Goal: Task Accomplishment & Management: Manage account settings

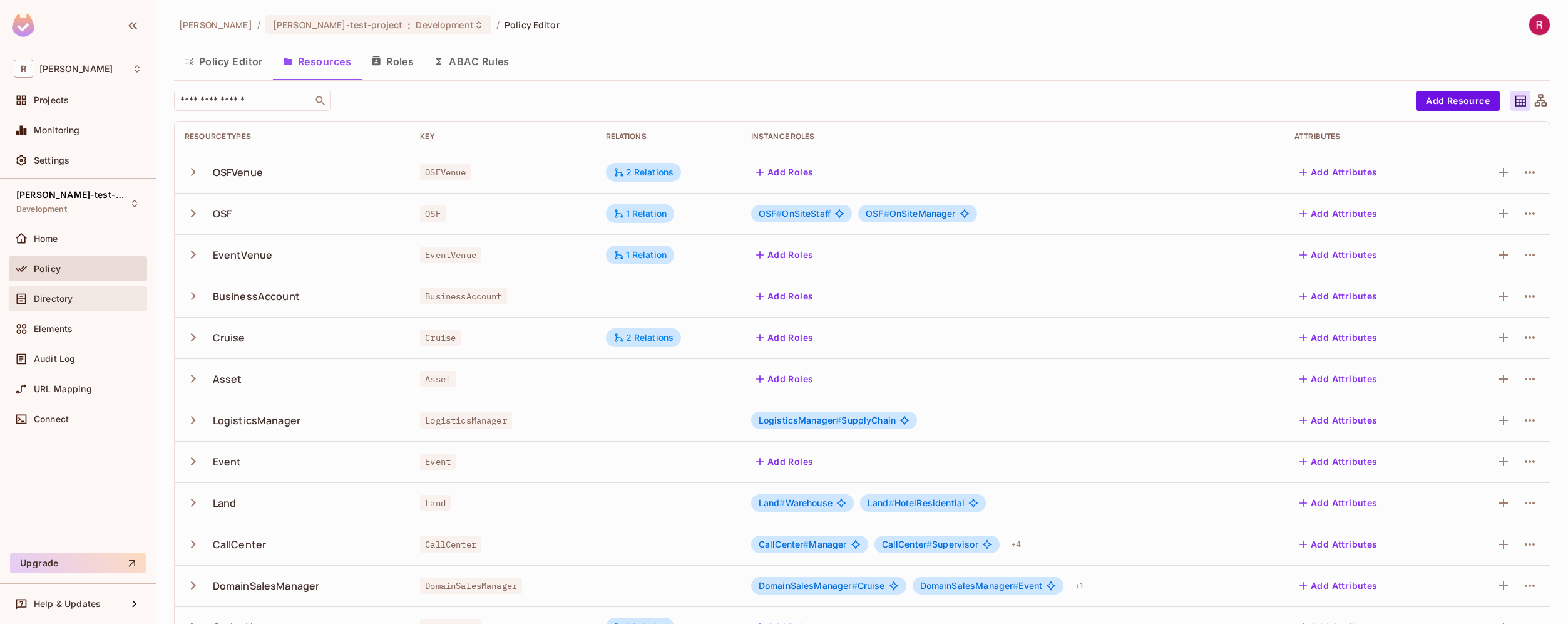
click at [73, 293] on span "Directory" at bounding box center [53, 298] width 39 height 10
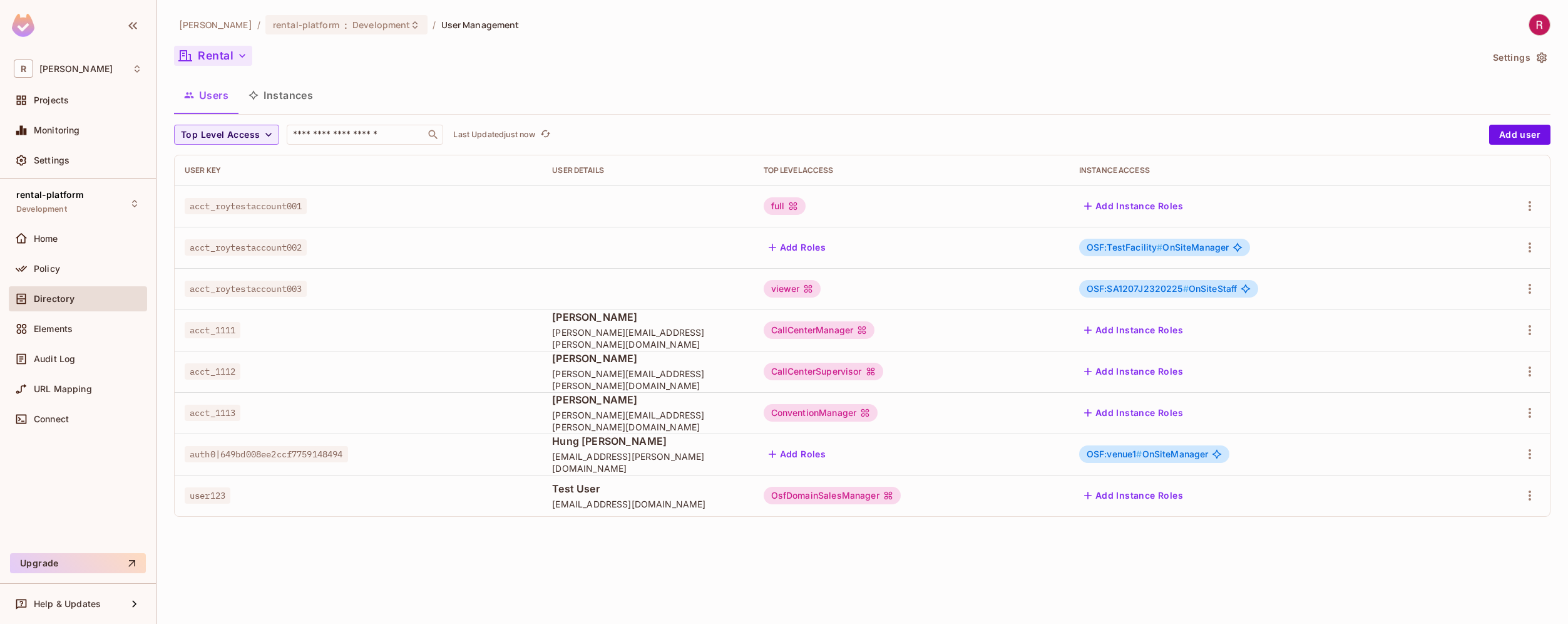
click at [230, 59] on button "Rental" at bounding box center [213, 55] width 78 height 20
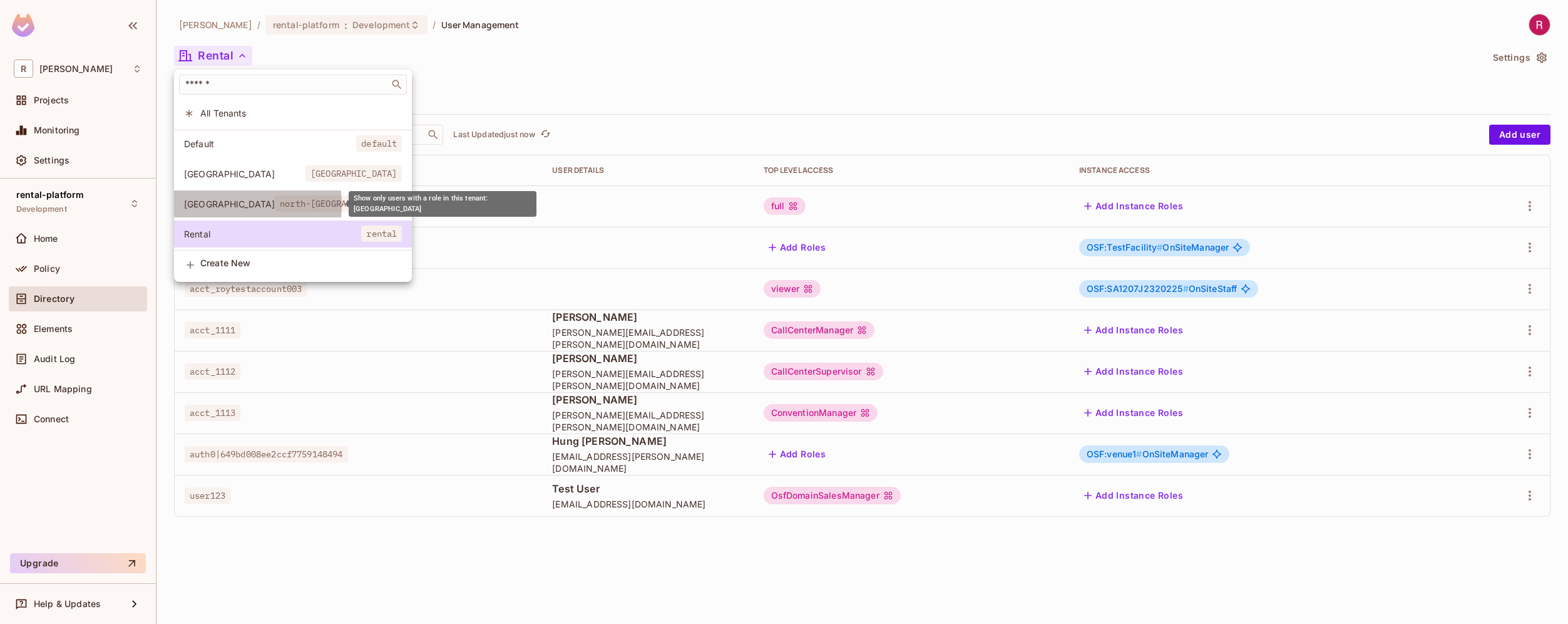
click at [216, 205] on span "[GEOGRAPHIC_DATA]" at bounding box center [230, 203] width 91 height 12
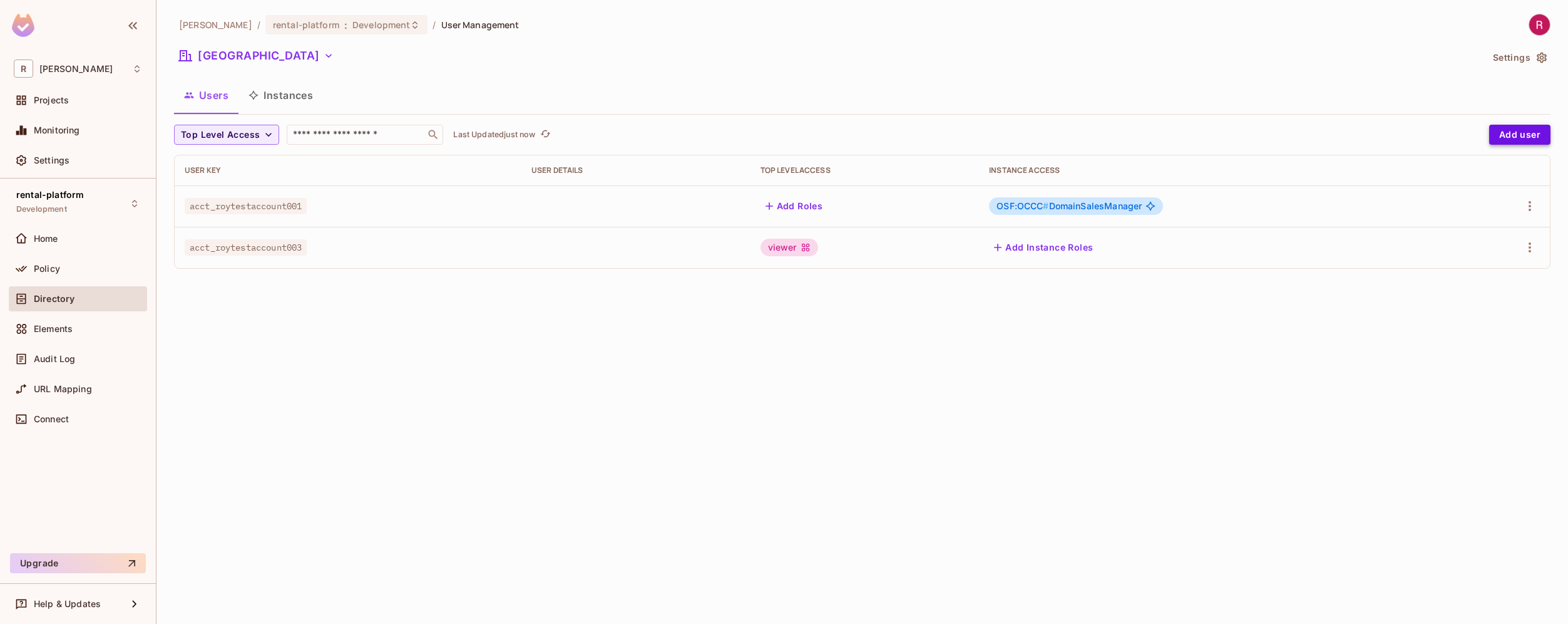
click at [1527, 134] on button "Add user" at bounding box center [1520, 134] width 62 height 20
click at [1524, 132] on button "Add user" at bounding box center [1520, 134] width 62 height 20
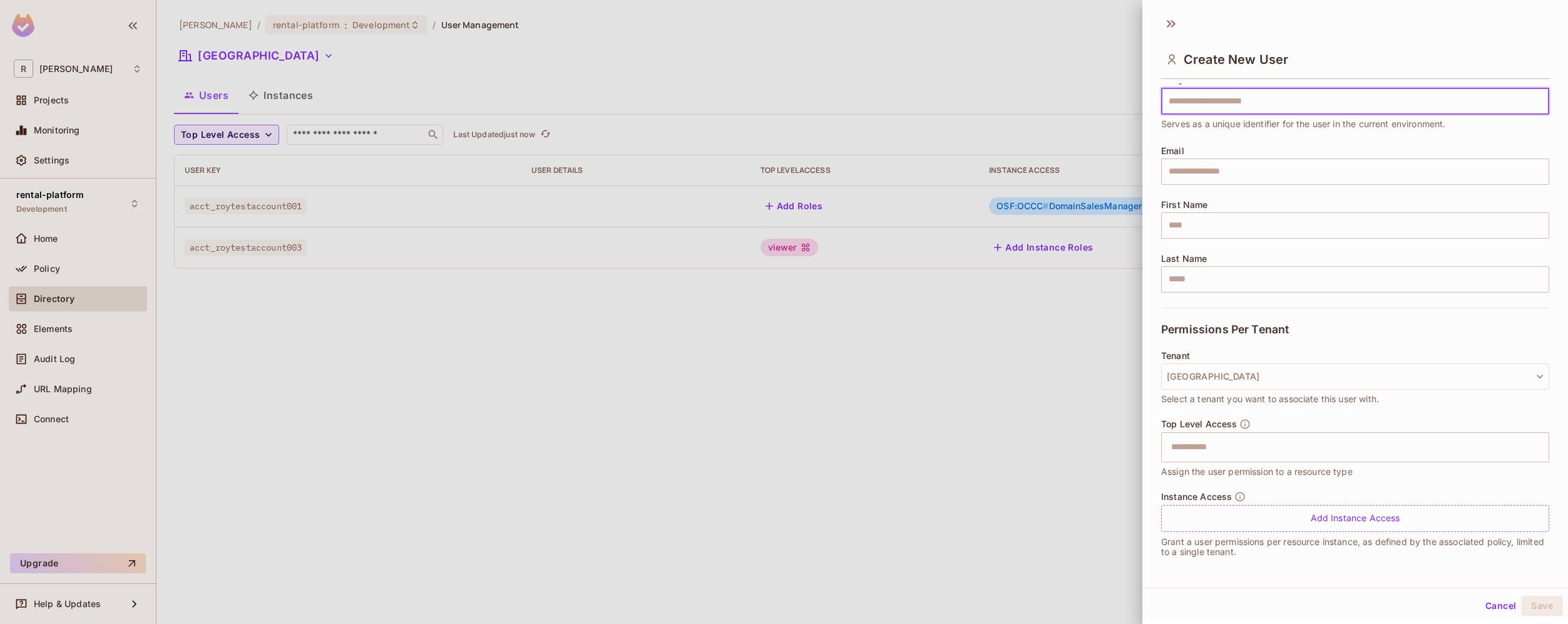
scroll to position [2, 0]
click at [1230, 449] on input "text" at bounding box center [1344, 445] width 362 height 25
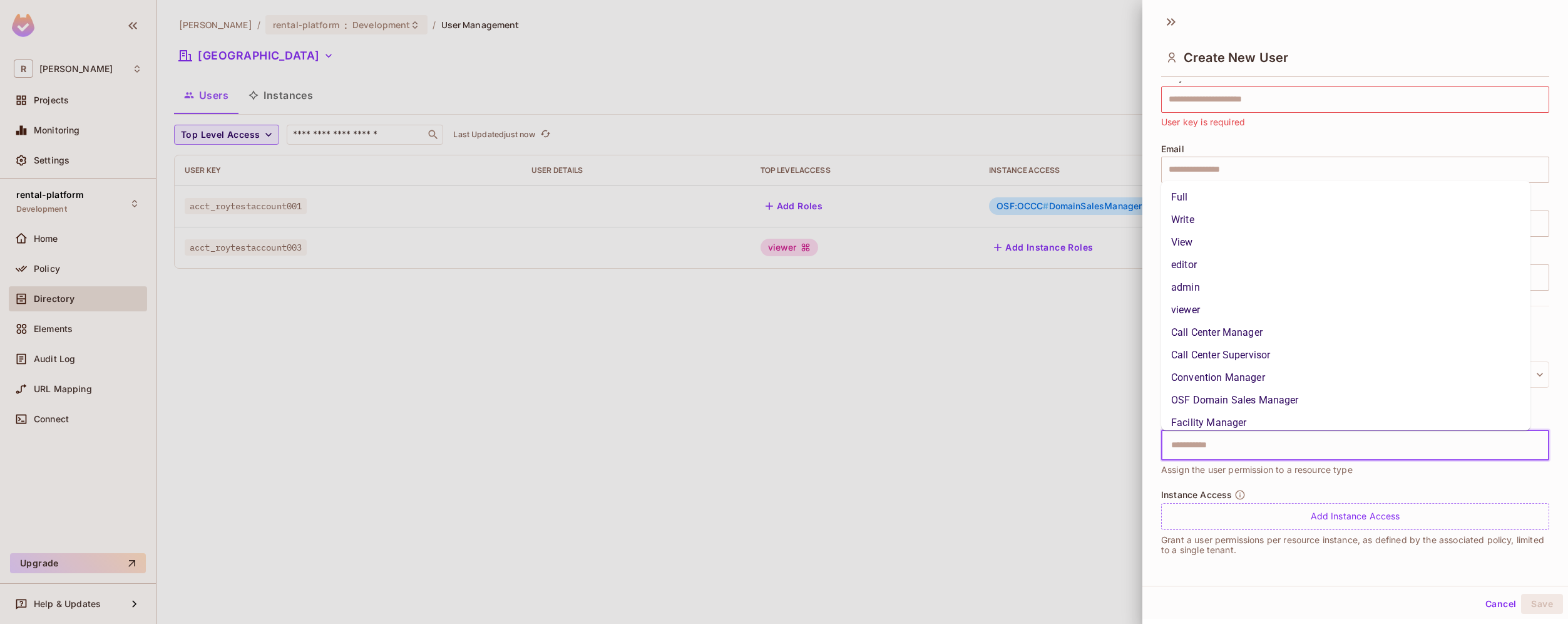
click at [1104, 509] on div at bounding box center [784, 312] width 1568 height 624
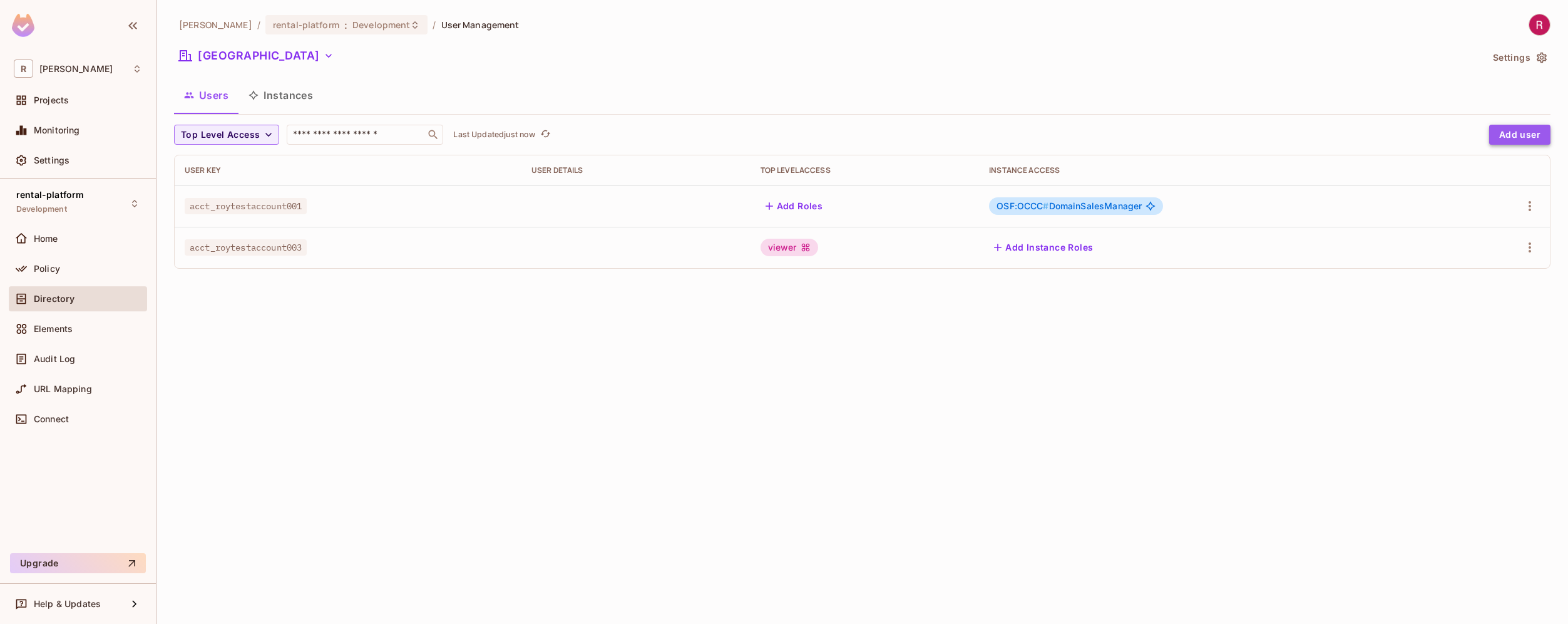
click at [1535, 134] on button "Add user" at bounding box center [1520, 134] width 62 height 20
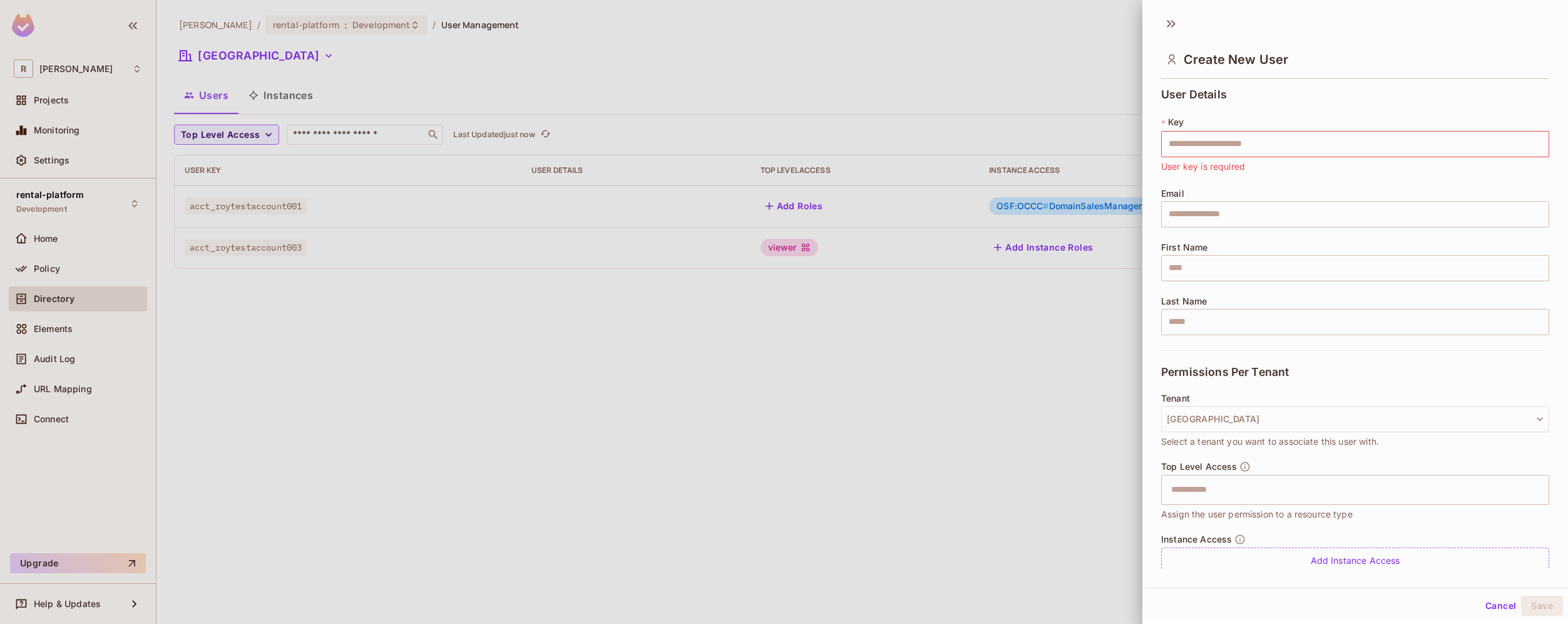
click at [1016, 355] on div at bounding box center [784, 312] width 1568 height 624
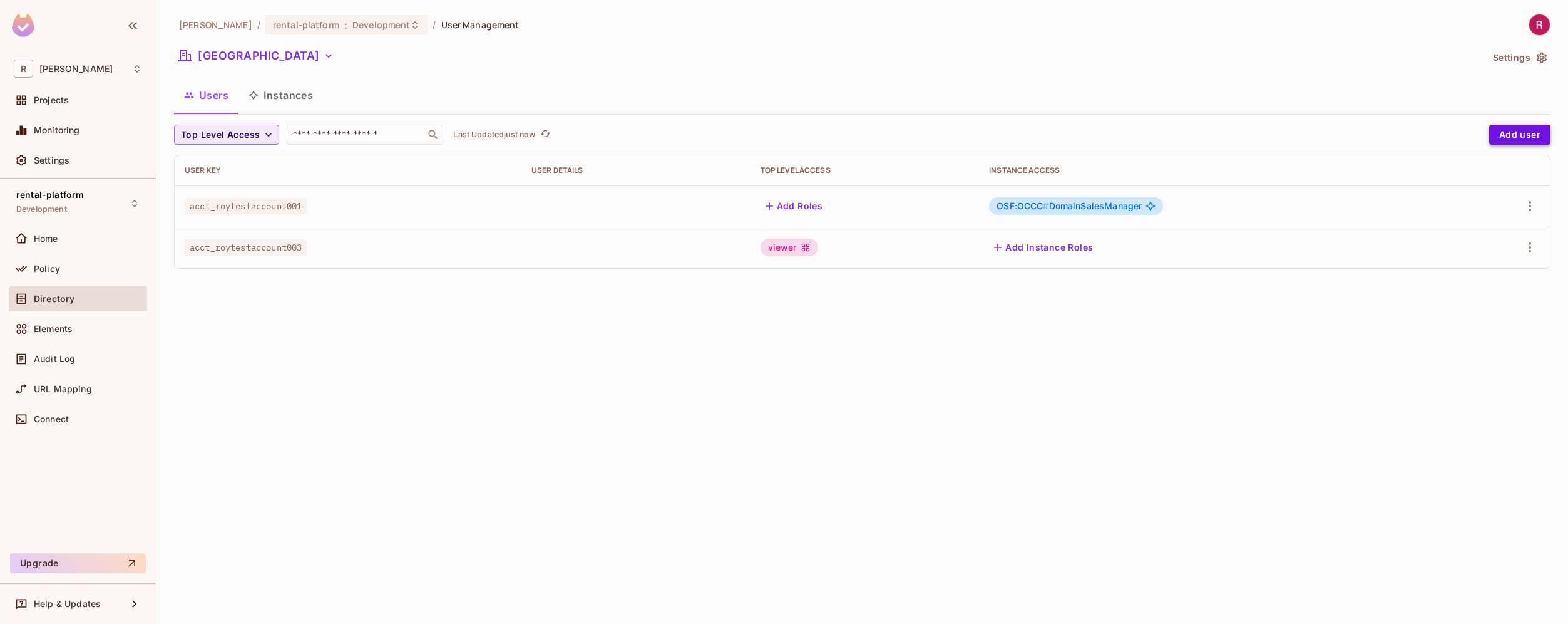
click at [1535, 138] on button "Add user" at bounding box center [1520, 134] width 62 height 20
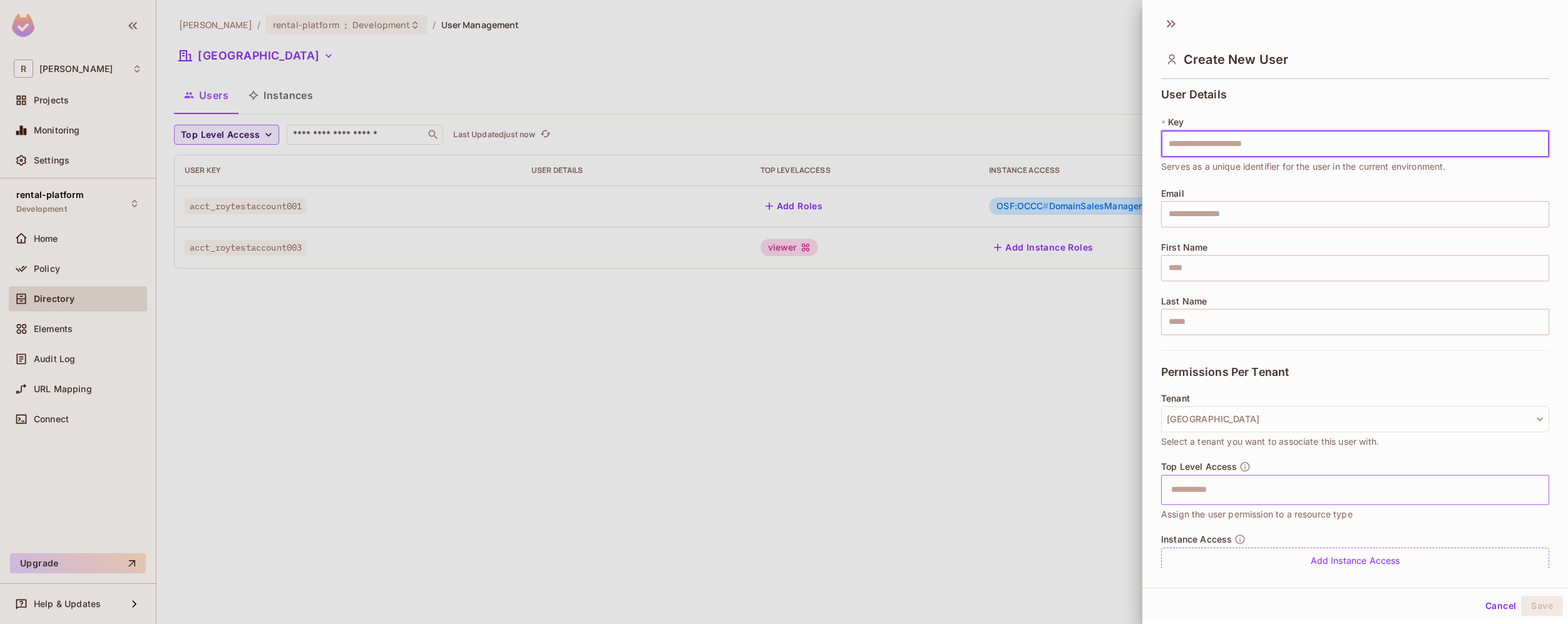
scroll to position [43, 0]
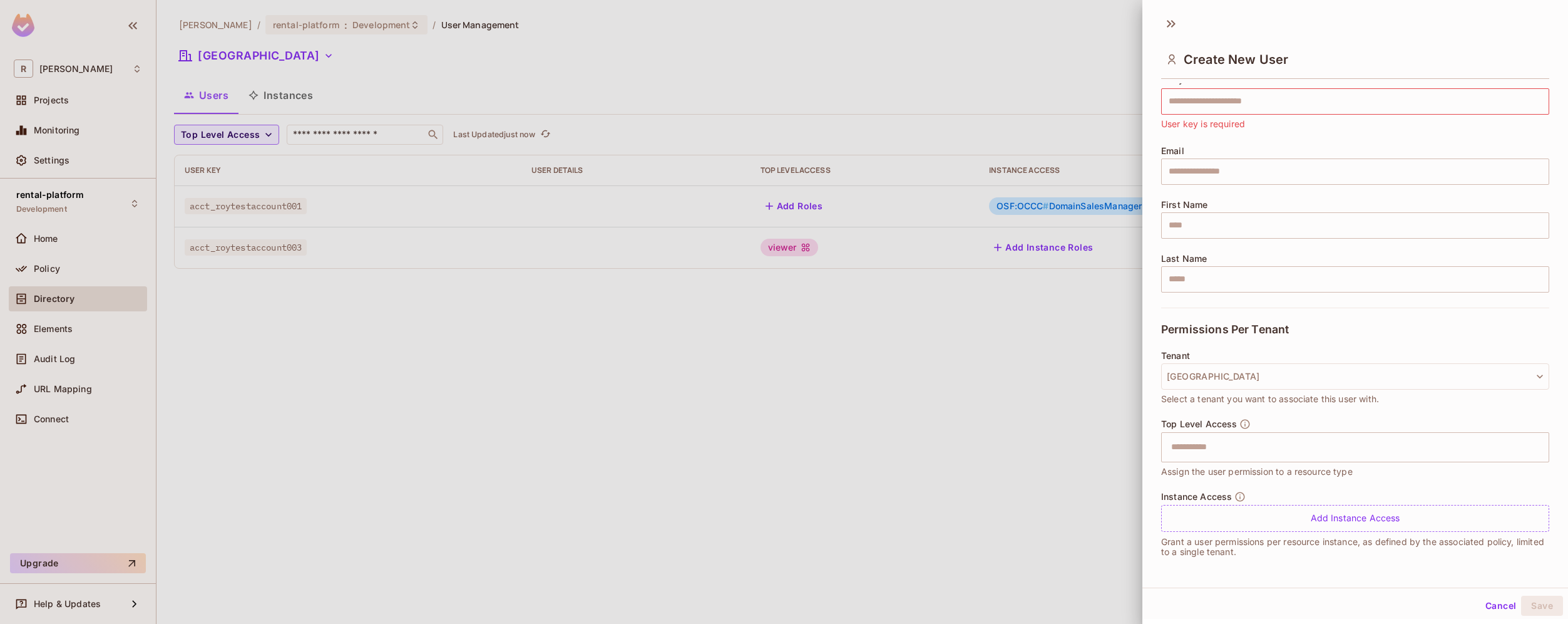
click at [992, 370] on div at bounding box center [784, 312] width 1568 height 624
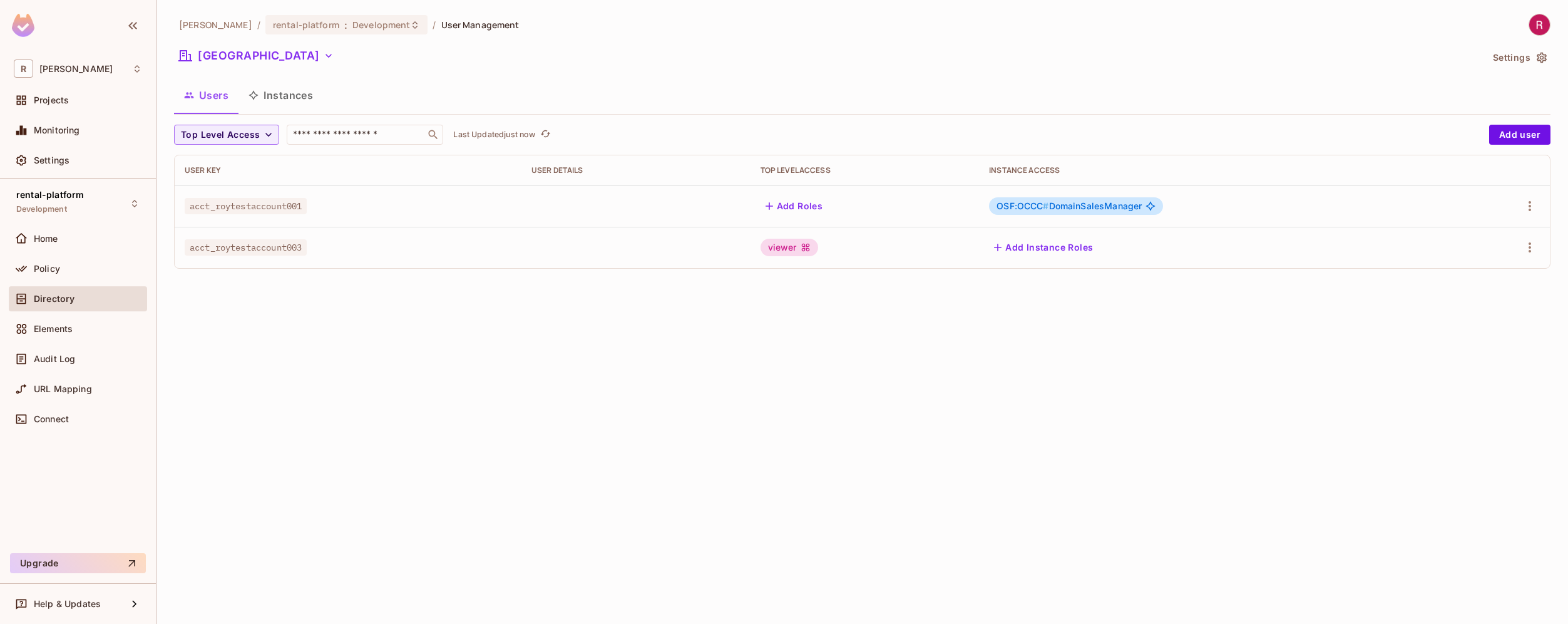
click at [1103, 201] on span "OSF:OCCC # DomainSalesManager" at bounding box center [1069, 206] width 145 height 10
click at [1524, 141] on button "Add user" at bounding box center [1520, 134] width 62 height 20
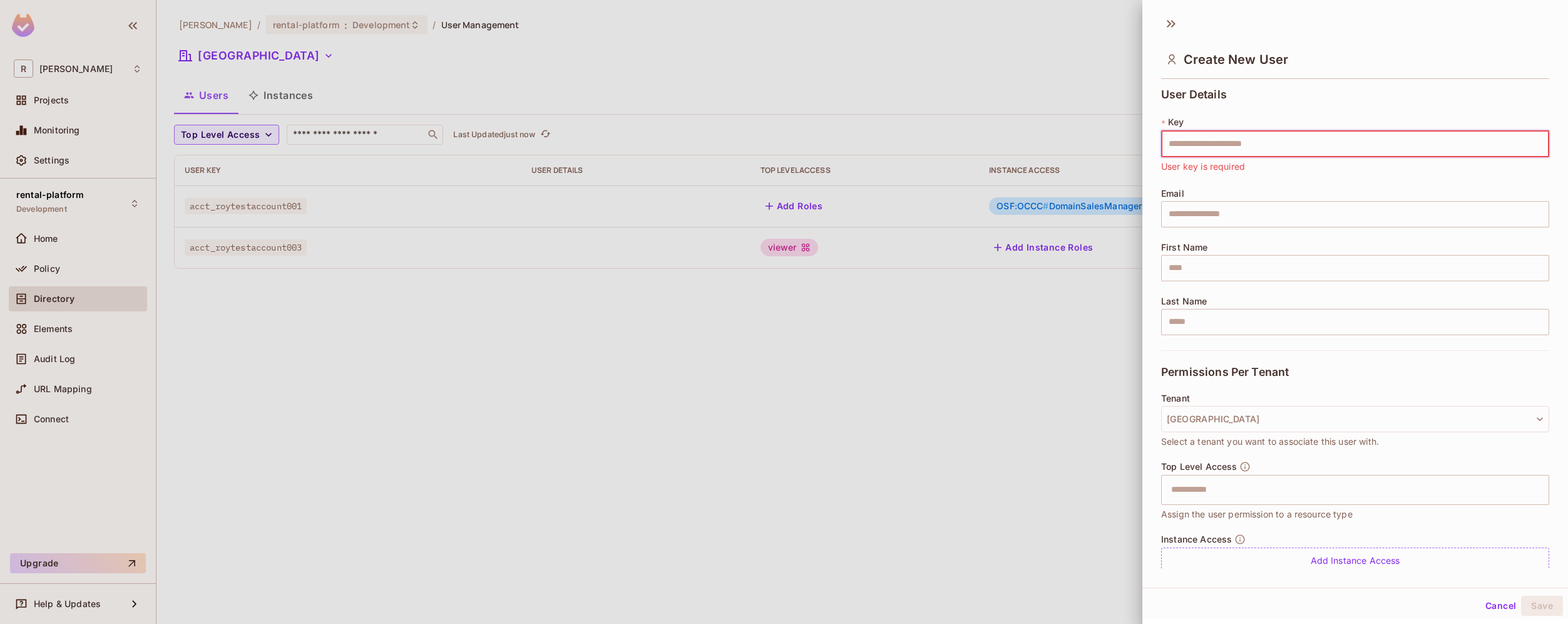
click at [1095, 350] on div at bounding box center [784, 312] width 1568 height 624
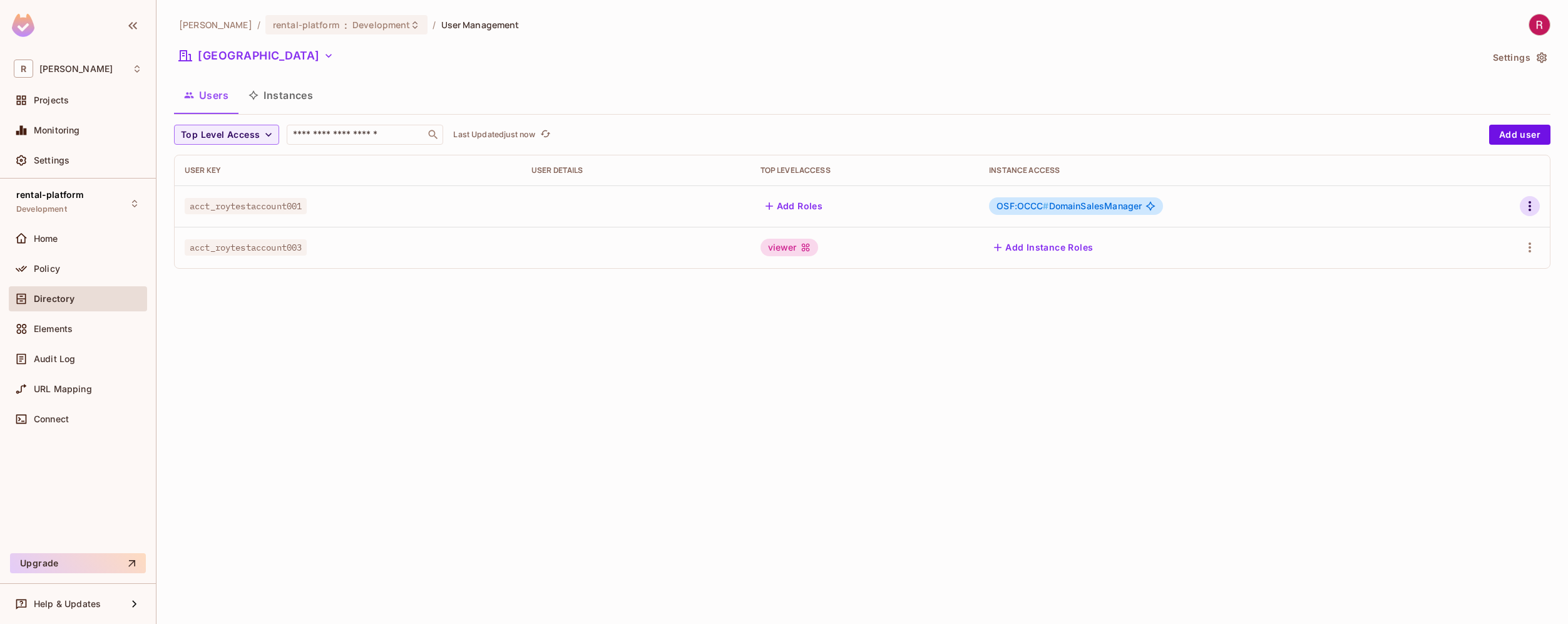
click at [1533, 198] on button "button" at bounding box center [1529, 205] width 20 height 20
click at [1488, 235] on li "Edit" at bounding box center [1476, 235] width 111 height 28
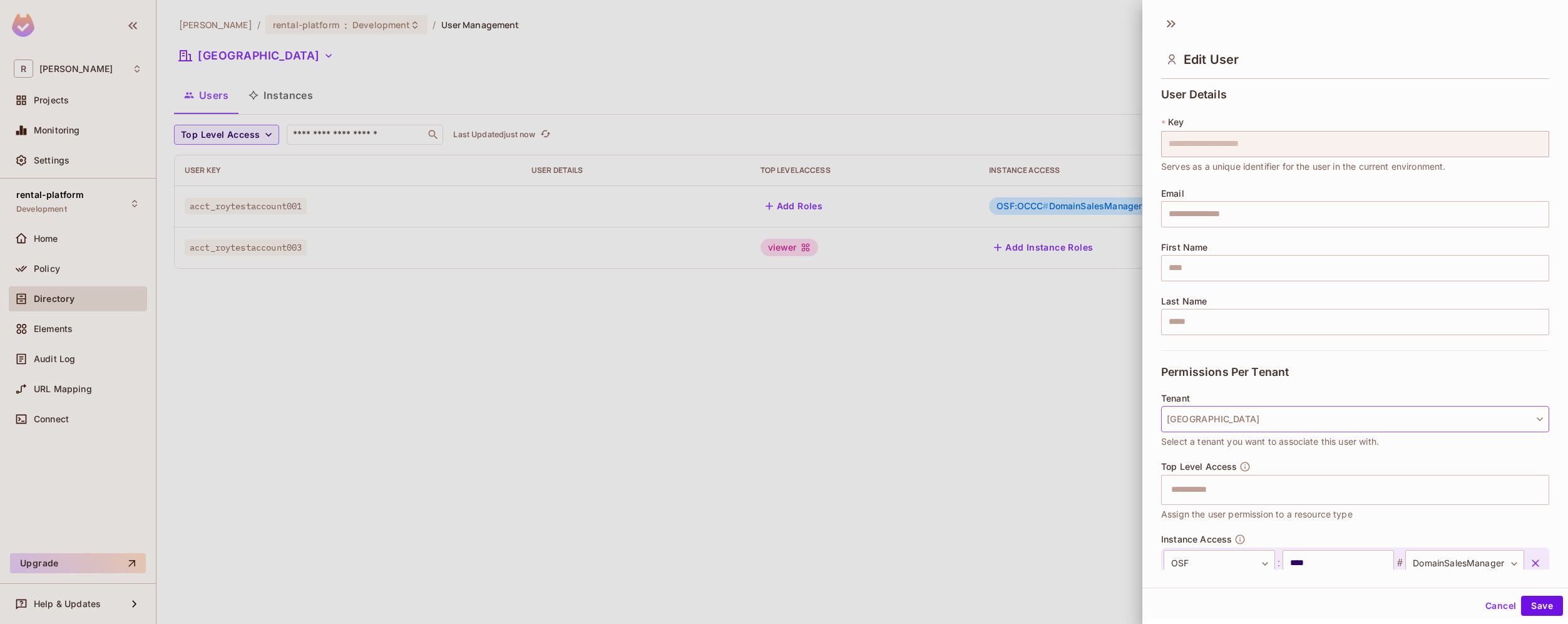
scroll to position [79, 0]
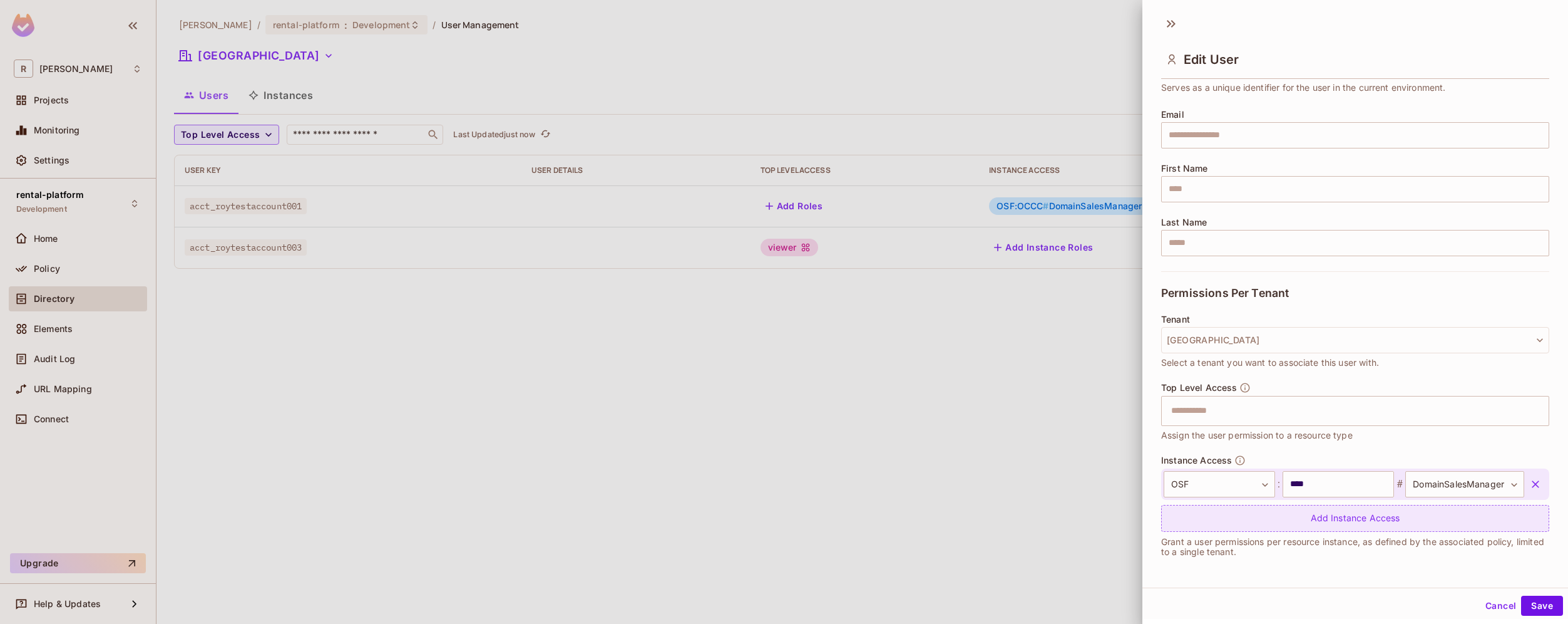
click at [1349, 523] on div "Add Instance Access" at bounding box center [1355, 519] width 388 height 27
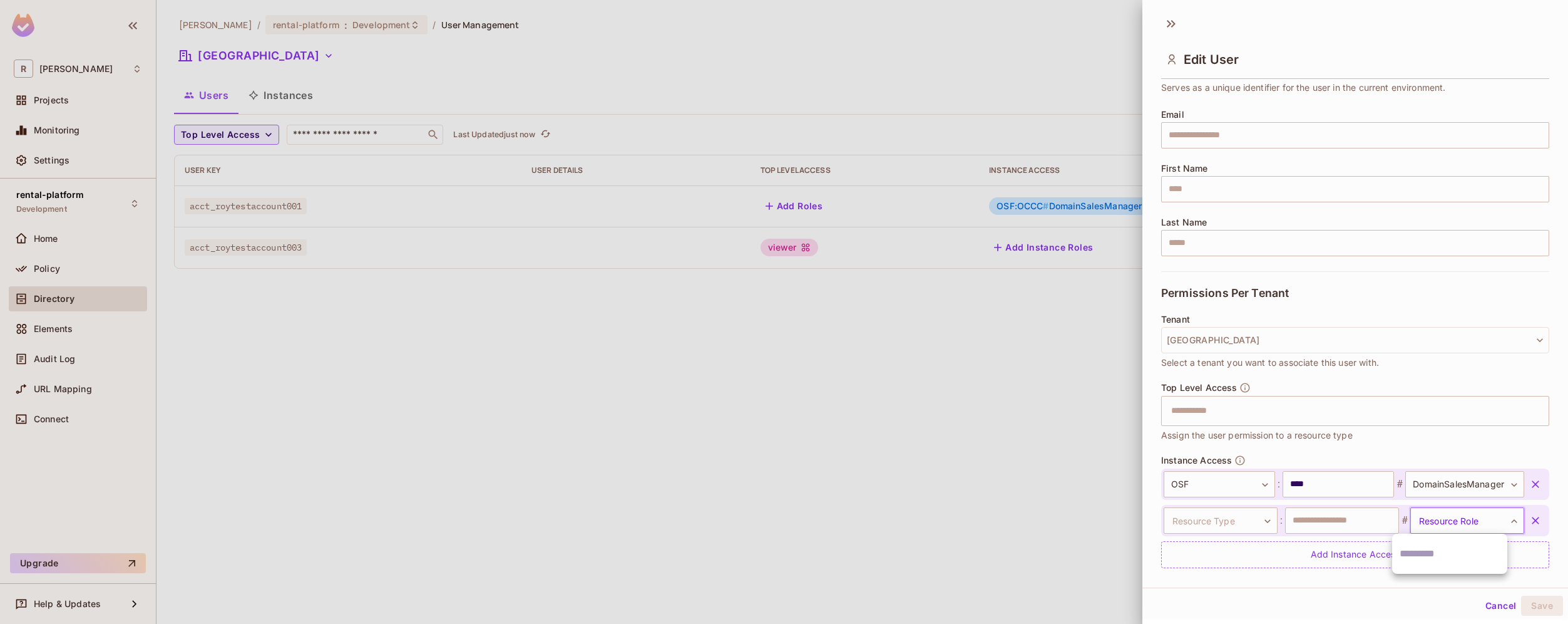
click at [1437, 518] on body "**********" at bounding box center [784, 312] width 1568 height 624
click at [1242, 523] on div at bounding box center [784, 312] width 1568 height 624
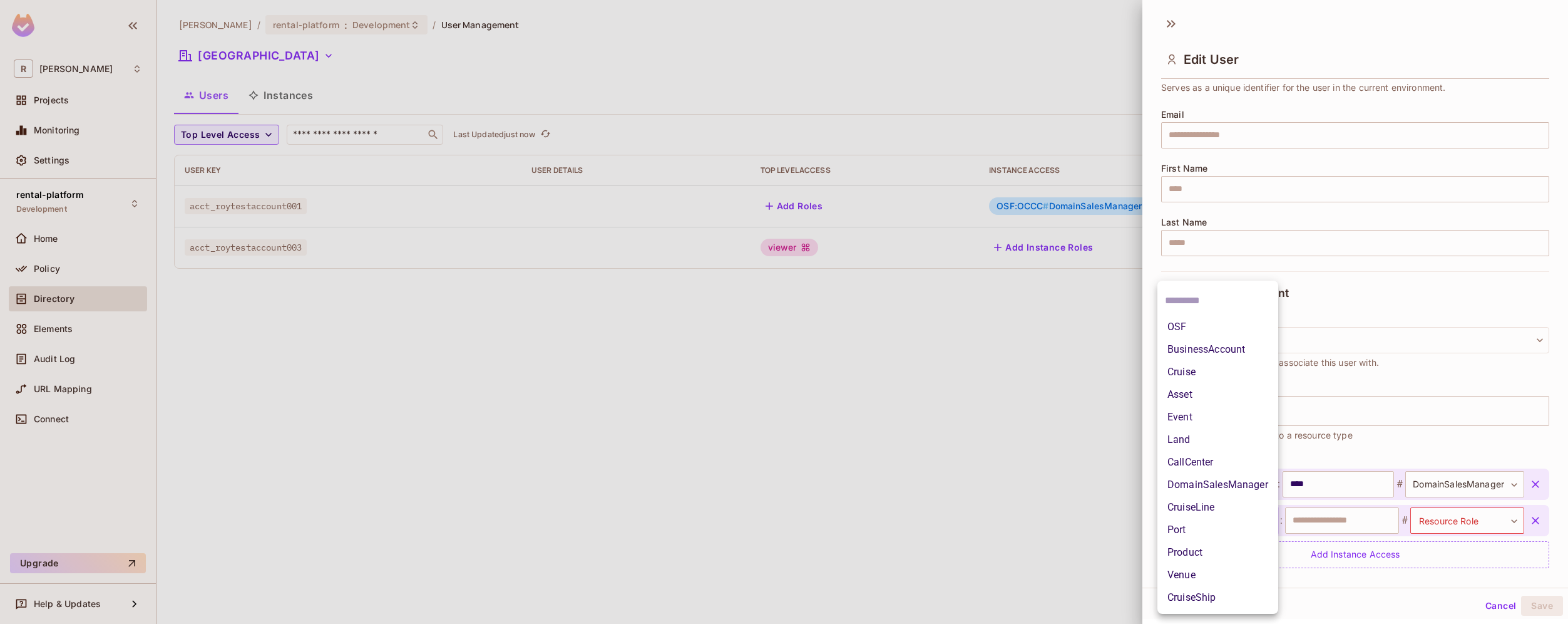
click at [1256, 520] on body "**********" at bounding box center [784, 312] width 1568 height 624
click at [1229, 349] on li "BusinessAccount" at bounding box center [1218, 350] width 121 height 23
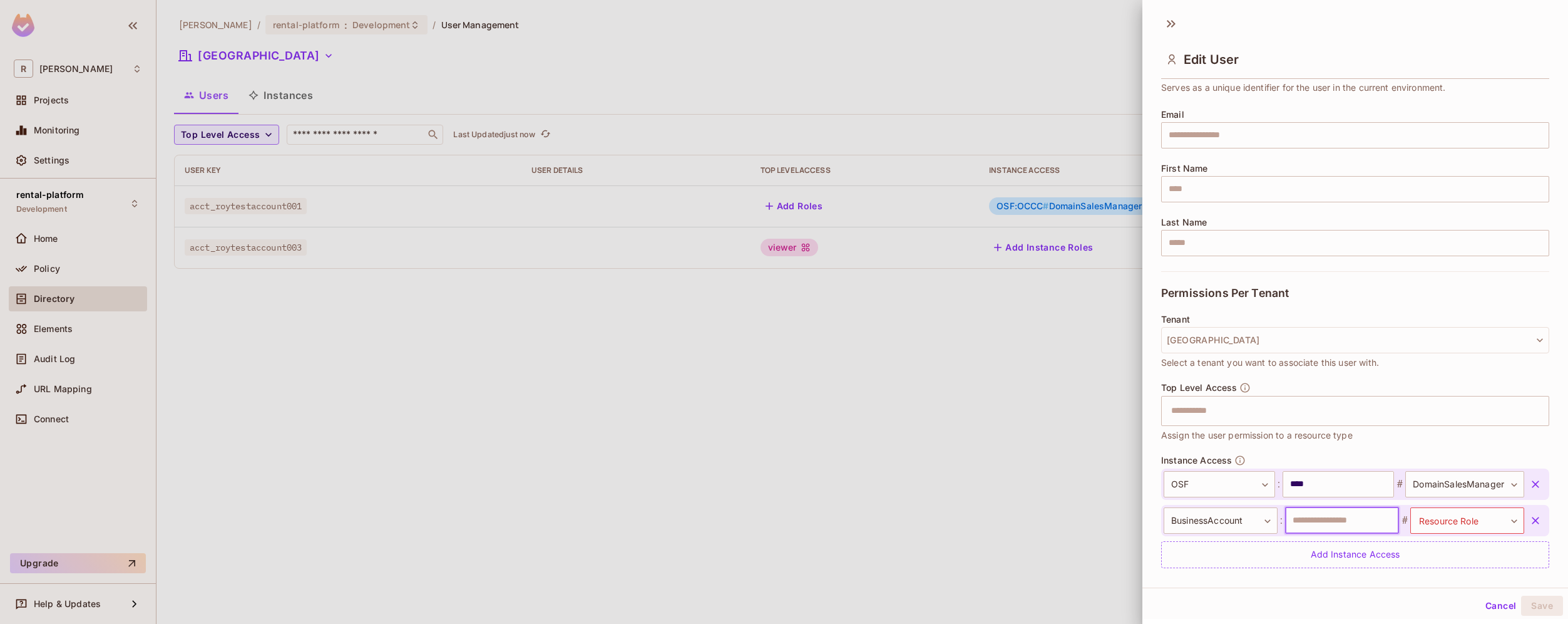
click at [1363, 521] on input "text" at bounding box center [1342, 520] width 114 height 27
type input "******"
type input "**********"
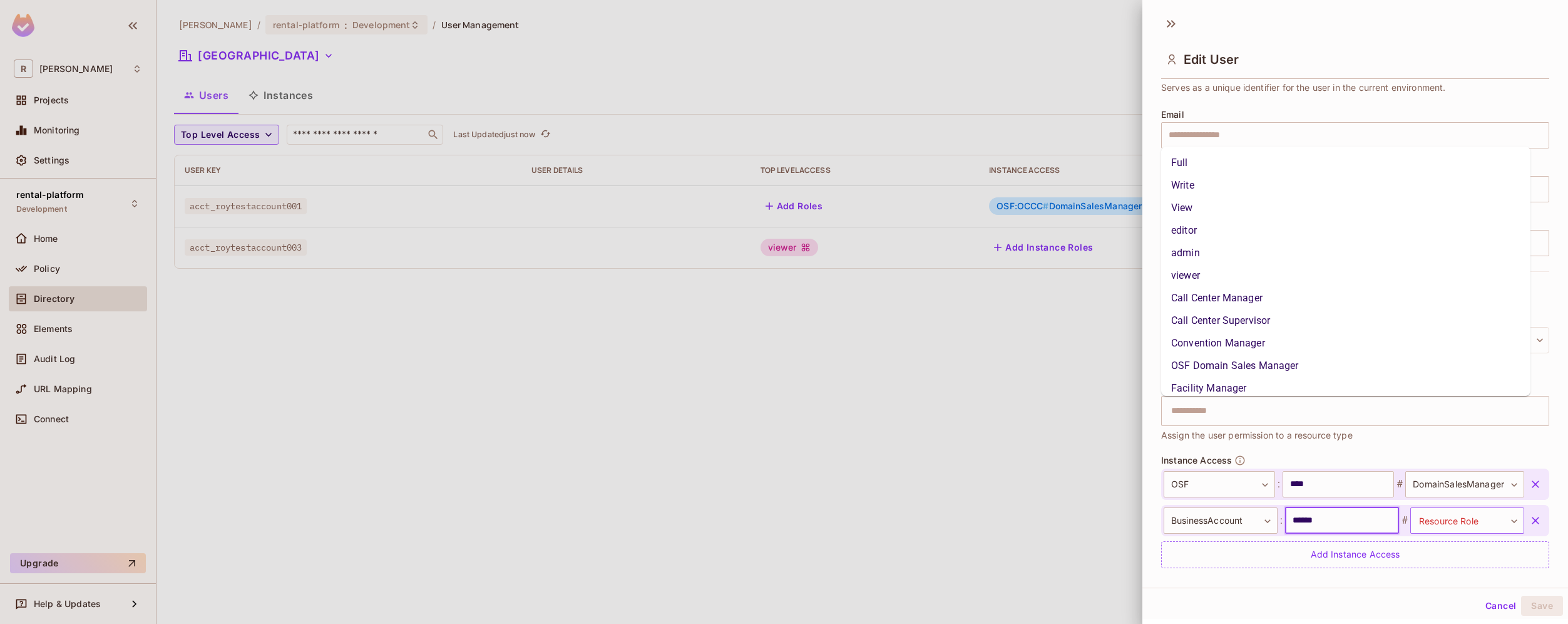
click at [1451, 523] on body "**********" at bounding box center [784, 312] width 1568 height 624
click at [1486, 523] on div at bounding box center [784, 312] width 1568 height 624
click at [1494, 521] on body "**********" at bounding box center [784, 312] width 1568 height 624
click at [1493, 521] on div at bounding box center [784, 312] width 1568 height 624
click at [1532, 521] on icon "button" at bounding box center [1536, 520] width 8 height 8
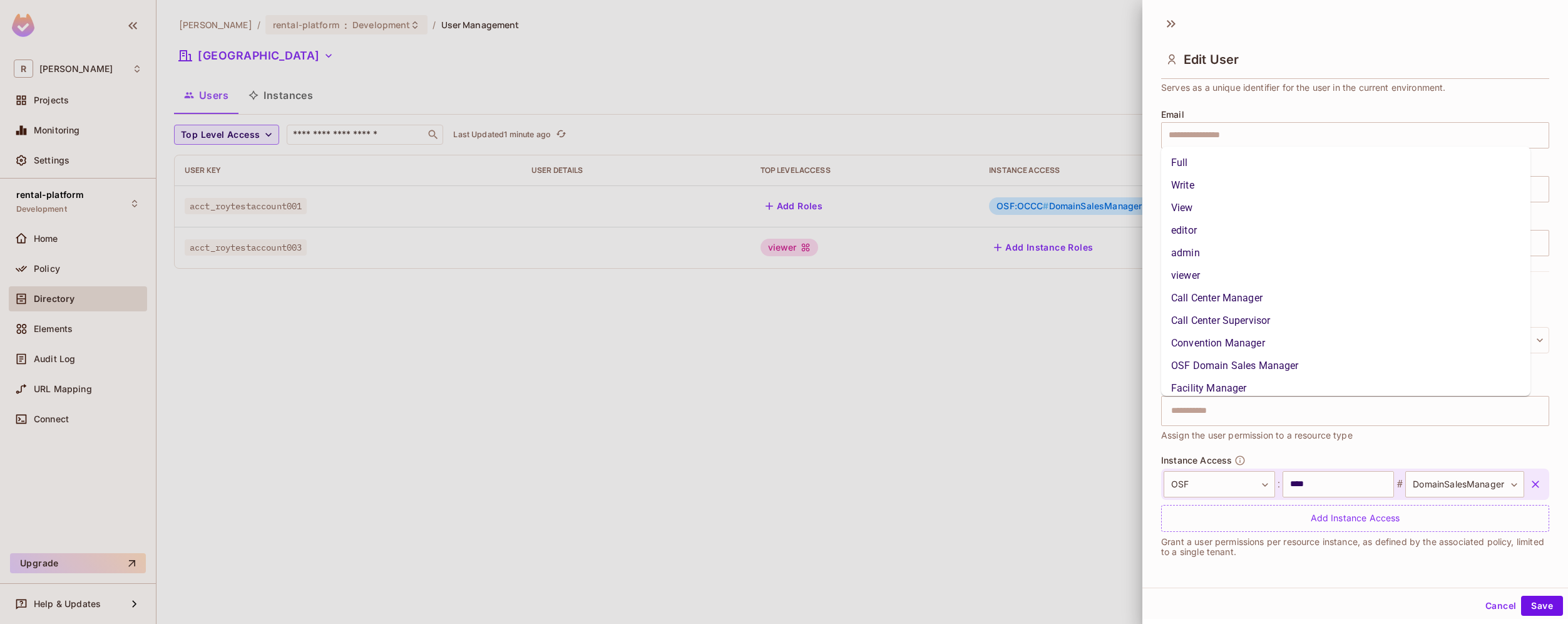
click at [1129, 516] on div at bounding box center [784, 312] width 1568 height 624
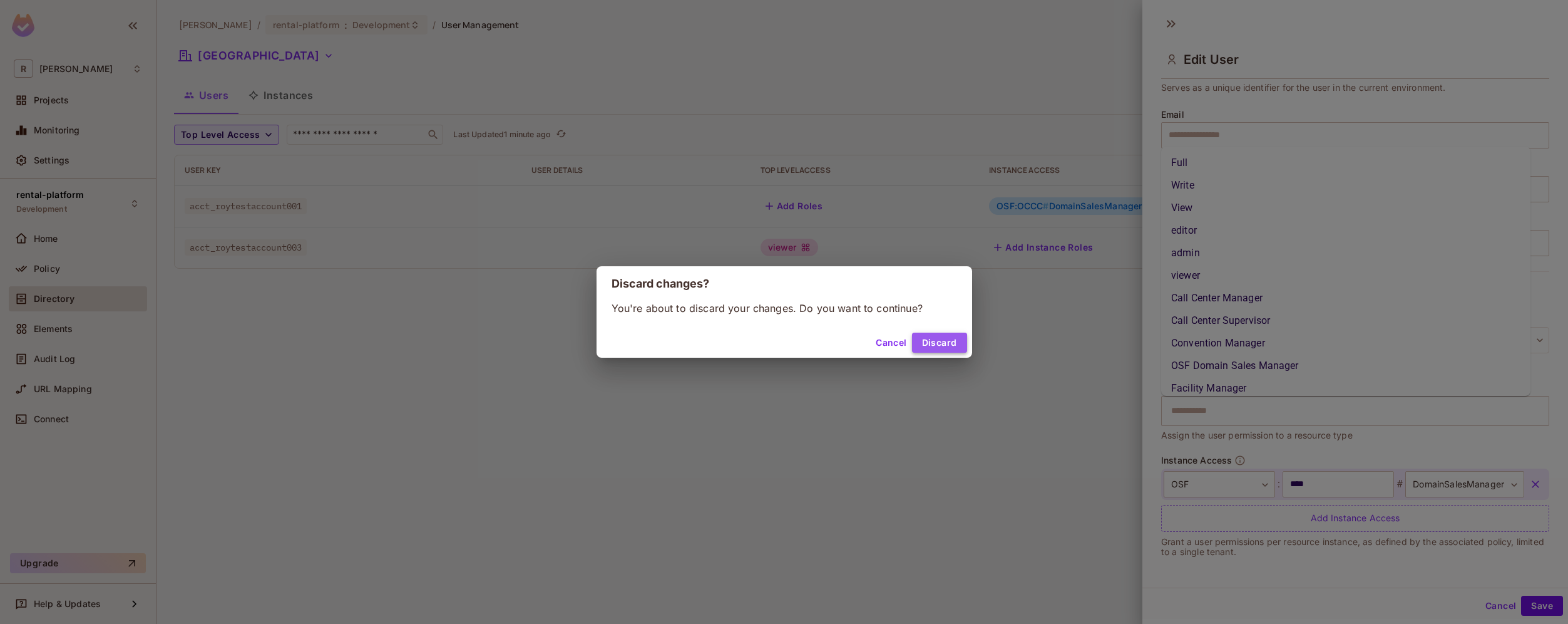
click at [950, 343] on button "Discard" at bounding box center [940, 342] width 55 height 20
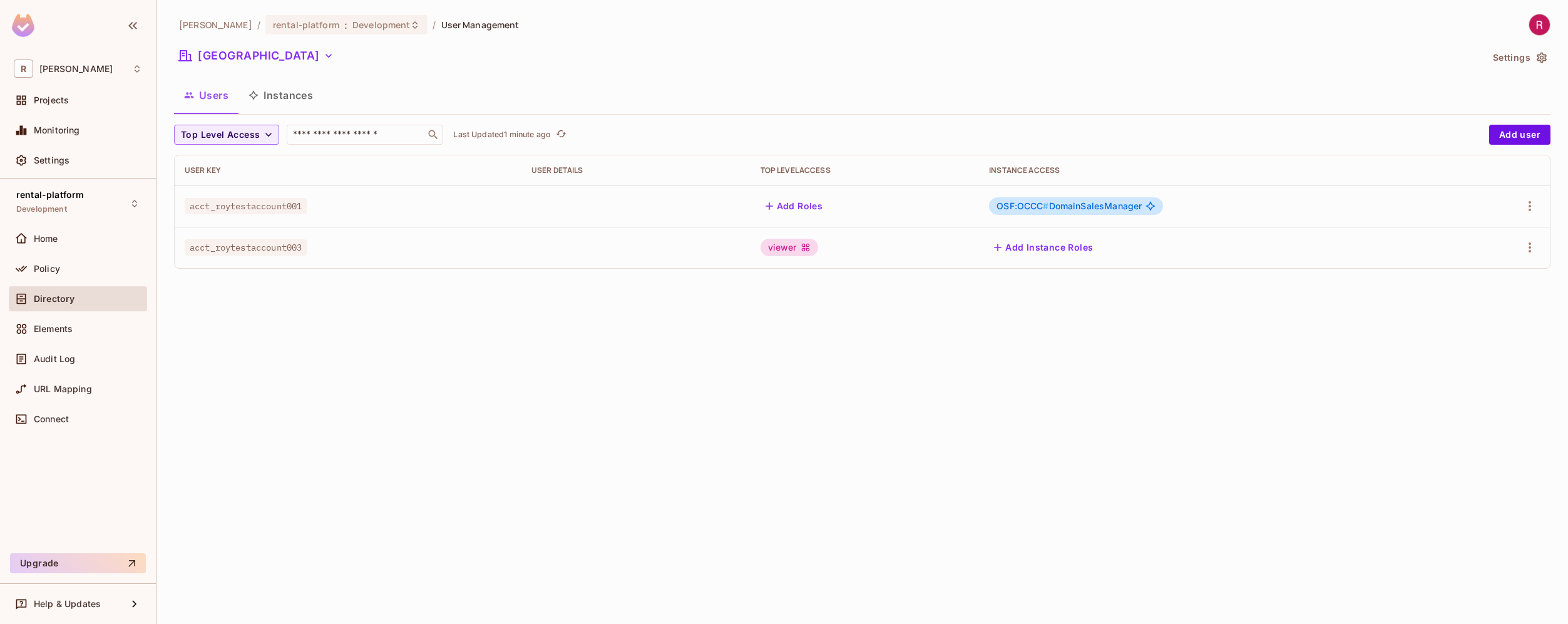
click at [927, 424] on div "roy-poc / rental-platform : Development / User Management North America Setting…" at bounding box center [862, 312] width 1411 height 624
click at [74, 264] on div "Policy" at bounding box center [88, 269] width 108 height 10
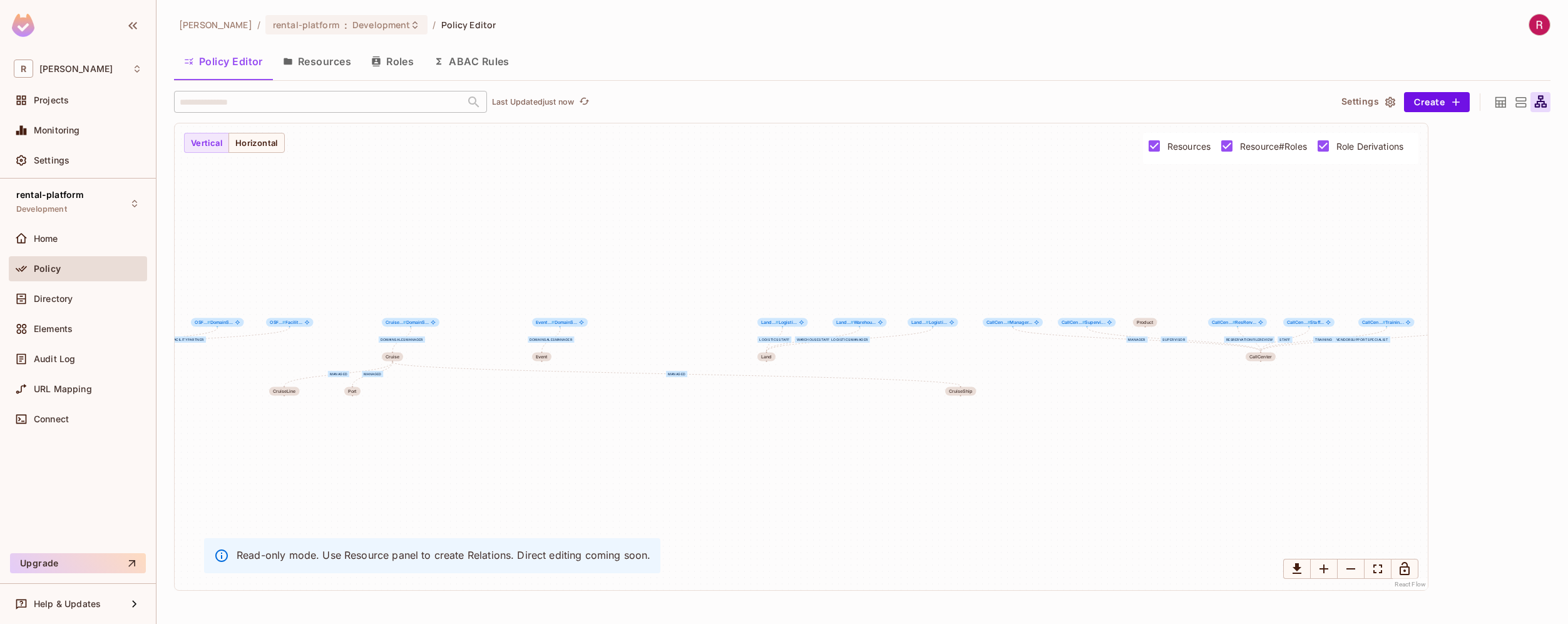
click at [329, 66] on button "Resources" at bounding box center [317, 61] width 88 height 31
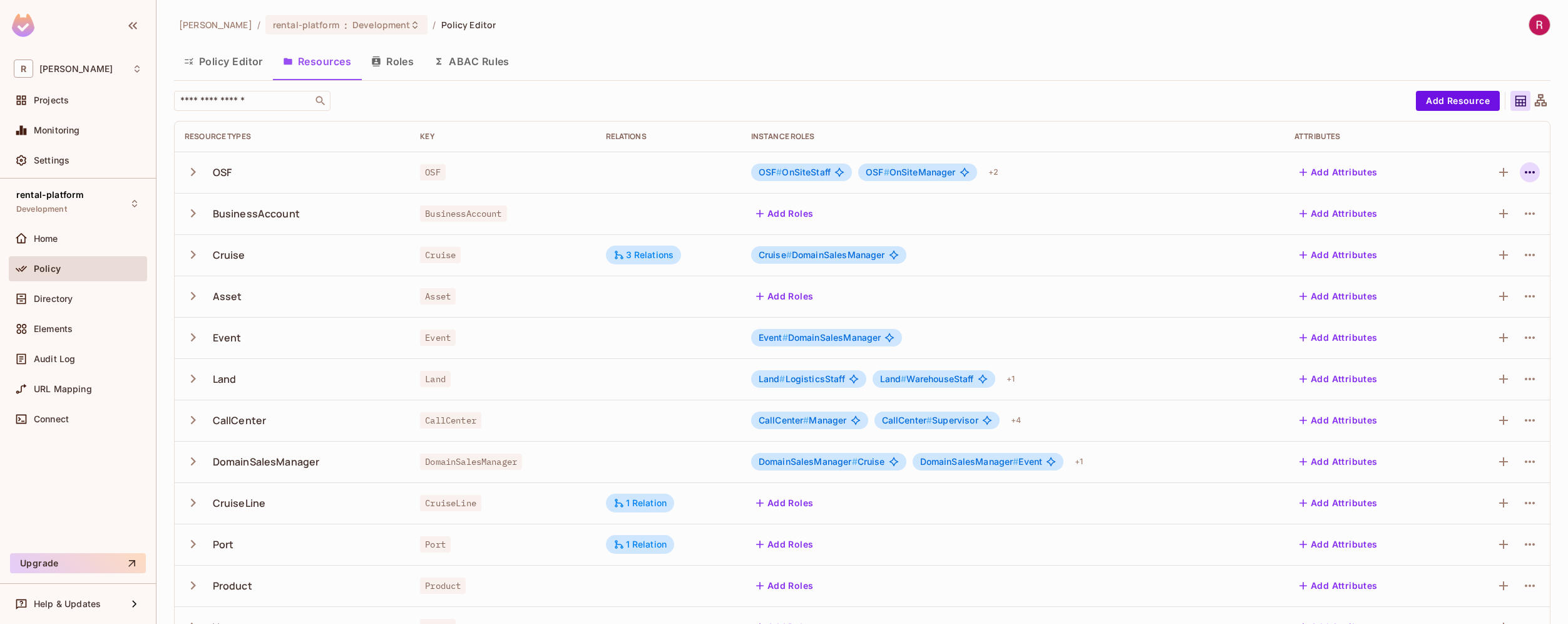
click at [1522, 170] on icon "button" at bounding box center [1530, 172] width 15 height 15
click at [1474, 217] on div "Edit Resource" at bounding box center [1466, 221] width 59 height 12
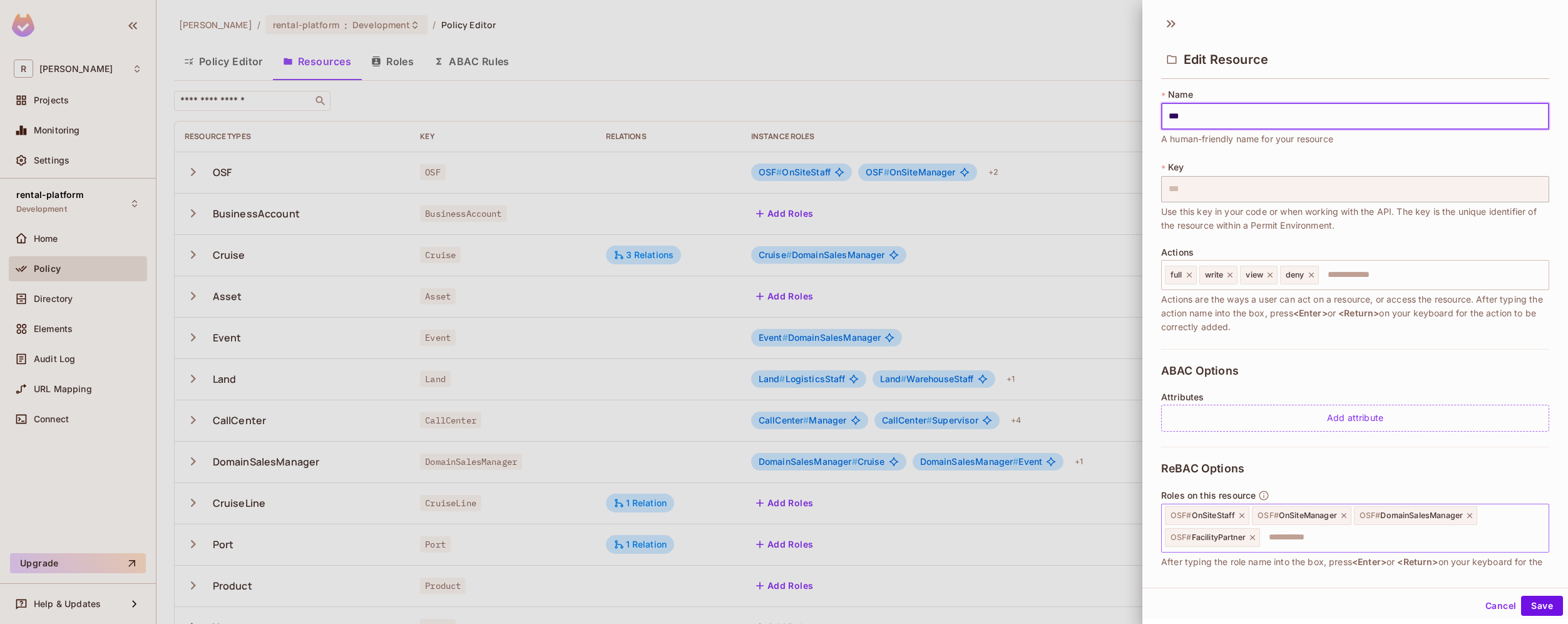
click at [1223, 513] on span "OSF # OnSiteStaff" at bounding box center [1203, 516] width 65 height 10
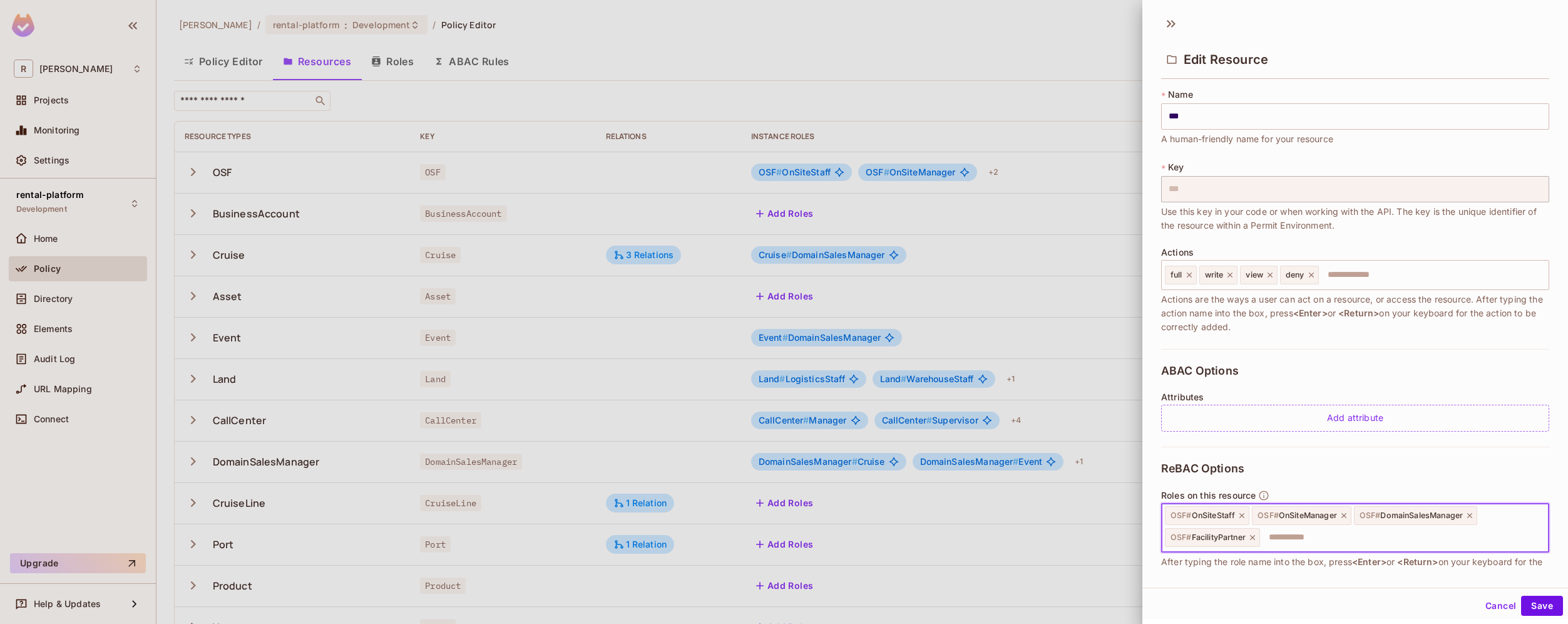
click at [1220, 515] on span "OSF # OnSiteStaff" at bounding box center [1203, 516] width 65 height 10
drag, startPoint x: 1185, startPoint y: 516, endPoint x: 1297, endPoint y: 541, distance: 114.8
click at [1297, 541] on div "OSF # OnSiteStaff OSF # OnSiteManager OSF # DomainSalesManager OSF # FacilityPa…" at bounding box center [1355, 527] width 388 height 48
click at [1483, 604] on button "Cancel" at bounding box center [1501, 605] width 41 height 20
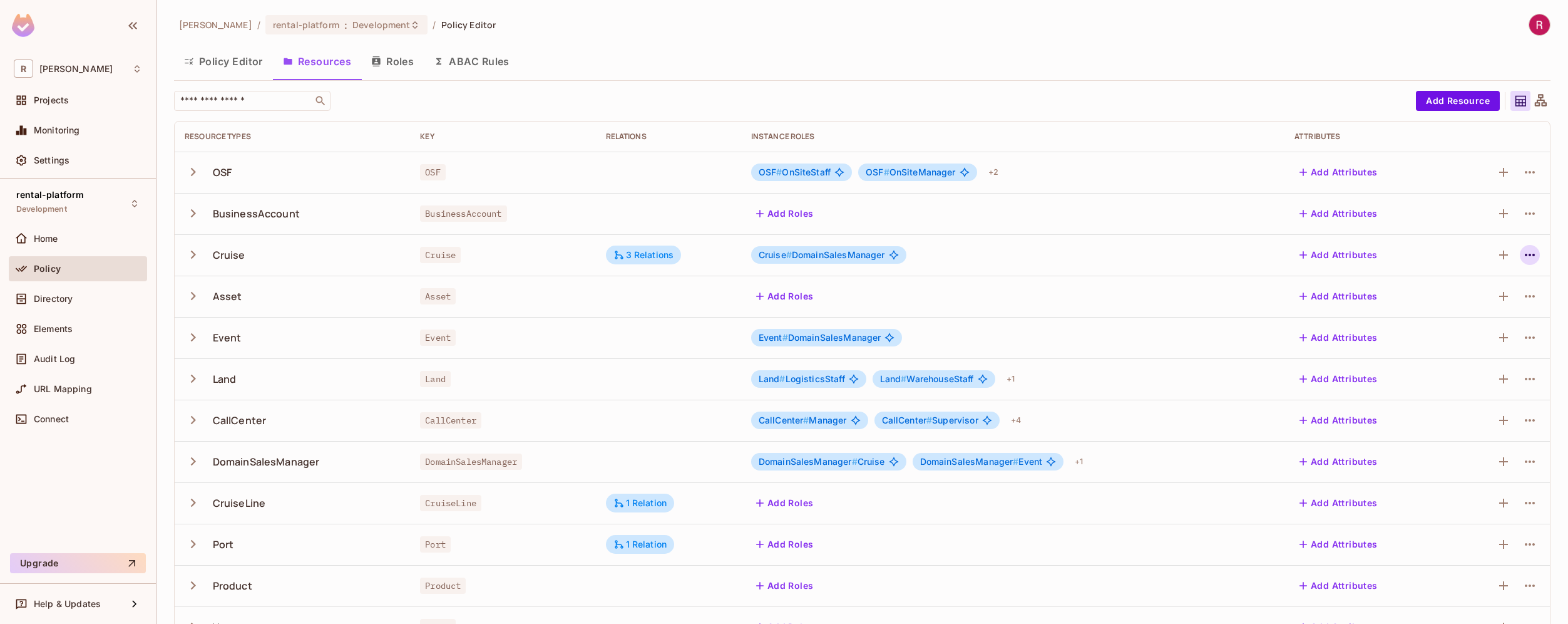
click at [1522, 255] on icon "button" at bounding box center [1530, 255] width 15 height 15
click at [1454, 308] on div "Edit Resource" at bounding box center [1466, 304] width 59 height 12
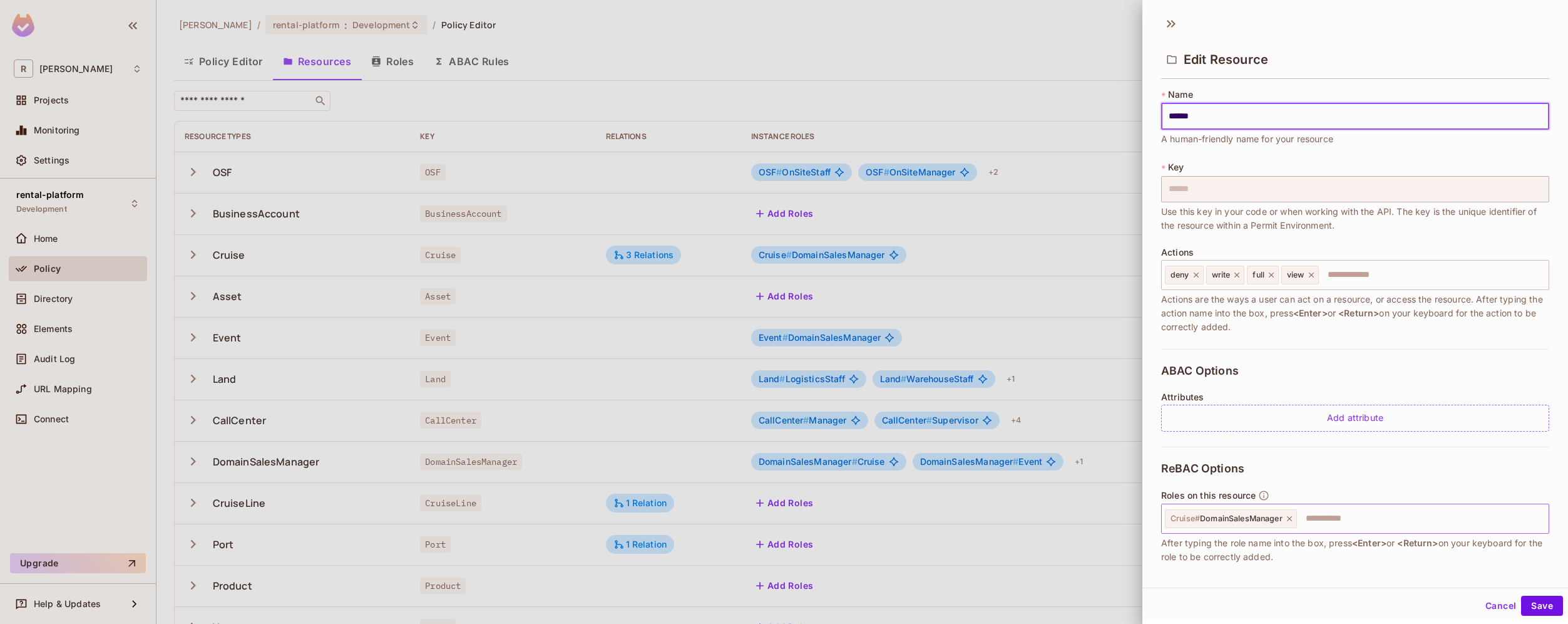
click at [1325, 516] on input "text" at bounding box center [1421, 519] width 246 height 25
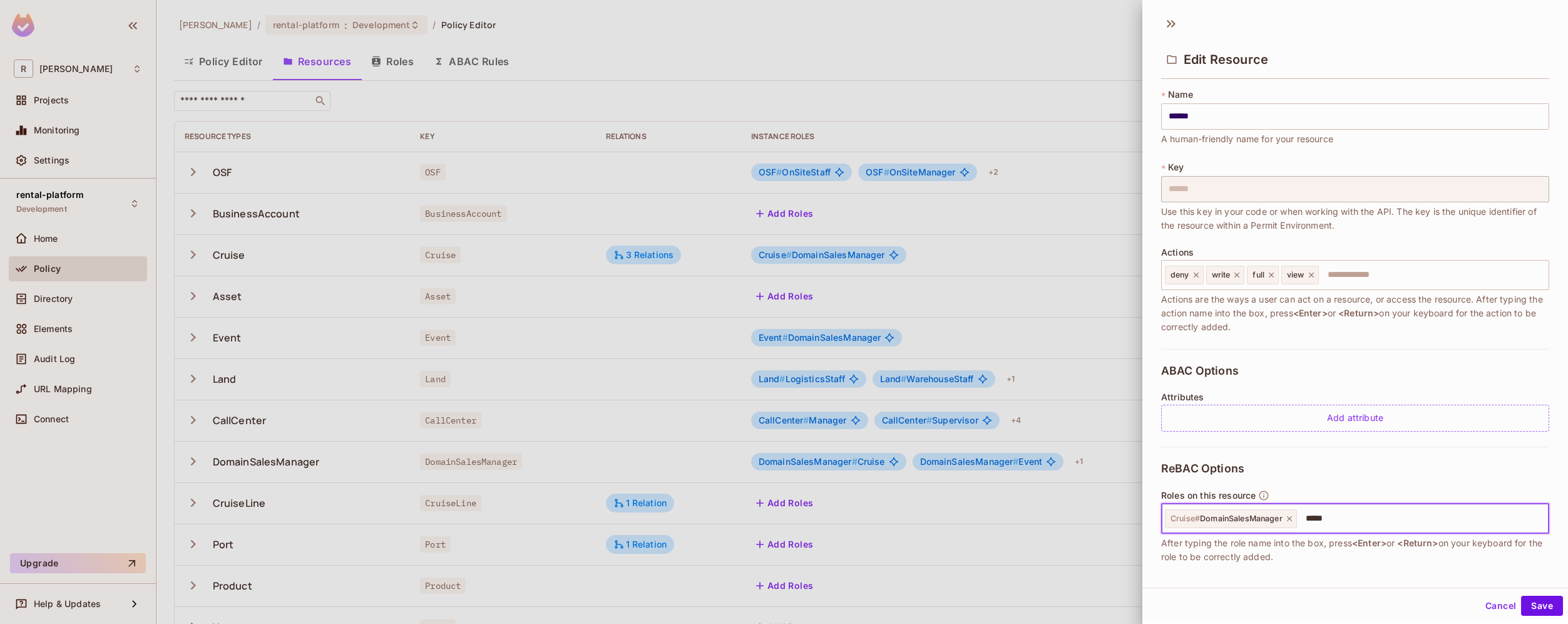
type input "*****"
click at [1351, 513] on input "text" at bounding box center [1421, 519] width 246 height 25
paste input "**********"
drag, startPoint x: 1335, startPoint y: 518, endPoint x: 1343, endPoint y: 585, distance: 67.5
click at [1335, 518] on input "**********" at bounding box center [1421, 519] width 246 height 25
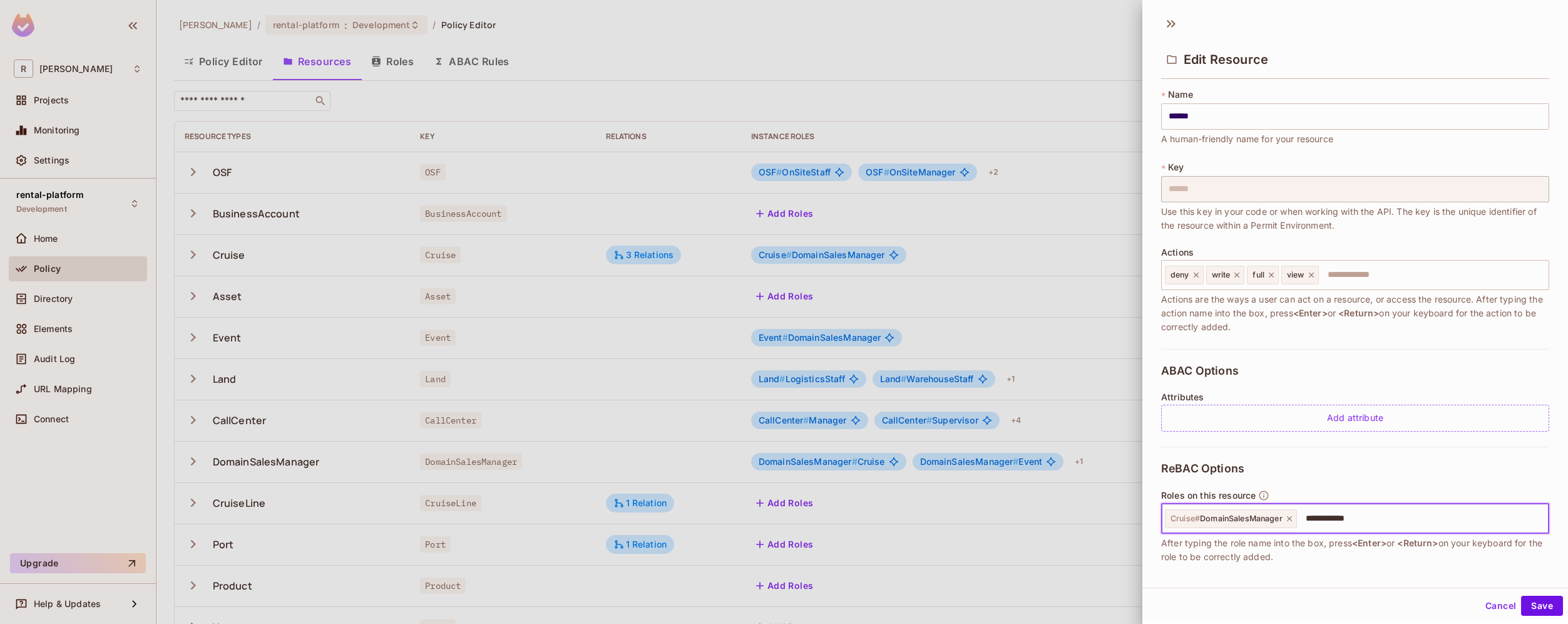
type input "**********"
click at [1351, 521] on input "text" at bounding box center [1421, 519] width 246 height 25
paste input "**********"
click at [1345, 519] on input "**********" at bounding box center [1421, 519] width 246 height 25
type input "**********"
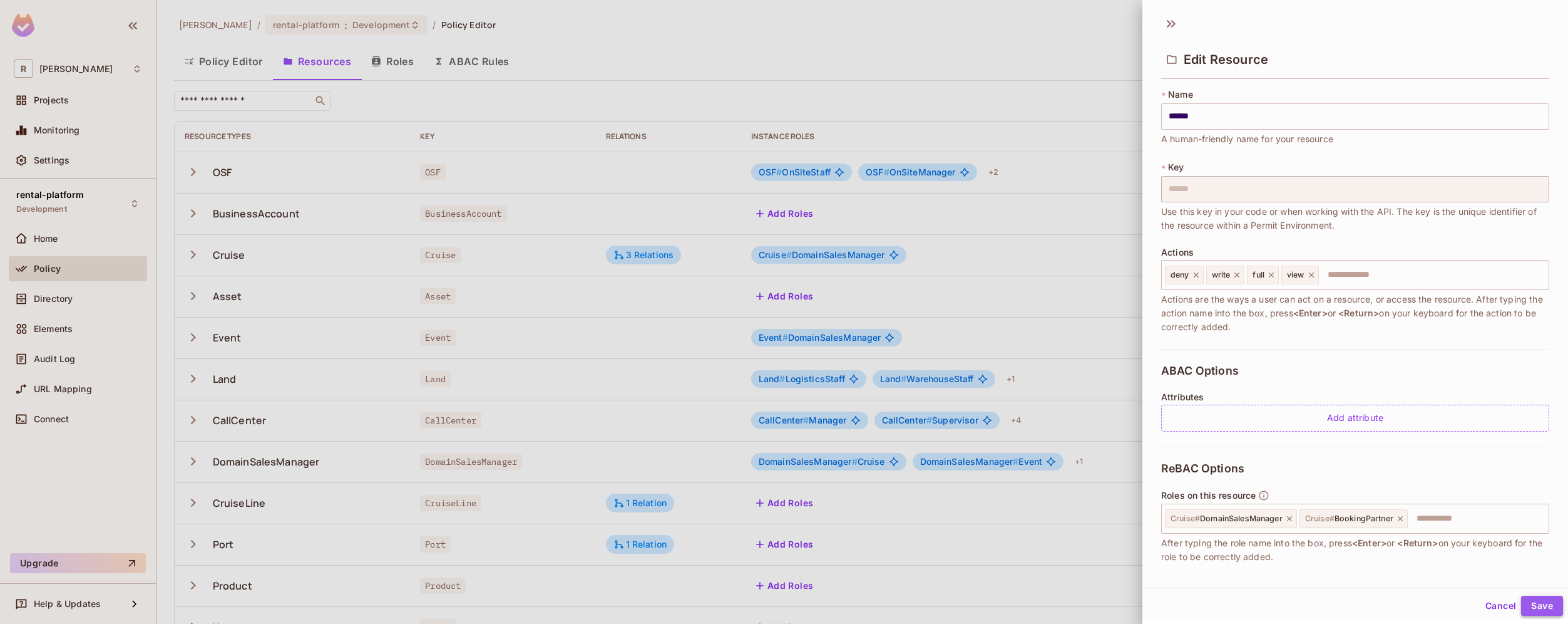
click at [1535, 608] on button "Save" at bounding box center [1542, 605] width 42 height 20
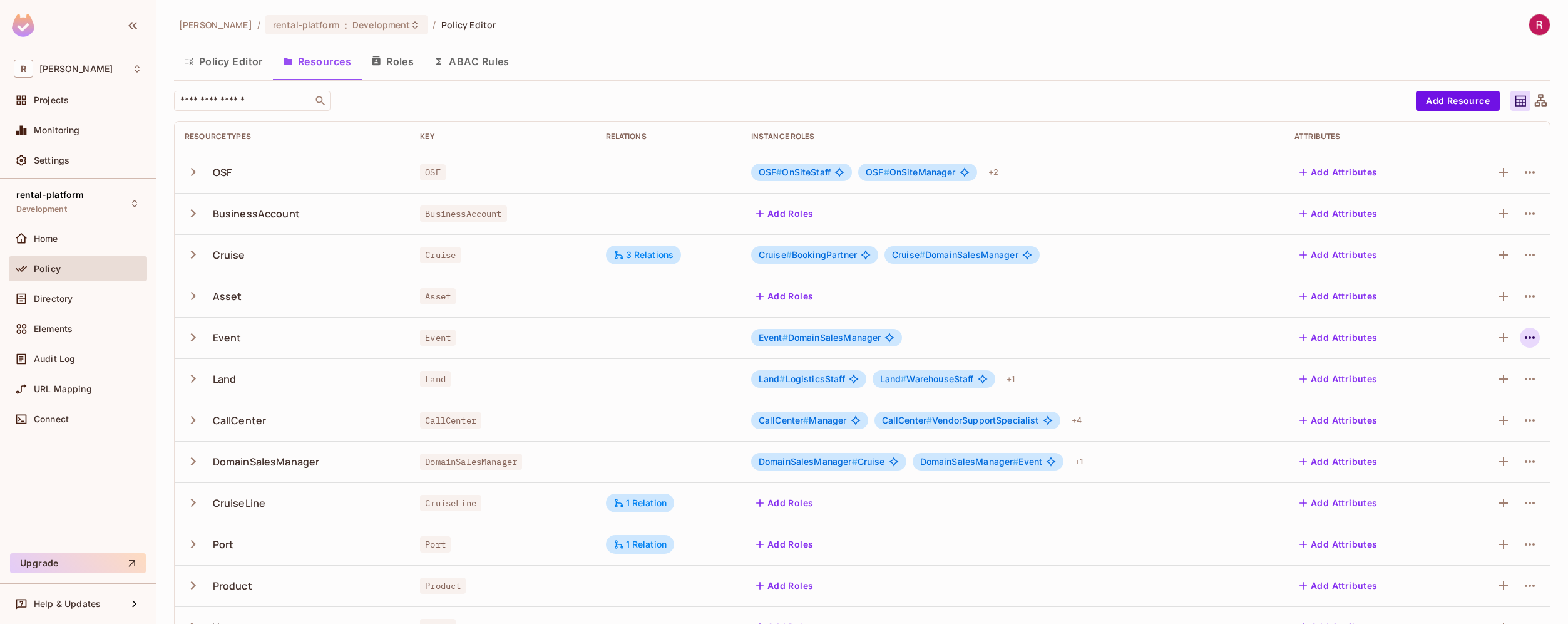
click at [1527, 334] on icon "button" at bounding box center [1530, 338] width 15 height 15
click at [1472, 386] on div "Edit Resource" at bounding box center [1466, 387] width 59 height 12
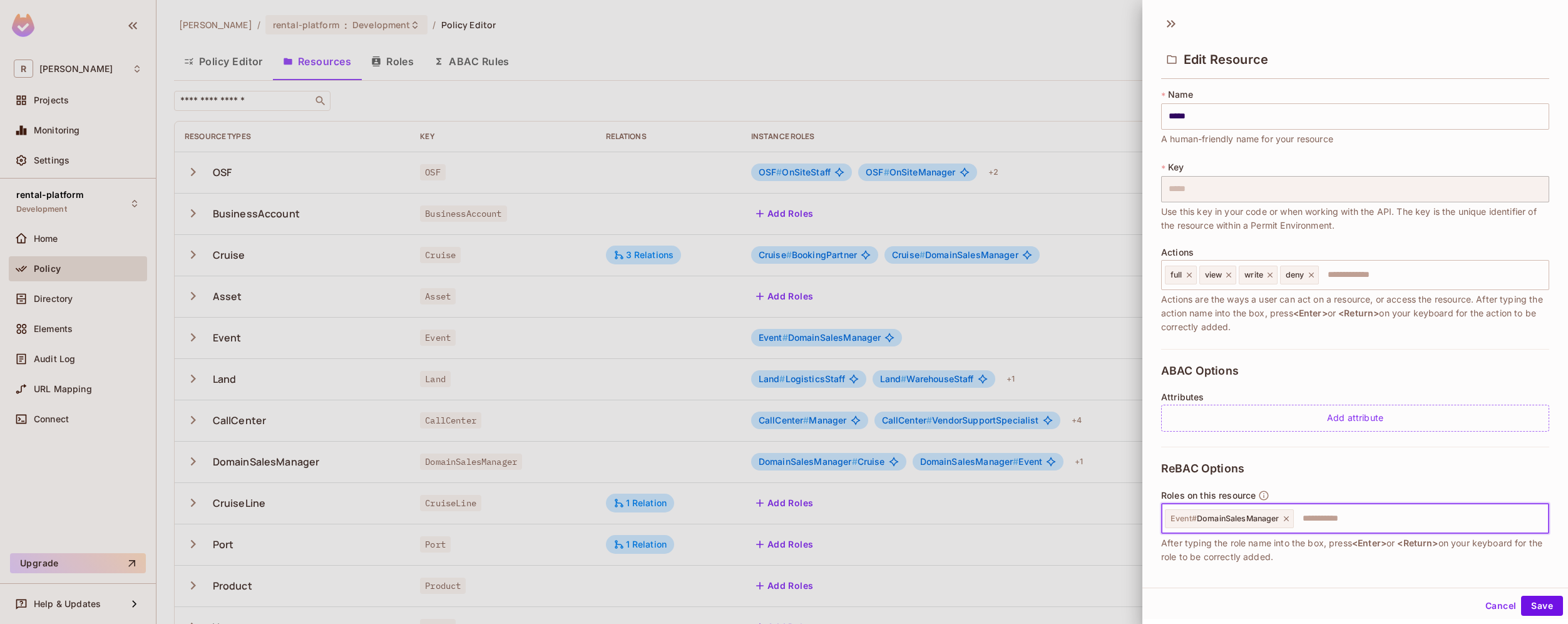
click at [1329, 518] on input "text" at bounding box center [1420, 519] width 249 height 25
paste input "**********"
click at [1343, 518] on input "**********" at bounding box center [1420, 519] width 249 height 25
type input "**********"
click at [1527, 601] on button "Save" at bounding box center [1542, 605] width 42 height 20
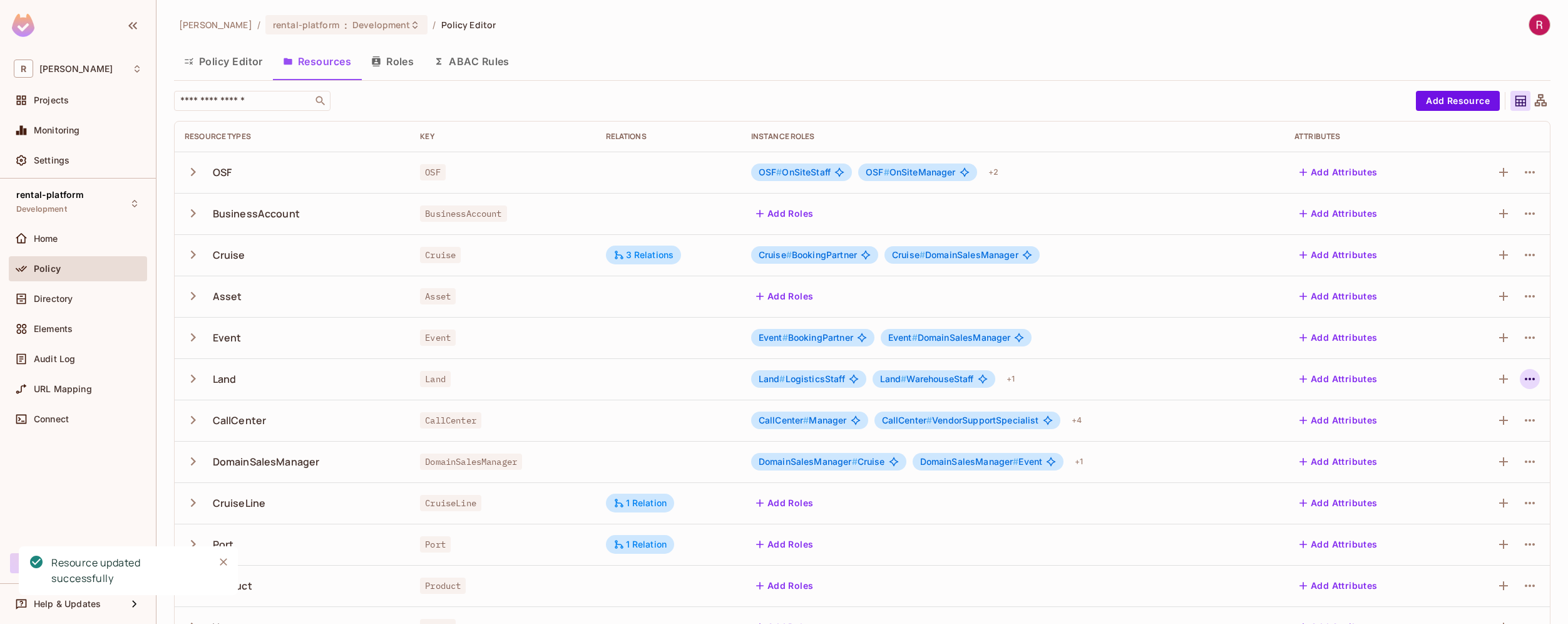
click at [1527, 386] on icon "button" at bounding box center [1530, 379] width 15 height 15
click at [1450, 433] on div "Edit Resource" at bounding box center [1466, 428] width 59 height 12
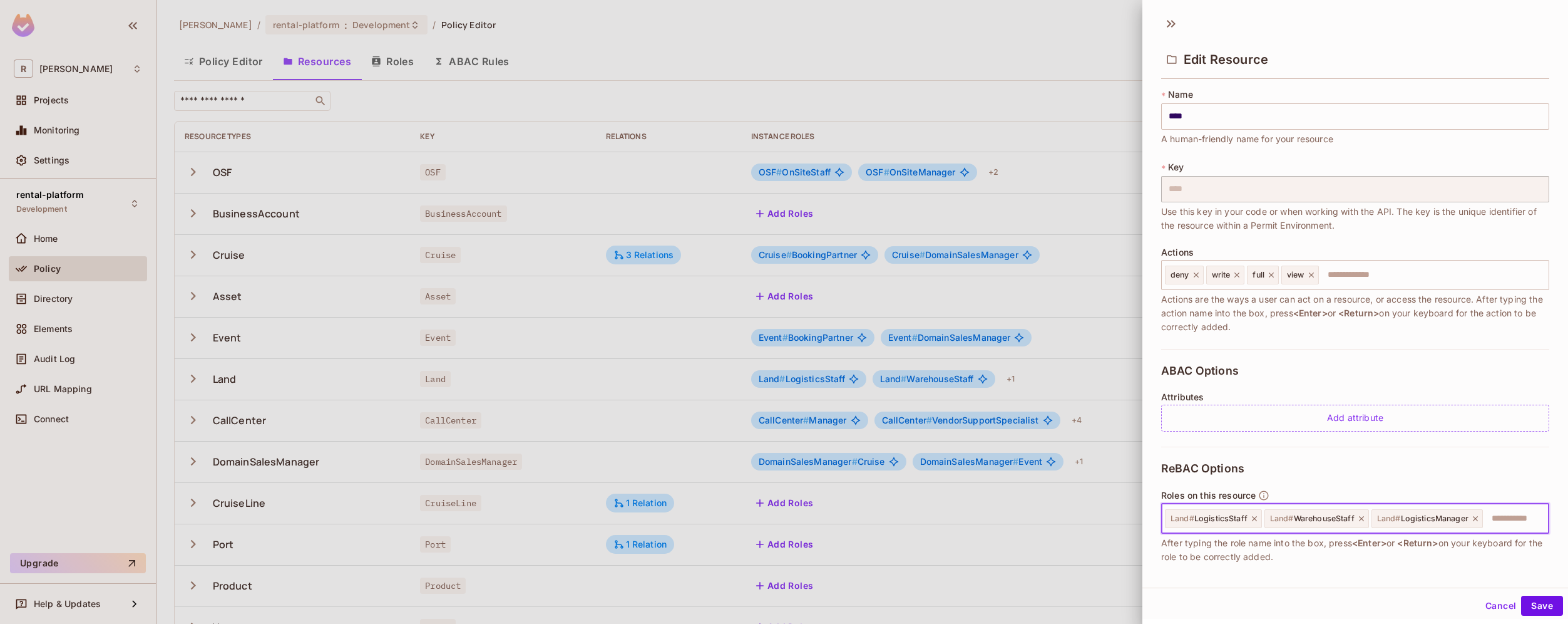
click at [1503, 520] on input "text" at bounding box center [1514, 519] width 60 height 25
paste input "**********"
click at [1496, 518] on input "**********" at bounding box center [1504, 519] width 41 height 25
type input "**********"
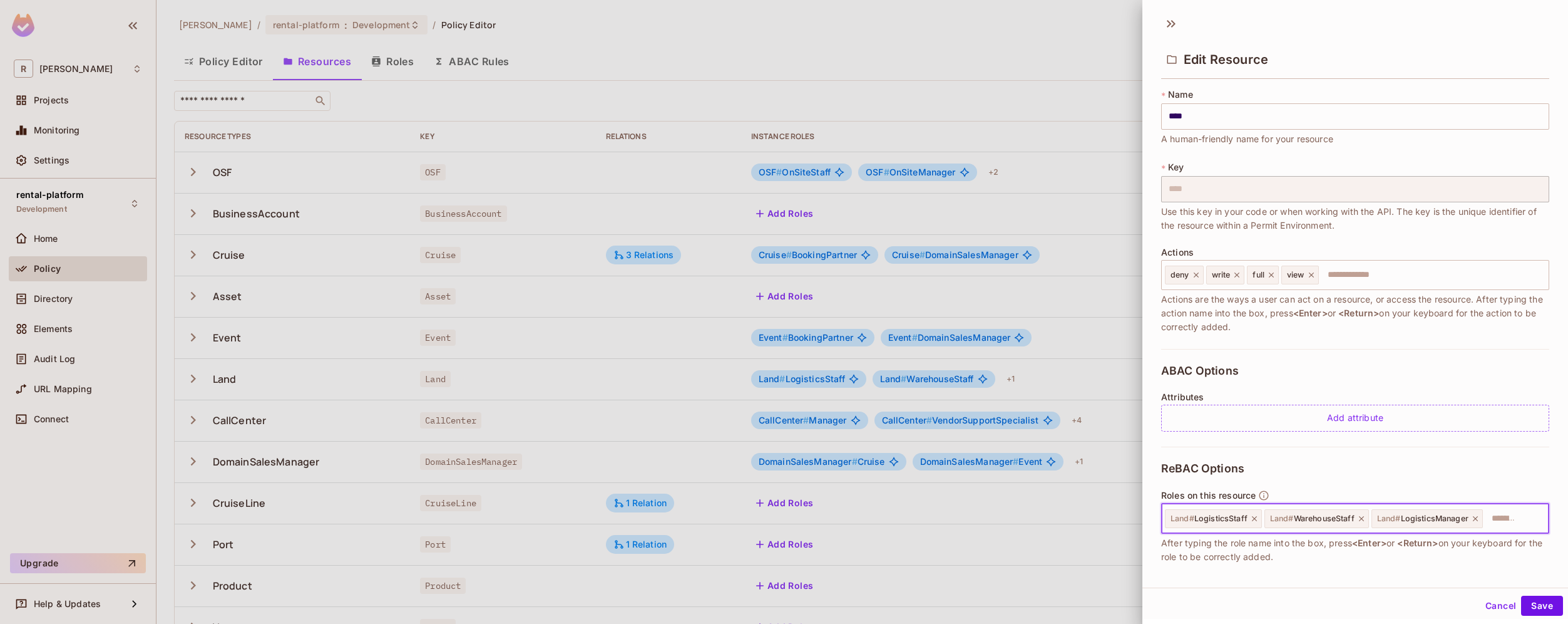
scroll to position [0, 0]
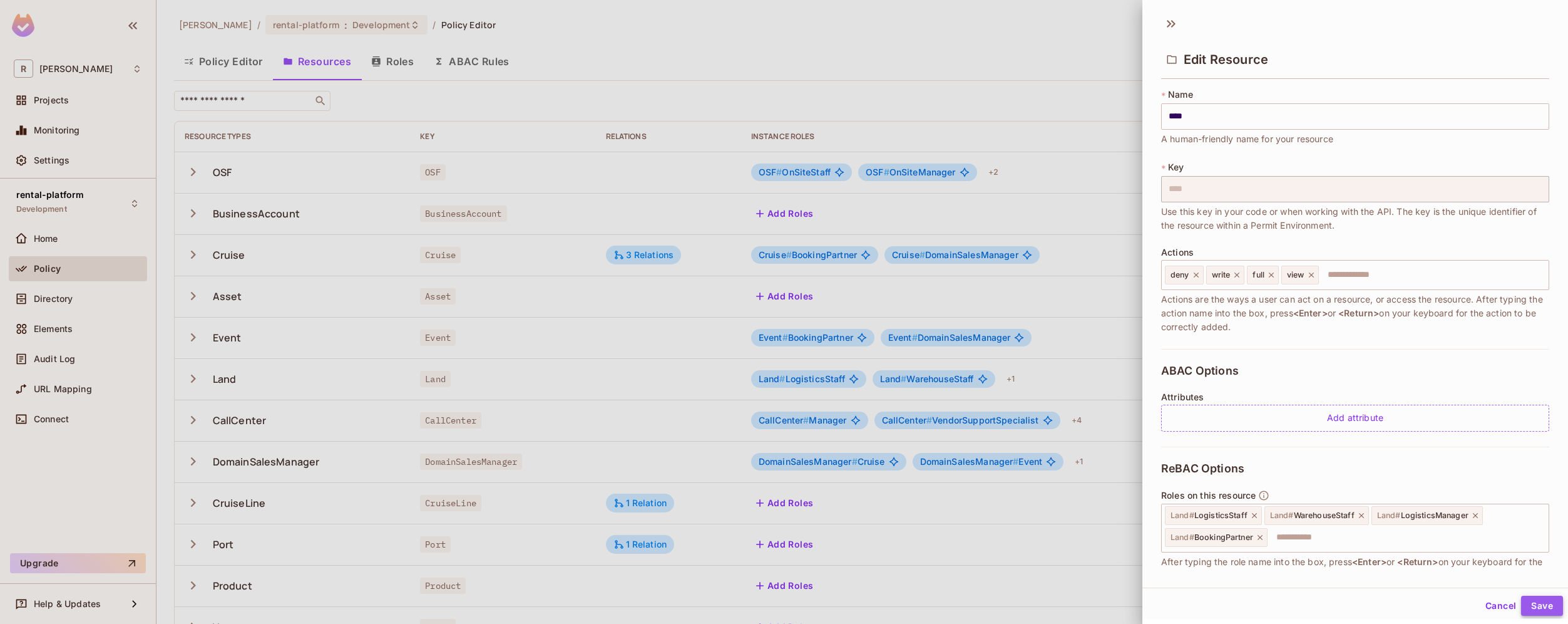
click at [1533, 602] on button "Save" at bounding box center [1542, 605] width 42 height 20
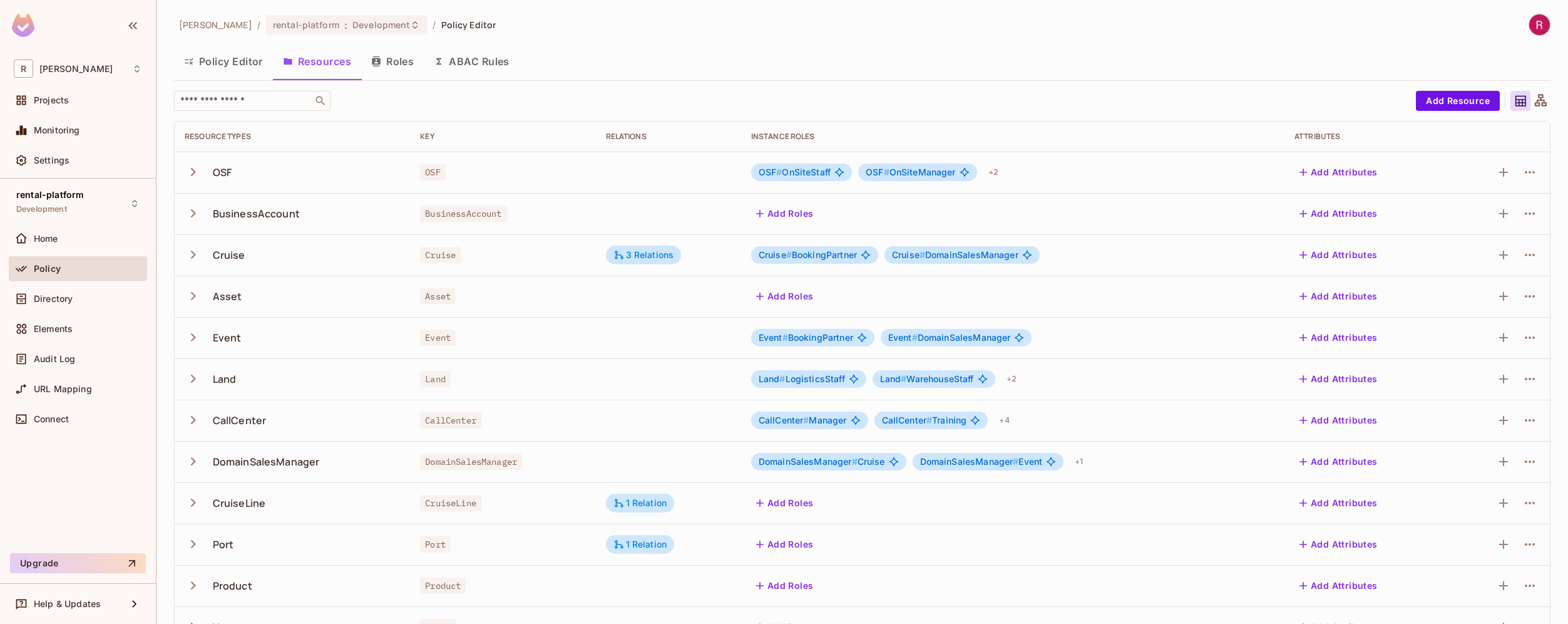
click at [406, 59] on button "Roles" at bounding box center [393, 61] width 63 height 31
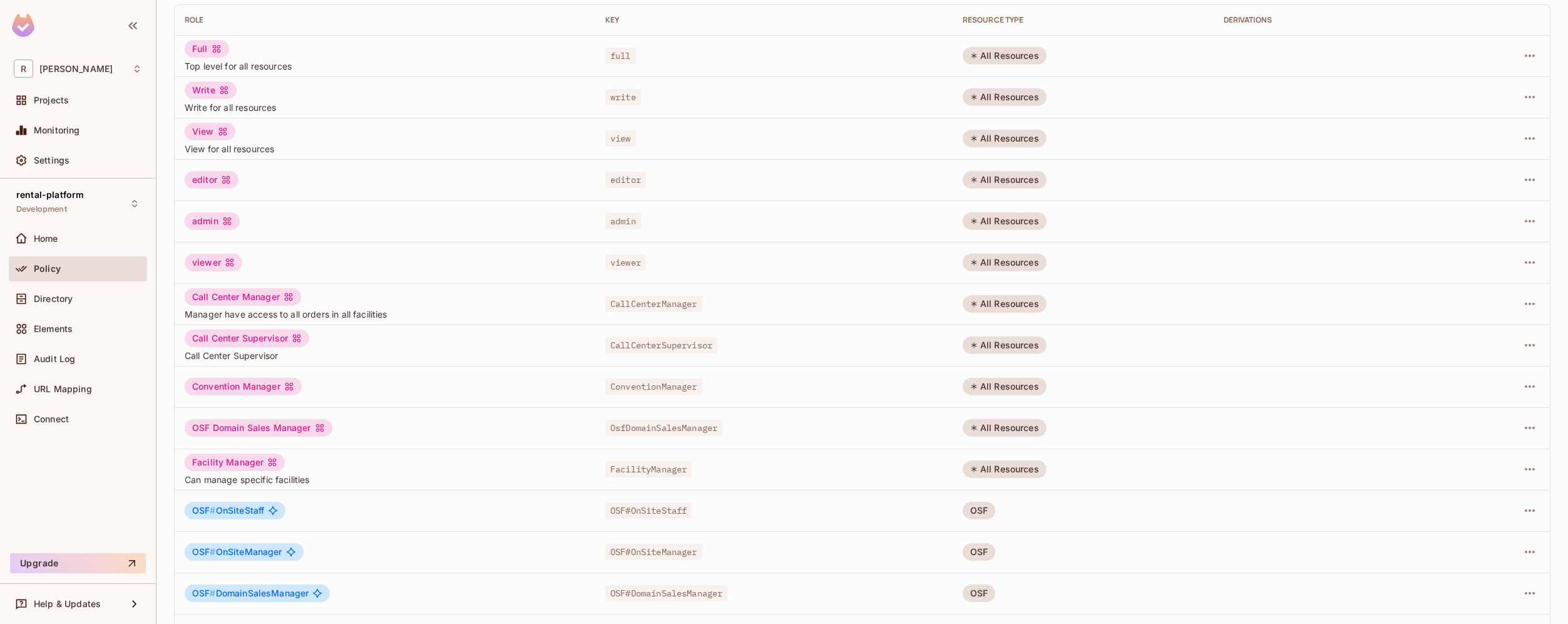
scroll to position [199, 0]
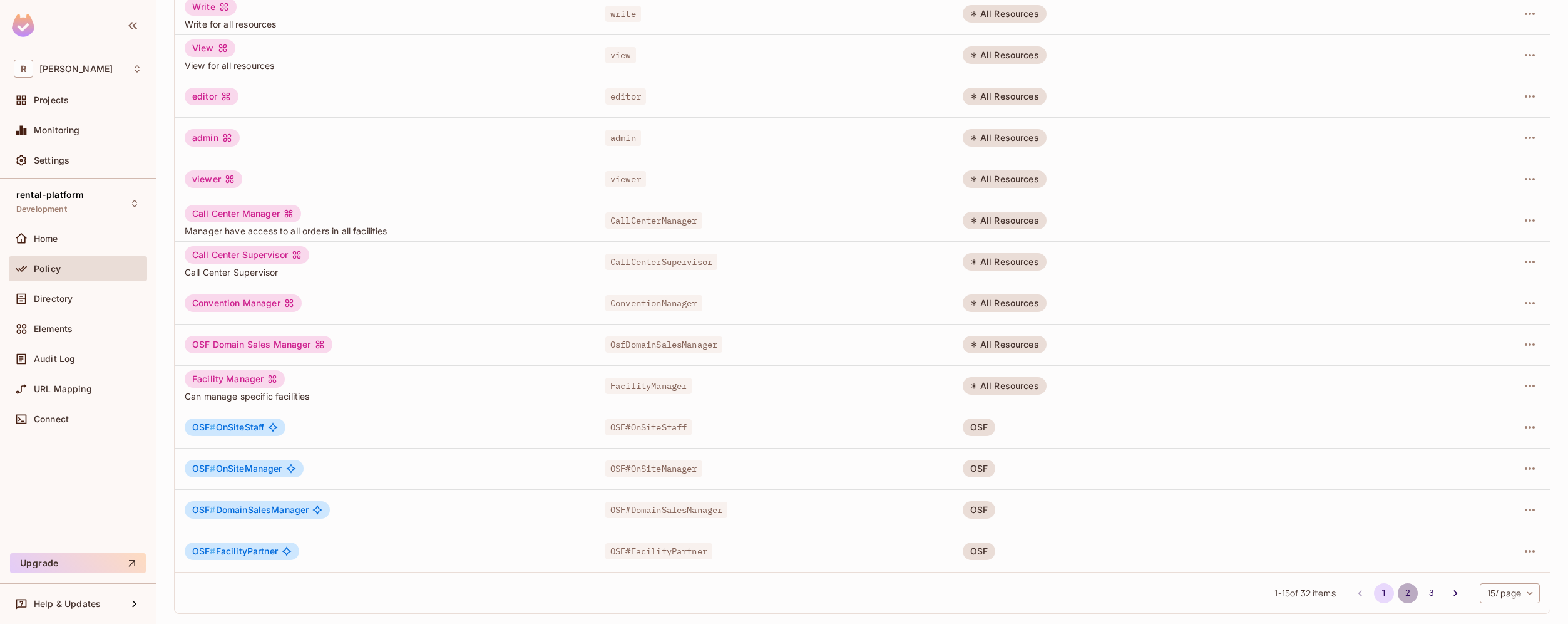
click at [1398, 593] on button "2" at bounding box center [1408, 593] width 20 height 20
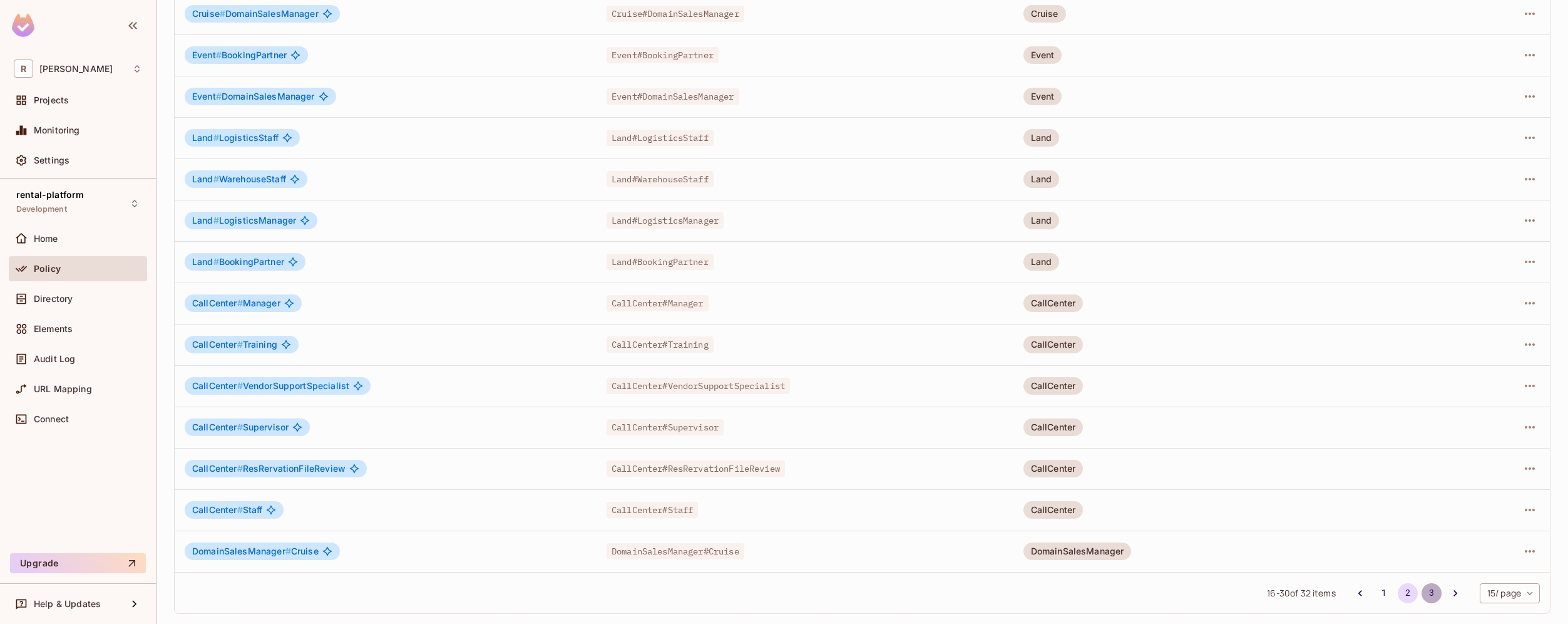
click at [1423, 587] on button "3" at bounding box center [1431, 593] width 20 height 20
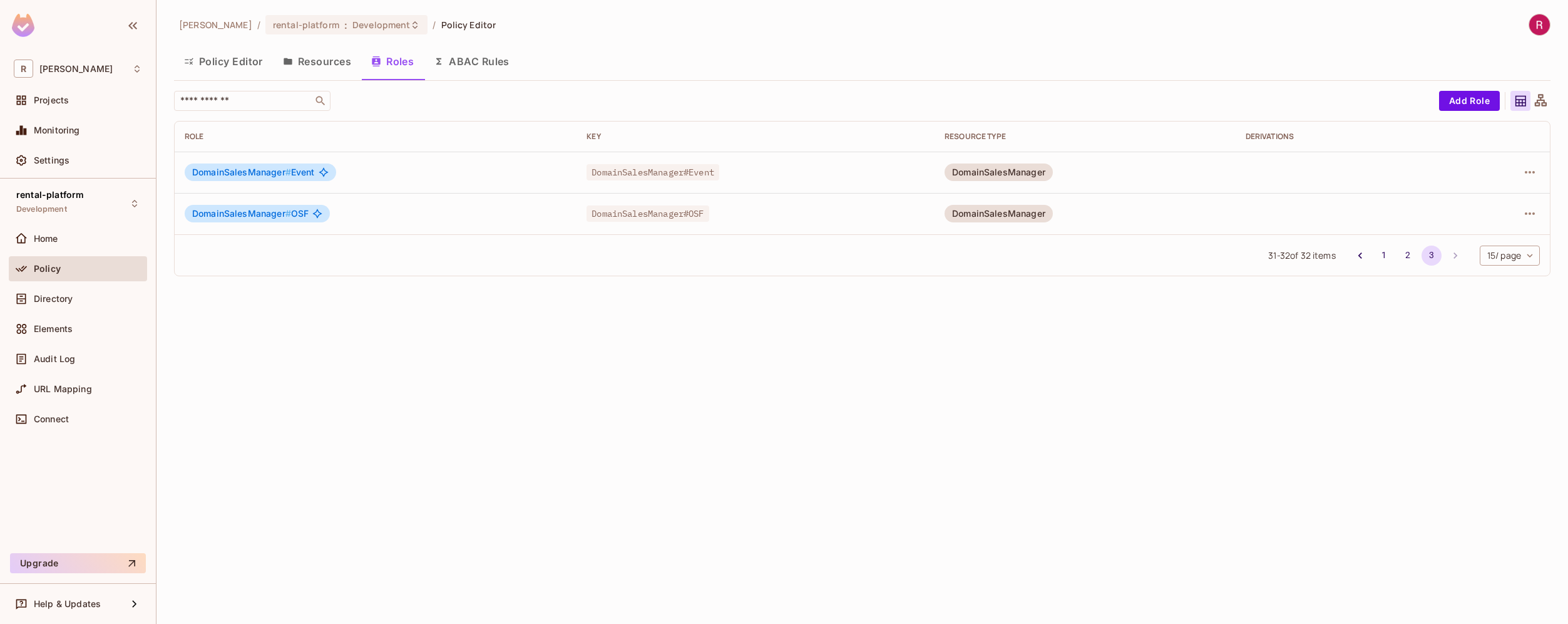
click at [1523, 256] on body "R roy-poc Projects Monitoring Settings rental-platform Development Home Policy …" at bounding box center [784, 312] width 1568 height 624
click at [1502, 362] on li "100 / page" at bounding box center [1509, 363] width 63 height 27
type input "***"
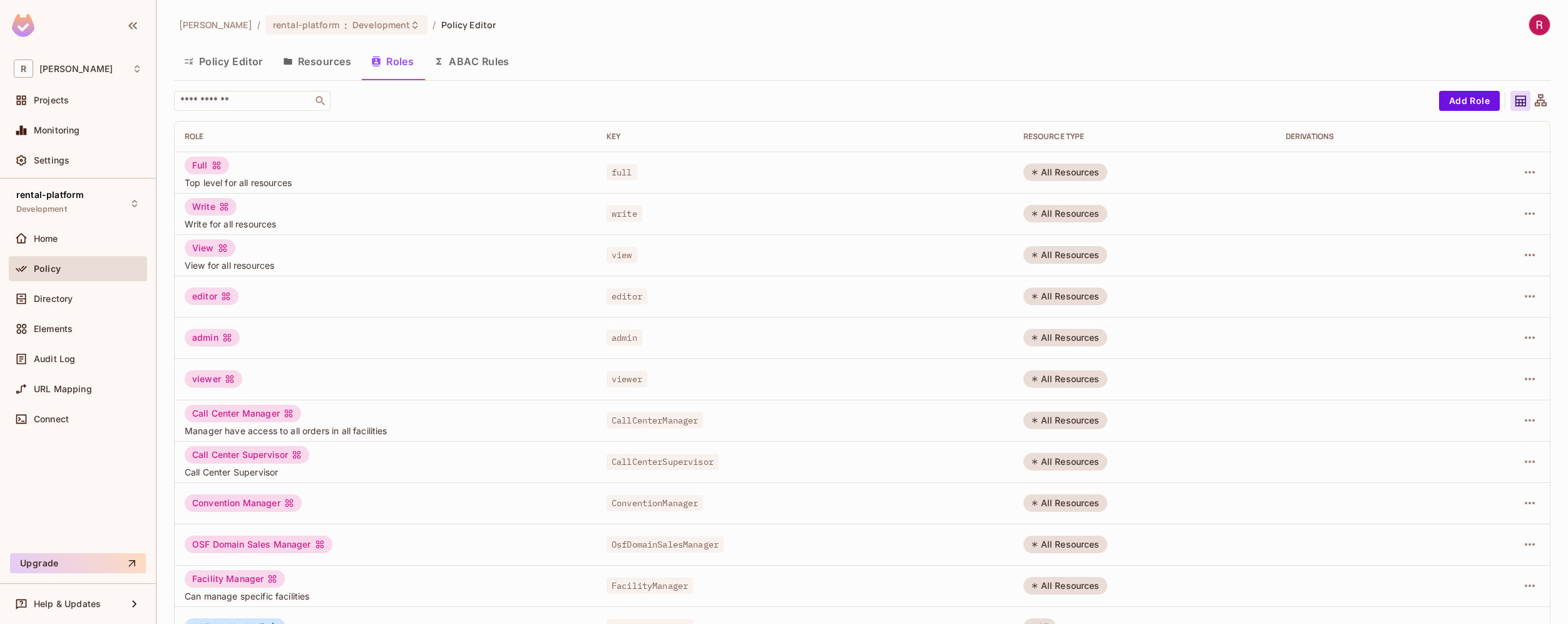
click at [1529, 27] on img at bounding box center [1540, 25] width 21 height 21
click at [73, 165] on div at bounding box center [784, 312] width 1568 height 624
click at [48, 162] on span "Settings" at bounding box center [52, 161] width 36 height 10
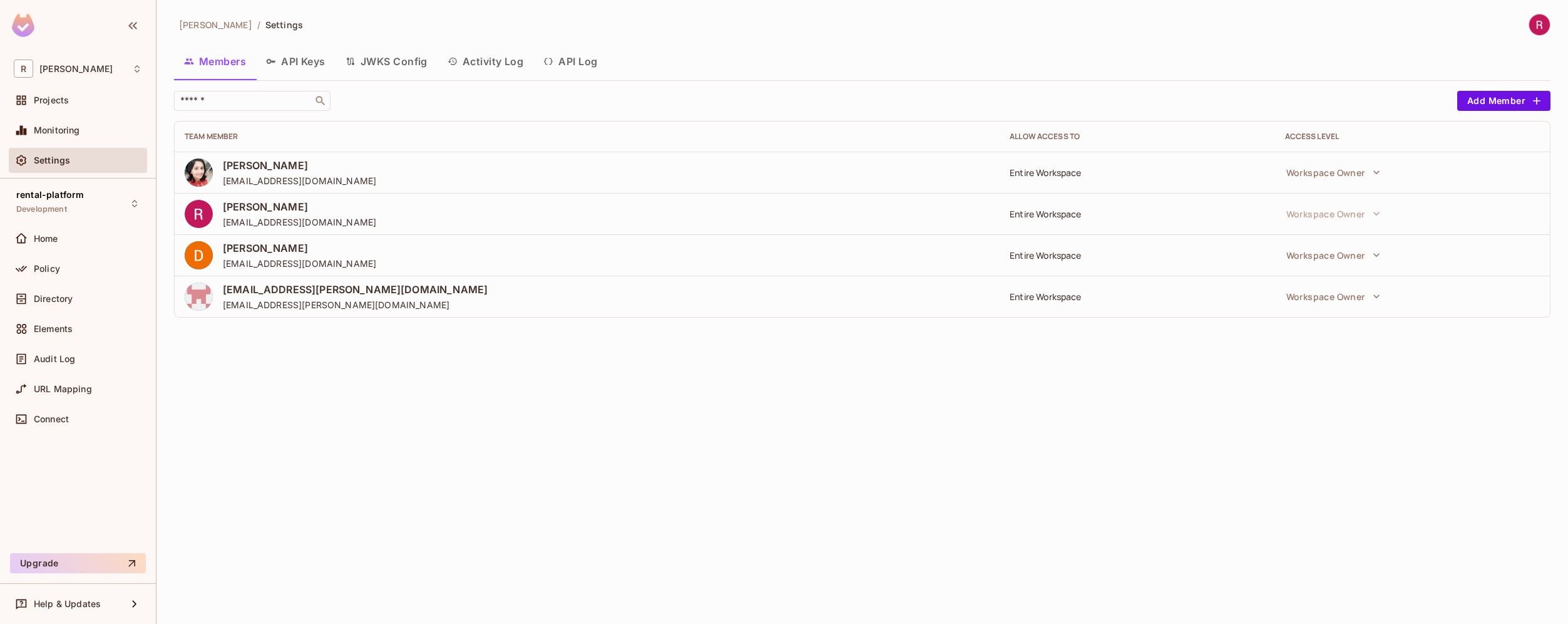
click at [291, 62] on button "API Keys" at bounding box center [296, 61] width 80 height 31
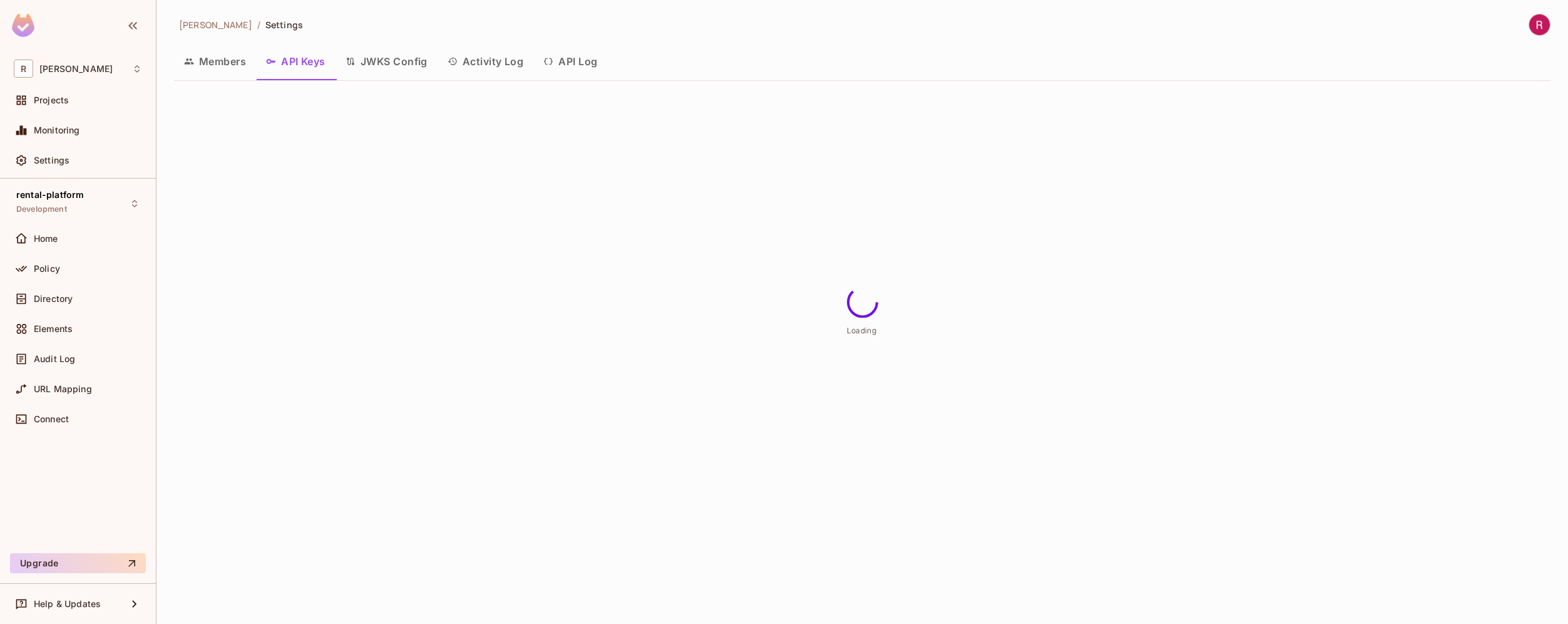
click at [226, 61] on button "Members" at bounding box center [215, 61] width 82 height 31
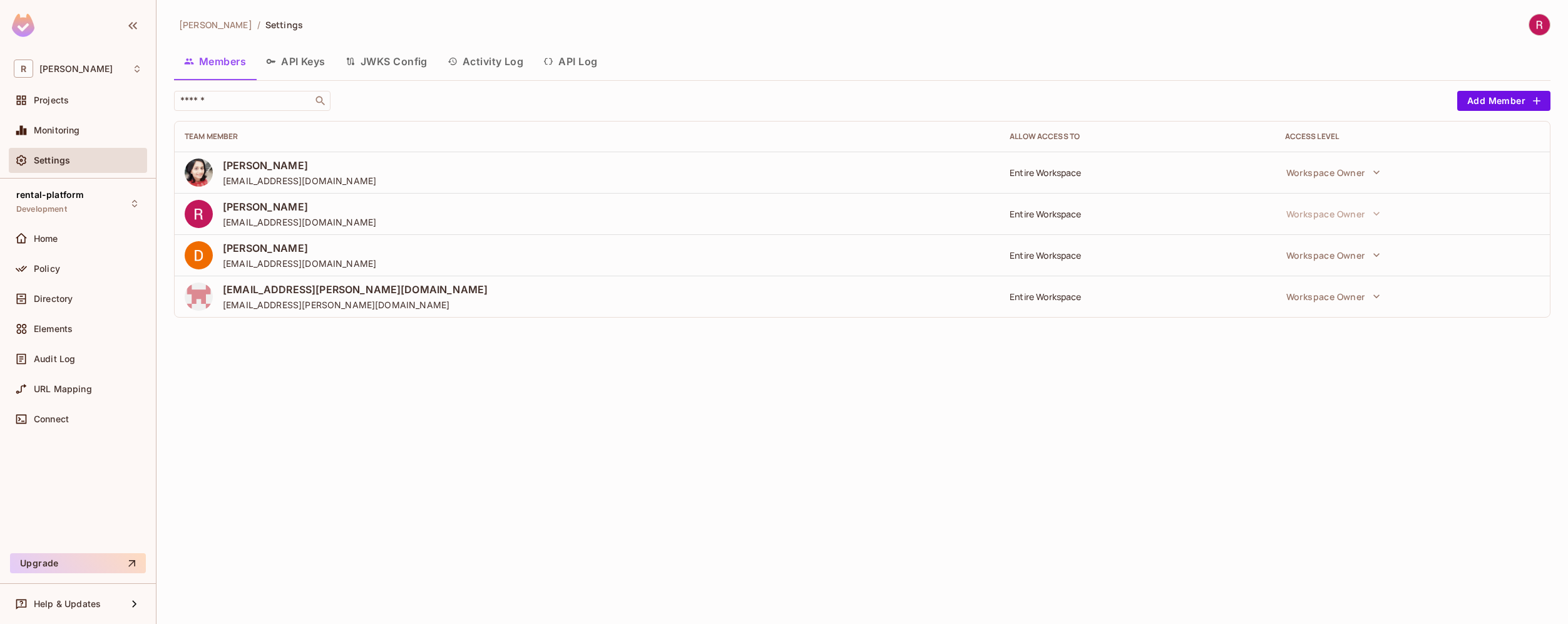
click at [334, 54] on button "API Keys" at bounding box center [296, 61] width 80 height 31
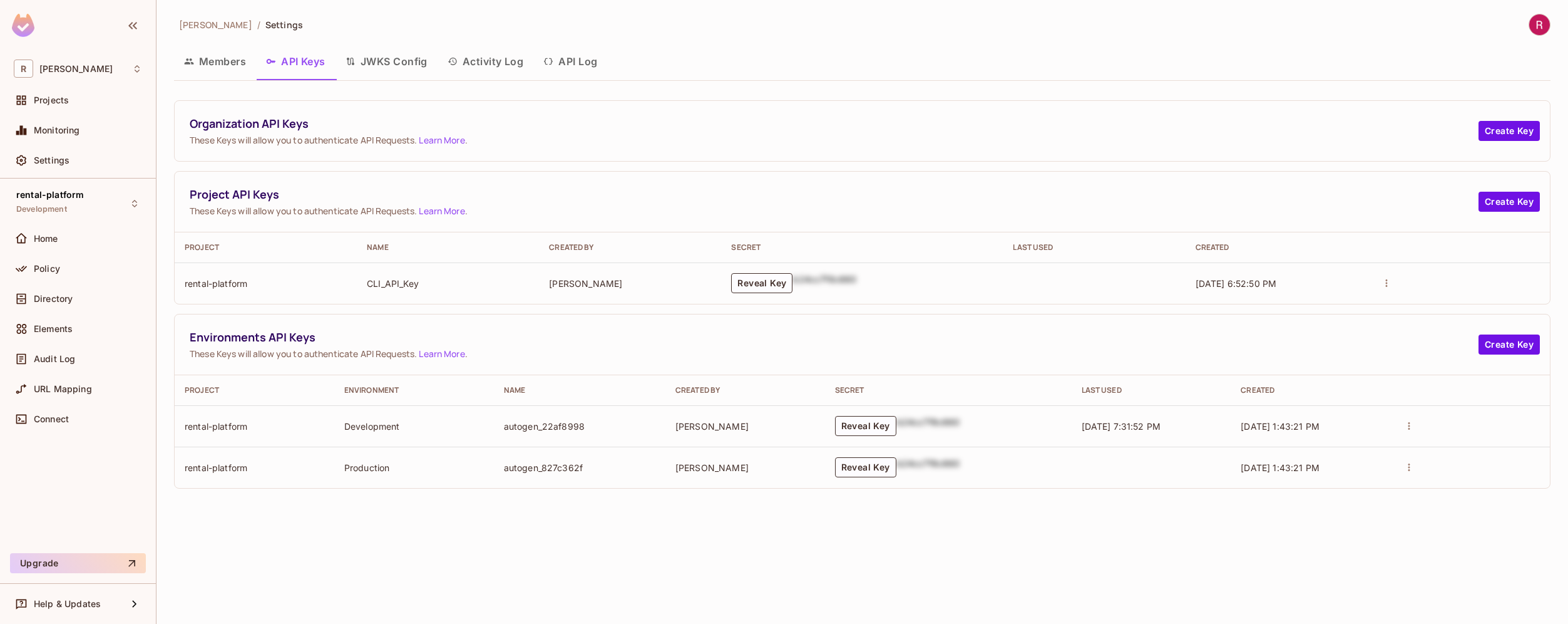
click at [367, 61] on button "JWKS Config" at bounding box center [387, 61] width 103 height 31
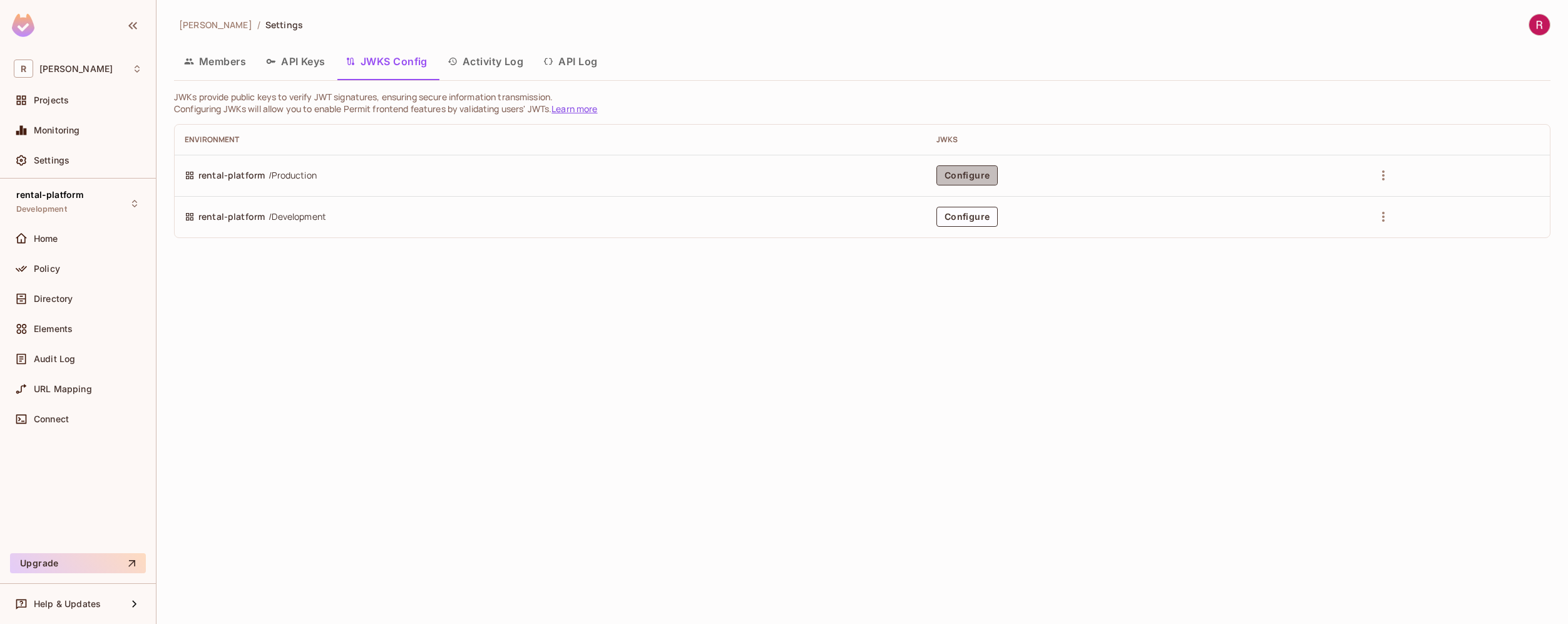
click at [976, 180] on button "Configure" at bounding box center [967, 175] width 62 height 20
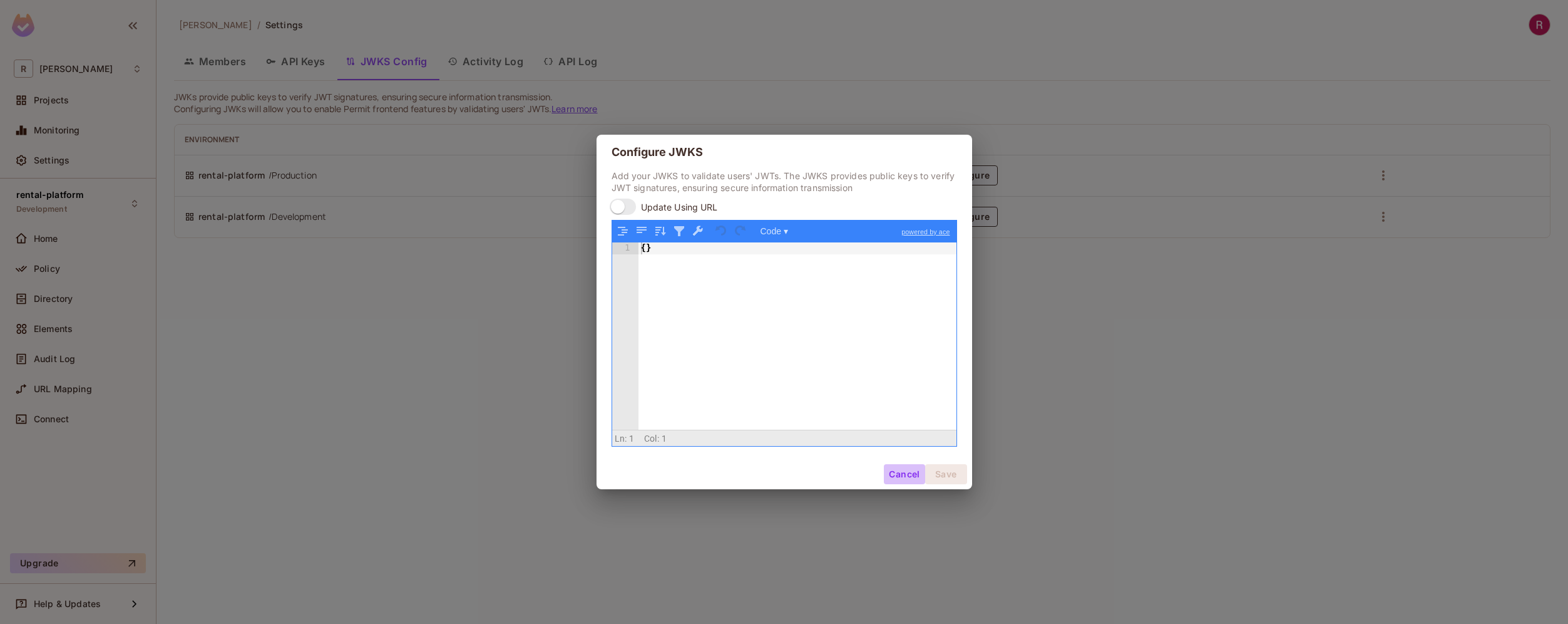
click at [891, 472] on button "Cancel" at bounding box center [904, 474] width 41 height 20
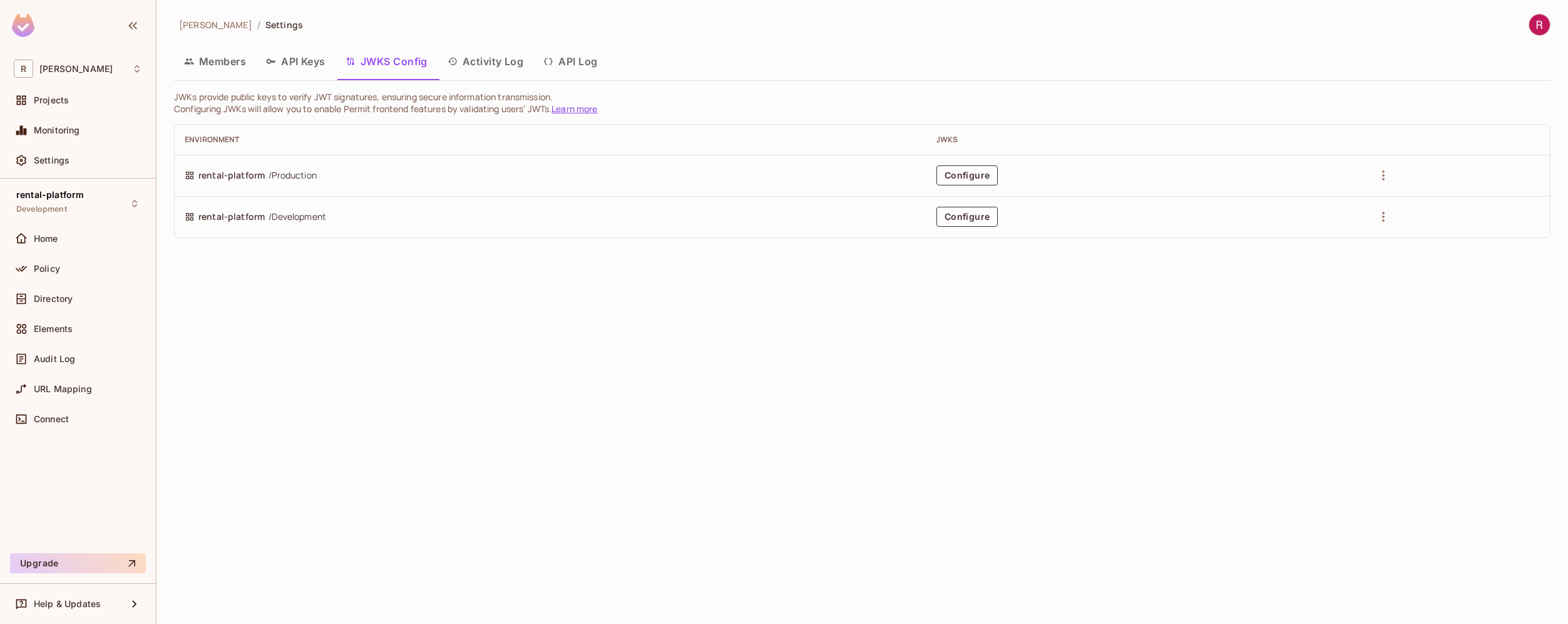
click at [501, 66] on button "Activity Log" at bounding box center [486, 61] width 97 height 31
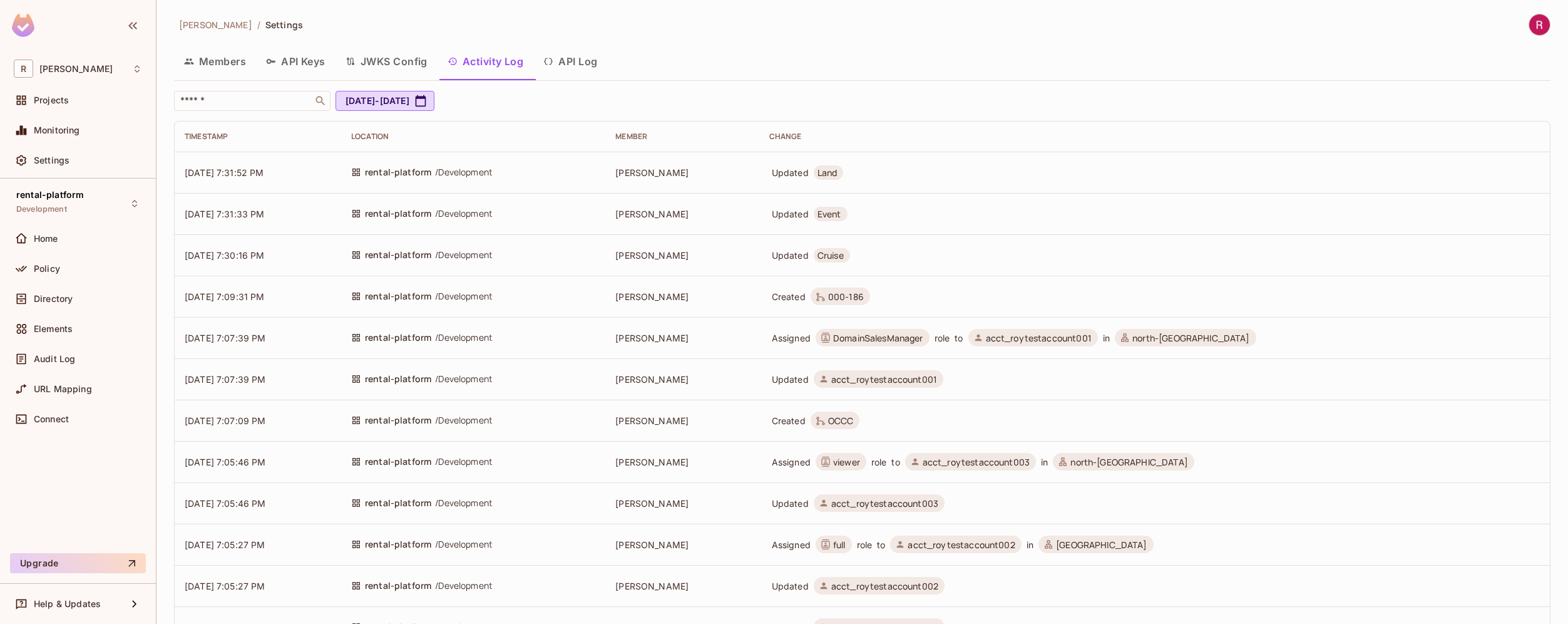
click at [207, 28] on span "[PERSON_NAME]" at bounding box center [215, 25] width 73 height 12
click at [215, 58] on button "Members" at bounding box center [215, 61] width 82 height 31
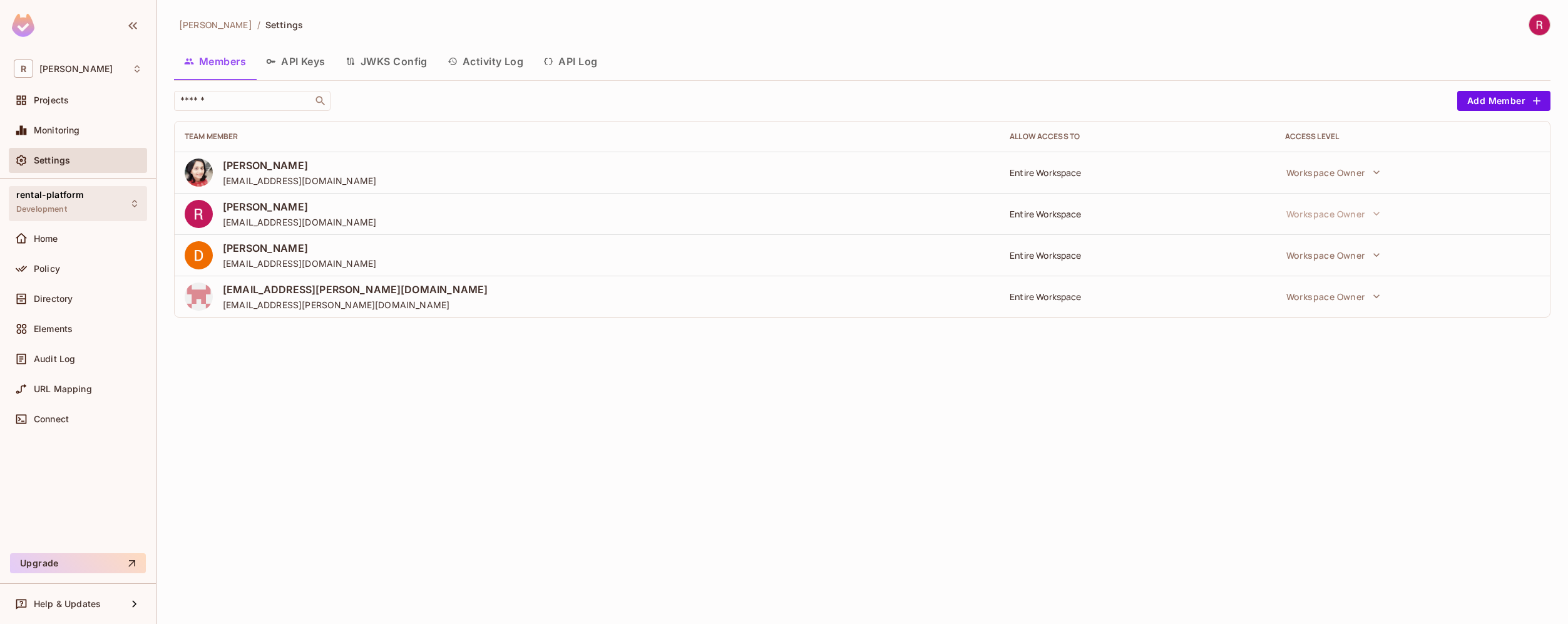
click at [97, 201] on div "rental-platform Development" at bounding box center [78, 203] width 139 height 34
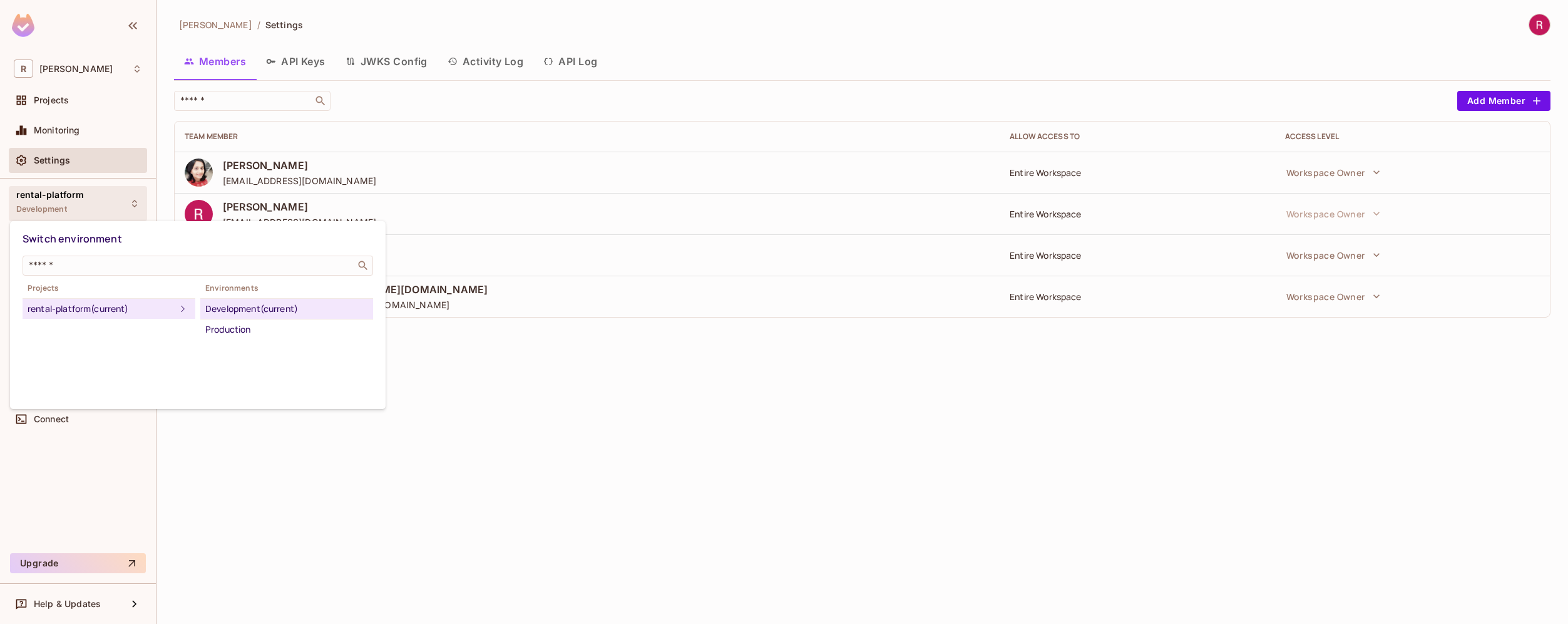
click at [271, 455] on div at bounding box center [784, 312] width 1568 height 624
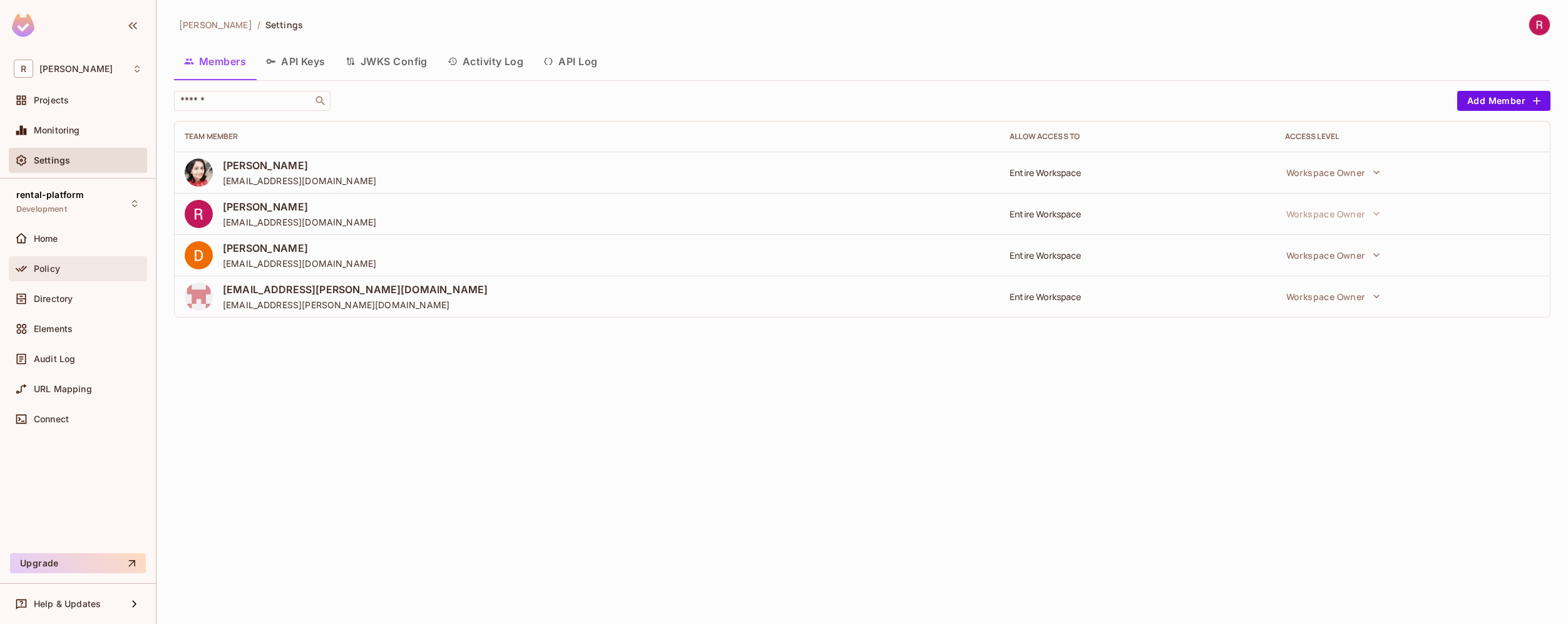
click at [80, 274] on div "Policy" at bounding box center [78, 269] width 128 height 15
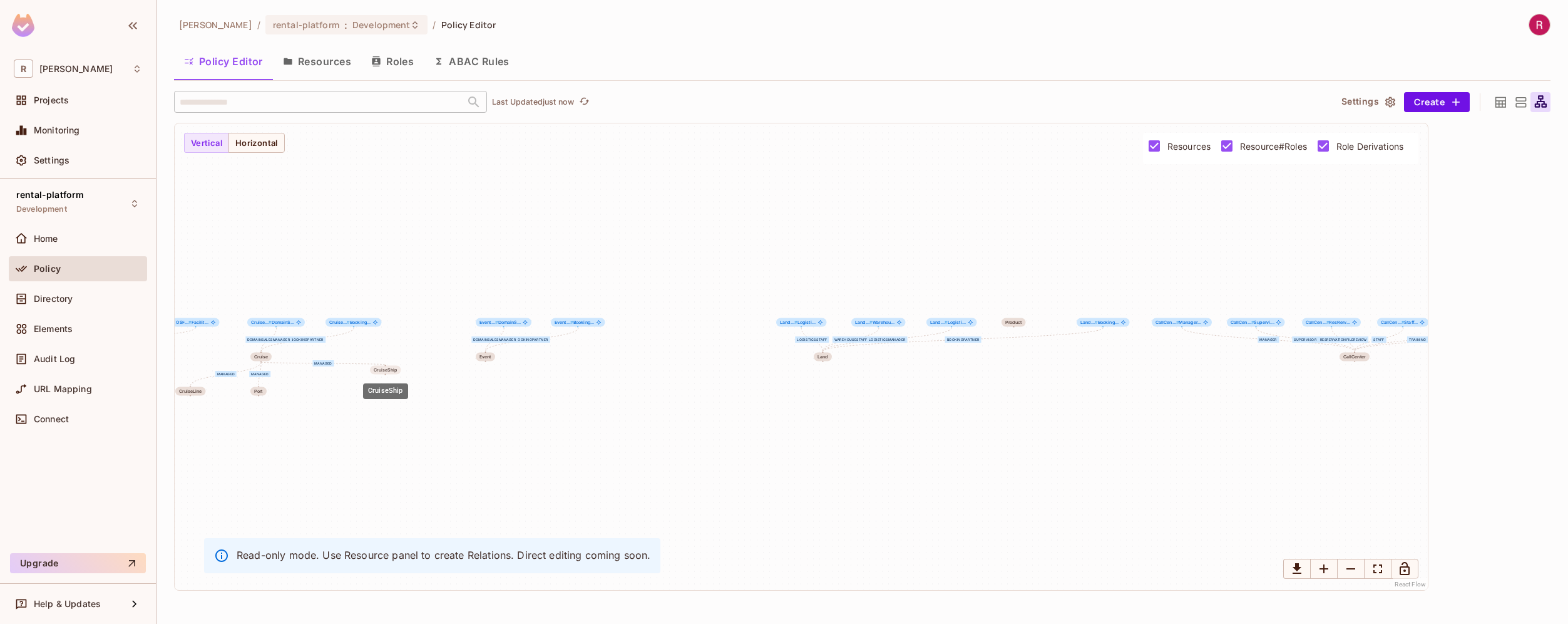
drag, startPoint x: 983, startPoint y: 393, endPoint x: 385, endPoint y: 369, distance: 598.5
click at [385, 369] on div "CruiseShip" at bounding box center [385, 369] width 30 height 9
click at [479, 459] on div "OnSiteStaff OnSiteManager DomainSalesManager FacilityPartner BookingPartner Dom…" at bounding box center [801, 356] width 1253 height 466
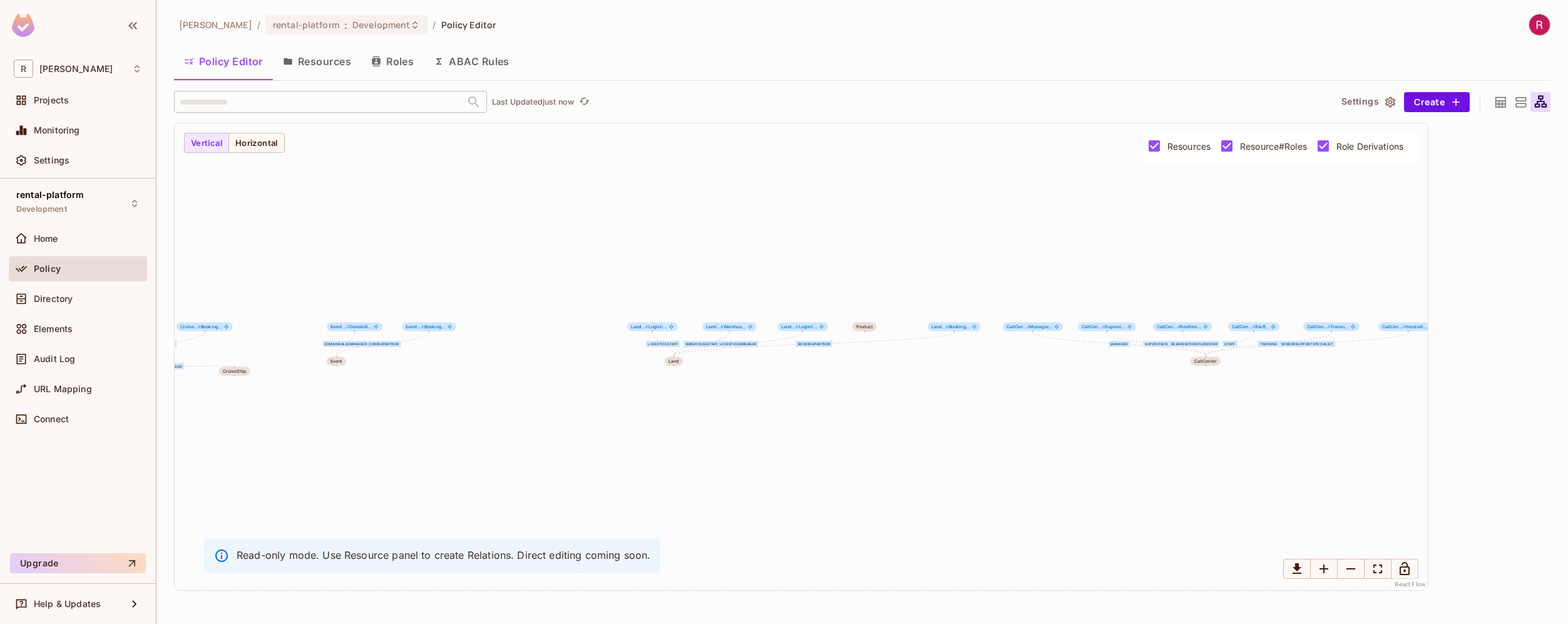
drag, startPoint x: 691, startPoint y: 420, endPoint x: 541, endPoint y: 425, distance: 150.1
click at [541, 425] on div "OnSiteStaff OnSiteManager DomainSalesManager FacilityPartner BookingPartner Dom…" at bounding box center [801, 356] width 1253 height 466
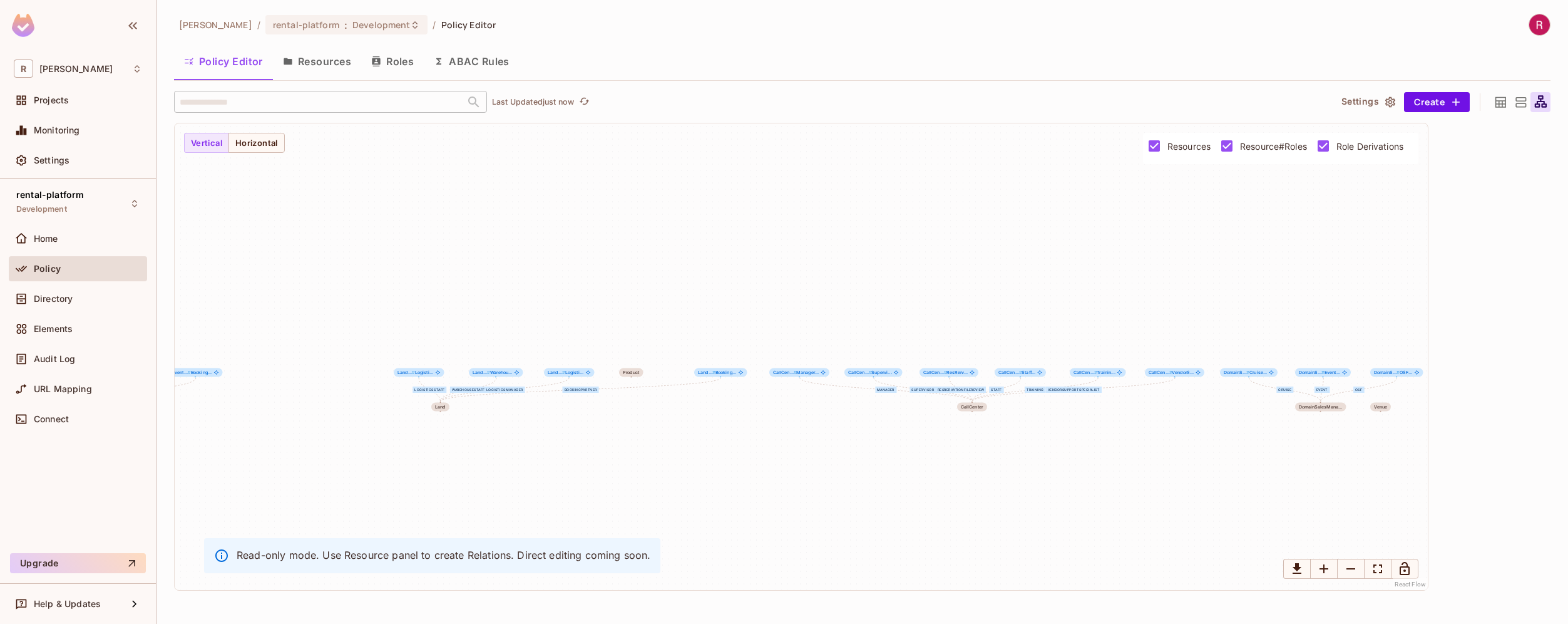
drag, startPoint x: 1060, startPoint y: 408, endPoint x: 819, endPoint y: 453, distance: 245.2
click at [819, 453] on div "OnSiteStaff OnSiteManager DomainSalesManager FacilityPartner BookingPartner Dom…" at bounding box center [801, 356] width 1253 height 466
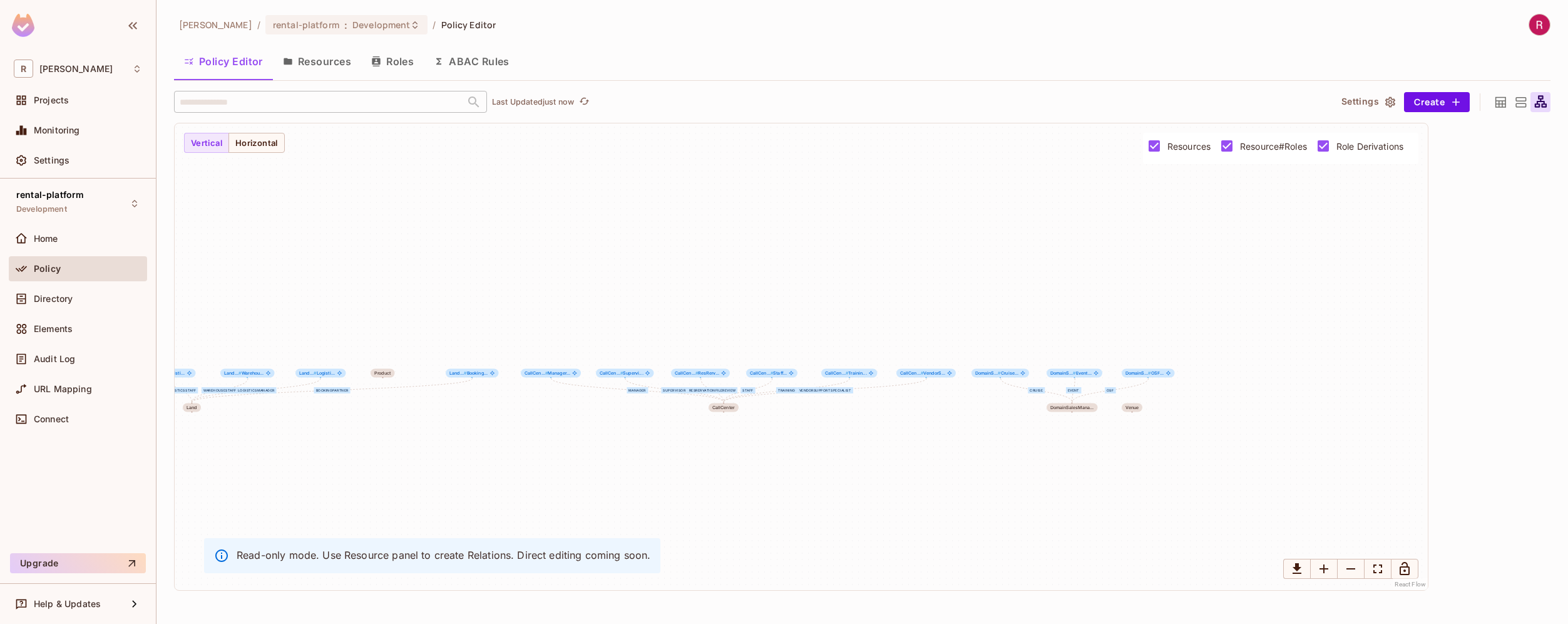
drag, startPoint x: 980, startPoint y: 455, endPoint x: 746, endPoint y: 457, distance: 234.0
click at [746, 457] on div "OnSiteStaff OnSiteManager DomainSalesManager FacilityPartner BookingPartner Dom…" at bounding box center [801, 356] width 1253 height 466
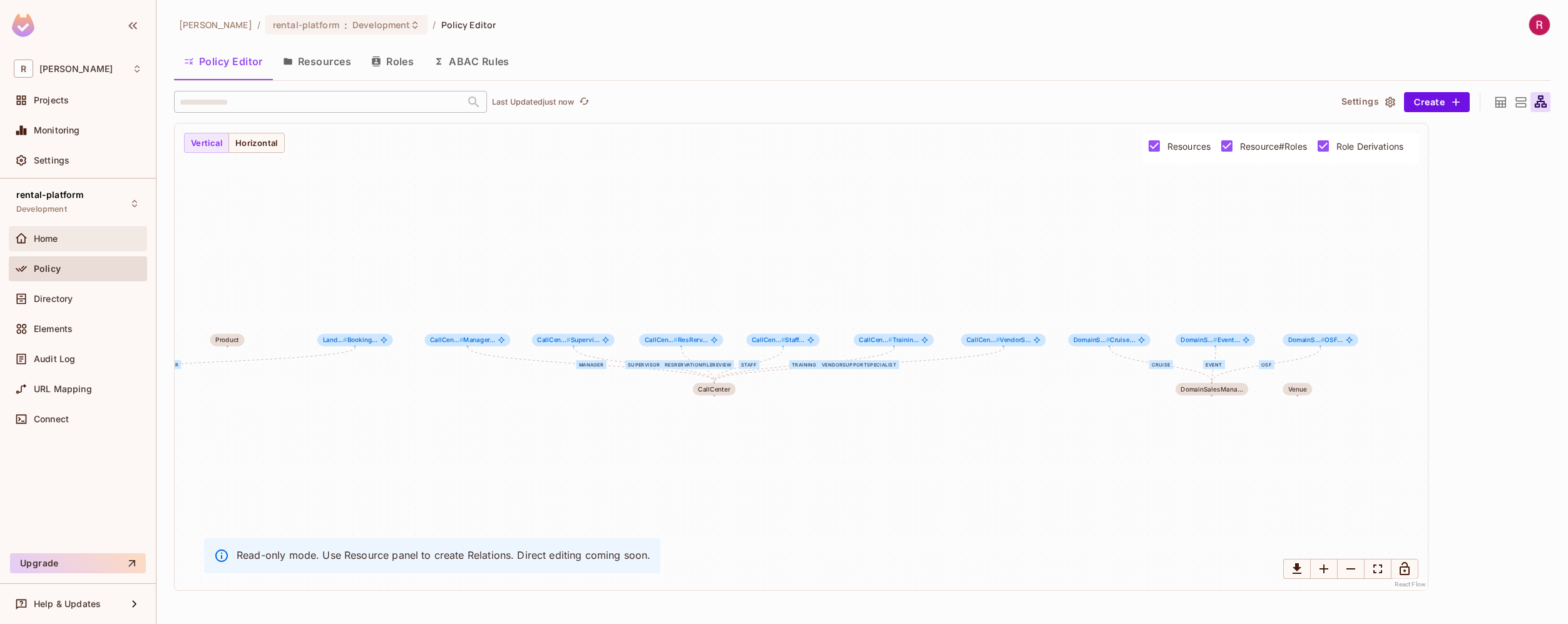
click at [70, 240] on div "Home" at bounding box center [88, 238] width 108 height 10
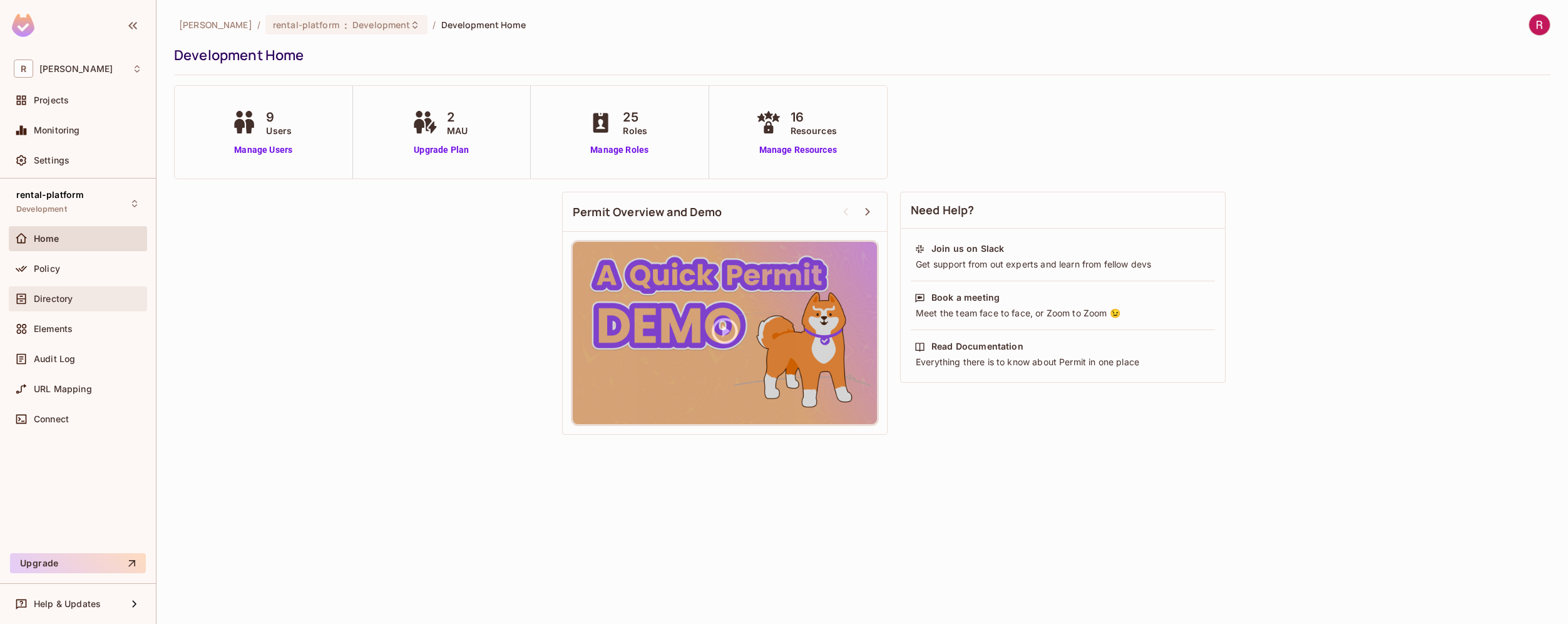
click at [74, 296] on div "Directory" at bounding box center [88, 298] width 108 height 10
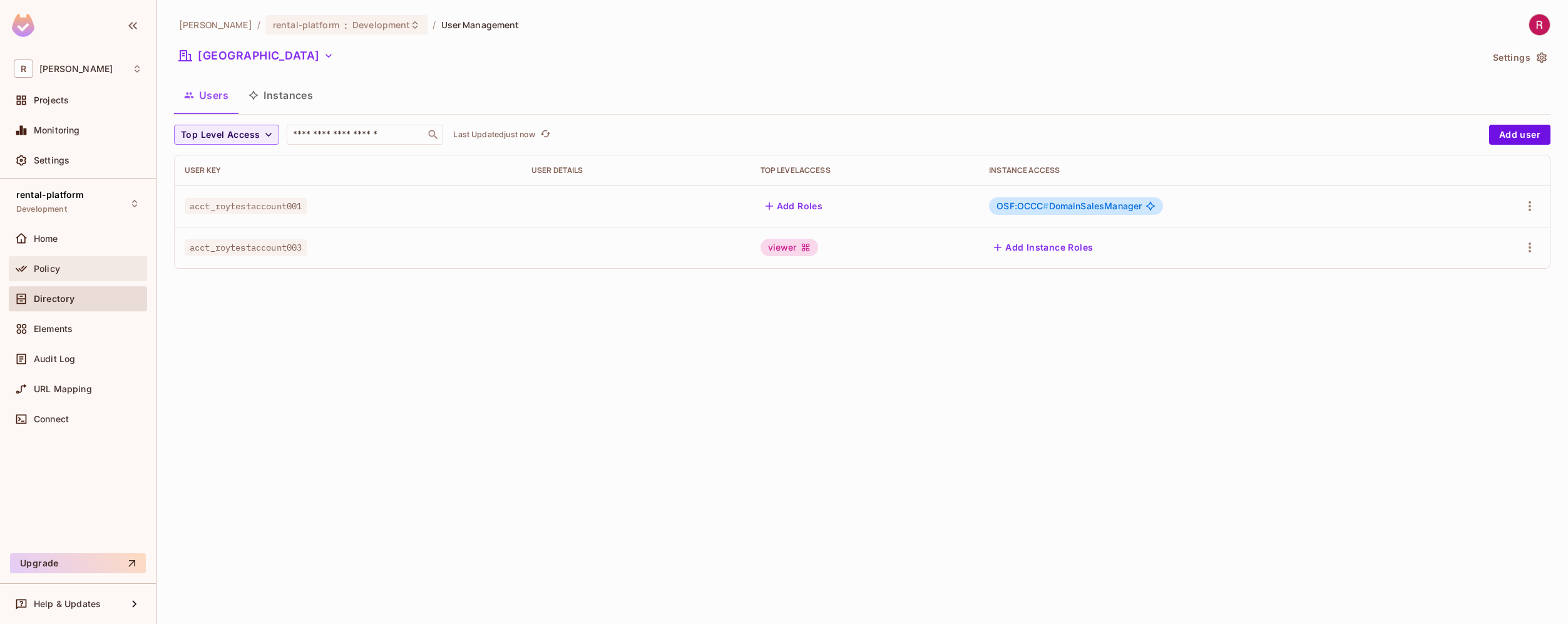
click at [80, 276] on div "Policy" at bounding box center [78, 269] width 139 height 25
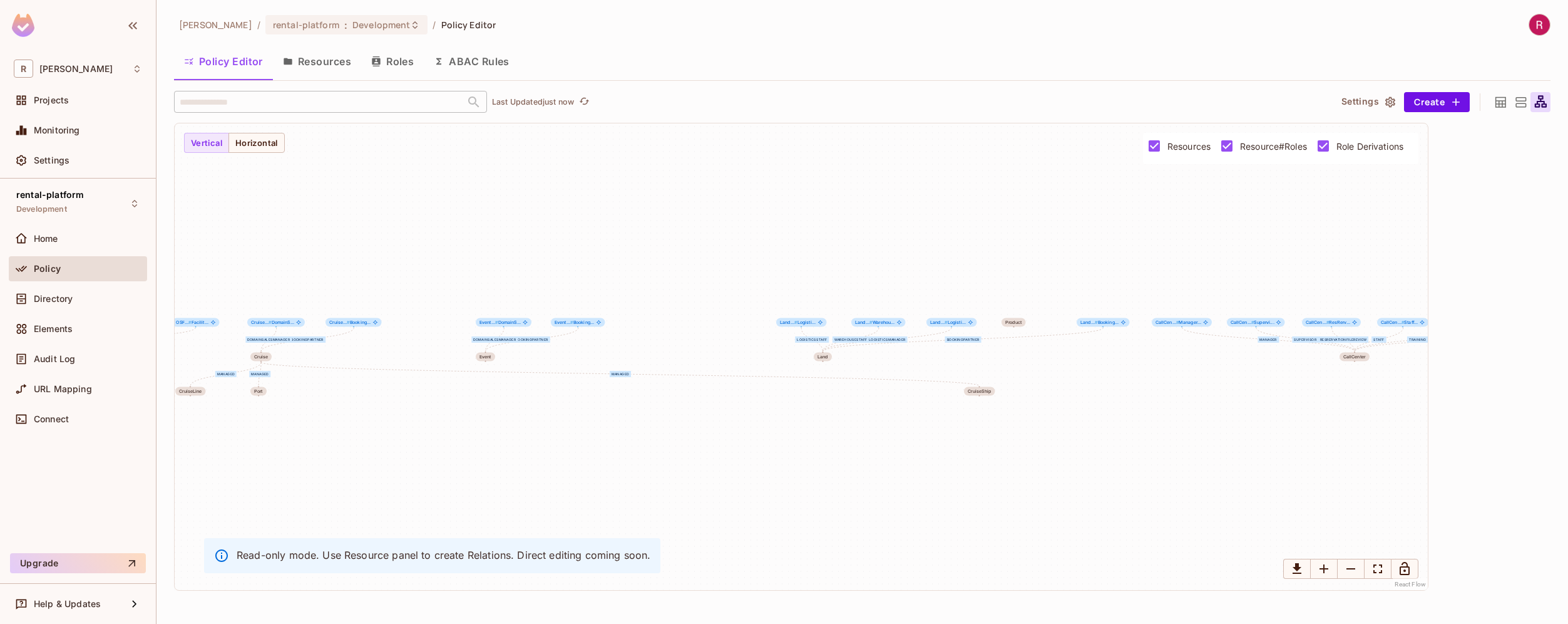
click at [302, 64] on button "Resources" at bounding box center [317, 61] width 88 height 31
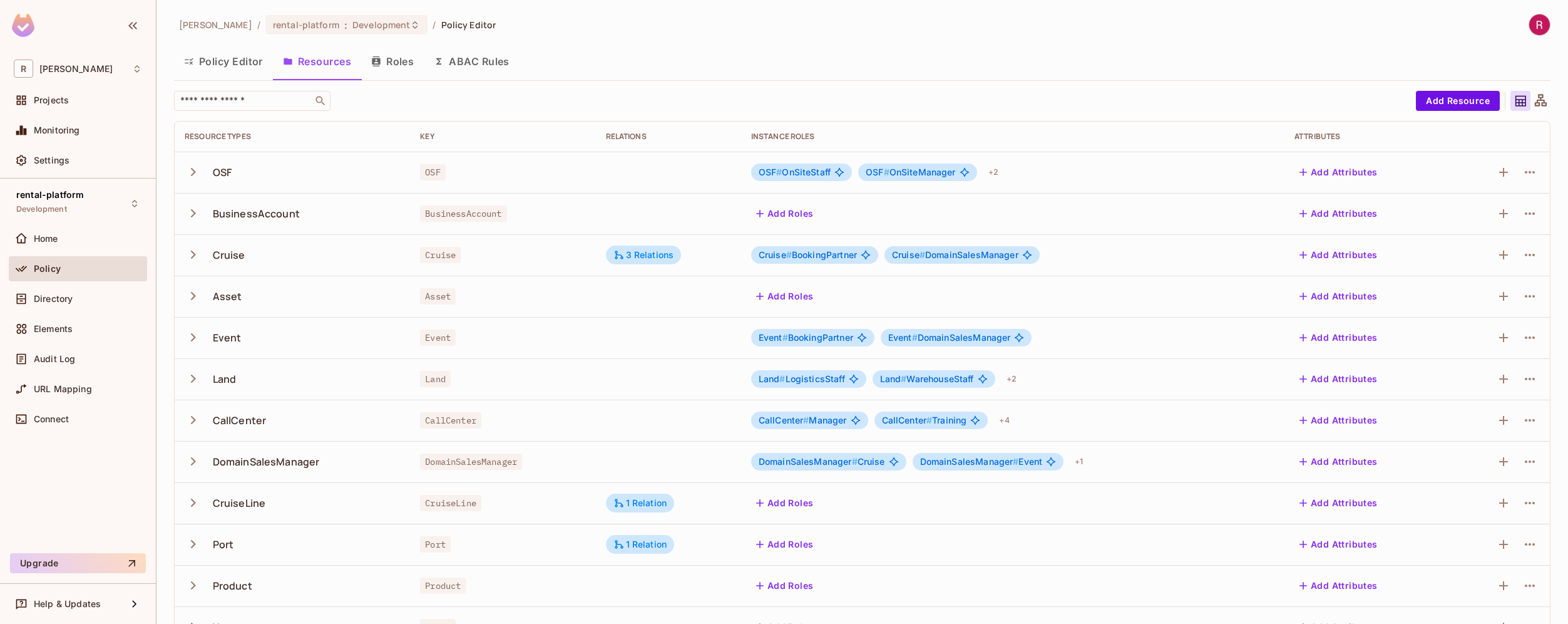
scroll to position [76, 0]
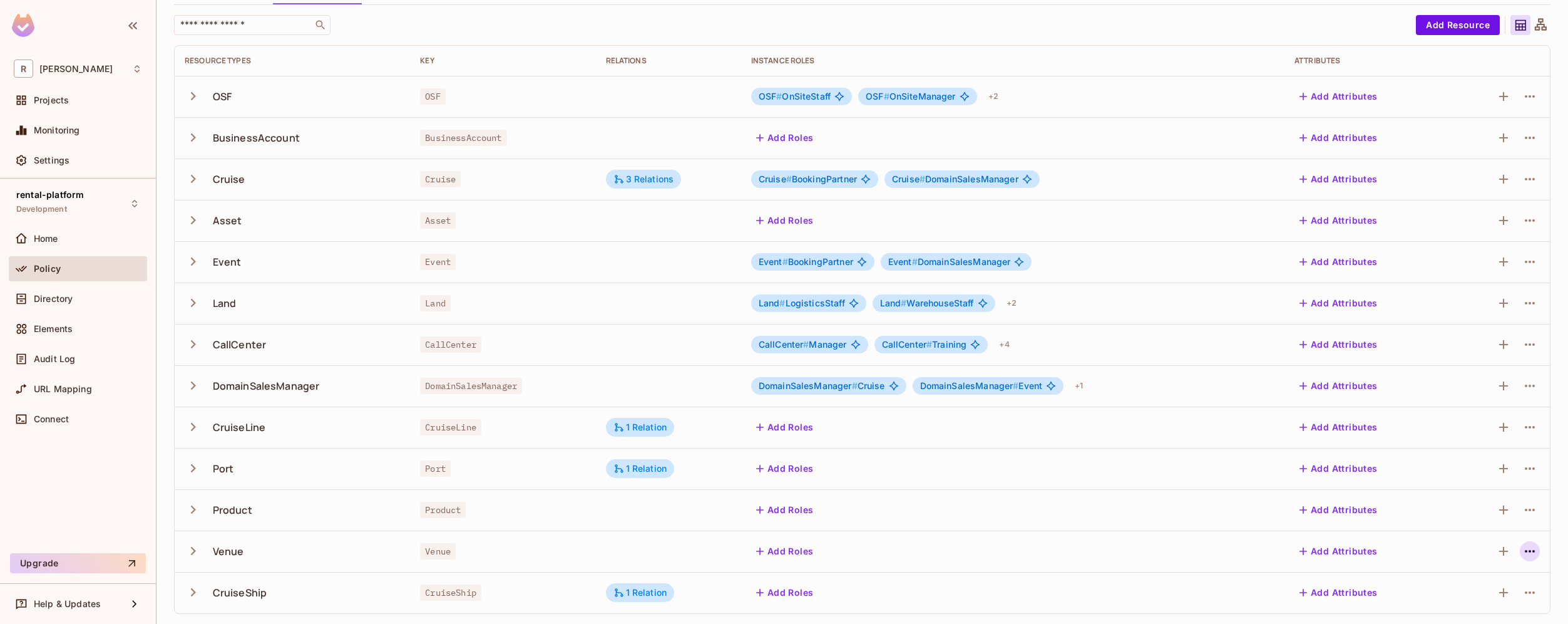
click at [1524, 553] on icon "button" at bounding box center [1530, 552] width 15 height 15
click at [1480, 596] on div "Delete Resource" at bounding box center [1471, 595] width 69 height 12
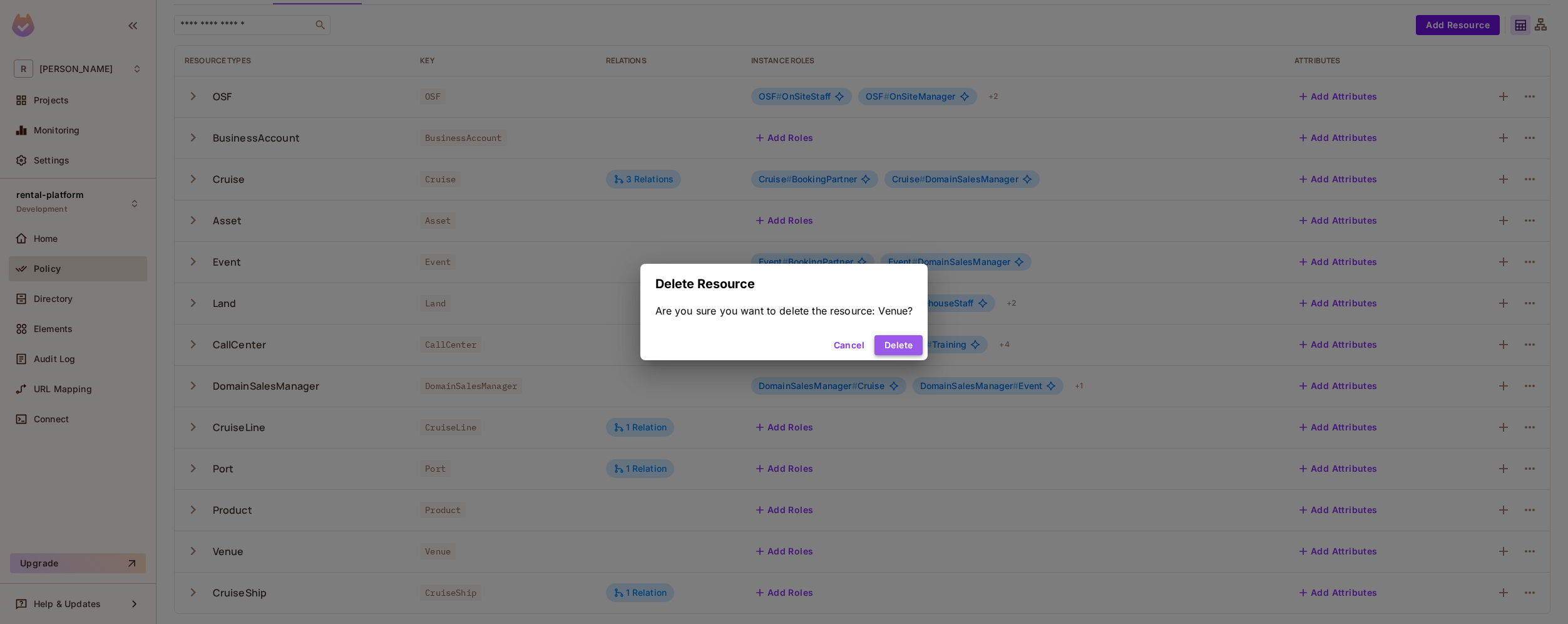
click at [905, 340] on button "Delete" at bounding box center [898, 345] width 48 height 20
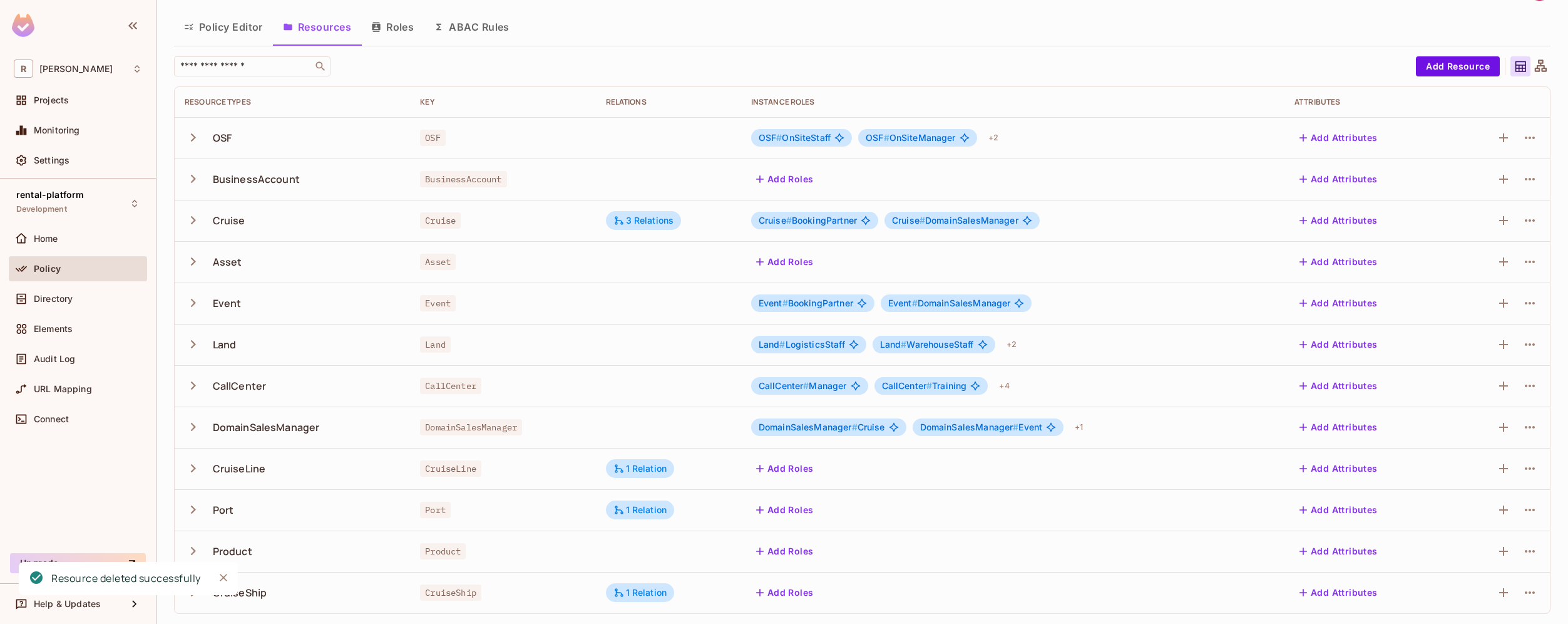
scroll to position [34, 0]
click at [566, 369] on td "CallCenter" at bounding box center [502, 387] width 185 height 42
drag, startPoint x: 215, startPoint y: 431, endPoint x: 1172, endPoint y: 427, distance: 957.0
click at [1172, 427] on tr "DomainSalesManager DomainSalesManager DomainSalesManager # Cruise DomainSalesMa…" at bounding box center [862, 427] width 1375 height 42
click at [1115, 428] on div "DomainSalesManager # Cruise DomainSalesManager # Event + 1" at bounding box center [1012, 426] width 523 height 20
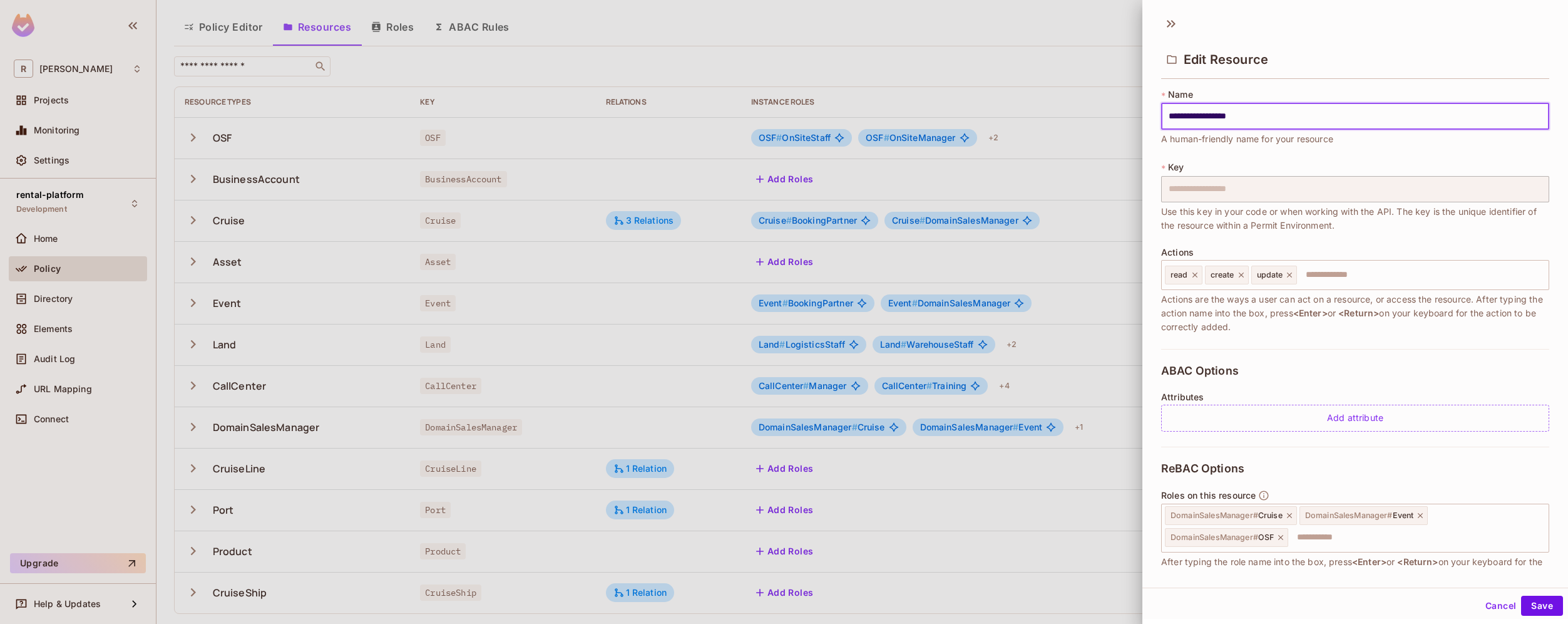
click at [1089, 427] on div at bounding box center [784, 312] width 1568 height 624
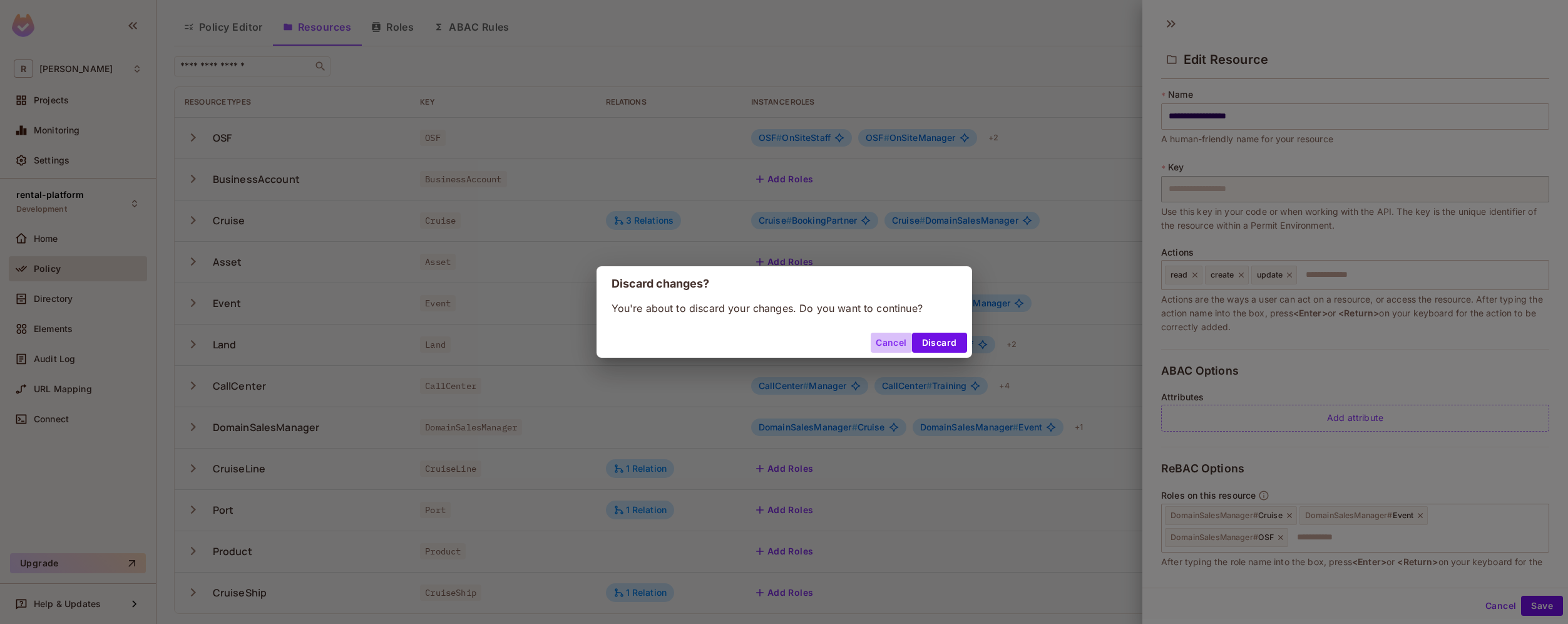
click at [891, 346] on button "Cancel" at bounding box center [890, 342] width 41 height 20
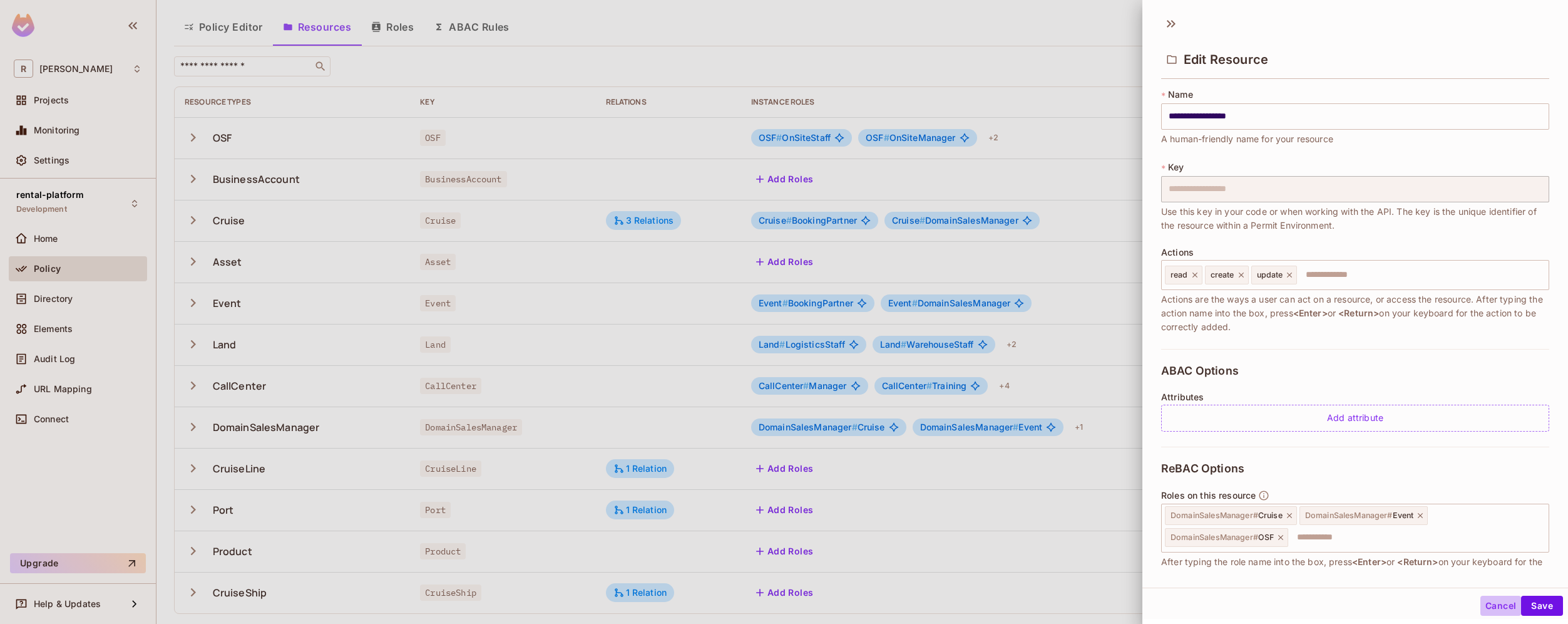
click at [1481, 605] on button "Cancel" at bounding box center [1501, 605] width 41 height 20
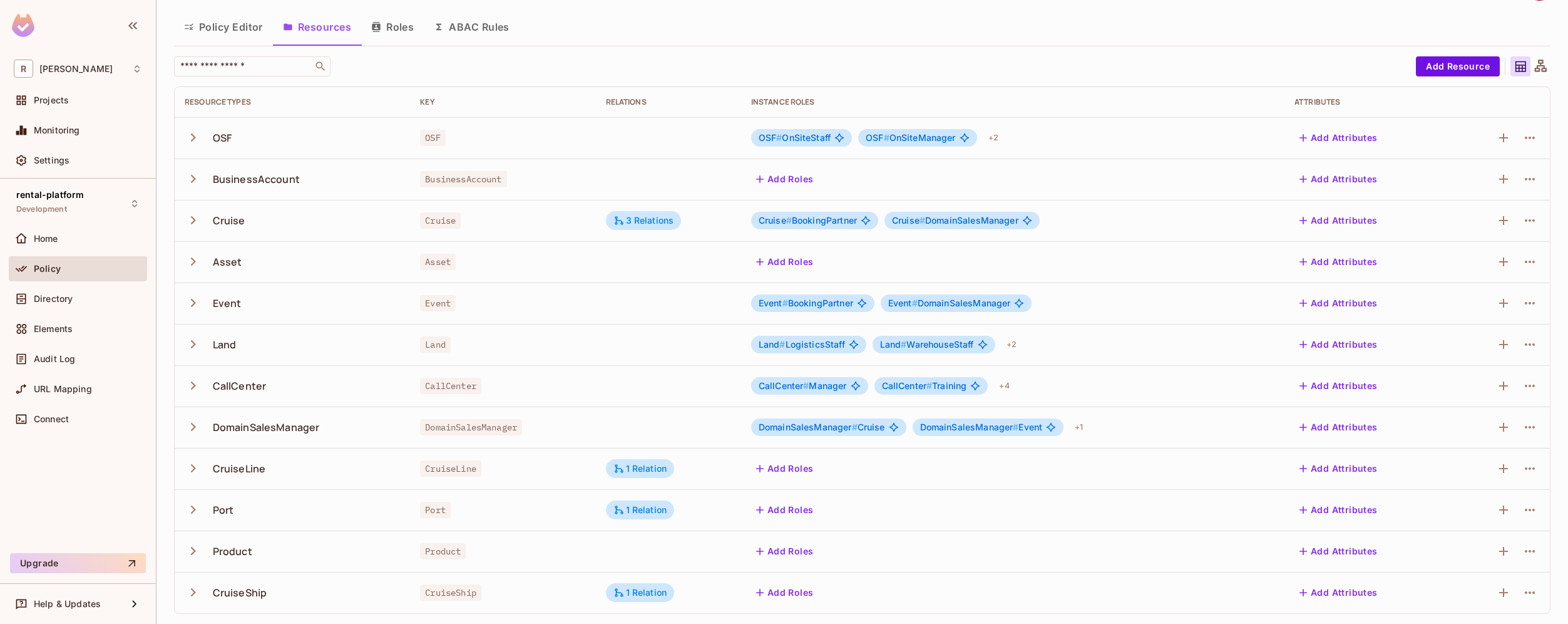
click at [401, 39] on button "Roles" at bounding box center [393, 27] width 63 height 31
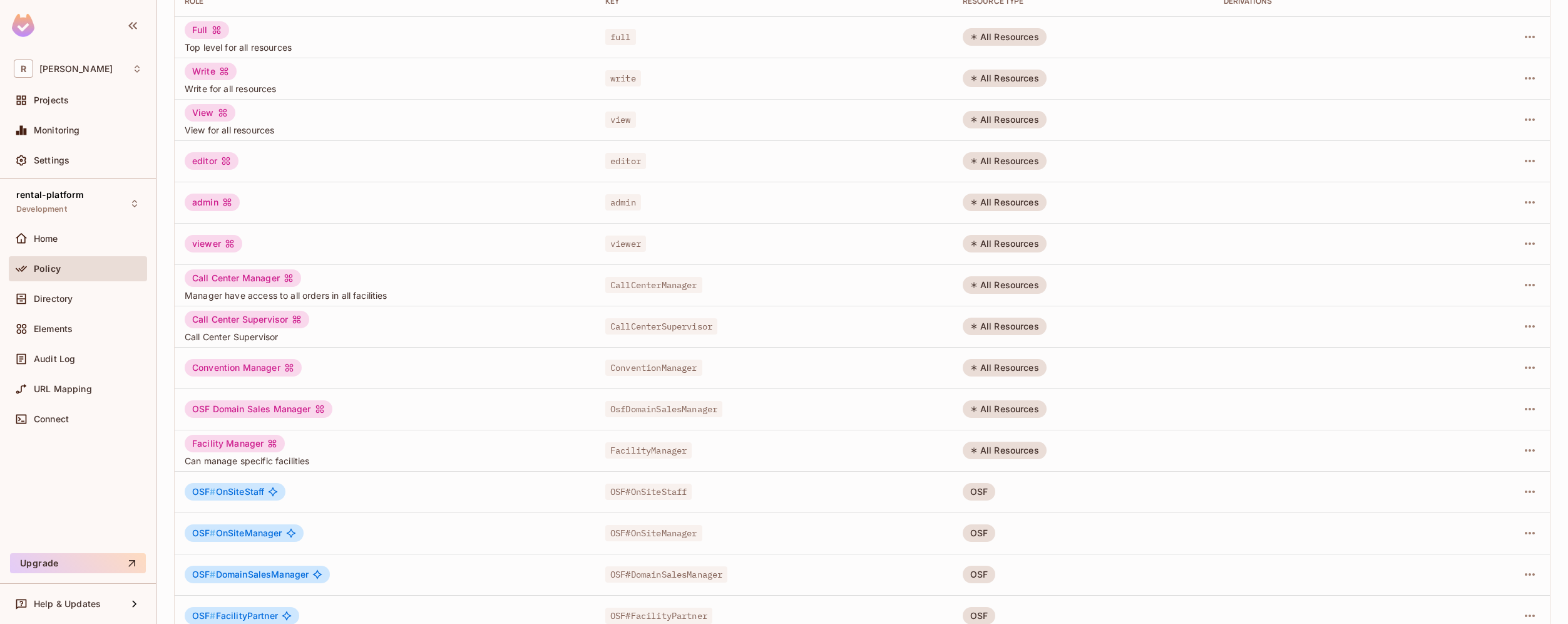
scroll to position [199, 0]
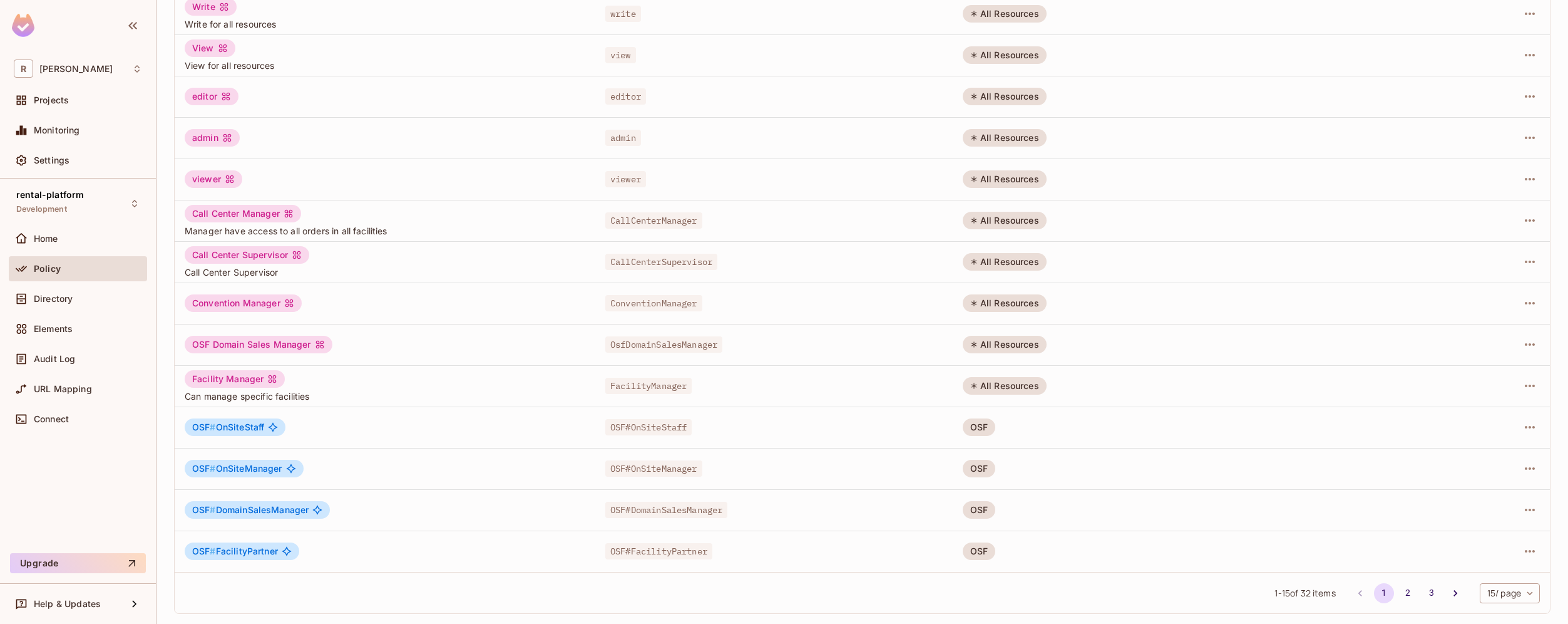
click at [1496, 600] on body "[PERSON_NAME]-poc Projects Monitoring Settings rental-platform Development Home…" at bounding box center [784, 312] width 1568 height 624
click at [1496, 600] on li "100 / page" at bounding box center [1500, 596] width 63 height 27
type input "***"
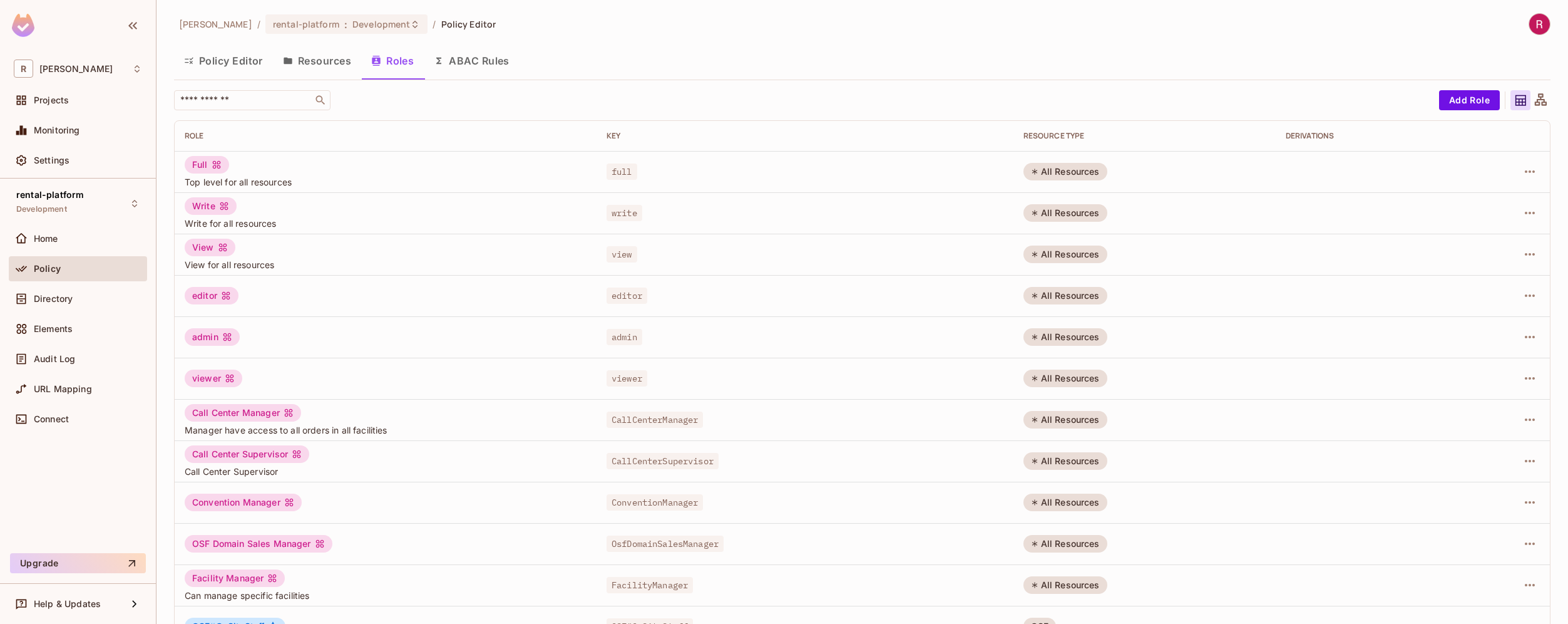
scroll to position [0, 0]
click at [334, 62] on button "Resources" at bounding box center [317, 61] width 88 height 31
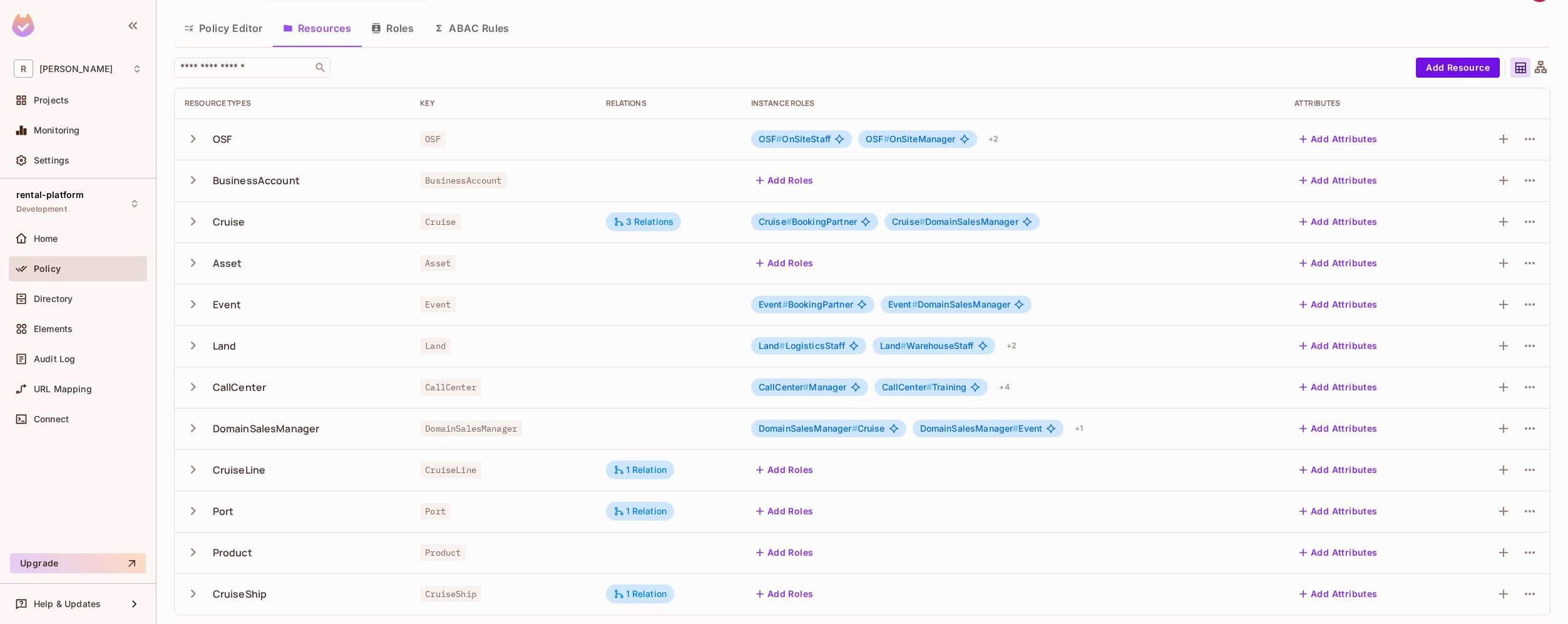
scroll to position [34, 0]
click at [978, 221] on span "Cruise # DomainSalesManager" at bounding box center [955, 220] width 126 height 10
click at [232, 214] on div "Cruise" at bounding box center [229, 220] width 32 height 14
copy div "Cruise"
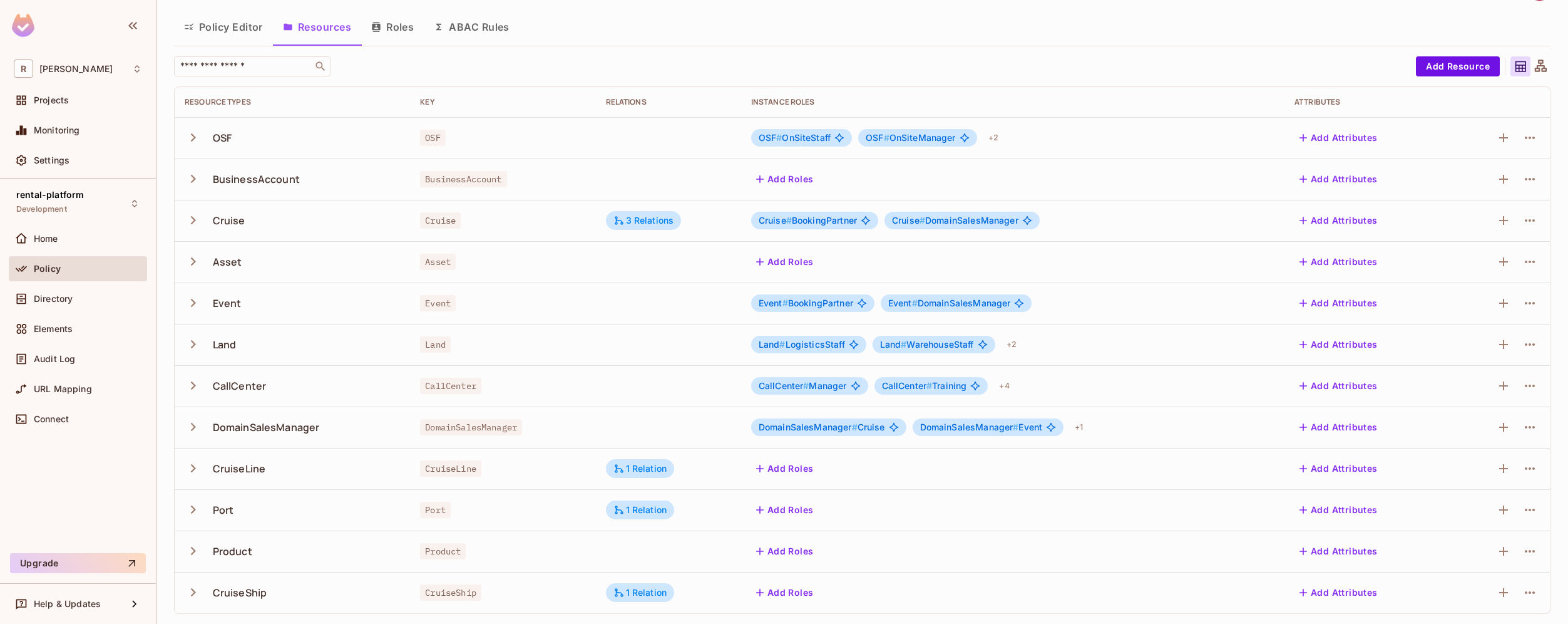
click at [230, 427] on div "DomainSalesManager" at bounding box center [266, 427] width 107 height 14
copy div "DomainSalesManager"
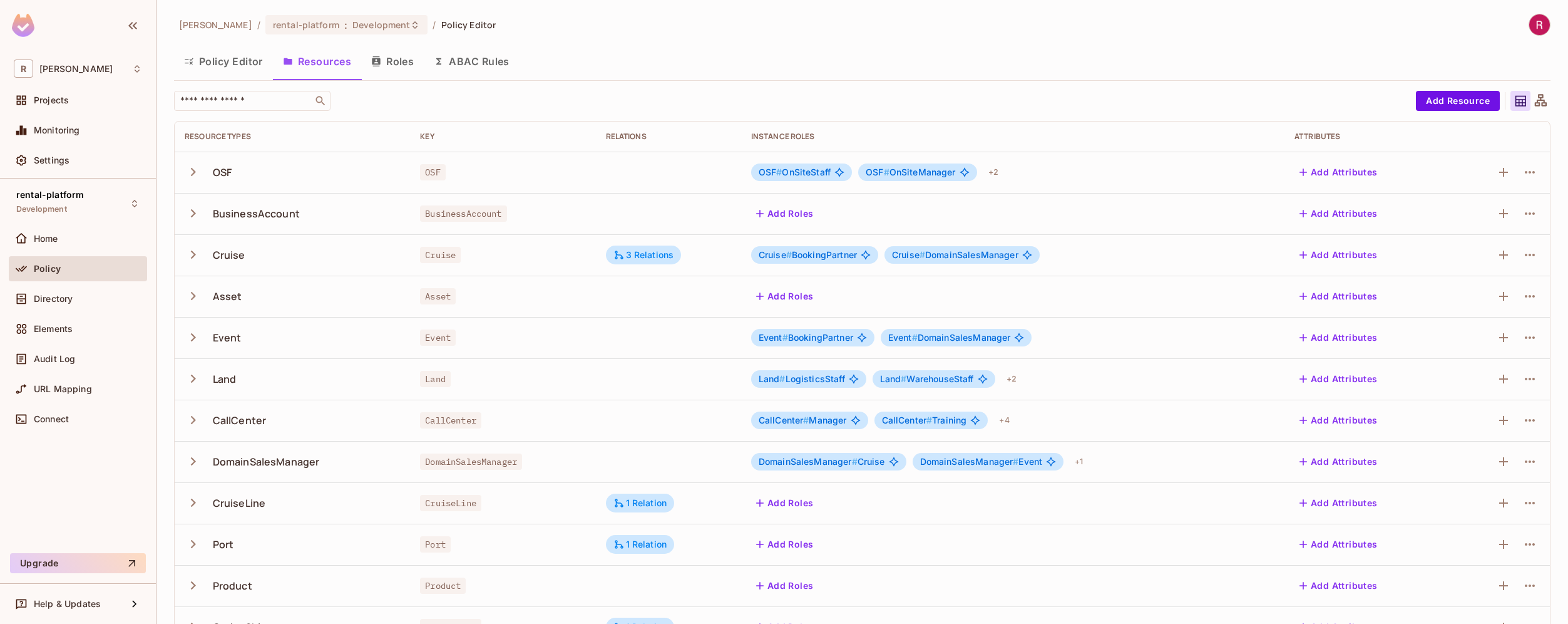
click at [54, 312] on div "Directory" at bounding box center [78, 301] width 139 height 30
click at [73, 295] on div "Directory" at bounding box center [88, 298] width 108 height 10
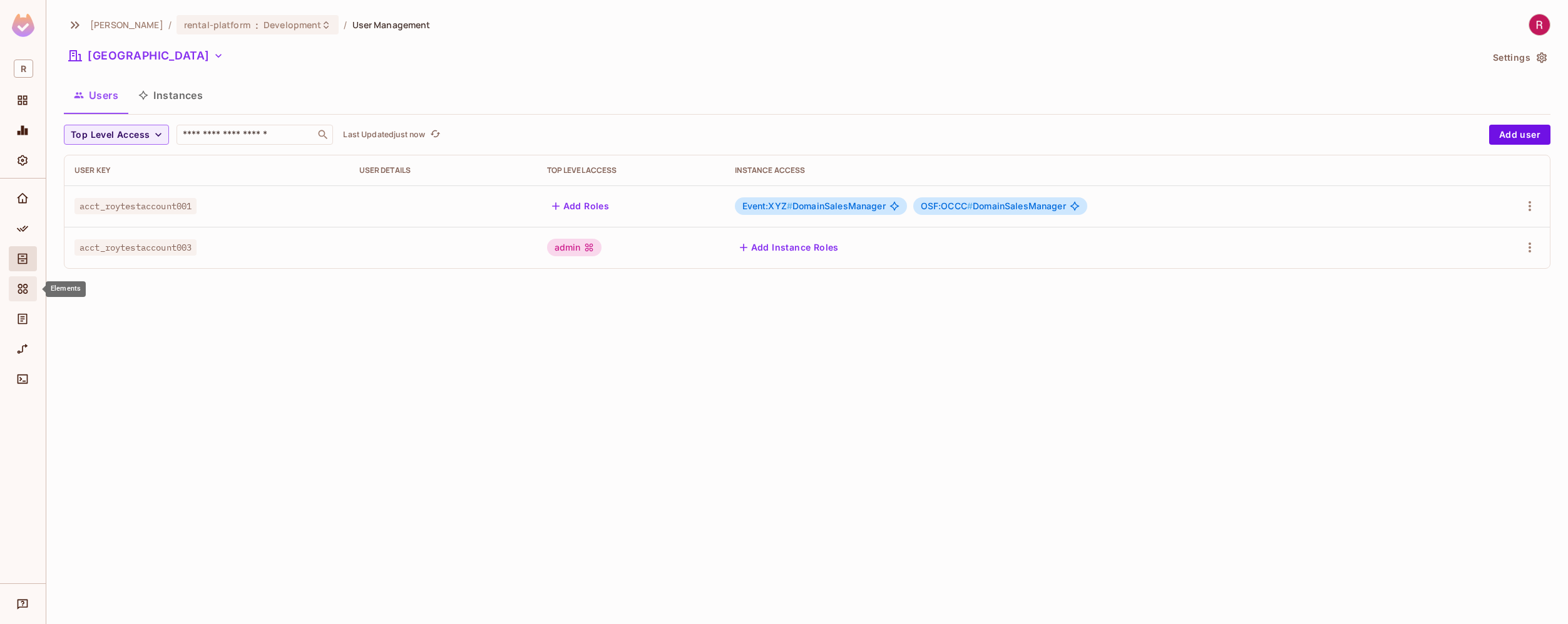
click at [24, 288] on icon "Elements" at bounding box center [22, 288] width 12 height 12
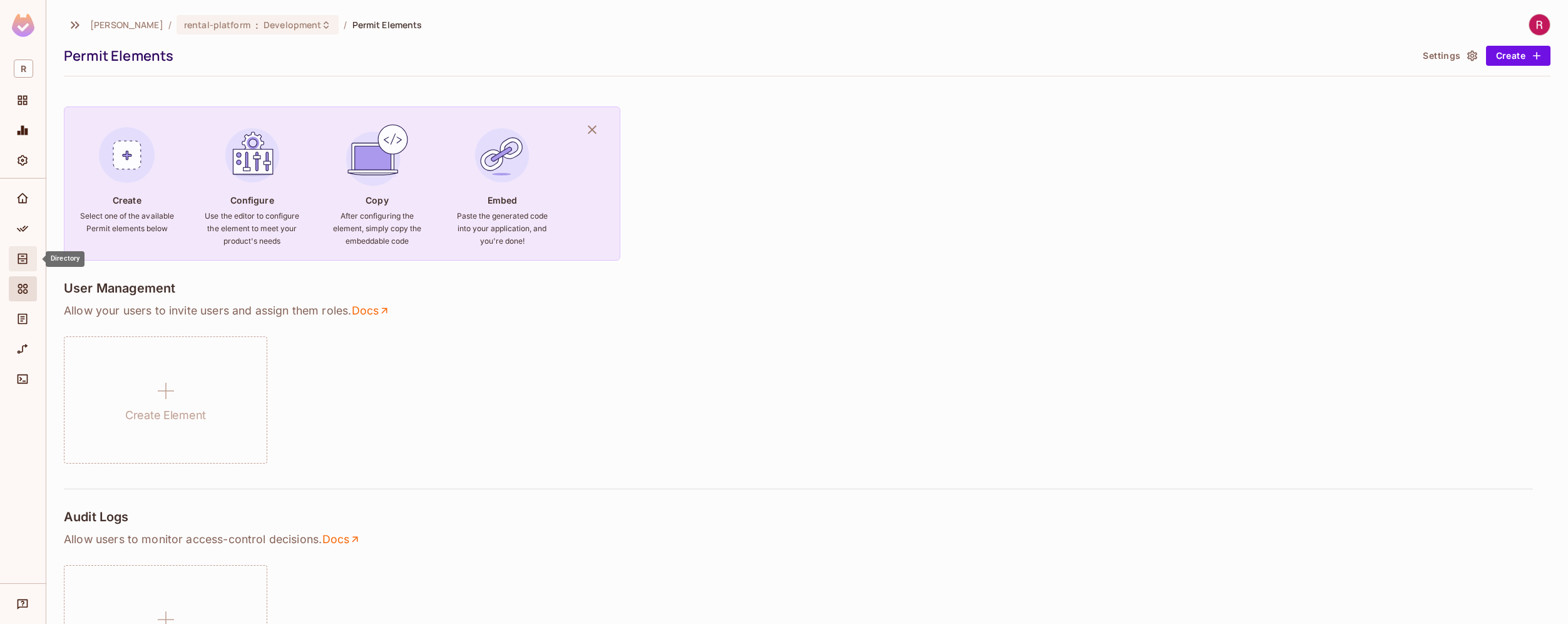
click at [28, 261] on icon "Directory" at bounding box center [22, 258] width 12 height 12
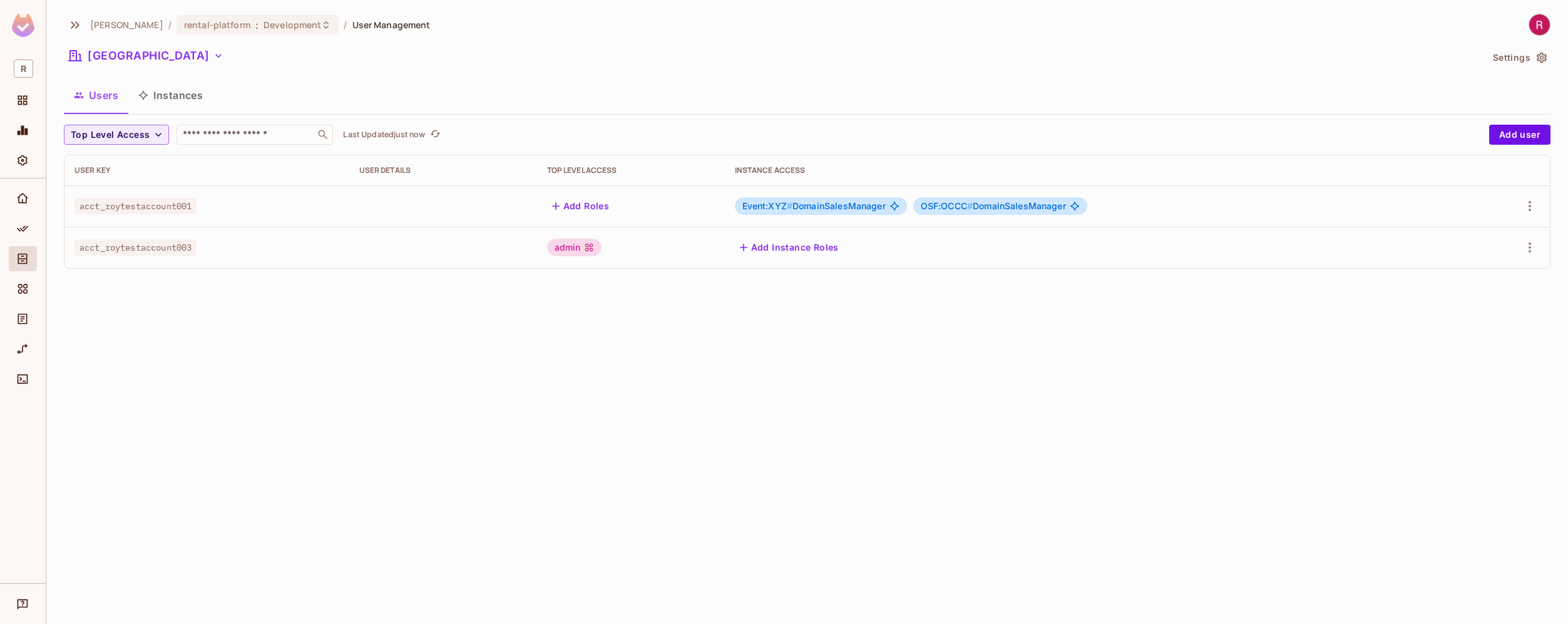
click at [172, 98] on button "Instances" at bounding box center [170, 95] width 84 height 31
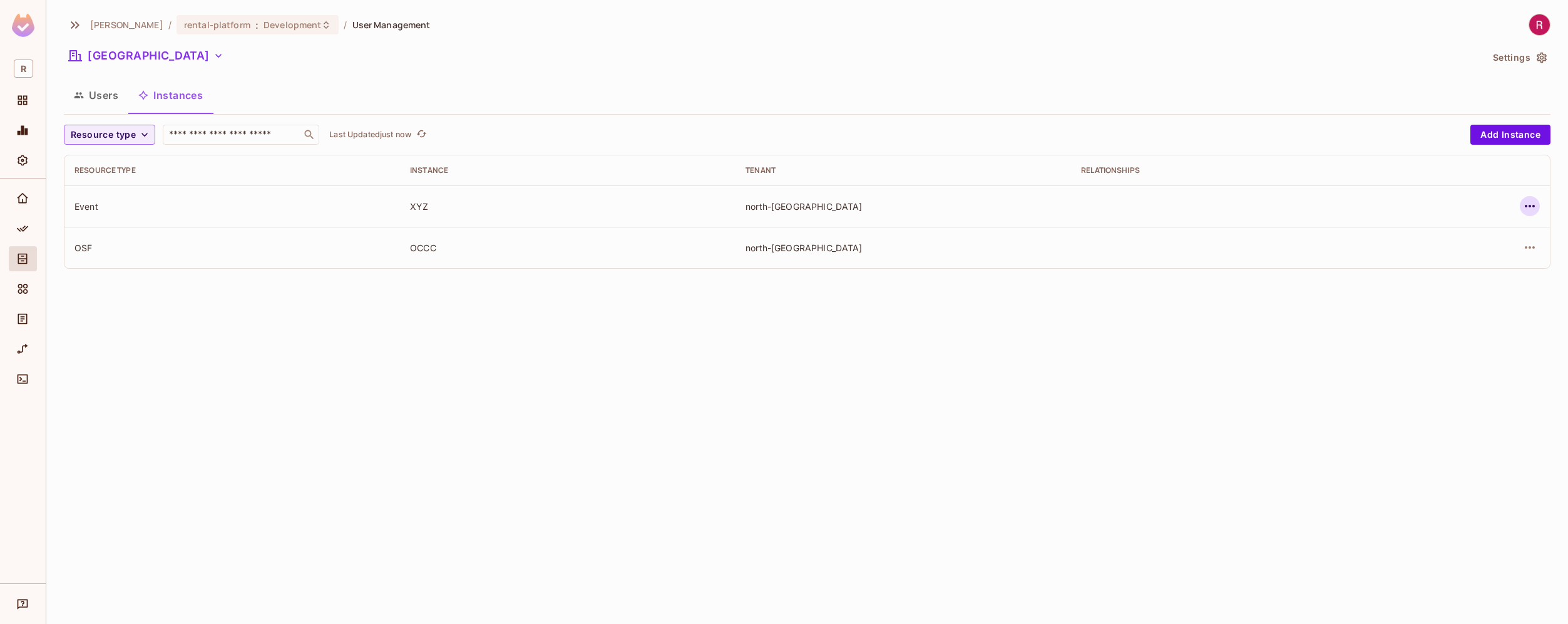
click at [1526, 203] on icon "button" at bounding box center [1530, 206] width 15 height 15
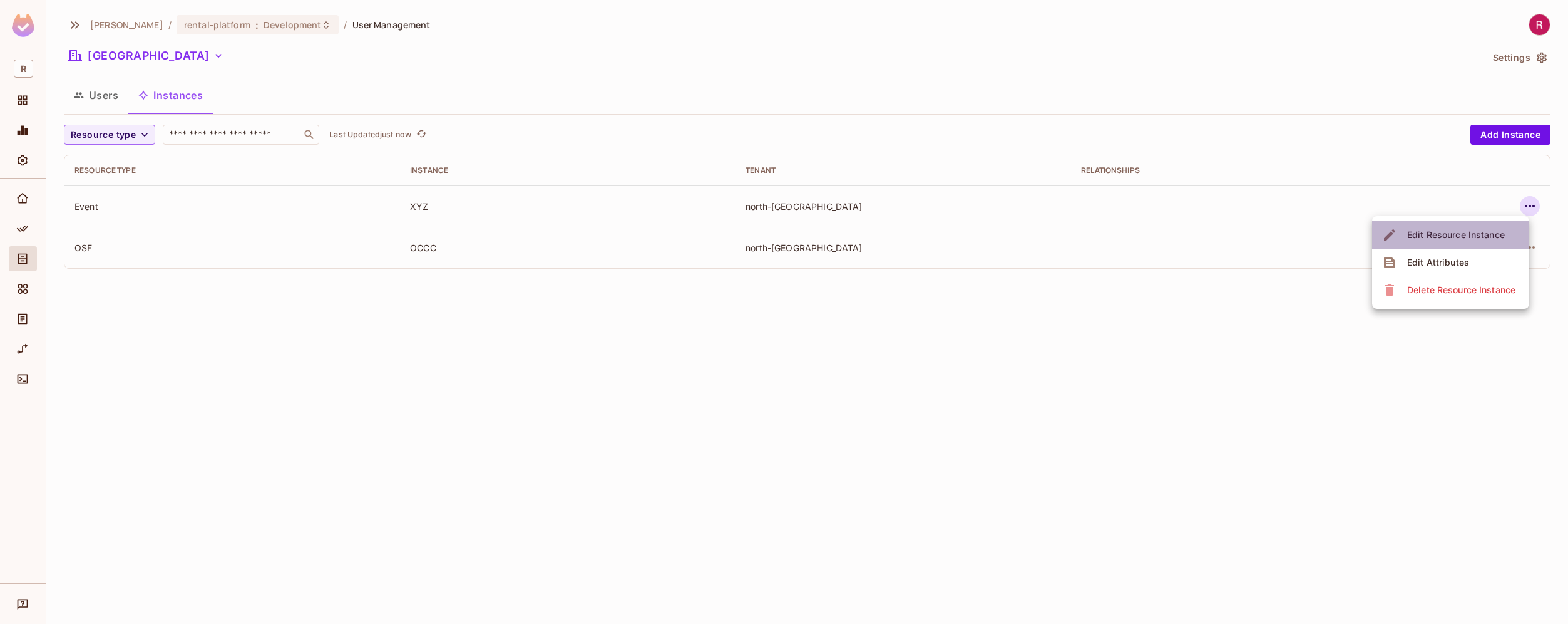
click at [1491, 235] on div "Edit Resource Instance" at bounding box center [1456, 235] width 98 height 12
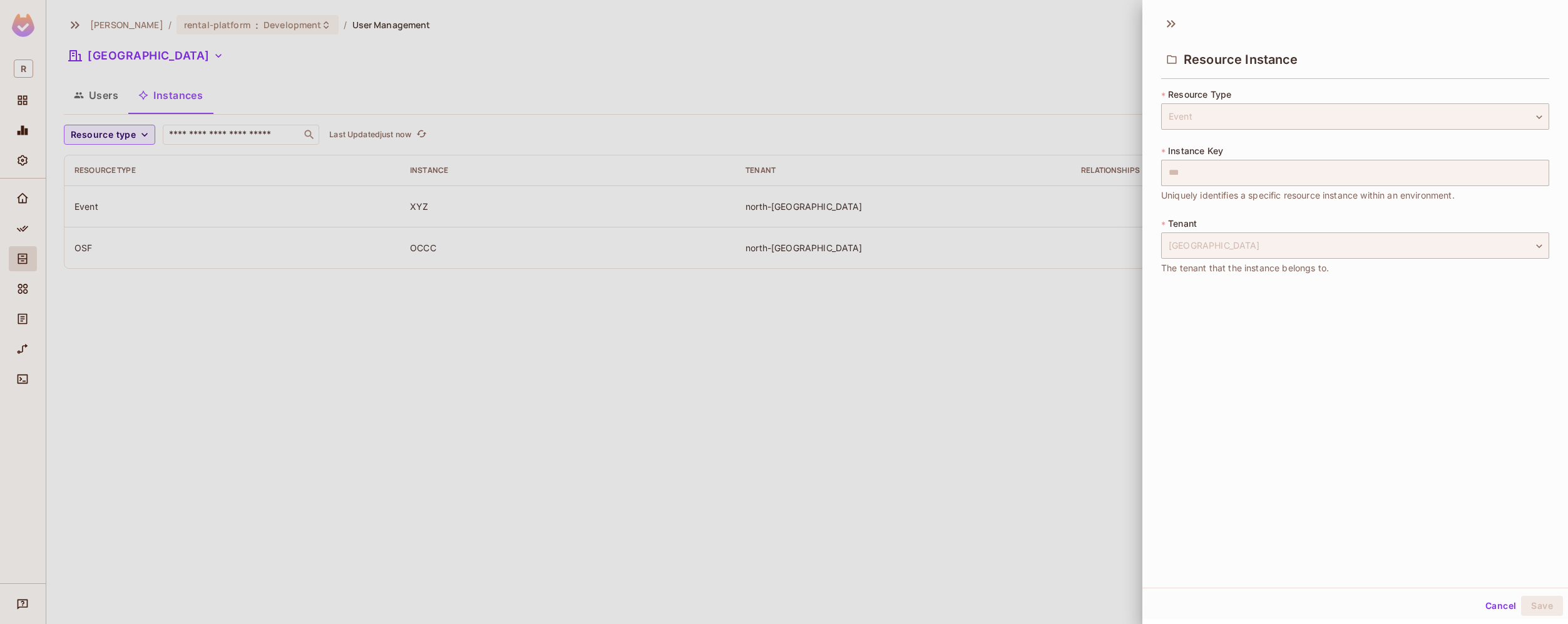
click at [913, 435] on div at bounding box center [784, 312] width 1568 height 624
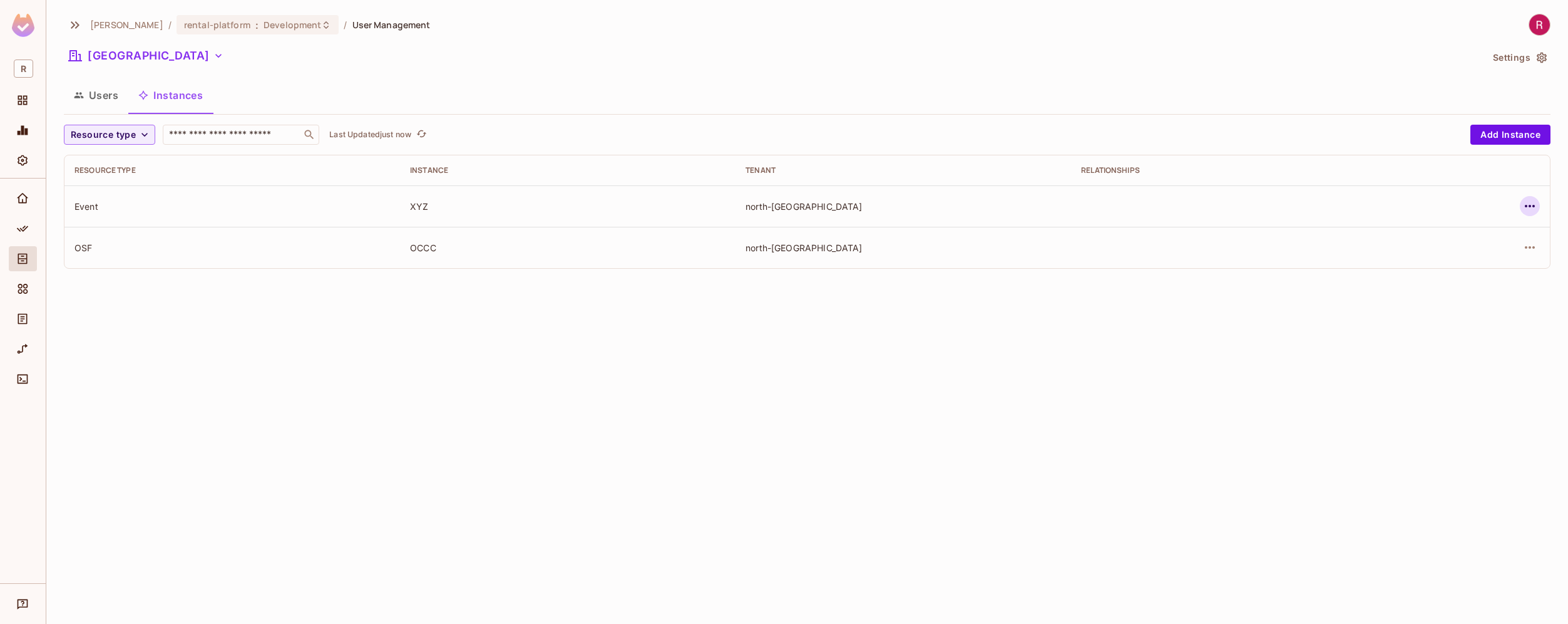
click at [1522, 203] on icon "button" at bounding box center [1530, 206] width 15 height 15
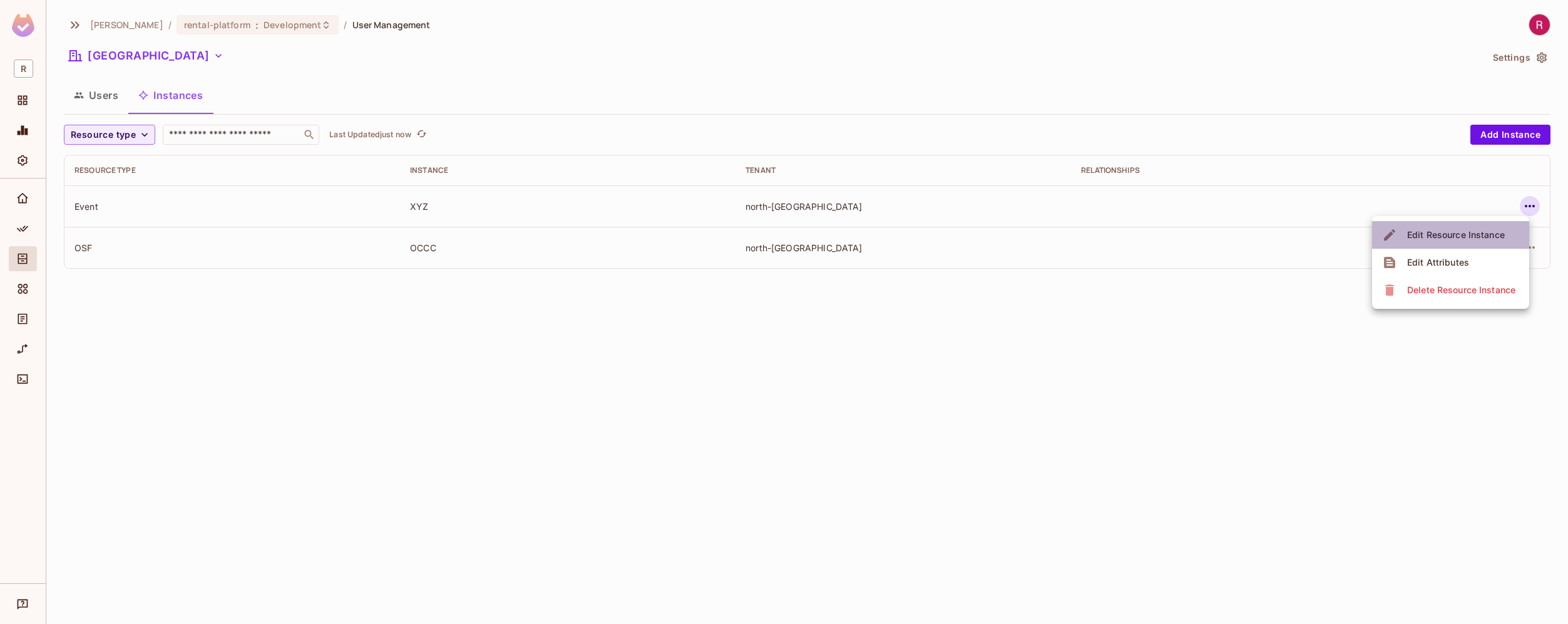
click at [1488, 236] on div "Edit Resource Instance" at bounding box center [1456, 235] width 98 height 12
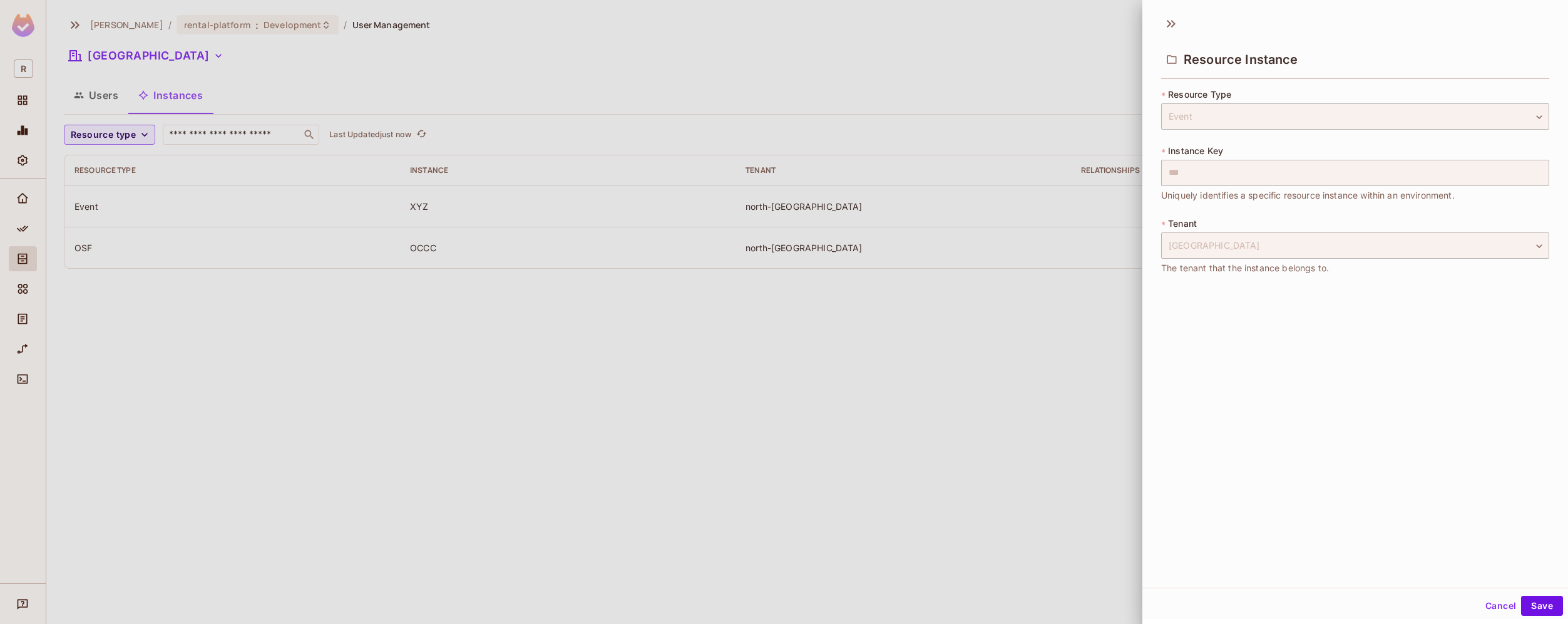
click at [1110, 423] on div at bounding box center [784, 312] width 1568 height 624
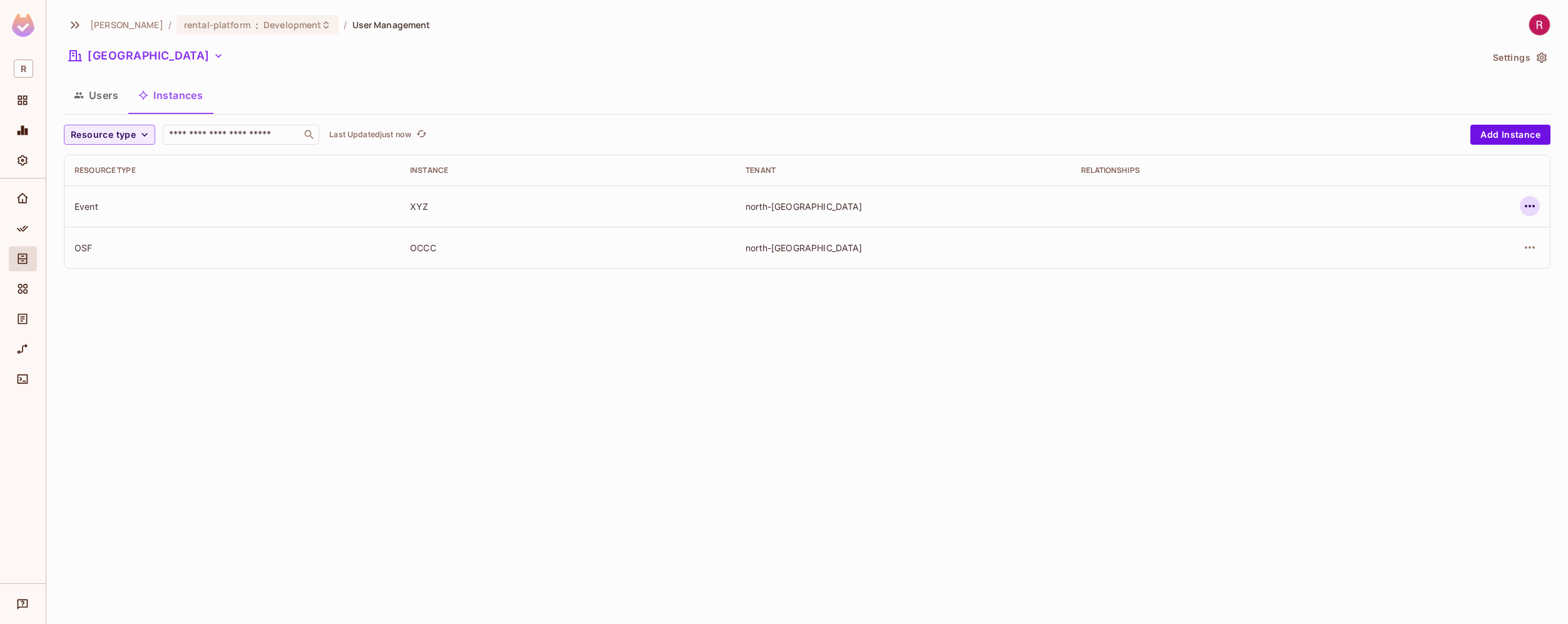
click at [1524, 206] on icon "button" at bounding box center [1530, 206] width 15 height 15
click at [928, 313] on div at bounding box center [784, 312] width 1568 height 624
click at [539, 234] on td "OCCC" at bounding box center [568, 248] width 336 height 42
click at [110, 101] on button "Users" at bounding box center [96, 95] width 65 height 31
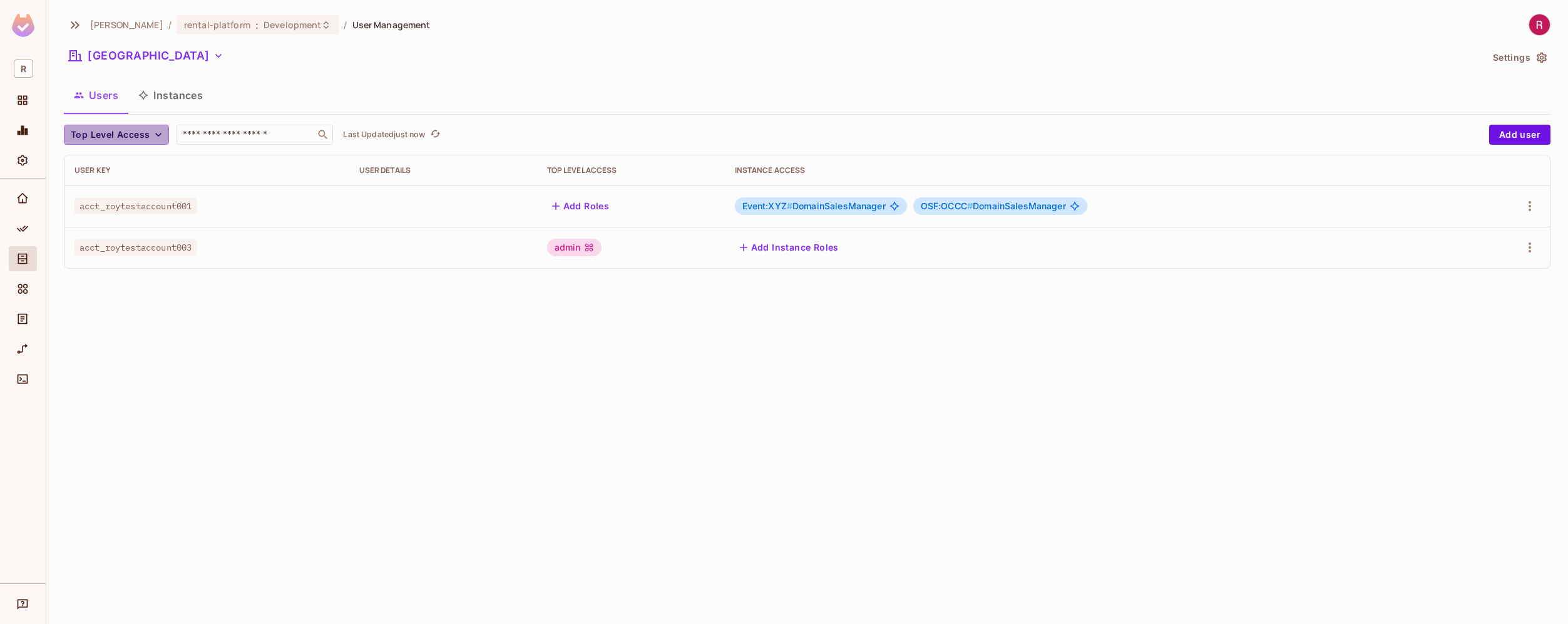
click at [159, 138] on icon "button" at bounding box center [158, 134] width 12 height 12
click at [259, 130] on div at bounding box center [784, 312] width 1568 height 624
click at [256, 135] on input "text" at bounding box center [246, 134] width 132 height 12
click at [114, 132] on span "Top Level Access" at bounding box center [110, 135] width 79 height 15
click at [119, 263] on li "Full" at bounding box center [132, 271] width 137 height 27
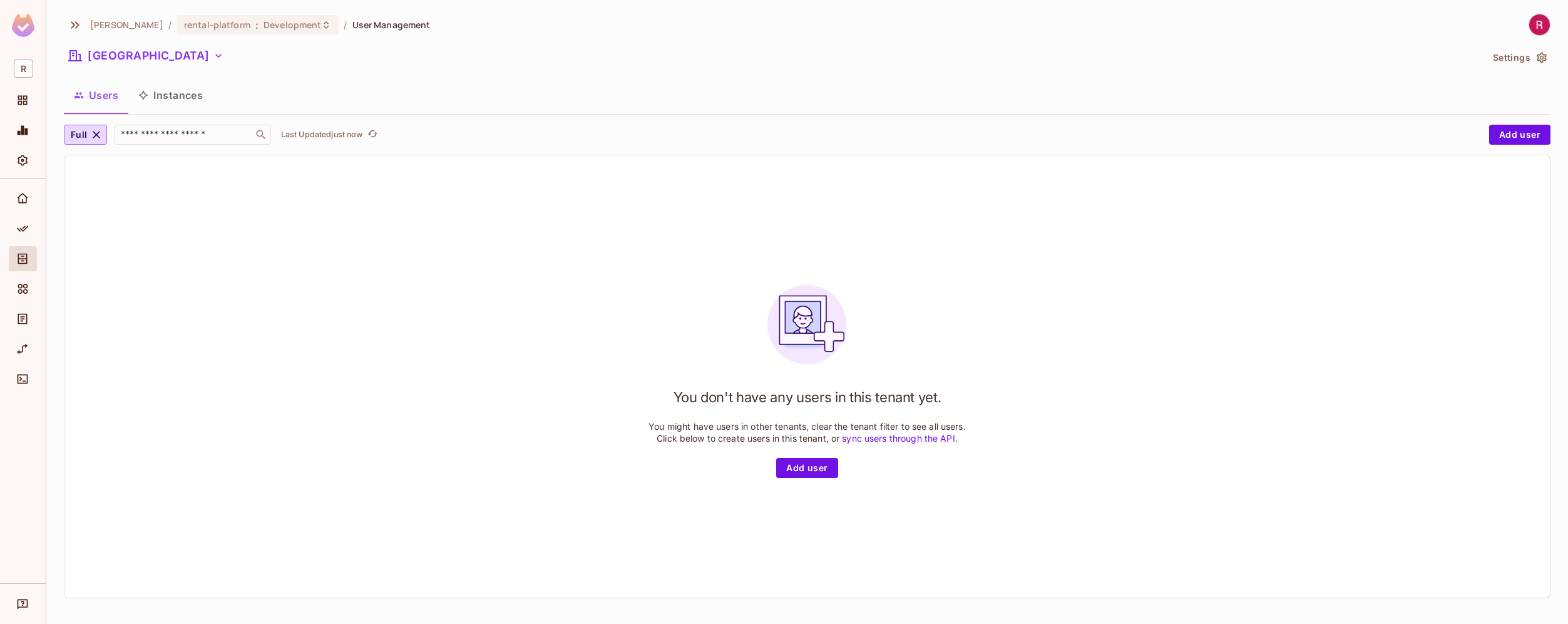
click at [94, 137] on icon "button" at bounding box center [96, 134] width 12 height 12
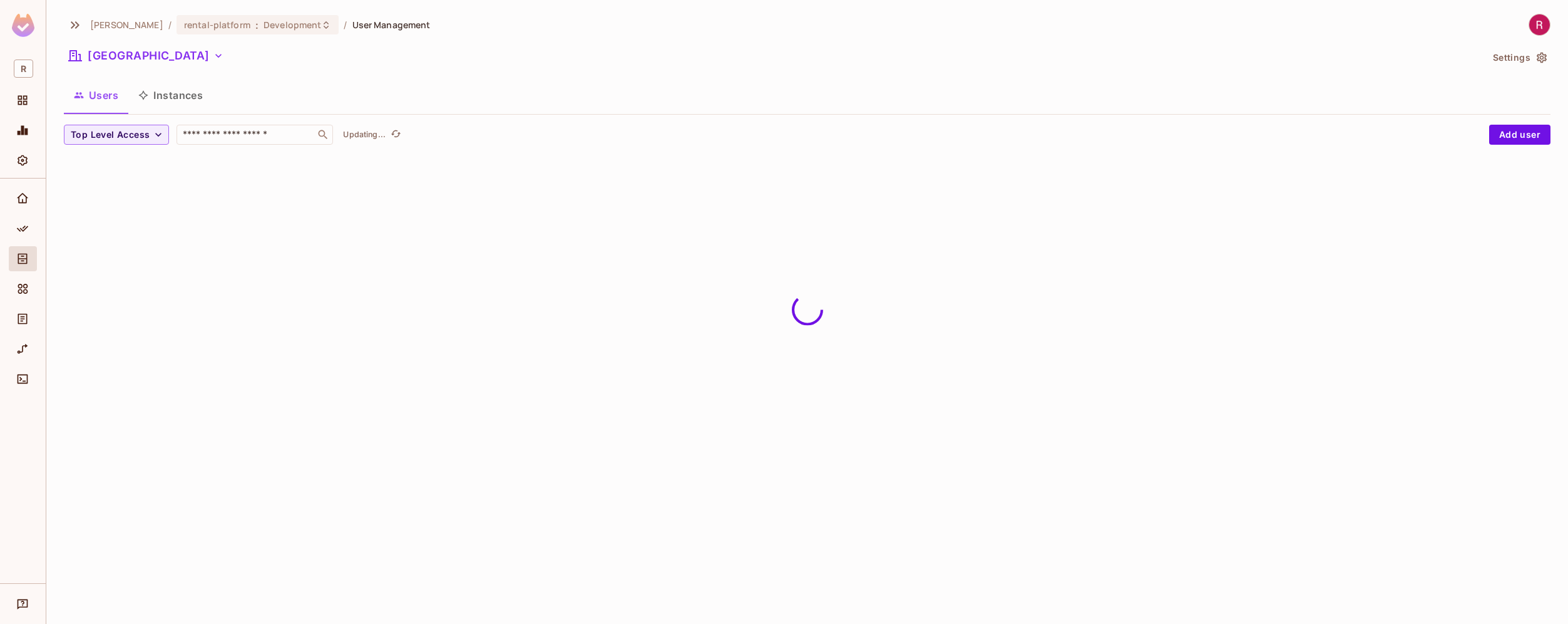
click at [94, 137] on span "Top Level Access" at bounding box center [110, 135] width 79 height 15
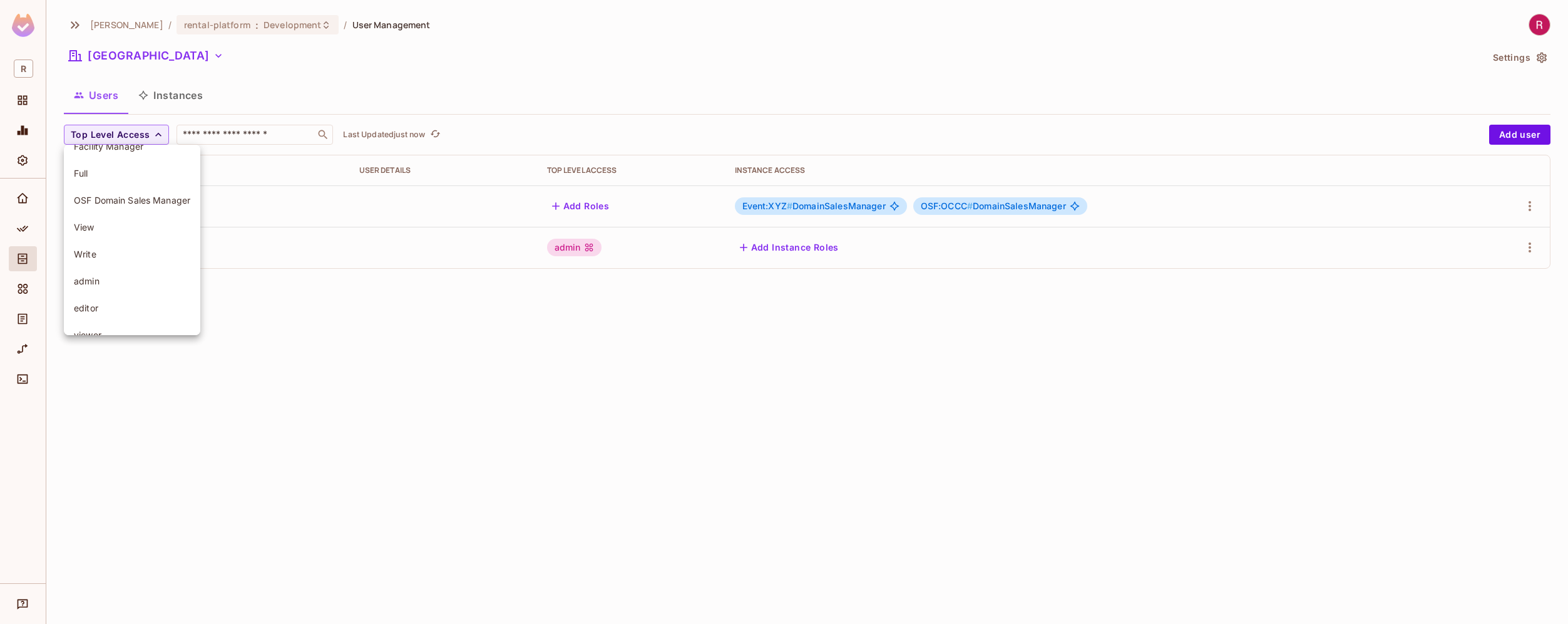
scroll to position [116, 0]
click at [120, 268] on span "admin" at bounding box center [132, 262] width 117 height 12
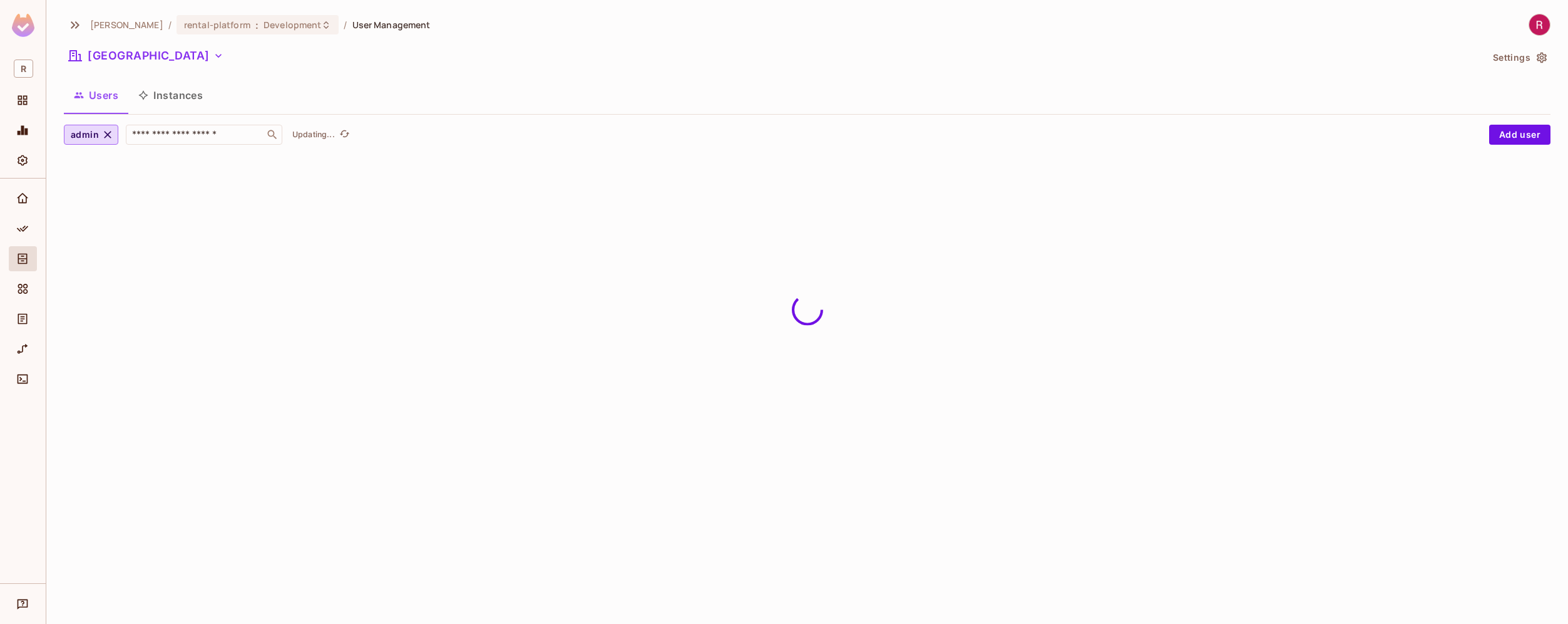
click at [141, 292] on div "roy-poc / rental-platform : Development / User Management North America Setting…" at bounding box center [807, 312] width 1521 height 624
click at [554, 209] on td at bounding box center [627, 206] width 279 height 42
click at [131, 205] on span "acct_roytestaccount003" at bounding box center [135, 205] width 122 height 16
click at [1531, 208] on icon "button" at bounding box center [1530, 206] width 15 height 15
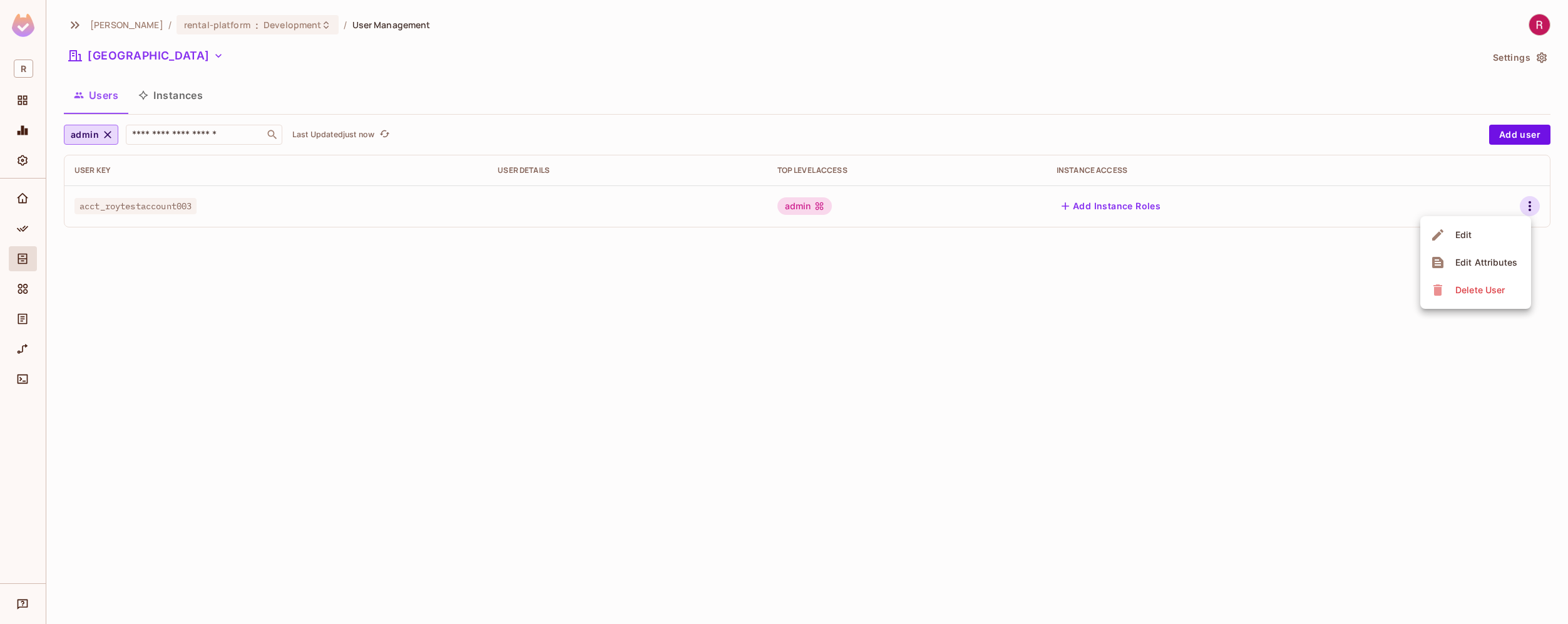
click at [1501, 231] on li "Edit" at bounding box center [1476, 235] width 111 height 28
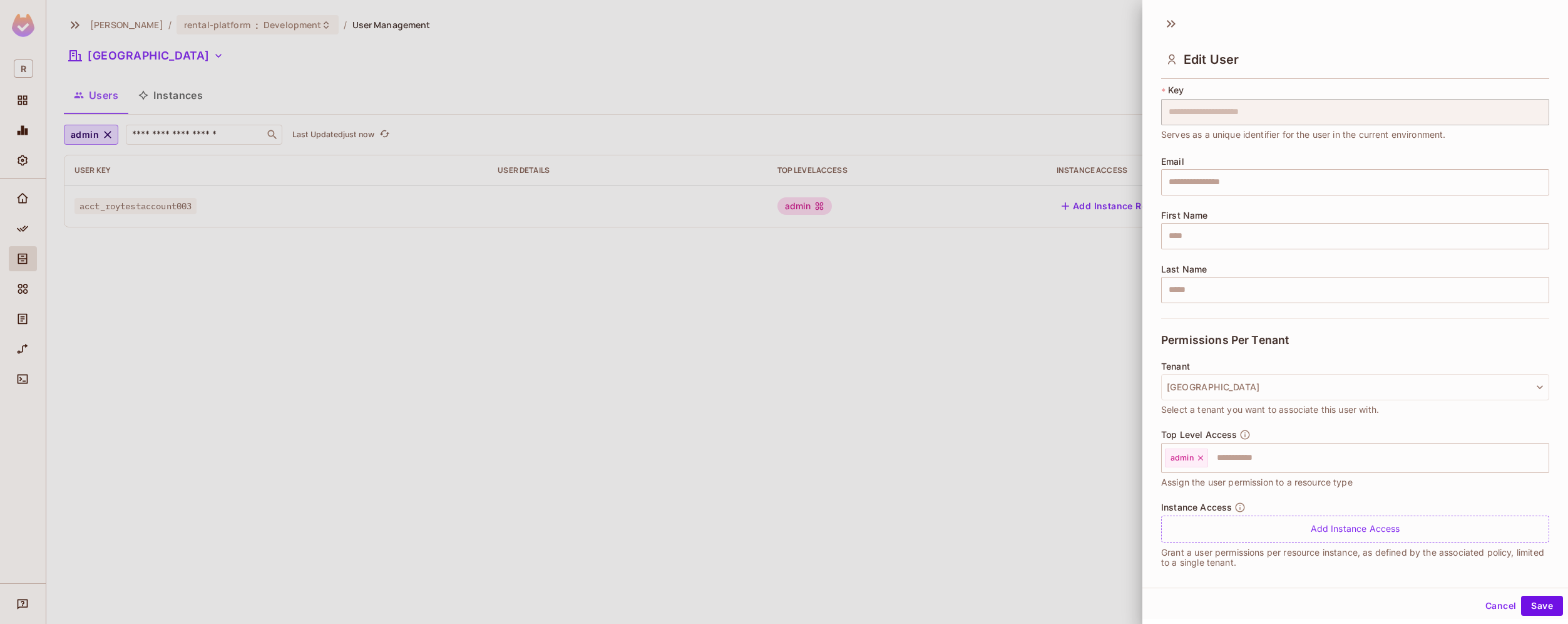
scroll to position [43, 0]
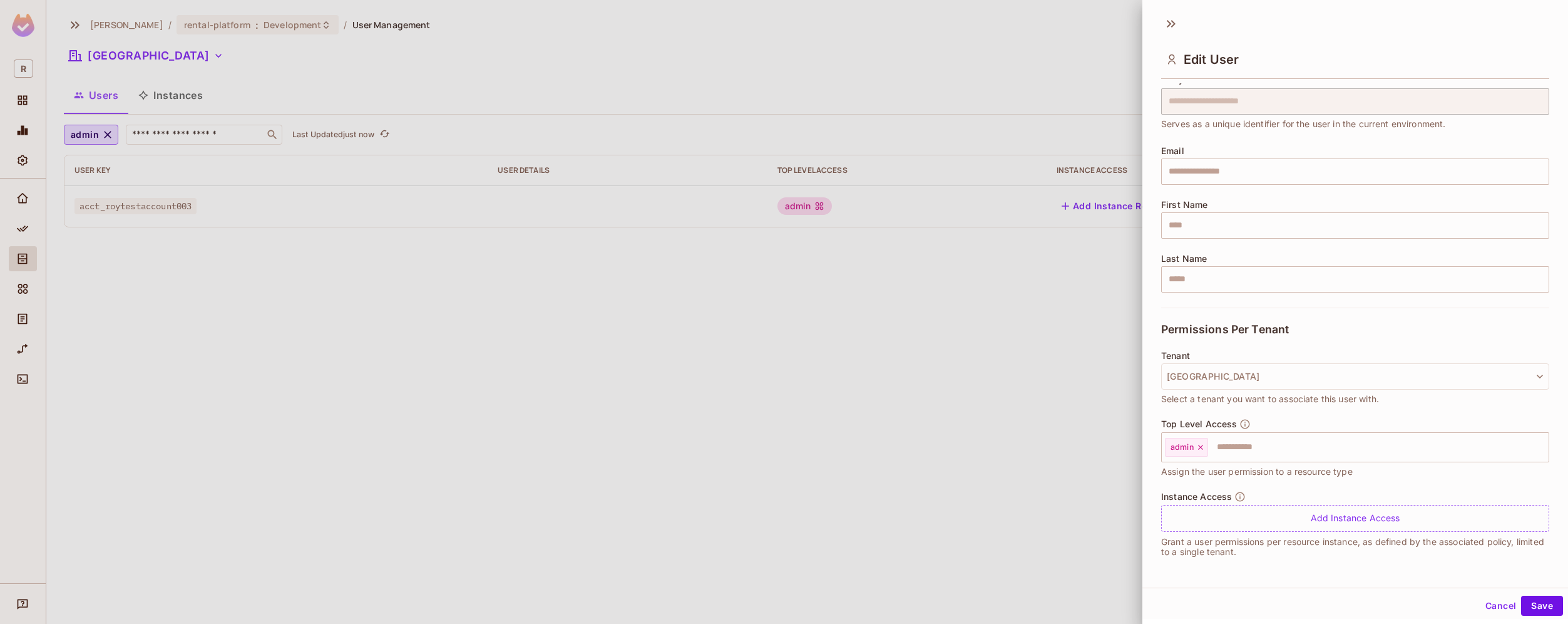
click at [707, 398] on div at bounding box center [784, 312] width 1568 height 624
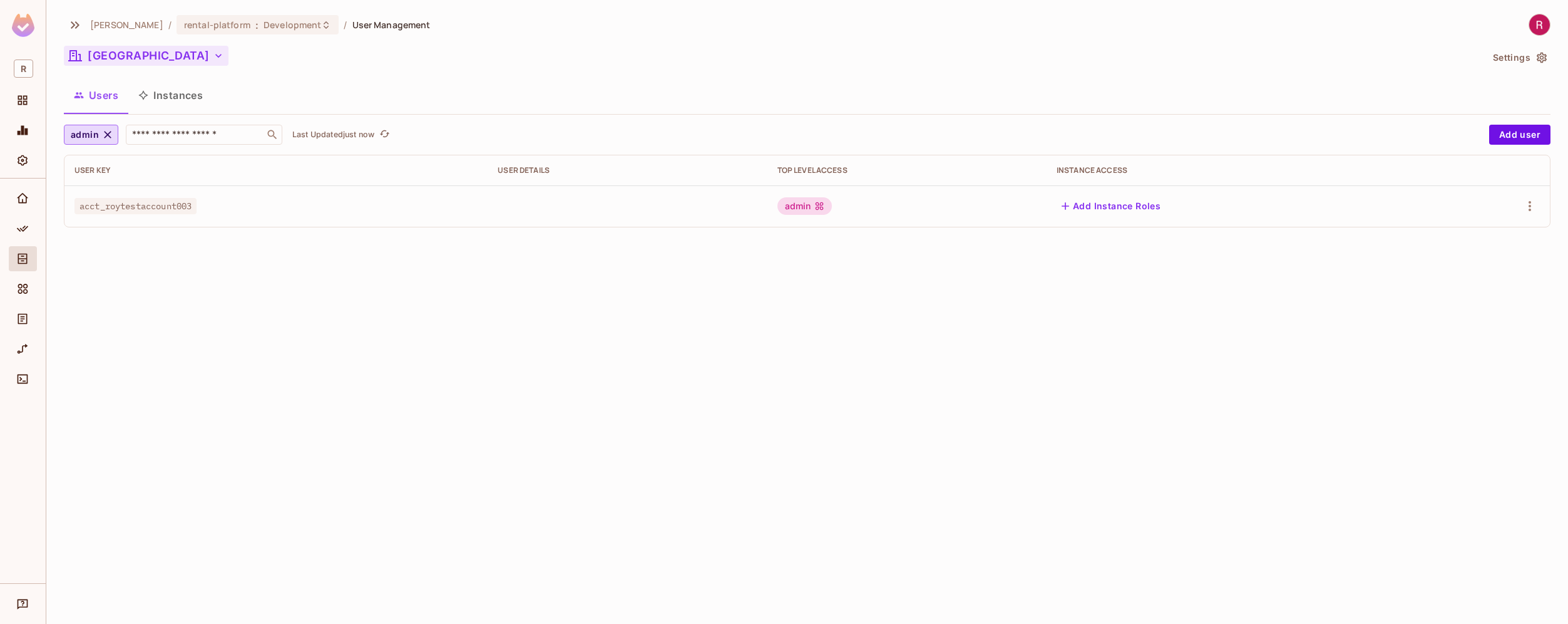
click at [162, 62] on button "[GEOGRAPHIC_DATA]" at bounding box center [145, 55] width 164 height 20
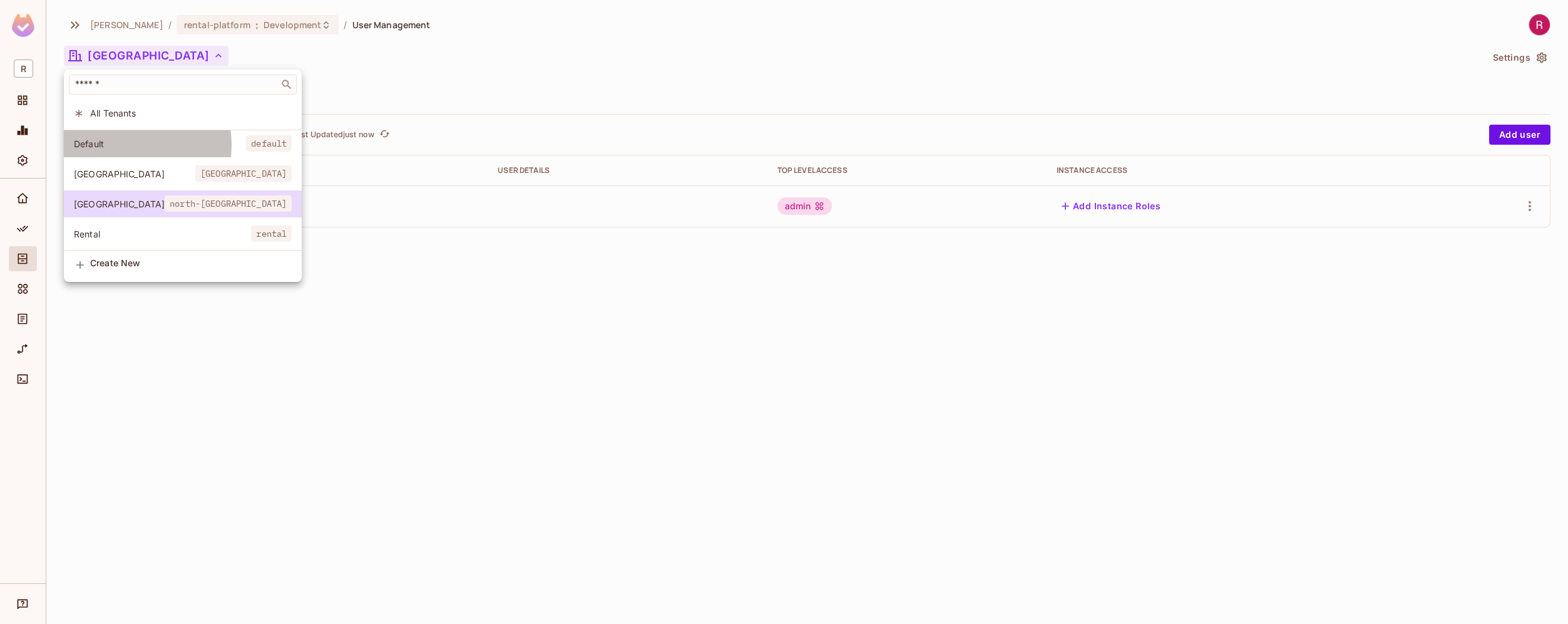
click at [129, 144] on span "Default" at bounding box center [159, 143] width 172 height 12
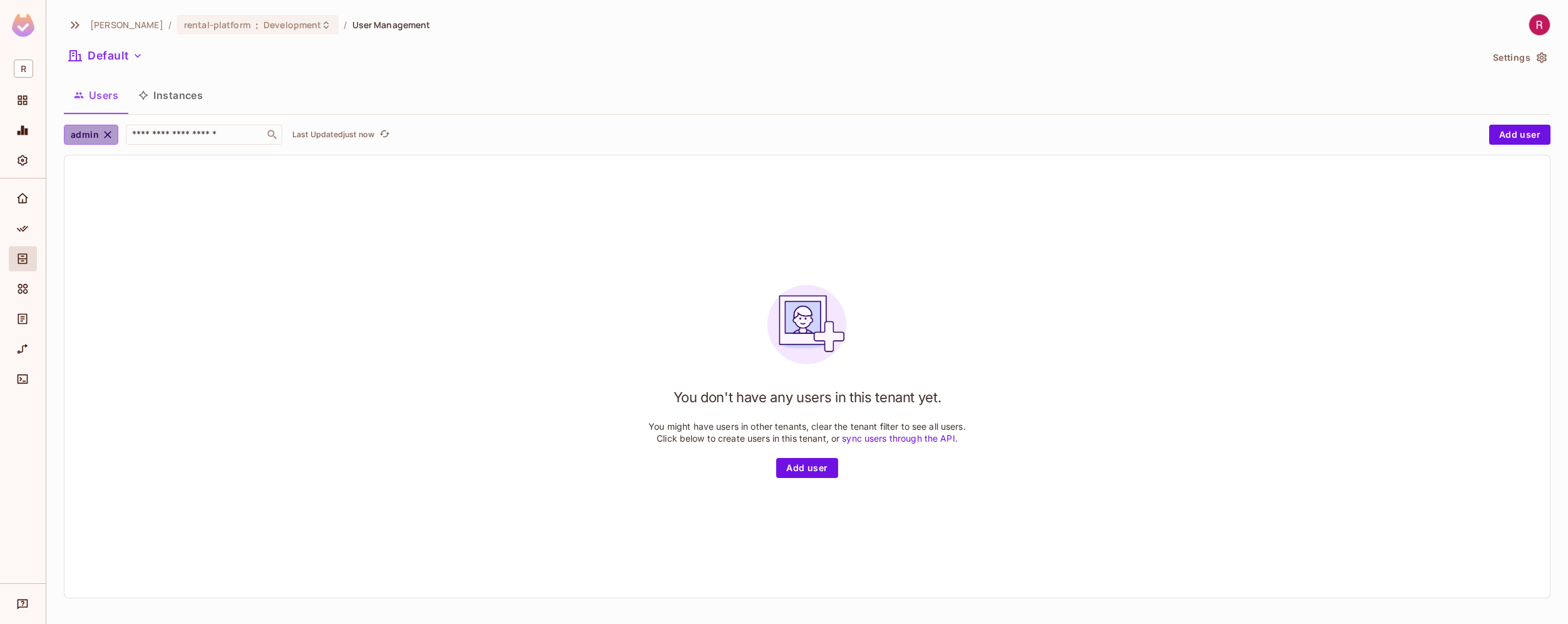
click at [109, 136] on icon "button" at bounding box center [107, 134] width 12 height 12
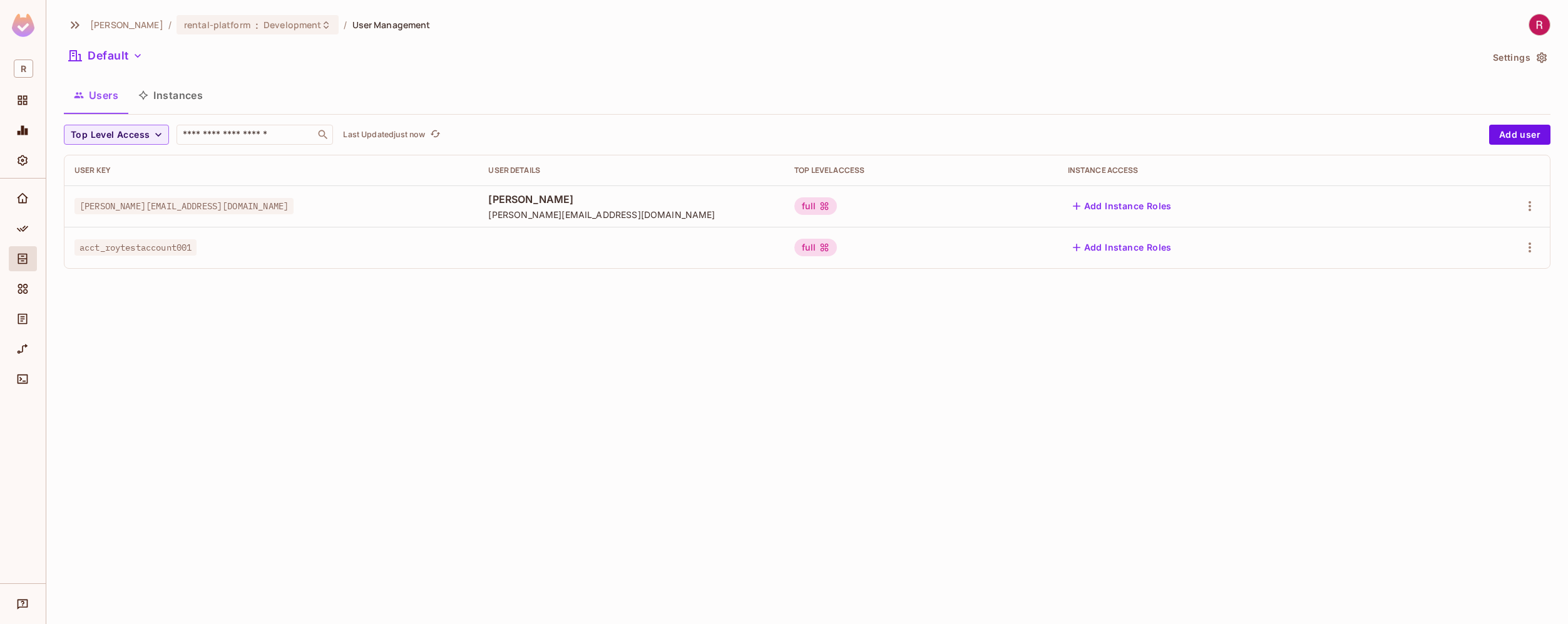
click at [186, 94] on button "Instances" at bounding box center [170, 95] width 84 height 31
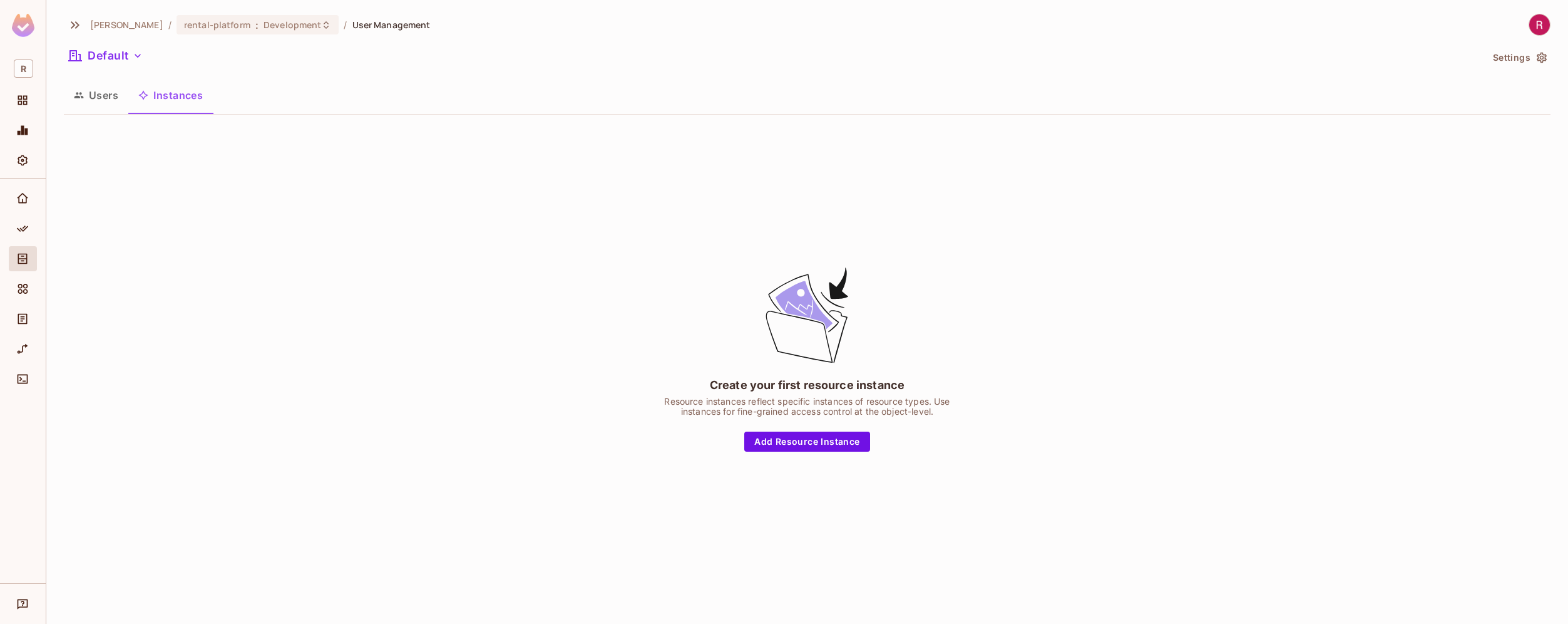
click at [92, 97] on button "Users" at bounding box center [96, 95] width 65 height 31
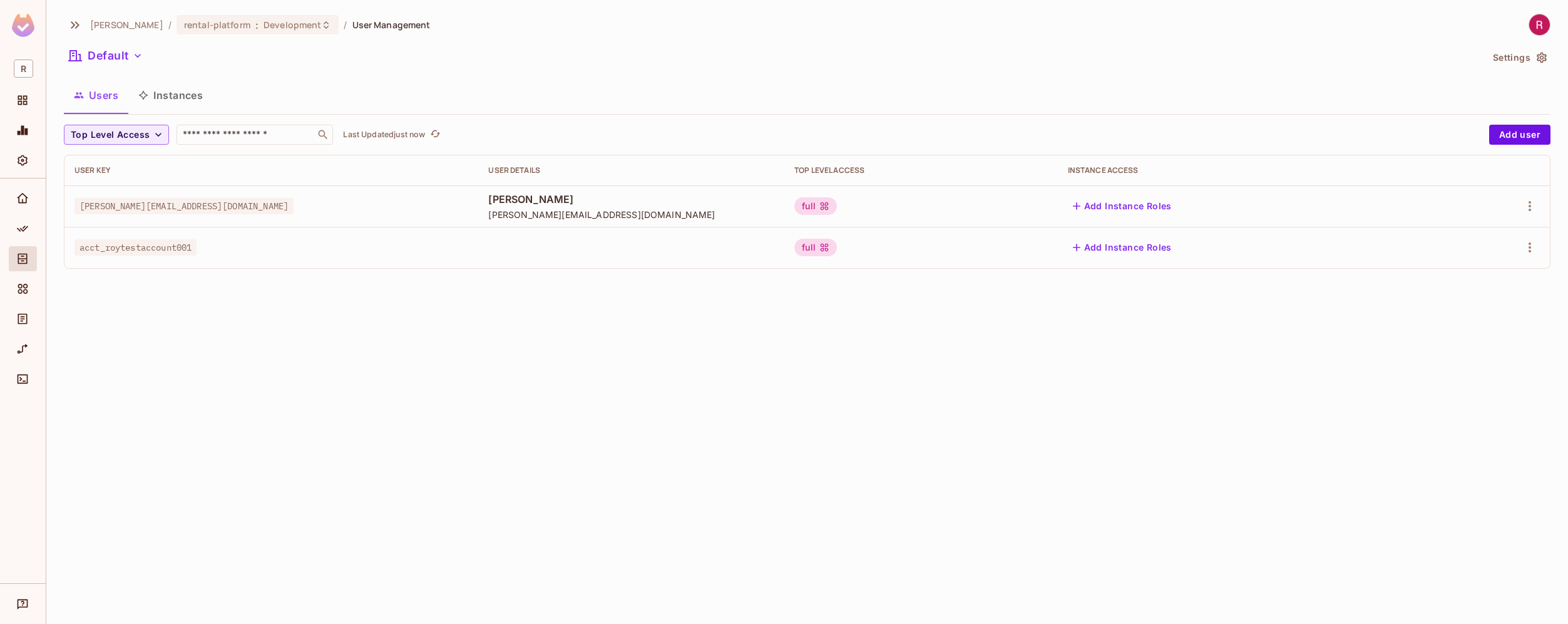
click at [279, 249] on div "acct_roytestaccount001" at bounding box center [271, 247] width 394 height 12
click at [1531, 252] on icon "button" at bounding box center [1530, 248] width 15 height 15
click at [1492, 338] on span "Delete User" at bounding box center [1481, 331] width 57 height 20
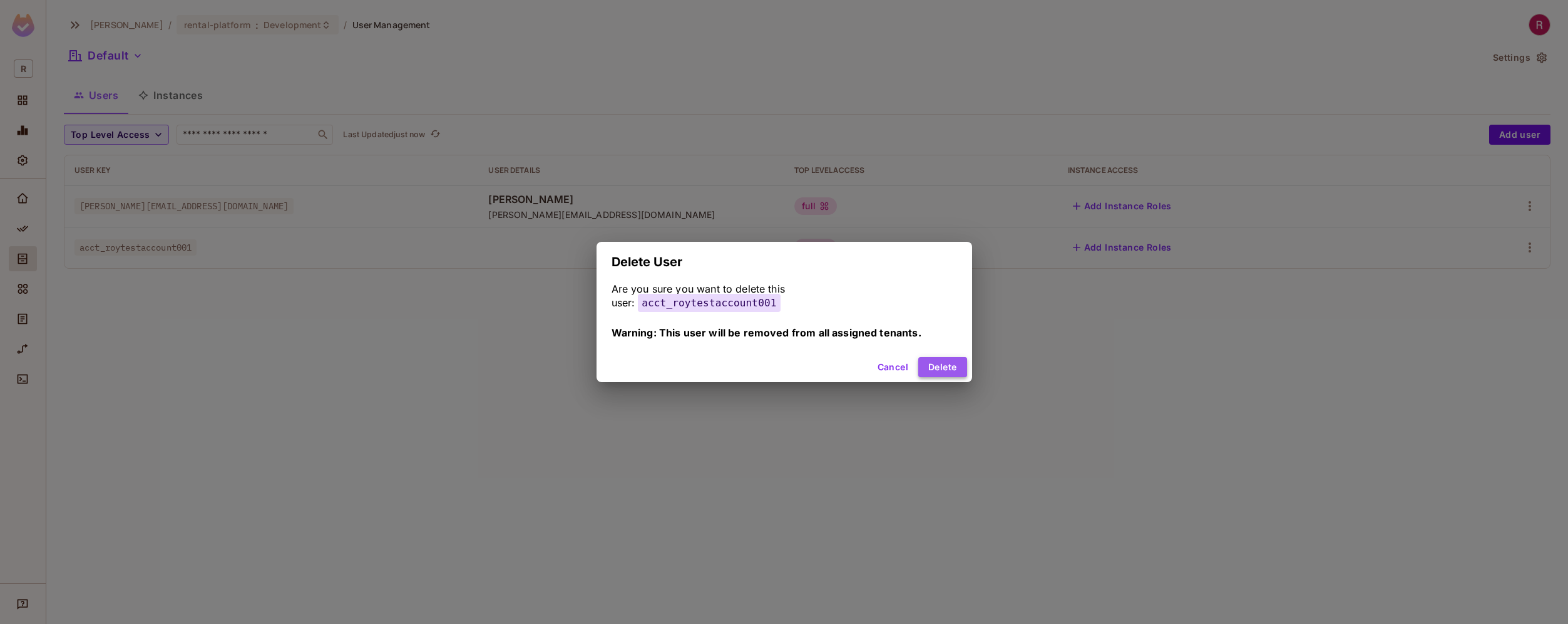
click at [952, 370] on button "Delete" at bounding box center [943, 367] width 48 height 20
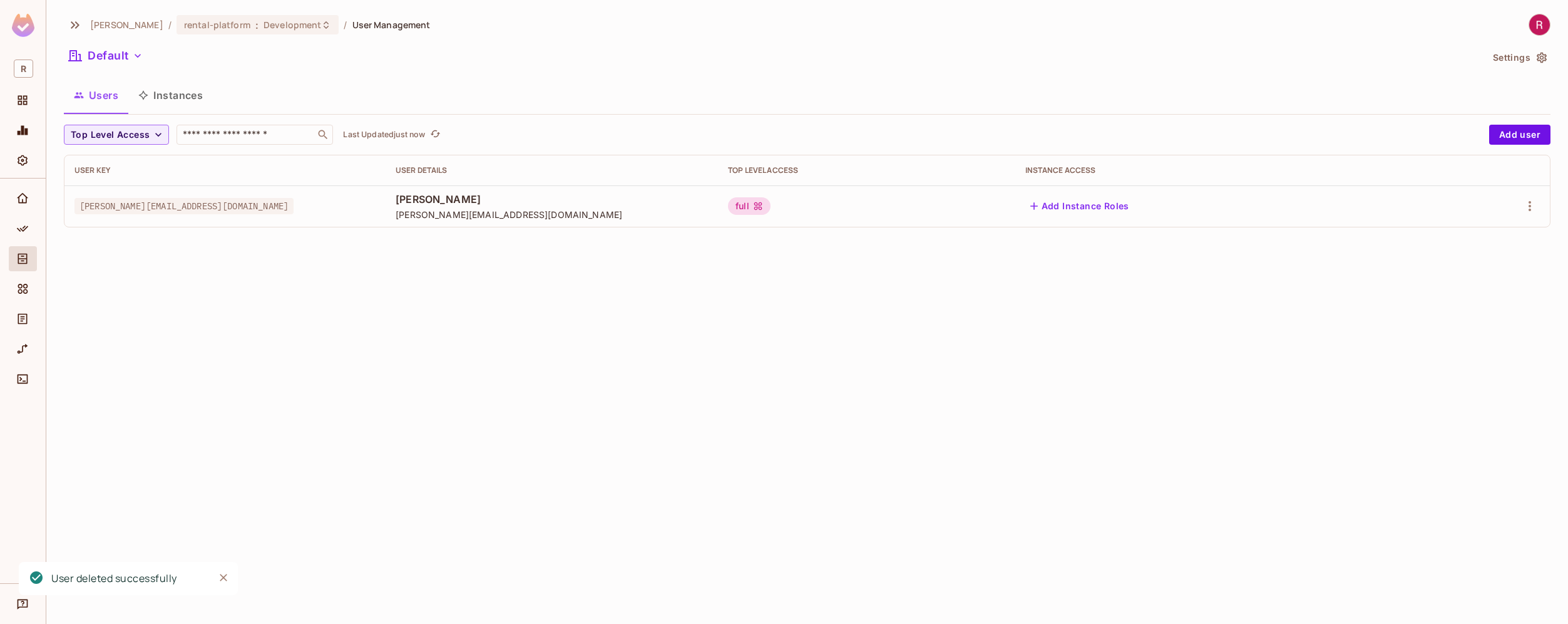
click at [856, 348] on div "roy-poc / rental-platform : Development / User Management Default Settings User…" at bounding box center [807, 312] width 1521 height 624
click at [176, 97] on button "Instances" at bounding box center [170, 95] width 84 height 31
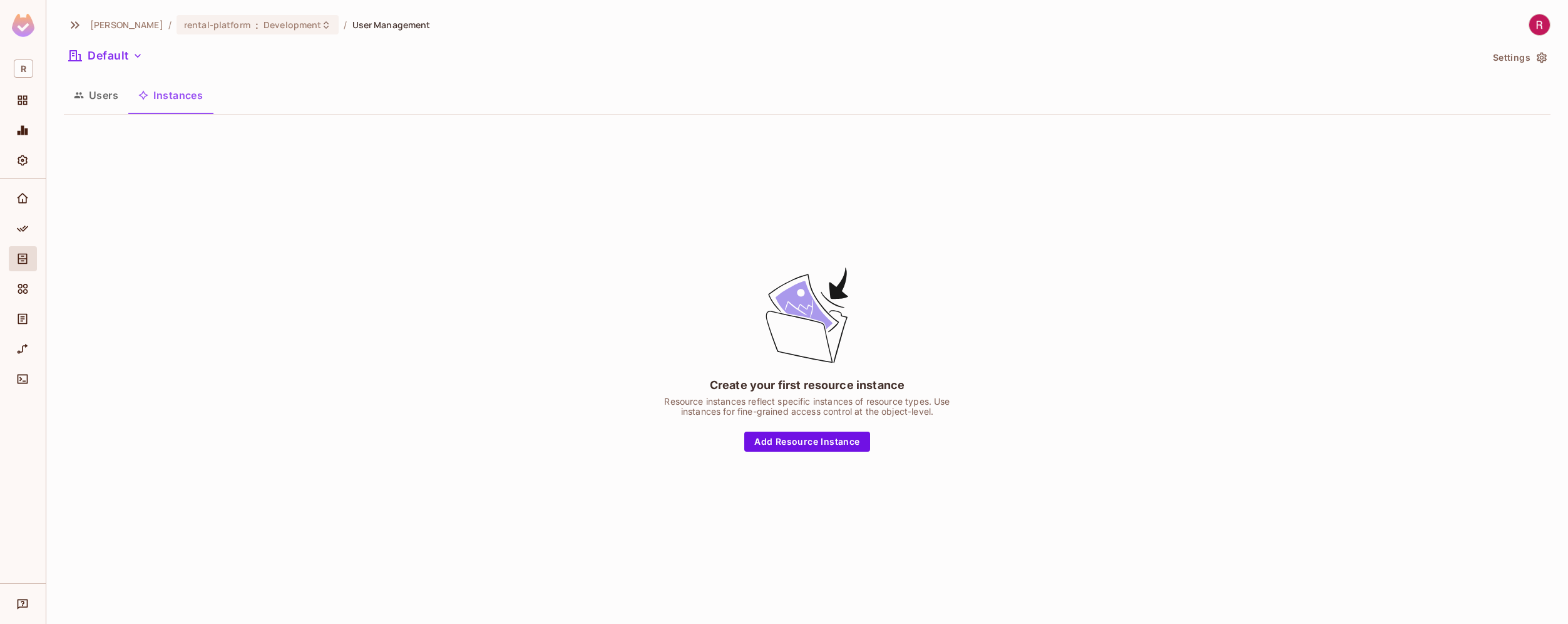
click at [201, 281] on div "Create your first resource instance Resource instances reflect specific instanc…" at bounding box center [807, 358] width 1486 height 467
click at [125, 56] on button "Default" at bounding box center [105, 55] width 84 height 20
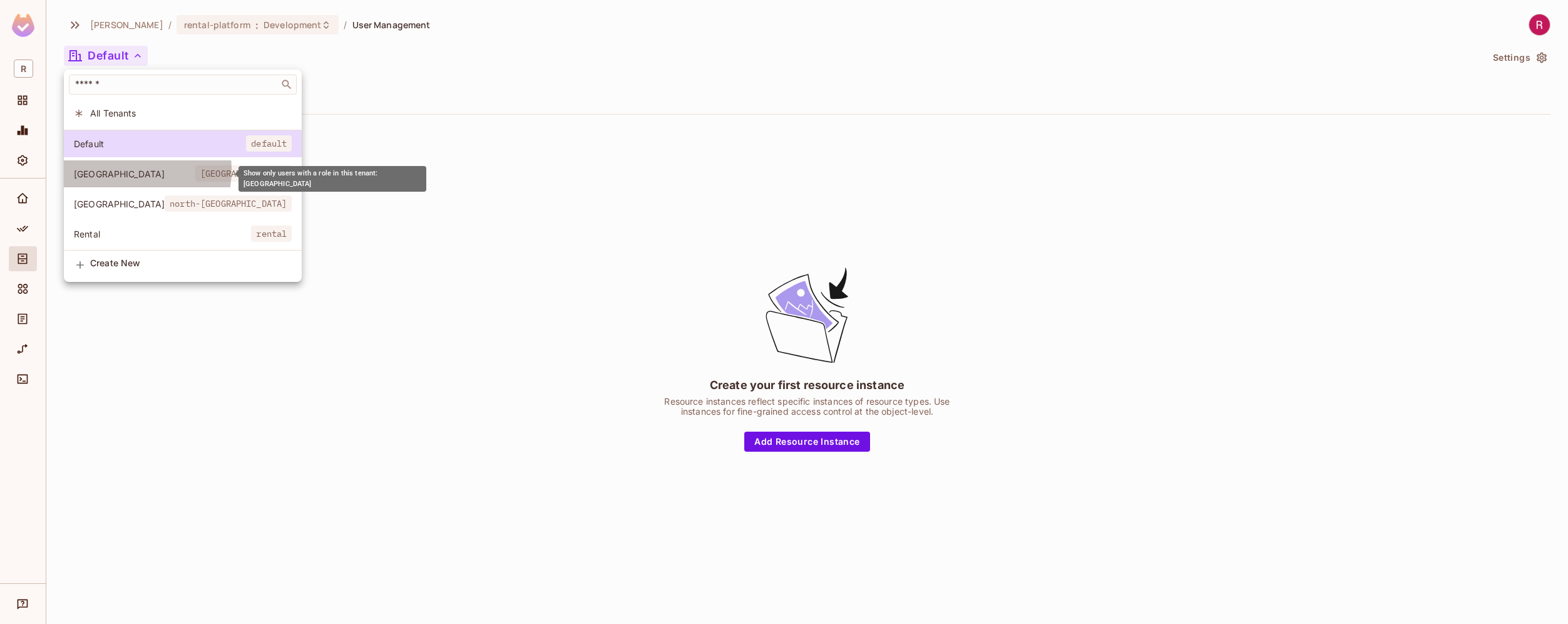
click at [117, 170] on span "Japan" at bounding box center [135, 174] width 121 height 12
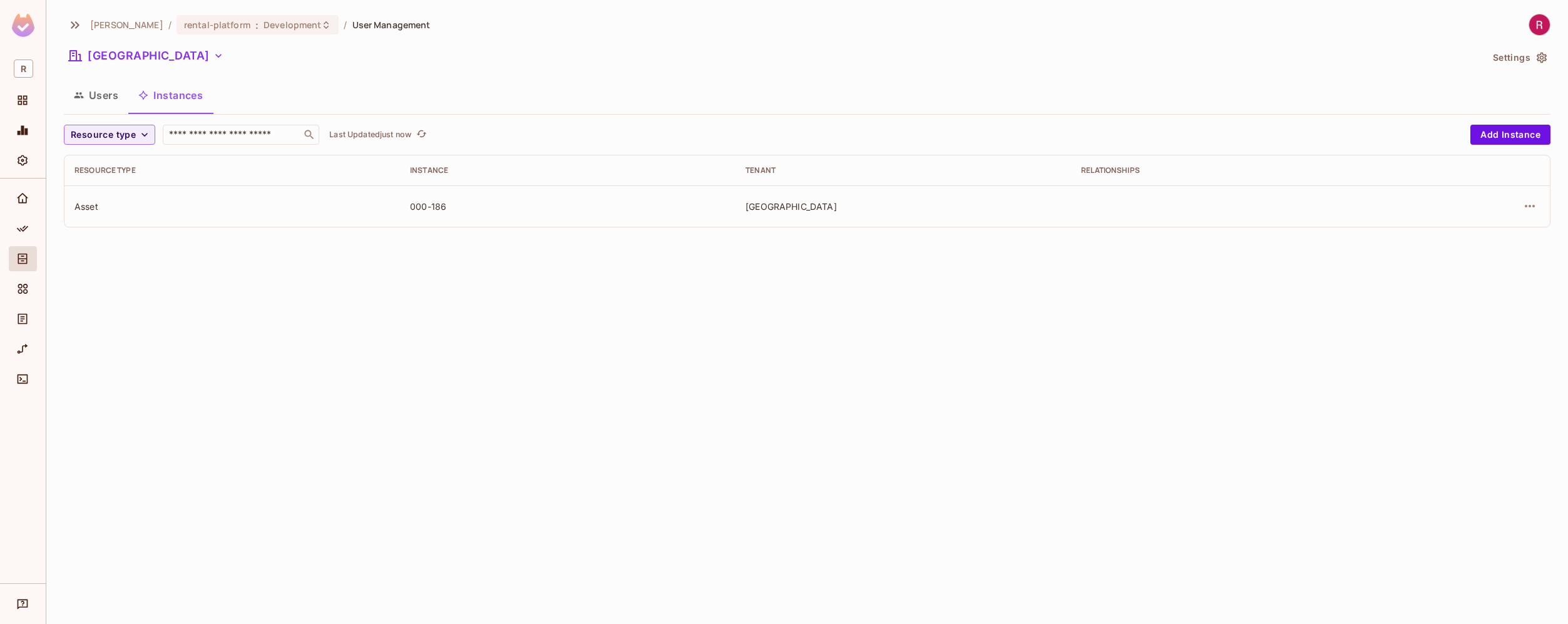
click at [170, 93] on button "Instances" at bounding box center [170, 95] width 84 height 31
click at [135, 131] on button "Resource type" at bounding box center [109, 134] width 91 height 20
click at [231, 82] on div at bounding box center [784, 312] width 1568 height 624
click at [113, 58] on button "Japan" at bounding box center [145, 55] width 164 height 20
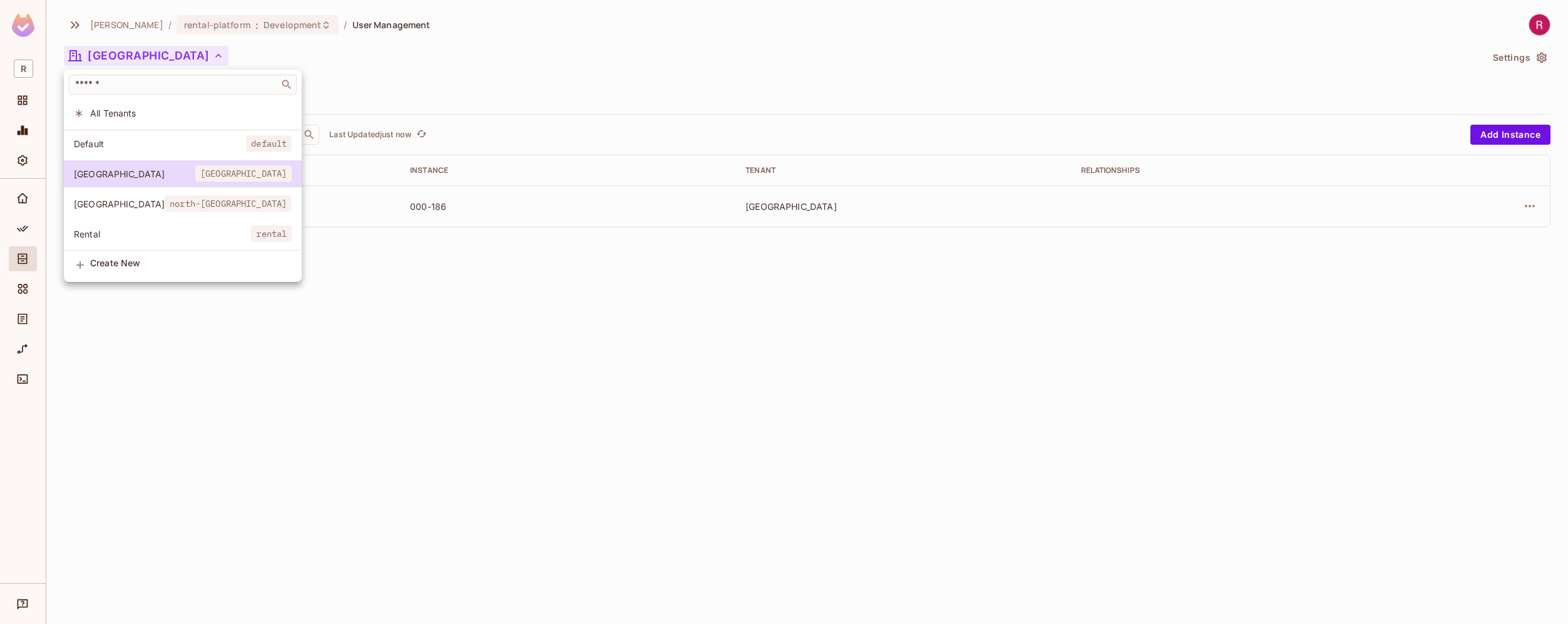
click at [164, 203] on span "north-[GEOGRAPHIC_DATA]" at bounding box center [228, 203] width 127 height 16
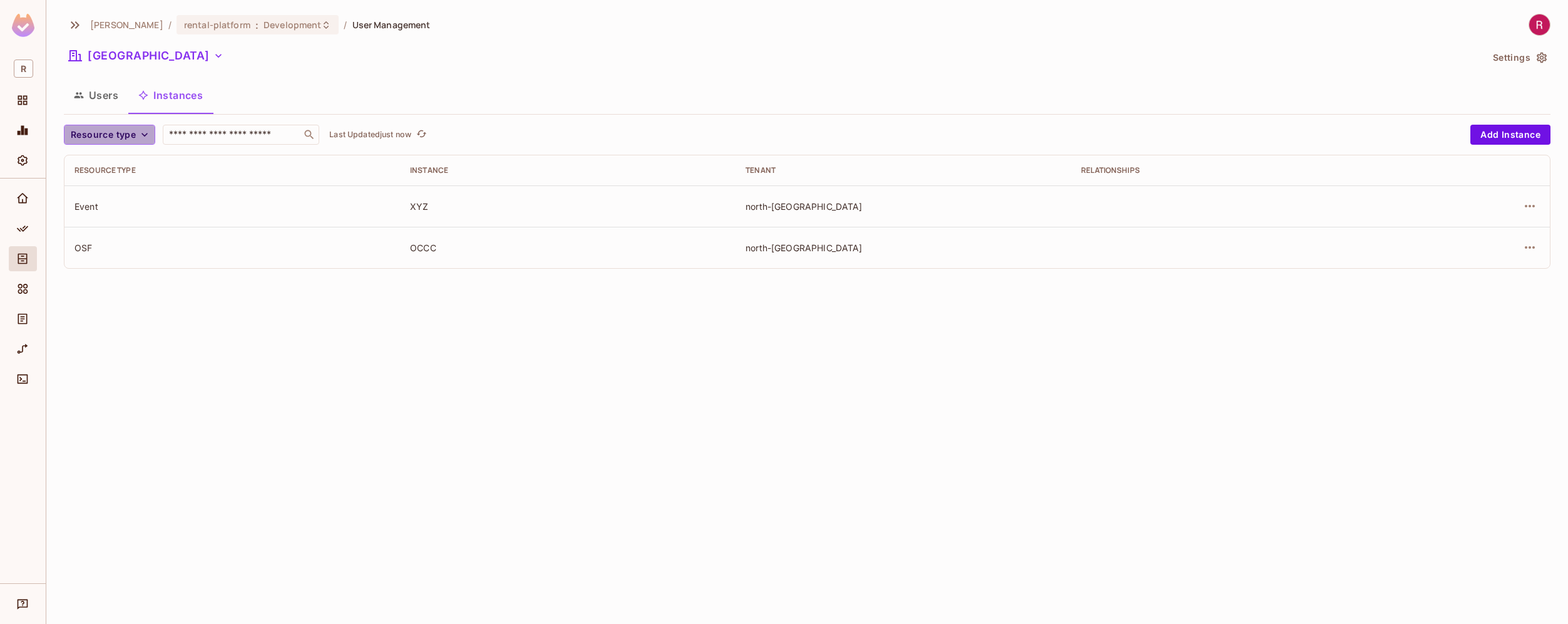
click at [127, 133] on span "Resource type" at bounding box center [103, 135] width 65 height 15
click at [354, 301] on div at bounding box center [784, 312] width 1568 height 624
click at [354, 301] on div "roy-poc / rental-platform : Development / User Management North America Setting…" at bounding box center [807, 312] width 1521 height 624
click at [101, 91] on button "Users" at bounding box center [96, 95] width 65 height 31
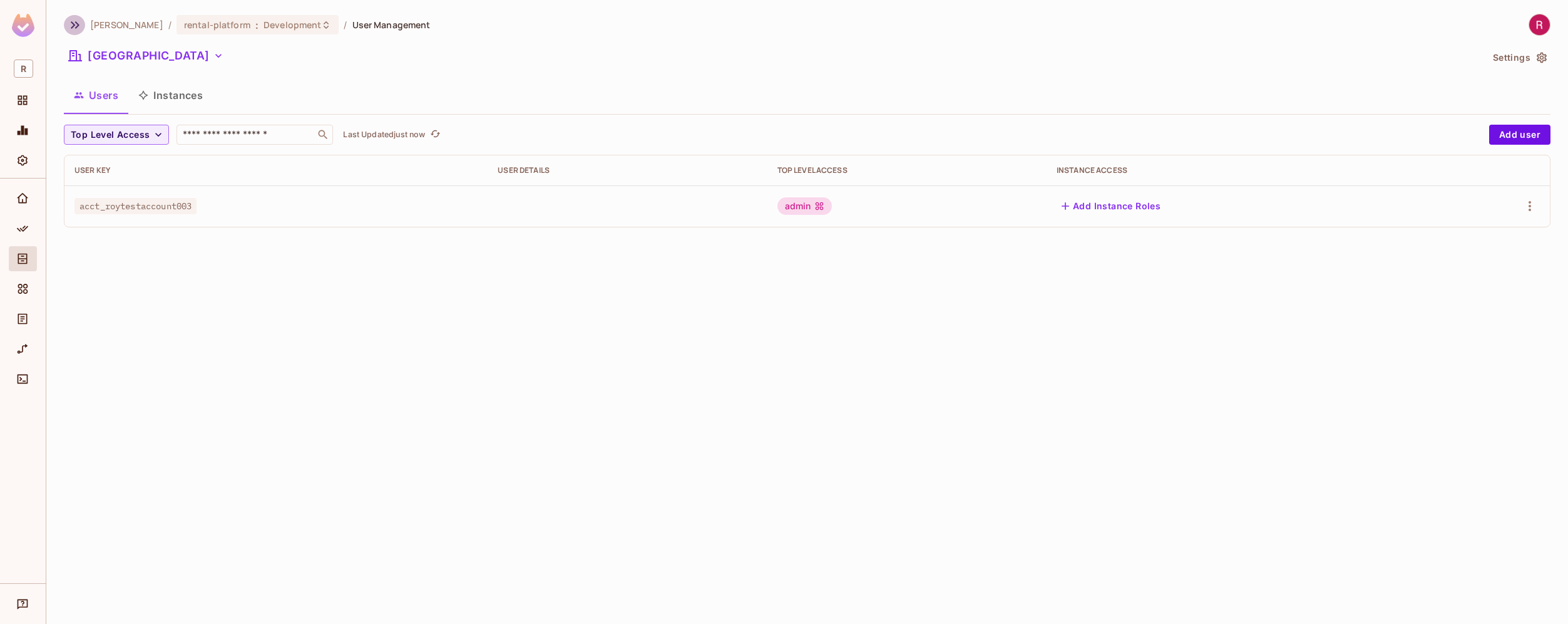
click at [68, 31] on icon "button" at bounding box center [75, 25] width 15 height 15
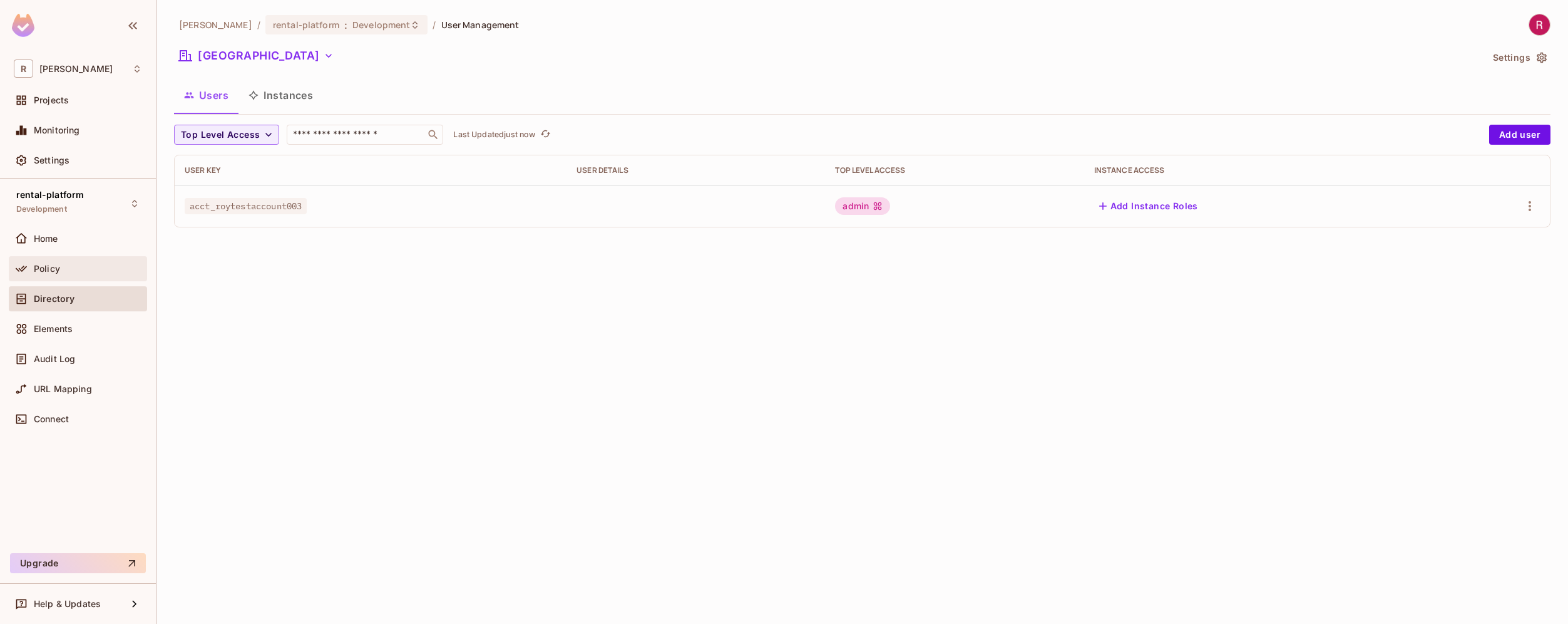
click at [71, 264] on div "Policy" at bounding box center [88, 269] width 108 height 10
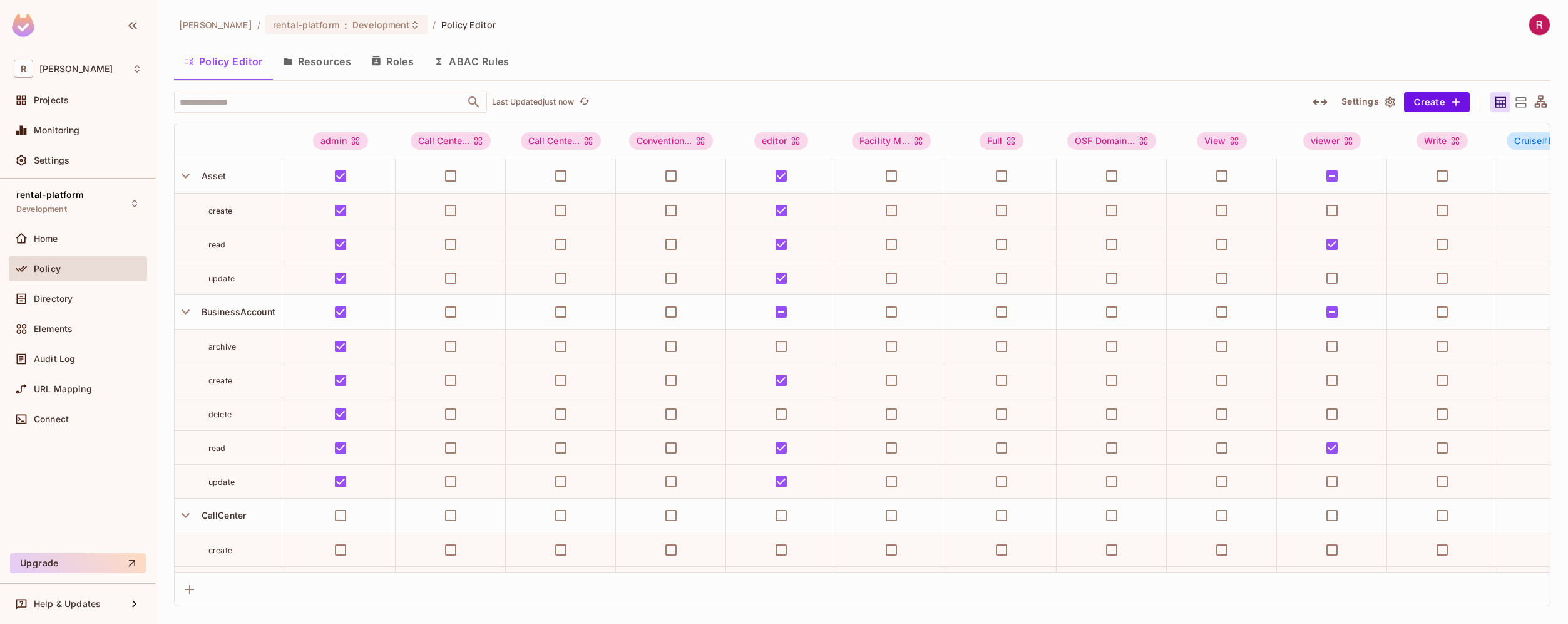
click at [336, 60] on button "Resources" at bounding box center [317, 61] width 88 height 31
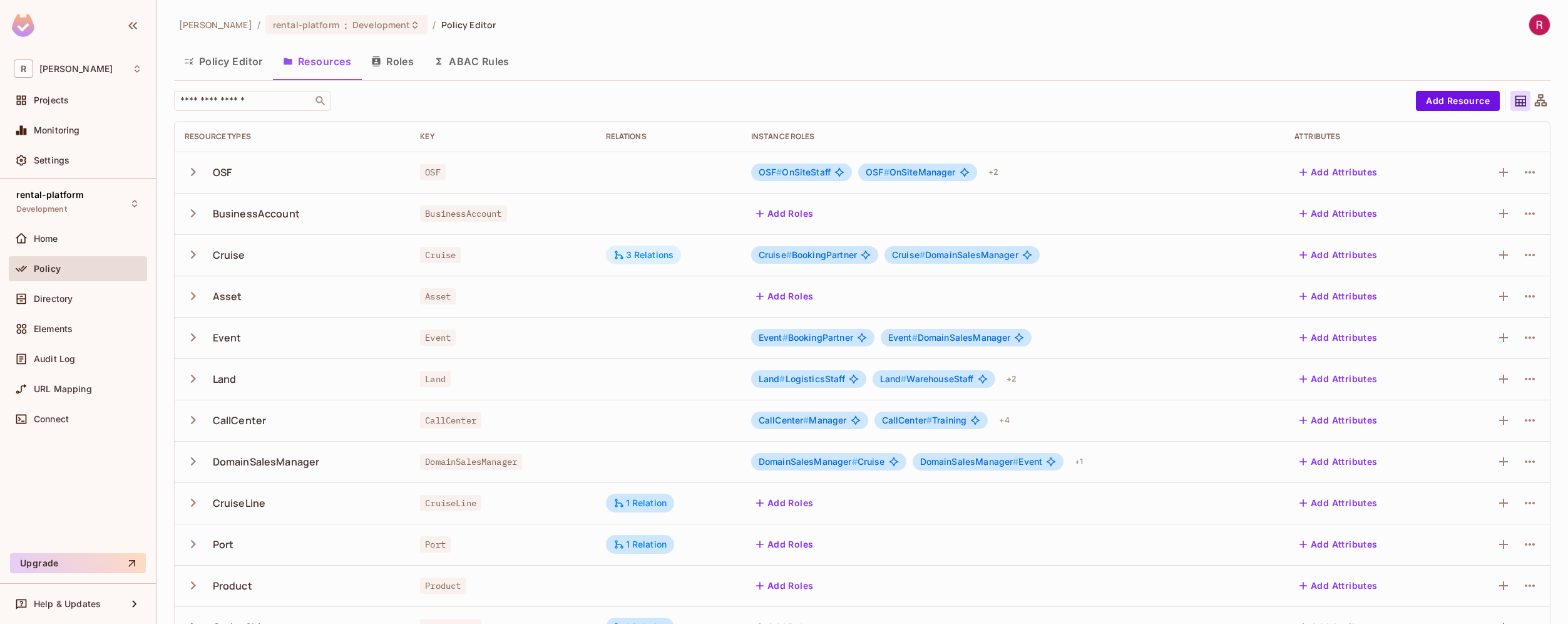
click at [641, 253] on div "3 Relations" at bounding box center [644, 255] width 61 height 11
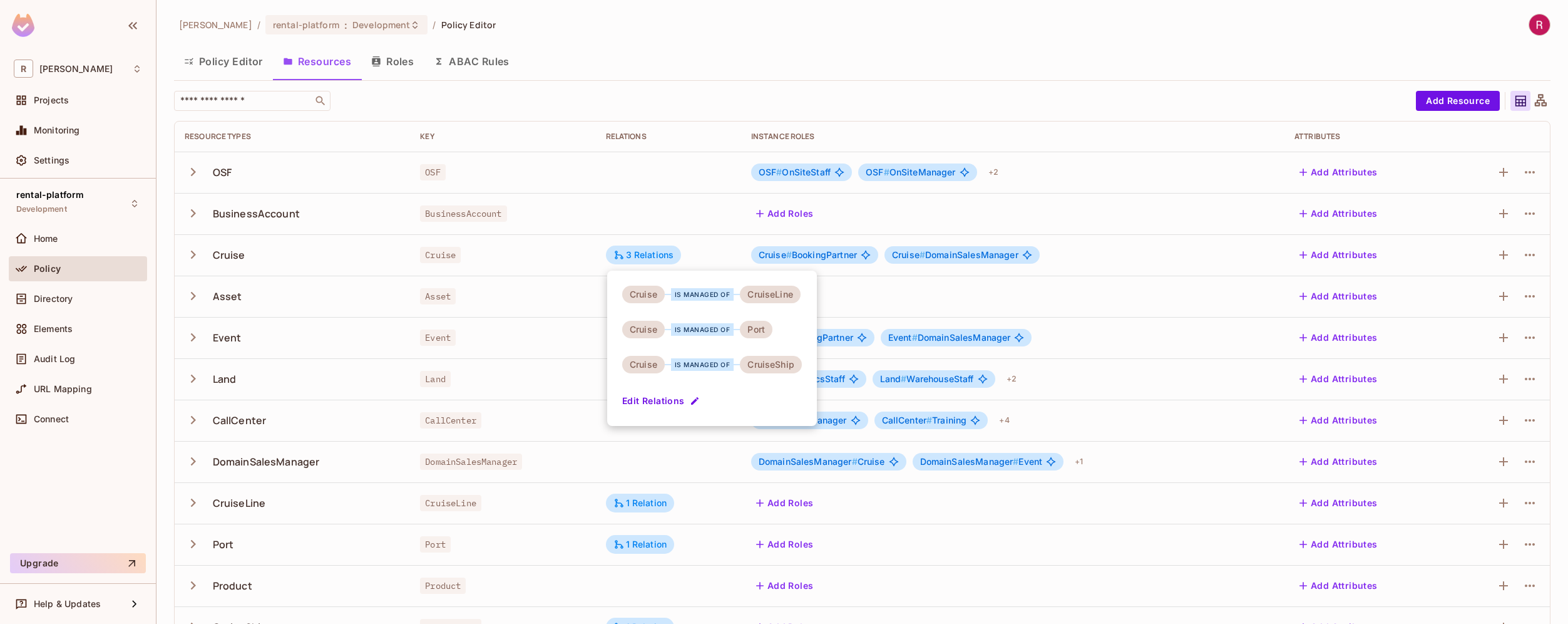
click at [1391, 54] on div at bounding box center [784, 312] width 1568 height 624
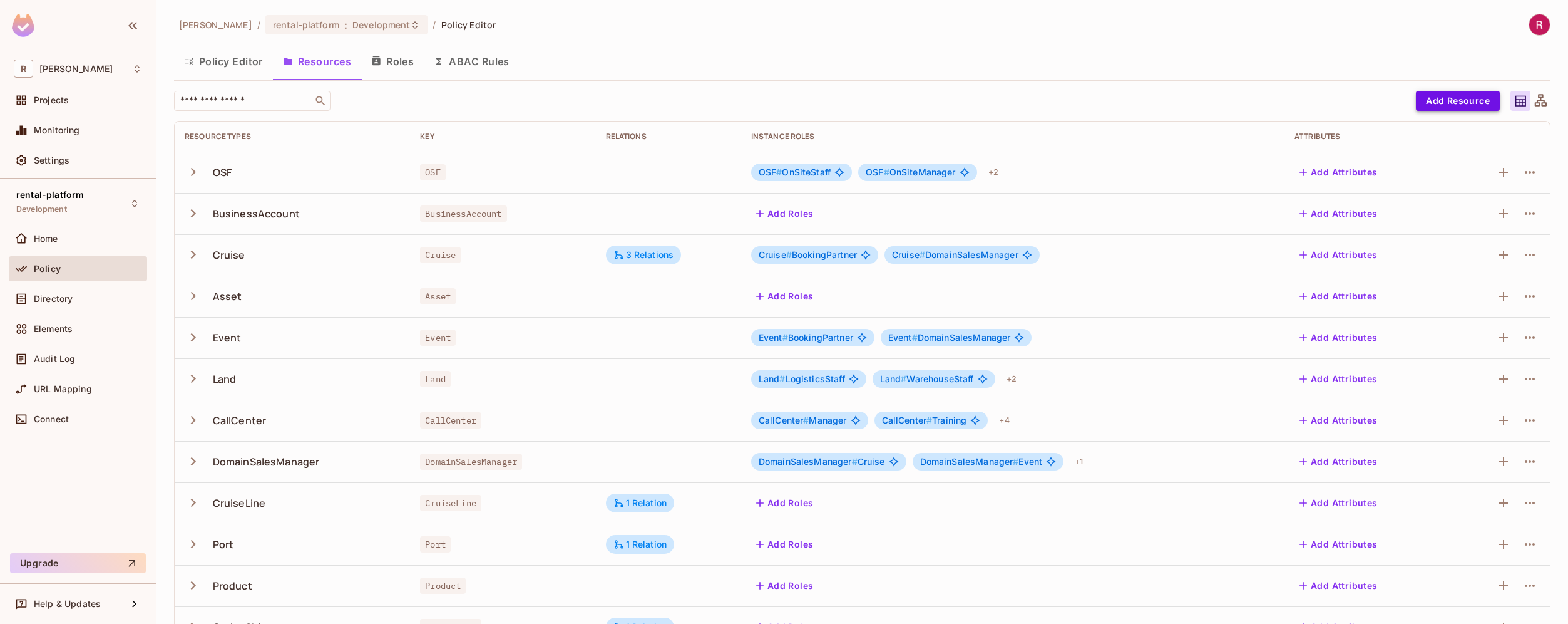
click at [1461, 96] on button "Add Resource" at bounding box center [1458, 101] width 84 height 20
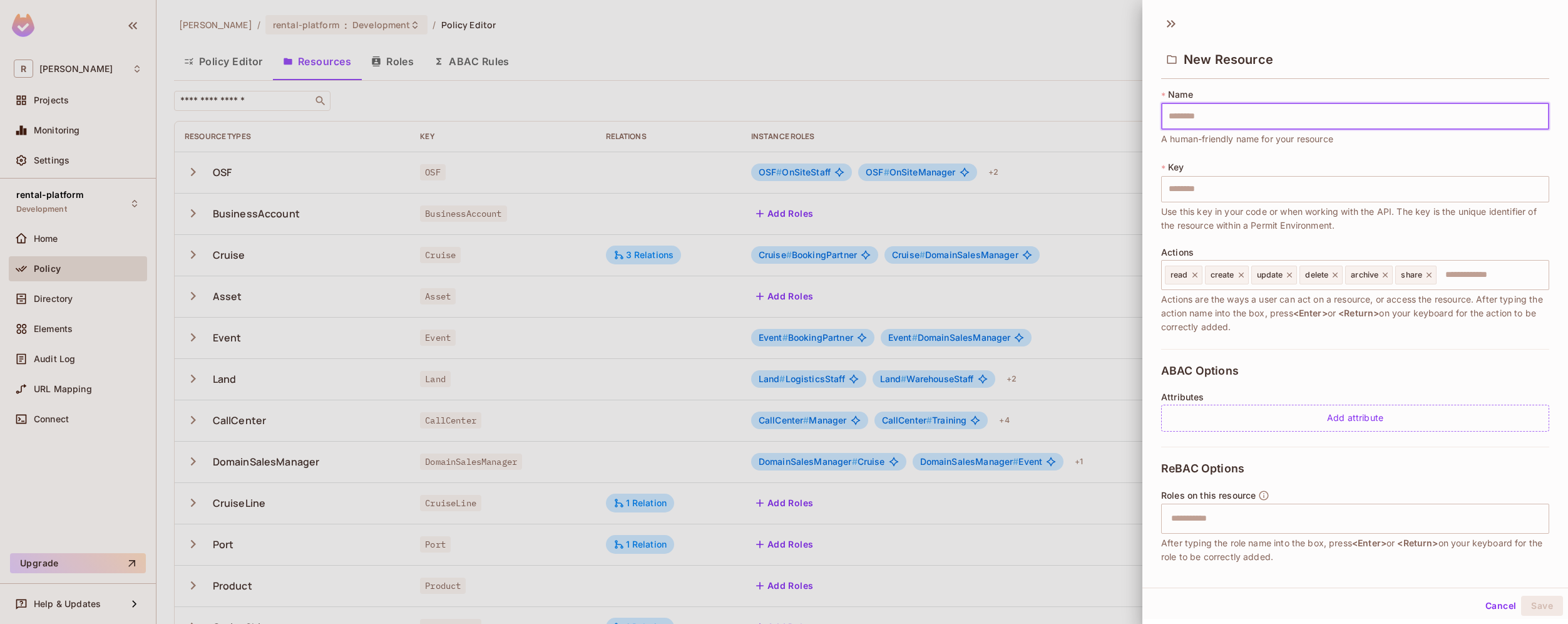
click at [1247, 122] on input "text" at bounding box center [1355, 117] width 388 height 27
type input "*********"
type input "********"
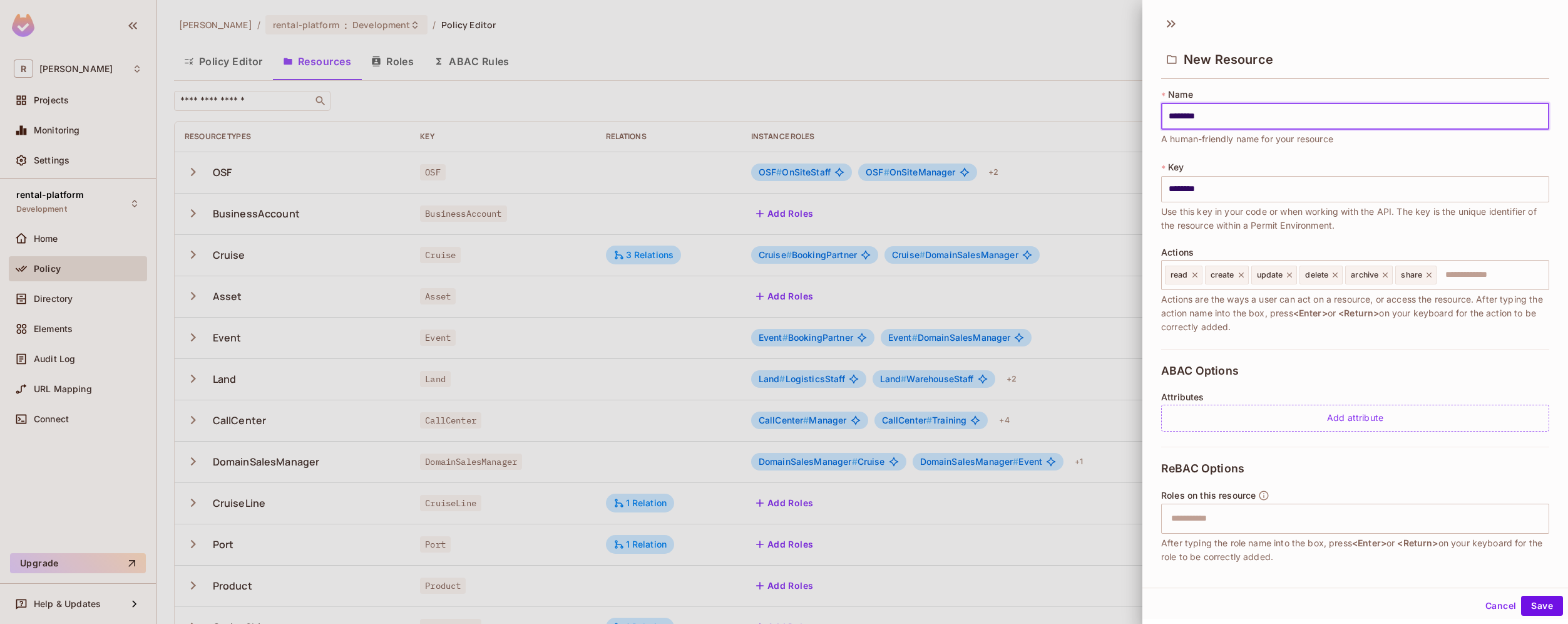
scroll to position [66, 0]
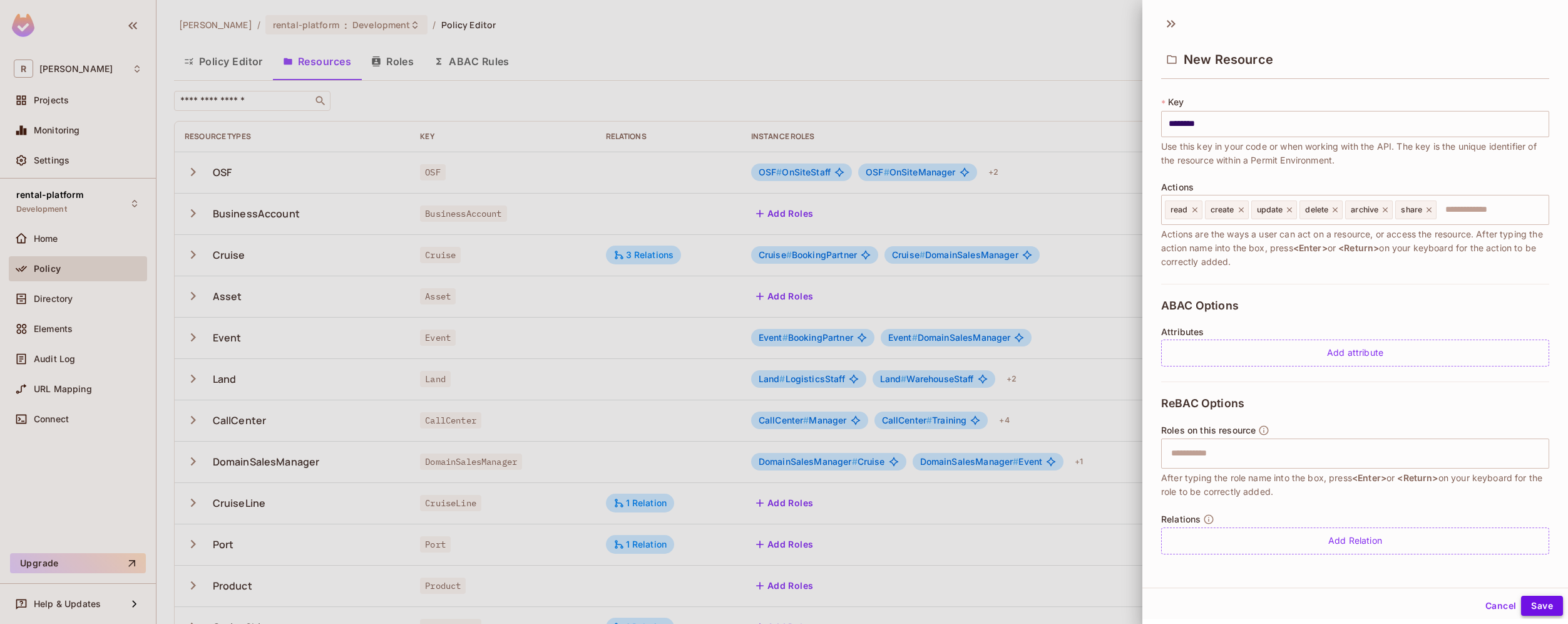
type input "********"
click at [1539, 610] on button "Save" at bounding box center [1542, 605] width 42 height 20
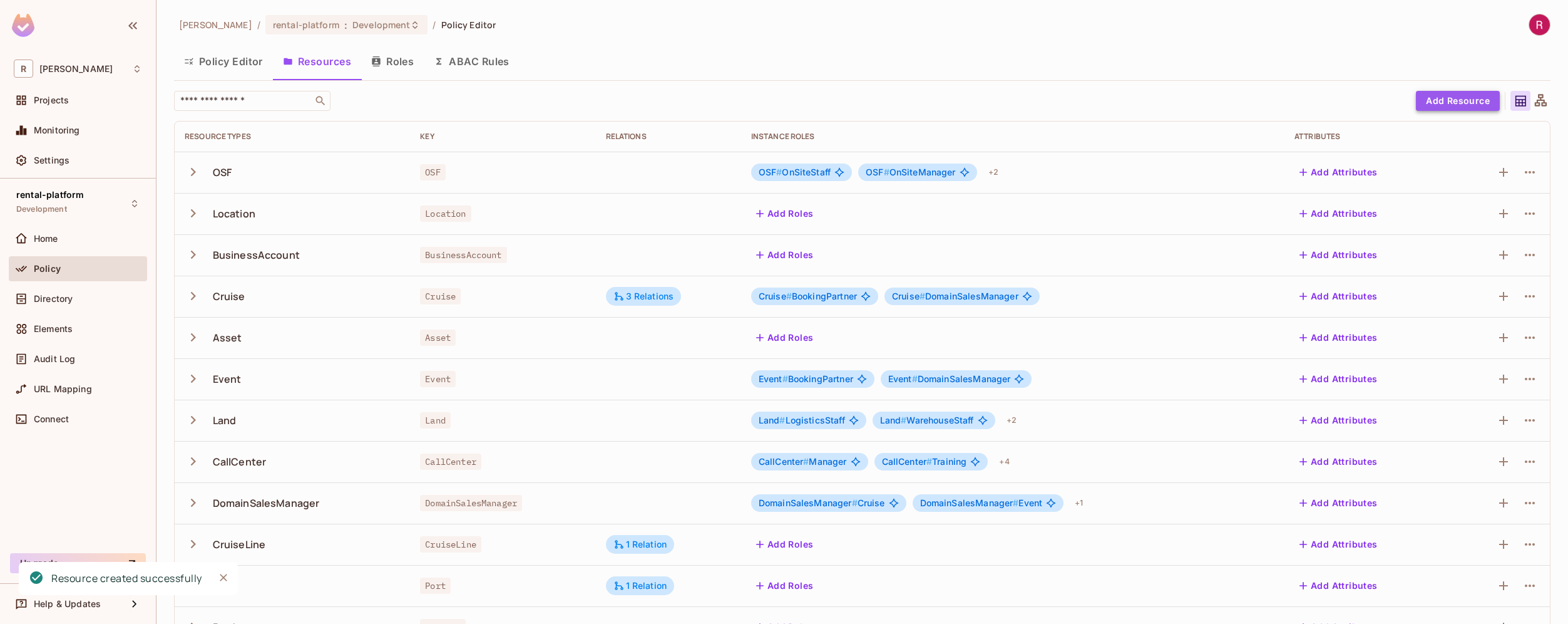
click at [1469, 100] on button "Add Resource" at bounding box center [1458, 101] width 84 height 20
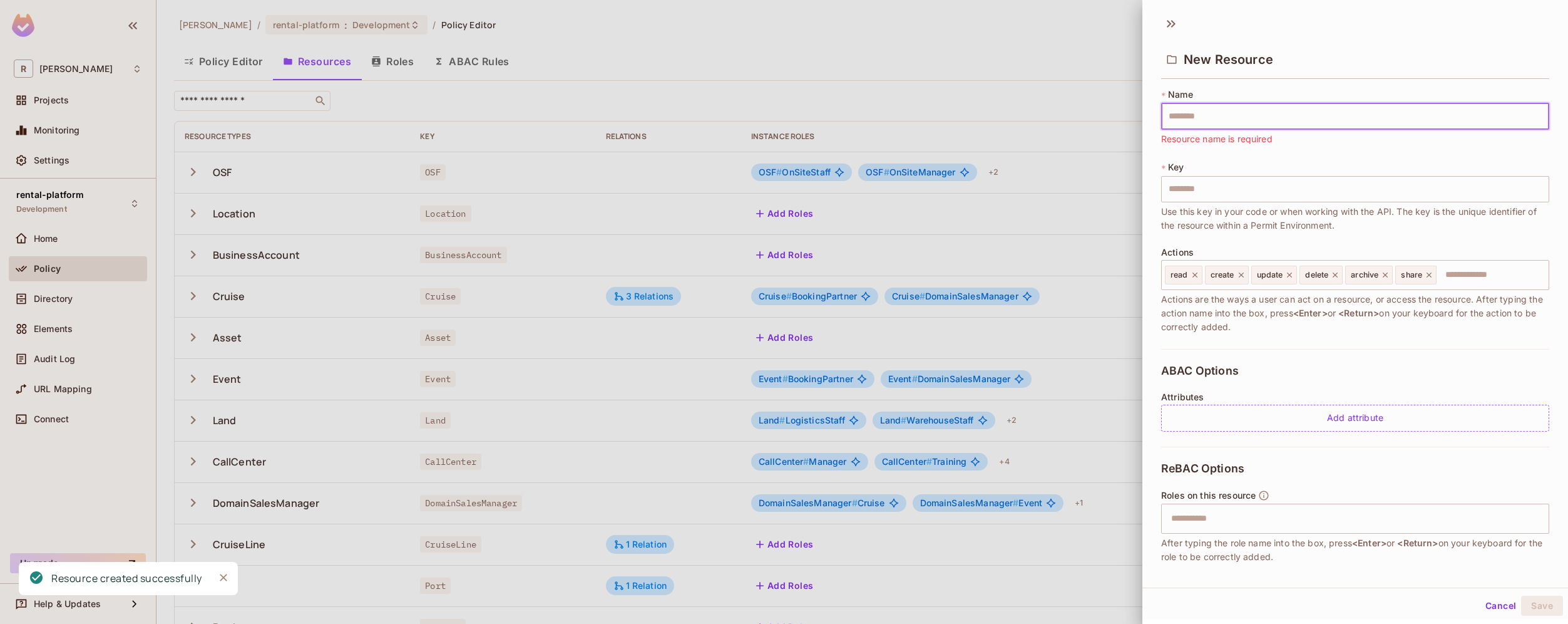
paste input "**********"
type input "**********"
click at [1198, 120] on input "**********" at bounding box center [1355, 117] width 388 height 27
type input "**********"
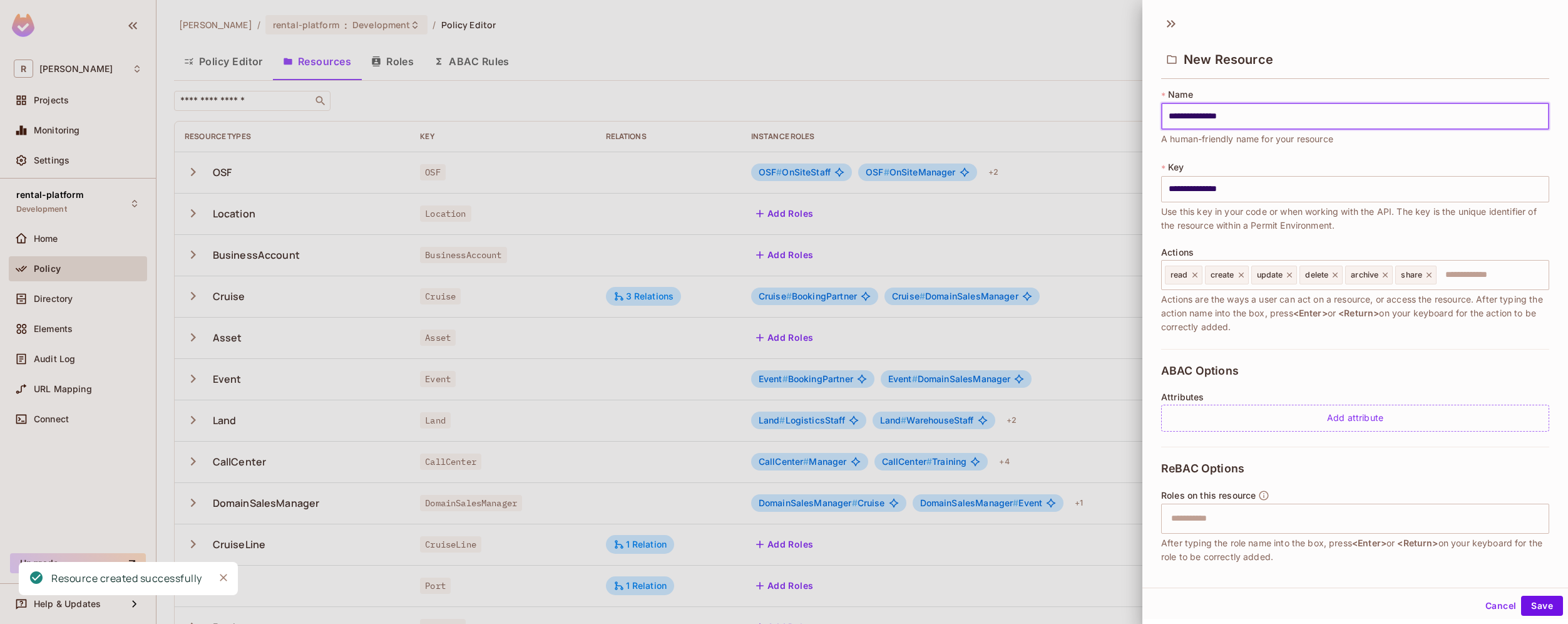
type input "**********"
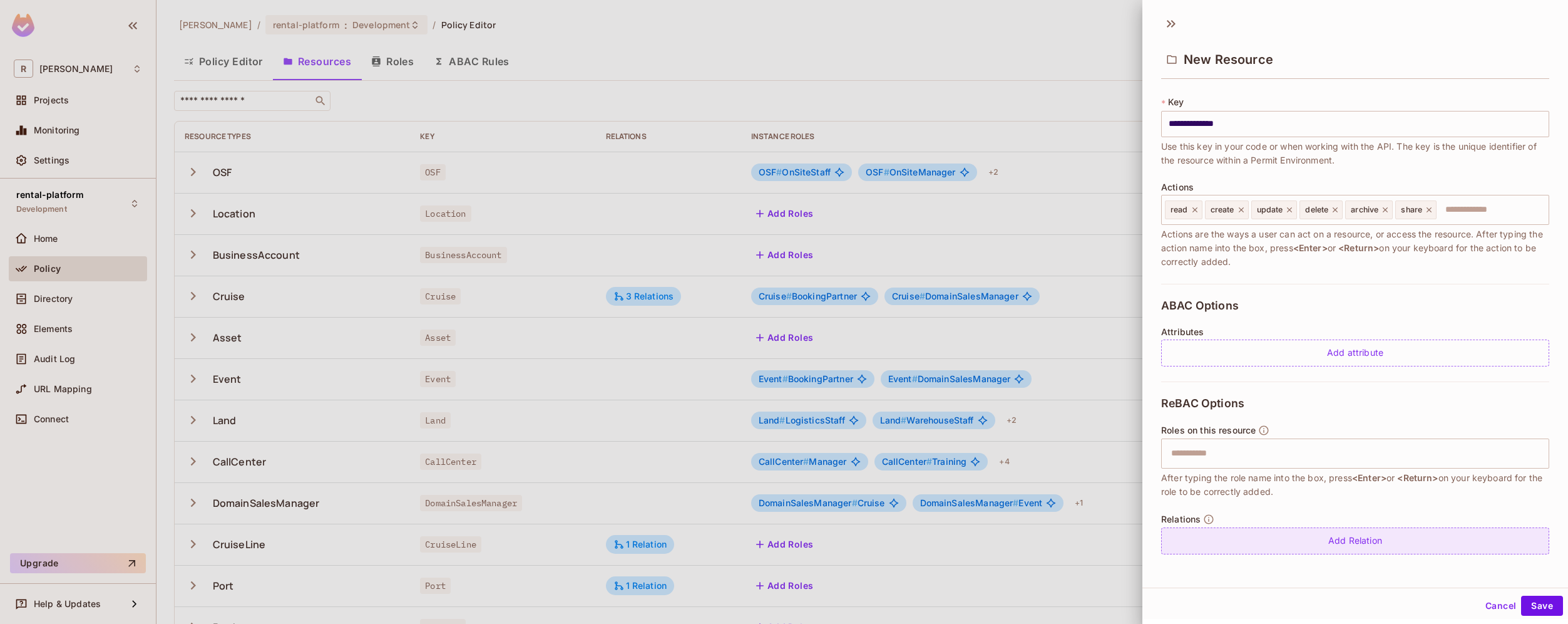
type input "**********"
click at [1414, 540] on div "Add Relation" at bounding box center [1355, 540] width 388 height 27
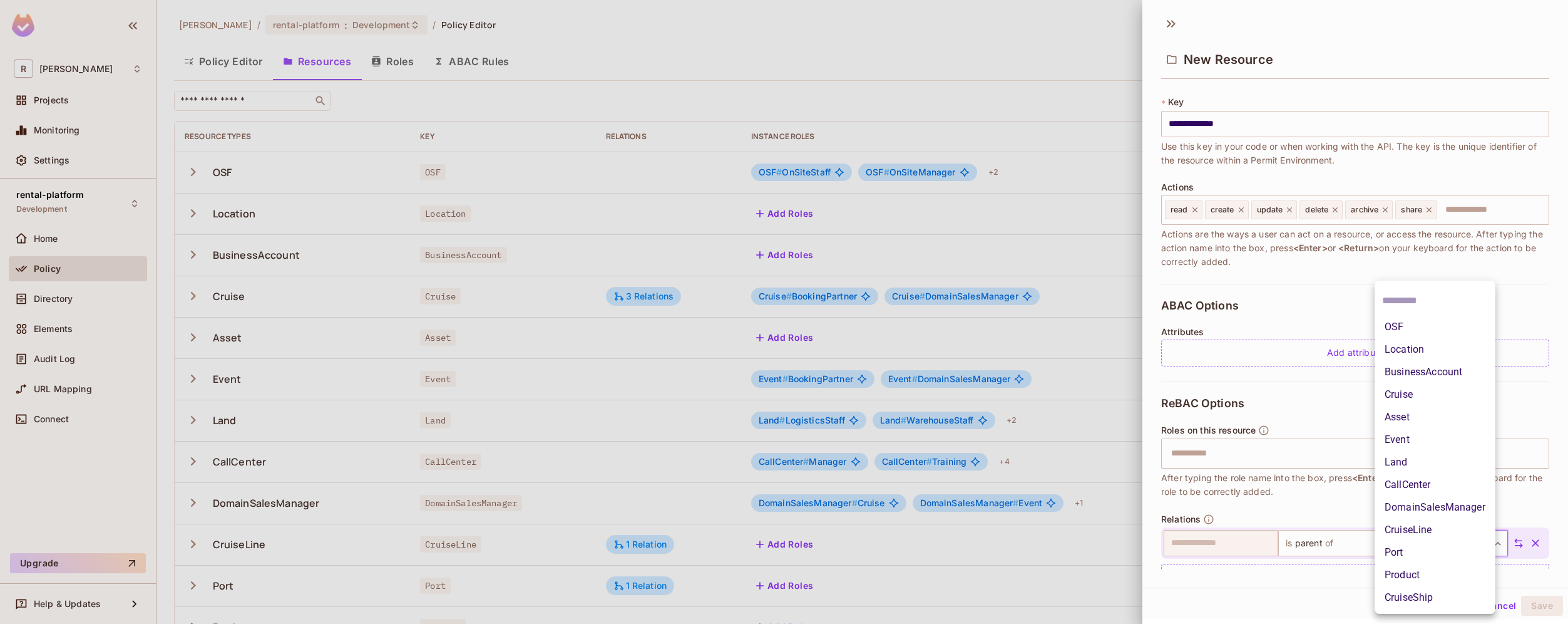
click at [1451, 548] on body "R roy-poc Projects Monitoring Settings rental-platform Development Home Policy …" at bounding box center [784, 312] width 1568 height 624
click at [1310, 596] on div at bounding box center [784, 312] width 1568 height 624
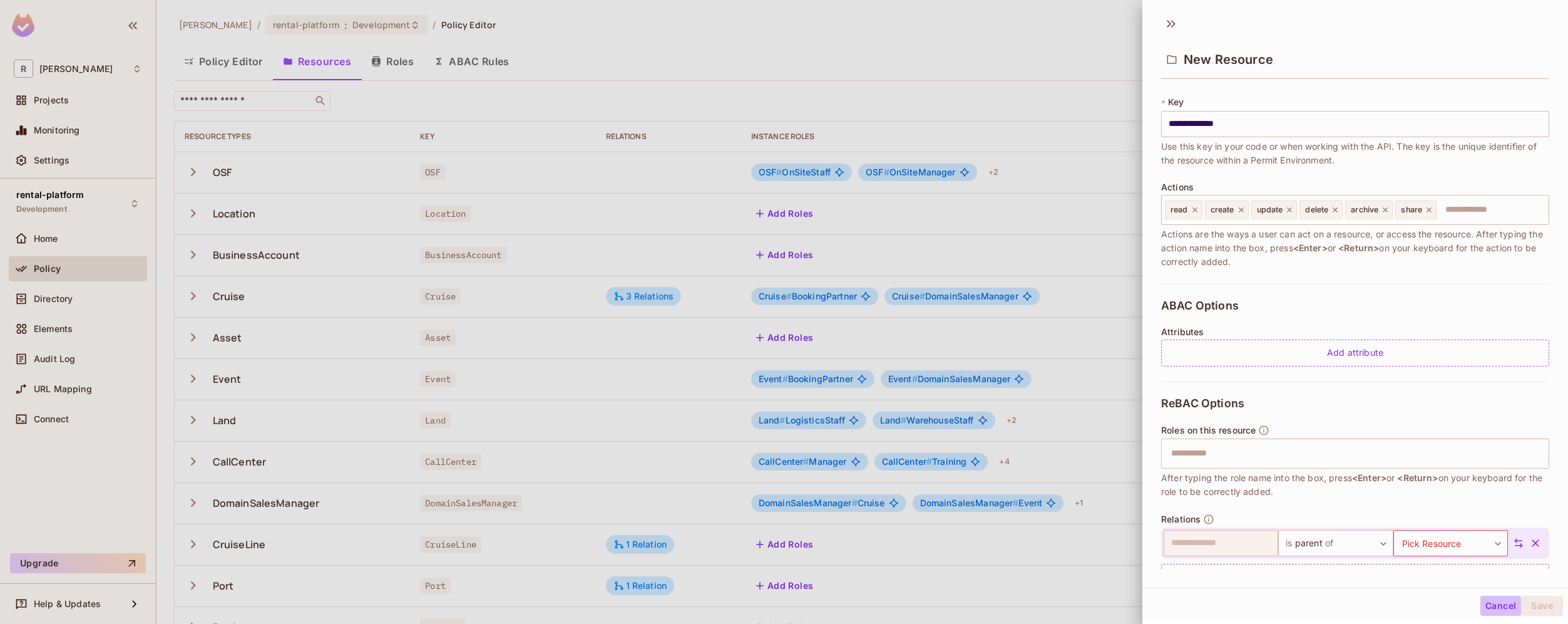
click at [1482, 608] on button "Cancel" at bounding box center [1501, 605] width 41 height 20
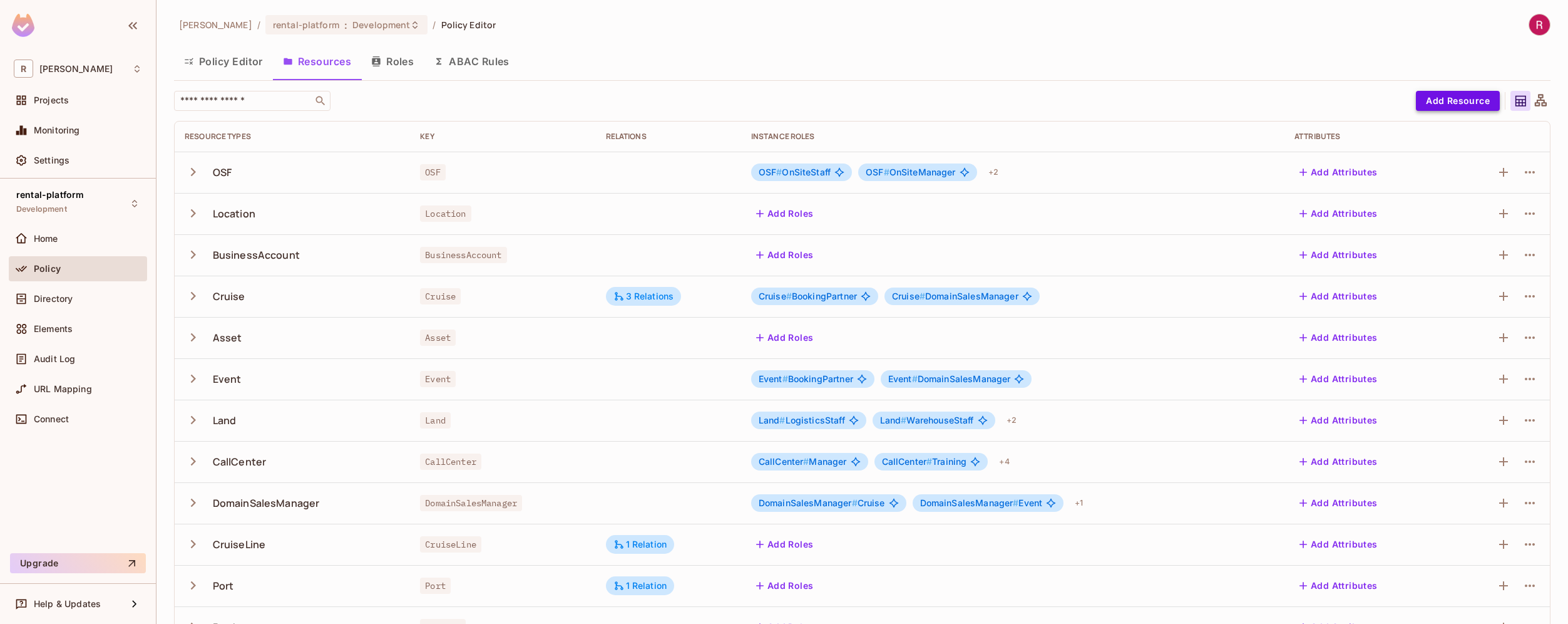
click at [1461, 101] on button "Add Resource" at bounding box center [1458, 101] width 84 height 20
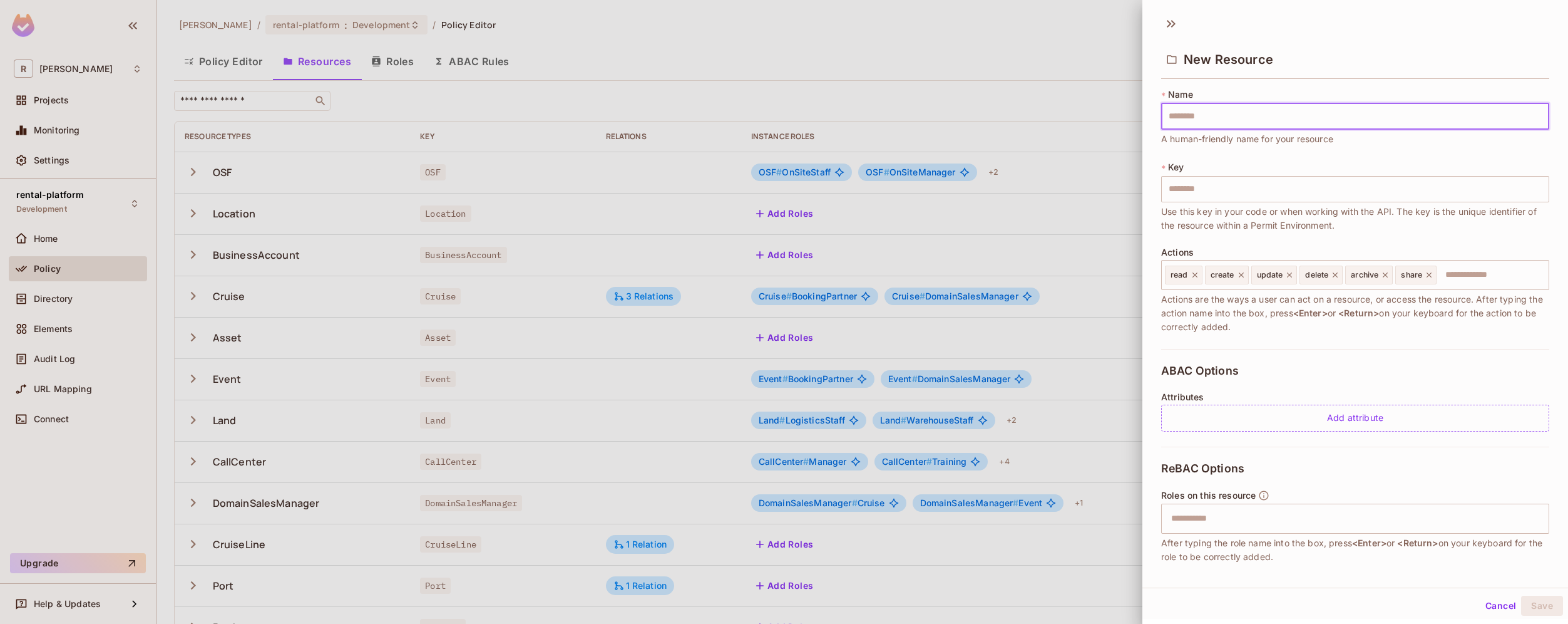
click at [1284, 123] on input "text" at bounding box center [1355, 117] width 388 height 27
type input "**********"
drag, startPoint x: 1202, startPoint y: 117, endPoint x: 1215, endPoint y: 124, distance: 14.8
click at [1203, 117] on input "**********" at bounding box center [1355, 117] width 388 height 27
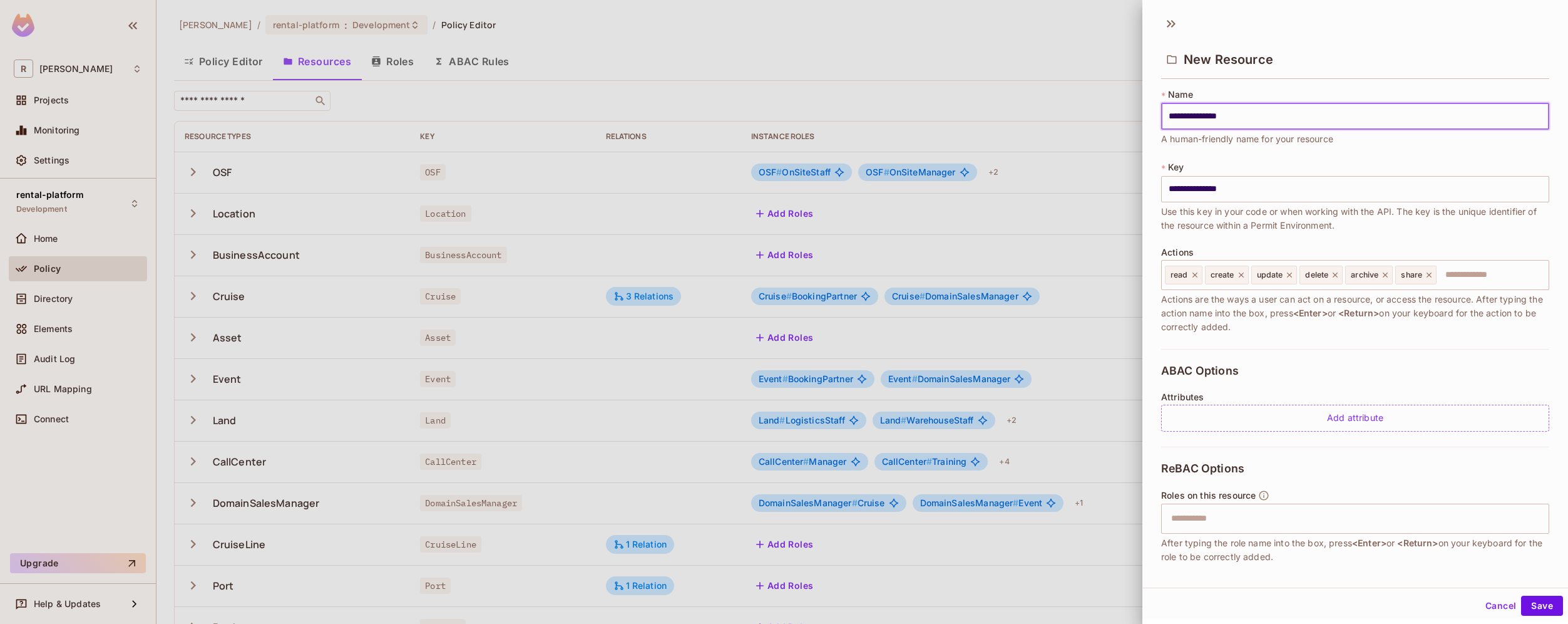
type input "**********"
click at [1531, 596] on button "Save" at bounding box center [1542, 605] width 42 height 20
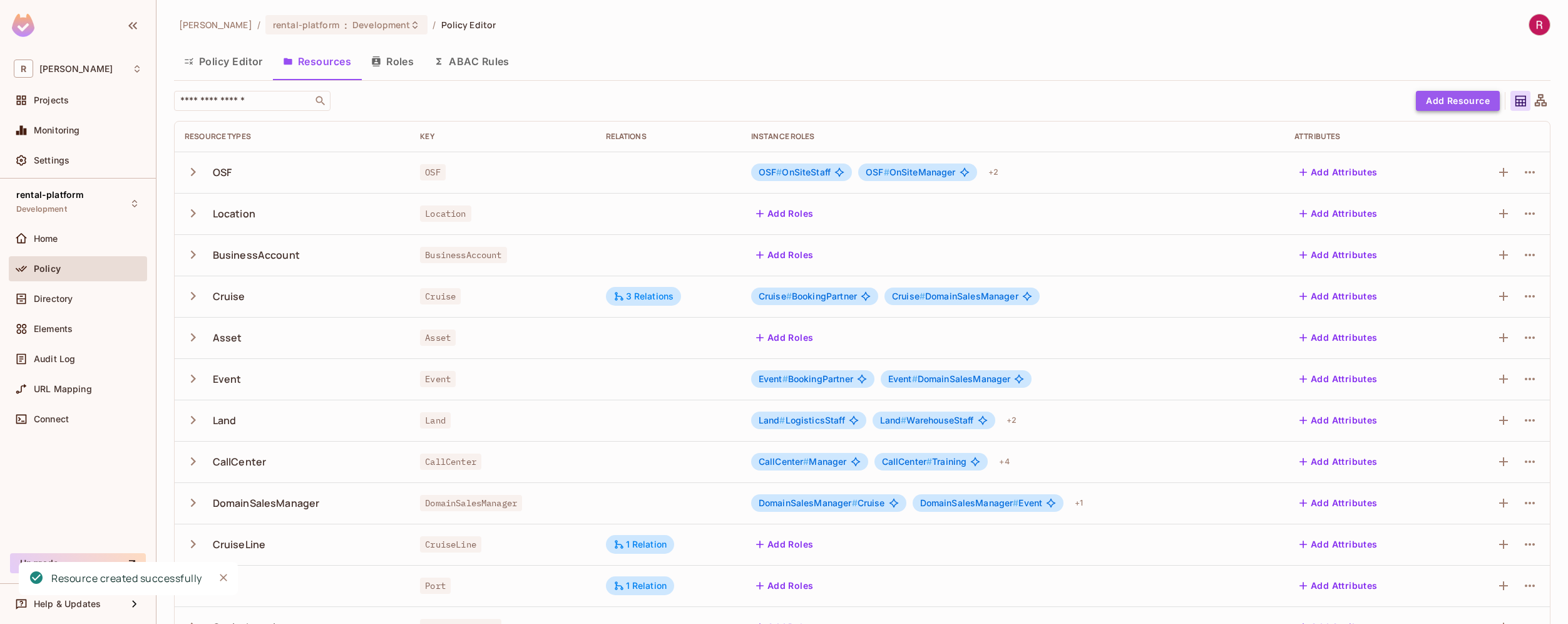
click at [1459, 101] on button "Add Resource" at bounding box center [1458, 101] width 84 height 20
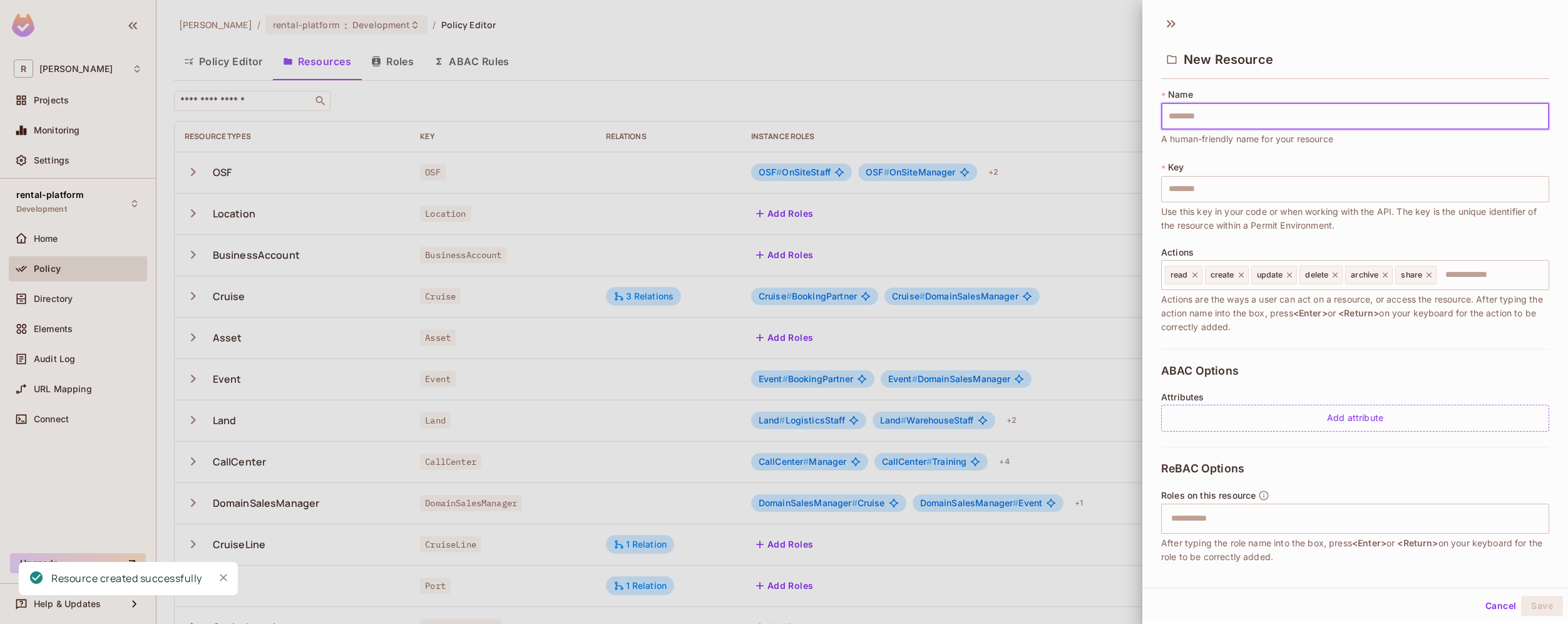
type input "**********"
type input "*********"
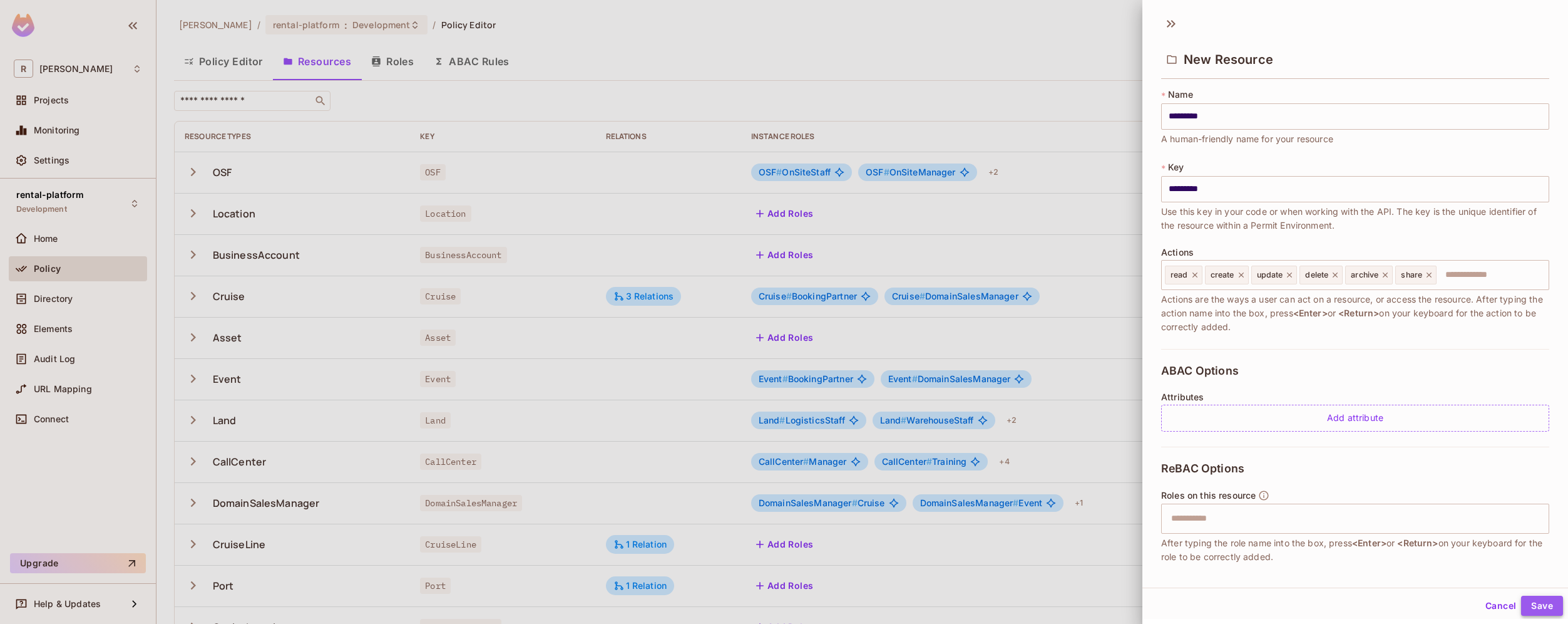
click at [1533, 604] on button "Save" at bounding box center [1542, 605] width 42 height 20
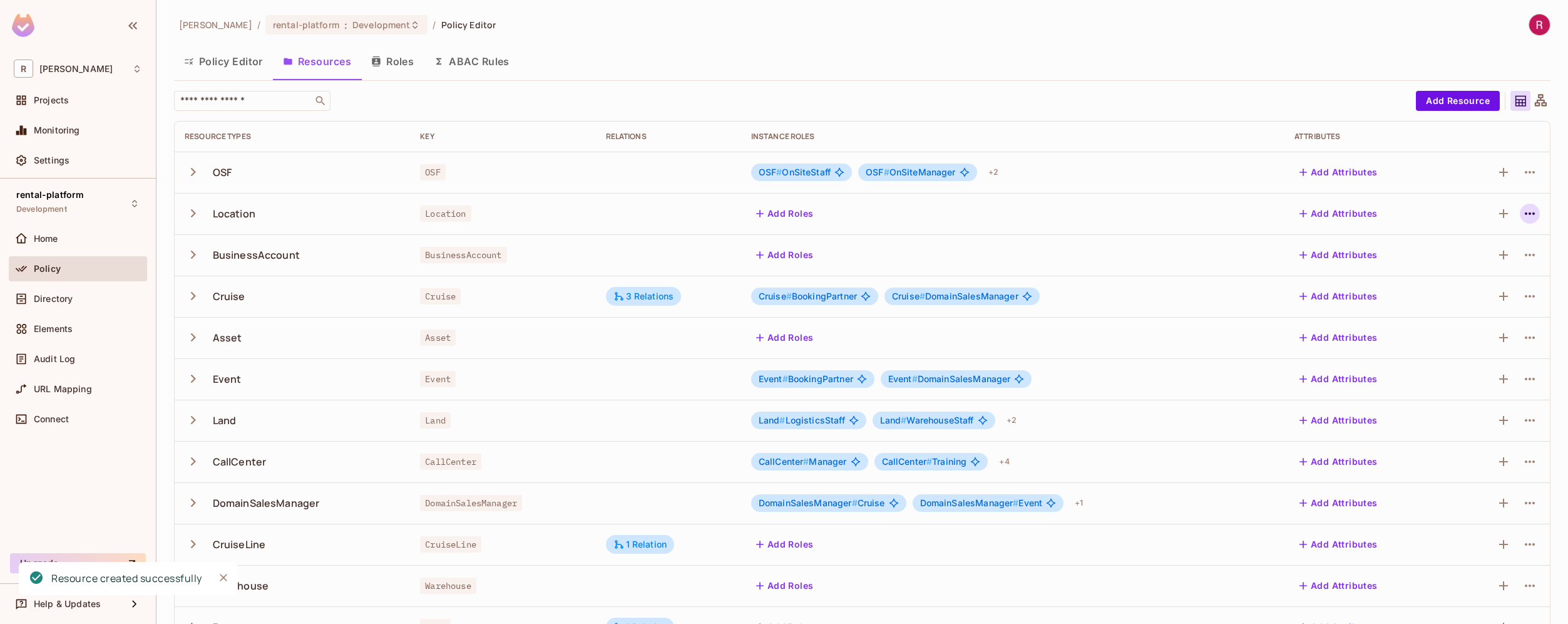
click at [1526, 217] on icon "button" at bounding box center [1530, 214] width 15 height 15
click at [1482, 256] on div "Edit Resource" at bounding box center [1466, 262] width 59 height 12
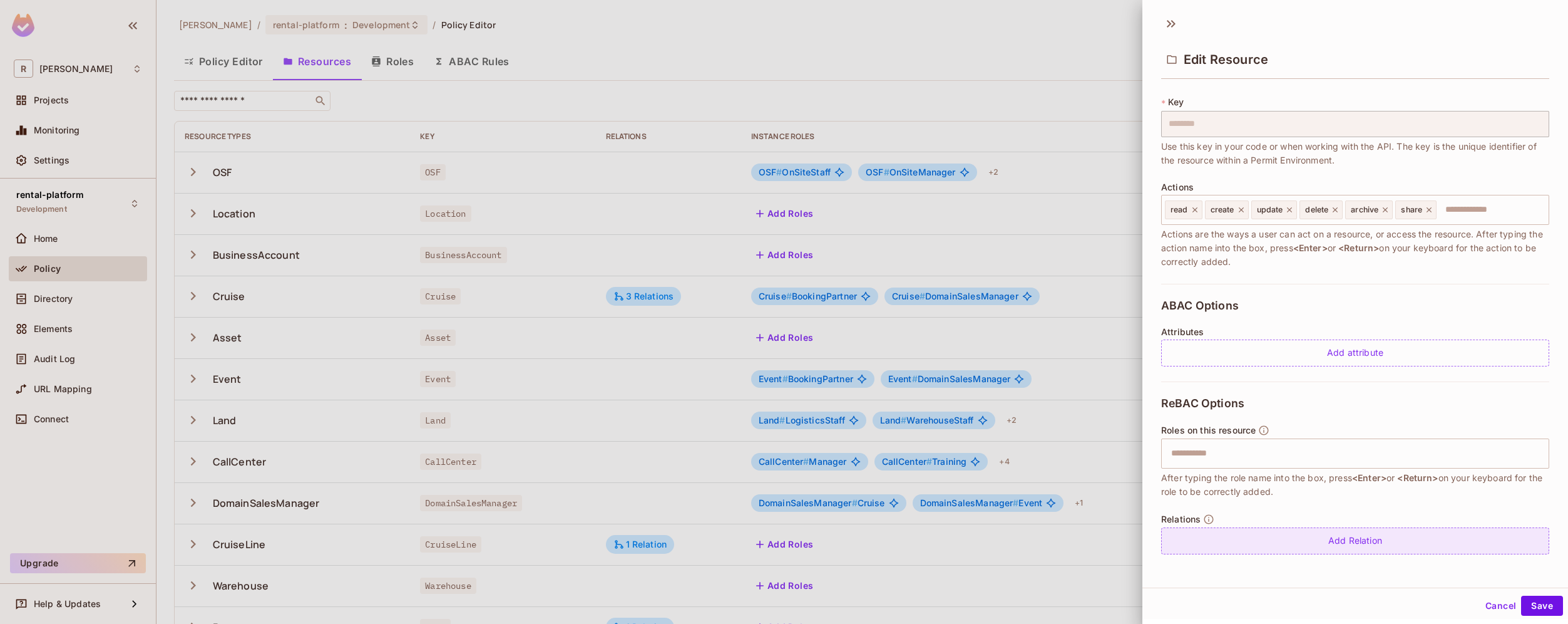
click at [1327, 539] on div "Add Relation" at bounding box center [1355, 540] width 388 height 27
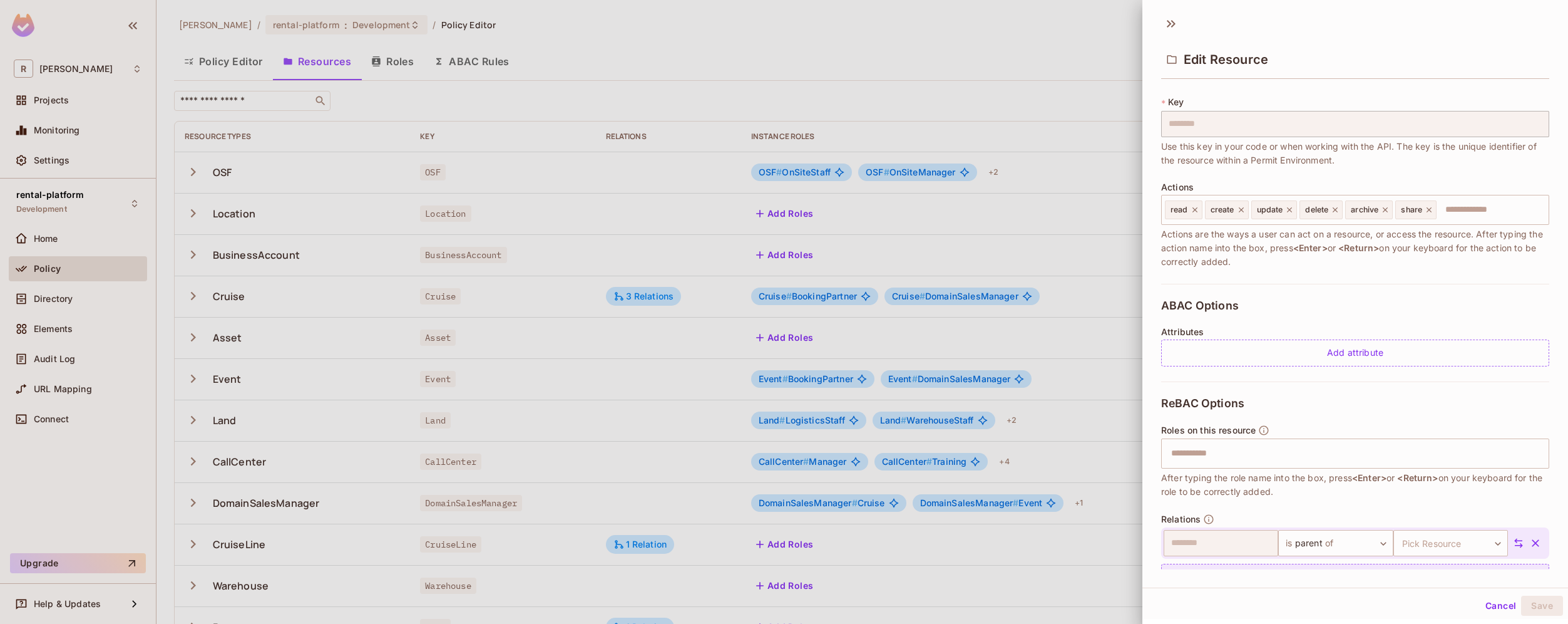
scroll to position [102, 0]
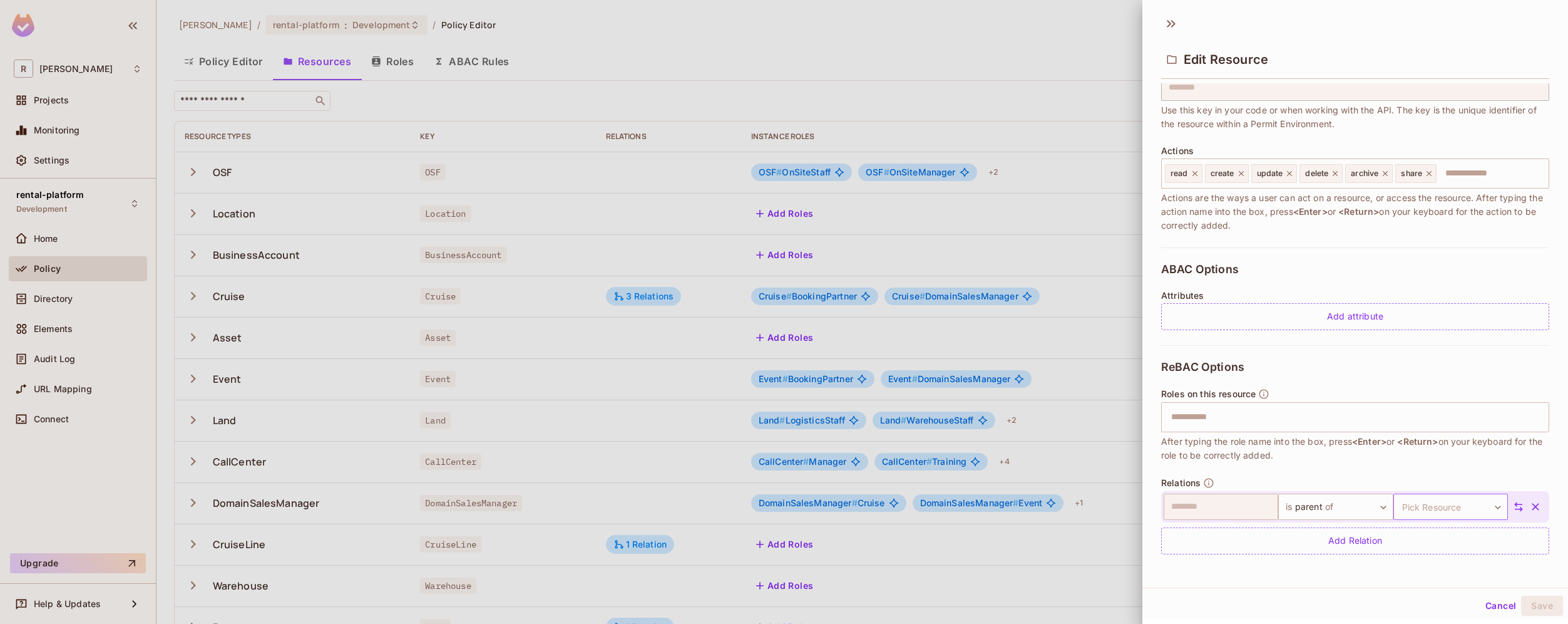
click at [1468, 508] on body "R roy-poc Projects Monitoring Settings rental-platform Development Home Policy …" at bounding box center [784, 312] width 1568 height 624
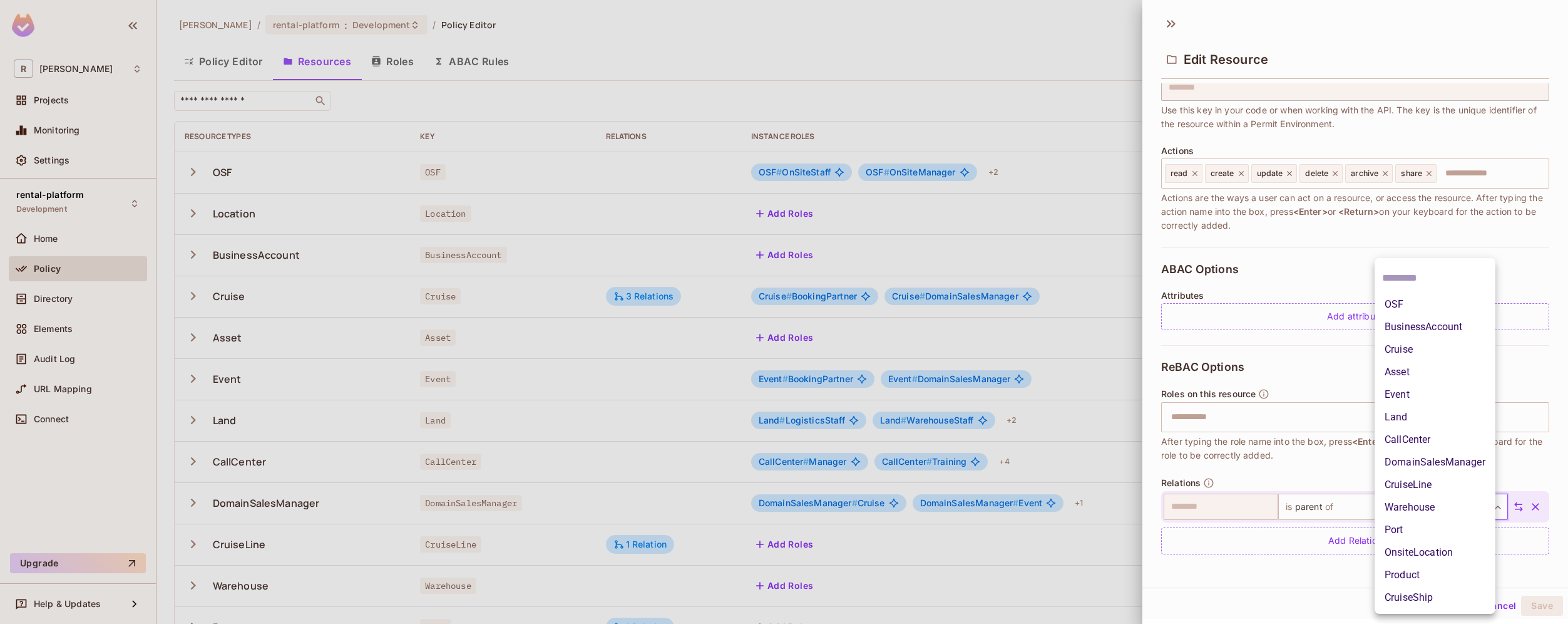
click at [1456, 505] on li "Warehouse" at bounding box center [1434, 507] width 121 height 23
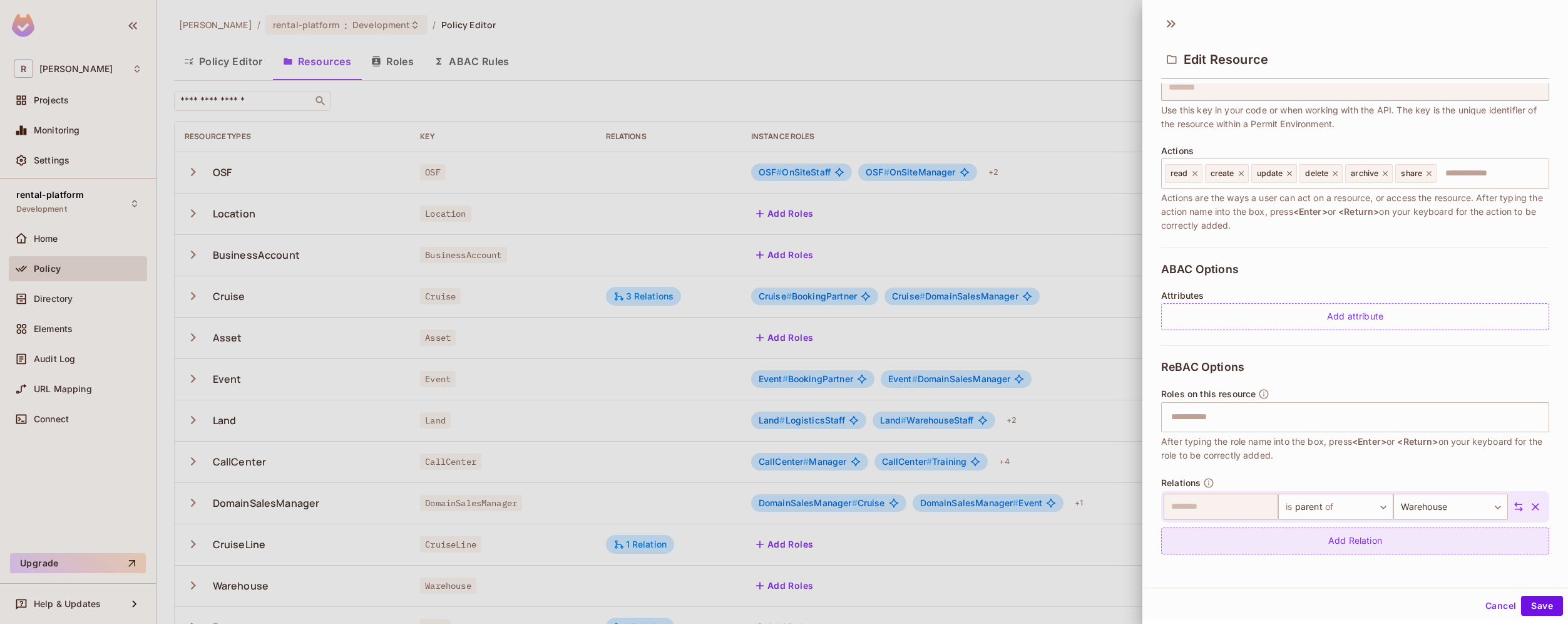
click at [1431, 547] on div "Add Relation" at bounding box center [1355, 540] width 388 height 27
click at [1447, 544] on body "R roy-poc Projects Monitoring Settings rental-platform Development Home Policy …" at bounding box center [784, 312] width 1568 height 624
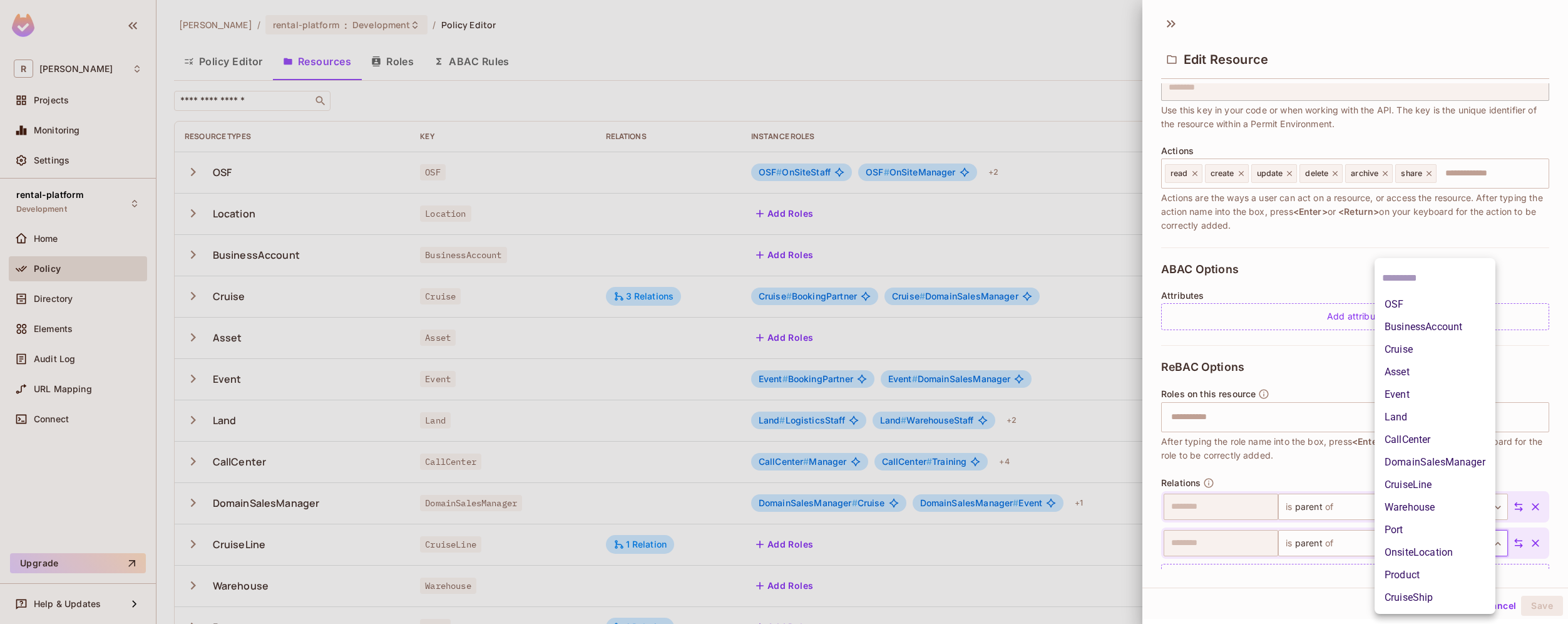
click at [1445, 551] on li "OnsiteLocation" at bounding box center [1434, 553] width 121 height 23
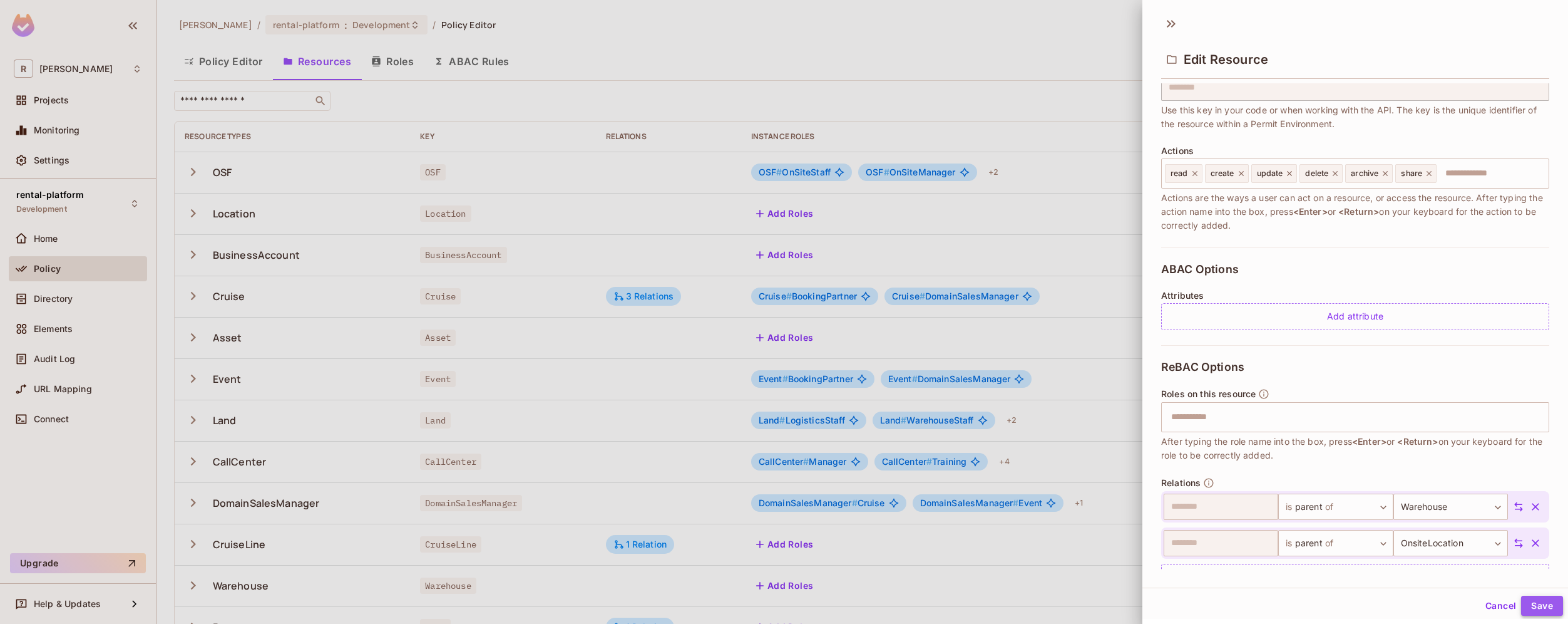
click at [1535, 606] on button "Save" at bounding box center [1542, 605] width 42 height 20
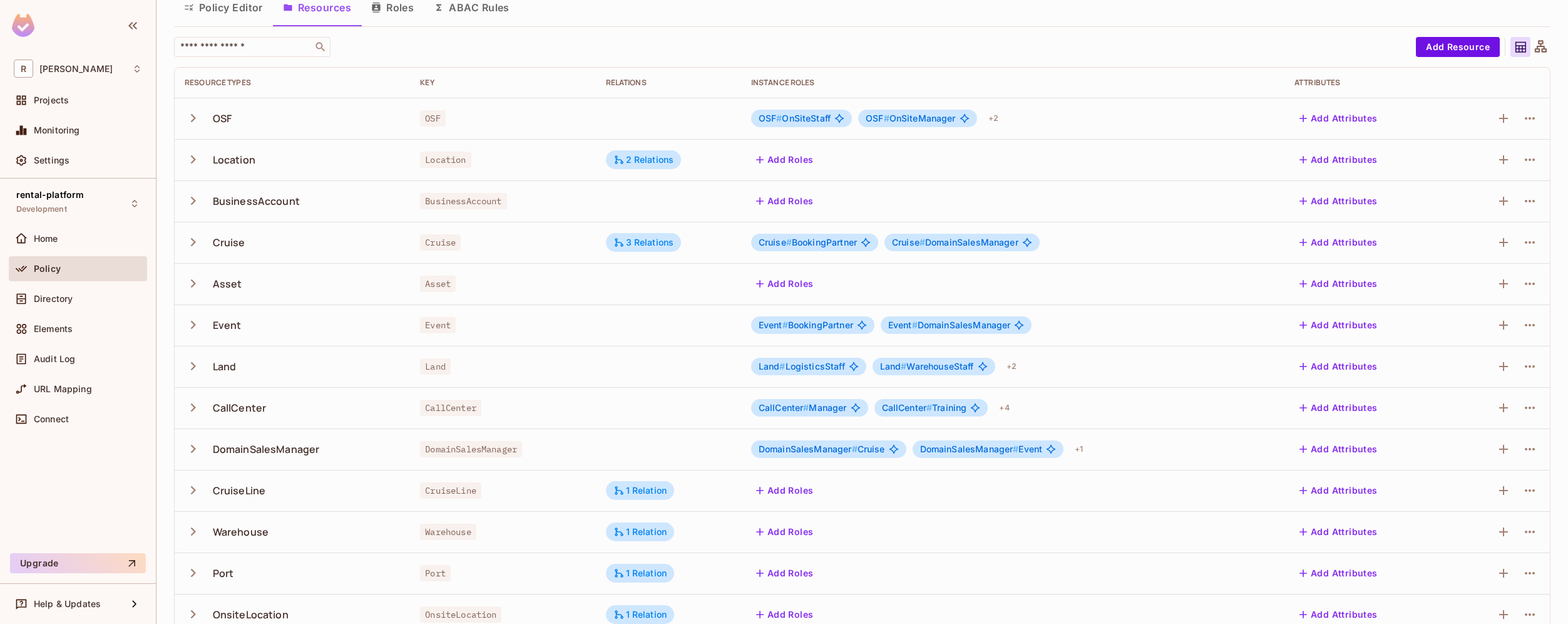
scroll to position [0, 0]
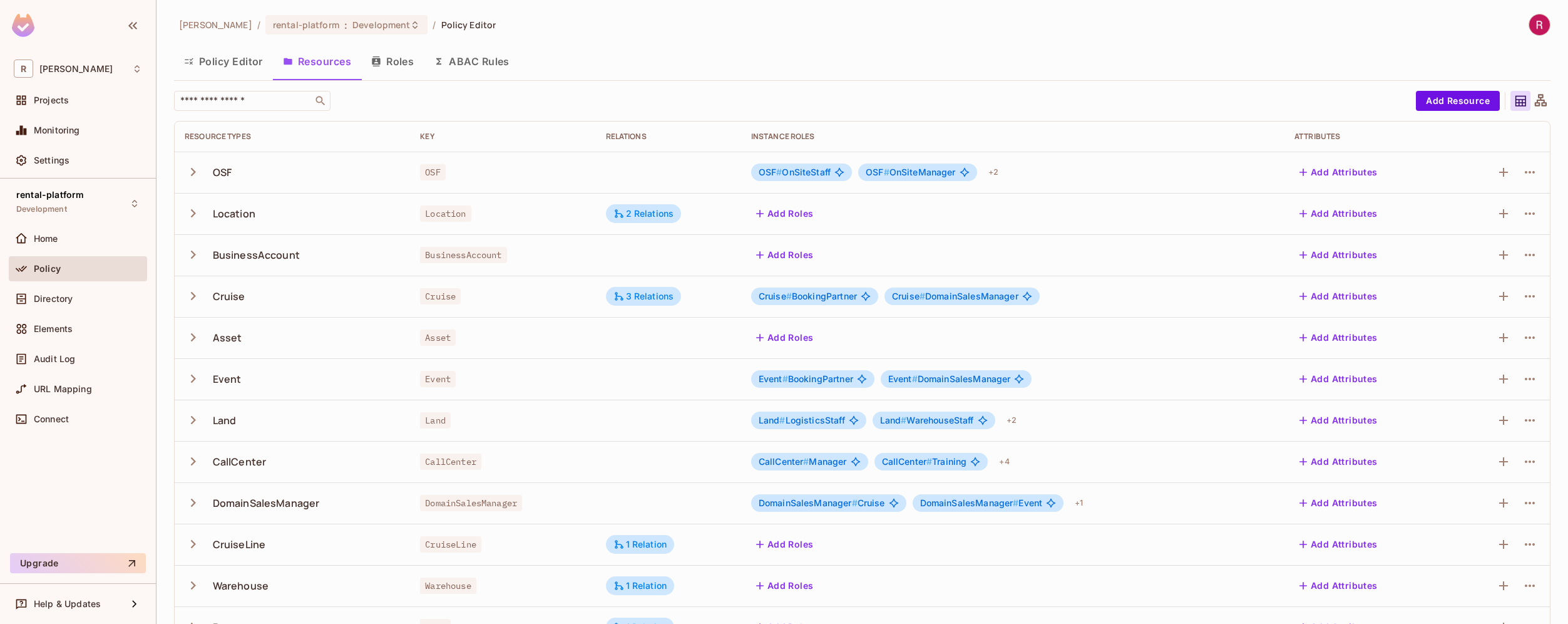
click at [189, 215] on icon "button" at bounding box center [194, 214] width 17 height 17
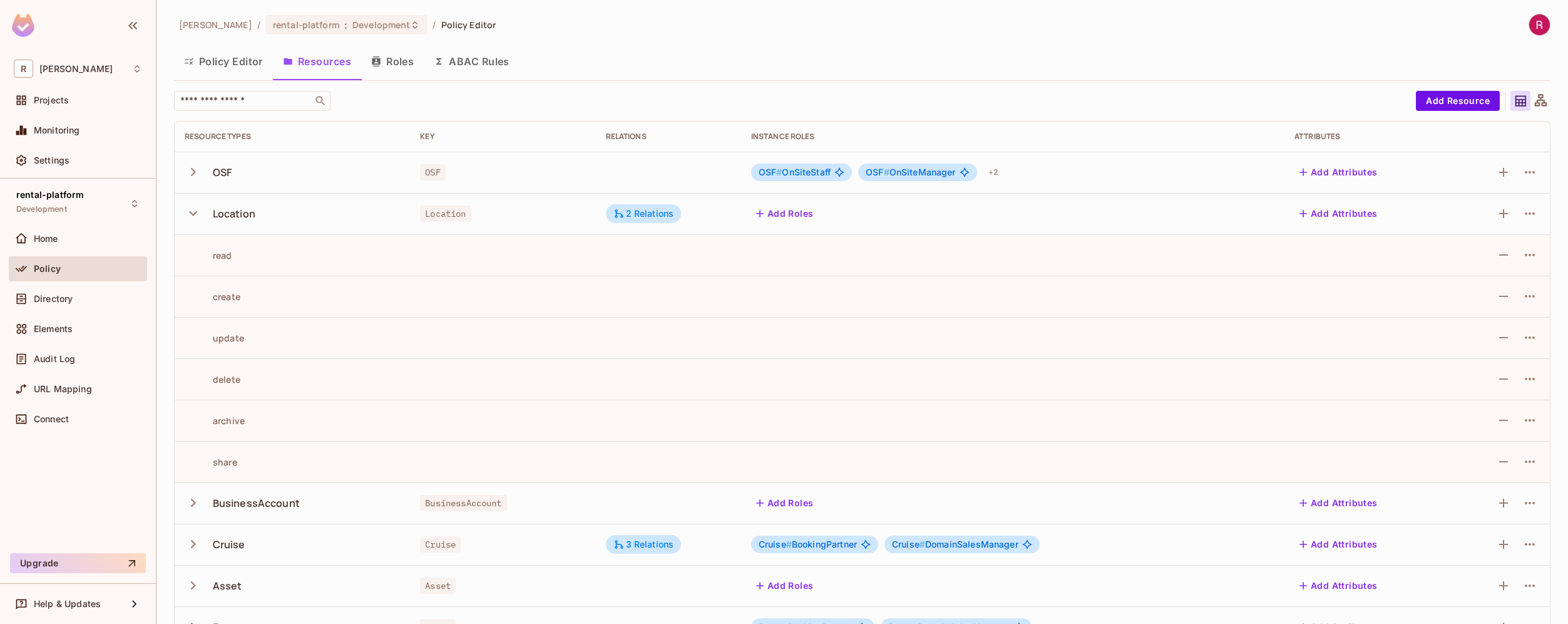
click at [191, 210] on icon "button" at bounding box center [194, 214] width 17 height 17
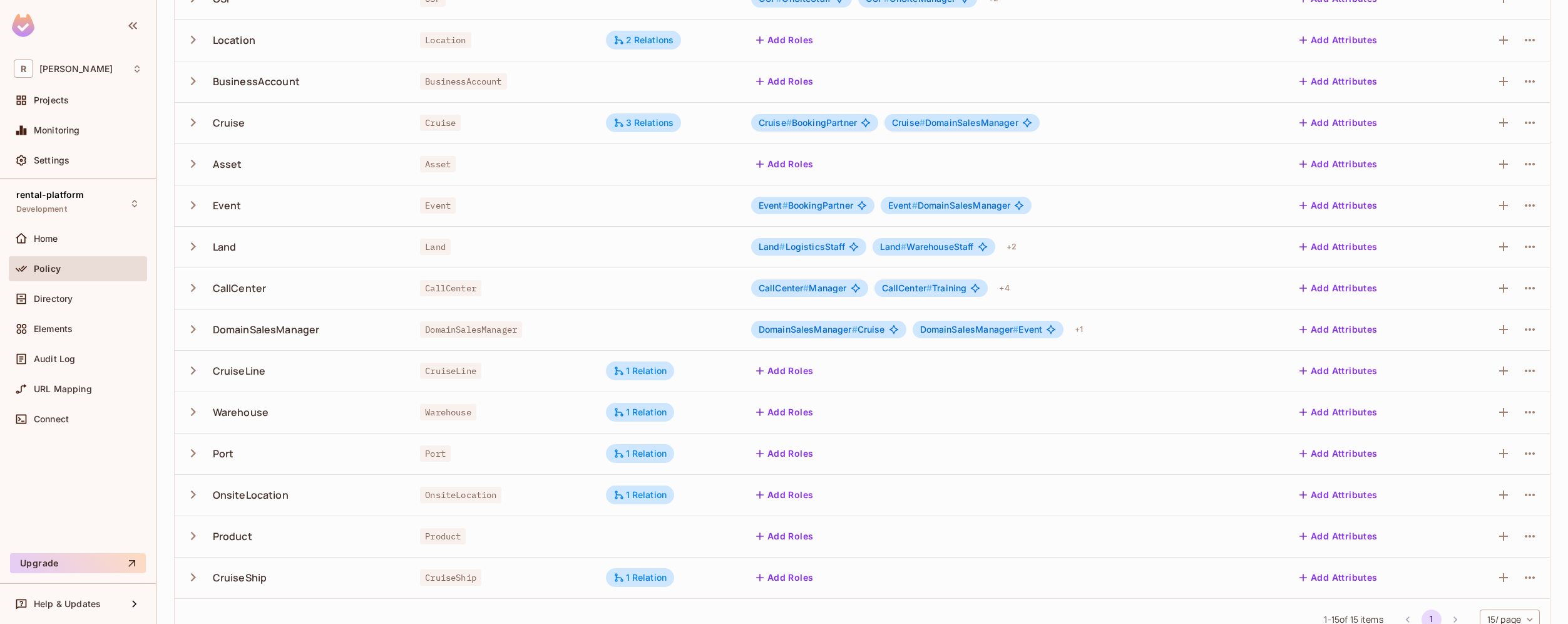
scroll to position [199, 0]
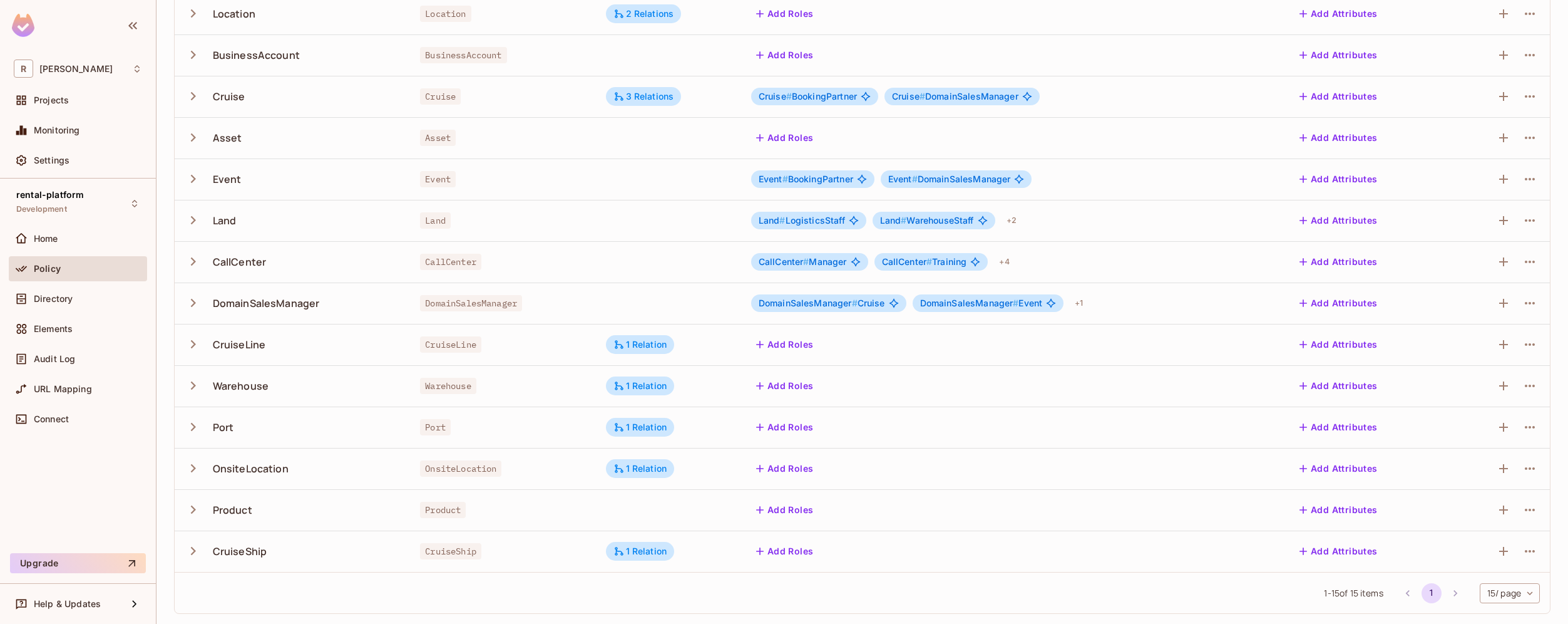
click at [1511, 597] on body "R roy-poc Projects Monitoring Settings rental-platform Development Home Policy …" at bounding box center [784, 312] width 1568 height 624
click at [1509, 597] on li "100 / page" at bounding box center [1500, 596] width 63 height 27
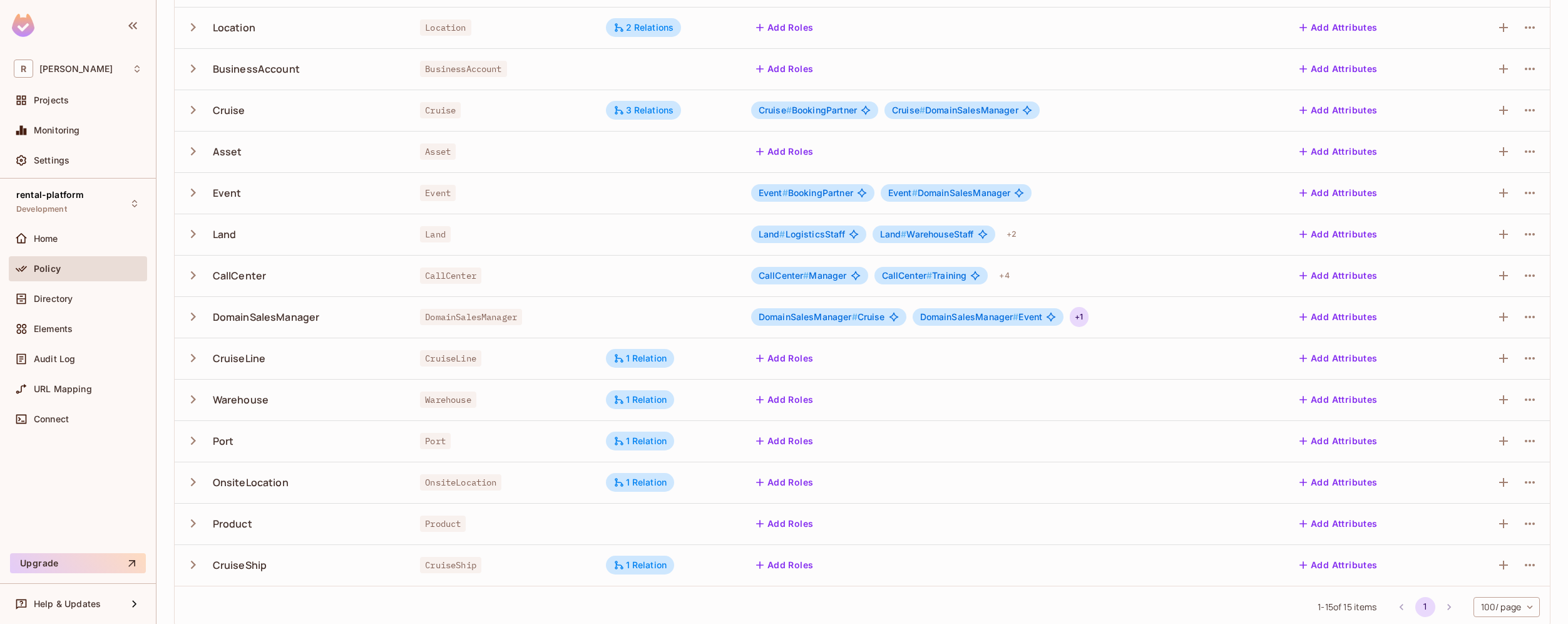
click at [1080, 321] on div "+ 1" at bounding box center [1078, 316] width 18 height 20
click at [1033, 341] on div at bounding box center [784, 312] width 1568 height 624
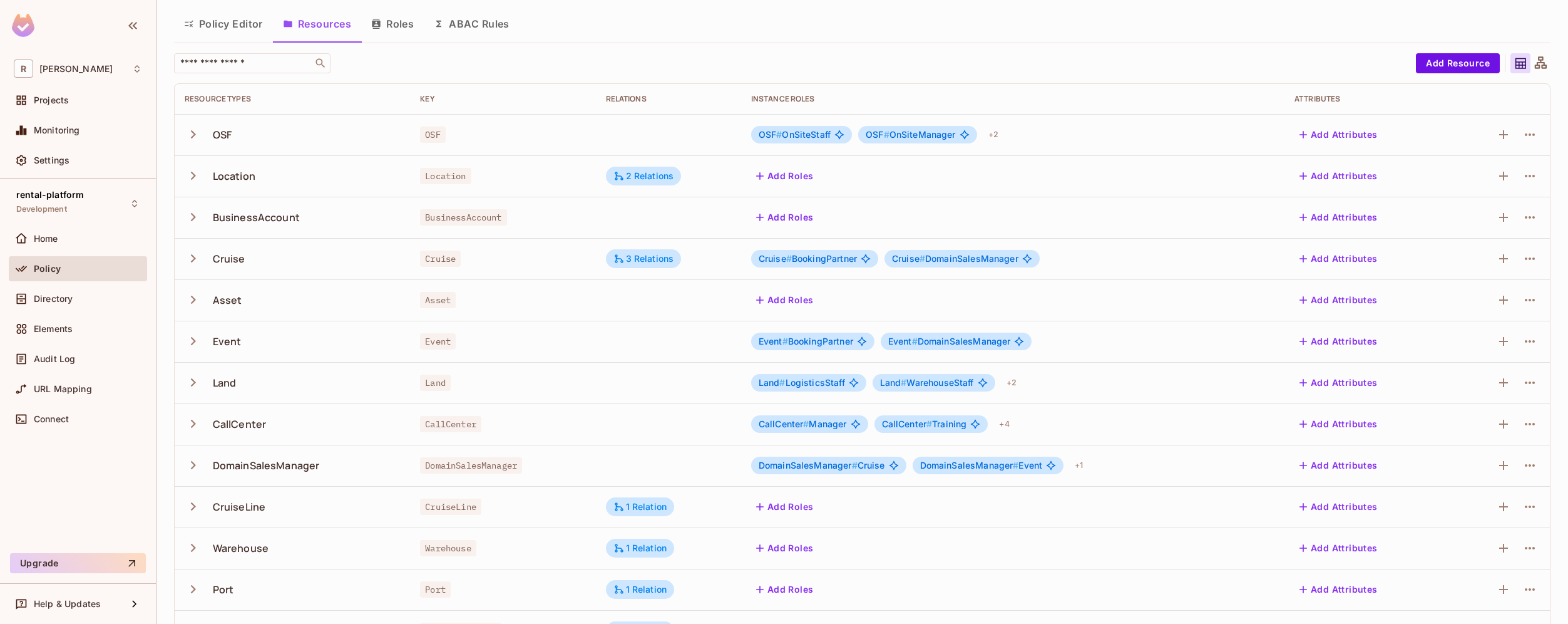
scroll to position [0, 0]
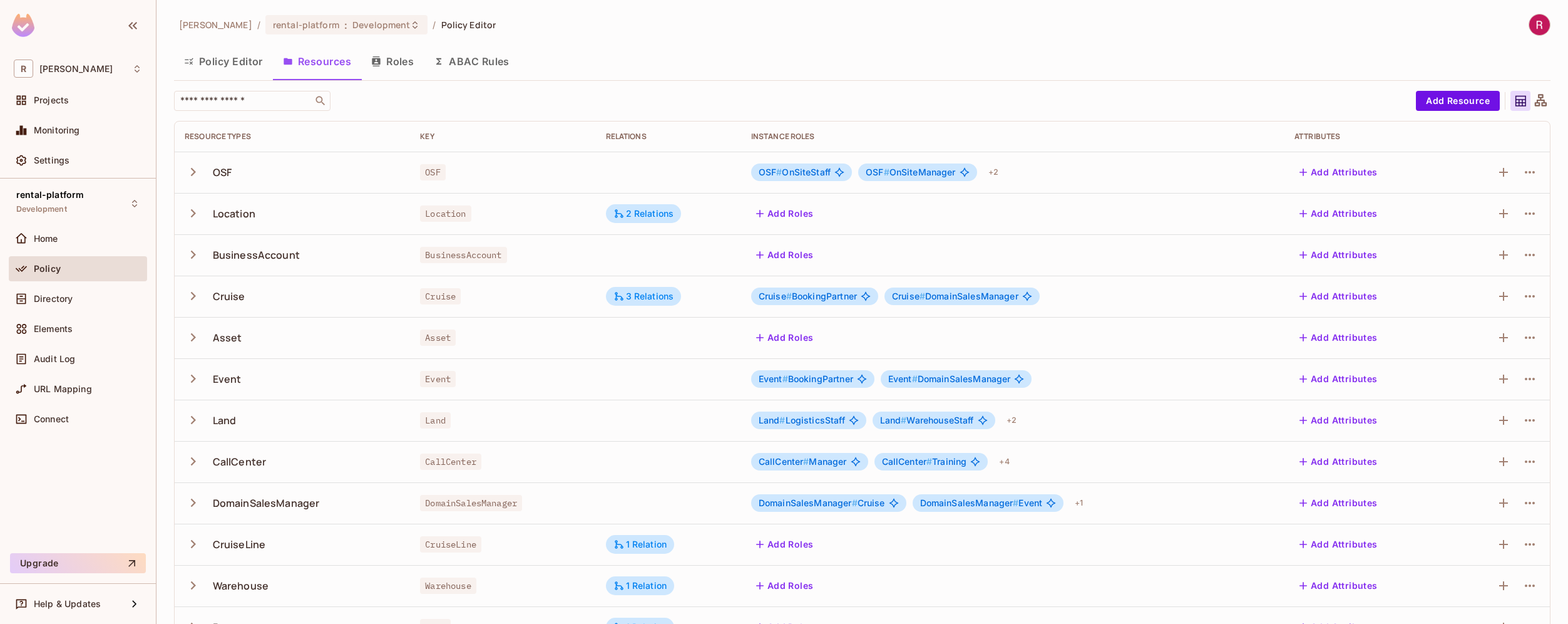
click at [790, 214] on button "Add Roles" at bounding box center [784, 213] width 67 height 20
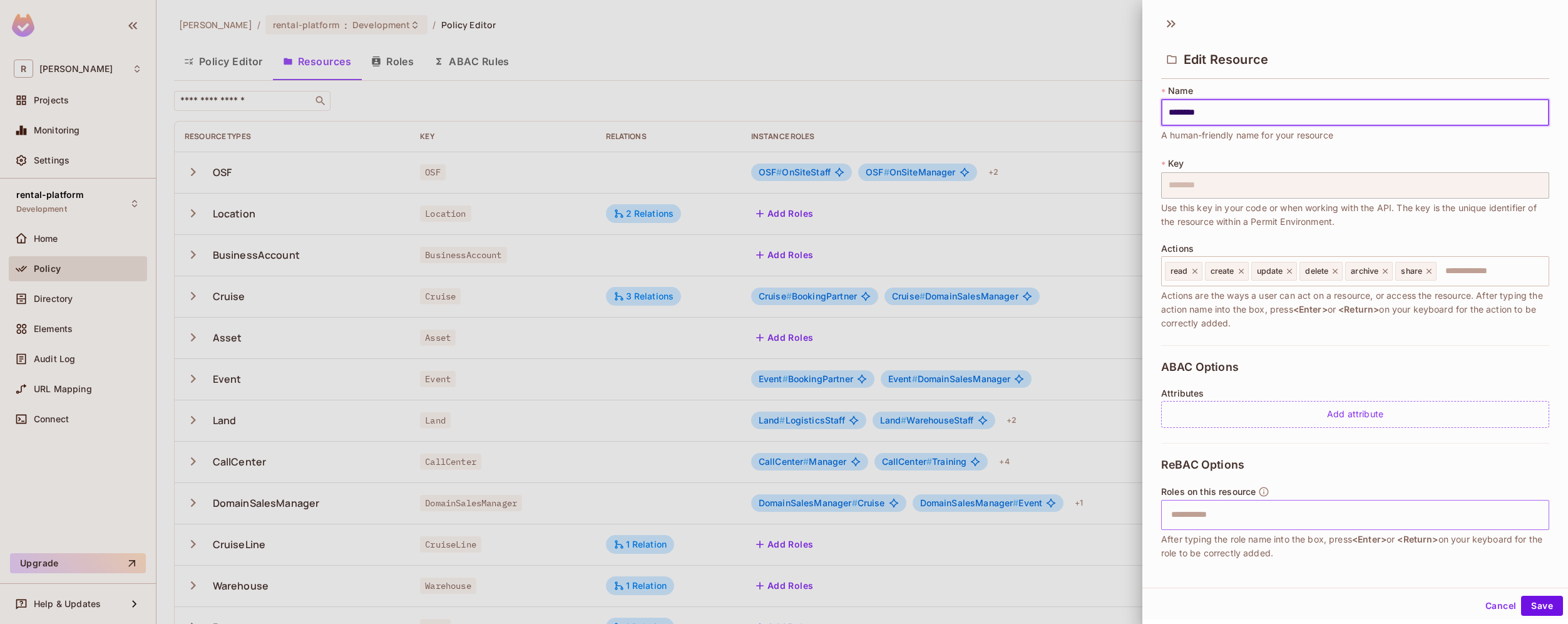
scroll to position [5, 0]
click at [1260, 513] on input "text" at bounding box center [1353, 514] width 380 height 25
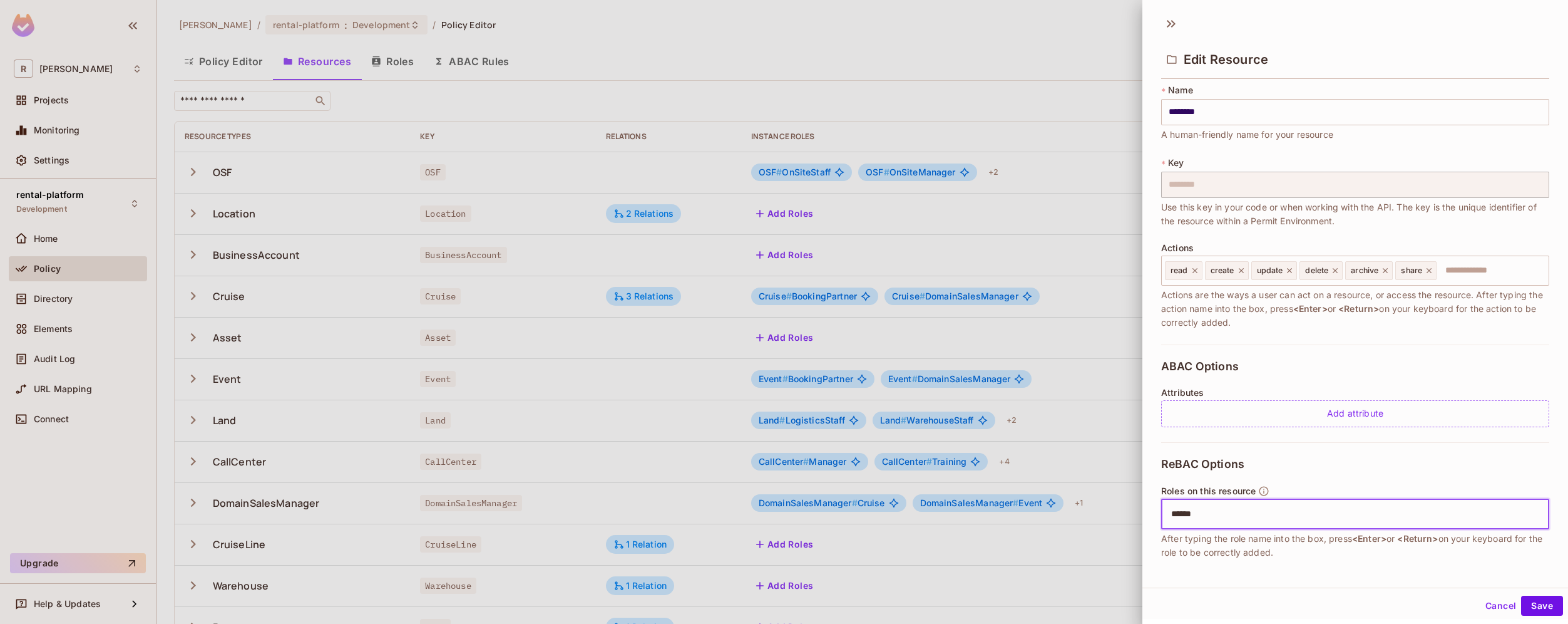
type input "*******"
type input "*****"
type input "*"
click at [1537, 608] on button "Save" at bounding box center [1542, 605] width 42 height 20
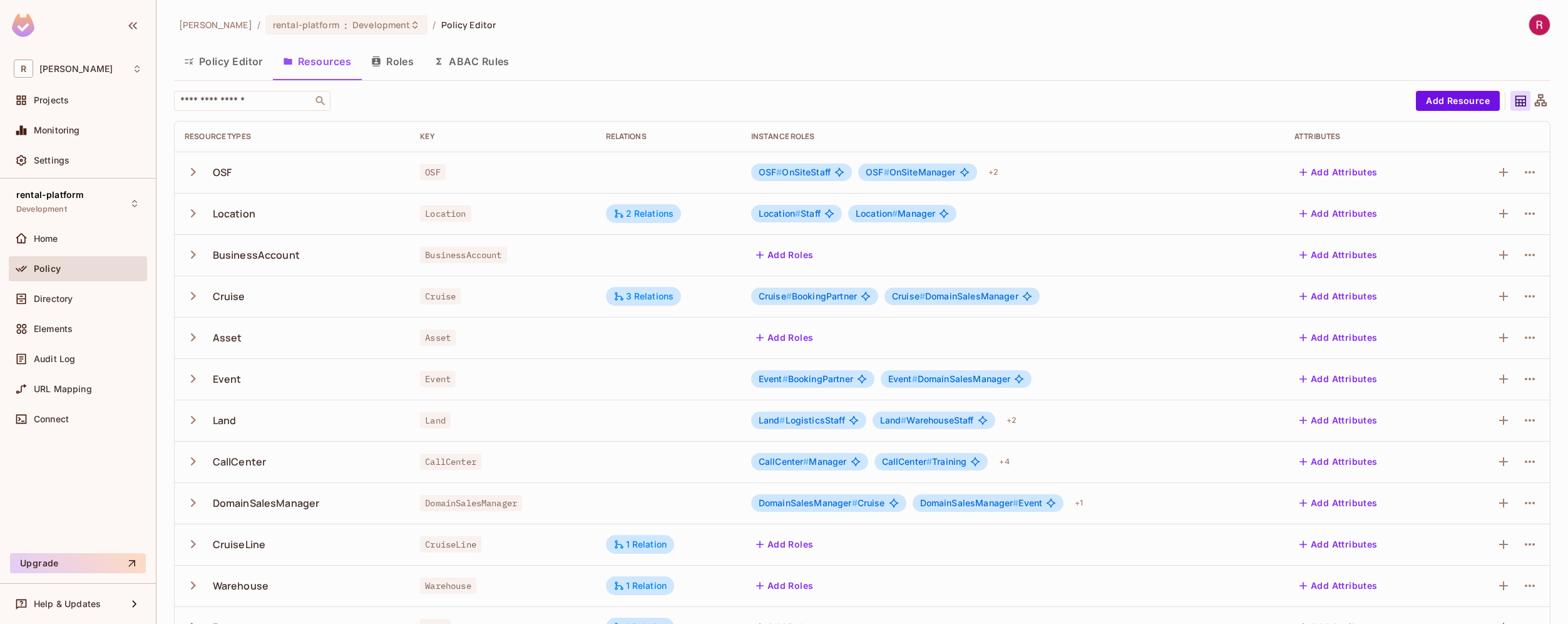
click at [790, 213] on span "Location #" at bounding box center [779, 213] width 42 height 10
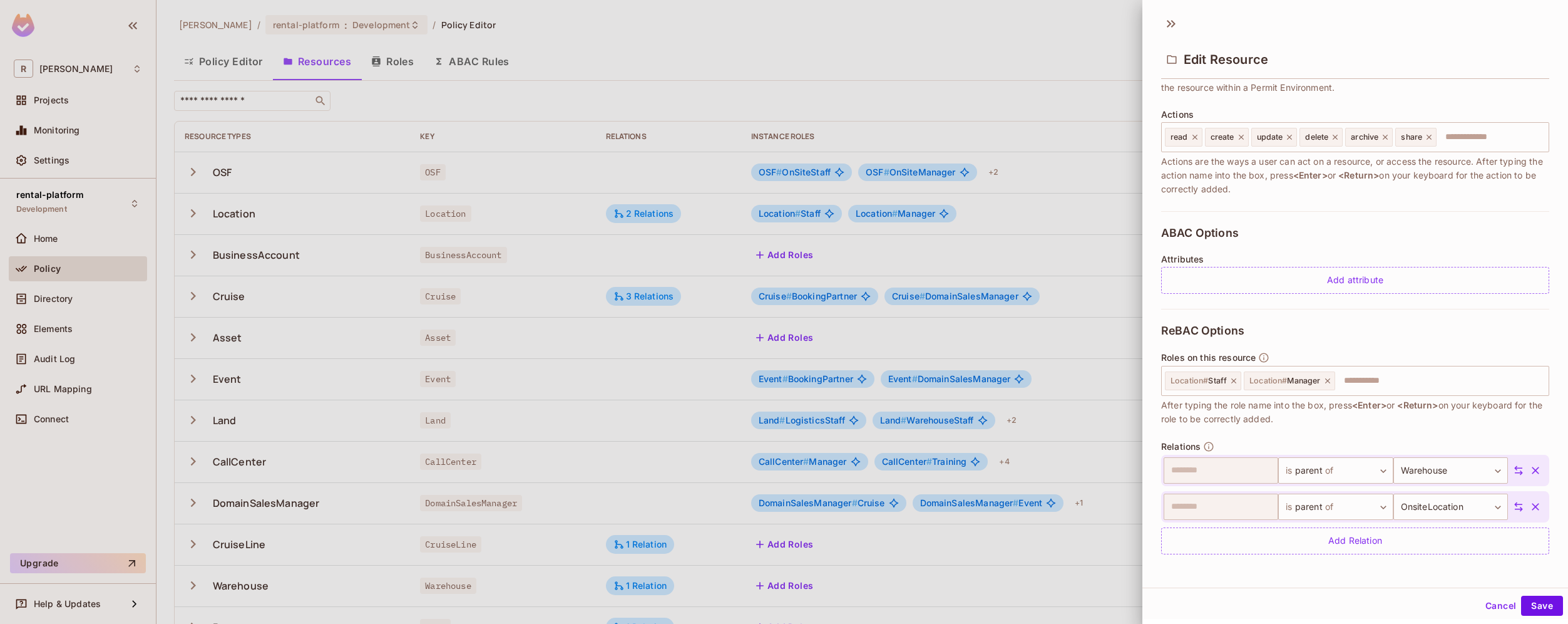
scroll to position [2, 0]
click at [1497, 598] on button "Cancel" at bounding box center [1501, 603] width 41 height 20
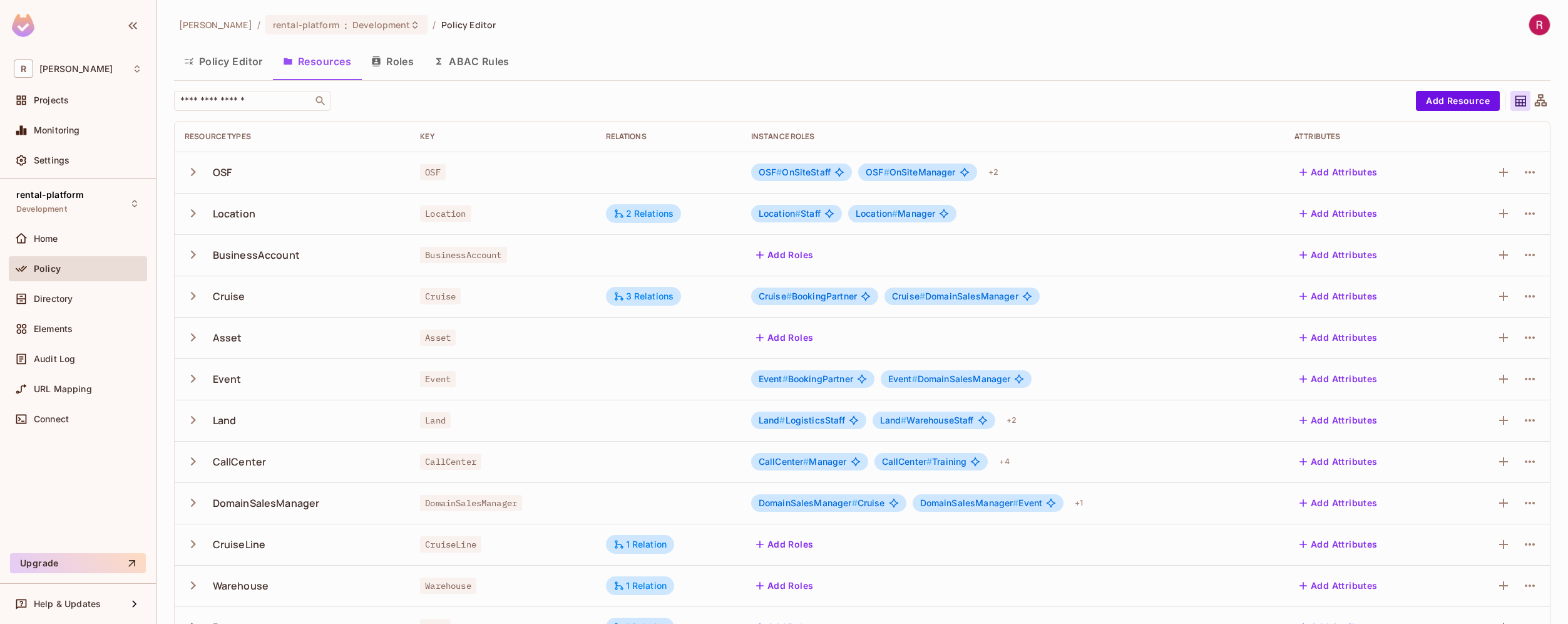
click at [189, 209] on icon "button" at bounding box center [194, 214] width 17 height 17
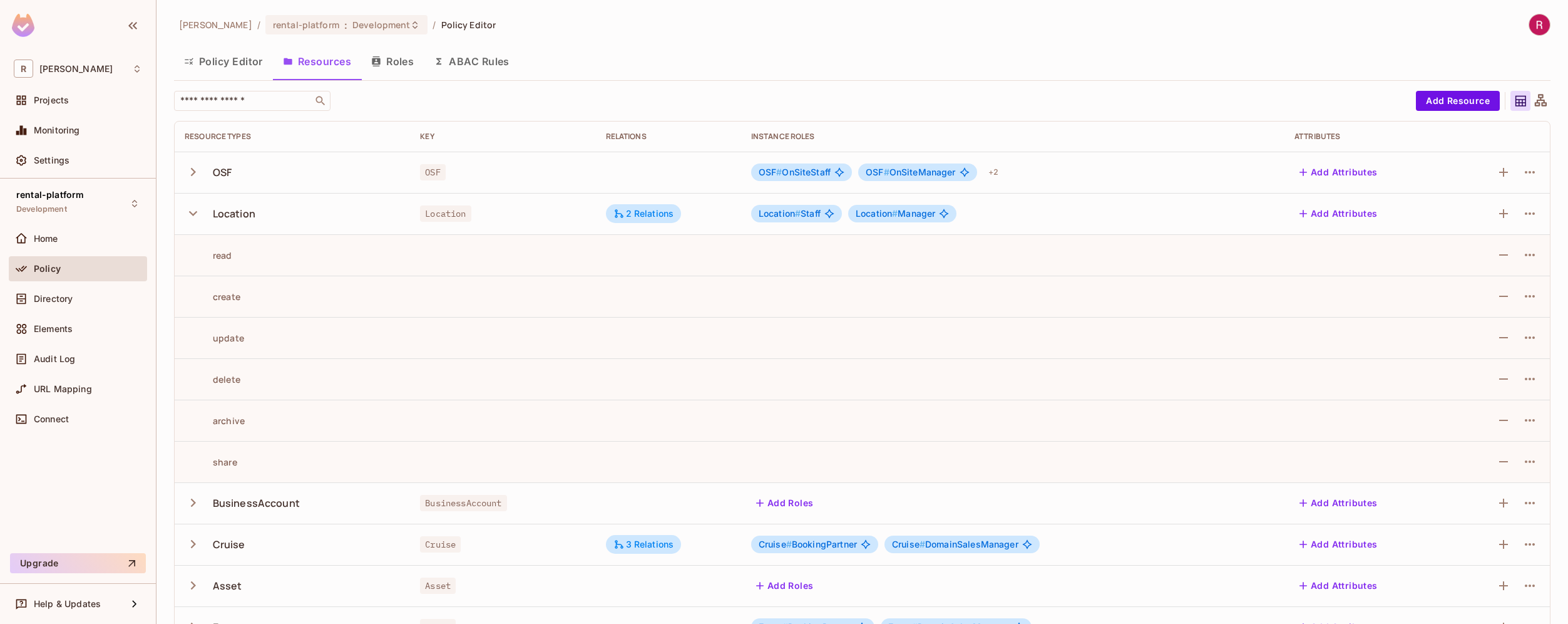
click at [189, 210] on icon "button" at bounding box center [194, 214] width 17 height 17
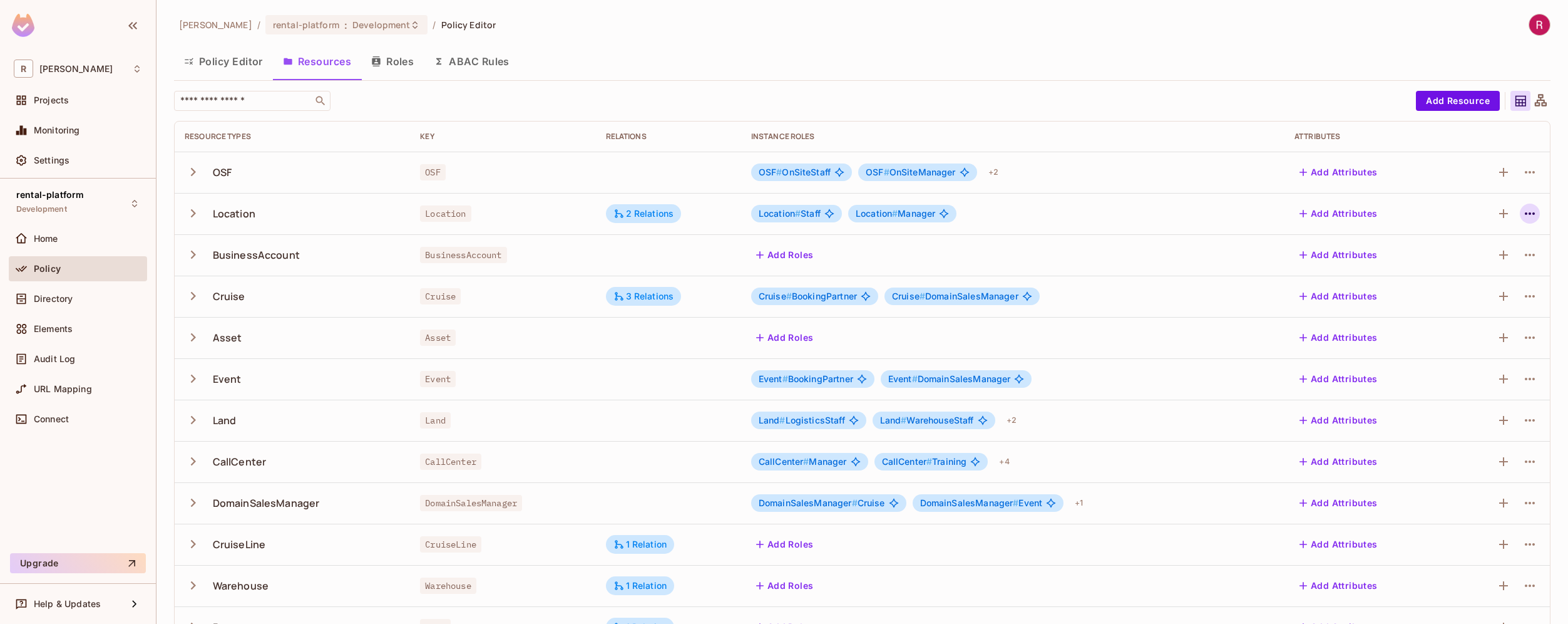
click at [1525, 214] on icon "button" at bounding box center [1530, 214] width 10 height 3
click at [1476, 258] on div "Edit Resource" at bounding box center [1466, 262] width 59 height 12
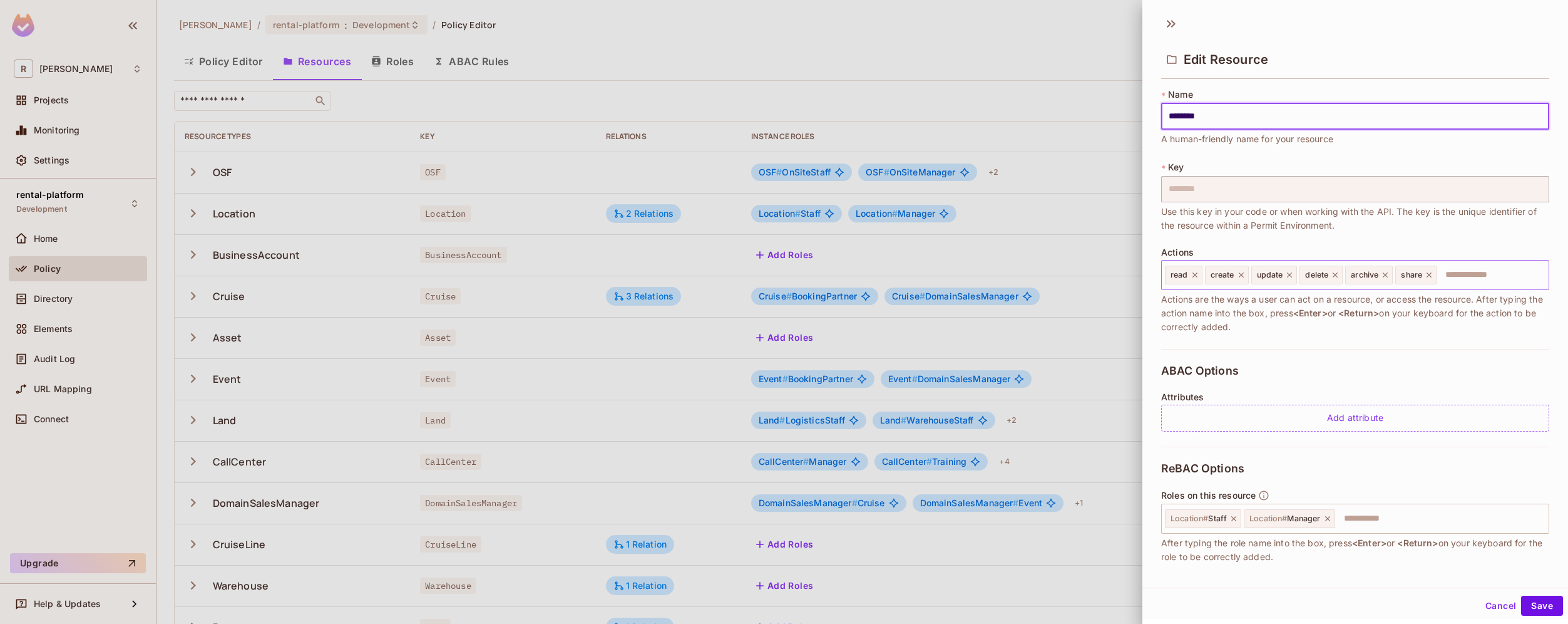
click at [1338, 275] on icon at bounding box center [1335, 274] width 9 height 9
click at [1388, 277] on icon at bounding box center [1383, 274] width 9 height 9
click at [1534, 602] on button "Save" at bounding box center [1542, 605] width 42 height 20
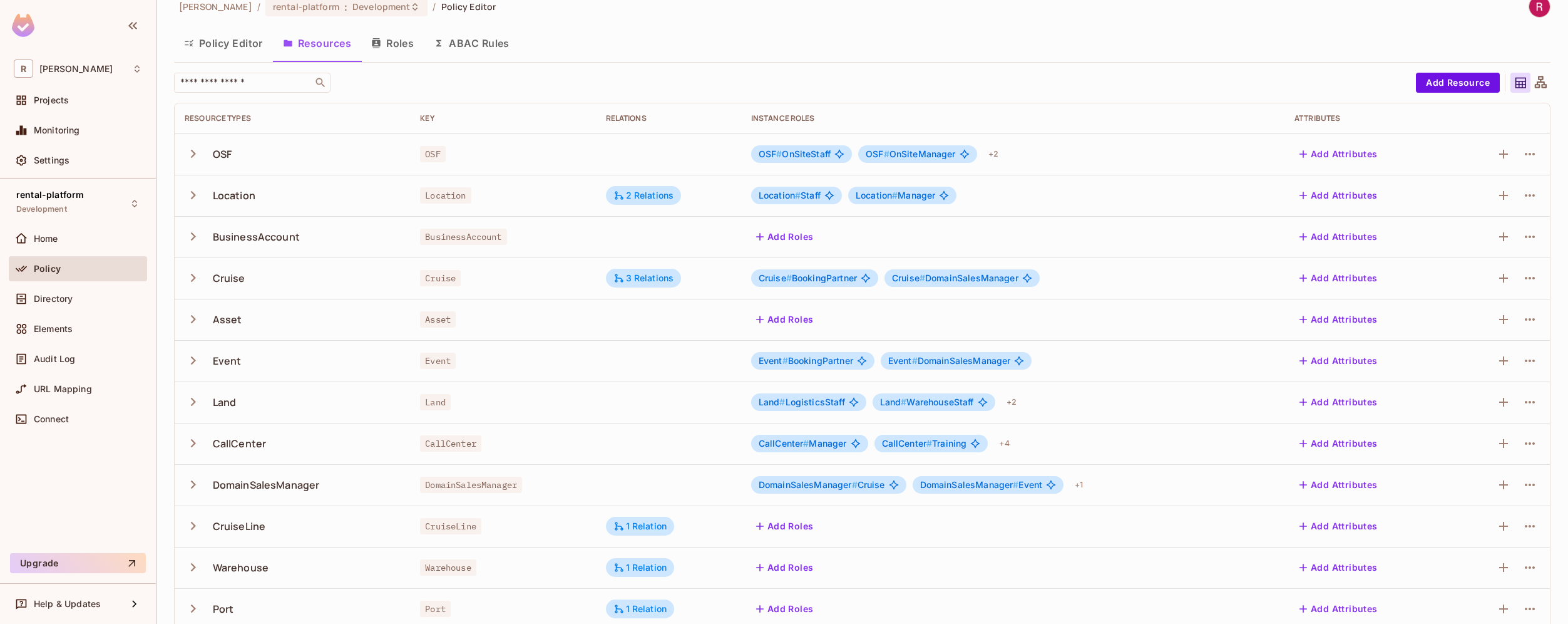
scroll to position [19, 0]
click at [1468, 81] on button "Add Resource" at bounding box center [1458, 82] width 84 height 20
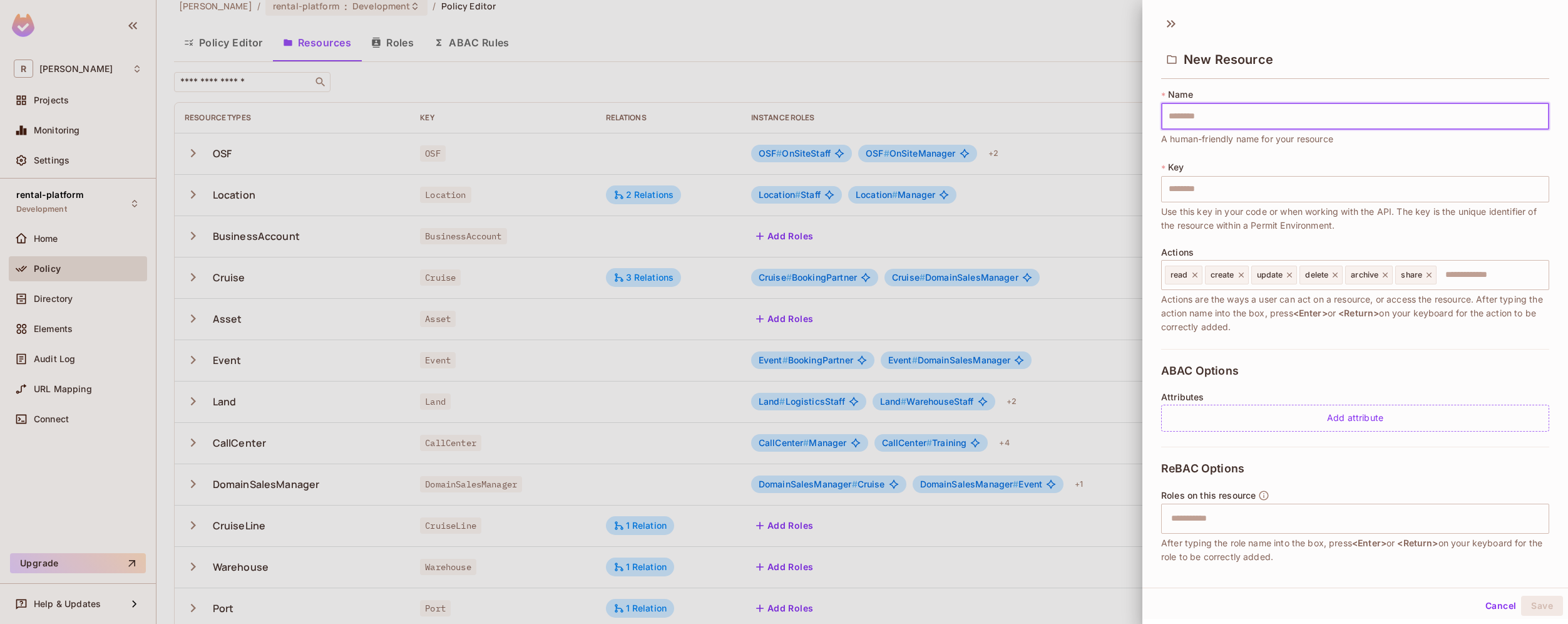
click at [1287, 123] on input "text" at bounding box center [1355, 117] width 388 height 27
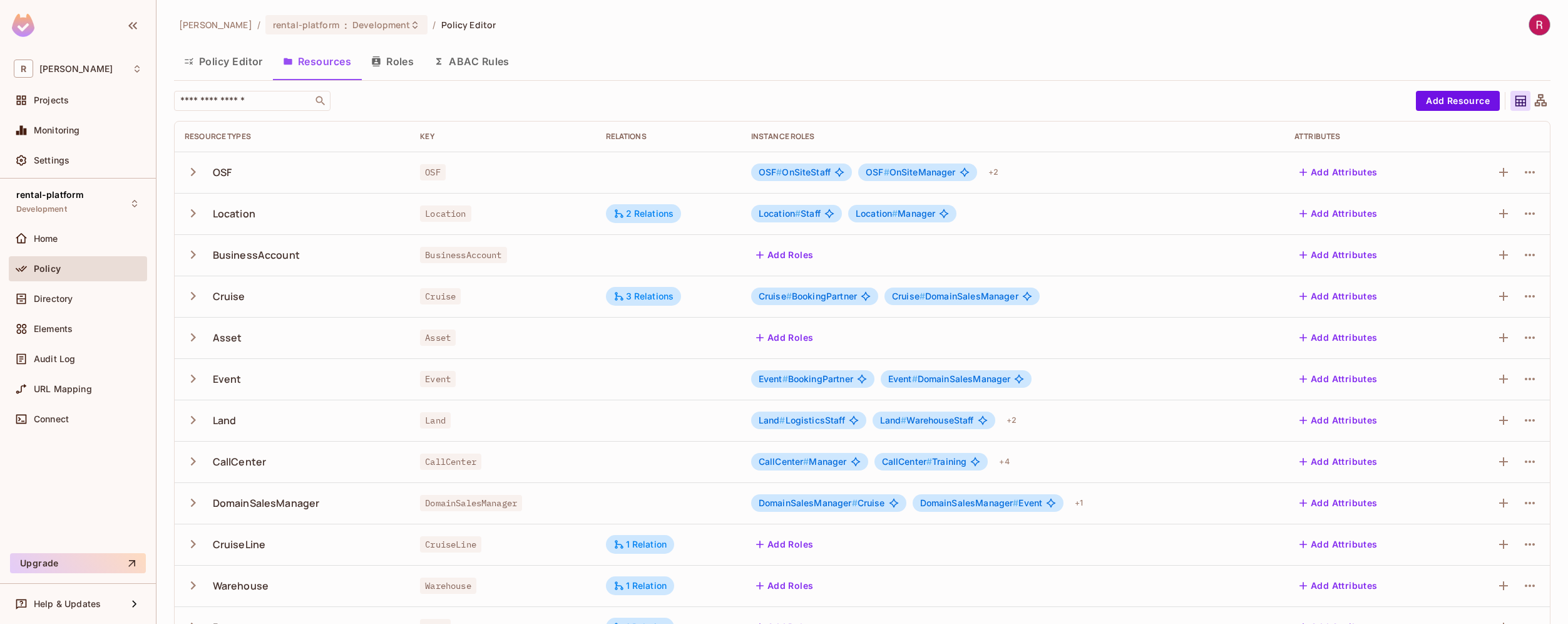
click at [1533, 105] on icon at bounding box center [1540, 101] width 15 height 15
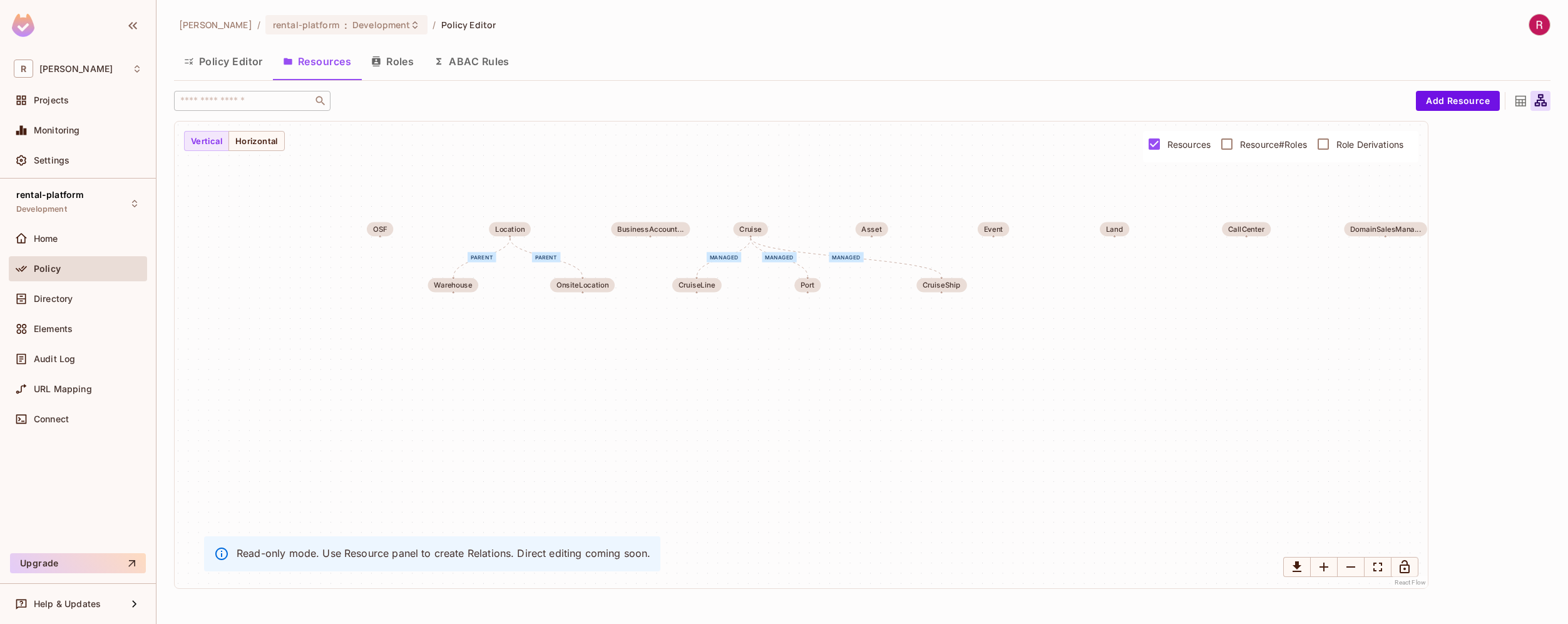
drag, startPoint x: 1037, startPoint y: 411, endPoint x: 1172, endPoint y: 313, distance: 166.8
click at [1172, 313] on div "parent parent managed managed managed OSF Location BusinessAccount... Cruise As…" at bounding box center [801, 354] width 1253 height 466
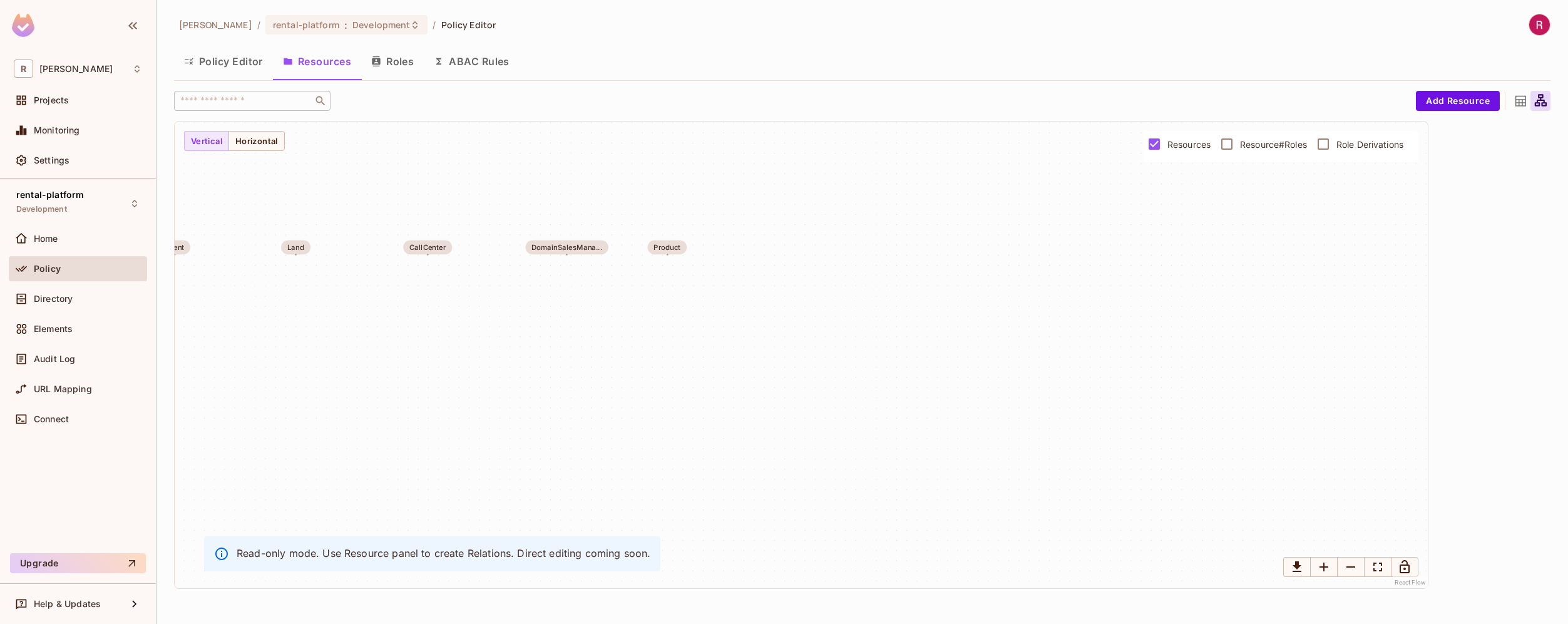
drag, startPoint x: 1172, startPoint y: 313, endPoint x: 354, endPoint y: 331, distance: 818.2
click at [354, 331] on div "parent parent managed managed managed OSF Location BusinessAccount... Cruise As…" at bounding box center [801, 354] width 1253 height 466
click at [1359, 146] on span "Role Derivations" at bounding box center [1370, 144] width 67 height 12
click at [1276, 148] on span "Resource#Roles" at bounding box center [1274, 144] width 67 height 12
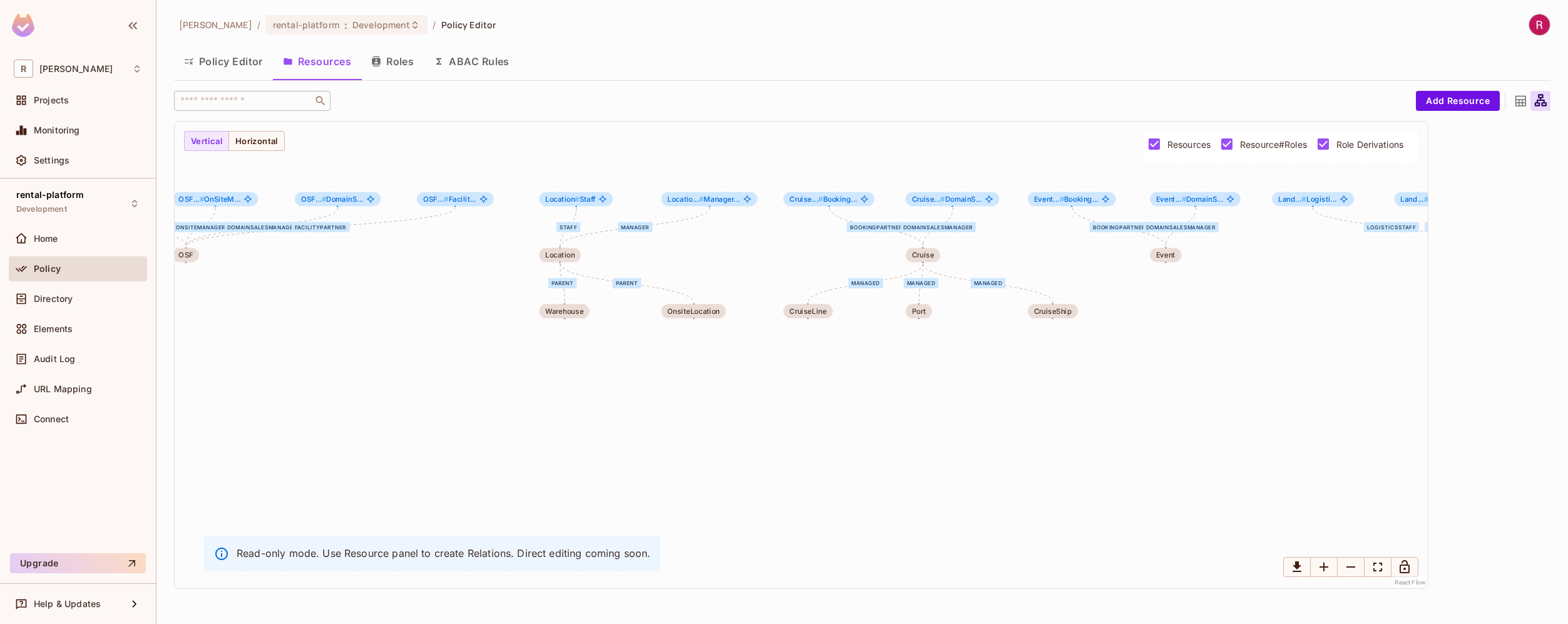
drag, startPoint x: 1251, startPoint y: 362, endPoint x: 1388, endPoint y: 313, distance: 145.5
click at [1388, 313] on div "OnSiteStaff OnSiteManager DomainSalesManager FacilityPartner Staff Manager pare…" at bounding box center [801, 354] width 1253 height 466
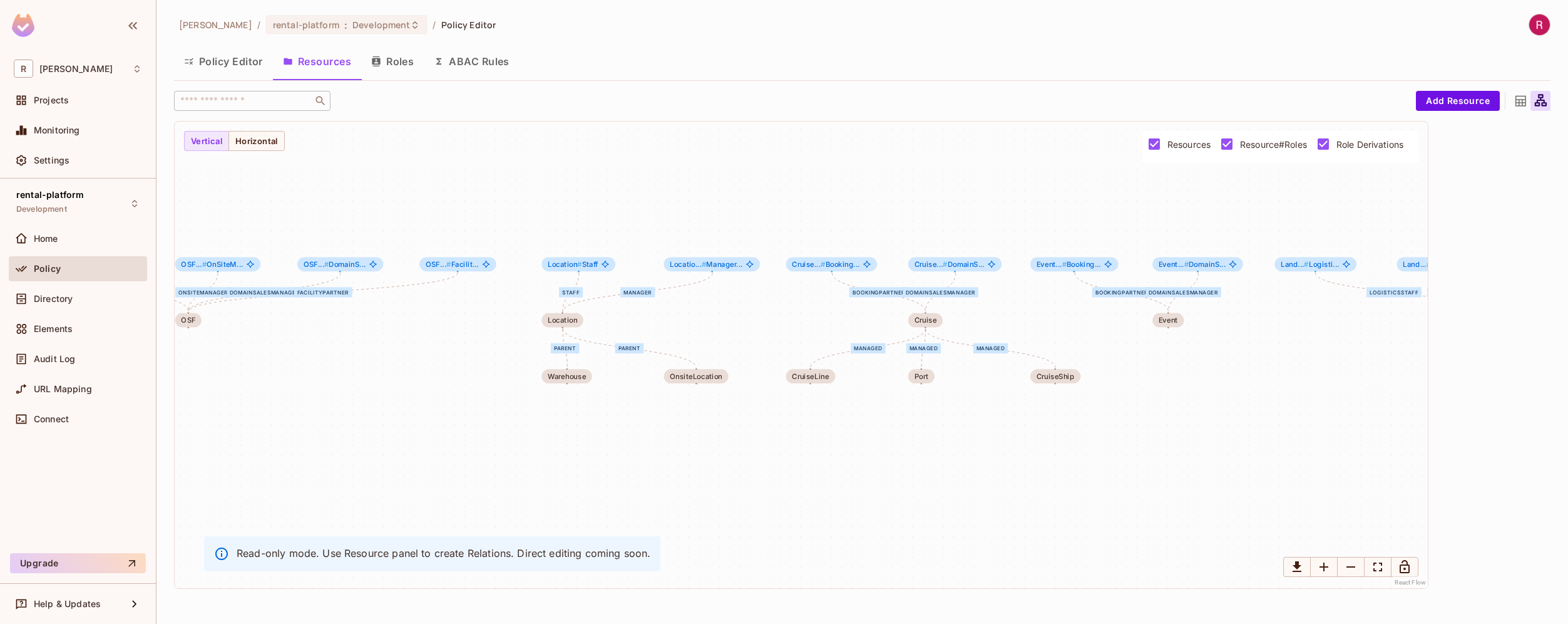
drag, startPoint x: 793, startPoint y: 371, endPoint x: 795, endPoint y: 437, distance: 66.0
click at [795, 437] on div "OnSiteStaff OnSiteManager DomainSalesManager FacilityPartner Staff Manager pare…" at bounding box center [801, 354] width 1253 height 466
click at [246, 65] on button "Policy Editor" at bounding box center [223, 61] width 99 height 31
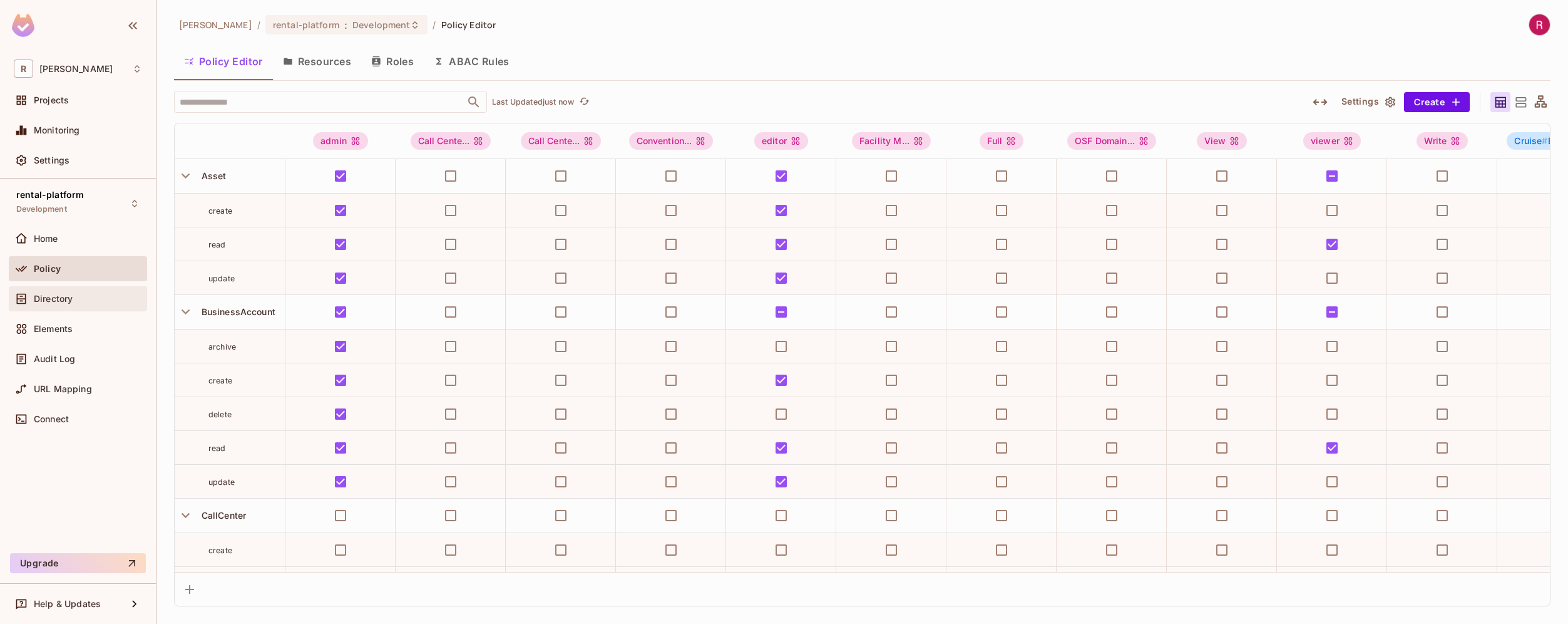
click at [68, 299] on span "Directory" at bounding box center [53, 298] width 39 height 10
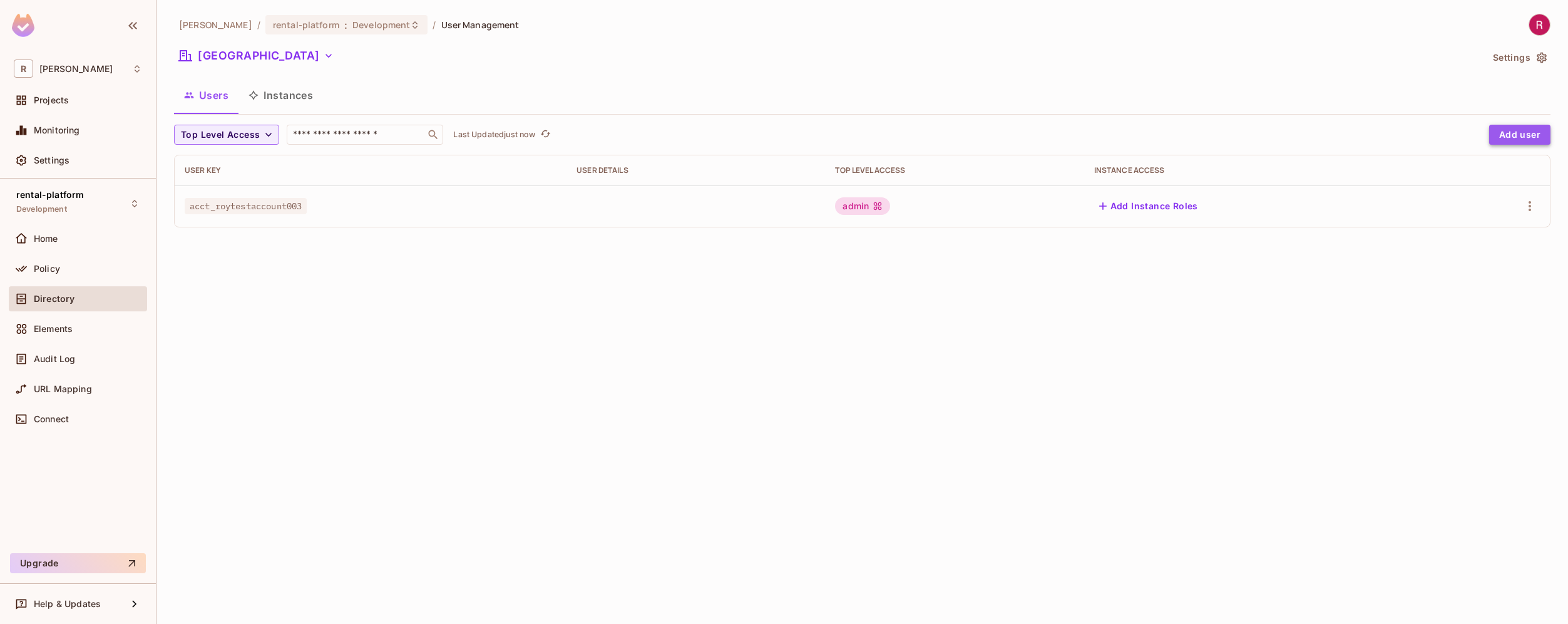
click at [1545, 138] on button "Add user" at bounding box center [1520, 134] width 62 height 20
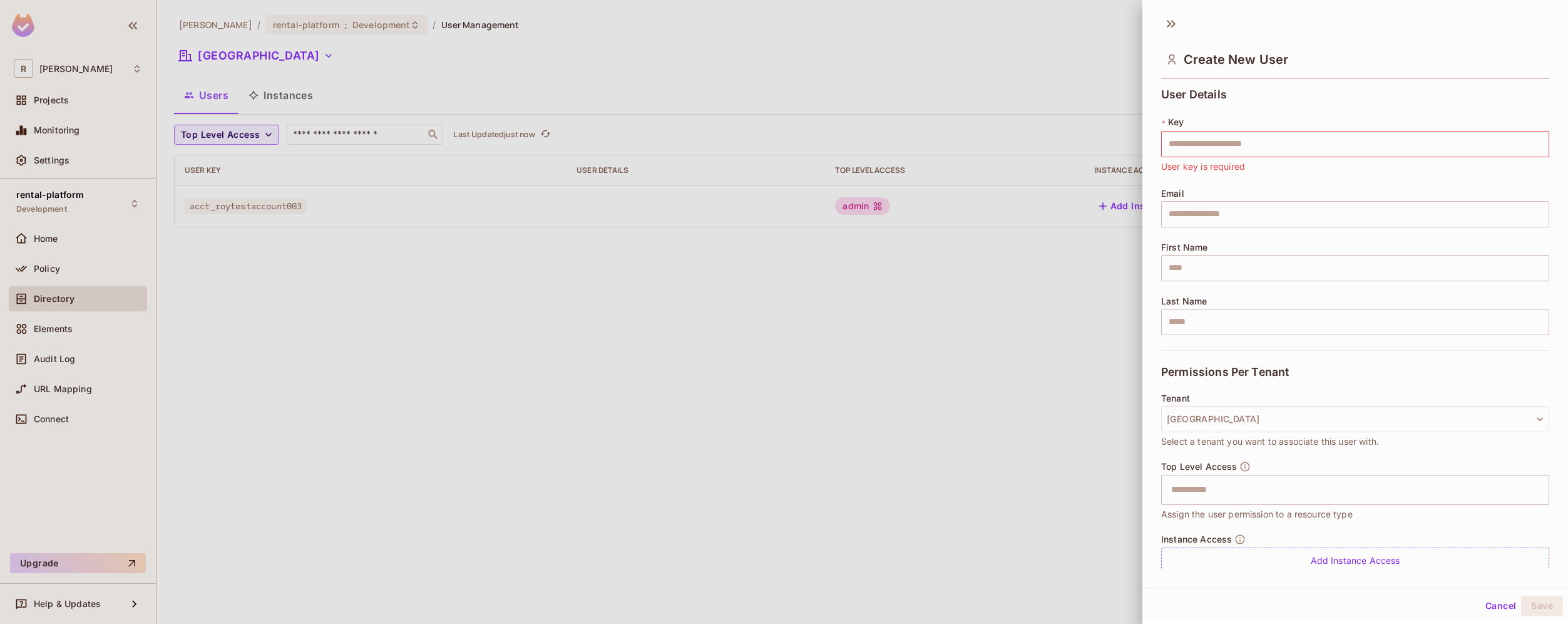
click at [868, 310] on div at bounding box center [784, 312] width 1568 height 624
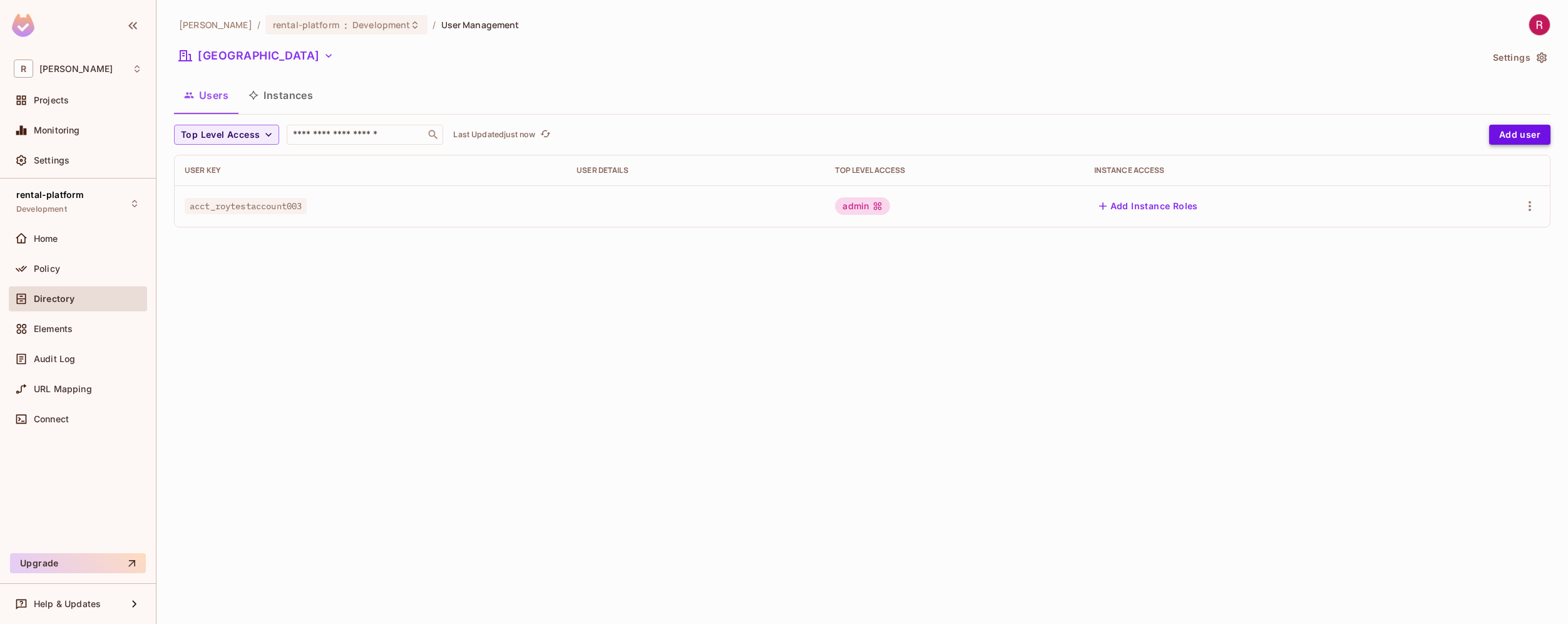
click at [1513, 134] on button "Add user" at bounding box center [1520, 134] width 62 height 20
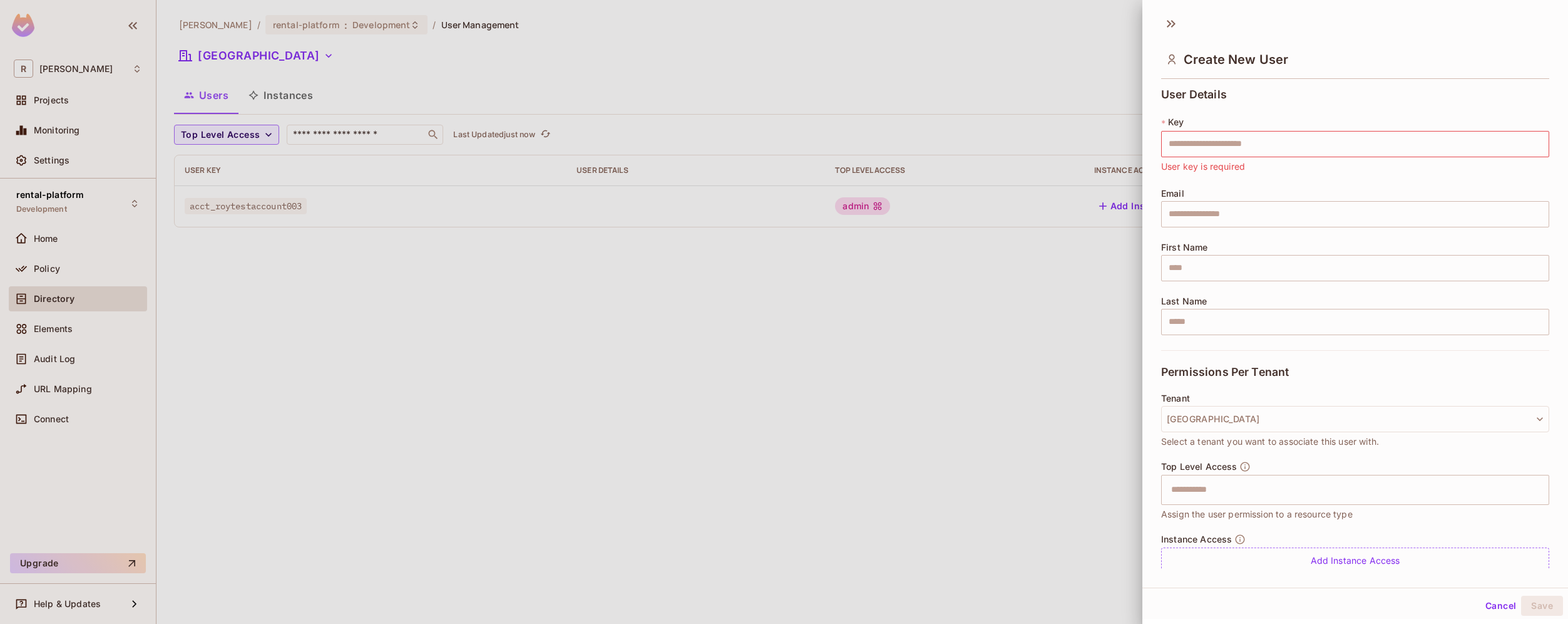
click at [896, 351] on div at bounding box center [784, 312] width 1568 height 624
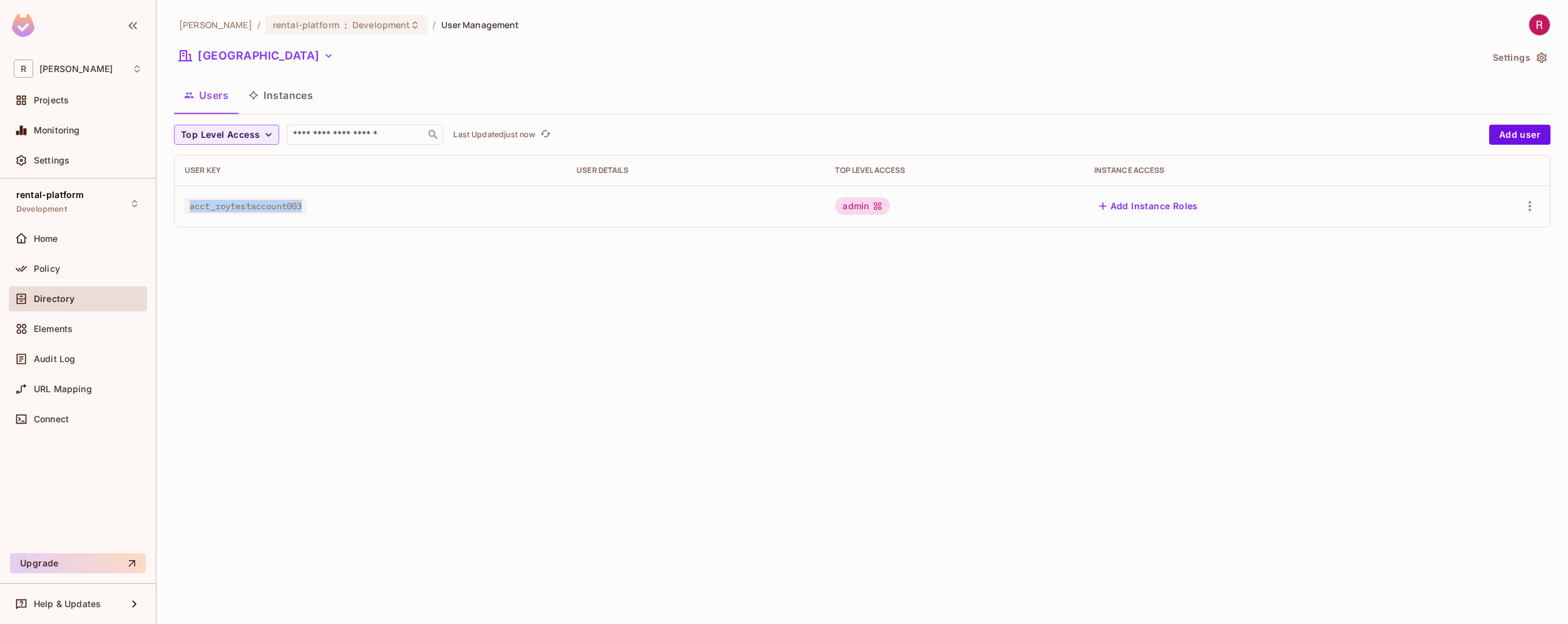
drag, startPoint x: 308, startPoint y: 203, endPoint x: 190, endPoint y: 211, distance: 118.3
click at [190, 211] on span "acct_roytestaccount003" at bounding box center [246, 205] width 122 height 16
copy span "acct_roytestaccount003"
click at [1505, 133] on button "Add user" at bounding box center [1520, 134] width 62 height 20
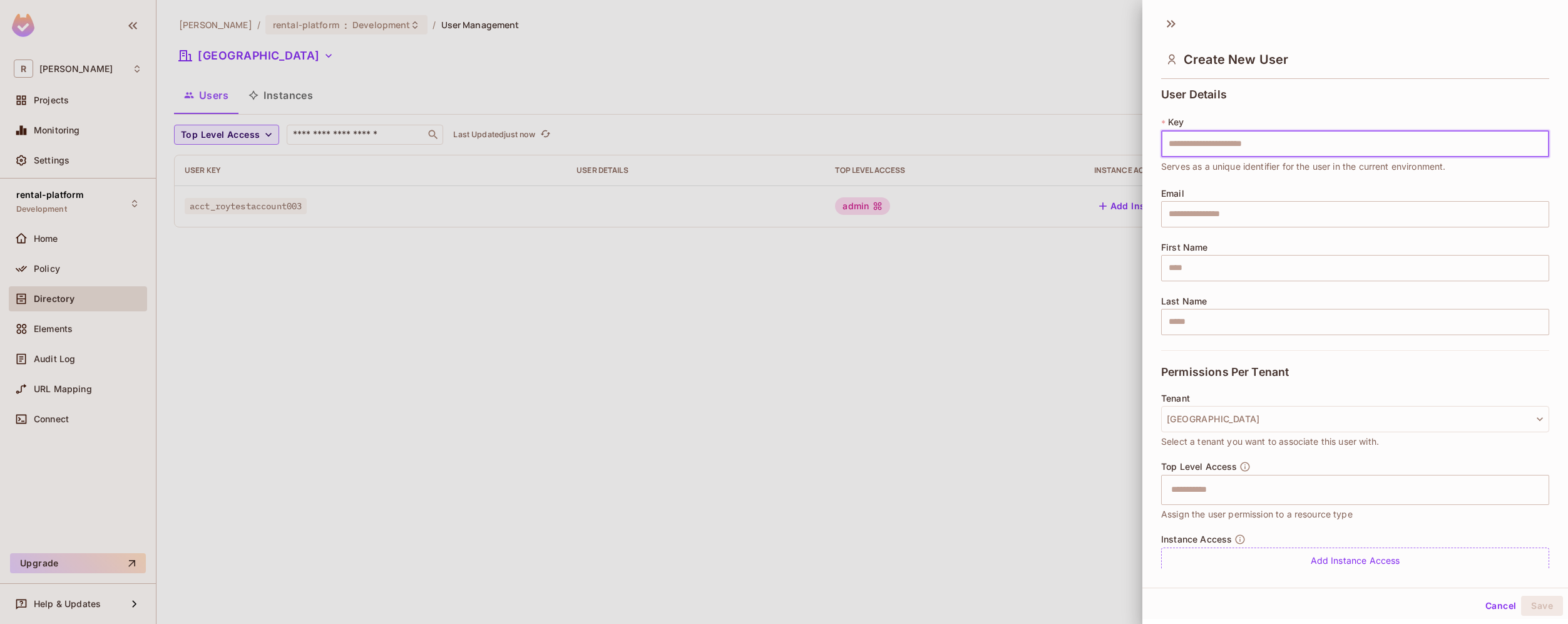
click at [1332, 150] on input "text" at bounding box center [1355, 144] width 388 height 27
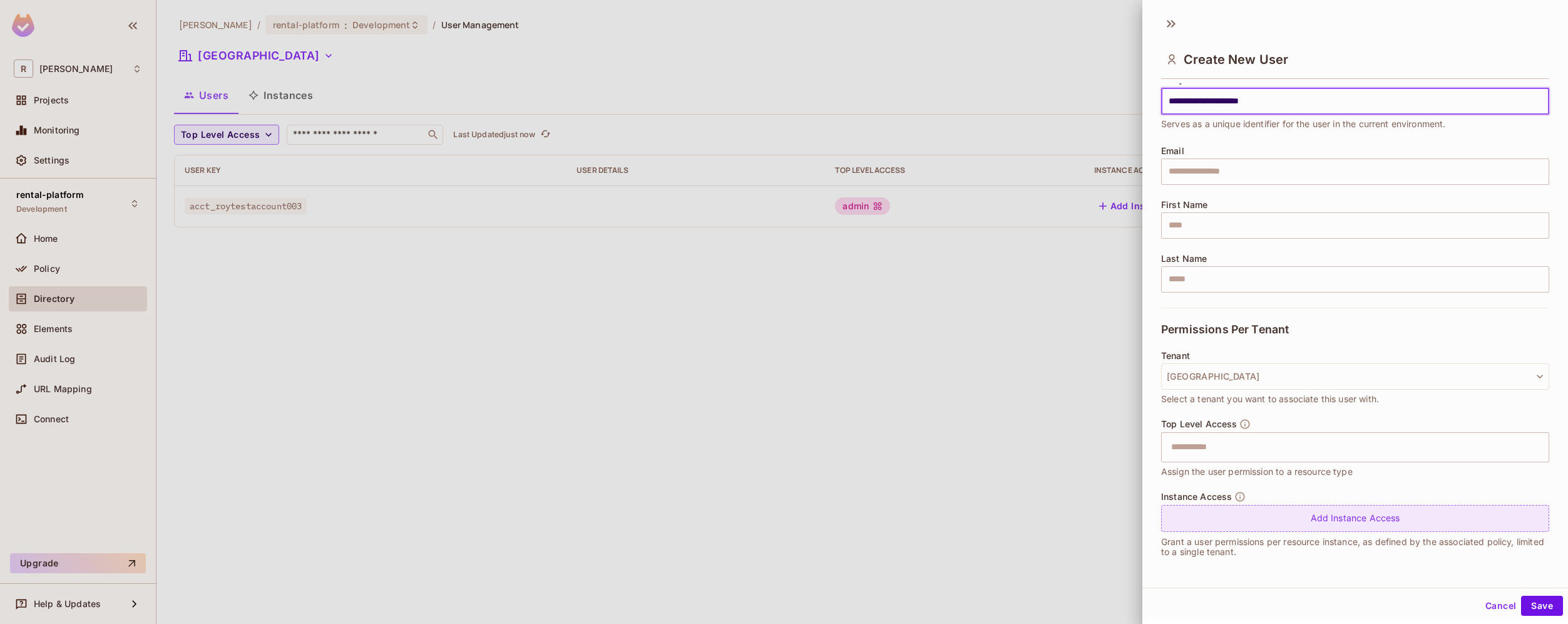
type input "**********"
click at [1251, 516] on div "Add Instance Access" at bounding box center [1355, 519] width 388 height 27
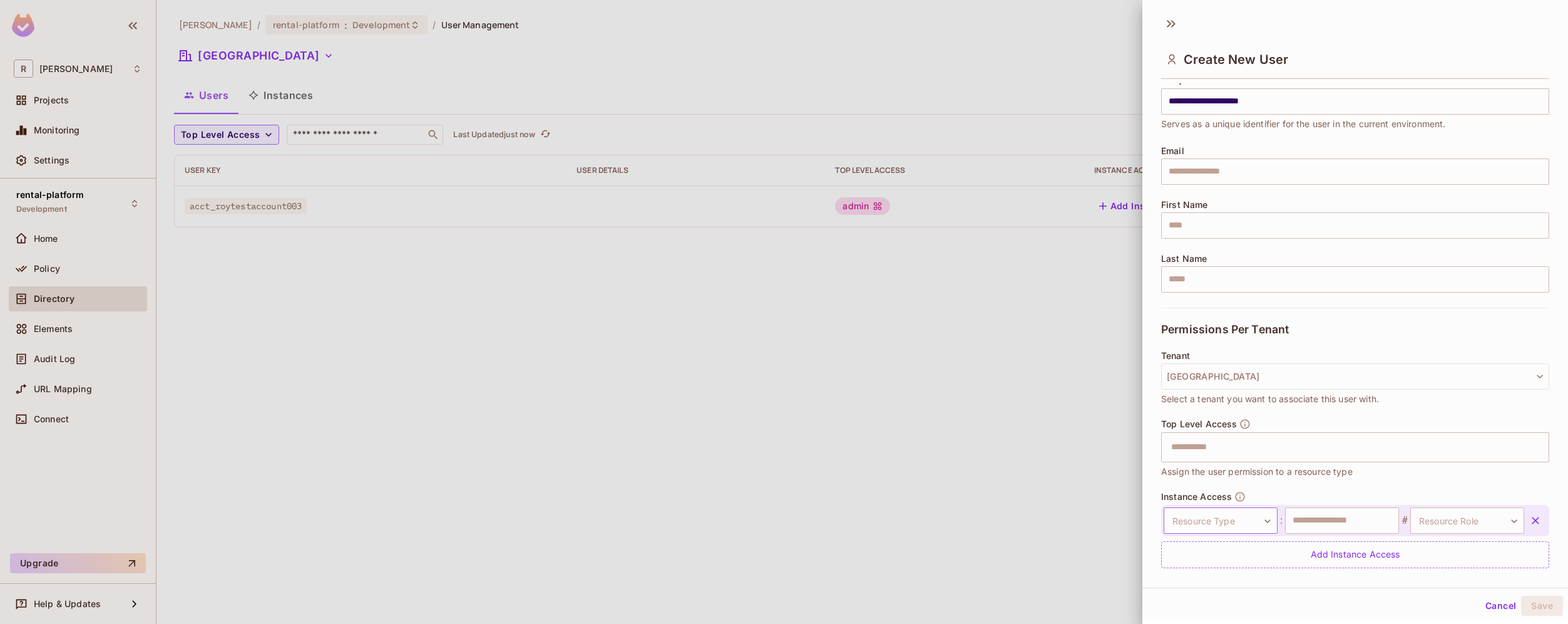
click at [1243, 521] on body "**********" at bounding box center [784, 312] width 1568 height 624
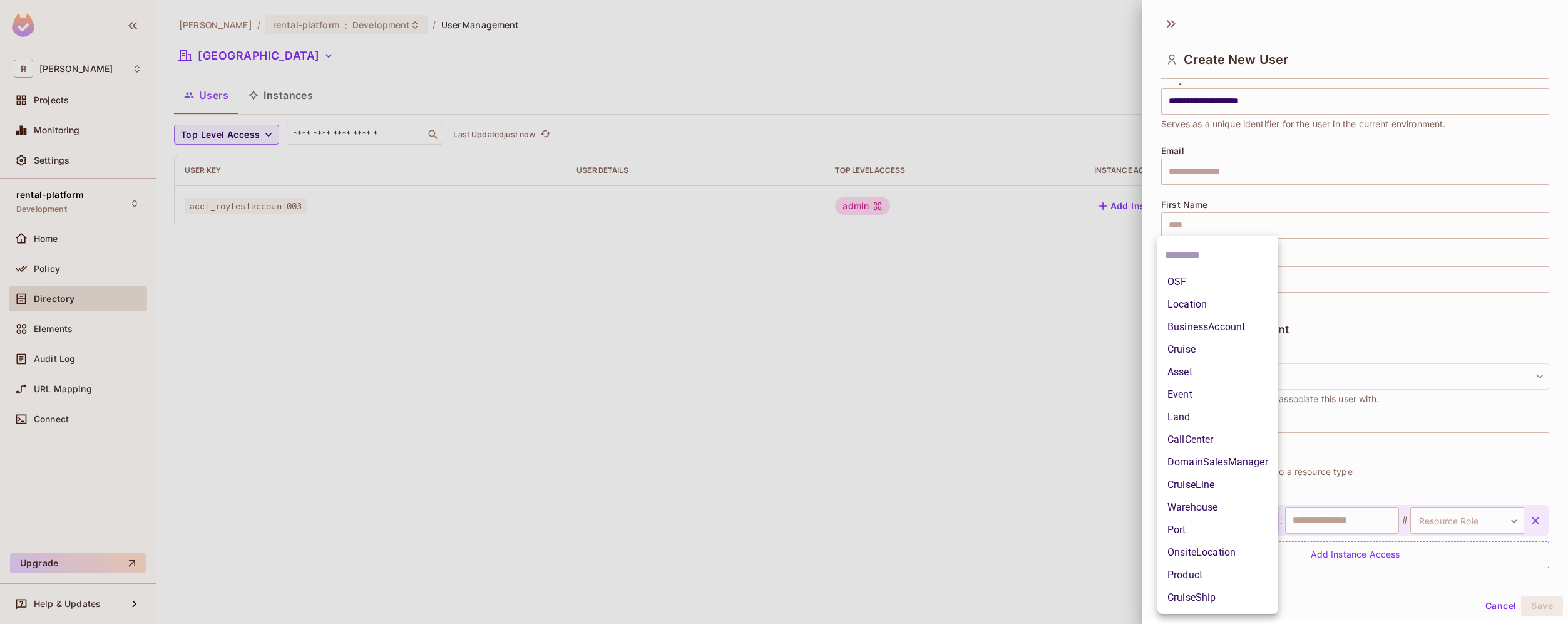
click at [1227, 302] on li "Location" at bounding box center [1218, 305] width 121 height 23
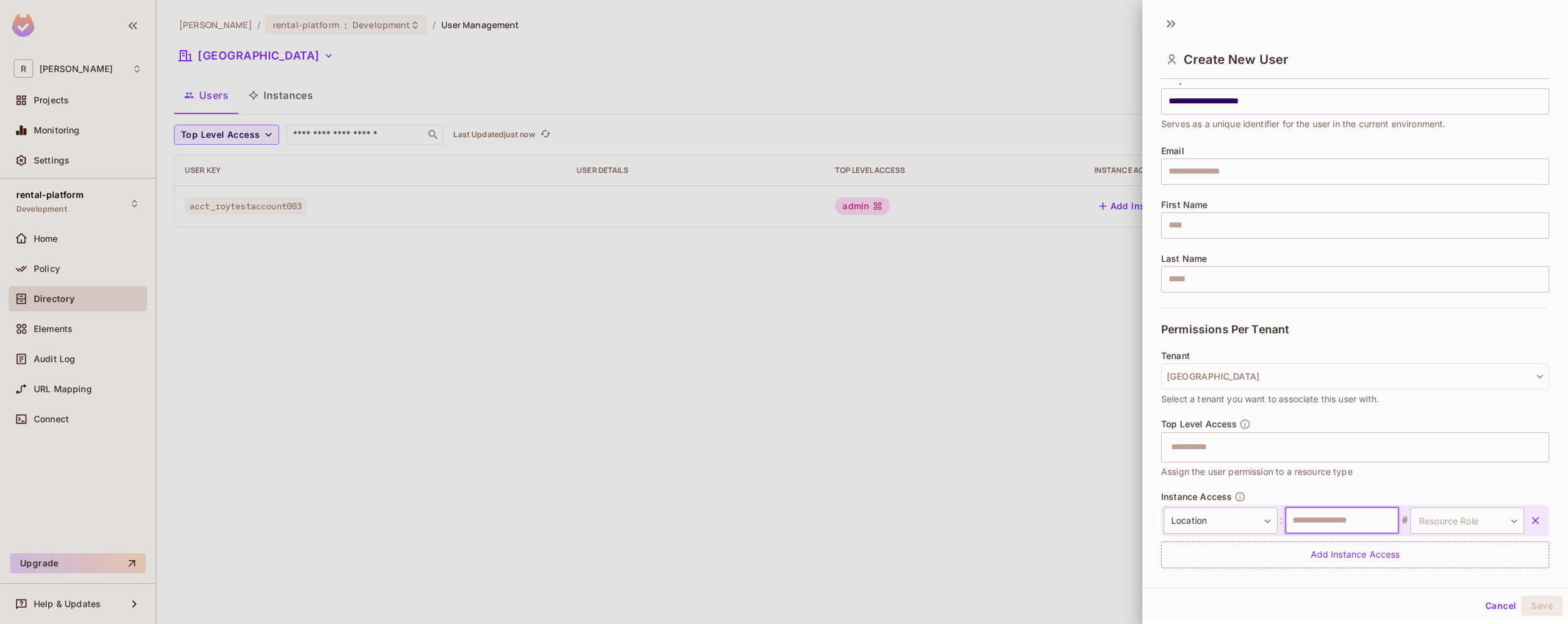
click at [1353, 518] on input "text" at bounding box center [1342, 520] width 114 height 27
click at [1450, 507] on body "**********" at bounding box center [784, 312] width 1568 height 624
click at [1453, 596] on li "Manager" at bounding box center [1449, 597] width 115 height 23
type input "*******"
click at [1351, 520] on input "text" at bounding box center [1342, 520] width 114 height 27
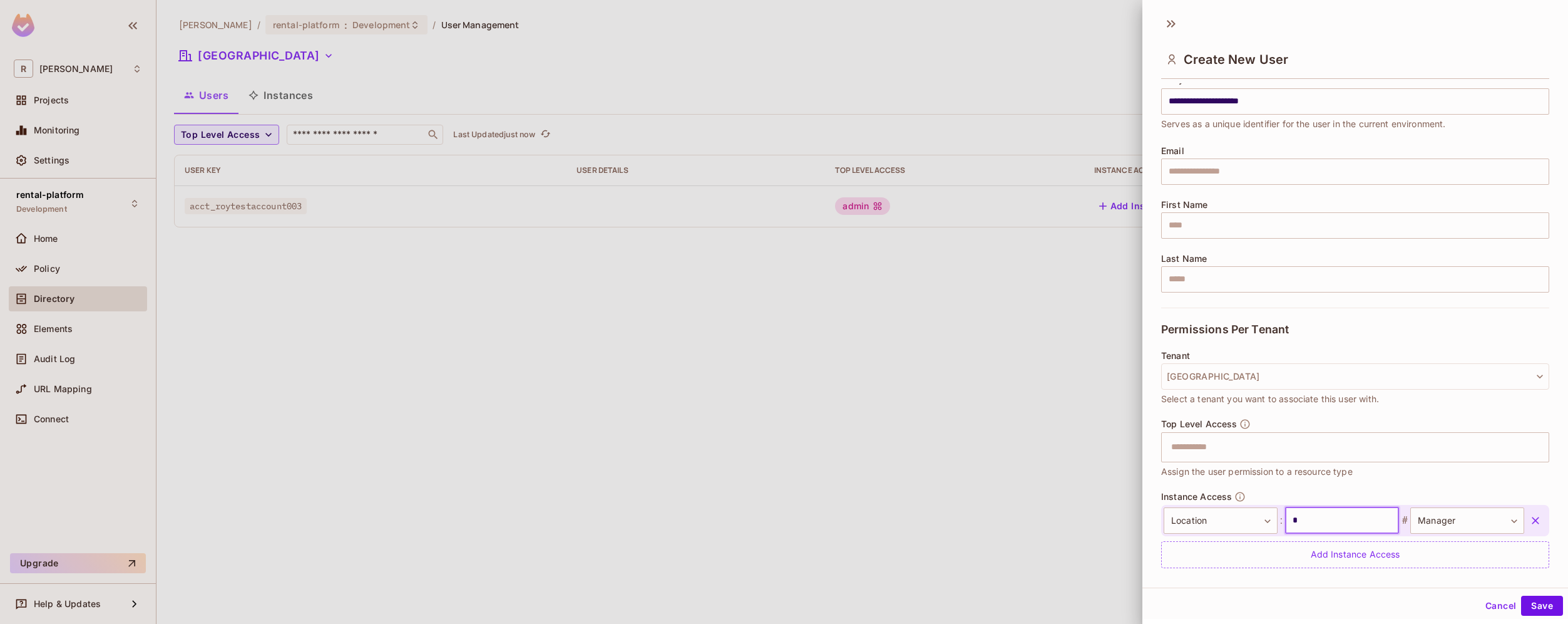
click at [1343, 530] on input "*" at bounding box center [1342, 520] width 114 height 27
type input "****"
click at [1535, 609] on button "Save" at bounding box center [1542, 605] width 42 height 20
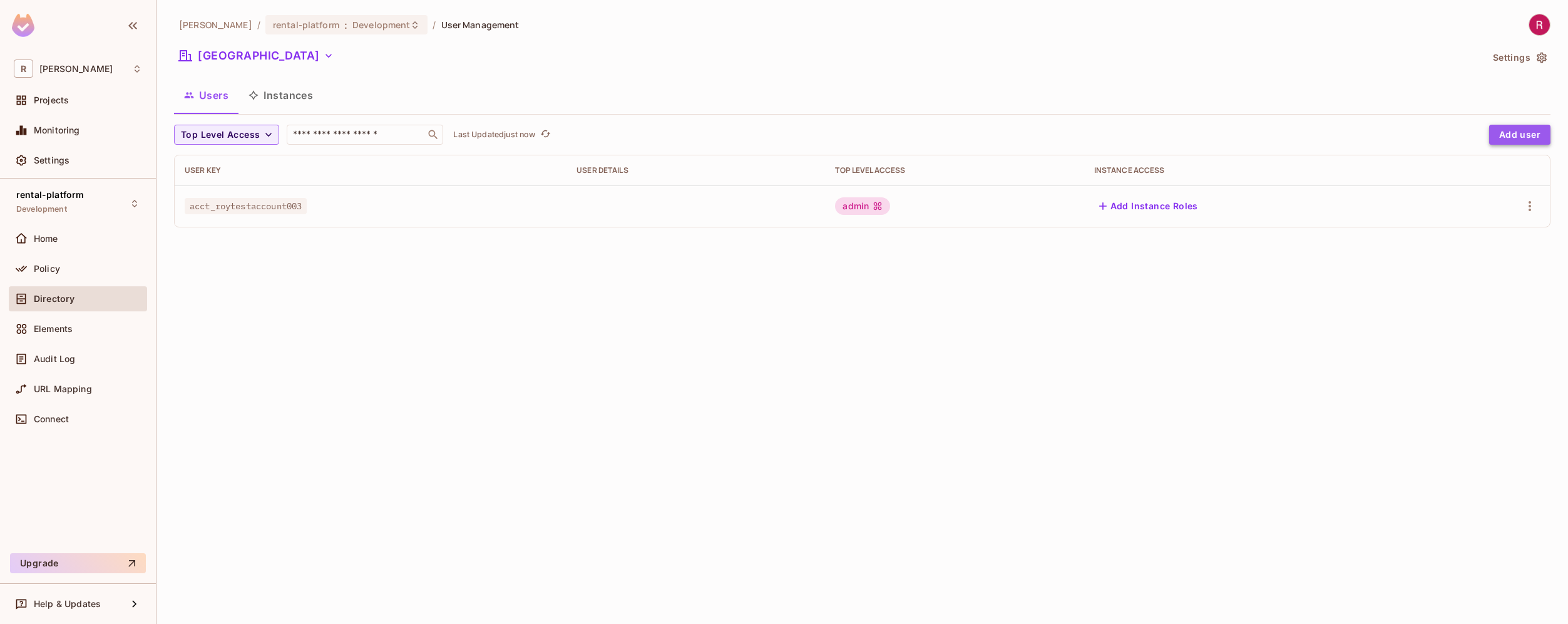
click at [1538, 136] on button "Add user" at bounding box center [1520, 134] width 62 height 20
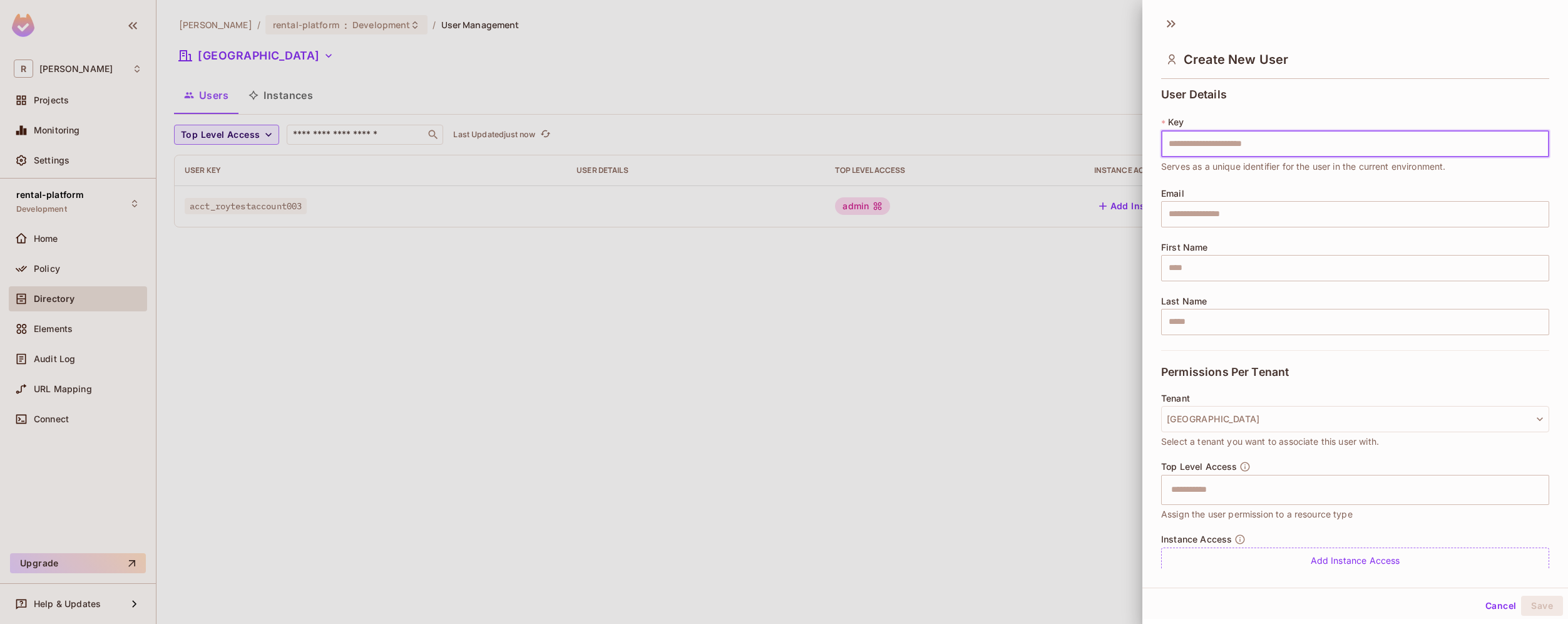
click at [1329, 150] on input "text" at bounding box center [1355, 144] width 388 height 27
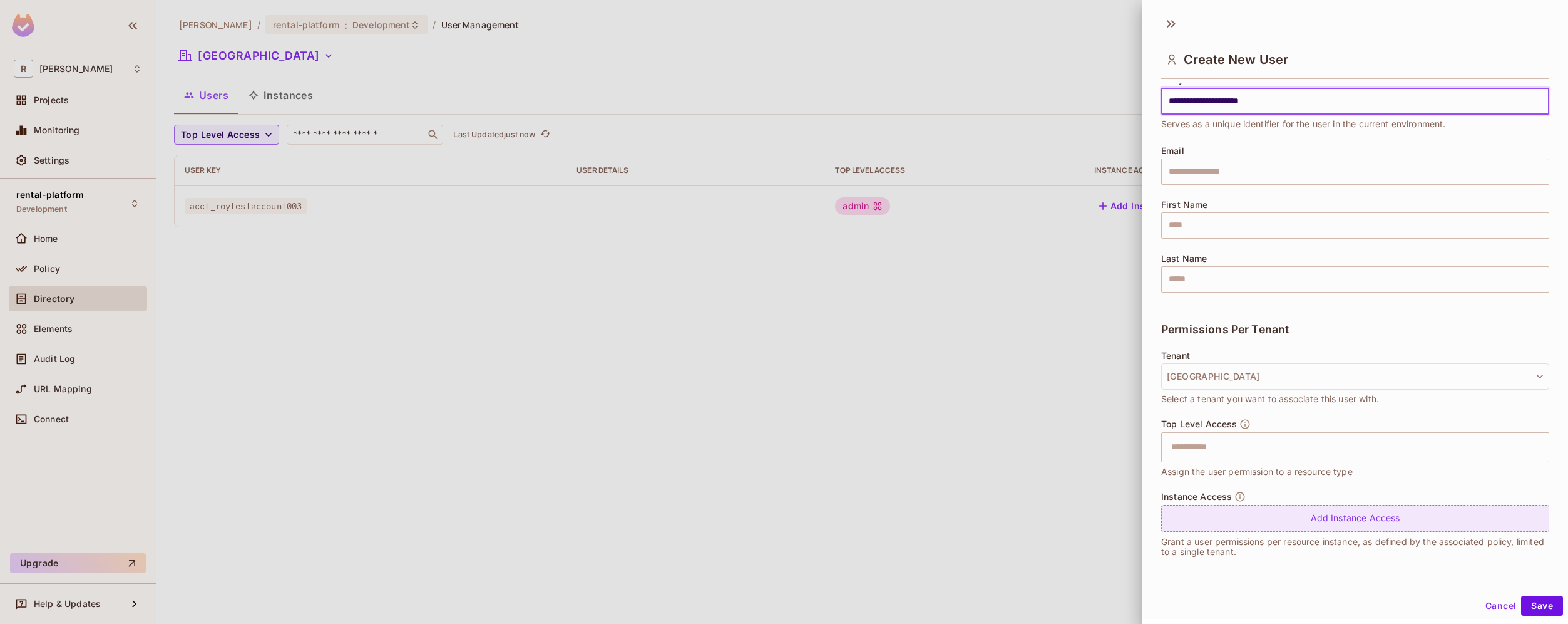
type input "**********"
click at [1255, 527] on div "Add Instance Access" at bounding box center [1355, 519] width 388 height 27
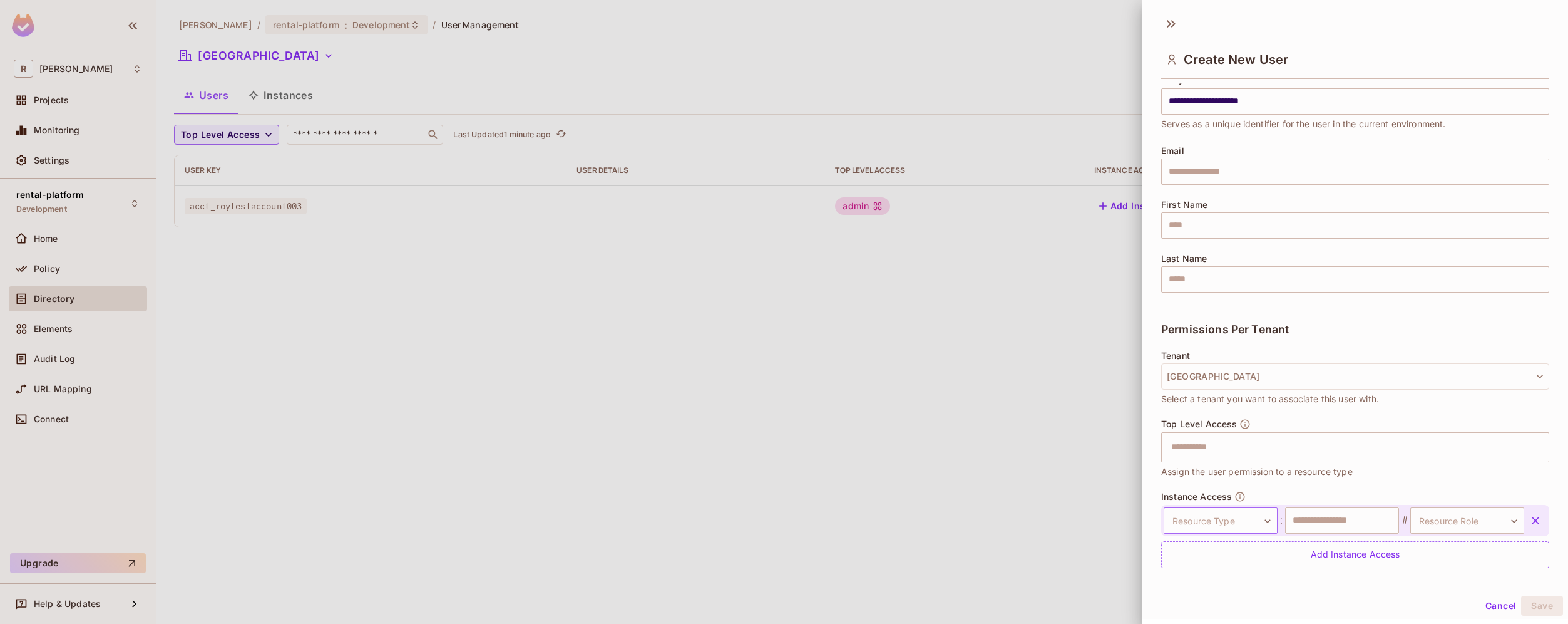
click at [1241, 518] on body "**********" at bounding box center [784, 312] width 1568 height 624
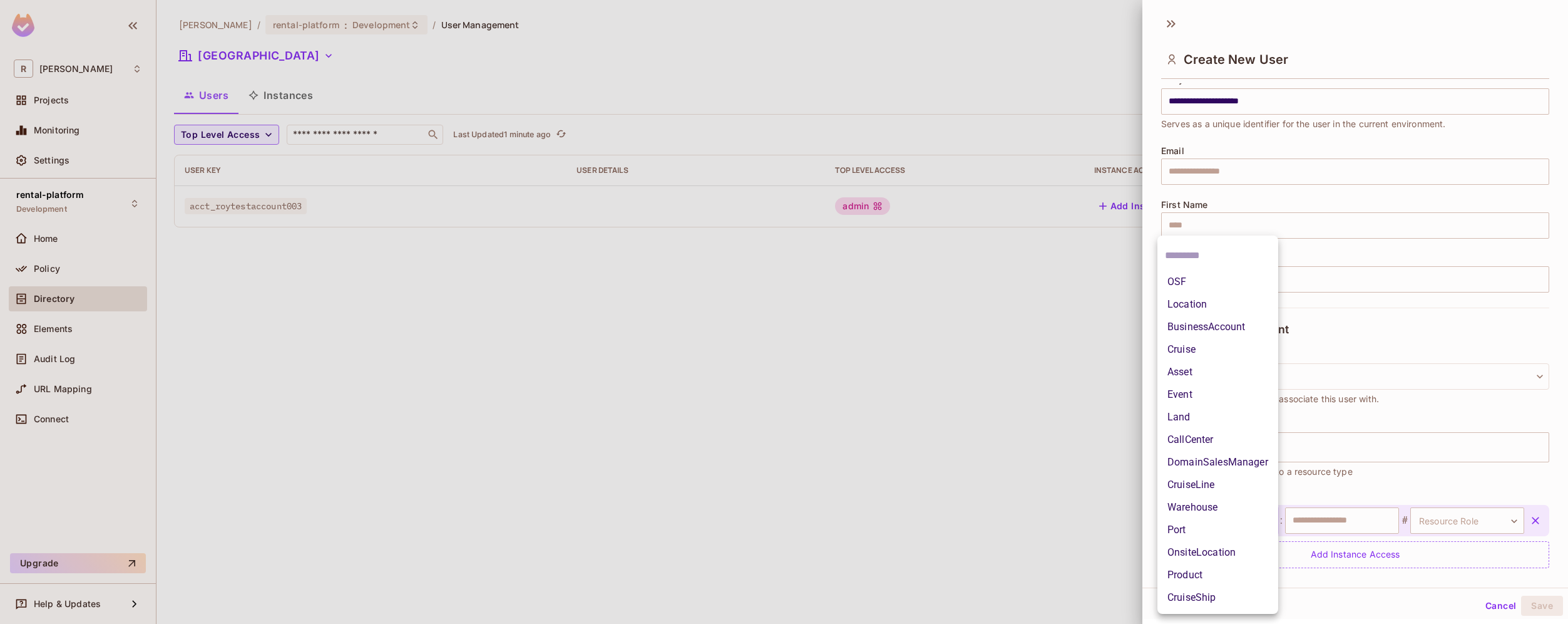
click at [1198, 303] on li "Location" at bounding box center [1218, 305] width 121 height 23
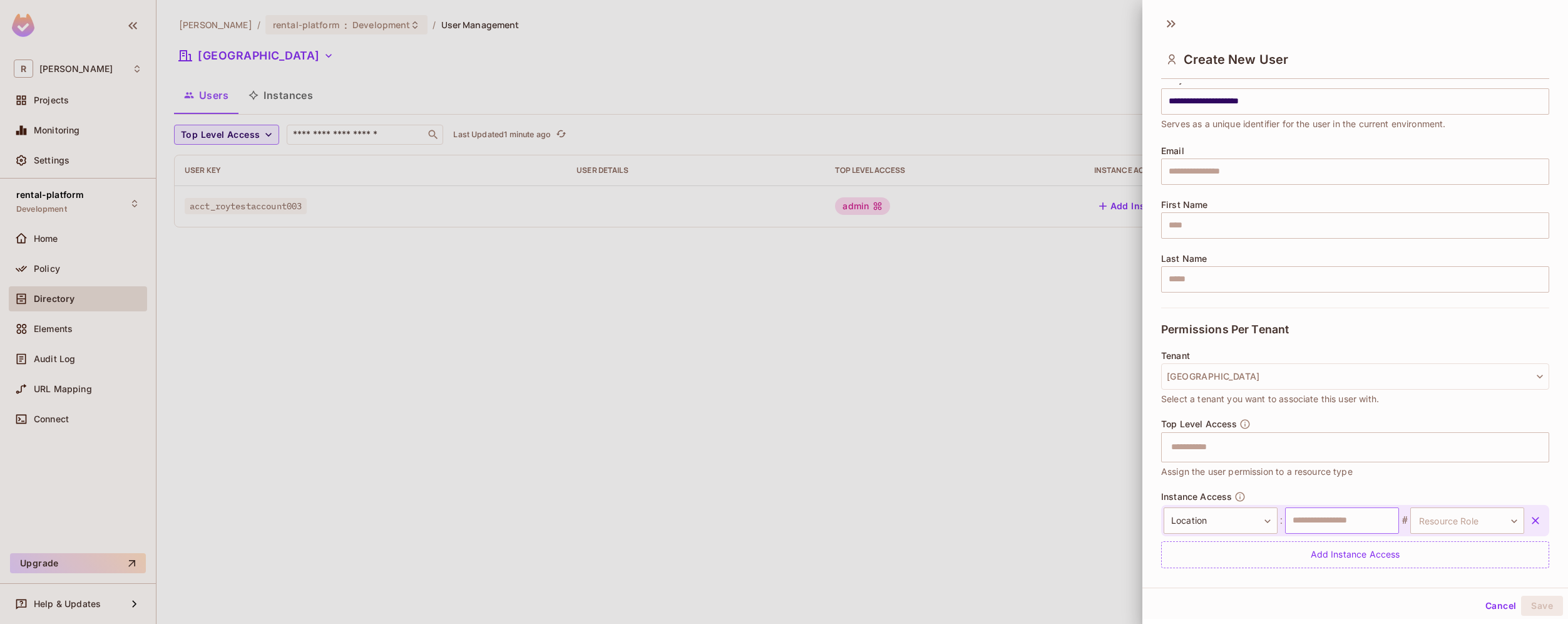
click at [1331, 520] on input "text" at bounding box center [1342, 520] width 114 height 27
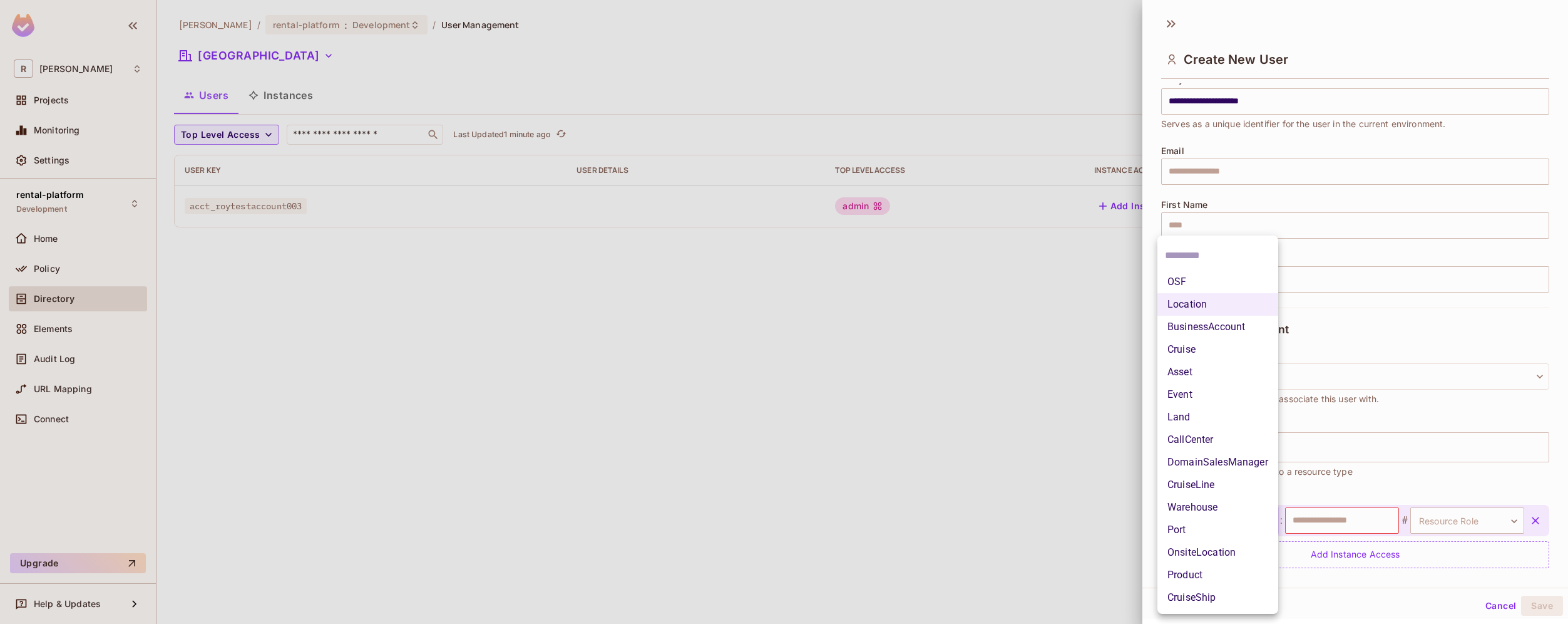
click at [1260, 522] on body "**********" at bounding box center [784, 312] width 1568 height 624
click at [1358, 583] on div at bounding box center [784, 312] width 1568 height 624
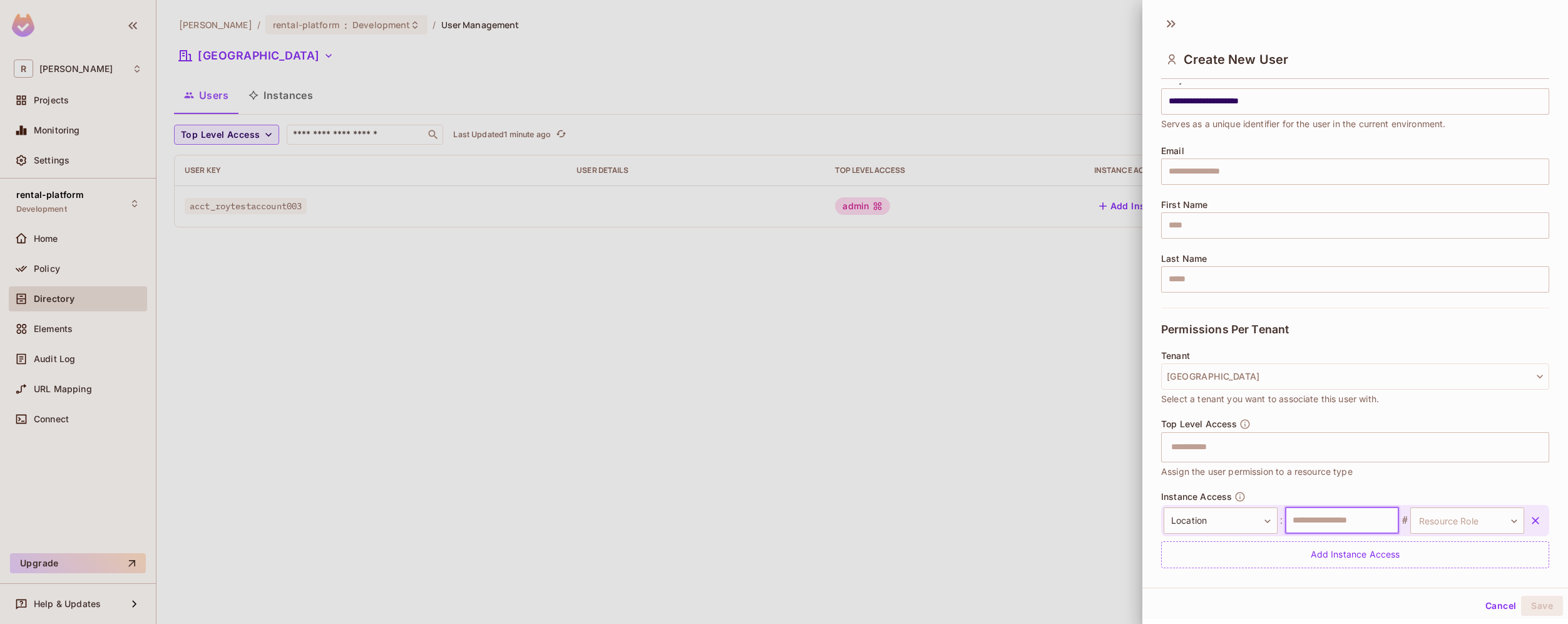
click at [1354, 523] on input "text" at bounding box center [1342, 520] width 114 height 27
click at [1466, 514] on body "**********" at bounding box center [784, 312] width 1568 height 624
click at [1466, 514] on div at bounding box center [784, 312] width 1568 height 624
click at [1346, 522] on input "text" at bounding box center [1342, 520] width 114 height 27
click at [1446, 520] on body "**********" at bounding box center [784, 312] width 1568 height 624
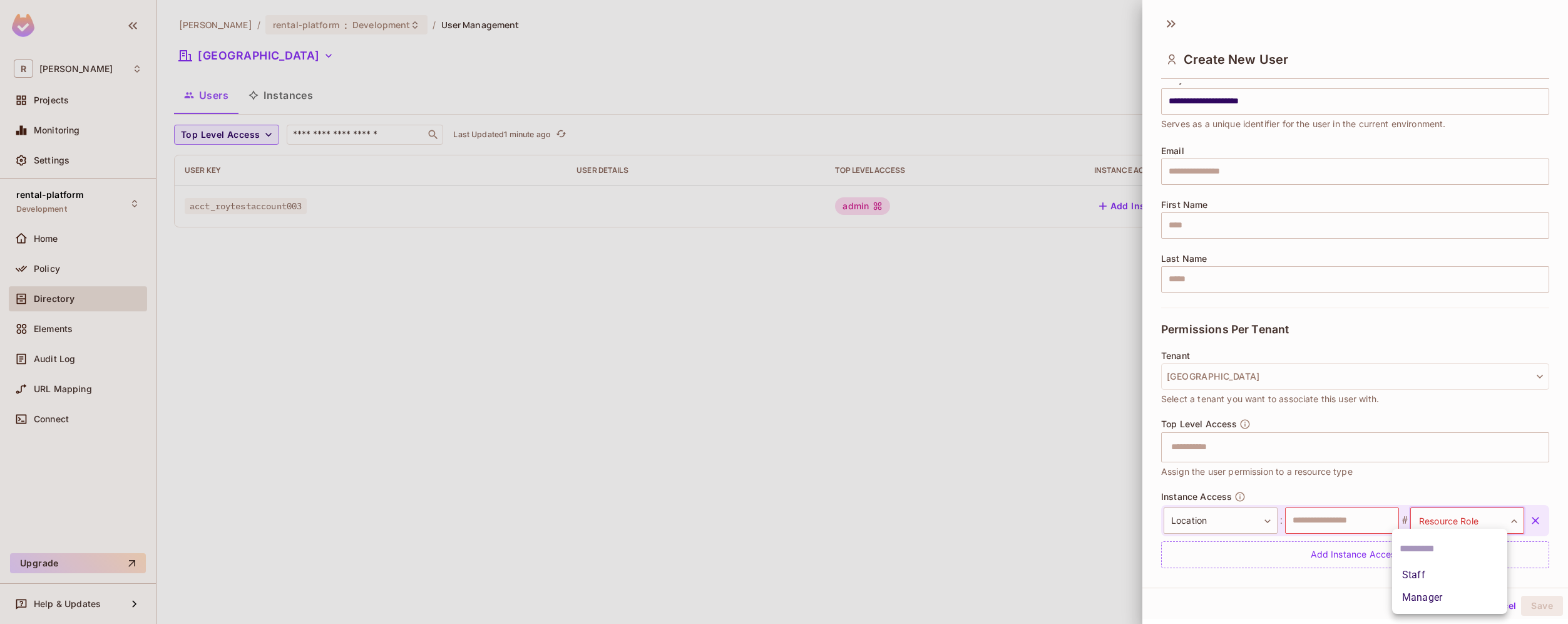
click at [1356, 523] on div at bounding box center [784, 312] width 1568 height 624
click at [1334, 524] on input "text" at bounding box center [1342, 520] width 114 height 27
click at [1481, 607] on button "Cancel" at bounding box center [1501, 605] width 41 height 20
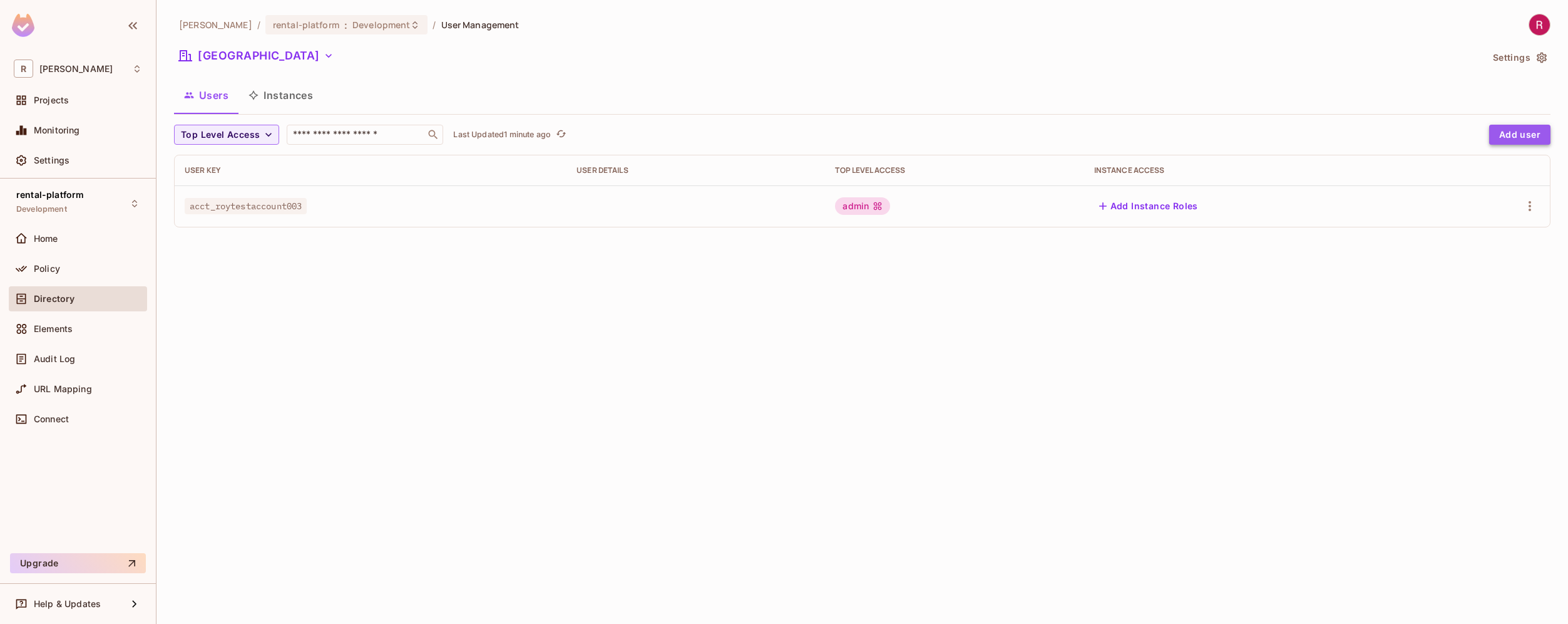
click at [1533, 134] on button "Add user" at bounding box center [1520, 134] width 62 height 20
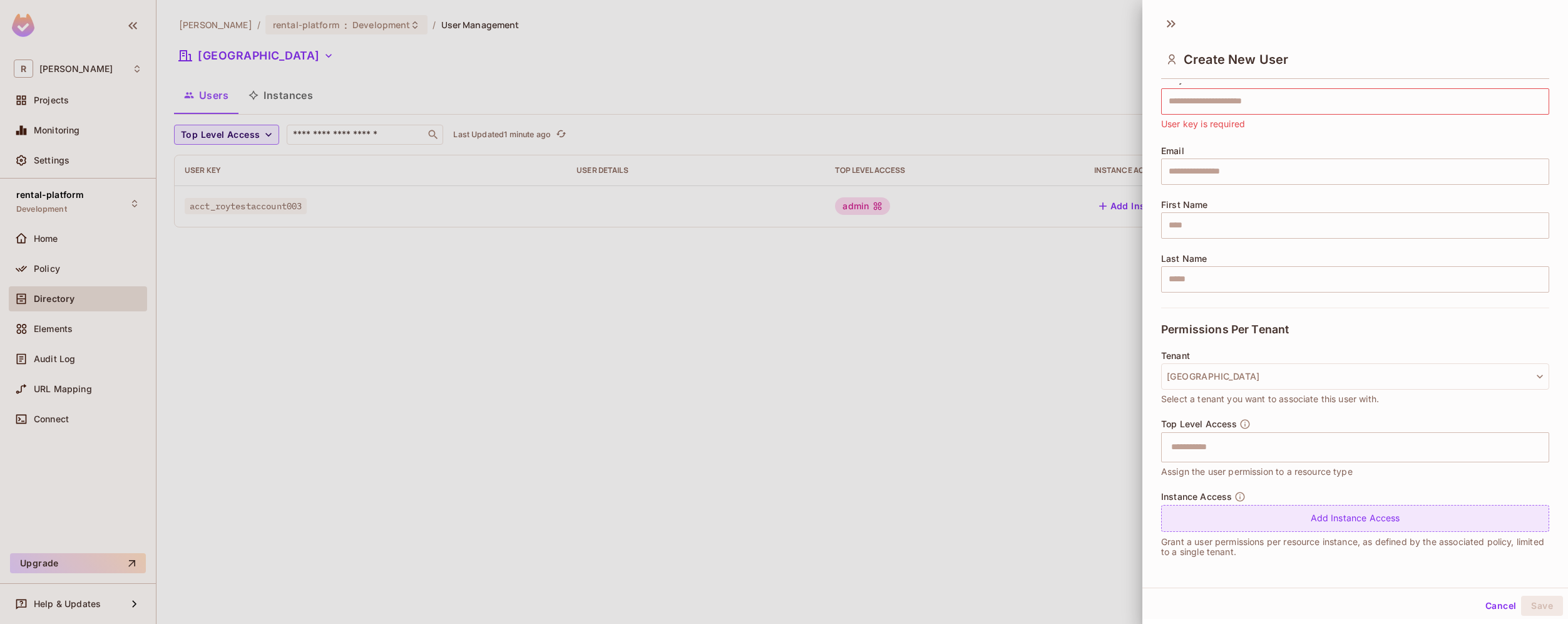
click at [1308, 523] on div "Add Instance Access" at bounding box center [1355, 519] width 388 height 27
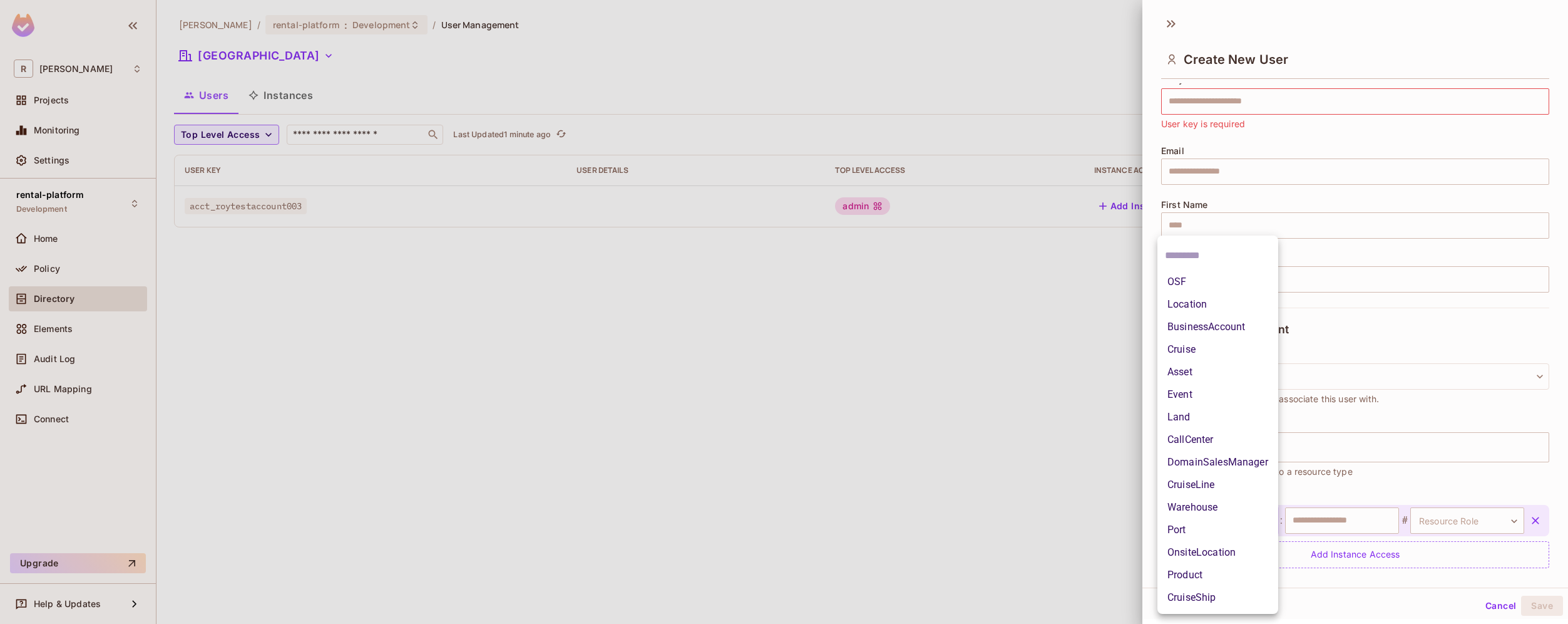
click at [1252, 522] on body "R [PERSON_NAME]-poc Projects Monitoring Settings rental-platform Development Ho…" at bounding box center [784, 312] width 1568 height 624
click at [1240, 544] on li "OnsiteLocation" at bounding box center [1218, 553] width 121 height 23
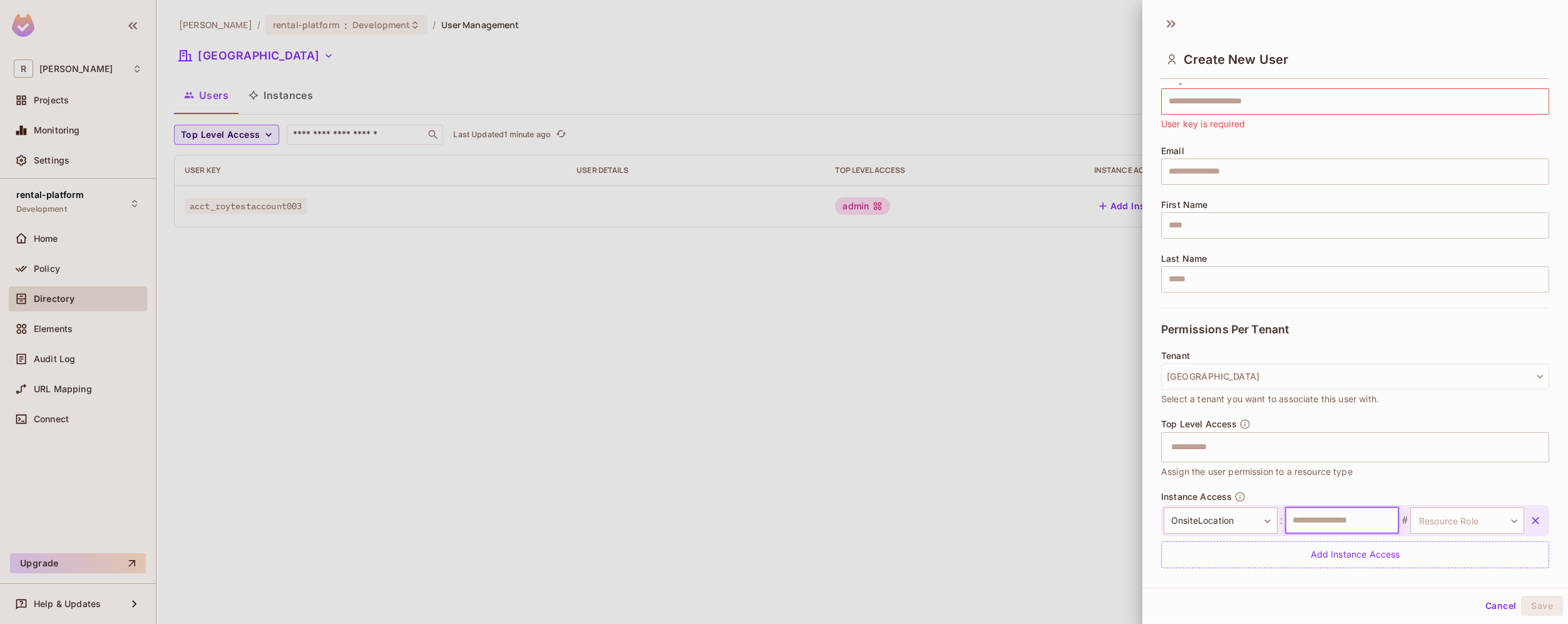
click at [1319, 516] on input "text" at bounding box center [1342, 520] width 114 height 27
click at [1465, 519] on body "**********" at bounding box center [784, 312] width 1568 height 624
click at [1374, 594] on div at bounding box center [784, 312] width 1568 height 624
click at [1484, 606] on button "Cancel" at bounding box center [1501, 605] width 41 height 20
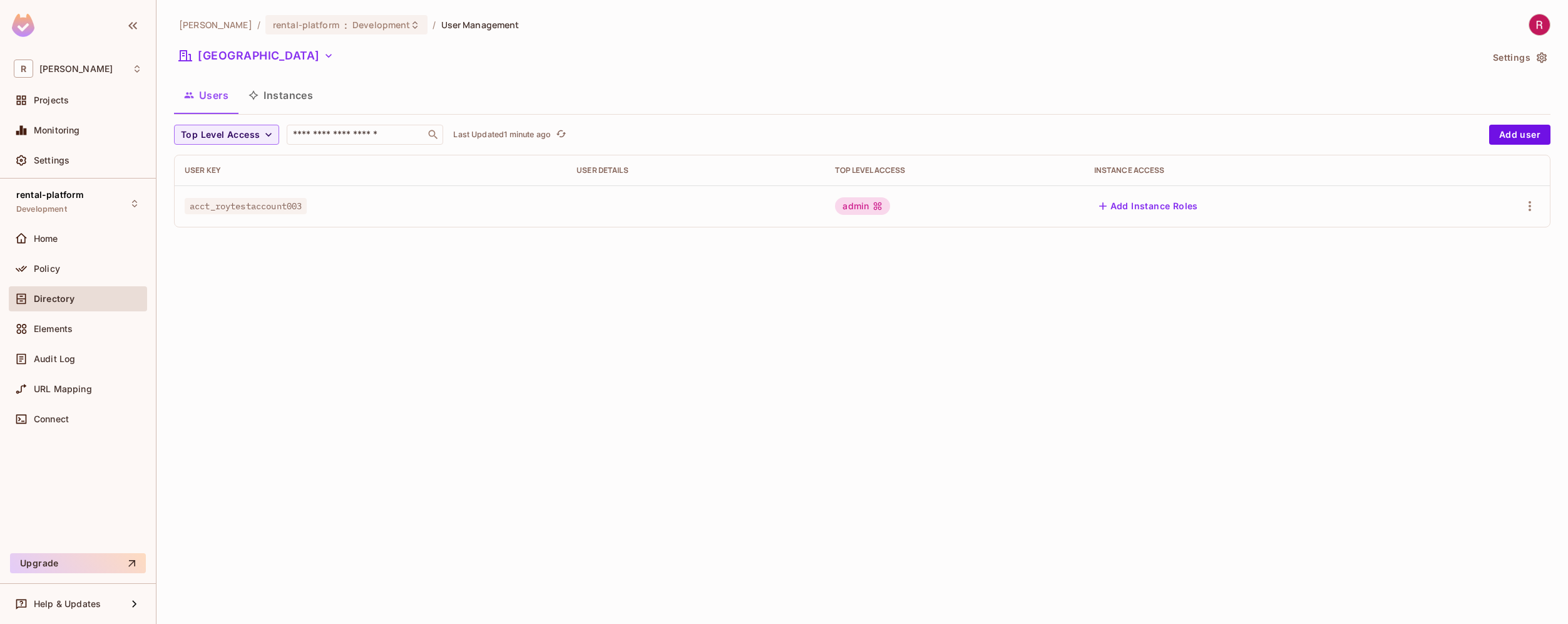
click at [1161, 340] on div "[PERSON_NAME]-poc / rental-platform : Development / User Management [GEOGRAPHIC…" at bounding box center [862, 312] width 1411 height 624
click at [405, 426] on div "[PERSON_NAME]-poc / rental-platform : Development / User Management [GEOGRAPHIC…" at bounding box center [862, 312] width 1411 height 624
click at [271, 213] on span "acct_roytestaccount003" at bounding box center [246, 205] width 122 height 16
click at [260, 127] on button "Top Level Access" at bounding box center [226, 134] width 105 height 20
click at [397, 253] on div at bounding box center [784, 312] width 1568 height 624
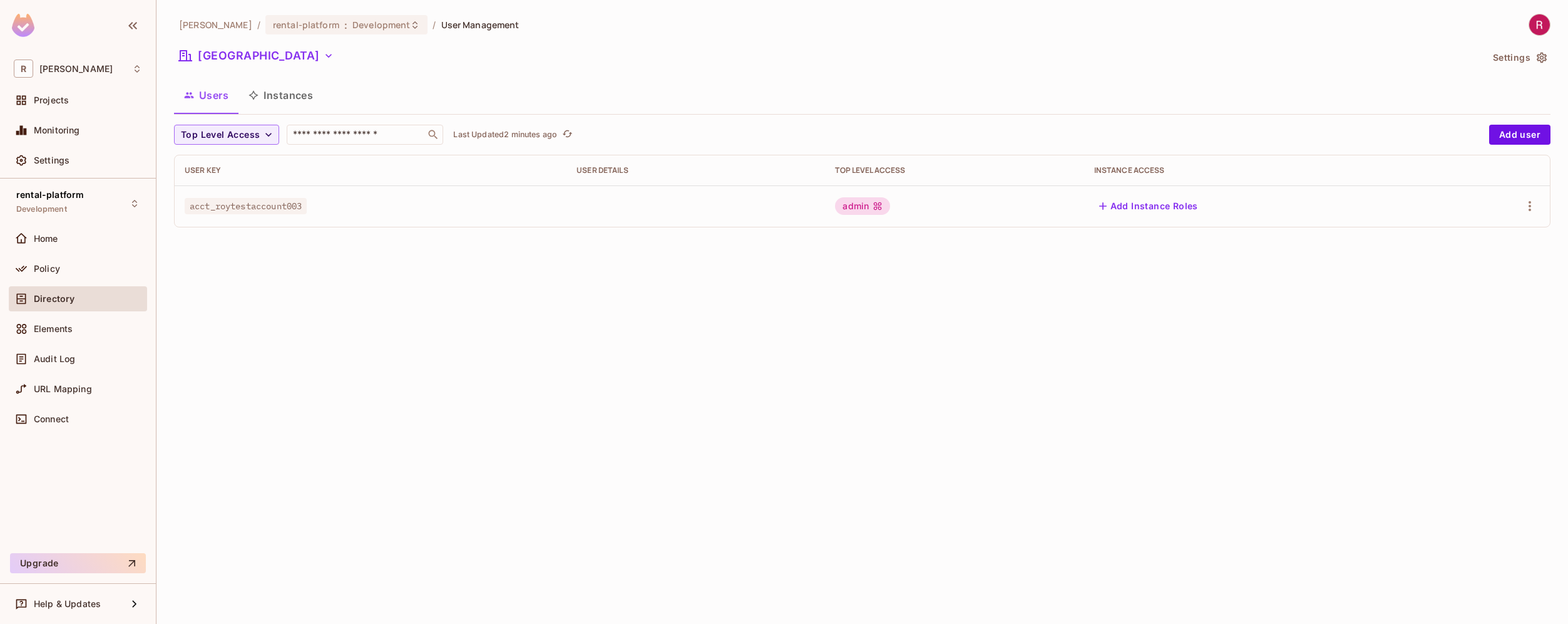
click at [287, 94] on button "Instances" at bounding box center [280, 95] width 84 height 31
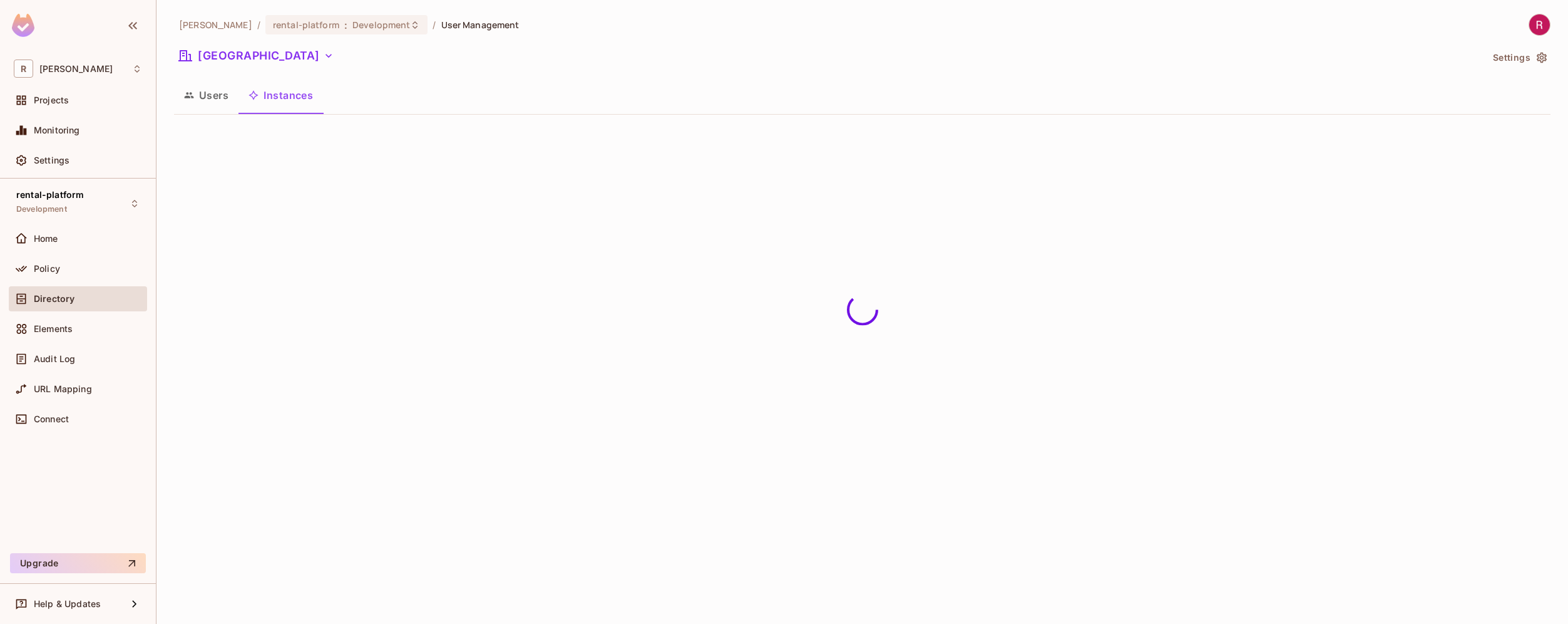
click at [218, 101] on button "Users" at bounding box center [206, 95] width 65 height 31
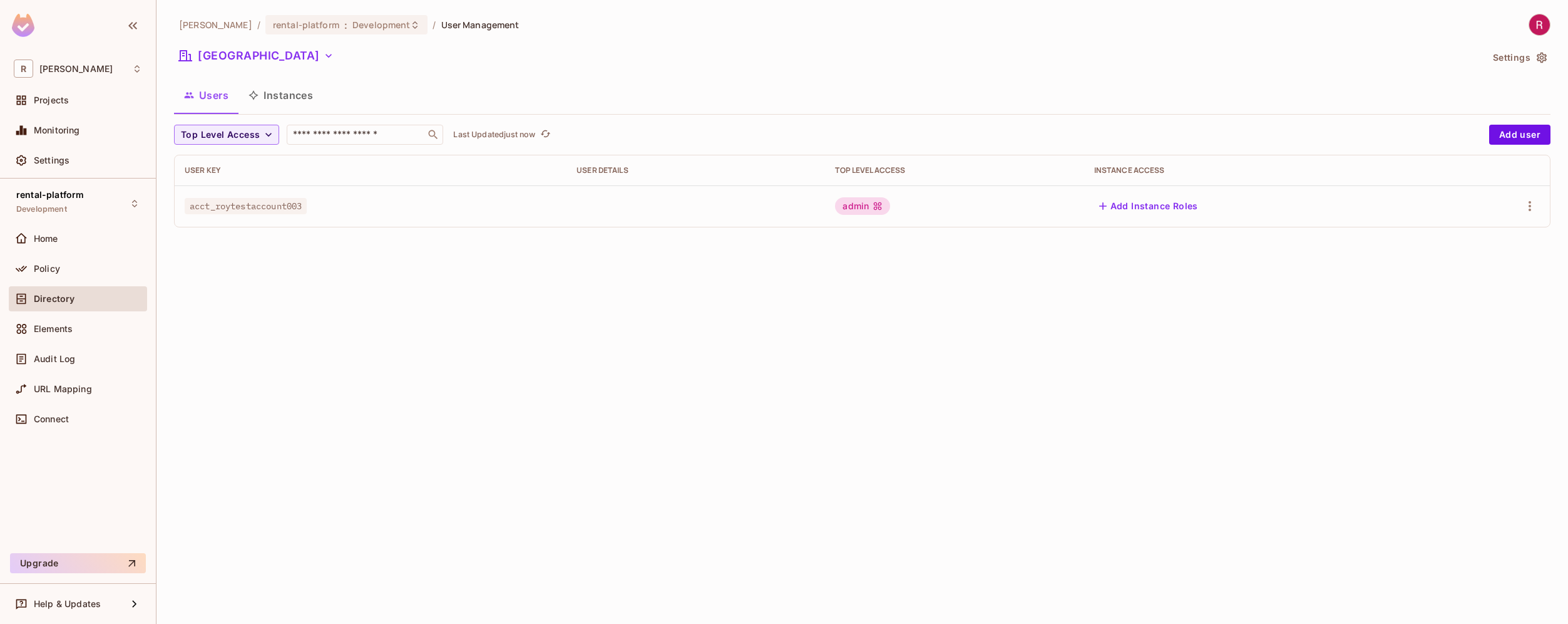
click at [301, 369] on div "[PERSON_NAME]-poc / rental-platform : Development / User Management [GEOGRAPHIC…" at bounding box center [862, 312] width 1411 height 624
click at [47, 268] on span "Policy" at bounding box center [47, 269] width 27 height 10
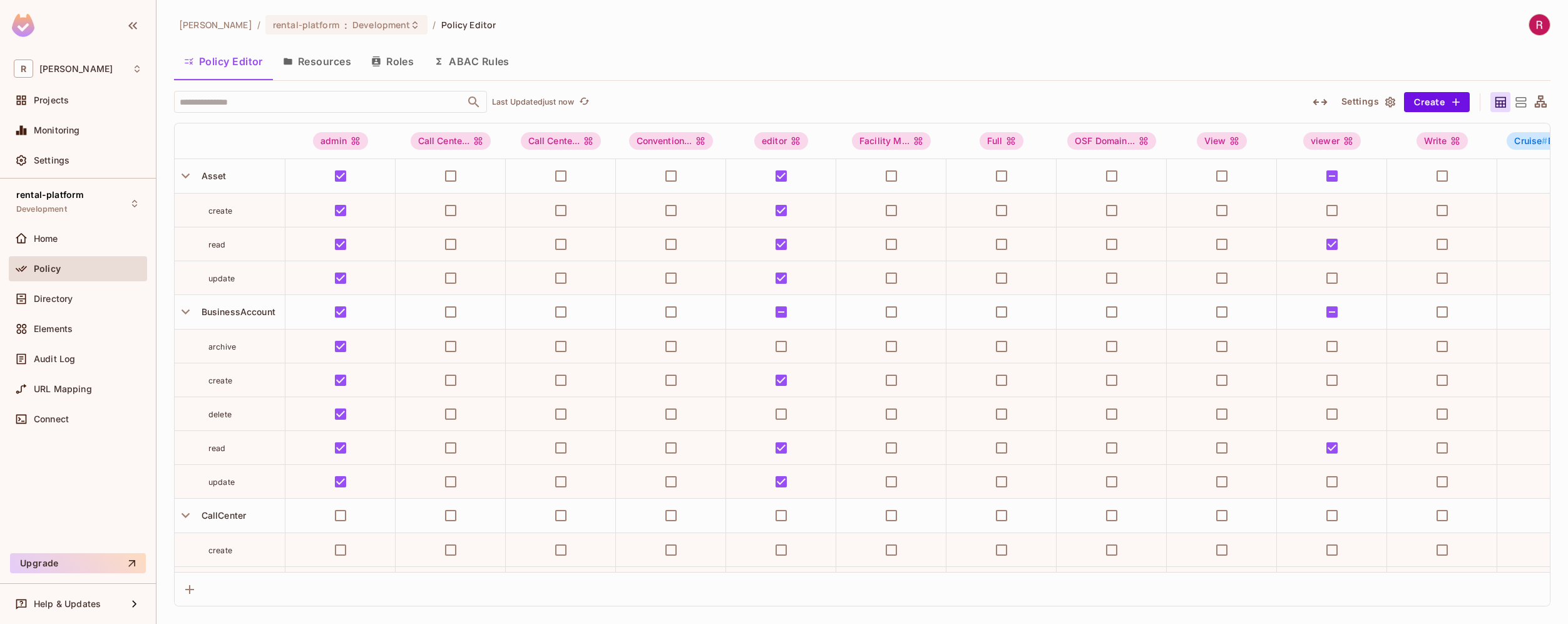
click at [326, 69] on button "Resources" at bounding box center [317, 61] width 88 height 31
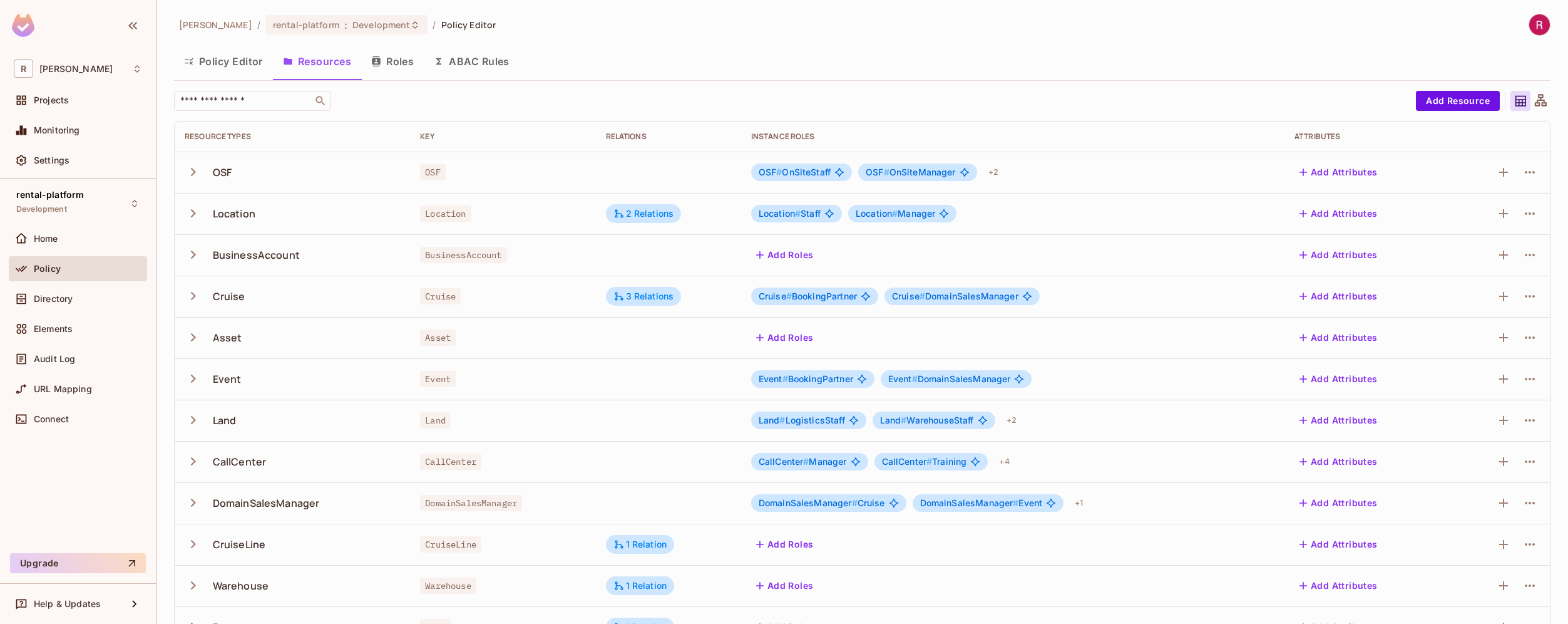
click at [192, 217] on icon "button" at bounding box center [193, 213] width 5 height 9
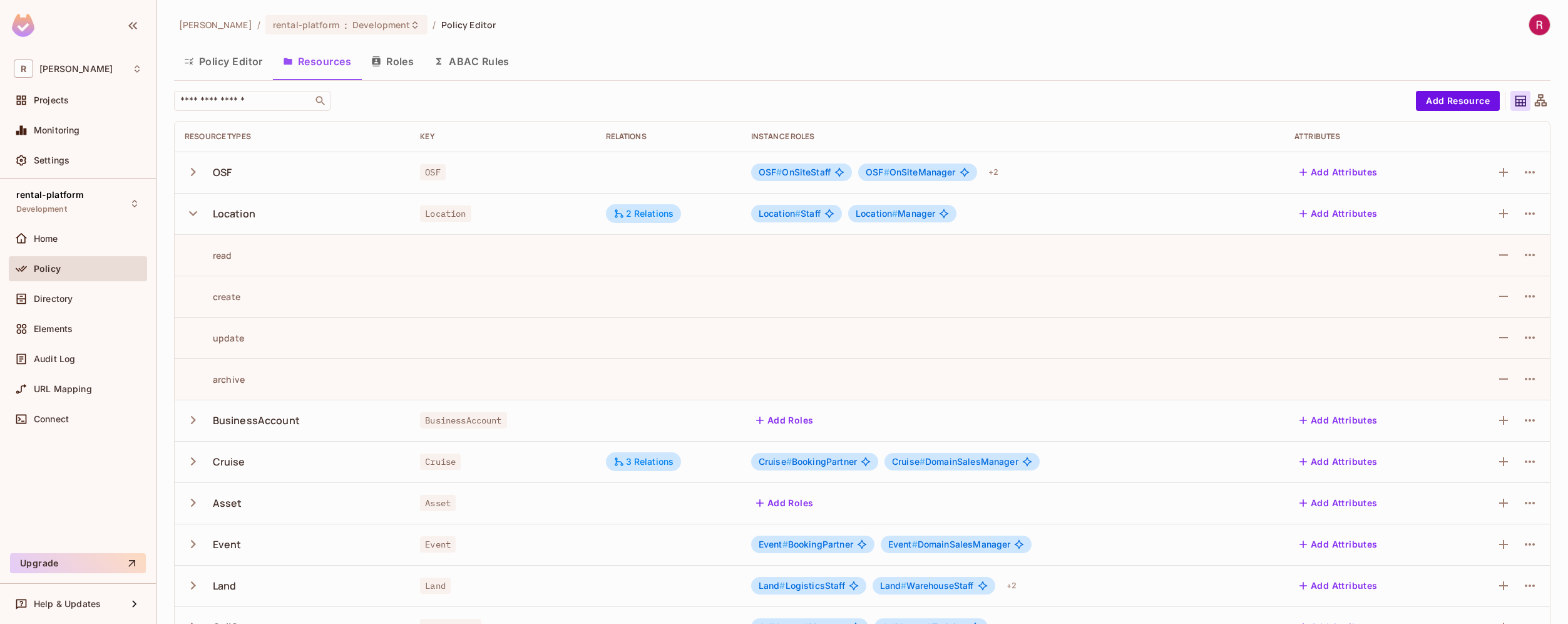
click at [192, 217] on icon "button" at bounding box center [194, 214] width 17 height 17
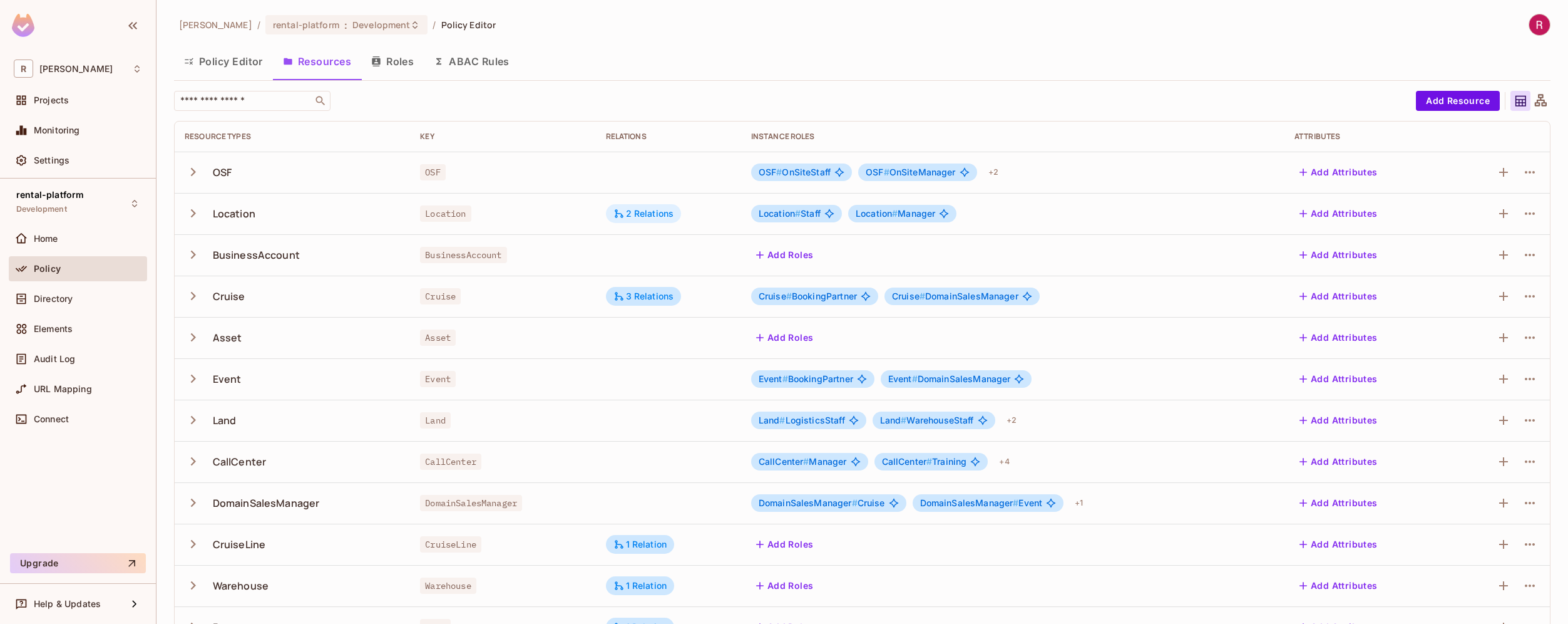
click at [636, 208] on div "2 Relations" at bounding box center [644, 214] width 61 height 11
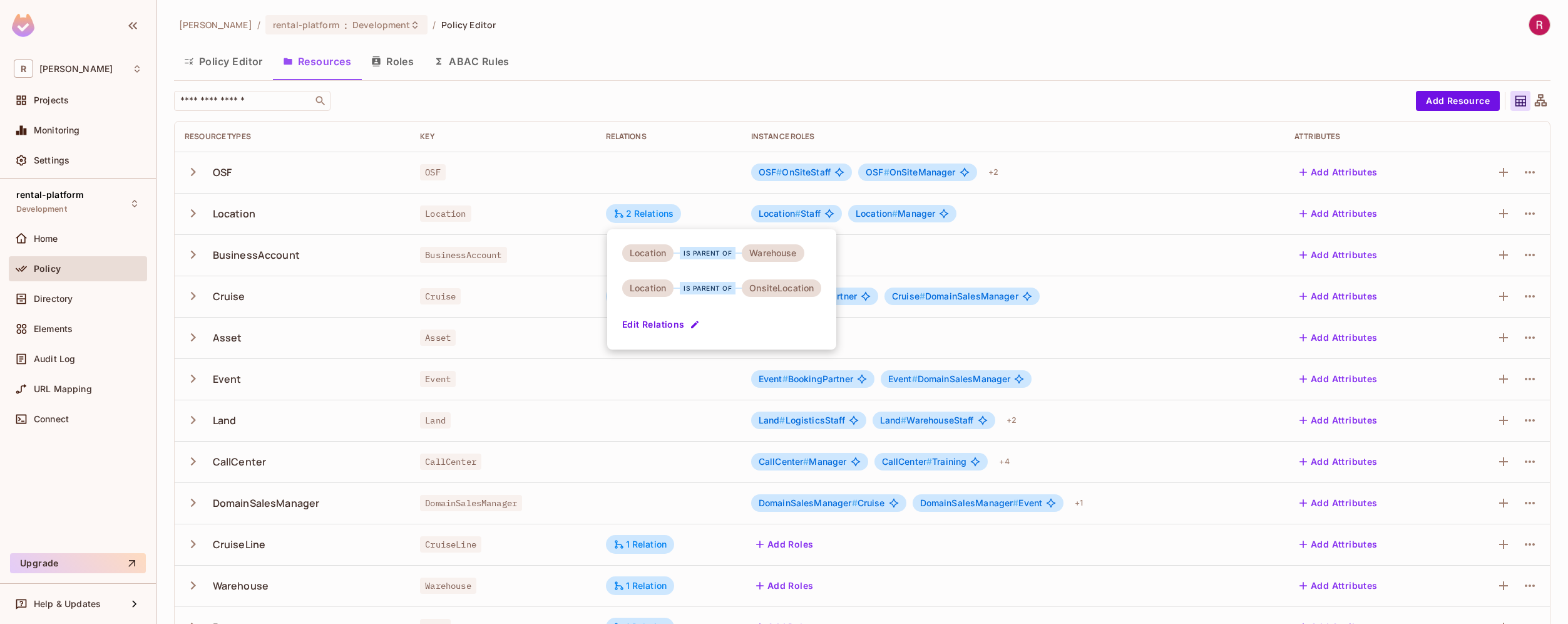
click at [62, 305] on div at bounding box center [784, 312] width 1568 height 624
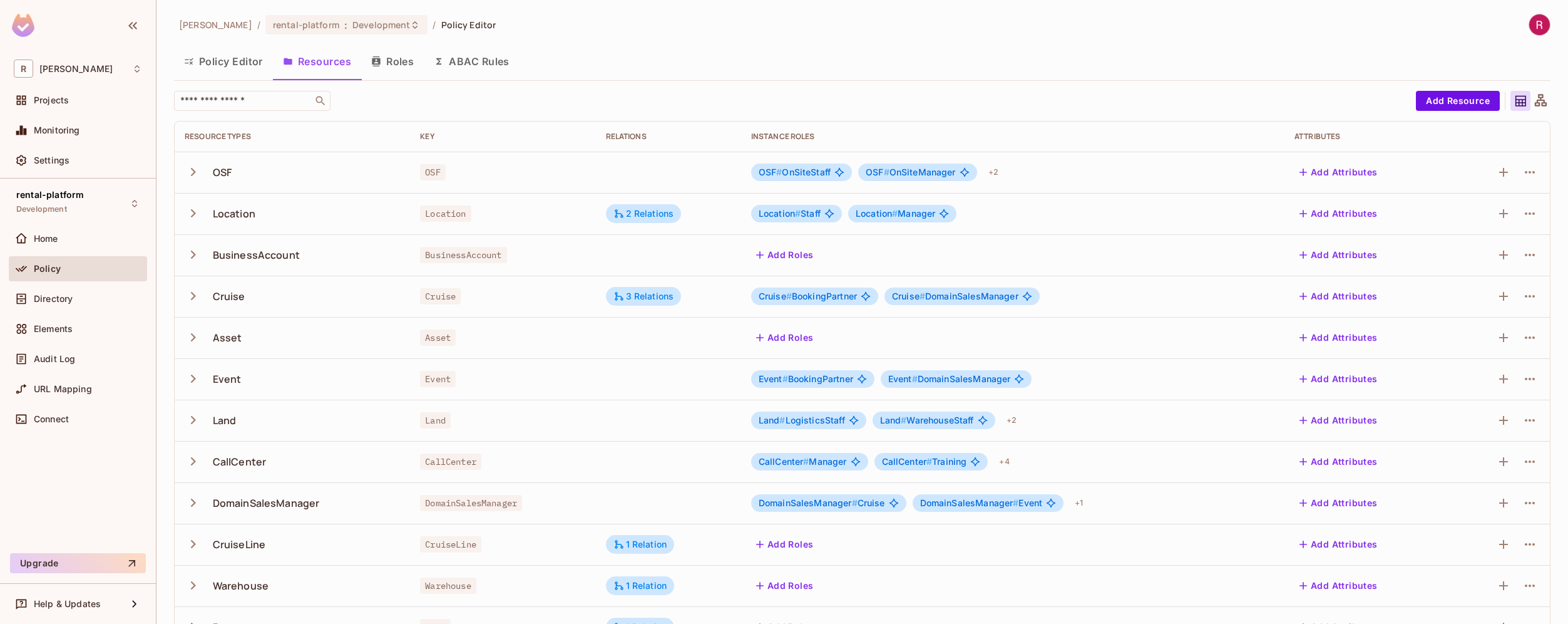
click at [939, 162] on div "OSF # OnSiteStaff OSF # OnSiteManager + 2" at bounding box center [1012, 172] width 523 height 20
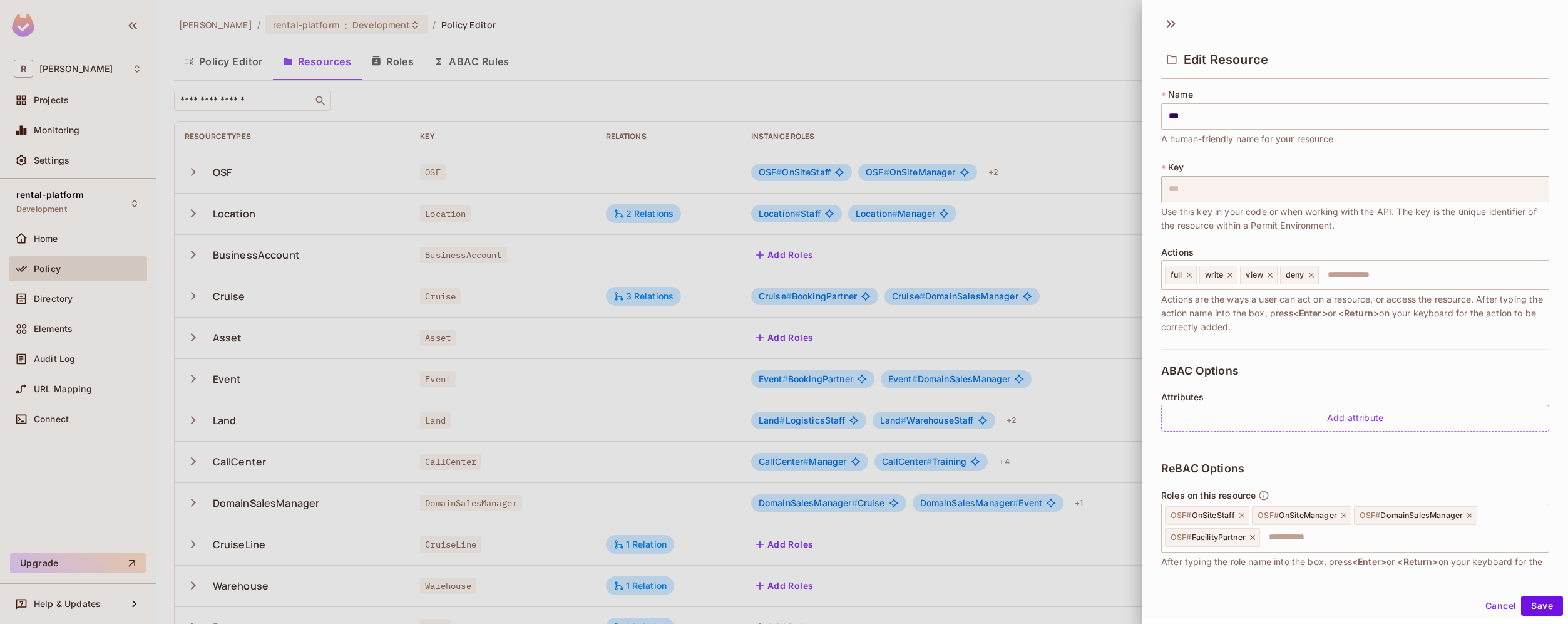
click at [929, 176] on div at bounding box center [784, 312] width 1568 height 624
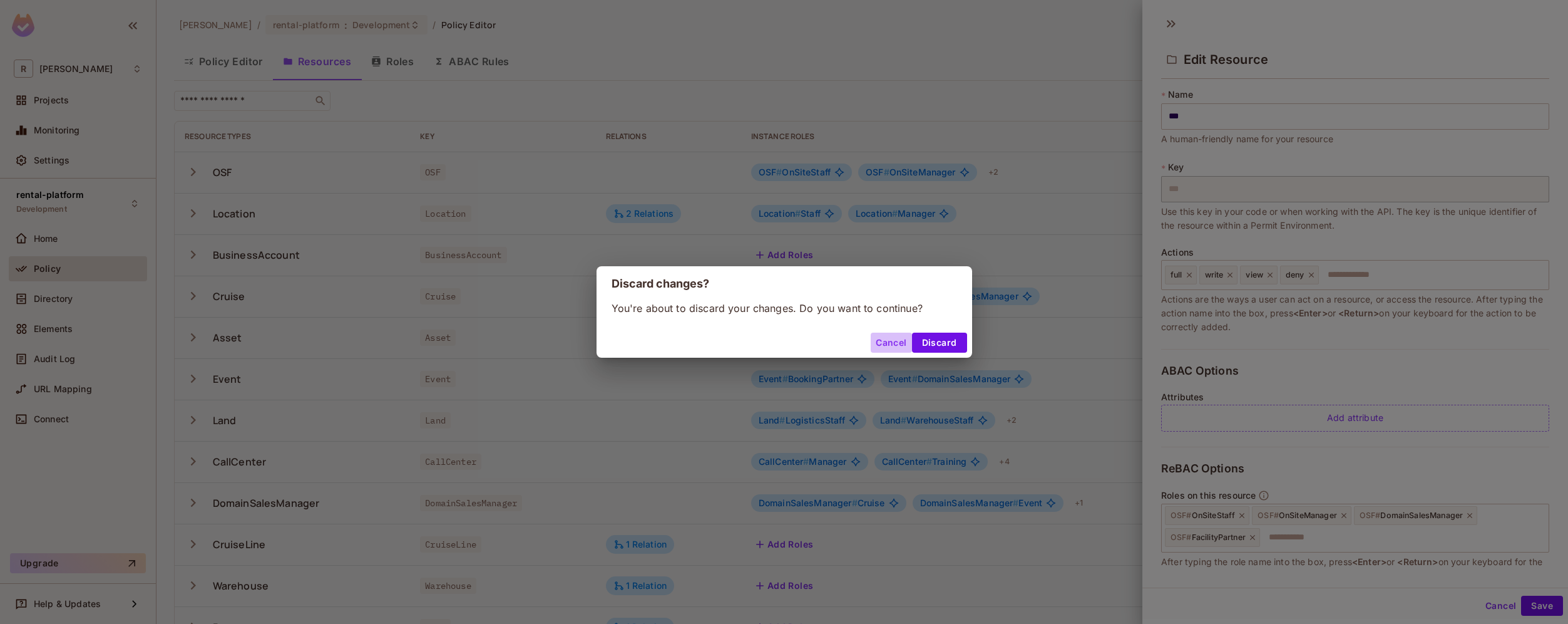
click at [895, 346] on button "Cancel" at bounding box center [890, 342] width 41 height 20
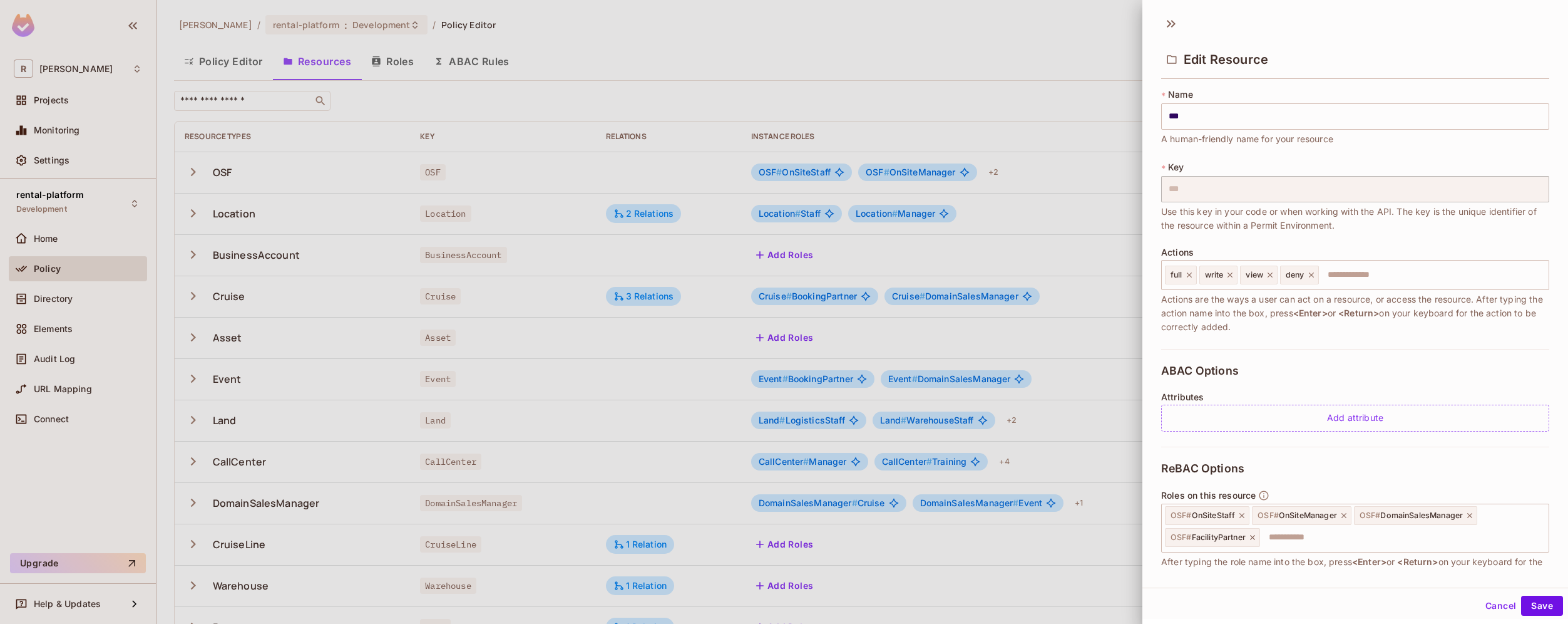
scroll to position [84, 0]
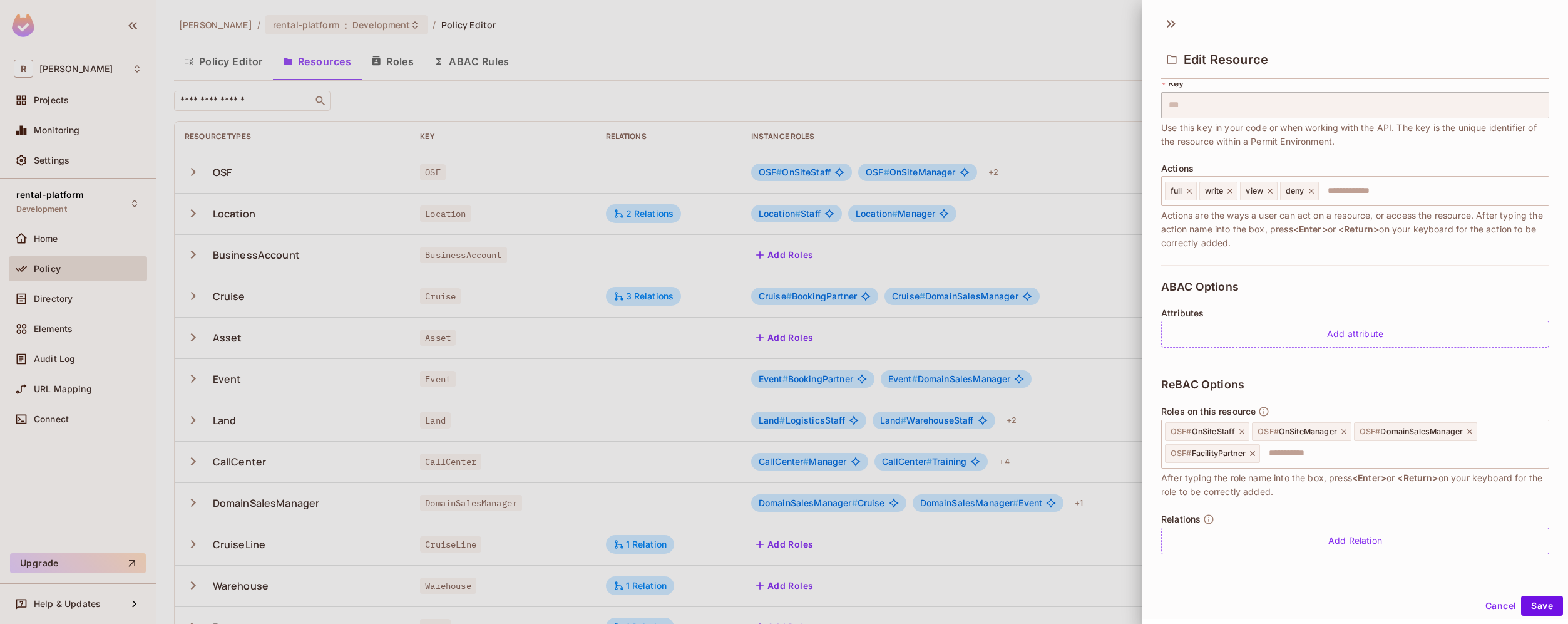
click at [1053, 211] on div at bounding box center [784, 312] width 1568 height 624
click at [1493, 608] on button "Cancel" at bounding box center [1501, 605] width 41 height 20
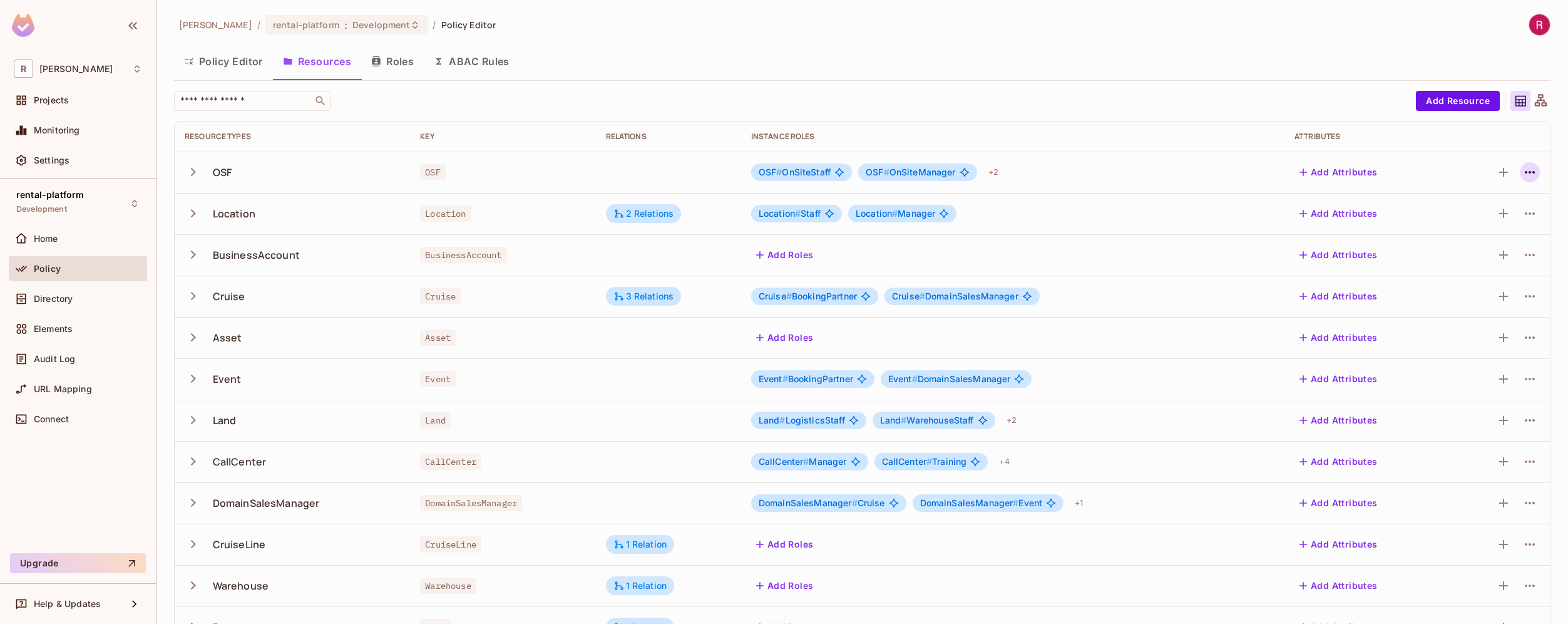
click at [1526, 172] on icon "button" at bounding box center [1530, 172] width 15 height 15
click at [1465, 225] on div "Edit Resource" at bounding box center [1466, 221] width 59 height 12
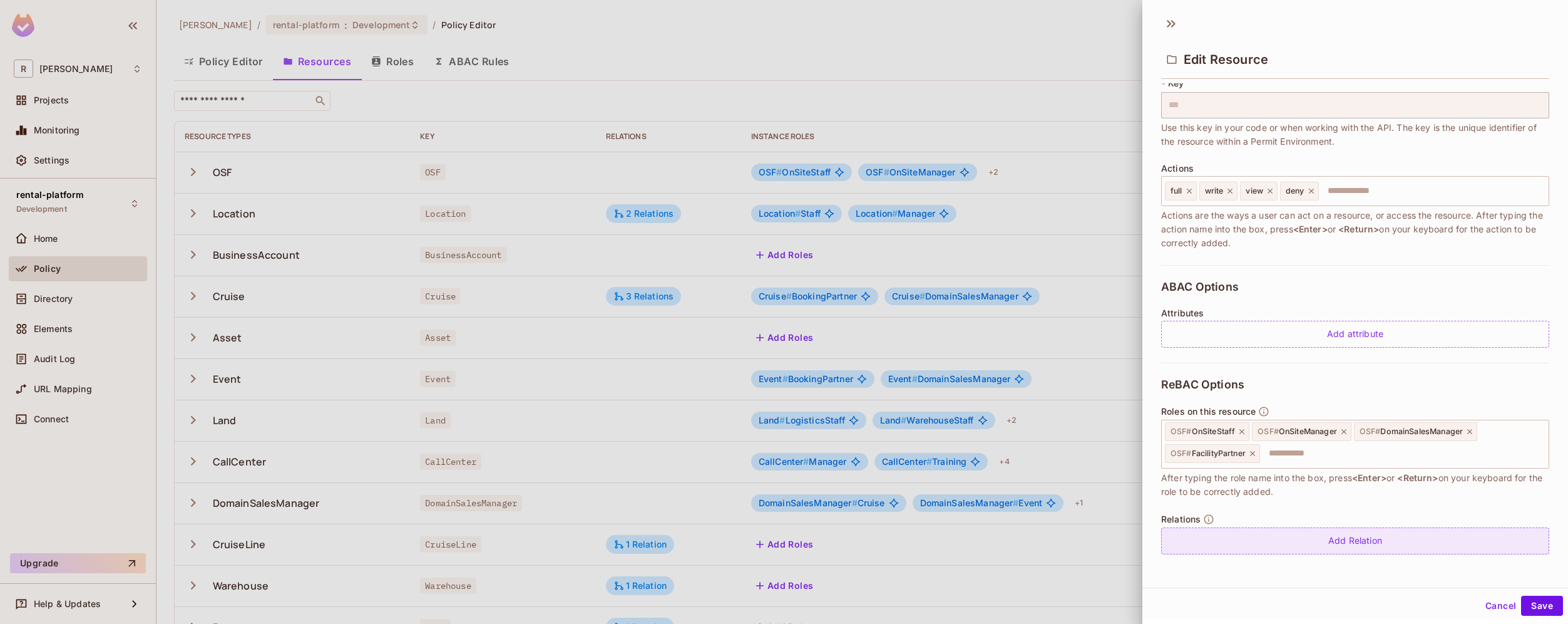
click at [1379, 546] on div "Add Relation" at bounding box center [1355, 540] width 388 height 27
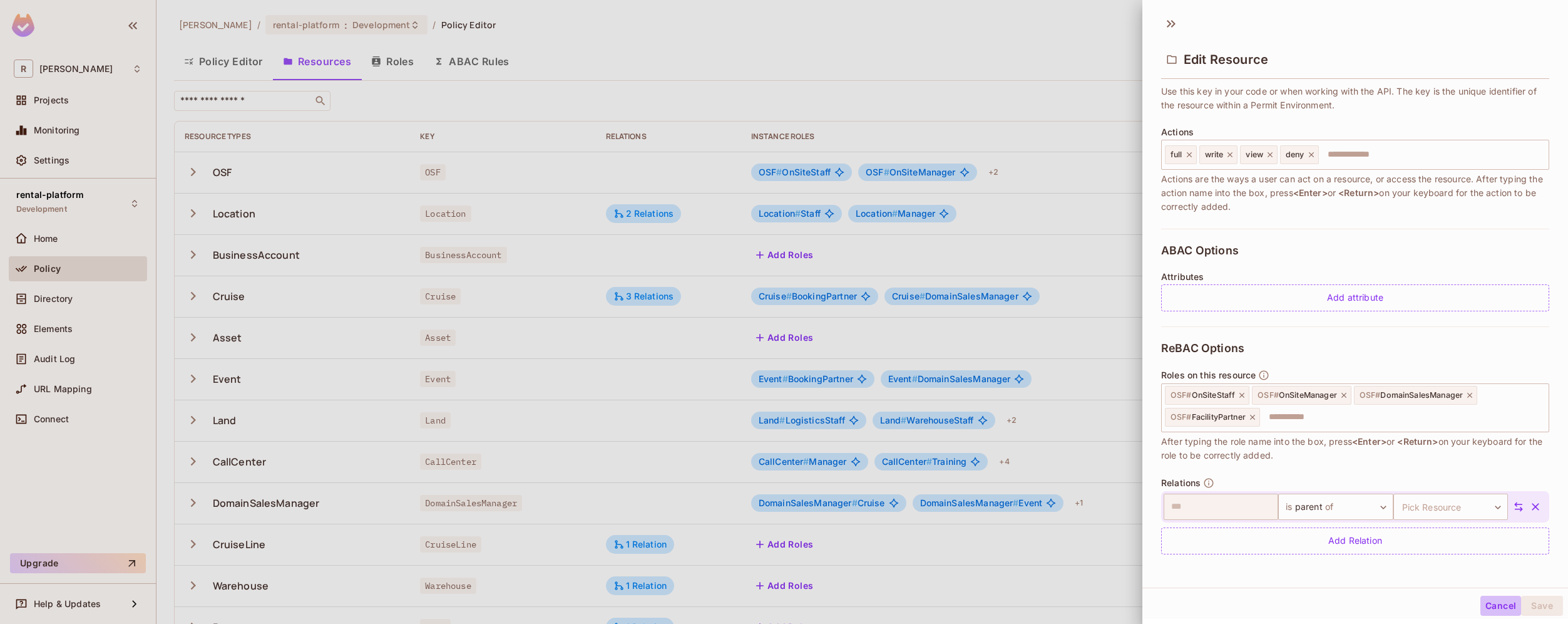
click at [1481, 606] on button "Cancel" at bounding box center [1501, 605] width 41 height 20
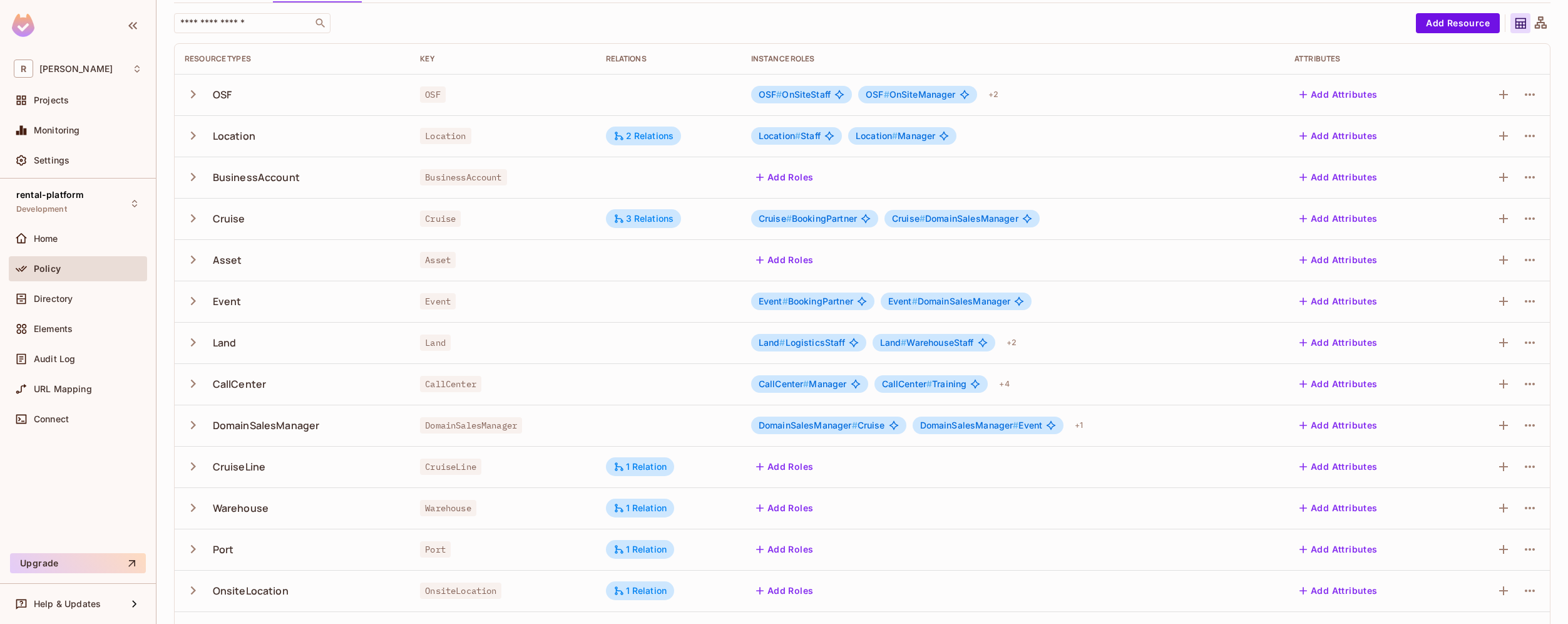
scroll to position [0, 0]
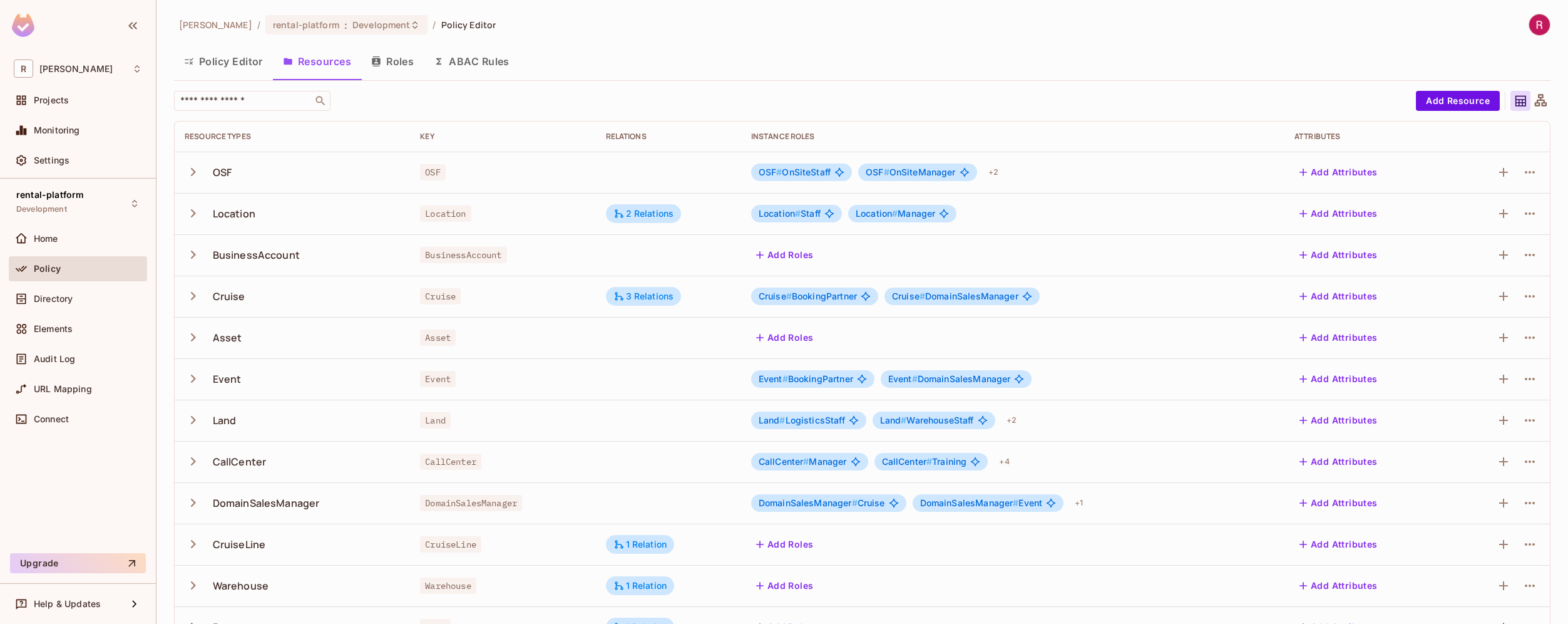
click at [387, 67] on button "Roles" at bounding box center [393, 61] width 63 height 31
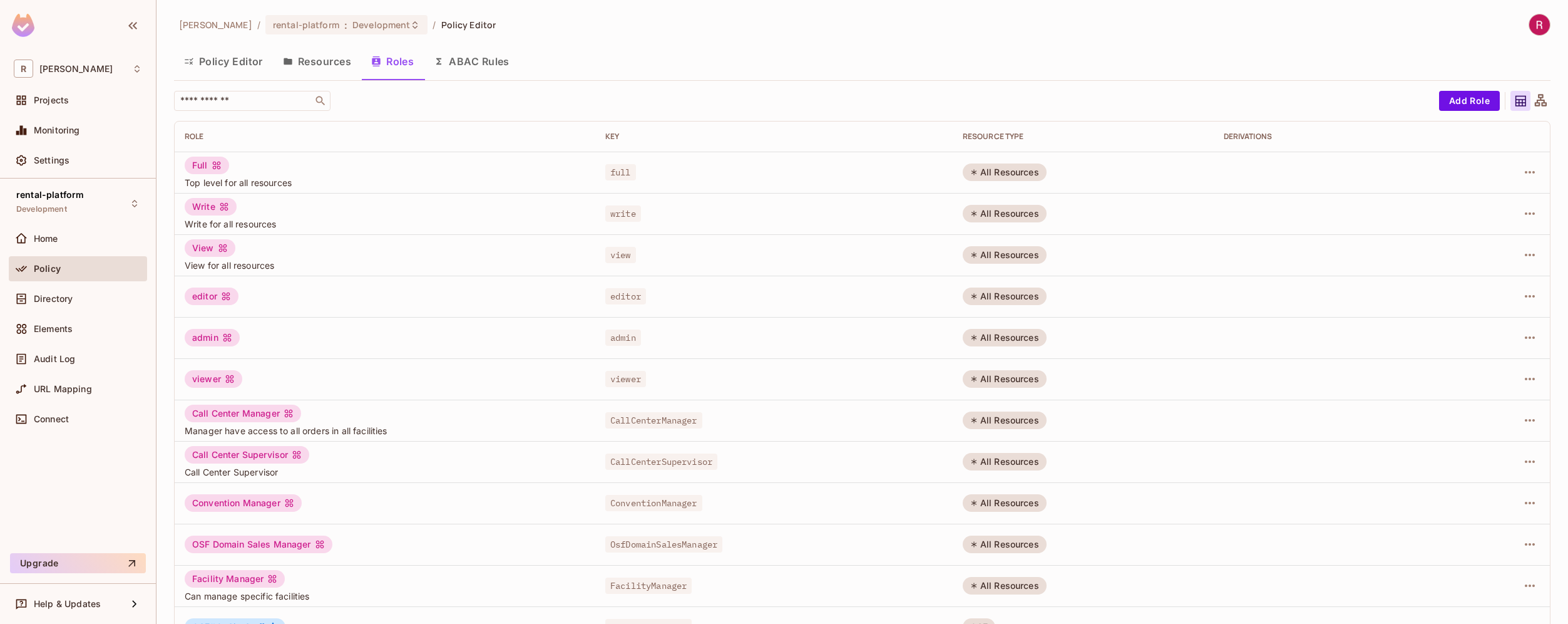
scroll to position [199, 0]
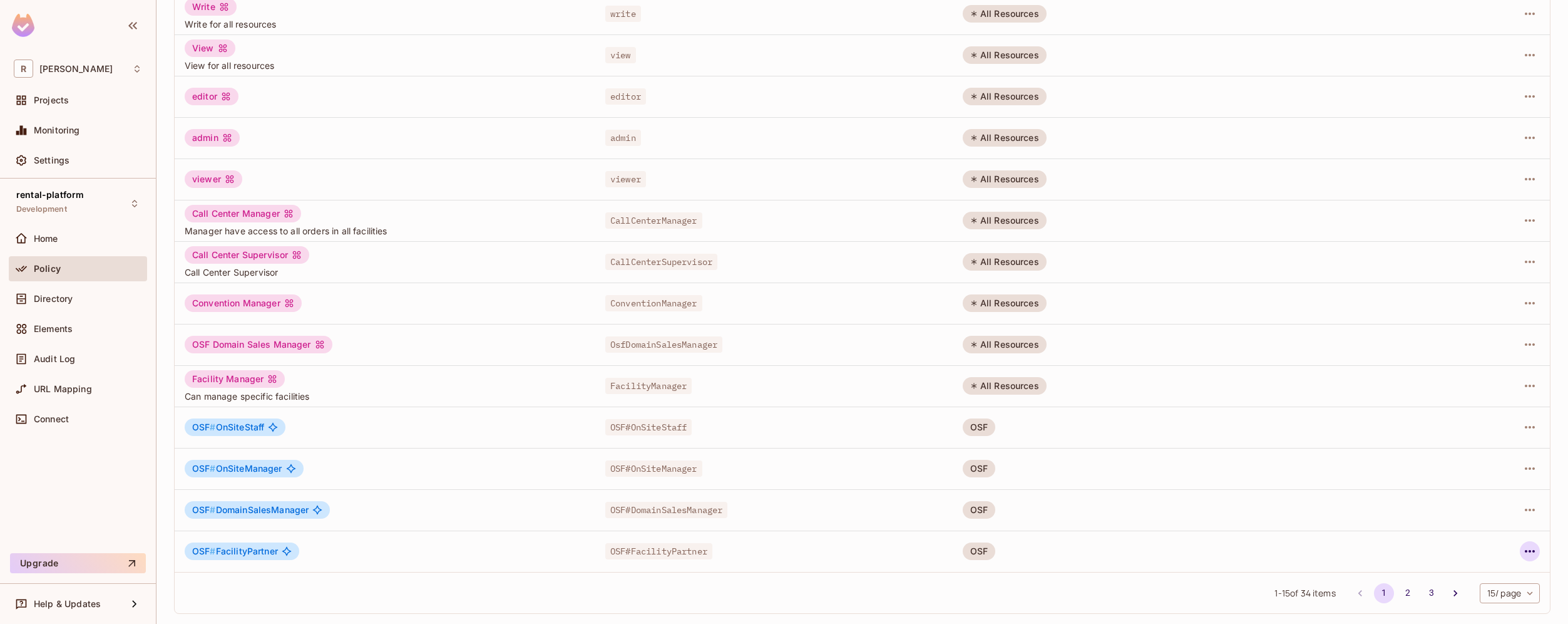
click at [1522, 545] on icon "button" at bounding box center [1530, 552] width 15 height 15
click at [1487, 540] on li "Edit Role" at bounding box center [1466, 539] width 111 height 28
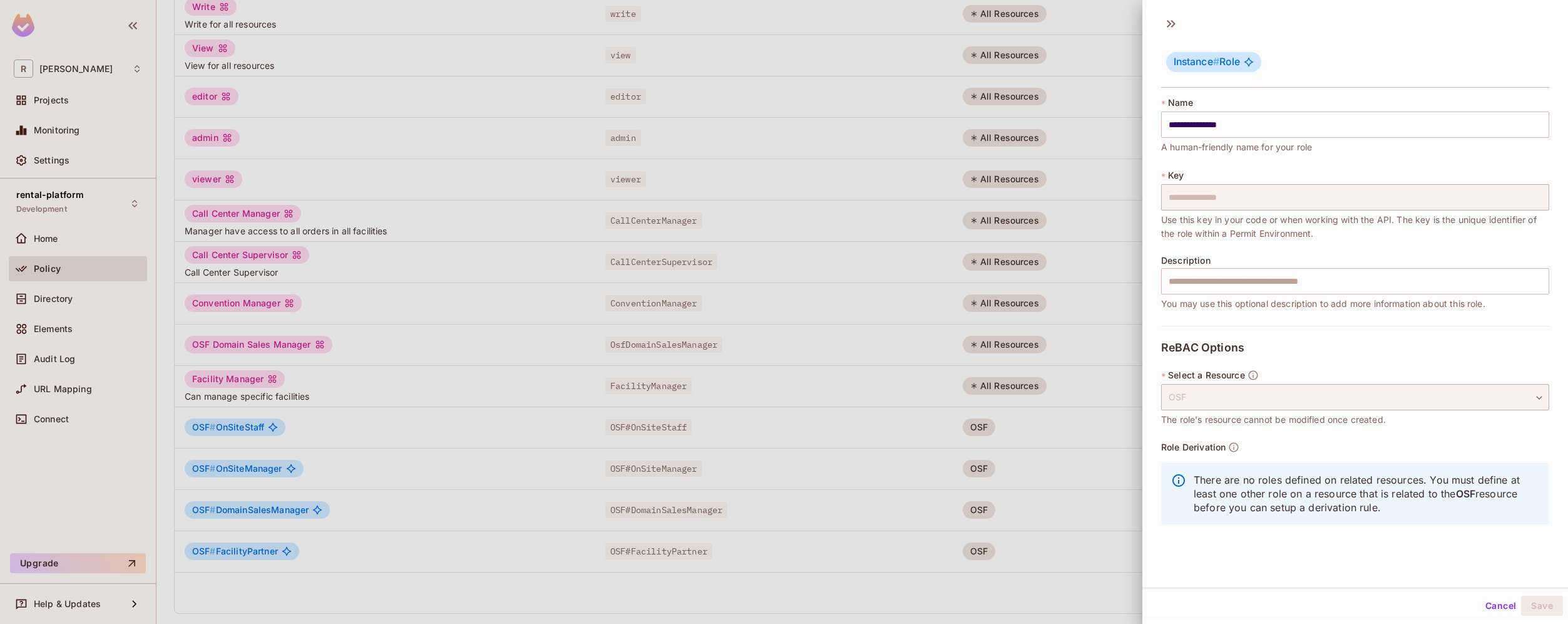
scroll to position [2, 0]
click at [1229, 446] on icon "button" at bounding box center [1234, 445] width 11 height 11
drag, startPoint x: 1191, startPoint y: 474, endPoint x: 1431, endPoint y: 520, distance: 244.4
click at [1431, 520] on div "There are no roles defined on related resources. You must define at least one o…" at bounding box center [1355, 491] width 388 height 62
copy p "There are no roles defined on related resources. You must define at least one o…"
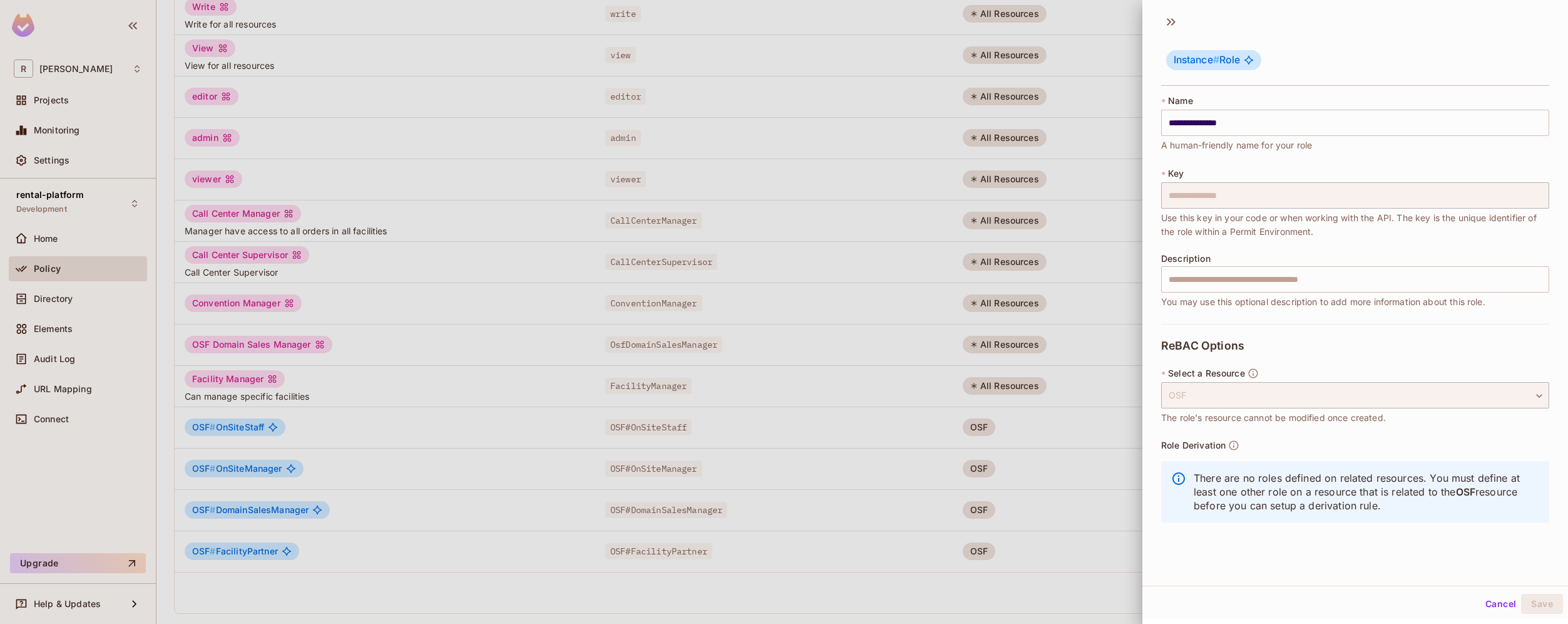
click at [413, 306] on div at bounding box center [784, 312] width 1568 height 624
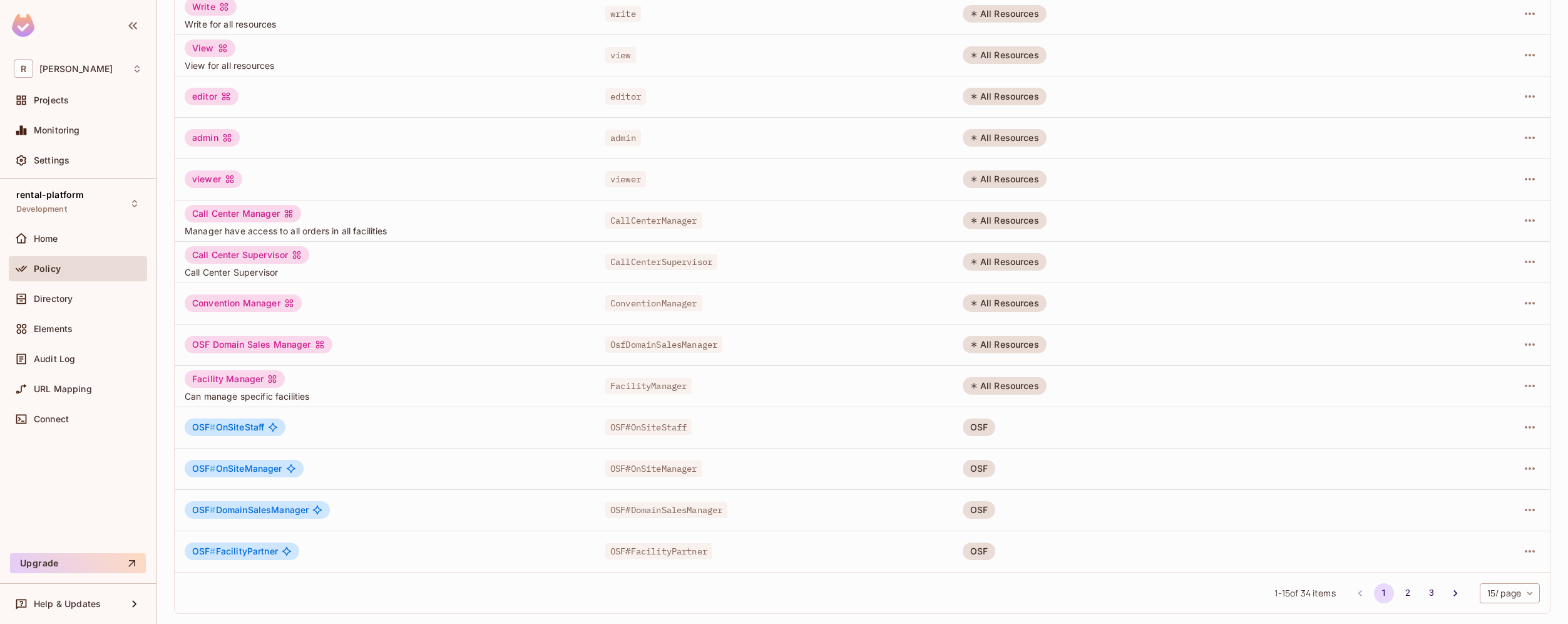
scroll to position [0, 0]
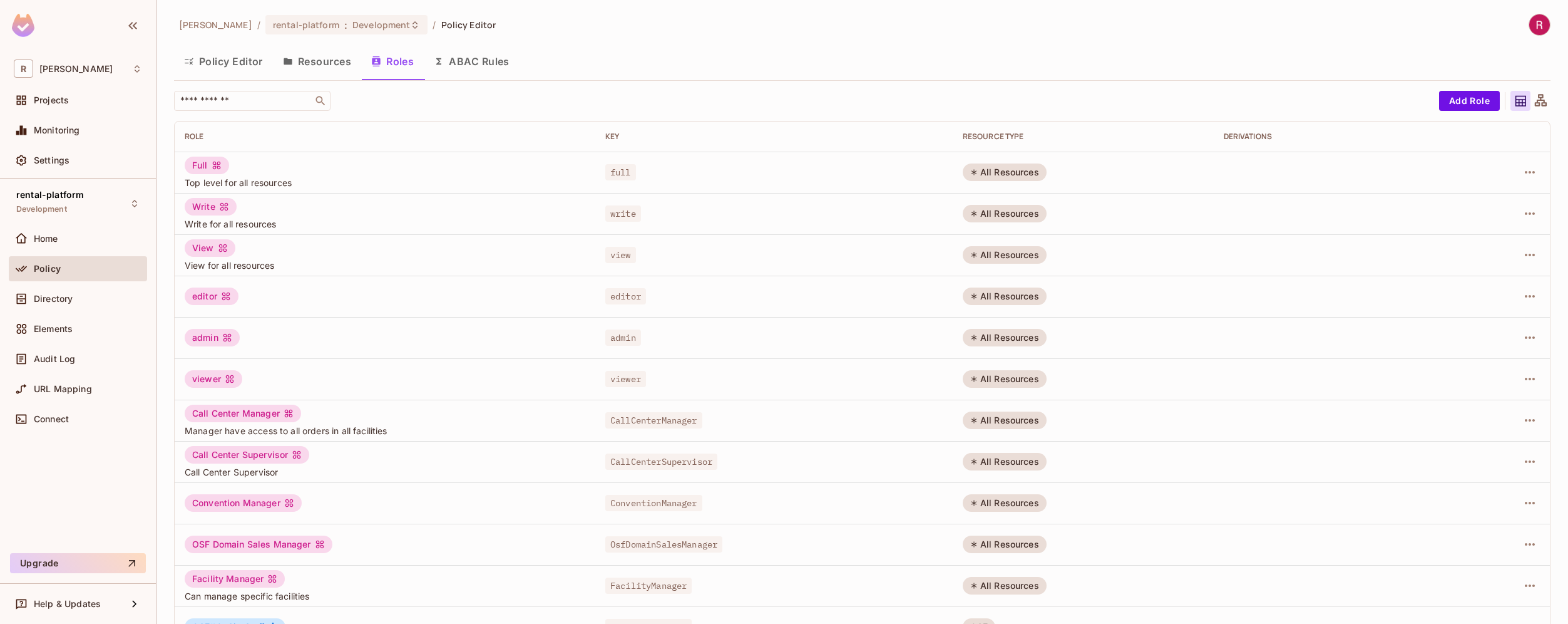
click at [334, 71] on button "Resources" at bounding box center [317, 61] width 88 height 31
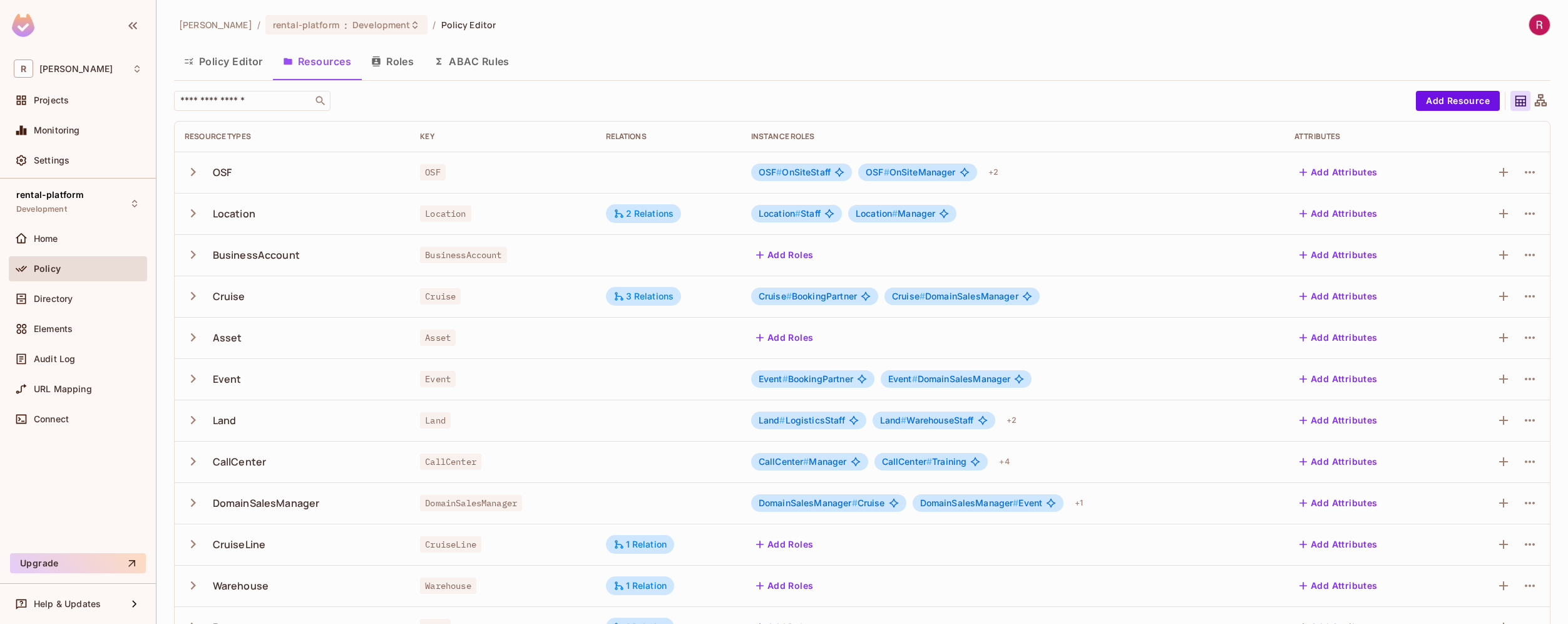
scroll to position [199, 0]
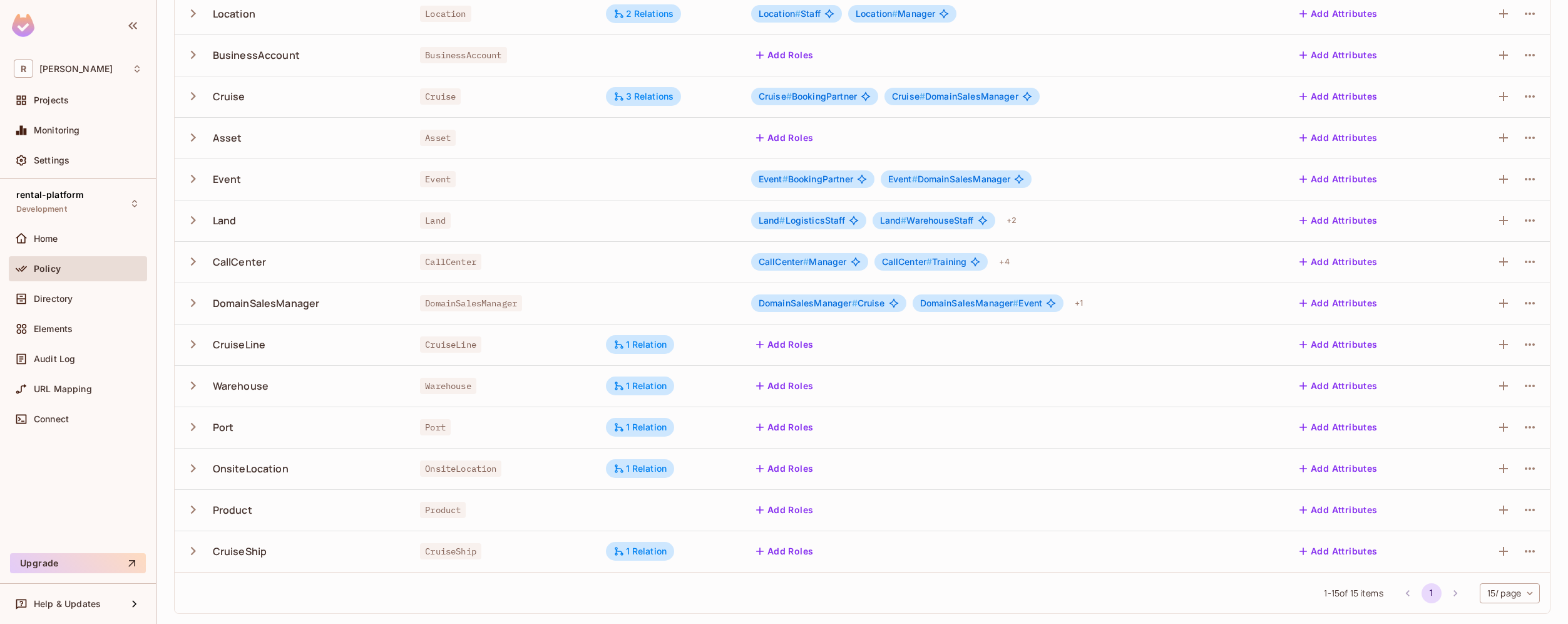
click at [1519, 599] on body "R [PERSON_NAME]-poc Projects Monitoring Settings rental-platform Development Ho…" at bounding box center [784, 312] width 1568 height 624
click at [1512, 599] on li "100 / page" at bounding box center [1500, 596] width 63 height 27
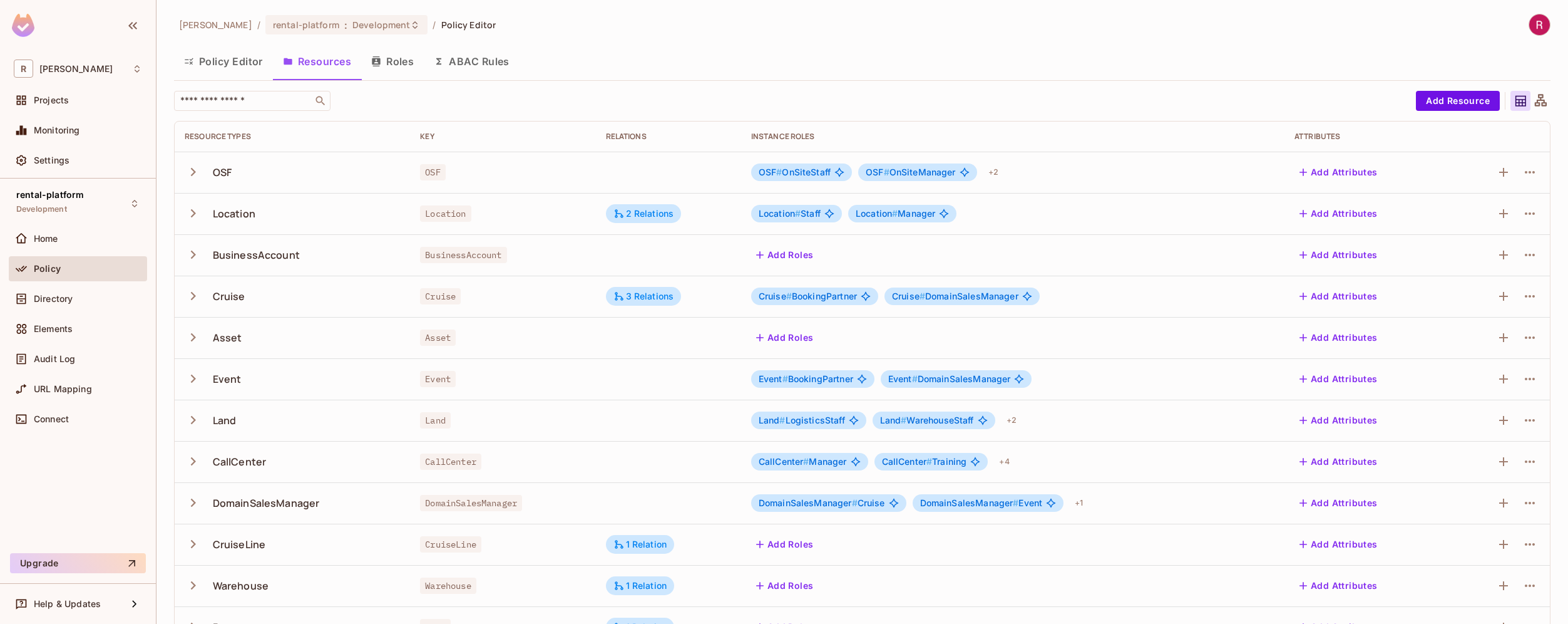
click at [1533, 178] on td at bounding box center [1500, 173] width 101 height 42
click at [1496, 173] on icon "button" at bounding box center [1503, 172] width 15 height 15
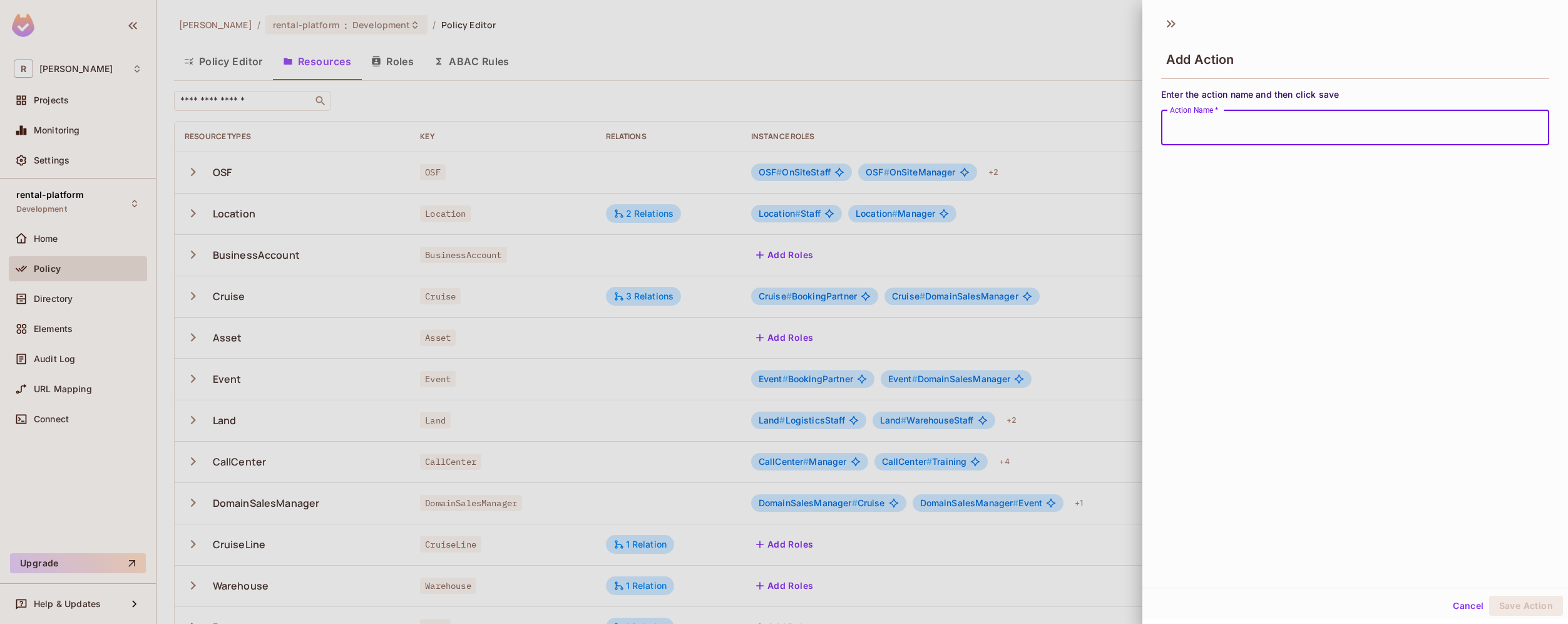
click at [1111, 144] on div at bounding box center [784, 312] width 1568 height 624
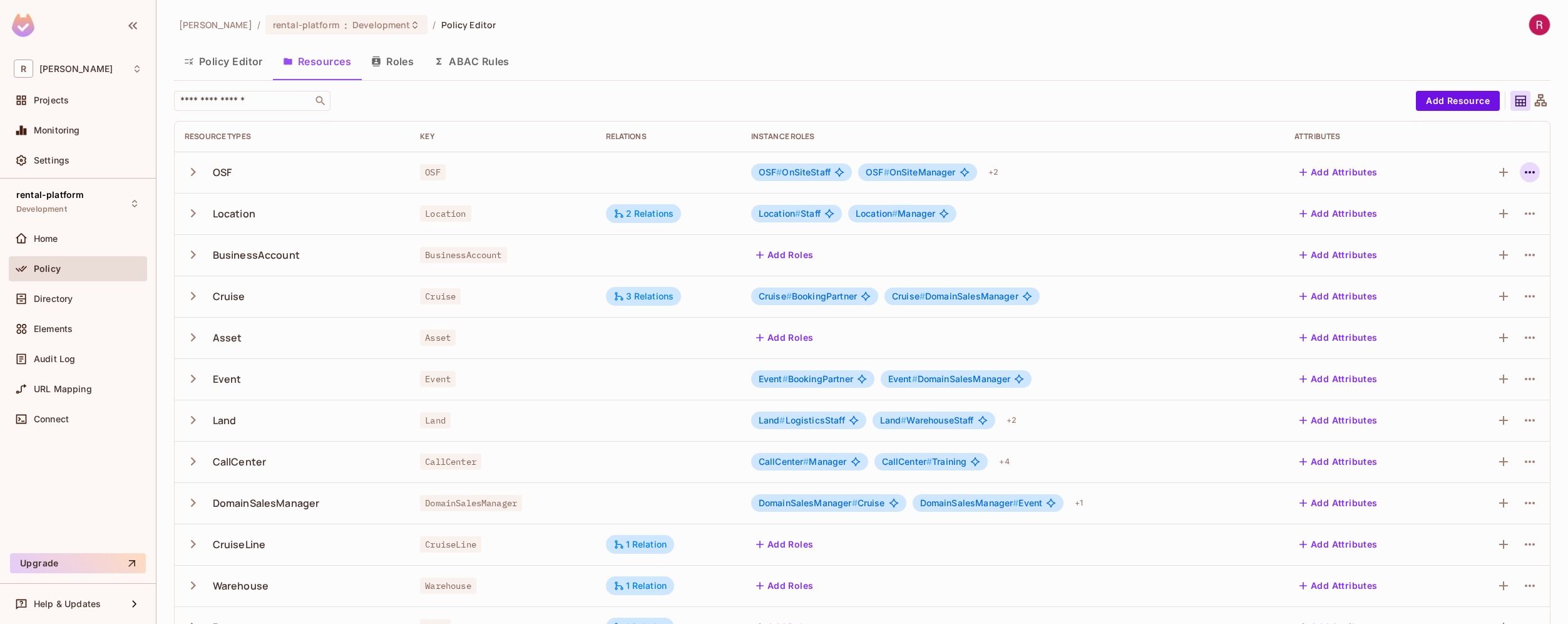
click at [1522, 176] on icon "button" at bounding box center [1530, 172] width 15 height 15
click at [1486, 217] on div "Edit Resource" at bounding box center [1466, 221] width 59 height 12
click at [1522, 165] on icon "button" at bounding box center [1530, 172] width 15 height 15
click at [1461, 221] on div "Edit Resource" at bounding box center [1466, 221] width 59 height 12
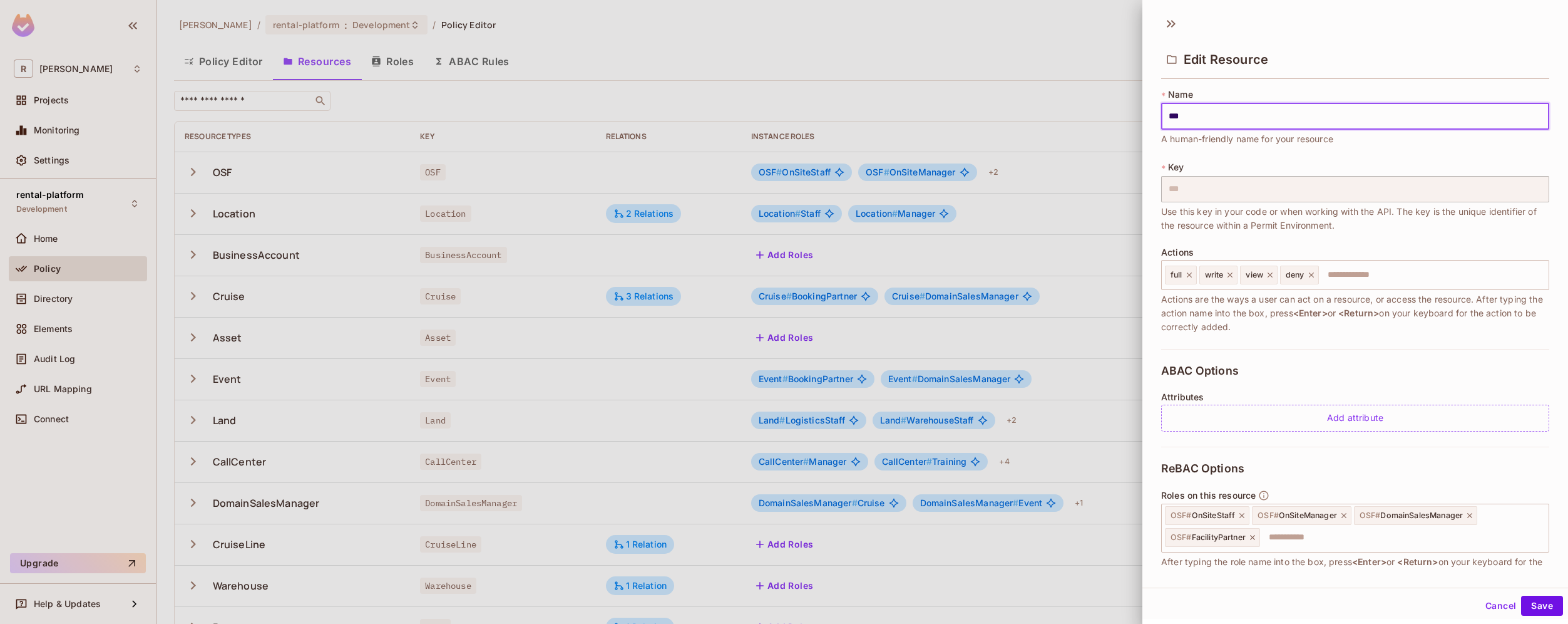
scroll to position [84, 0]
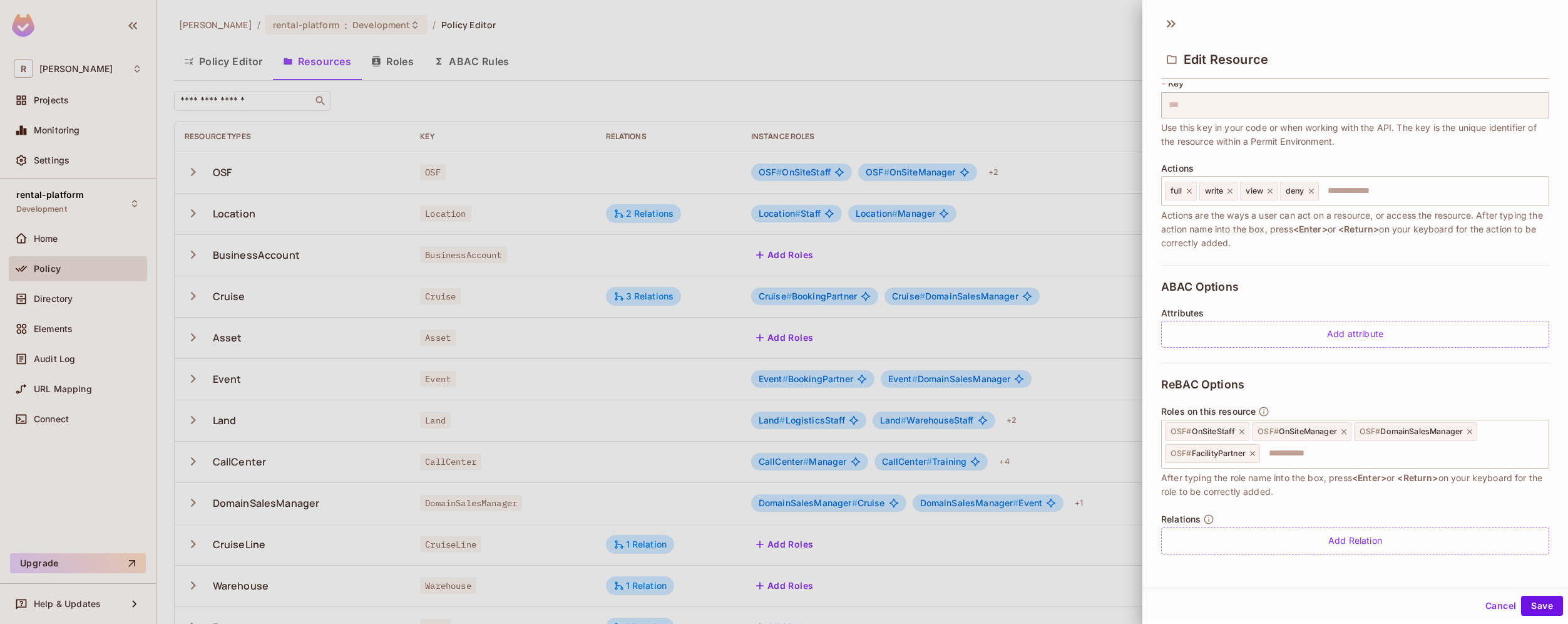
click at [1104, 590] on div at bounding box center [784, 312] width 1568 height 624
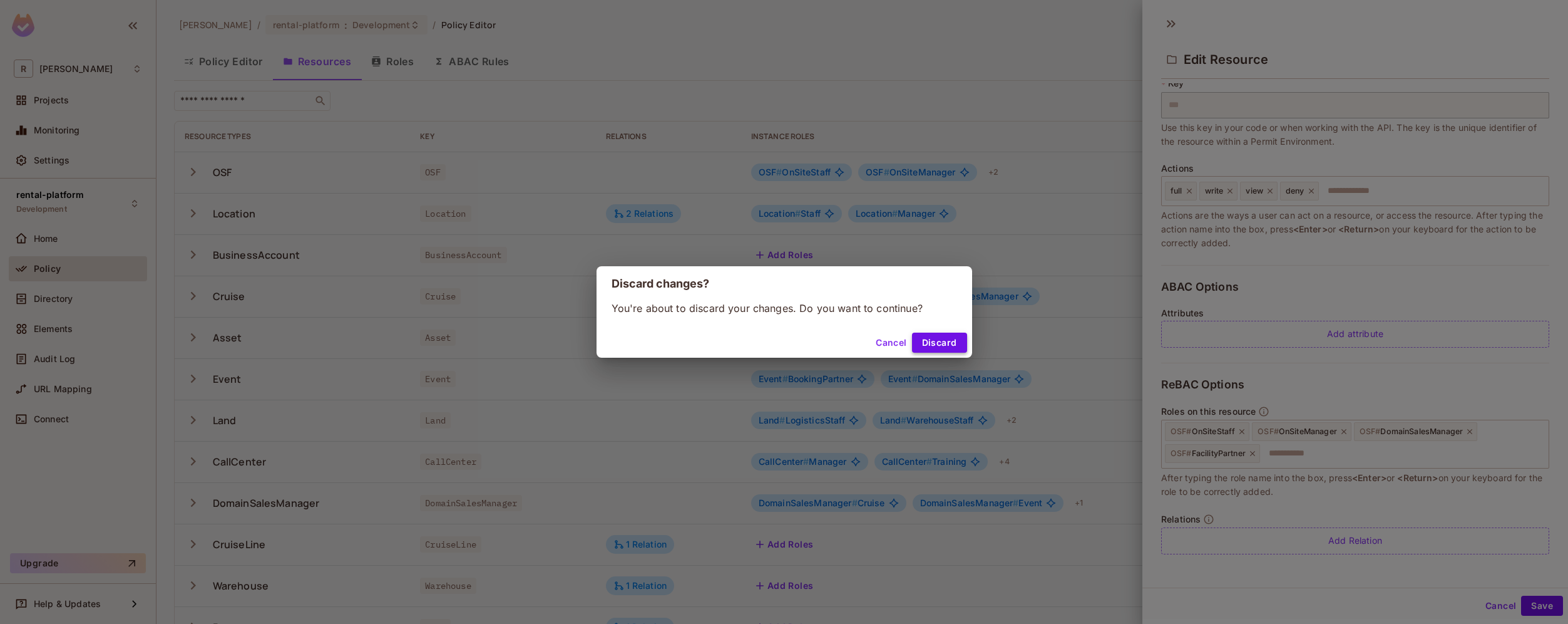
click at [922, 346] on button "Discard" at bounding box center [940, 342] width 55 height 20
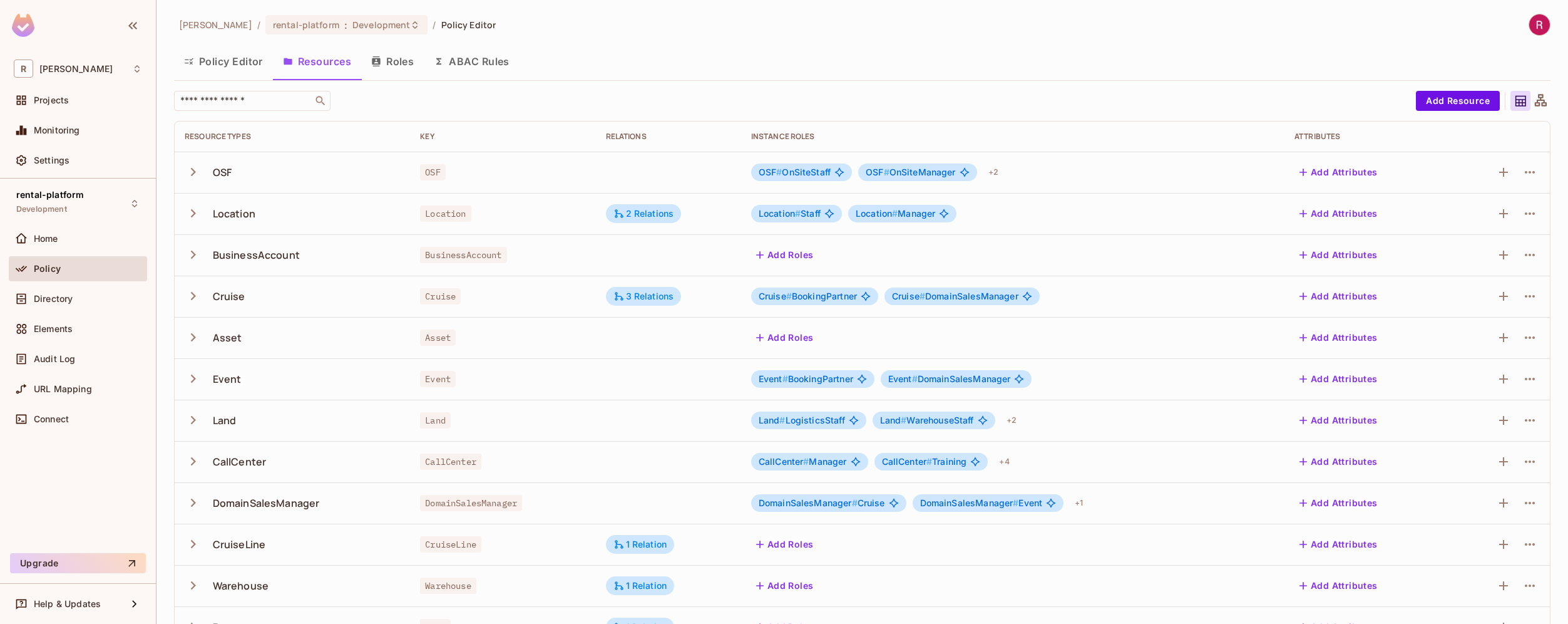
click at [398, 64] on button "Roles" at bounding box center [393, 61] width 63 height 31
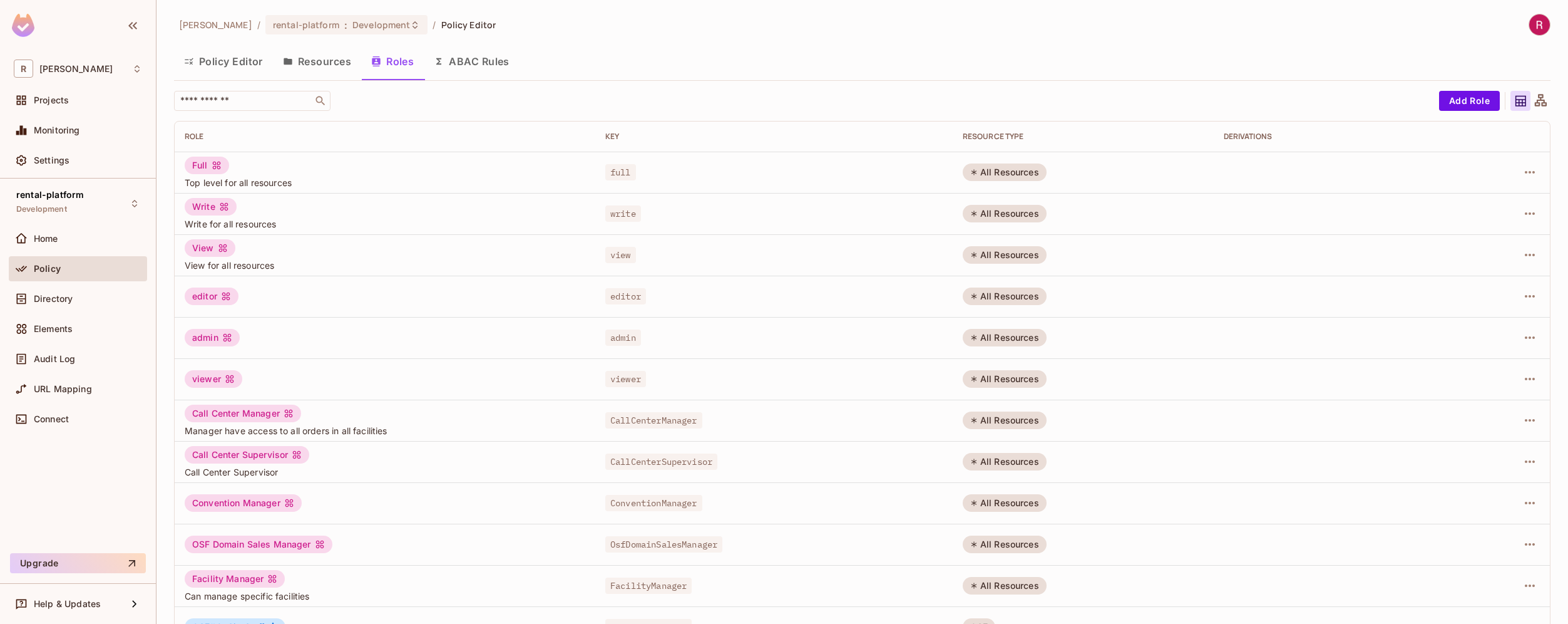
scroll to position [199, 0]
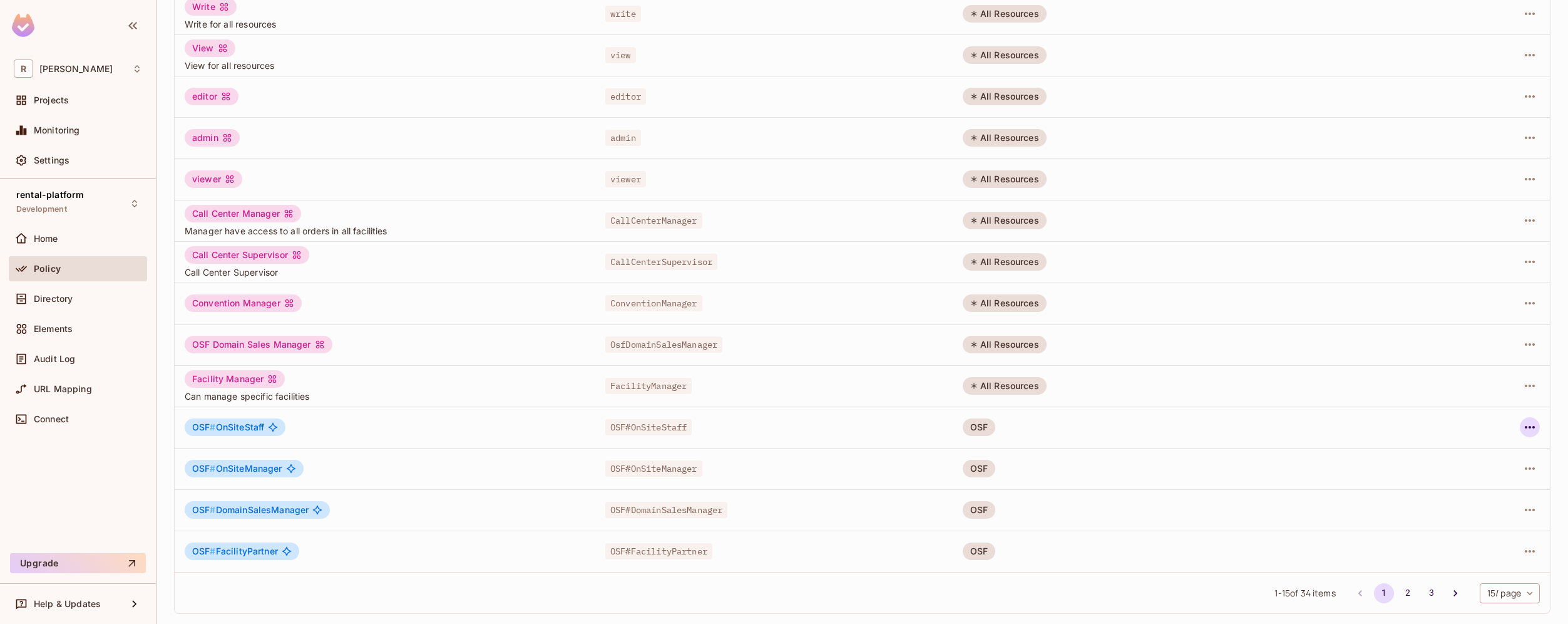
click at [1525, 426] on icon "button" at bounding box center [1530, 427] width 15 height 15
click at [1499, 455] on li "Edit Role" at bounding box center [1466, 456] width 111 height 28
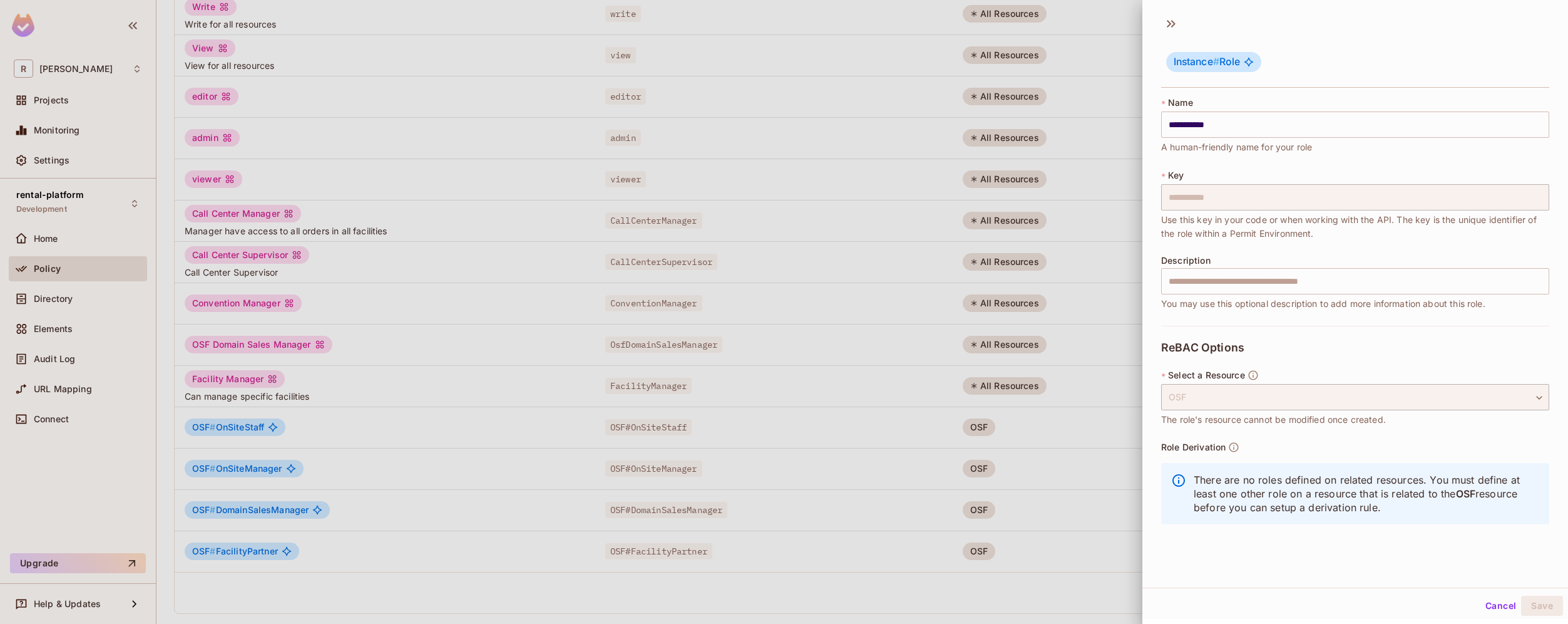
click at [1317, 444] on div "Role Derivation There are no roles defined on related resources. You must defin…" at bounding box center [1355, 486] width 388 height 90
drag, startPoint x: 1422, startPoint y: 483, endPoint x: 1252, endPoint y: 482, distance: 170.0
click at [1250, 482] on p "There are no roles defined on related resources. You must define at least one o…" at bounding box center [1367, 494] width 345 height 42
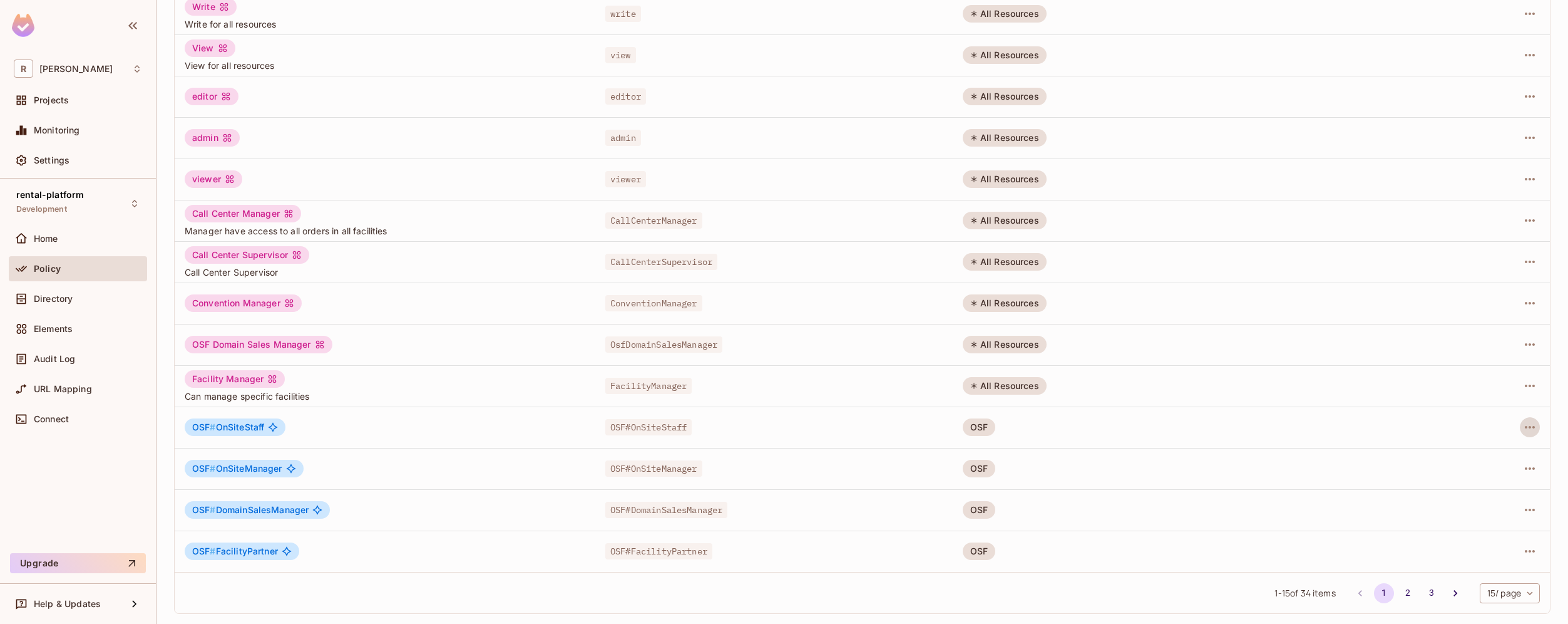
scroll to position [0, 0]
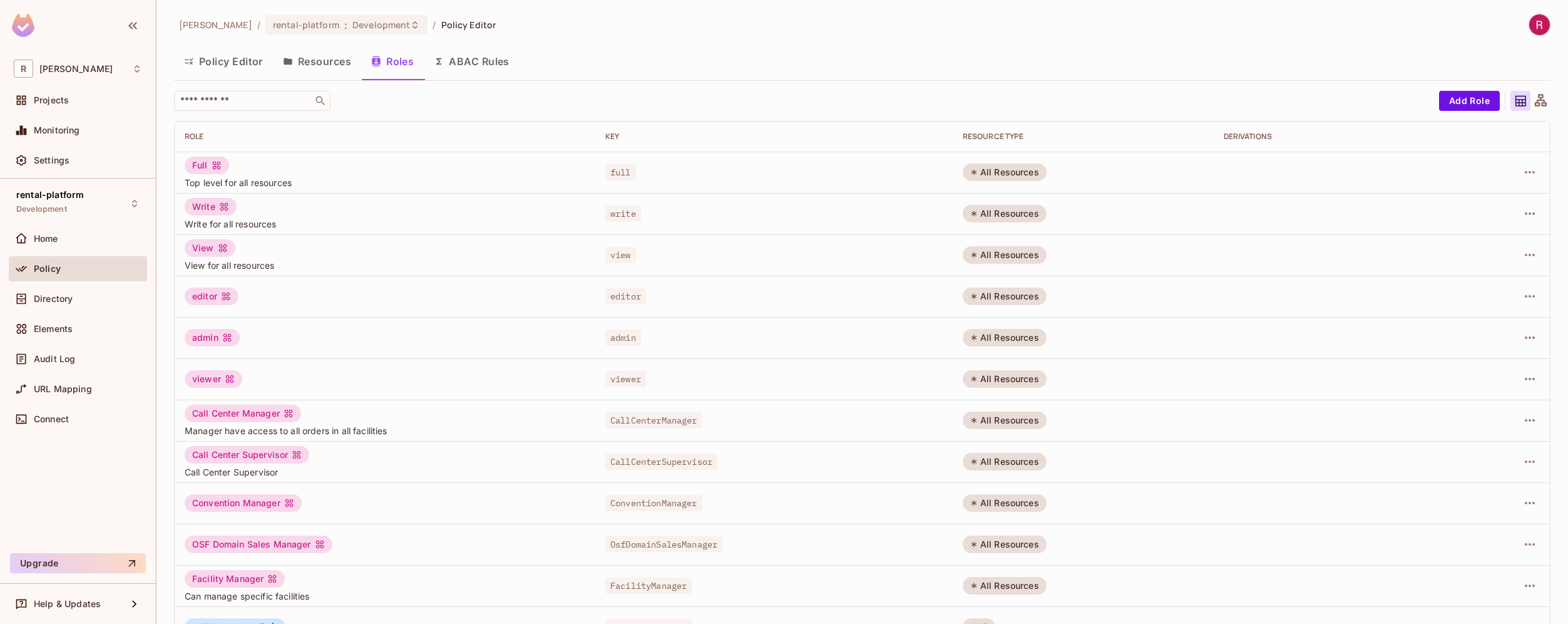
click at [333, 61] on button "Resources" at bounding box center [317, 61] width 88 height 31
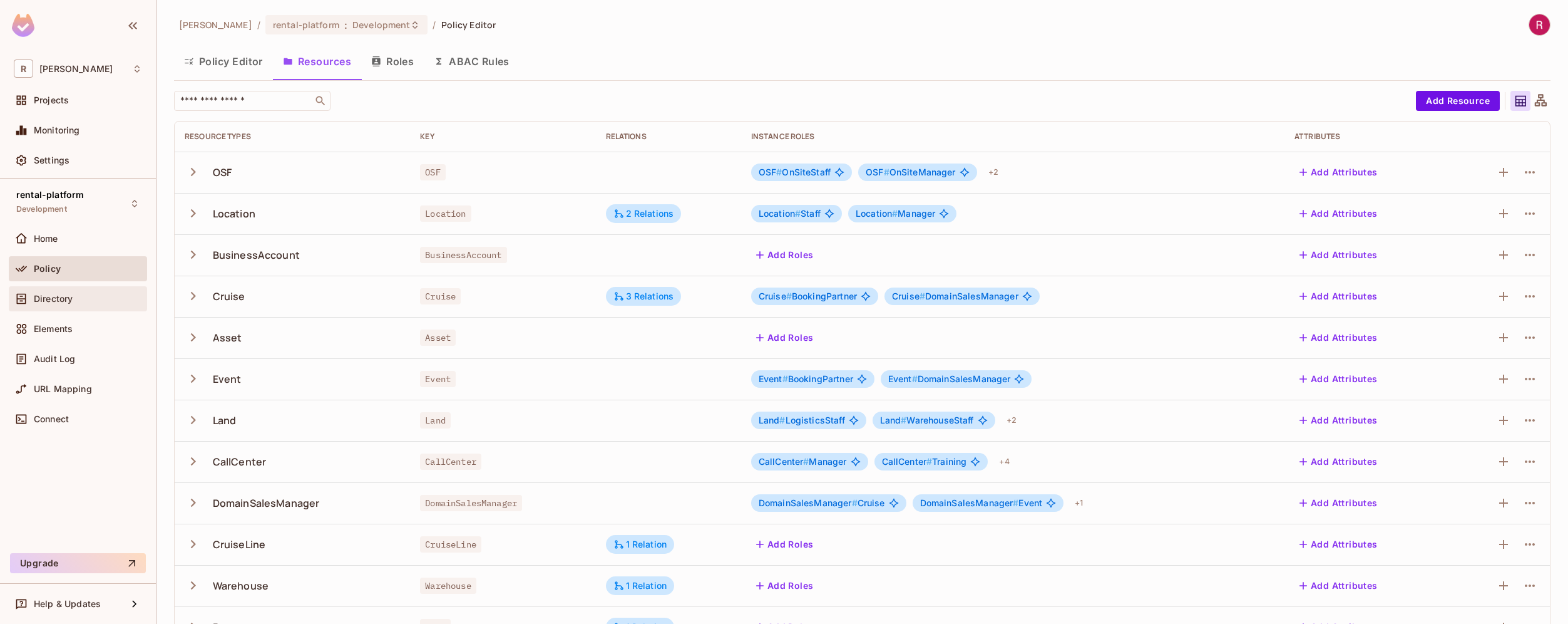
click at [74, 294] on div "Directory" at bounding box center [88, 298] width 108 height 10
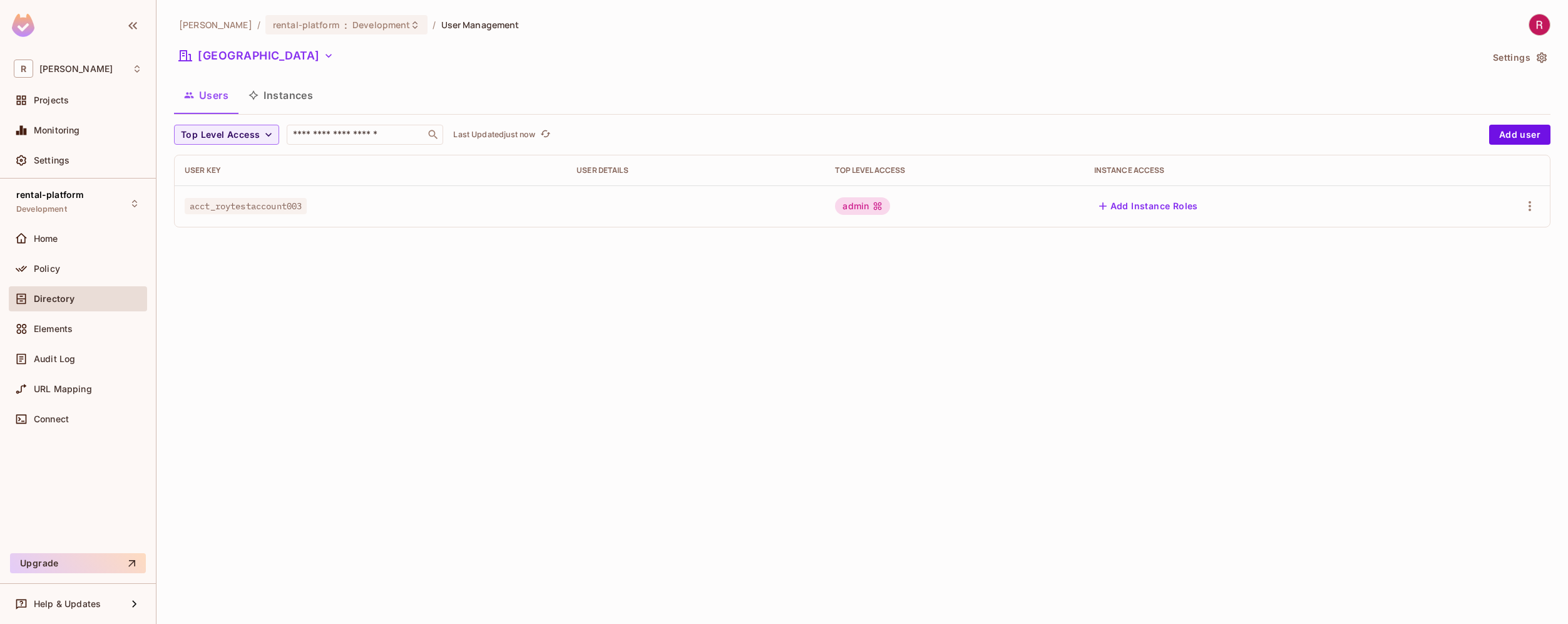
click at [280, 213] on span "acct_roytestaccount003" at bounding box center [246, 205] width 122 height 16
copy span "acct_roytestaccount003"
click at [1516, 139] on button "Add user" at bounding box center [1520, 134] width 62 height 20
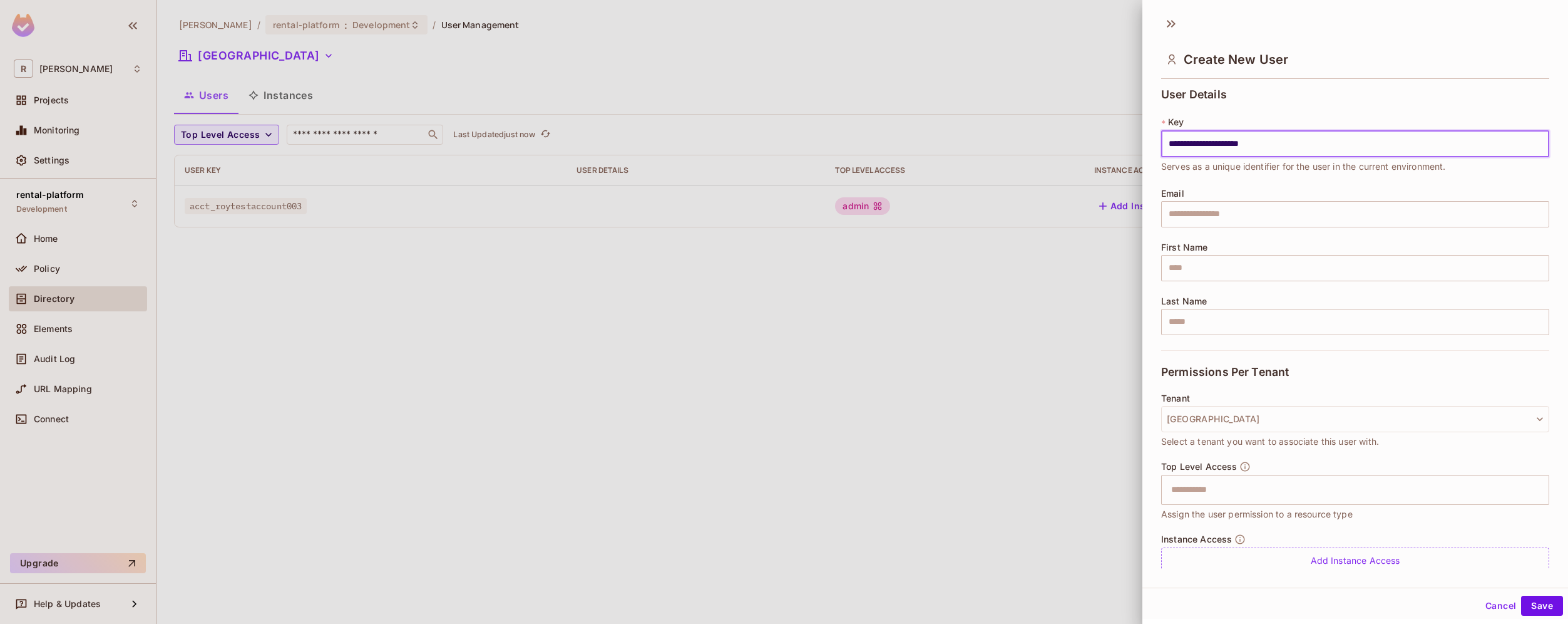
drag, startPoint x: 1268, startPoint y: 144, endPoint x: 1308, endPoint y: 144, distance: 40.0
click at [1307, 144] on input "**********" at bounding box center [1355, 144] width 388 height 27
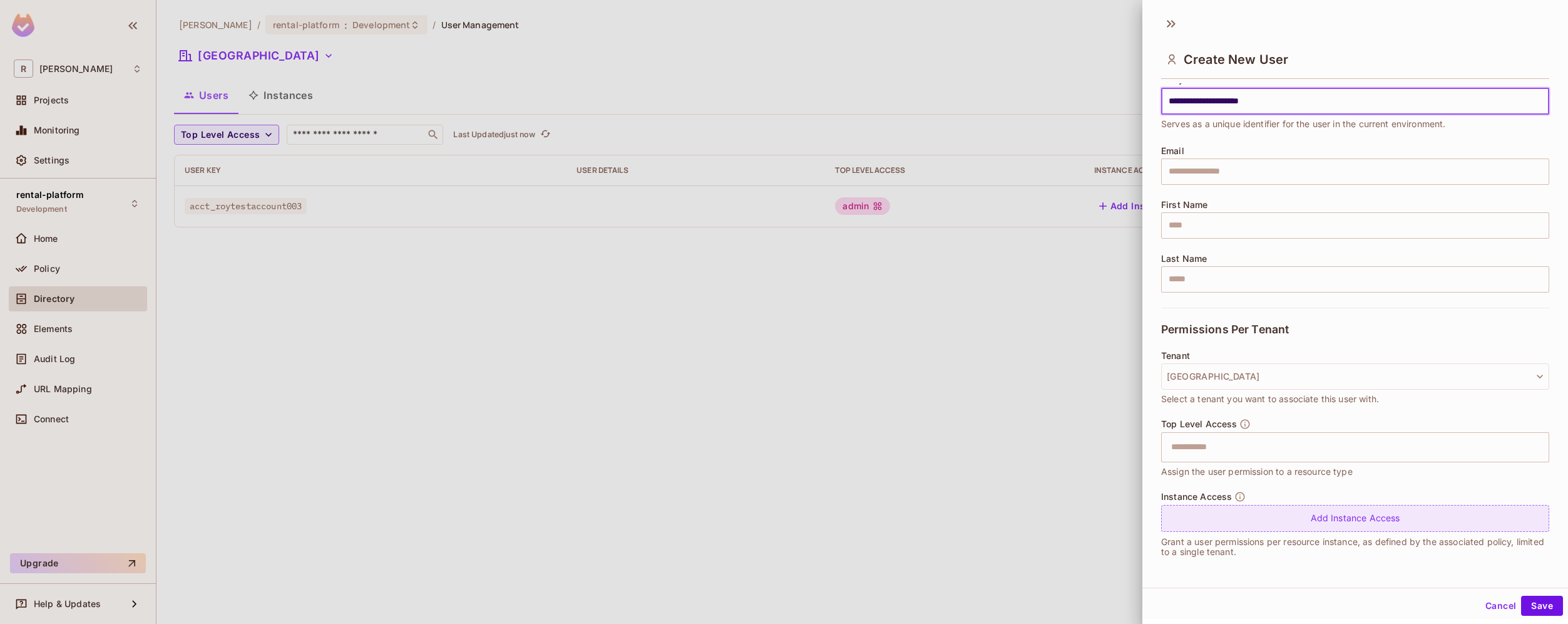
type input "**********"
click at [1314, 523] on div "Add Instance Access" at bounding box center [1355, 519] width 388 height 27
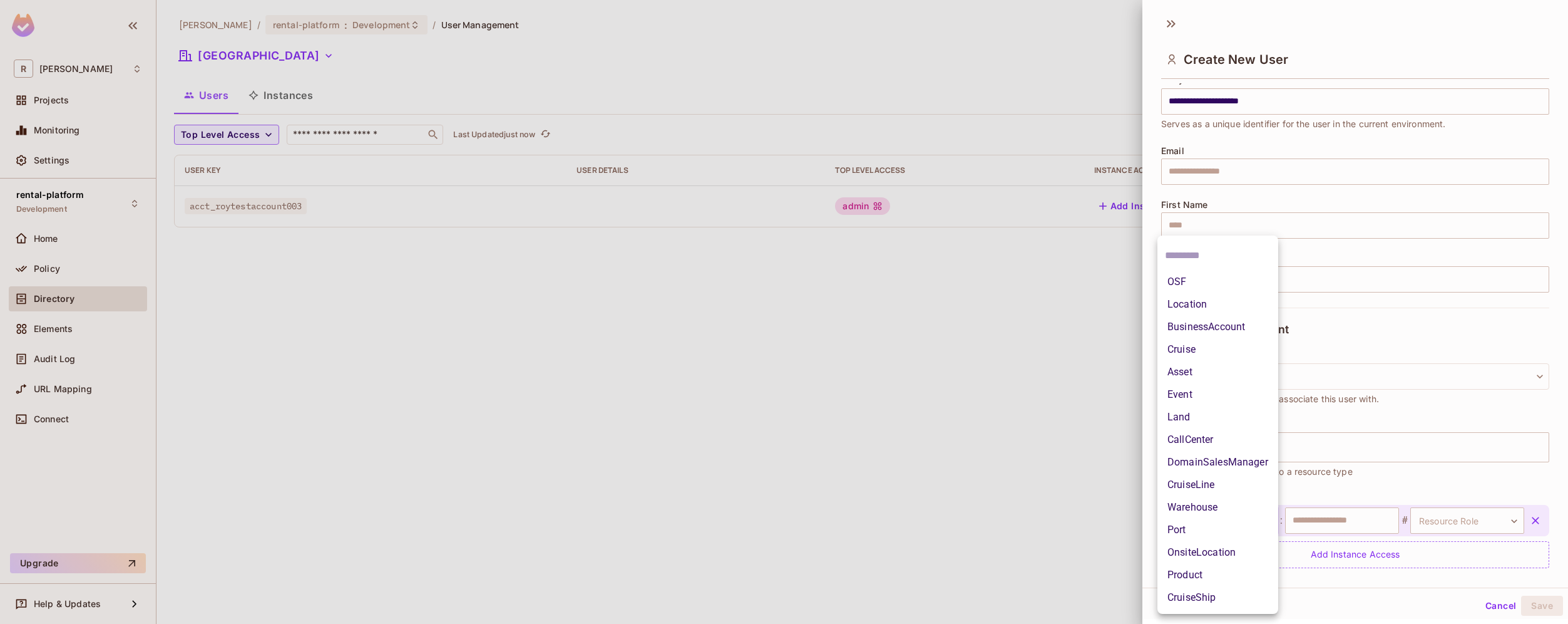
click at [1241, 516] on body "**********" at bounding box center [784, 312] width 1568 height 624
click at [1222, 547] on li "OnsiteLocation" at bounding box center [1218, 553] width 121 height 23
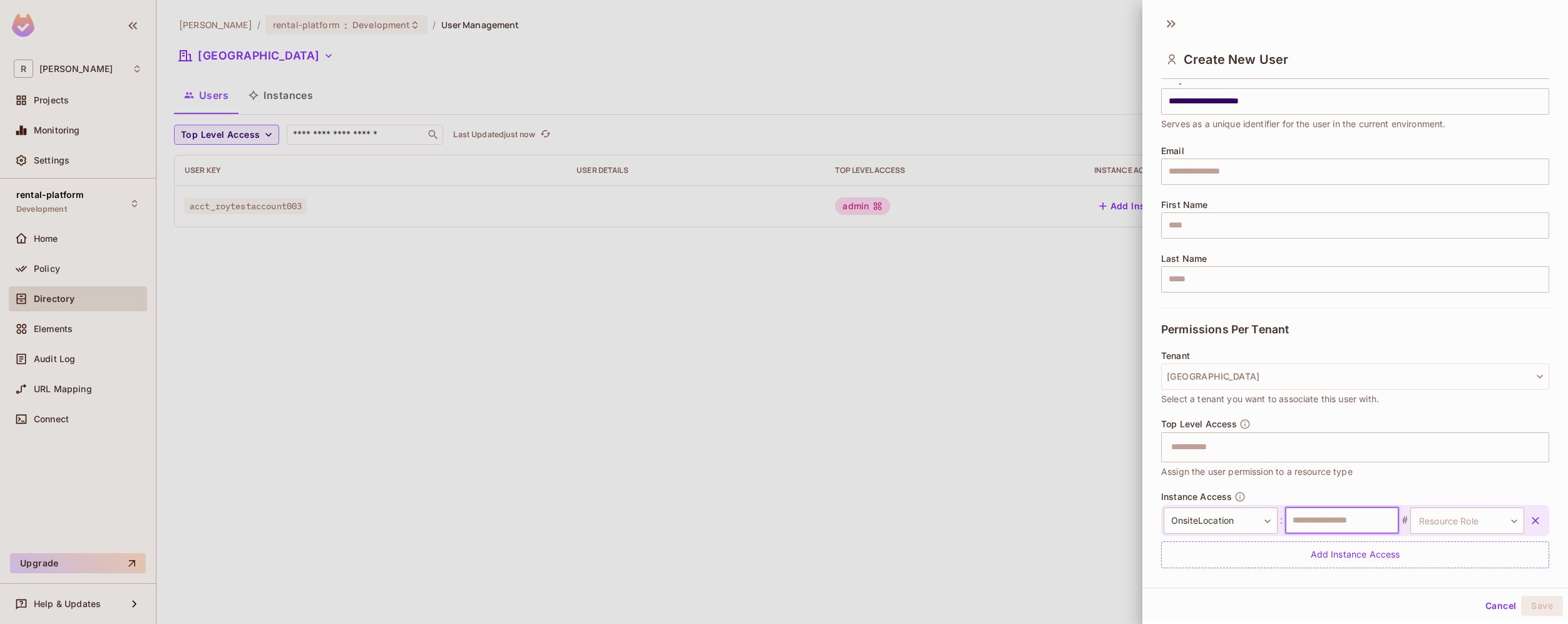
click at [1363, 520] on input "text" at bounding box center [1342, 520] width 114 height 27
type input "****"
click at [1492, 529] on body "**********" at bounding box center [784, 312] width 1568 height 624
click at [1467, 575] on li "Editor" at bounding box center [1449, 580] width 115 height 23
click at [1533, 600] on button "Save" at bounding box center [1542, 605] width 42 height 20
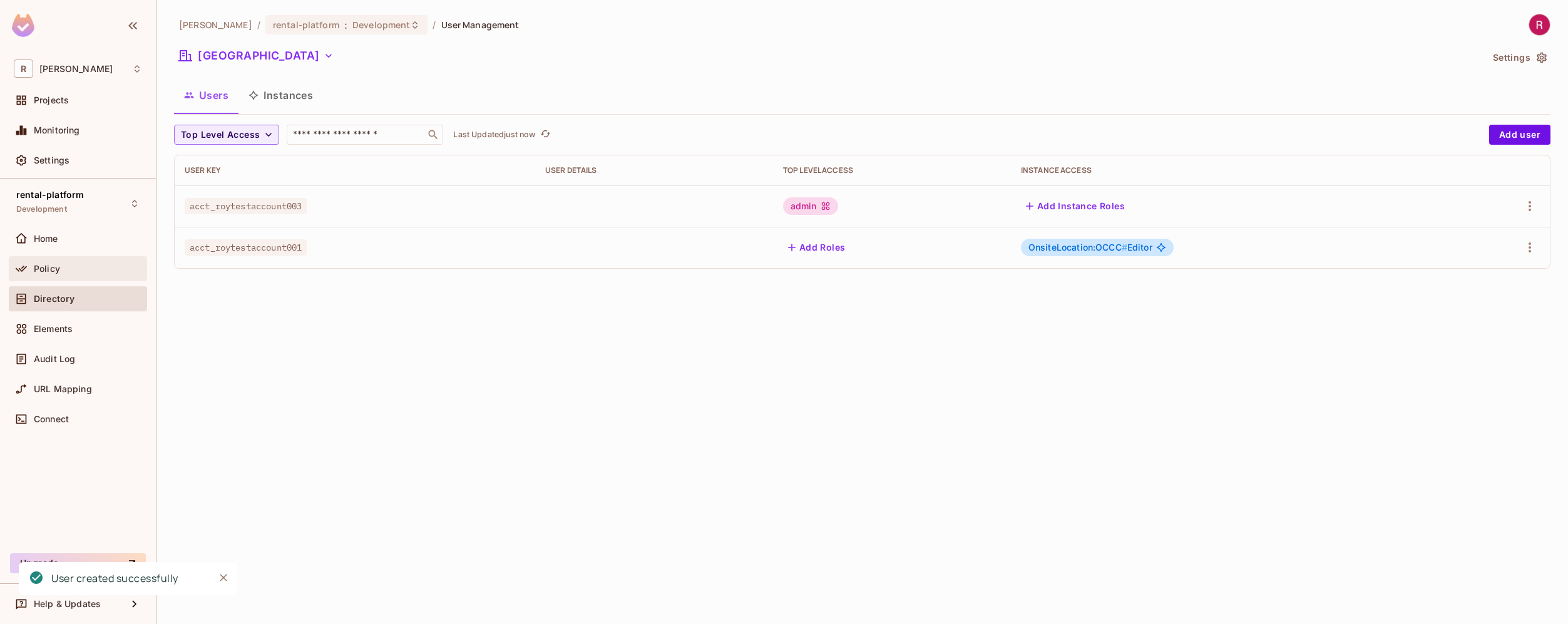
click at [69, 270] on div "Policy" at bounding box center [88, 269] width 108 height 10
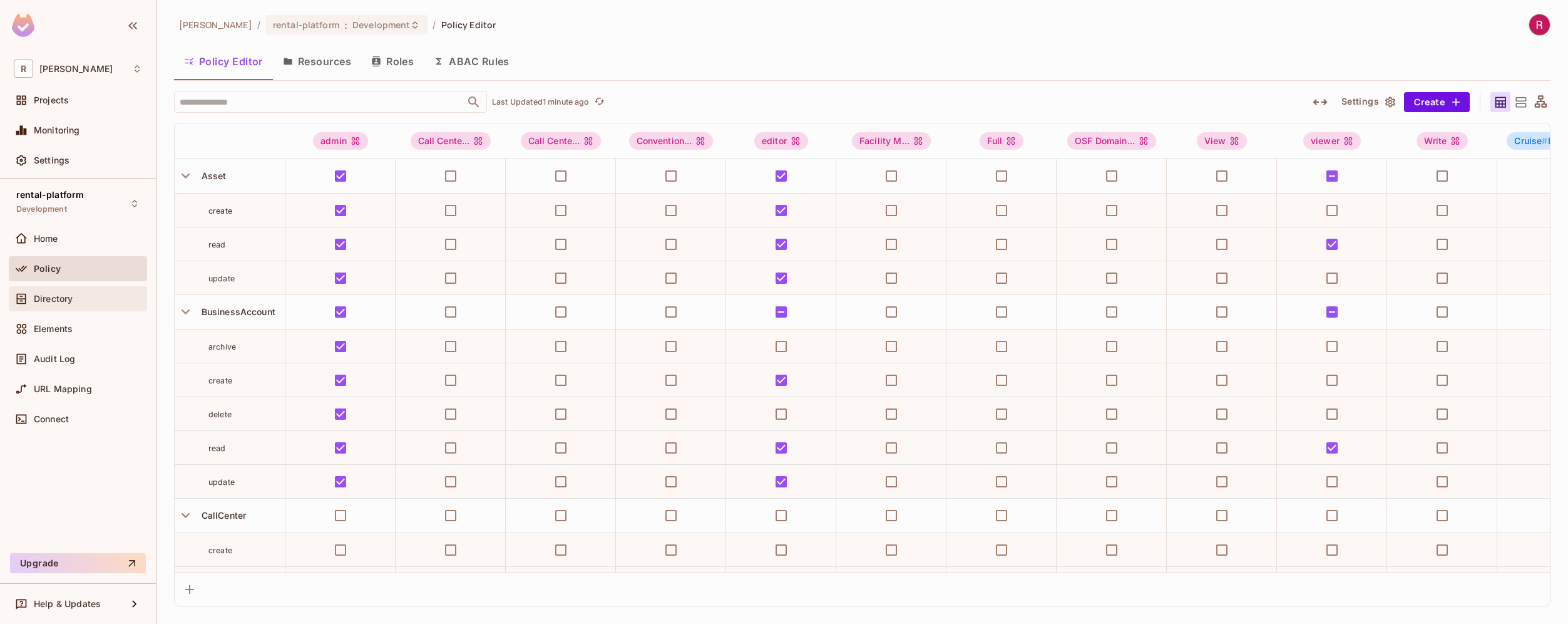
click at [78, 302] on div "Directory" at bounding box center [88, 298] width 108 height 10
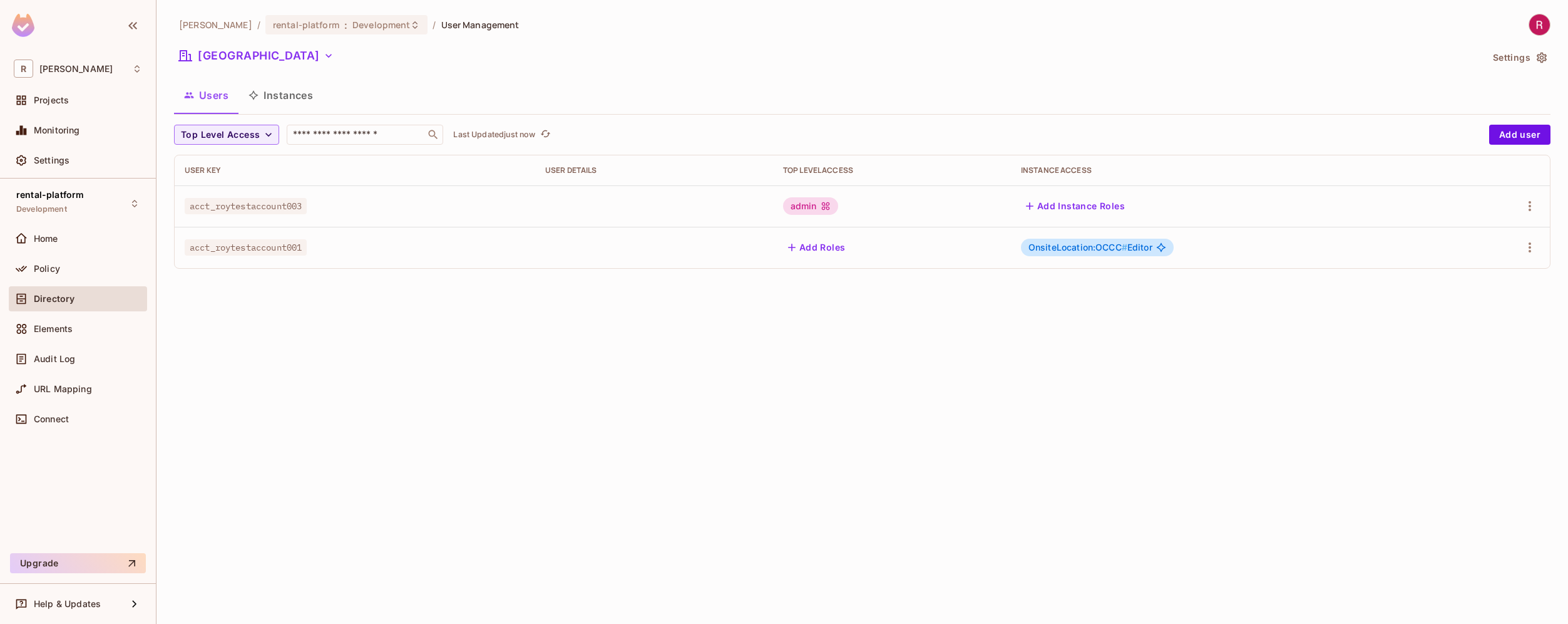
click at [1166, 246] on icon at bounding box center [1161, 248] width 9 height 9
click at [1148, 248] on span "OnsiteLocation:OCCC # Editor" at bounding box center [1091, 247] width 124 height 10
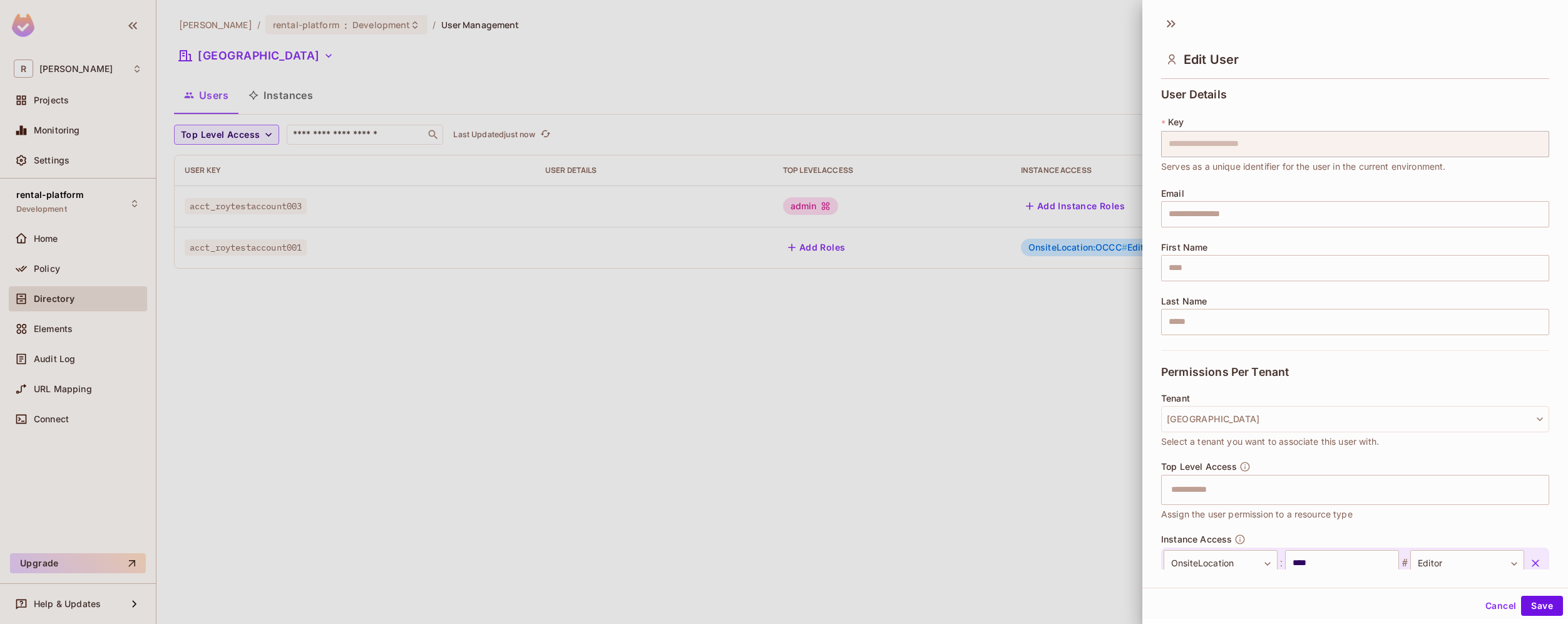
click at [841, 375] on div at bounding box center [784, 312] width 1568 height 624
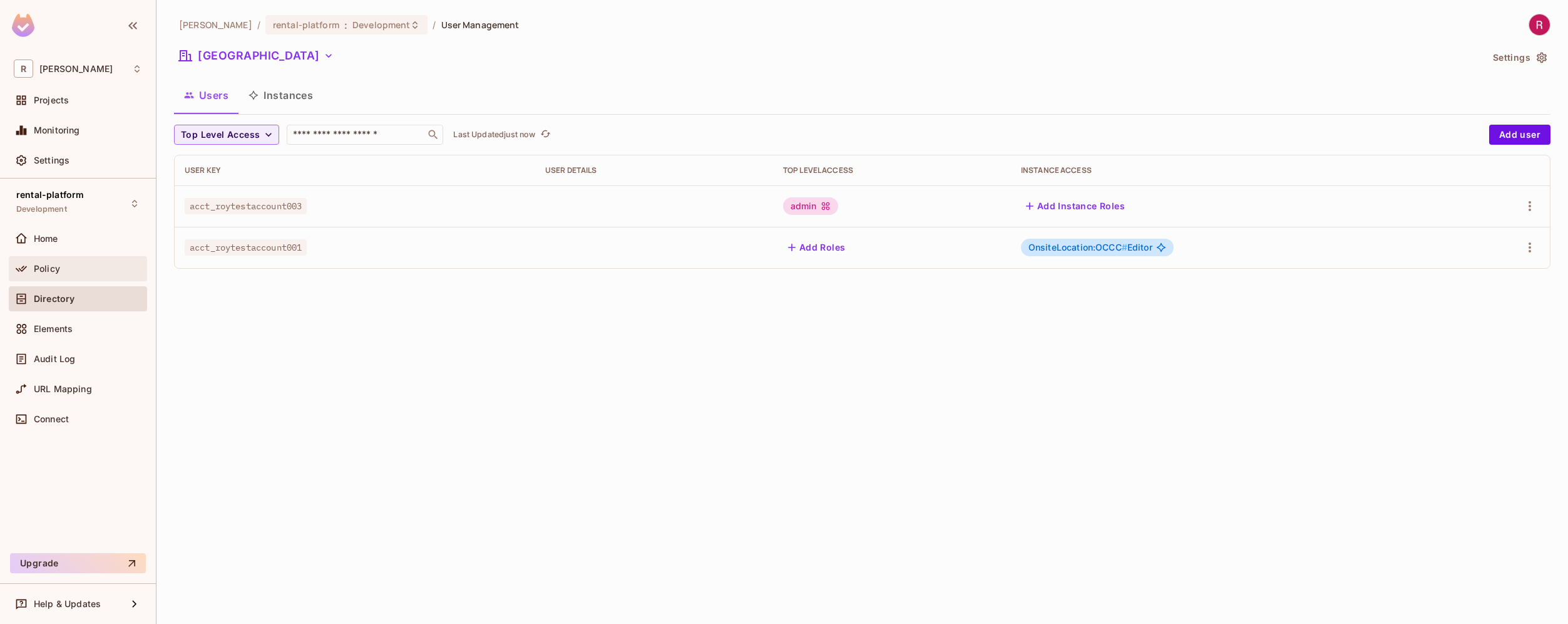
click at [87, 266] on div "Policy" at bounding box center [88, 269] width 108 height 10
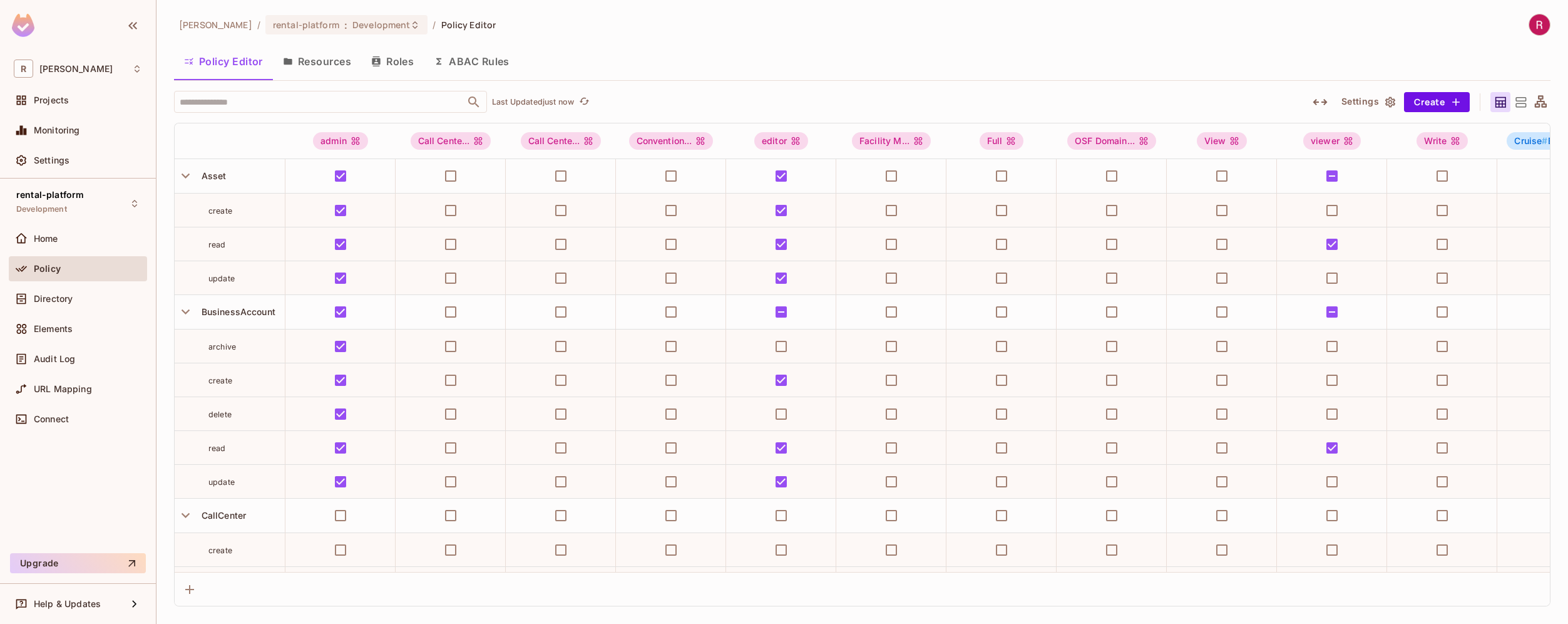
click at [336, 64] on button "Resources" at bounding box center [317, 61] width 88 height 31
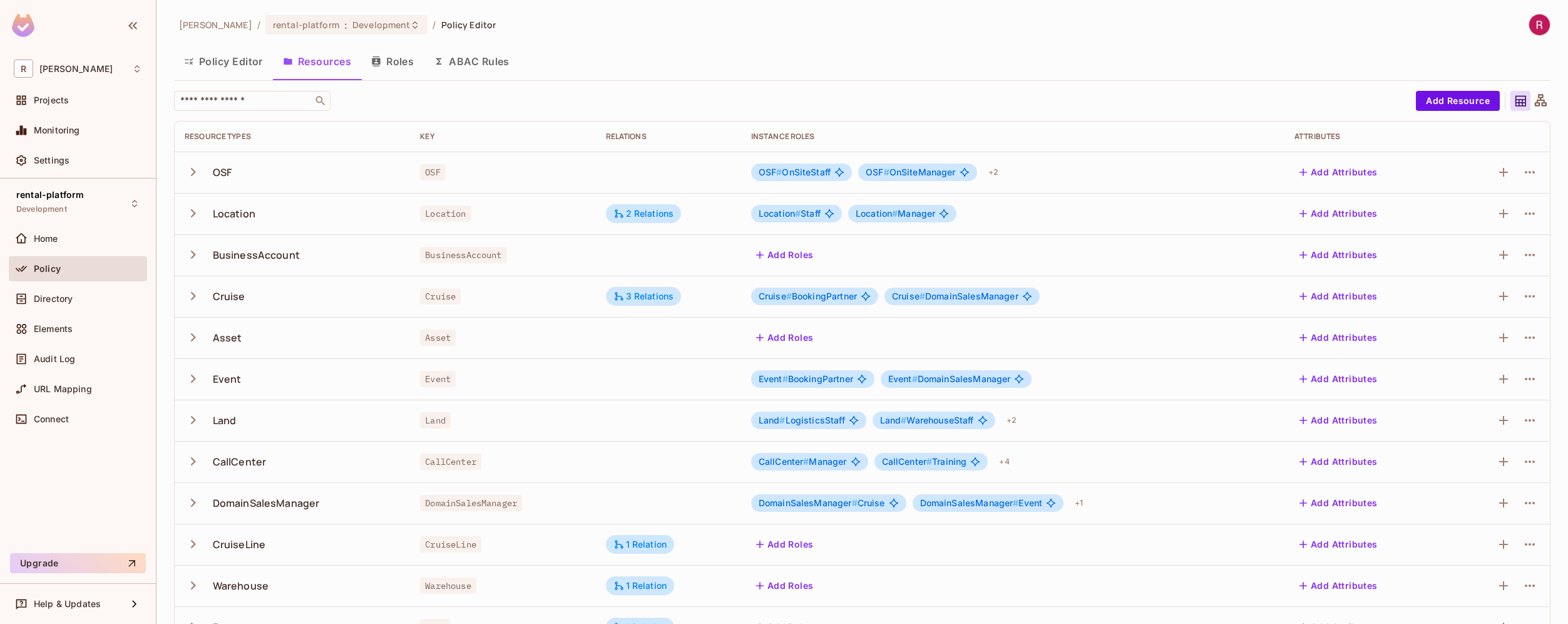
scroll to position [199, 0]
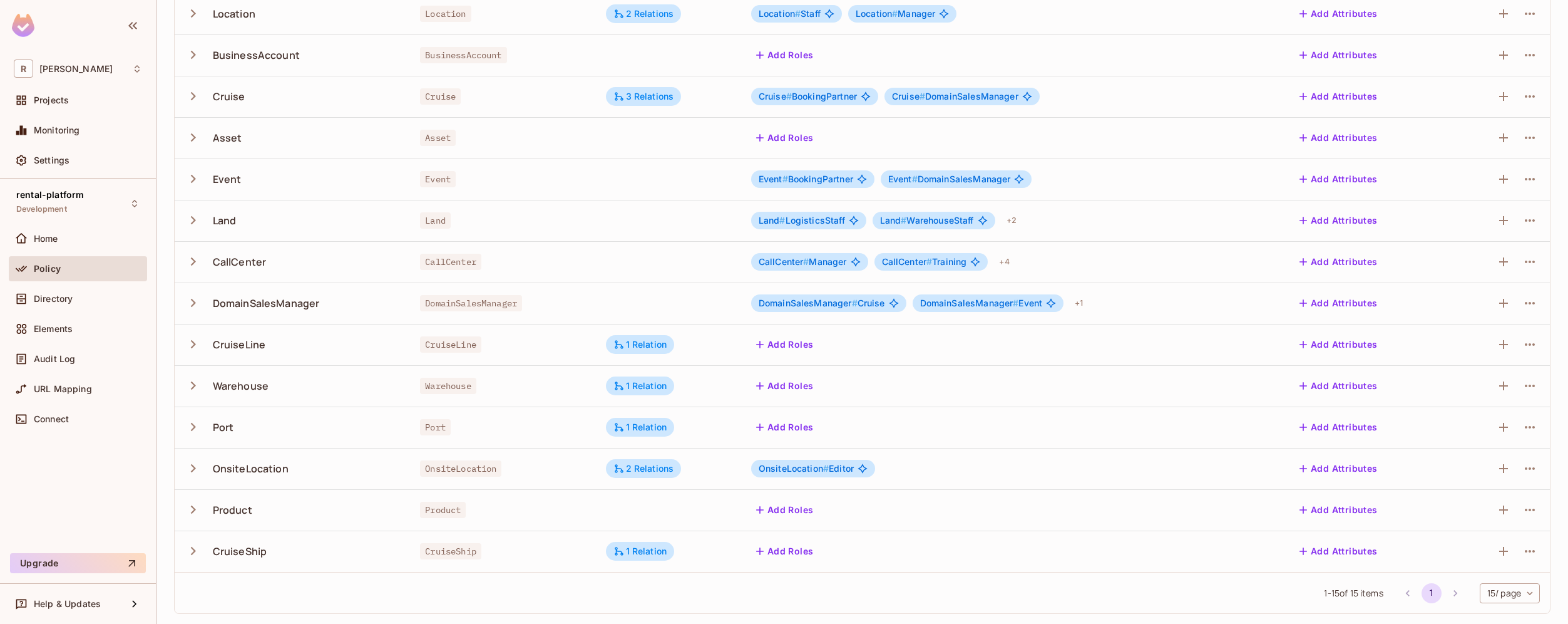
click at [1497, 601] on body "R roy-poc Projects Monitoring Settings rental-platform Development Home Policy …" at bounding box center [784, 312] width 1568 height 624
click at [1494, 601] on li "100 / page" at bounding box center [1500, 596] width 63 height 27
click at [841, 466] on span "OnsiteLocation # Editor" at bounding box center [806, 468] width 95 height 10
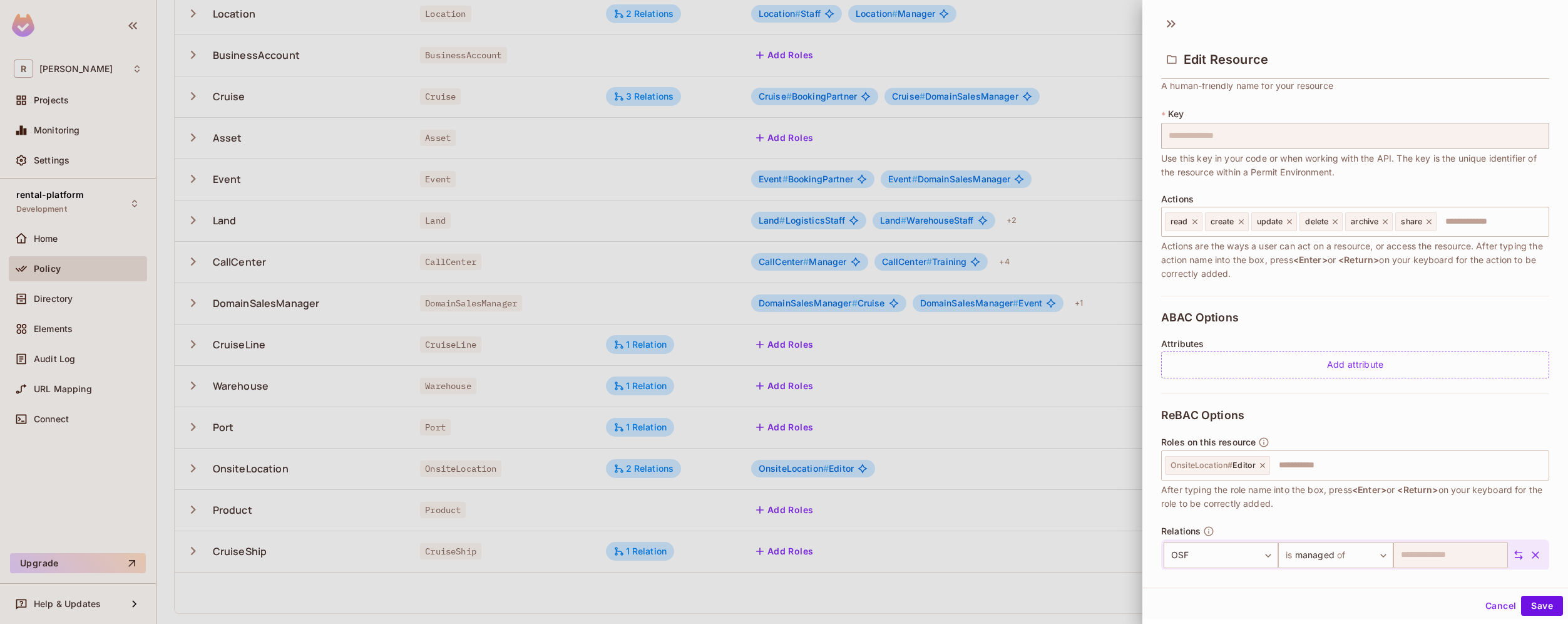
scroll to position [138, 0]
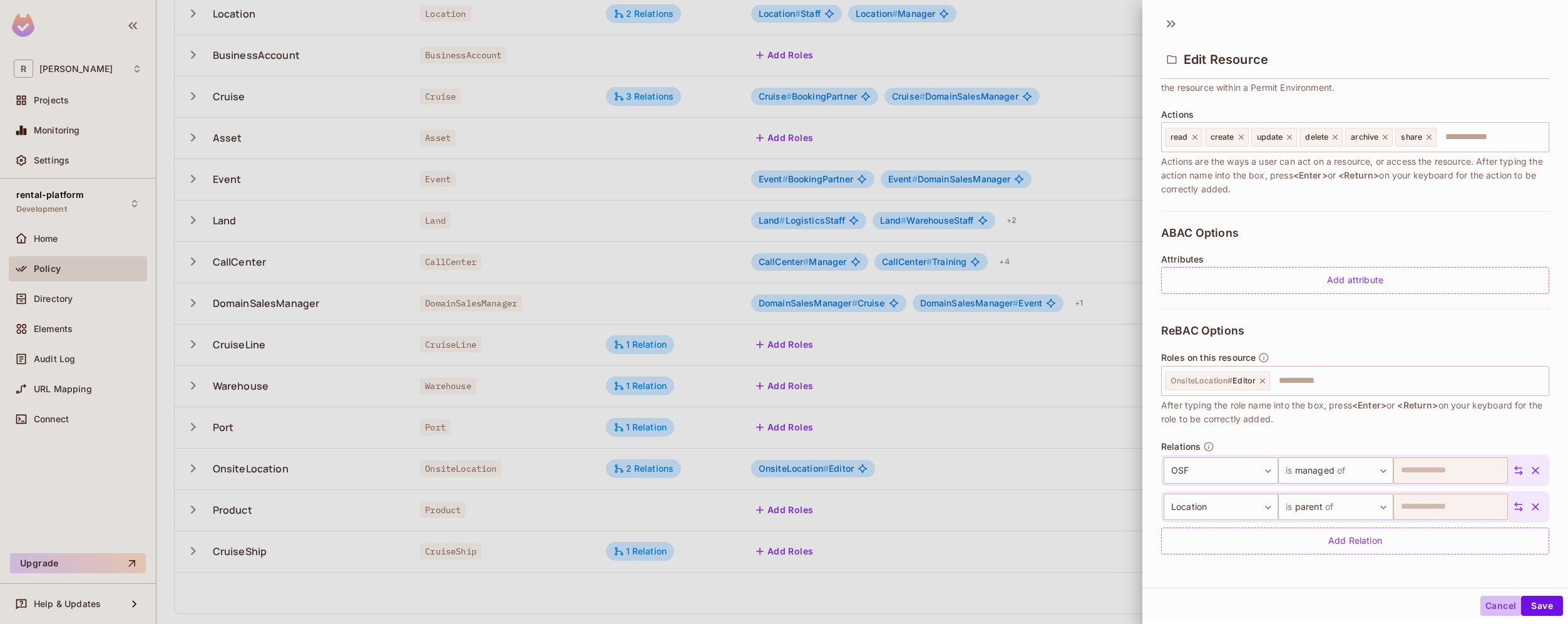
click at [1481, 603] on button "Cancel" at bounding box center [1501, 605] width 41 height 20
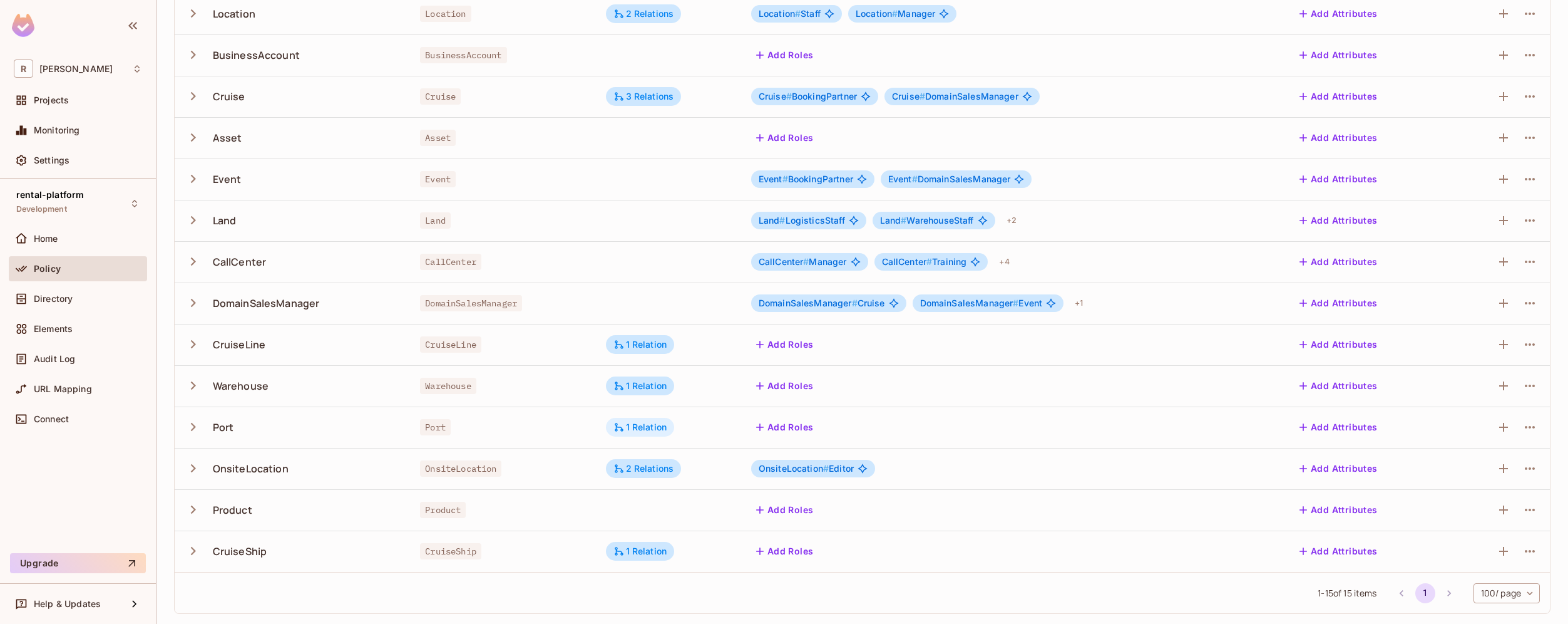
scroll to position [0, 0]
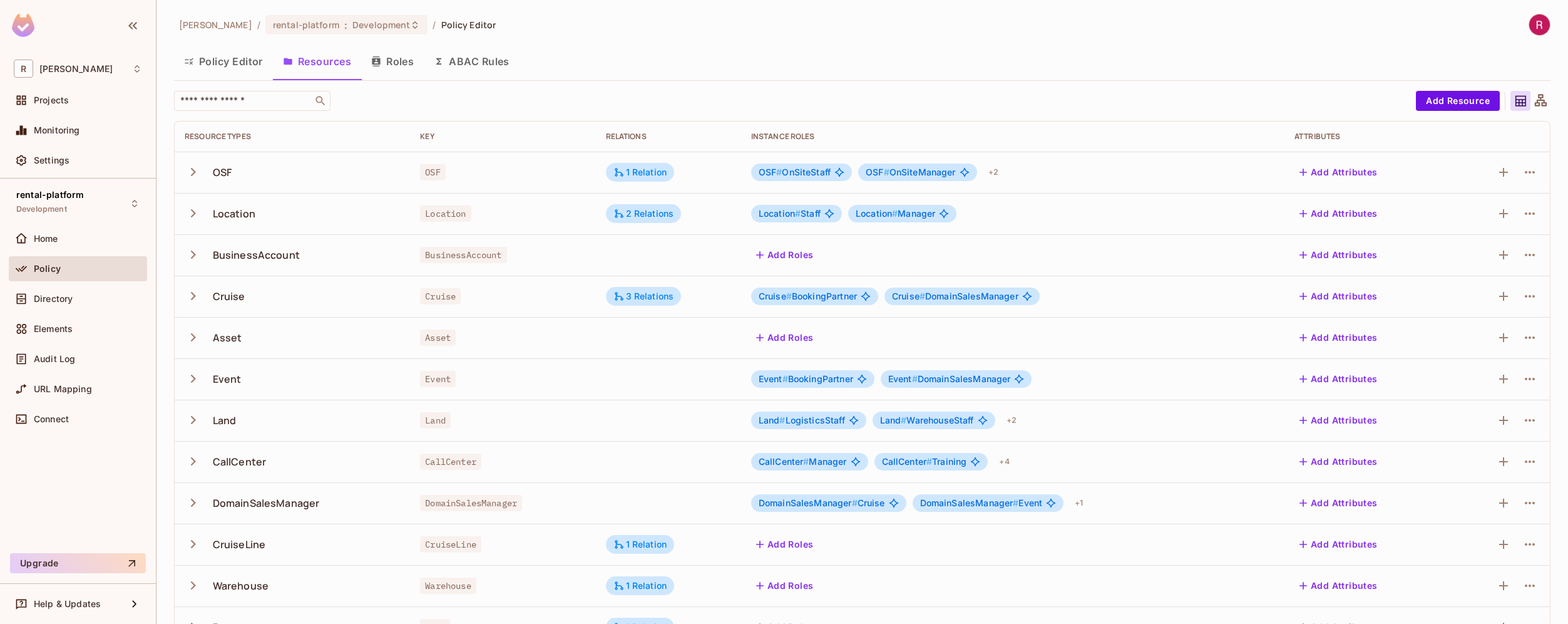
click at [403, 67] on button "Roles" at bounding box center [393, 61] width 63 height 31
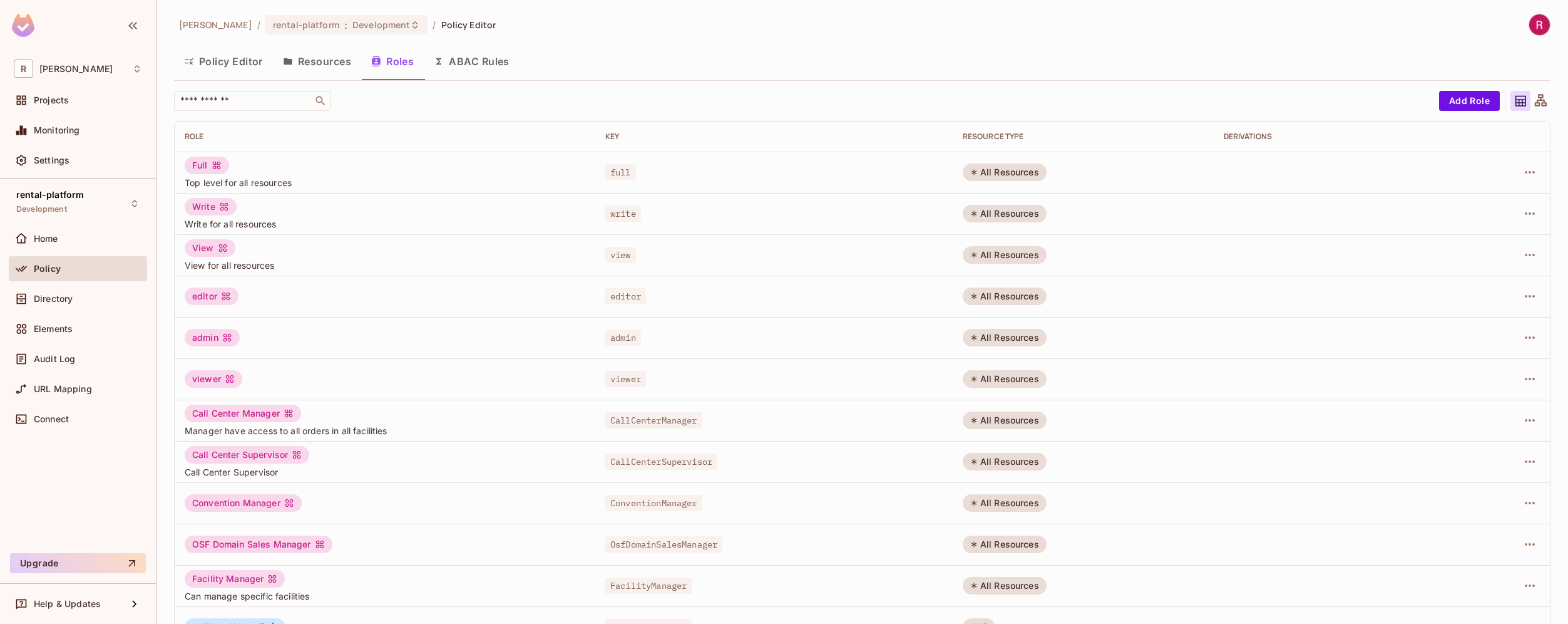
click at [1533, 102] on icon at bounding box center [1540, 101] width 15 height 15
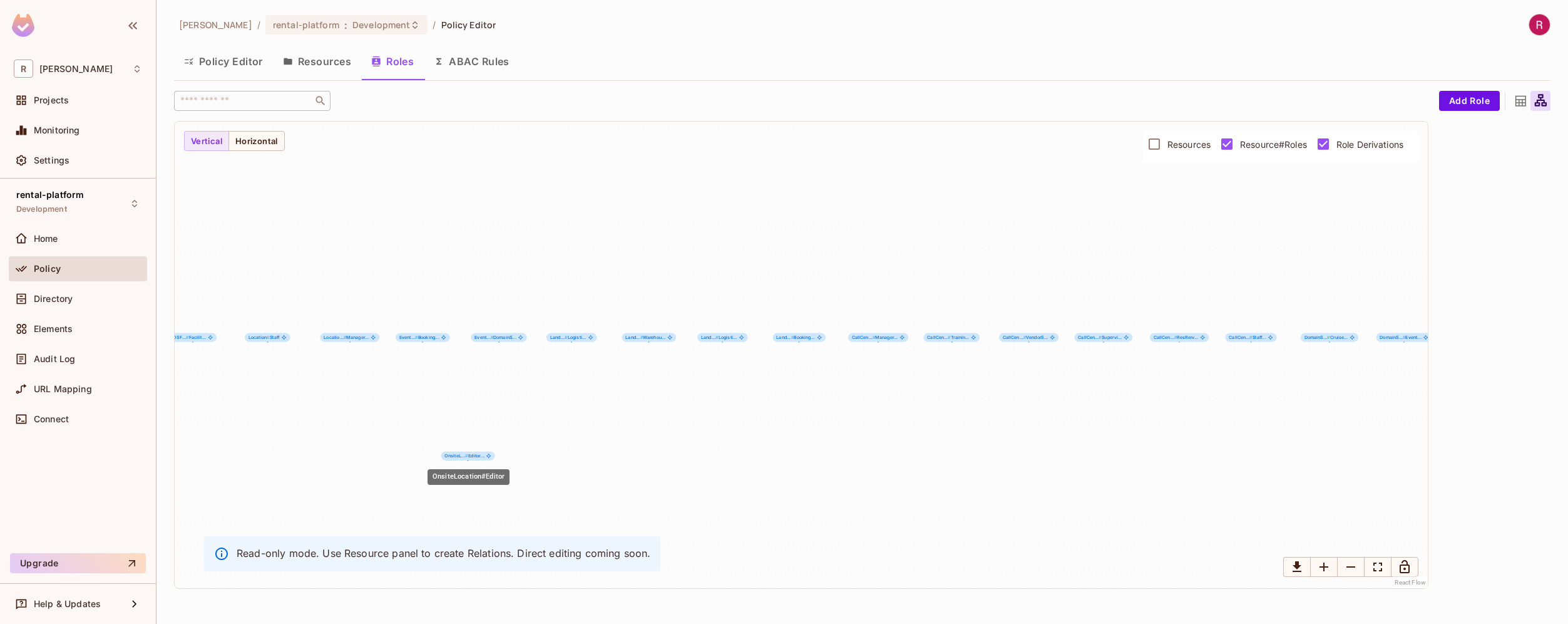
drag, startPoint x: 354, startPoint y: 368, endPoint x: 473, endPoint y: 450, distance: 144.5
click at [474, 452] on div "OnsiteL... # Editor..." at bounding box center [467, 456] width 54 height 9
click at [464, 454] on span "#" at bounding box center [464, 454] width 3 height 6
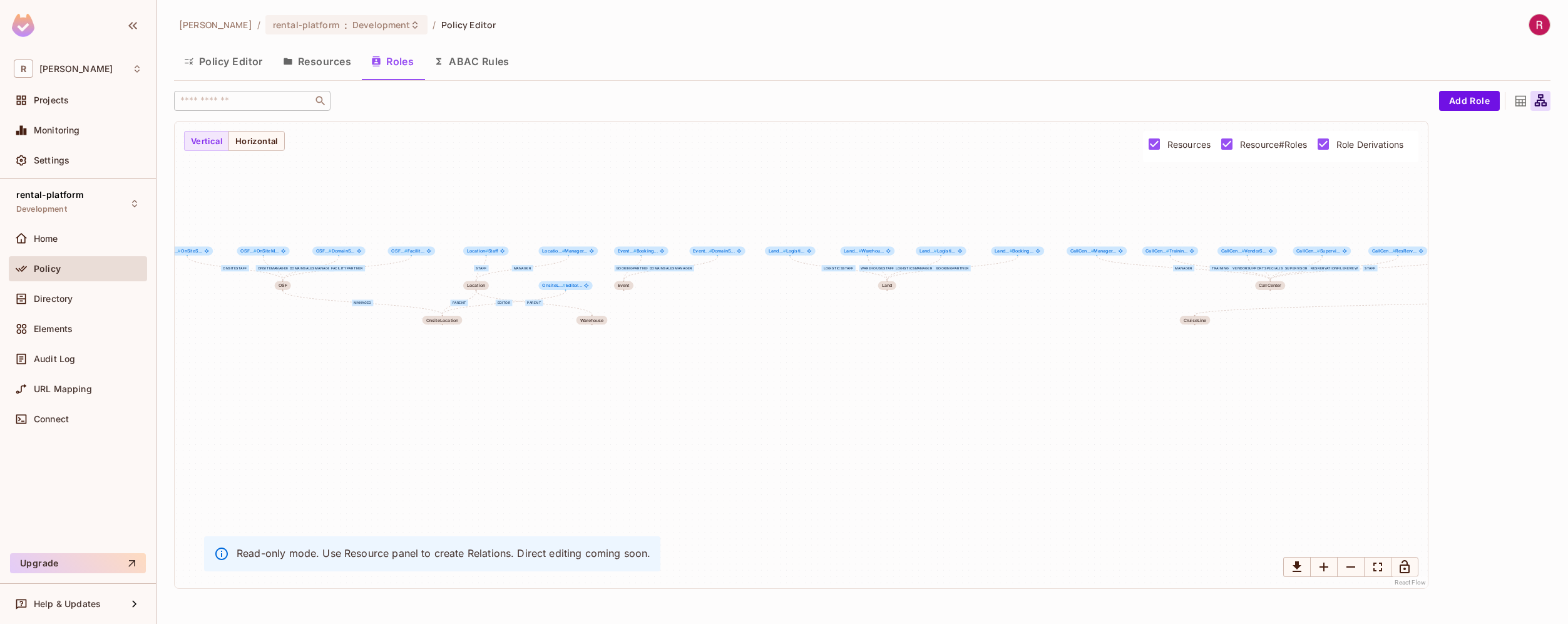
drag, startPoint x: 801, startPoint y: 435, endPoint x: 1019, endPoint y: 349, distance: 234.4
click at [1019, 349] on div "OnSiteStaff OnSiteManager DomainSalesManager FacilityPartner managed Staff Mana…" at bounding box center [801, 354] width 1253 height 466
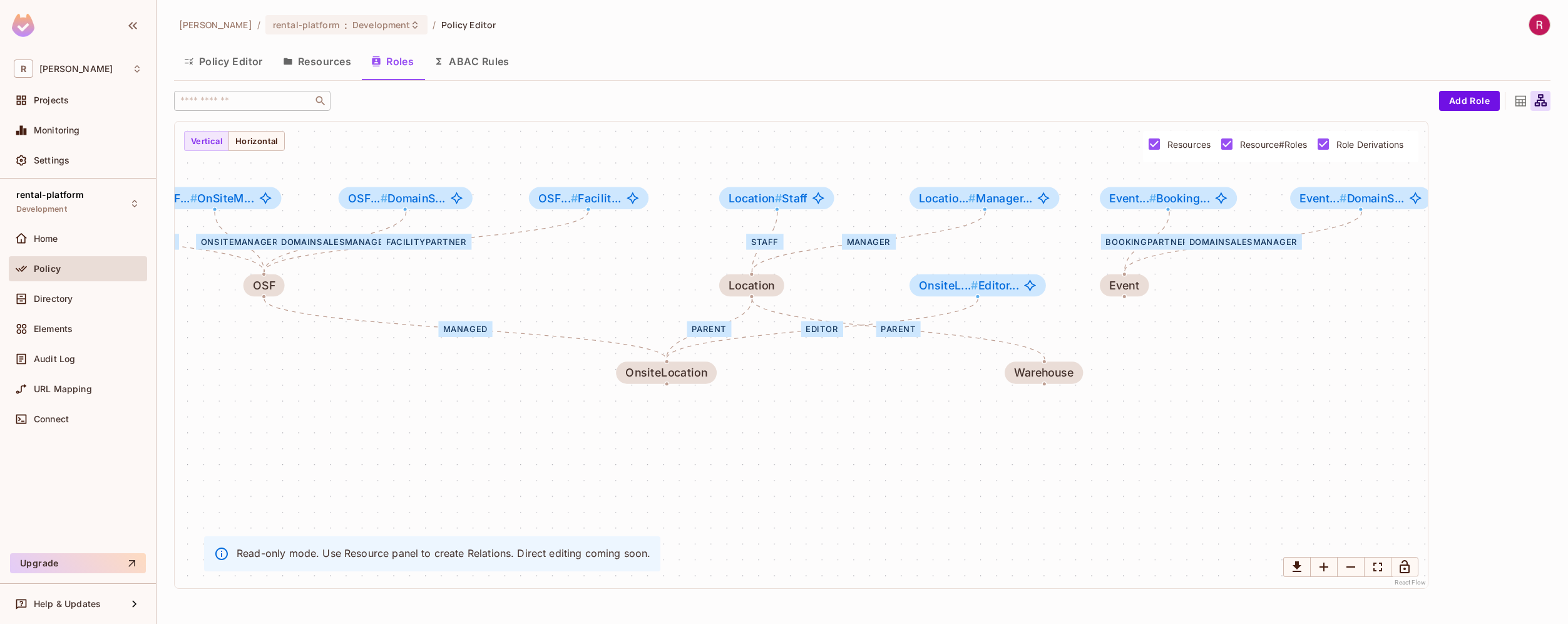
drag, startPoint x: 472, startPoint y: 327, endPoint x: 740, endPoint y: 388, distance: 274.9
click at [740, 388] on div "OnSiteStaff OnSiteManager DomainSalesManager FacilityPartner managed Staff Mana…" at bounding box center [801, 354] width 1253 height 466
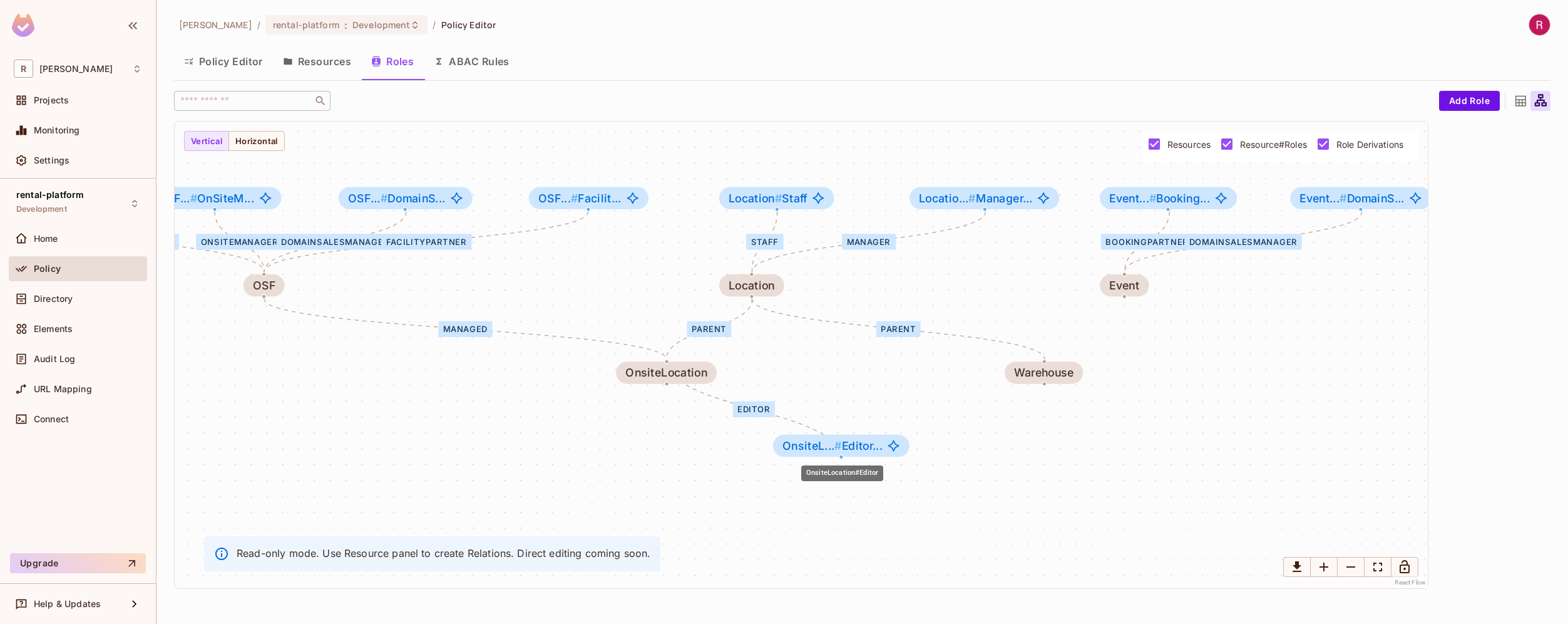
drag, startPoint x: 976, startPoint y: 286, endPoint x: 838, endPoint y: 446, distance: 211.3
click at [838, 446] on span "#" at bounding box center [838, 445] width 8 height 14
click at [740, 547] on div "OnSiteStaff OnSiteManager DomainSalesManager FacilityPartner managed Staff Mana…" at bounding box center [801, 354] width 1253 height 466
click at [756, 415] on div "Editor" at bounding box center [754, 409] width 42 height 15
click at [846, 448] on span "OnsiteL... # Editor..." at bounding box center [833, 444] width 101 height 12
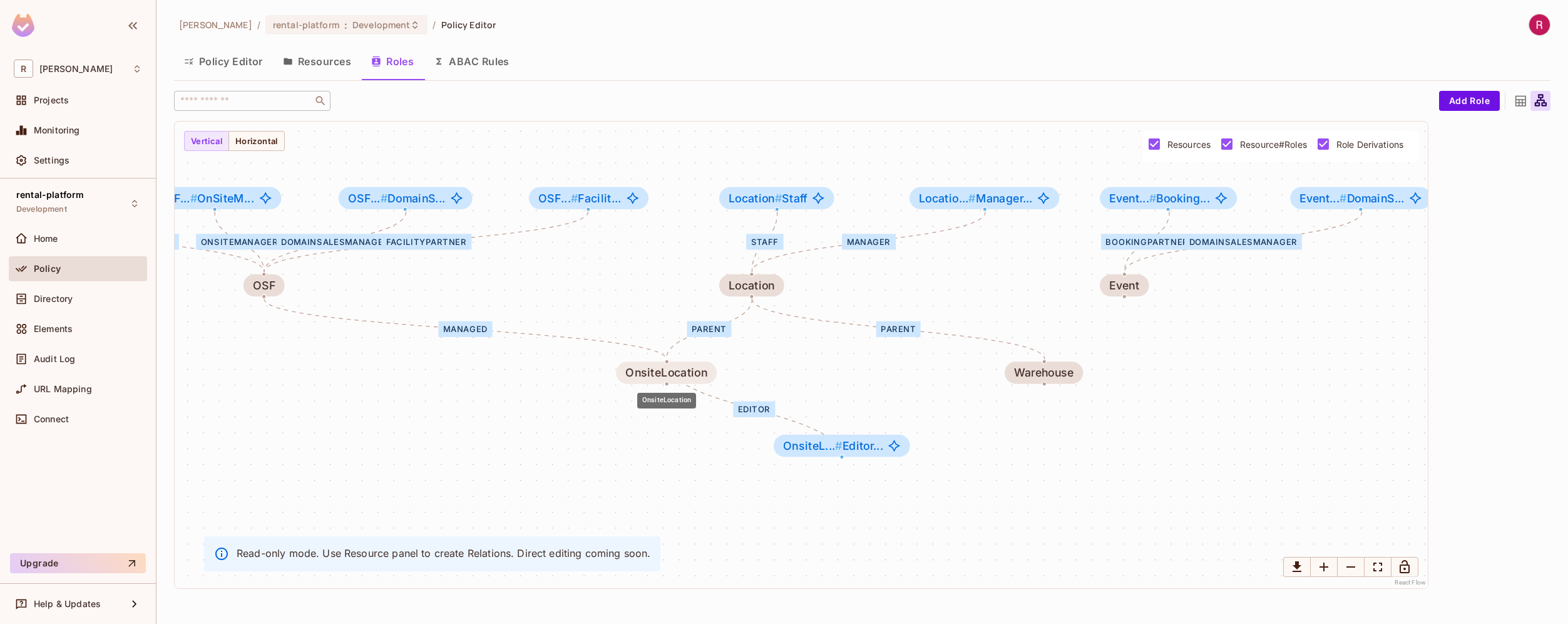
click at [691, 369] on div "OnsiteLocation" at bounding box center [666, 372] width 82 height 12
click at [1349, 139] on span "Role Derivations" at bounding box center [1370, 144] width 67 height 12
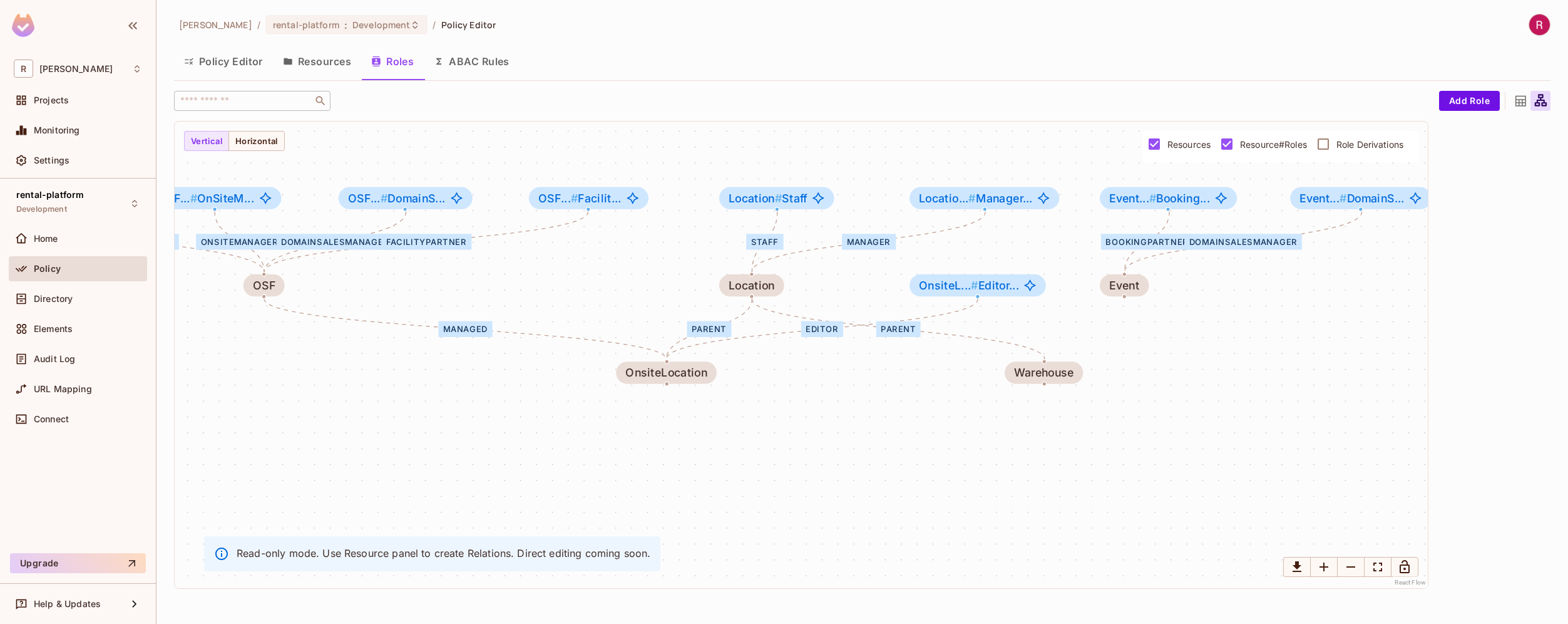
click at [1349, 139] on span "Role Derivations" at bounding box center [1370, 144] width 67 height 12
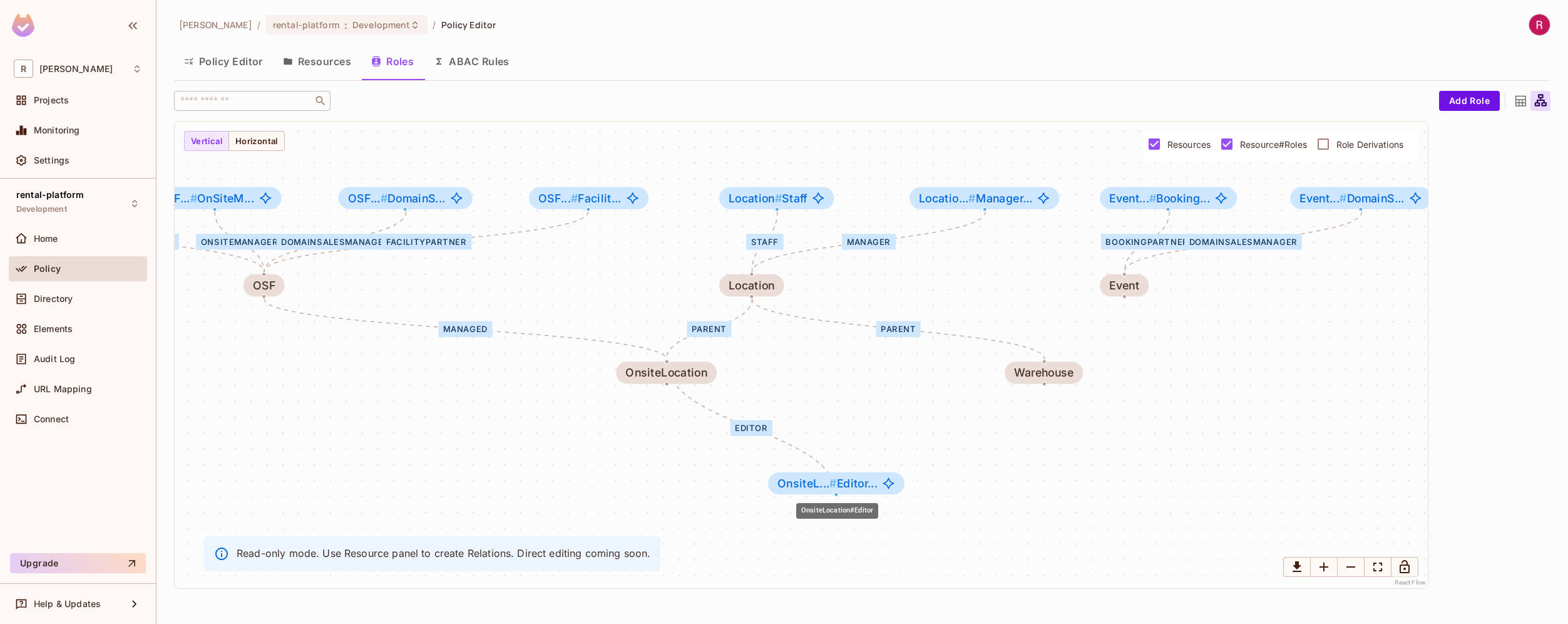
drag, startPoint x: 983, startPoint y: 292, endPoint x: 843, endPoint y: 490, distance: 242.5
click at [843, 490] on div "OnsiteL... # Editor..." at bounding box center [836, 482] width 137 height 22
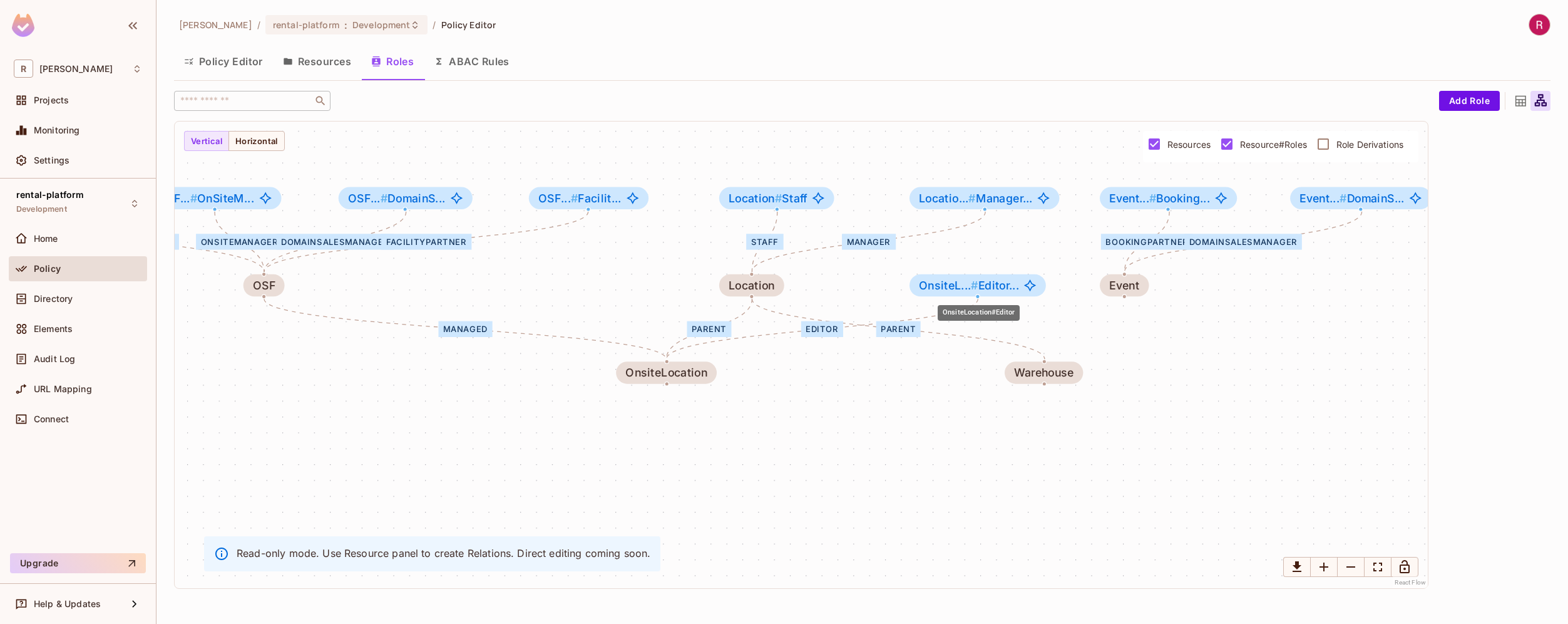
click at [996, 295] on body "R roy-poc Projects Monitoring Settings rental-platform Development Home Policy …" at bounding box center [784, 312] width 1568 height 624
click at [1011, 290] on span "OnsiteL... # Editor..." at bounding box center [969, 285] width 101 height 12
click at [1036, 290] on div "OnsiteL... # Editor..." at bounding box center [978, 285] width 137 height 22
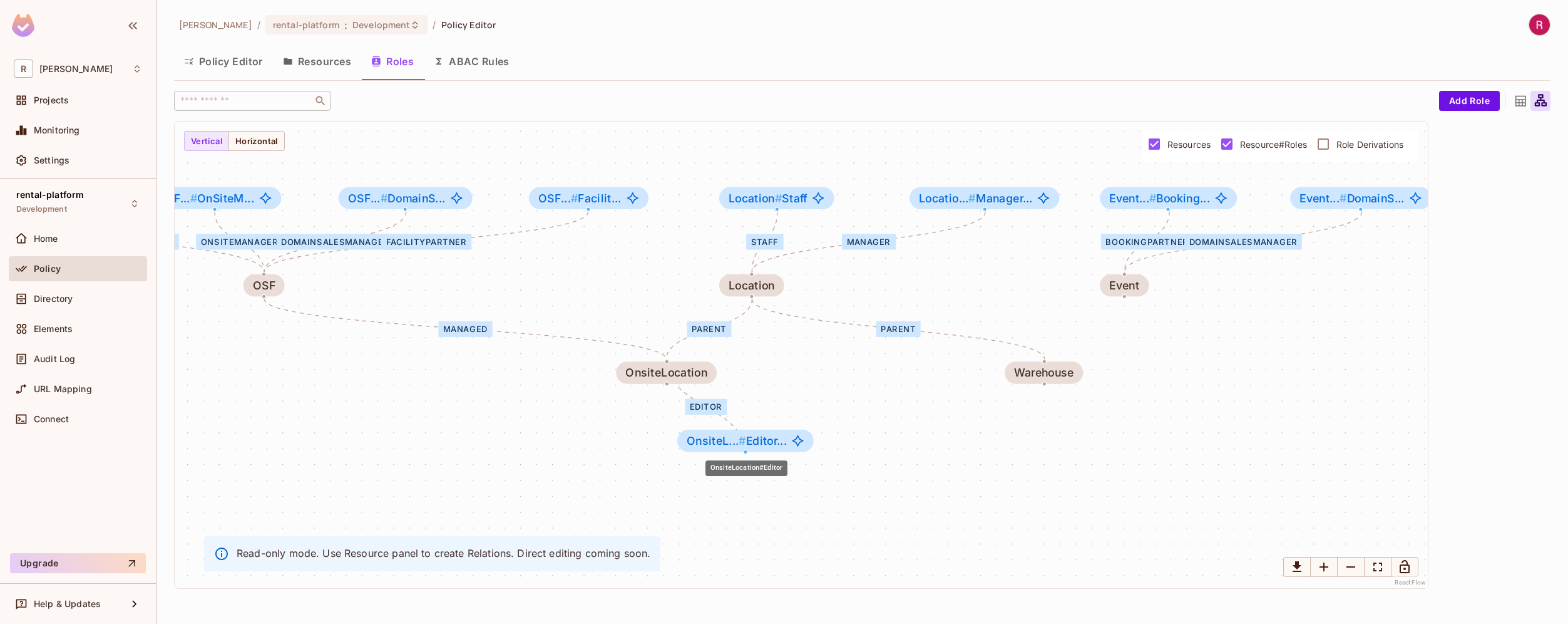
drag, startPoint x: 1035, startPoint y: 289, endPoint x: 801, endPoint y: 444, distance: 280.7
click at [801, 444] on icon "OnsiteLocation#Editor" at bounding box center [797, 440] width 12 height 12
click at [711, 405] on div "Editor" at bounding box center [706, 407] width 42 height 15
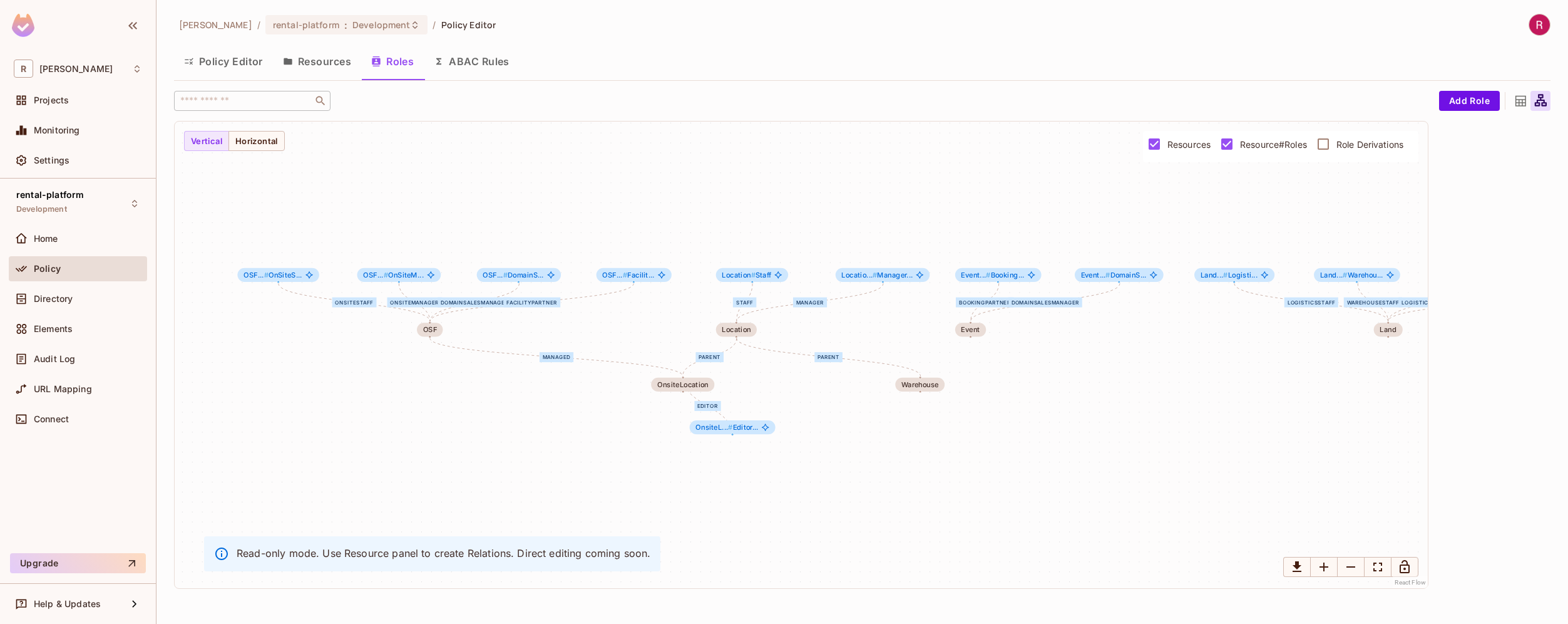
click at [1523, 105] on icon at bounding box center [1521, 101] width 10 height 10
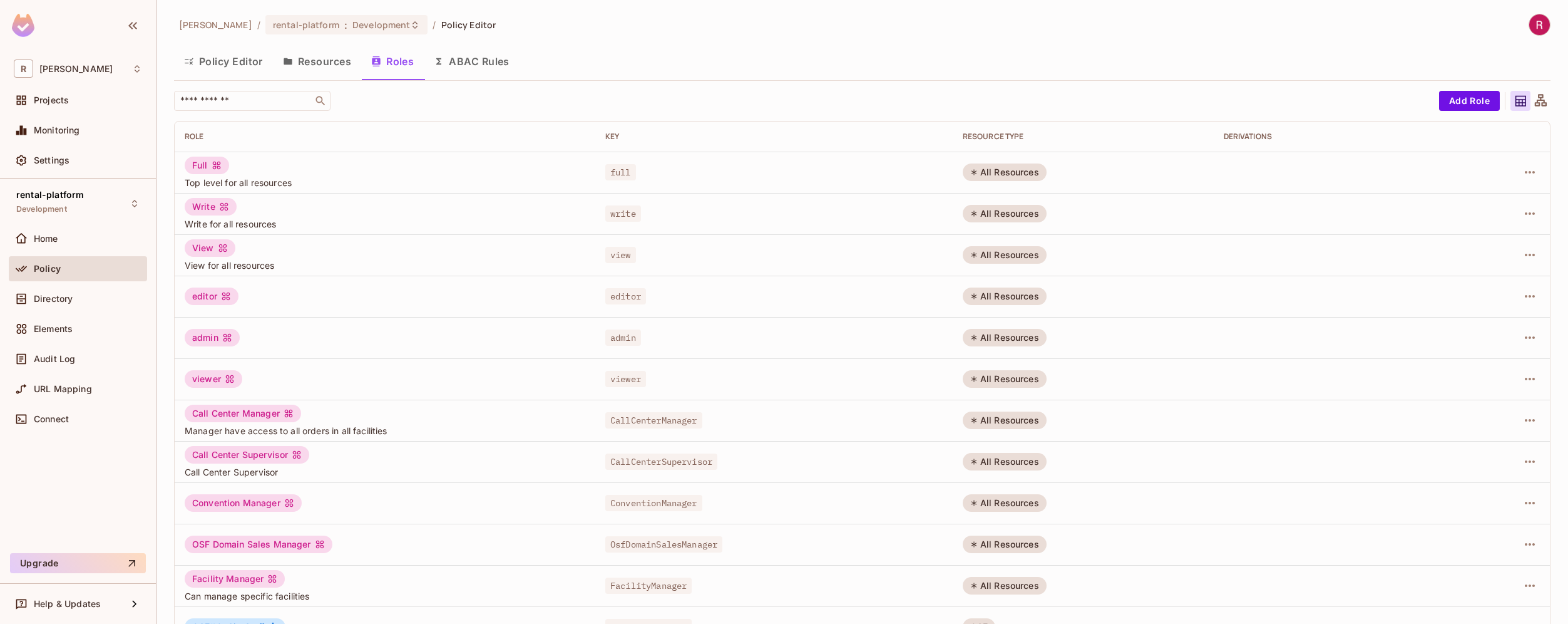
scroll to position [199, 0]
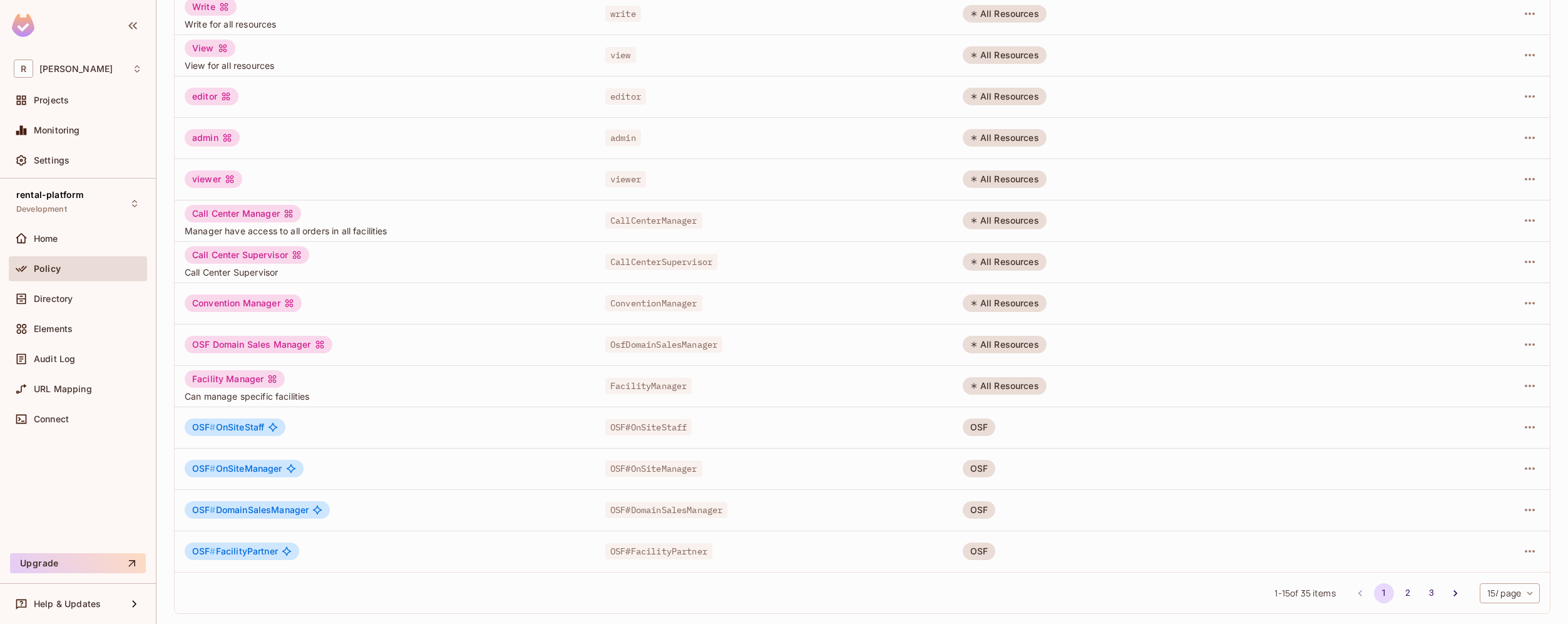
click at [1019, 386] on div "All Resources" at bounding box center [1004, 386] width 84 height 17
click at [980, 426] on div "OSF" at bounding box center [979, 427] width 32 height 17
click at [1516, 592] on body "R roy-poc Projects Monitoring Settings rental-platform Development Home Policy …" at bounding box center [784, 312] width 1568 height 624
click at [1503, 596] on li "100 / page" at bounding box center [1500, 596] width 63 height 27
type input "***"
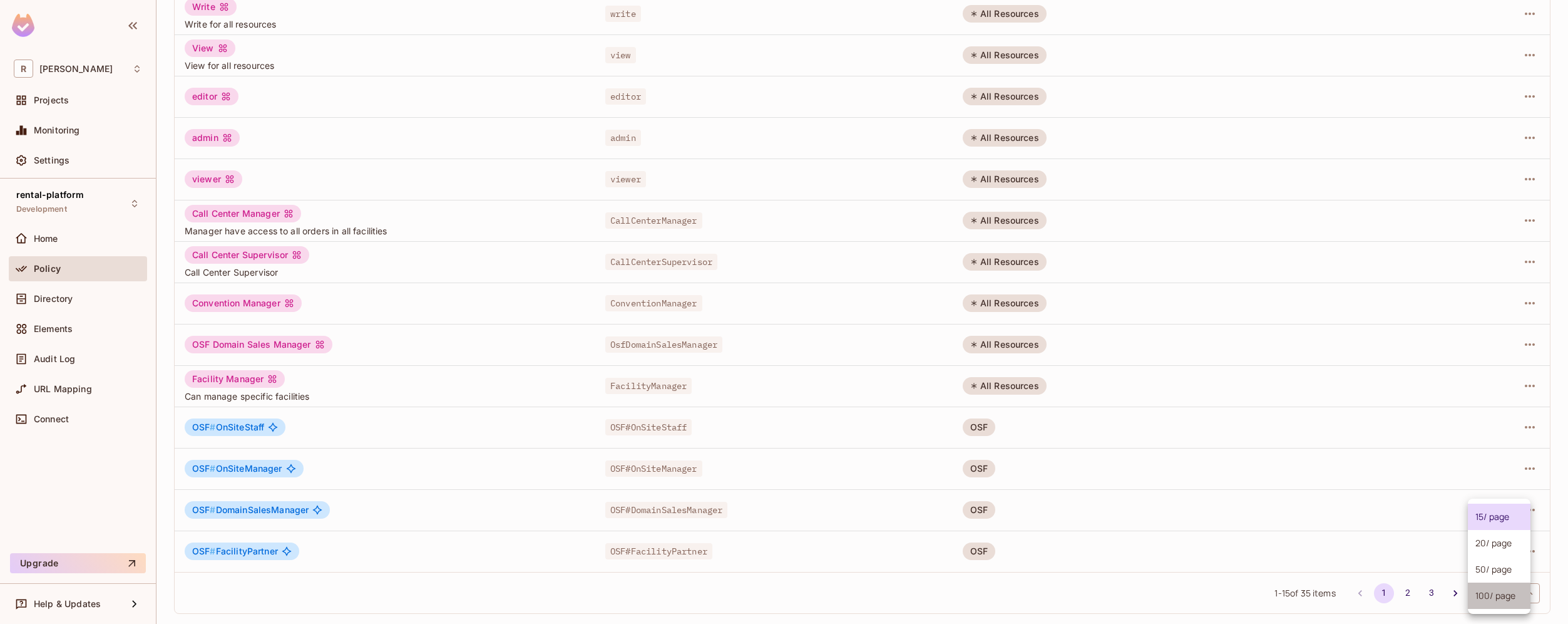
scroll to position [1027, 0]
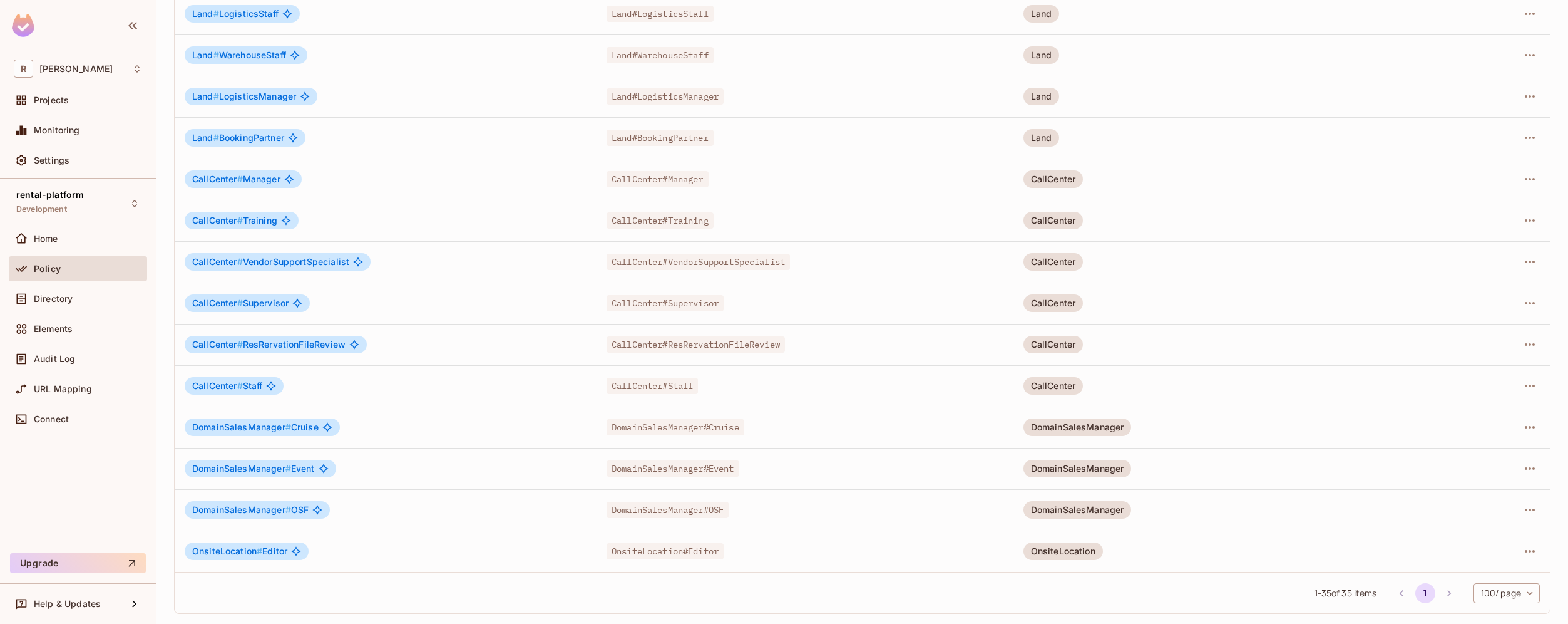
click at [1073, 552] on div "OnsiteLocation" at bounding box center [1063, 551] width 80 height 17
click at [1525, 551] on icon "button" at bounding box center [1530, 551] width 10 height 3
click at [1241, 554] on div at bounding box center [784, 312] width 1568 height 624
click at [676, 551] on span "OnsiteLocation#Editor" at bounding box center [664, 551] width 117 height 16
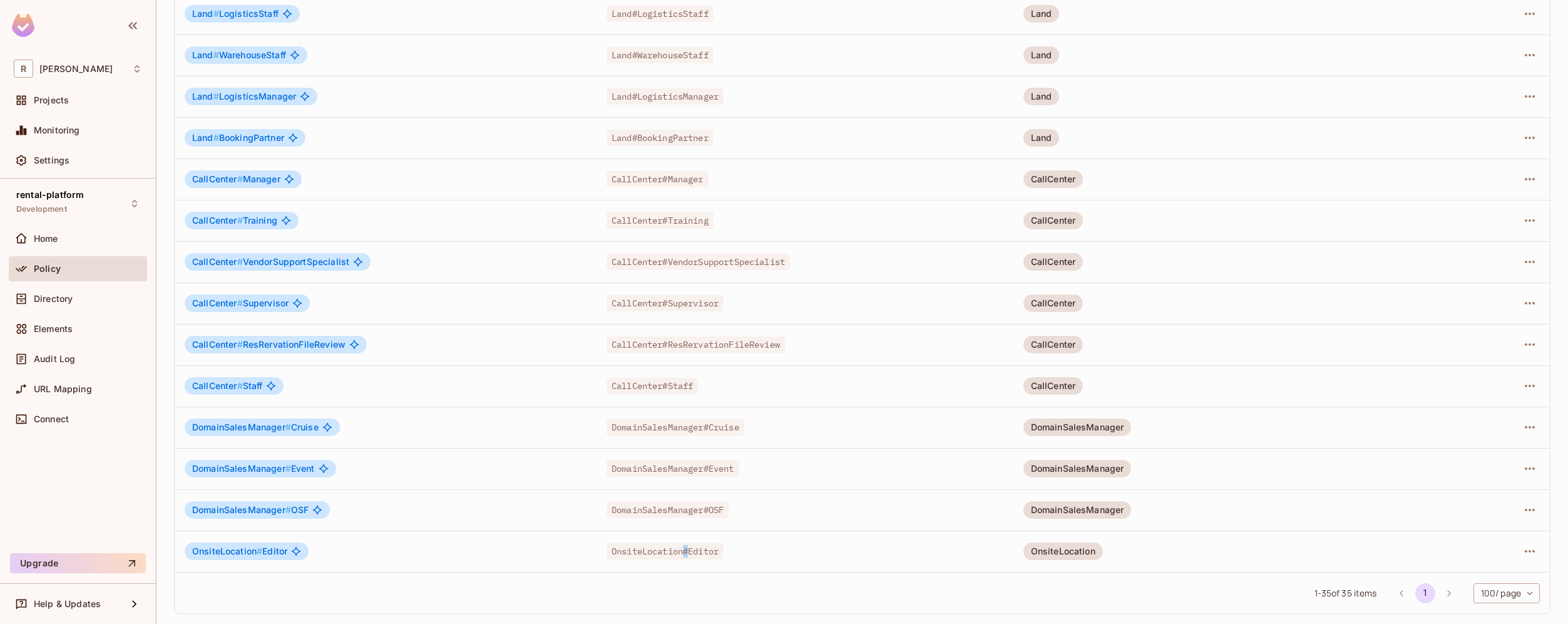
click at [676, 551] on span "OnsiteLocation#Editor" at bounding box center [664, 551] width 117 height 16
click at [735, 551] on div "OnsiteLocation#Editor" at bounding box center [805, 551] width 397 height 12
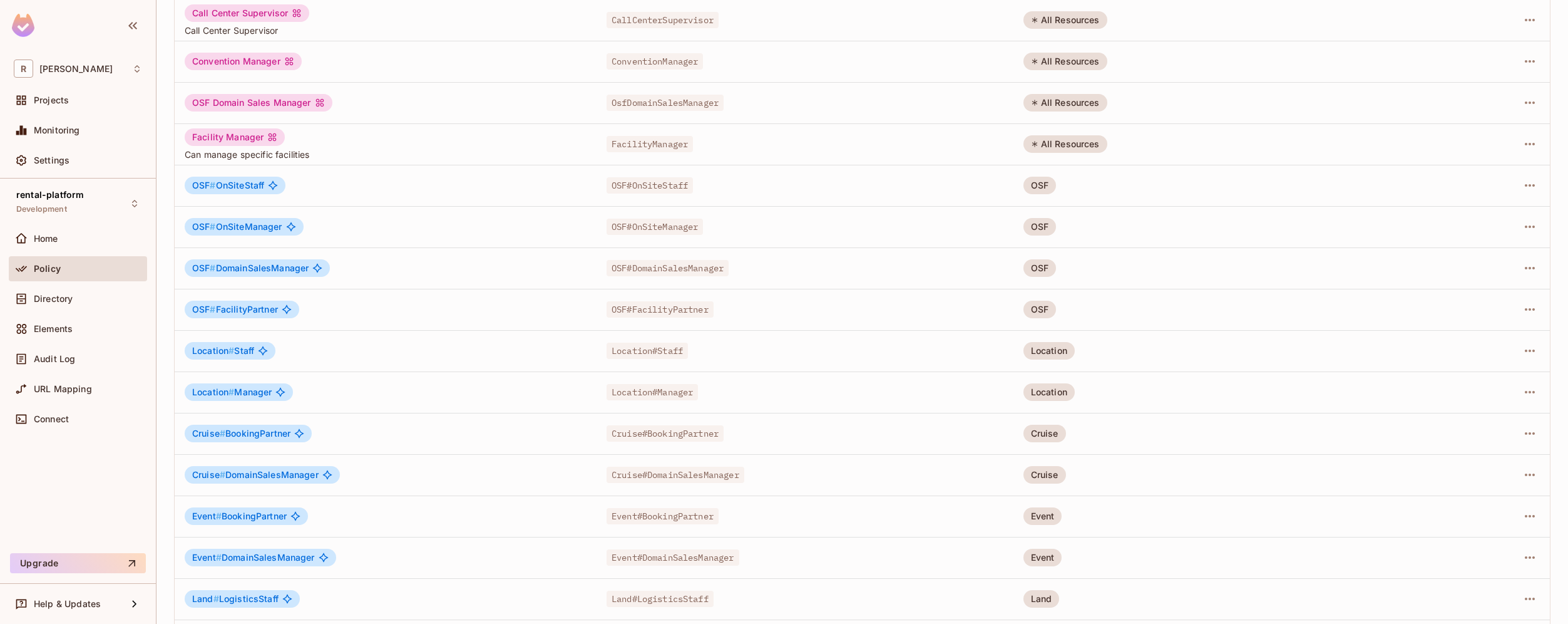
scroll to position [0, 0]
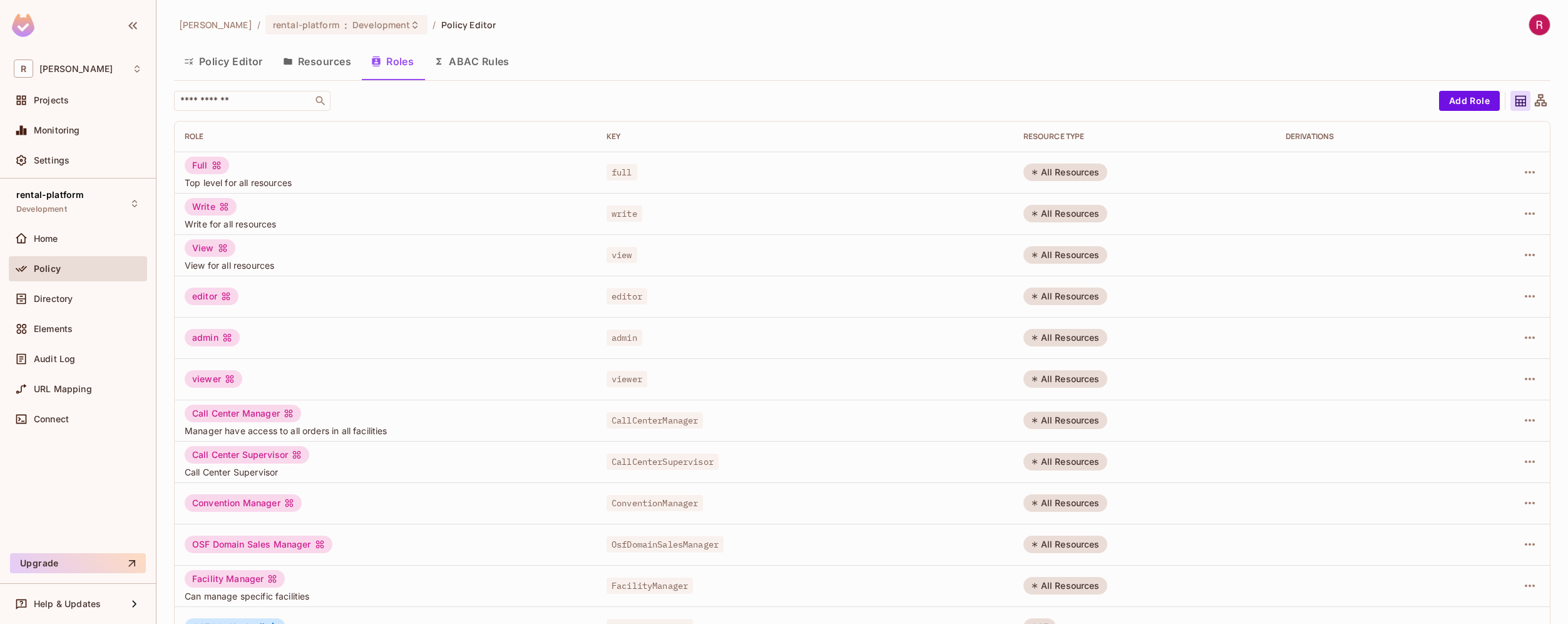
click at [345, 59] on button "Resources" at bounding box center [317, 61] width 88 height 31
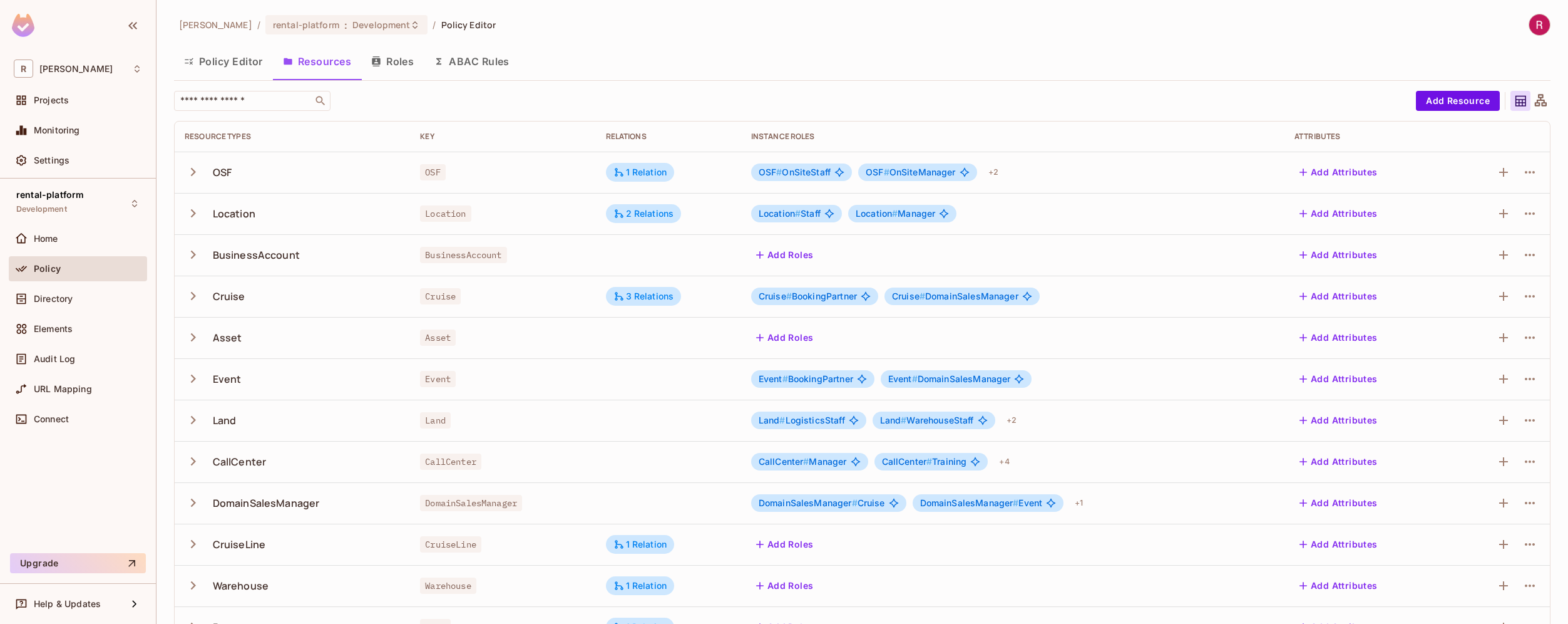
click at [1535, 99] on icon at bounding box center [1540, 100] width 12 height 12
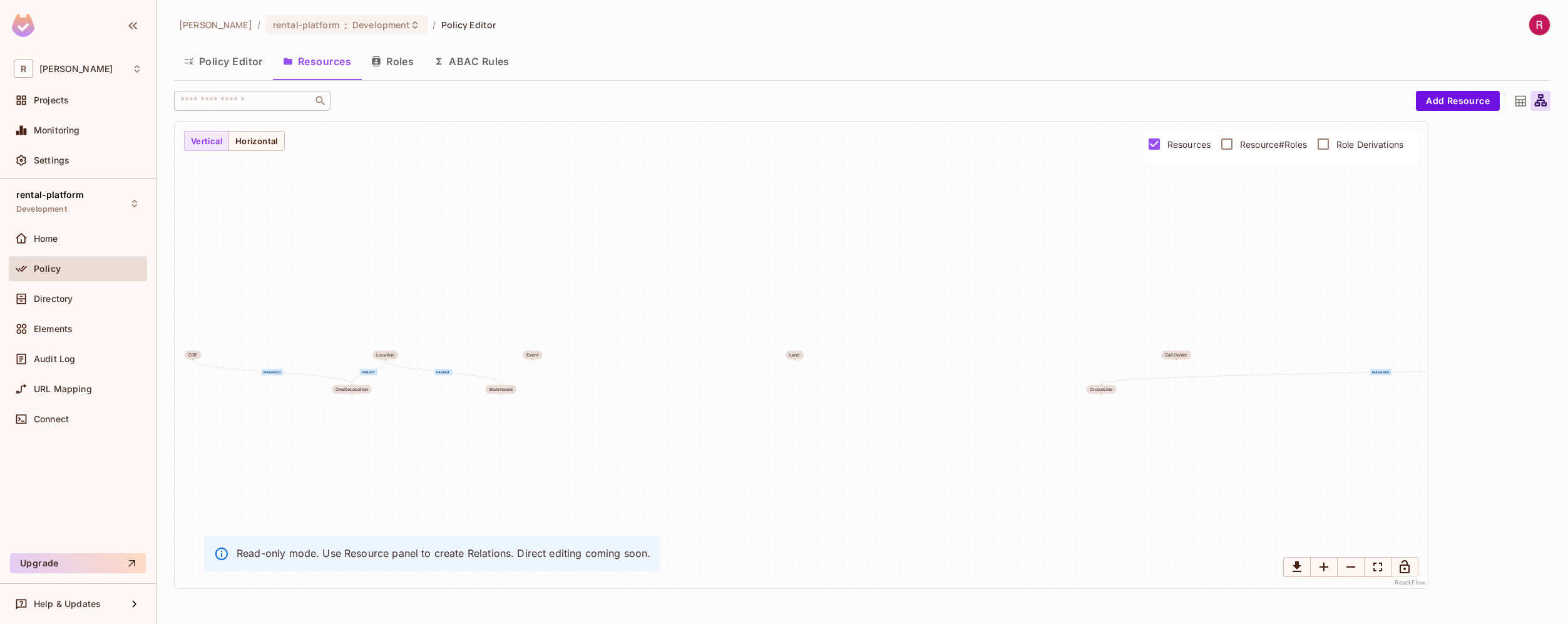
click at [1373, 142] on span "Role Derivations" at bounding box center [1370, 144] width 67 height 12
click at [1256, 146] on span "Resource#Roles" at bounding box center [1274, 144] width 67 height 12
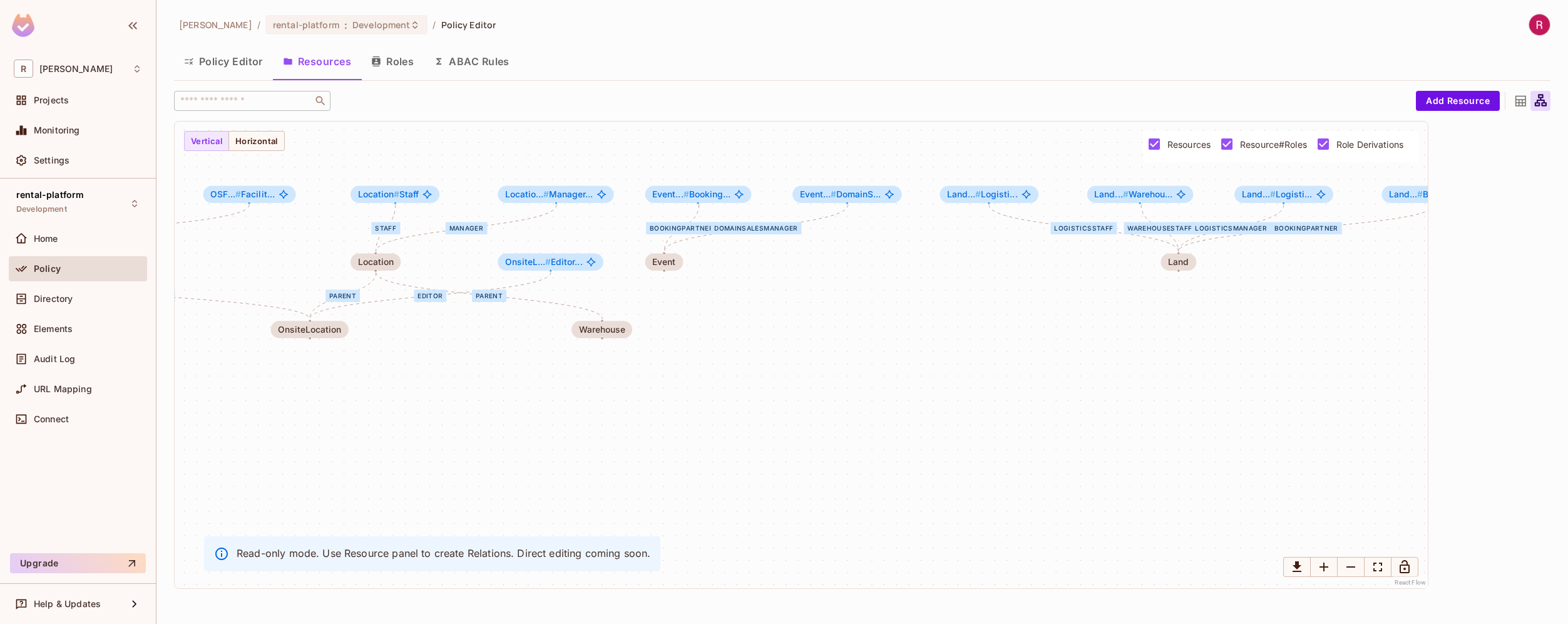
drag, startPoint x: 964, startPoint y: 407, endPoint x: 1509, endPoint y: 364, distance: 546.7
click at [1509, 364] on div "OnSiteStaff OnSiteManager DomainSalesManager FacilityPartner managed Staff Mana…" at bounding box center [862, 354] width 1376 height 468
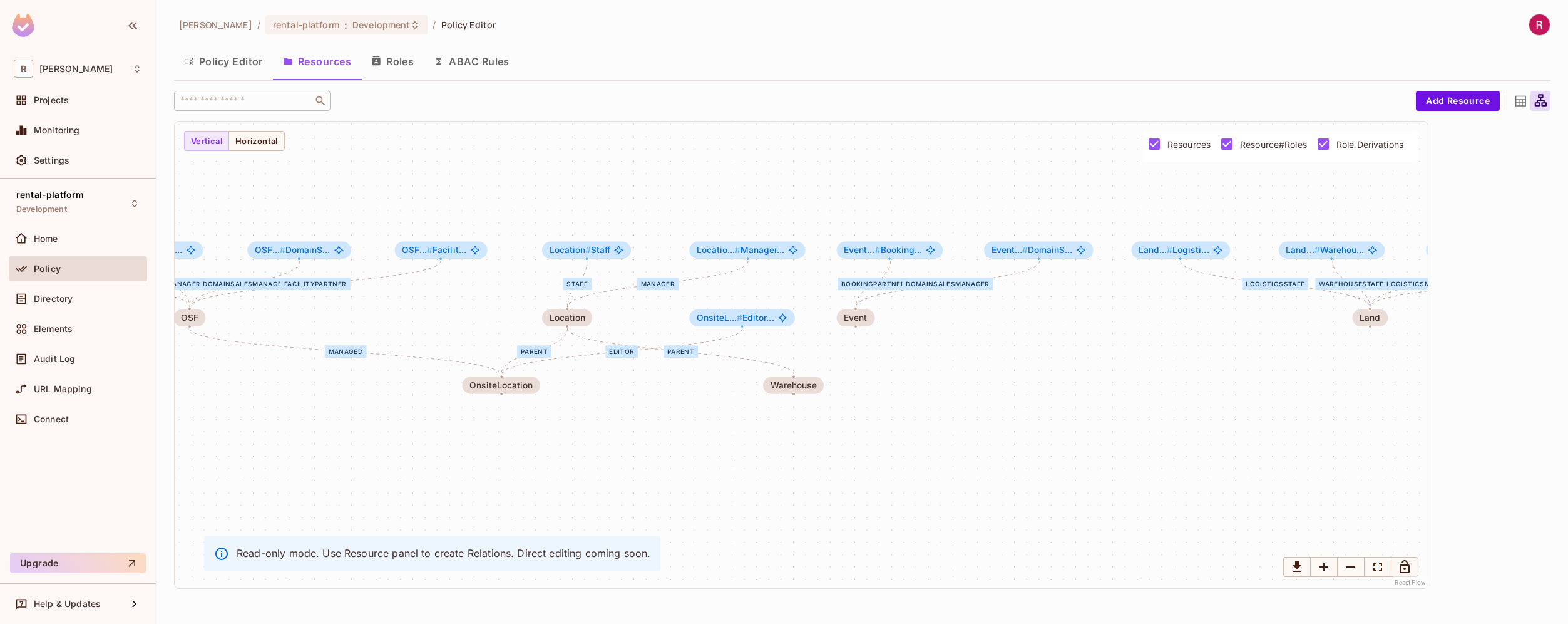
drag, startPoint x: 788, startPoint y: 373, endPoint x: 987, endPoint y: 430, distance: 207.0
click at [987, 430] on div "OnSiteStaff OnSiteManager DomainSalesManager FacilityPartner managed Staff Mana…" at bounding box center [801, 354] width 1253 height 466
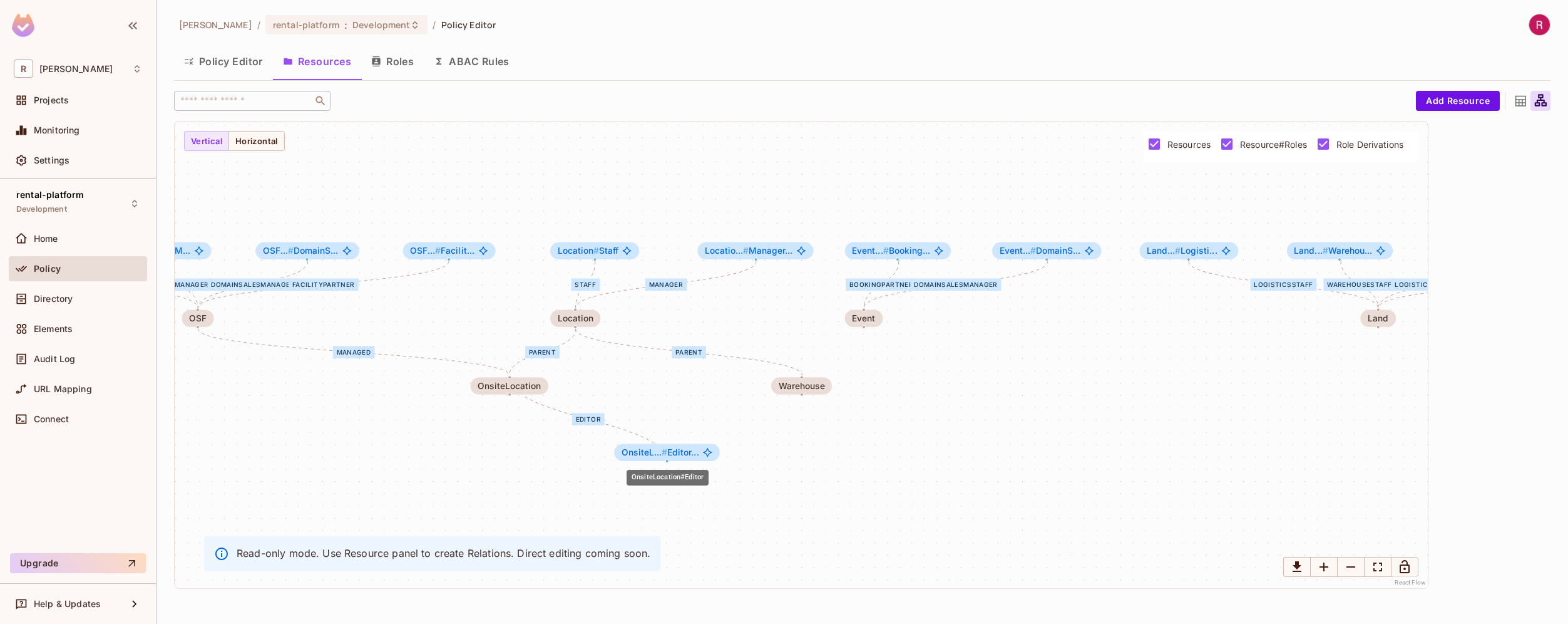
drag, startPoint x: 750, startPoint y: 321, endPoint x: 666, endPoint y: 456, distance: 159.0
click at [665, 456] on span "#" at bounding box center [664, 451] width 6 height 10
click at [421, 458] on div "OnSiteStaff OnSiteManager DomainSalesManager FacilityPartner managed Staff Mana…" at bounding box center [801, 354] width 1253 height 466
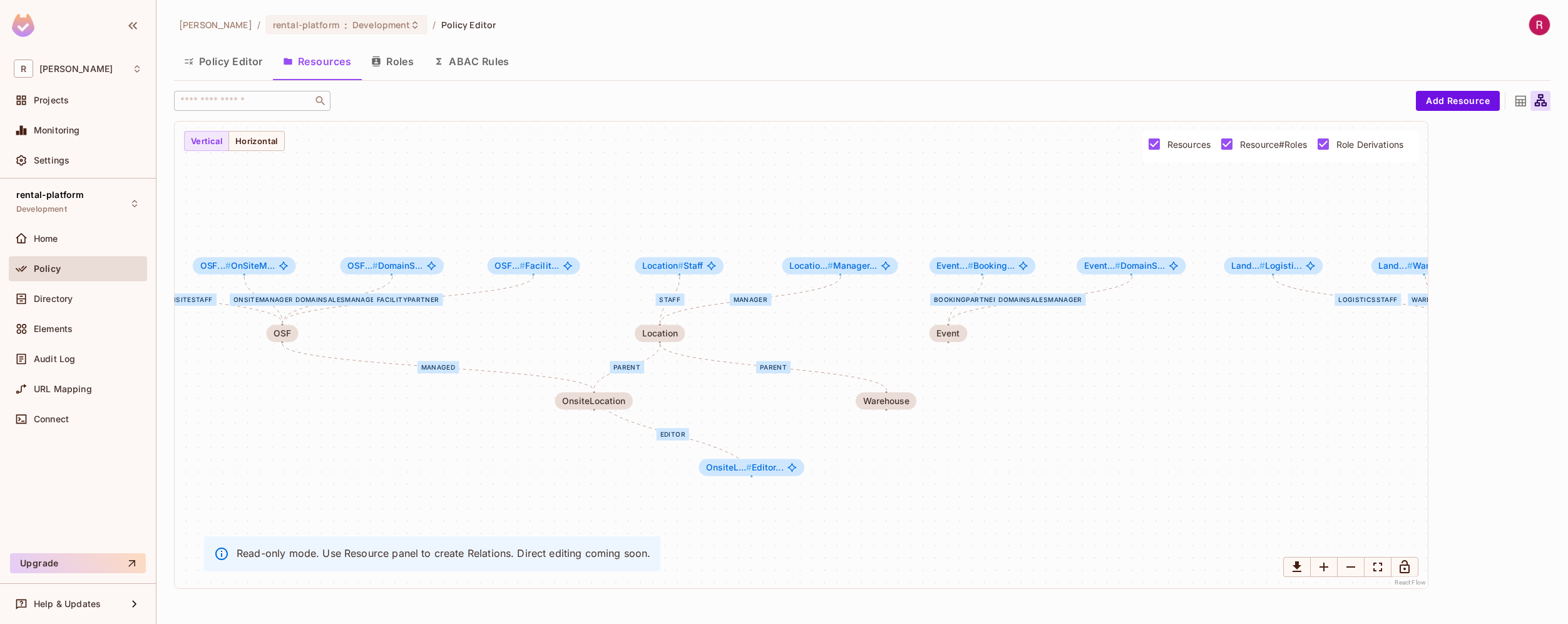
drag, startPoint x: 428, startPoint y: 444, endPoint x: 517, endPoint y: 459, distance: 90.3
click at [517, 459] on div "OnSiteStaff OnSiteManager DomainSalesManager FacilityPartner managed Staff Mana…" at bounding box center [801, 354] width 1253 height 466
click at [449, 372] on icon "Edge from OSF to OnsiteLocation" at bounding box center [442, 367] width 311 height 47
click at [411, 70] on button "Roles" at bounding box center [393, 61] width 63 height 31
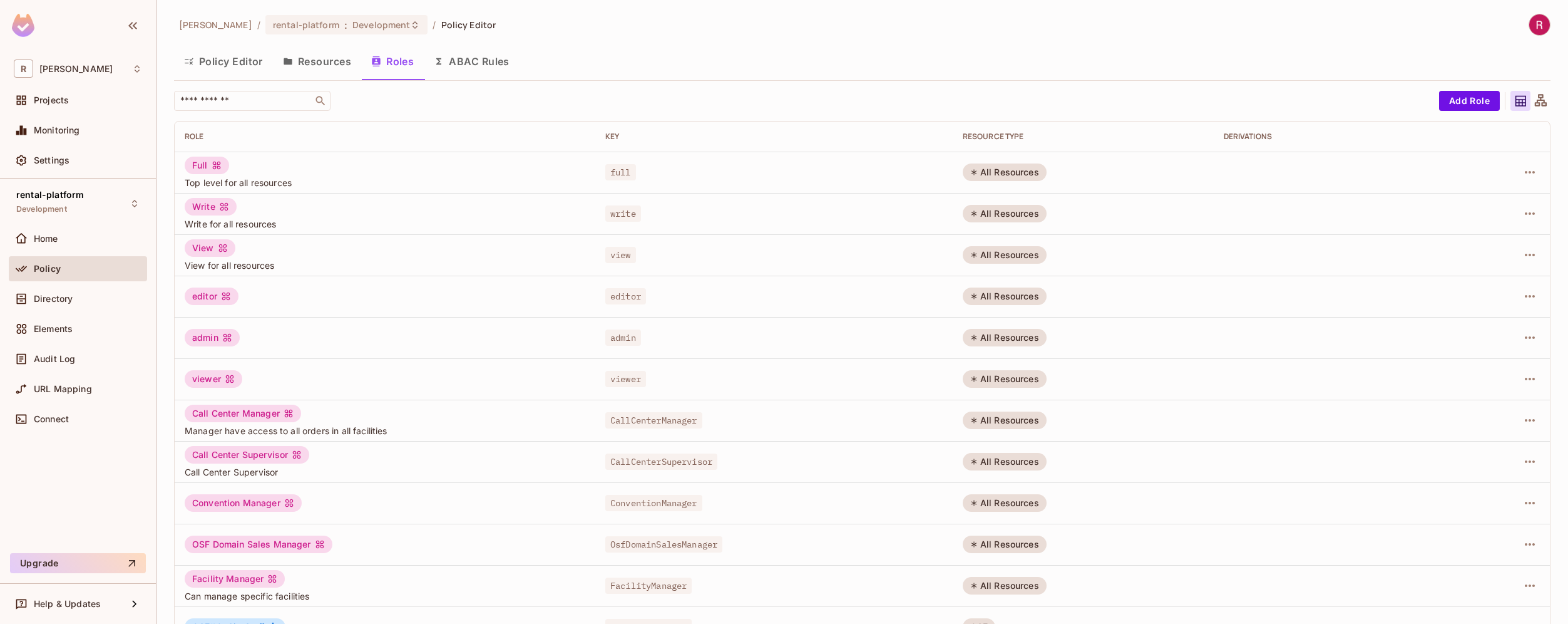
scroll to position [199, 0]
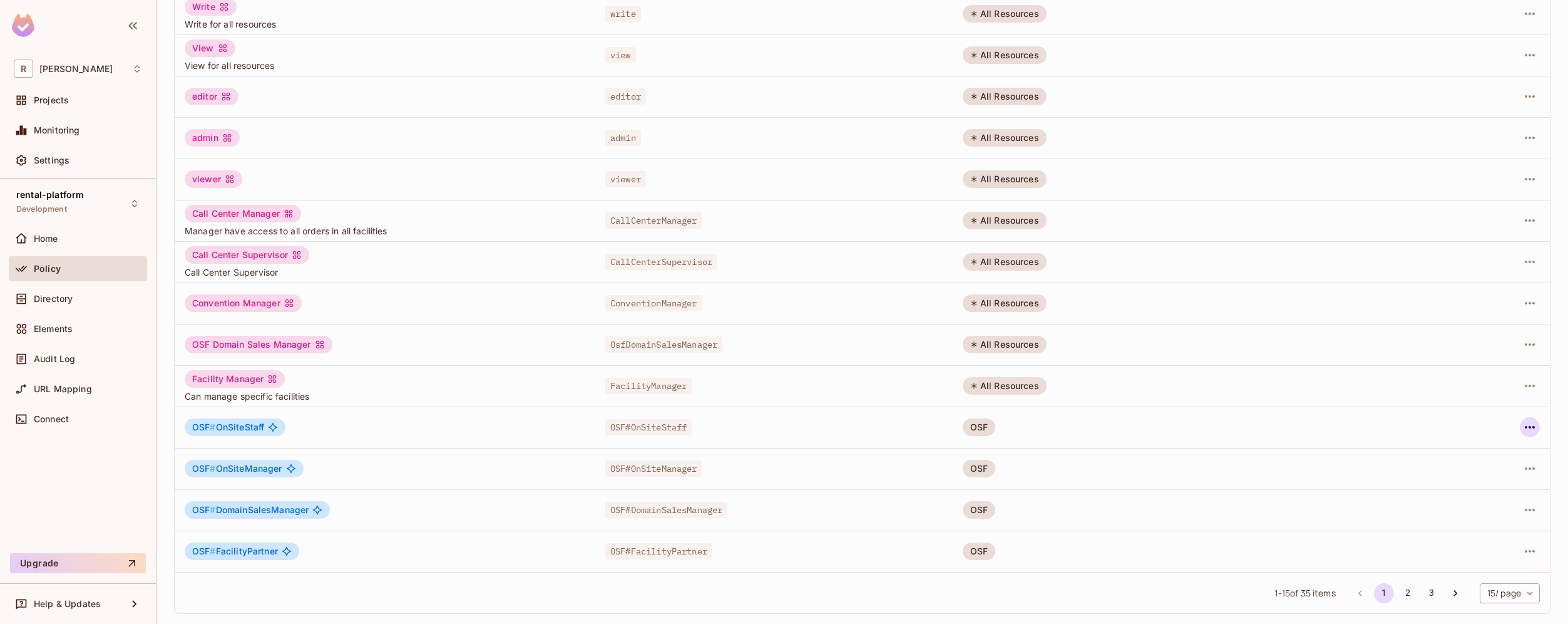
click at [1522, 429] on icon "button" at bounding box center [1530, 427] width 15 height 15
click at [1472, 453] on div "Edit Role" at bounding box center [1465, 456] width 38 height 12
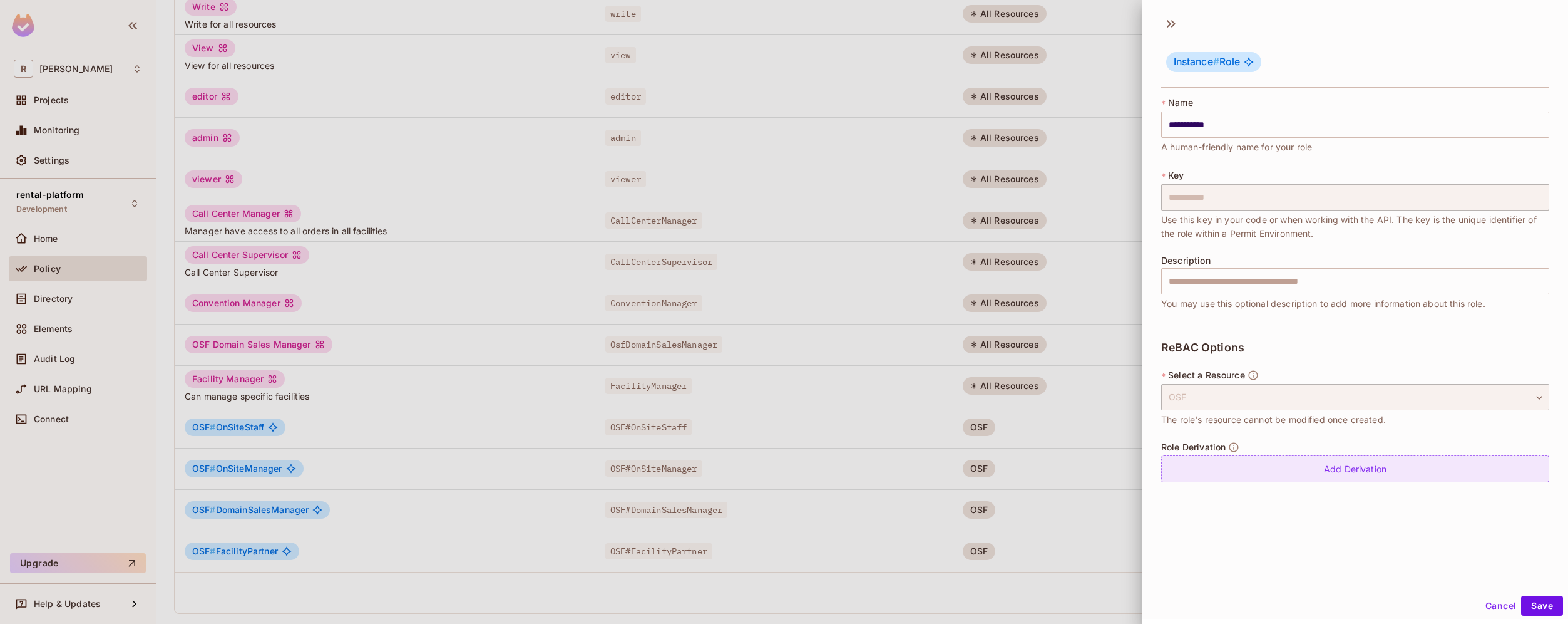
click at [1374, 472] on div "Add Derivation" at bounding box center [1355, 469] width 388 height 27
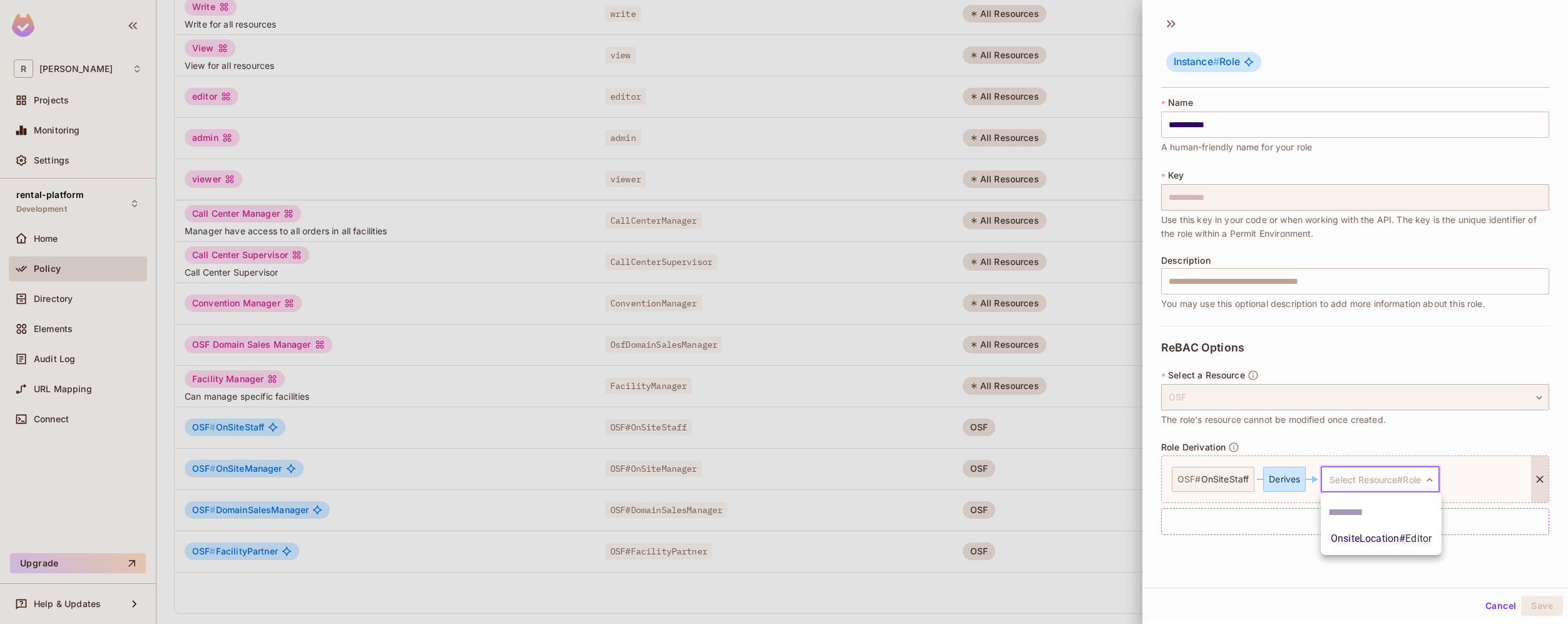
click at [1431, 484] on body "R roy-poc Projects Monitoring Settings rental-platform Development Home Policy …" at bounding box center [784, 312] width 1568 height 624
click at [1417, 538] on span "Editor" at bounding box center [1419, 539] width 27 height 12
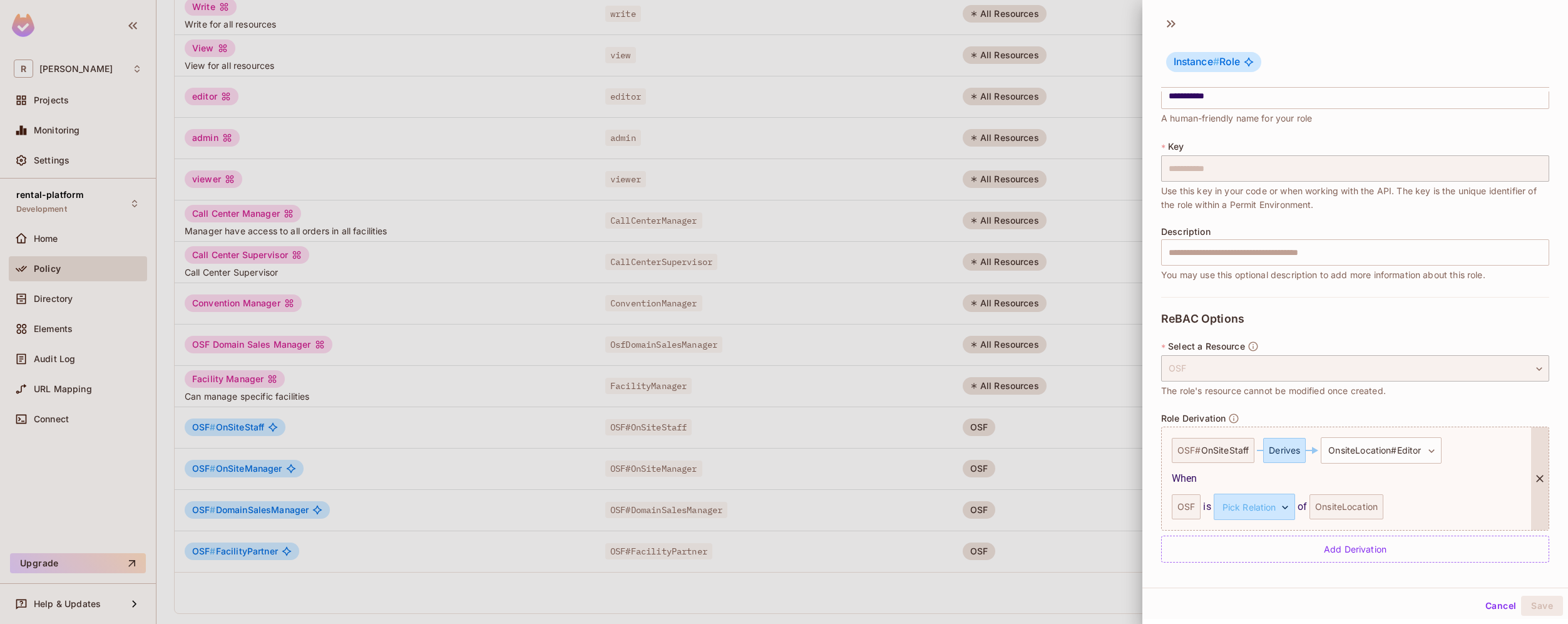
scroll to position [2, 0]
click at [1282, 506] on body "R roy-poc Projects Monitoring Settings rental-platform Development Home Policy …" at bounding box center [784, 312] width 1568 height 624
click at [1262, 562] on li "managed" at bounding box center [1251, 564] width 115 height 23
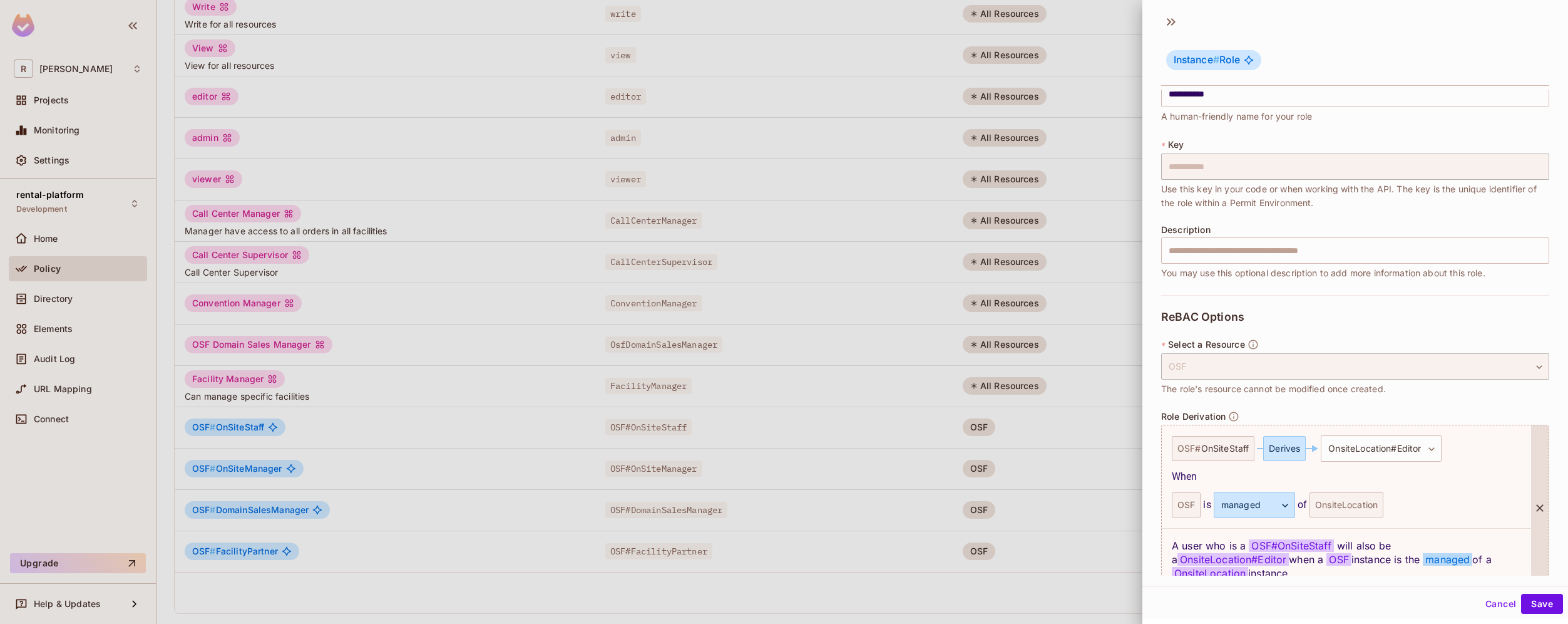
click at [1367, 507] on div "OnsiteLocation" at bounding box center [1347, 504] width 74 height 25
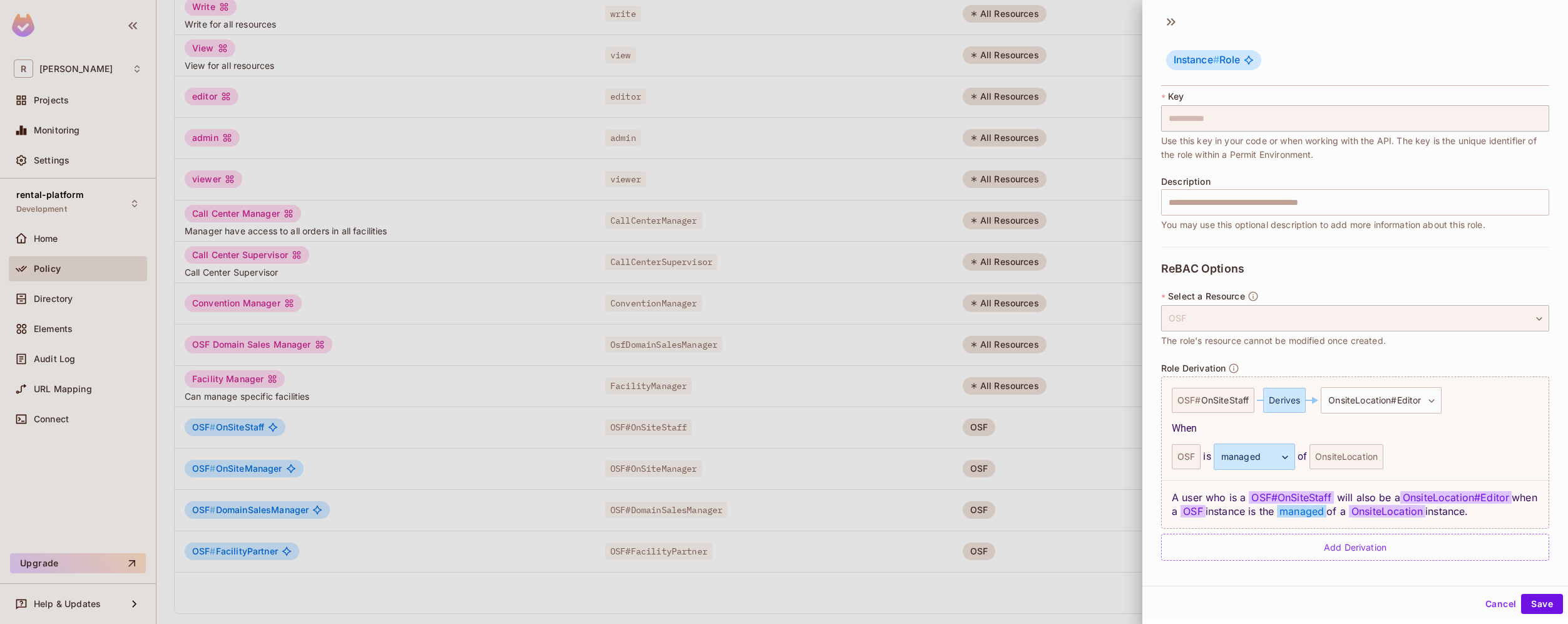
scroll to position [77, 0]
click at [1525, 603] on button "Save" at bounding box center [1542, 603] width 42 height 20
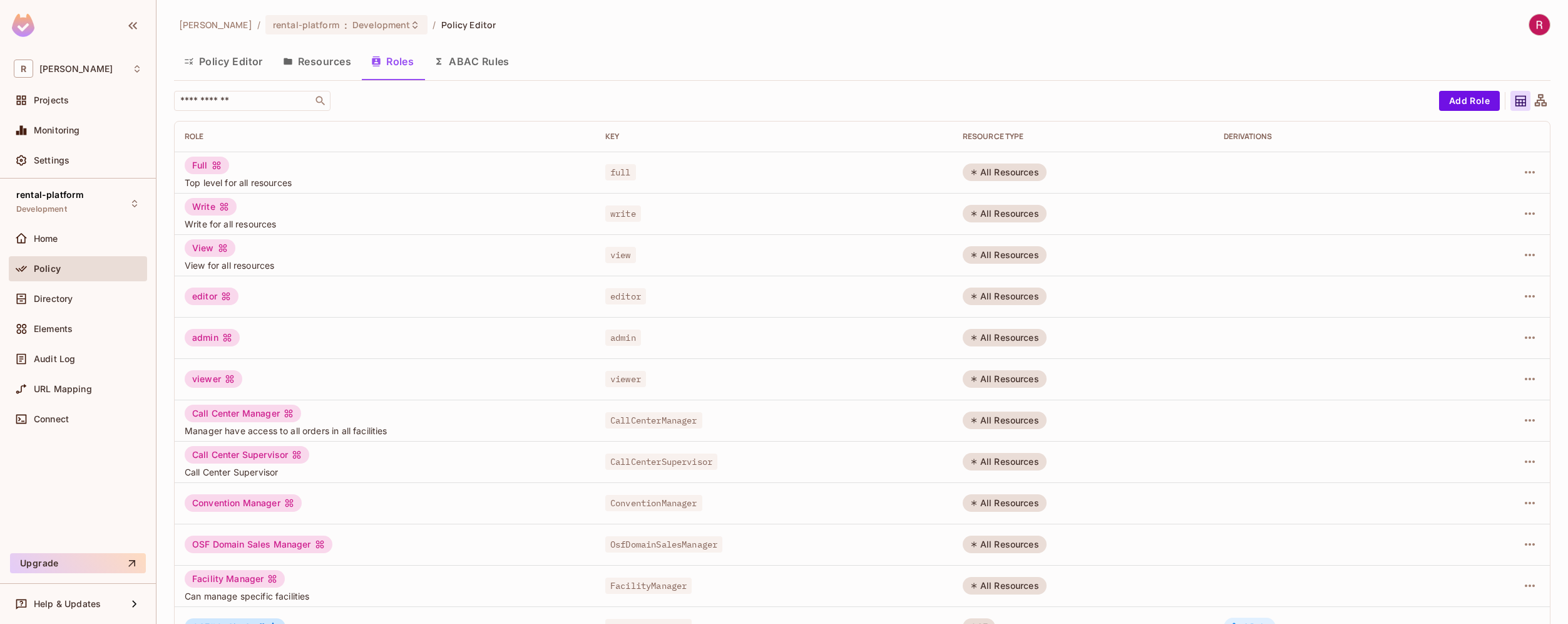
scroll to position [199, 0]
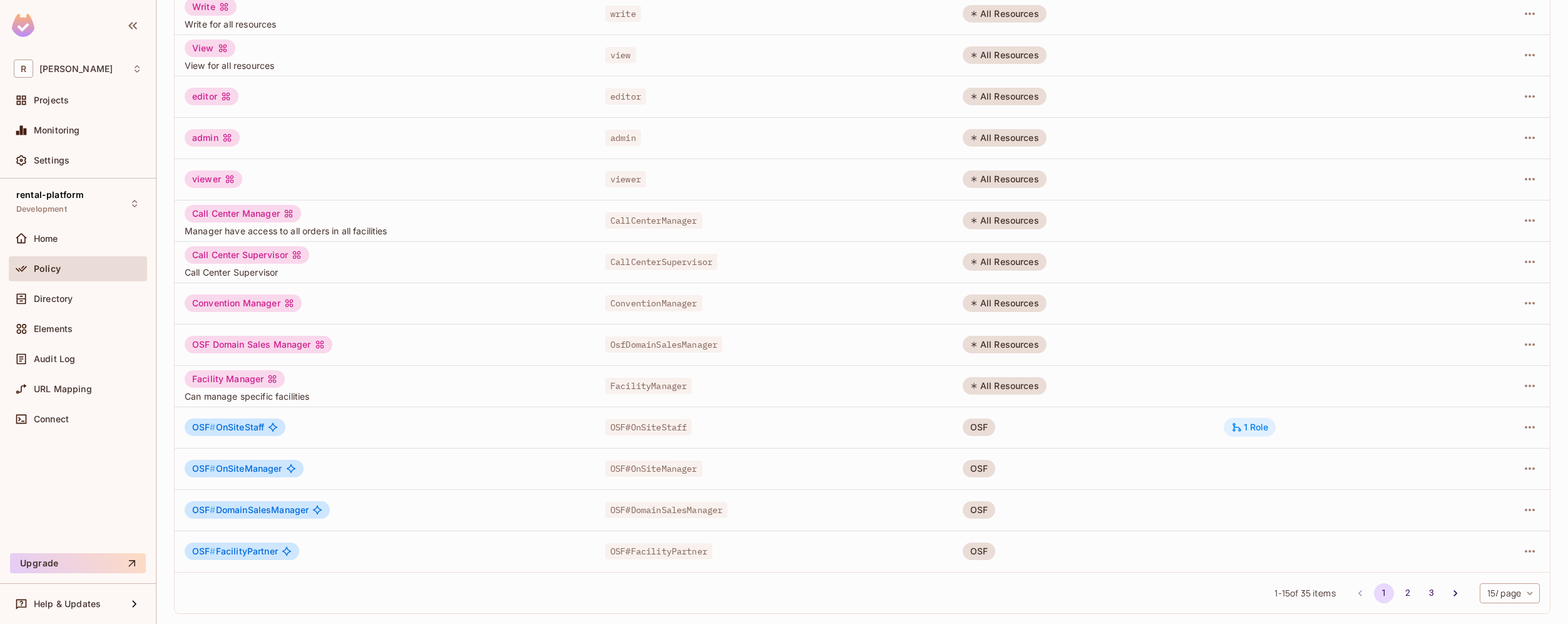
click at [1253, 429] on div "1 Role" at bounding box center [1250, 427] width 38 height 11
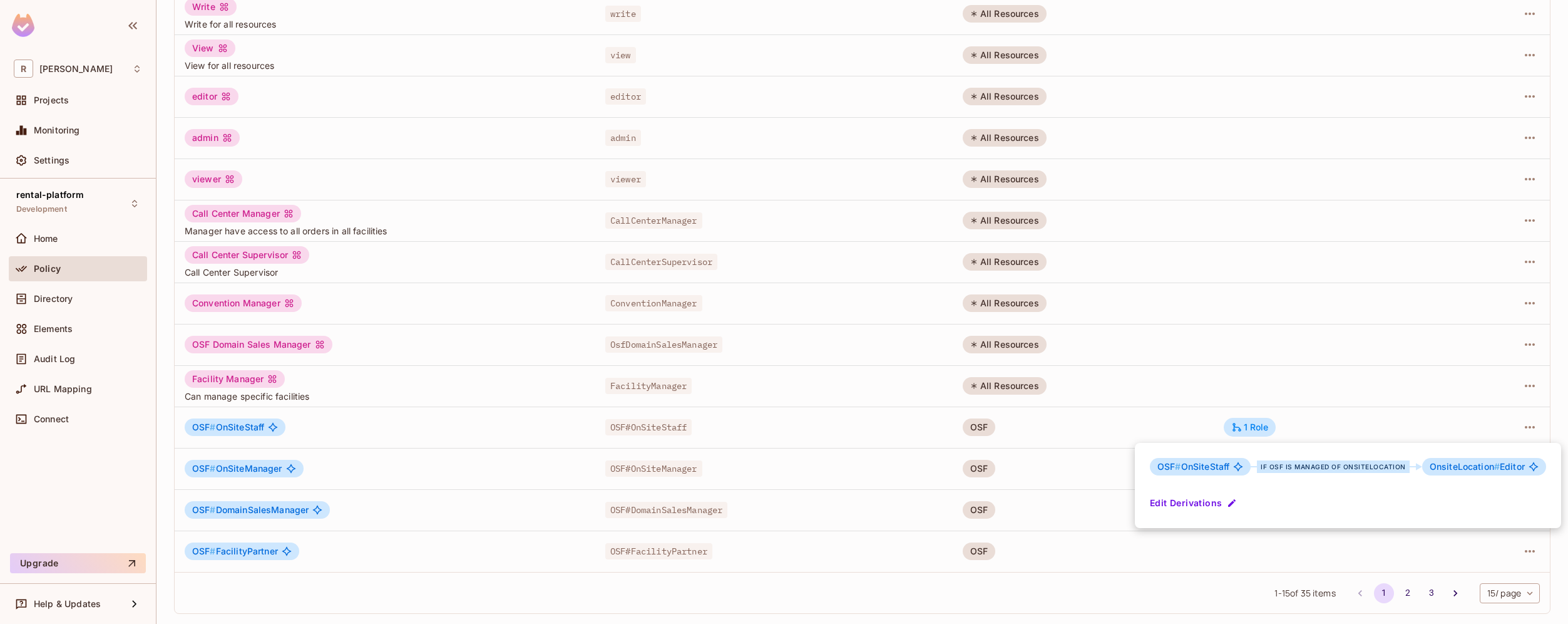
click at [1069, 427] on div at bounding box center [784, 312] width 1568 height 624
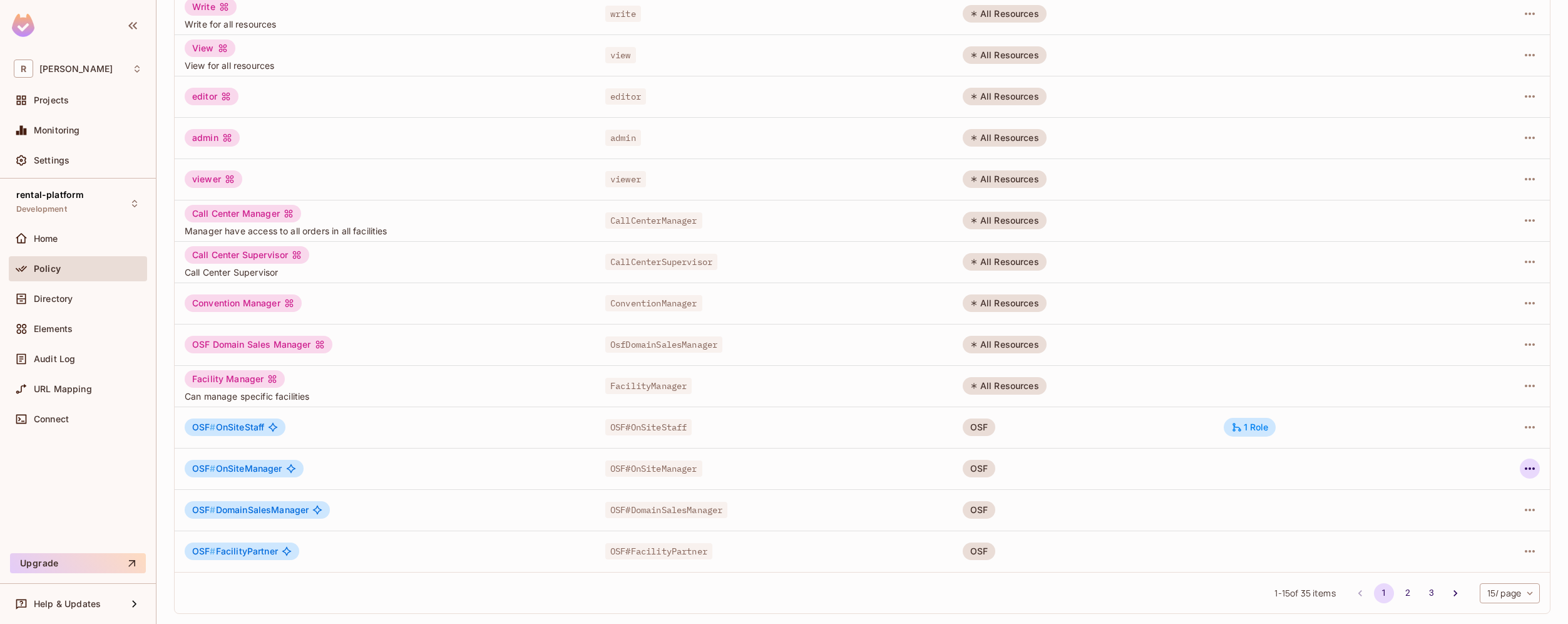
click at [1522, 464] on icon "button" at bounding box center [1530, 468] width 15 height 15
click at [1483, 491] on div "Edit Role" at bounding box center [1465, 497] width 38 height 12
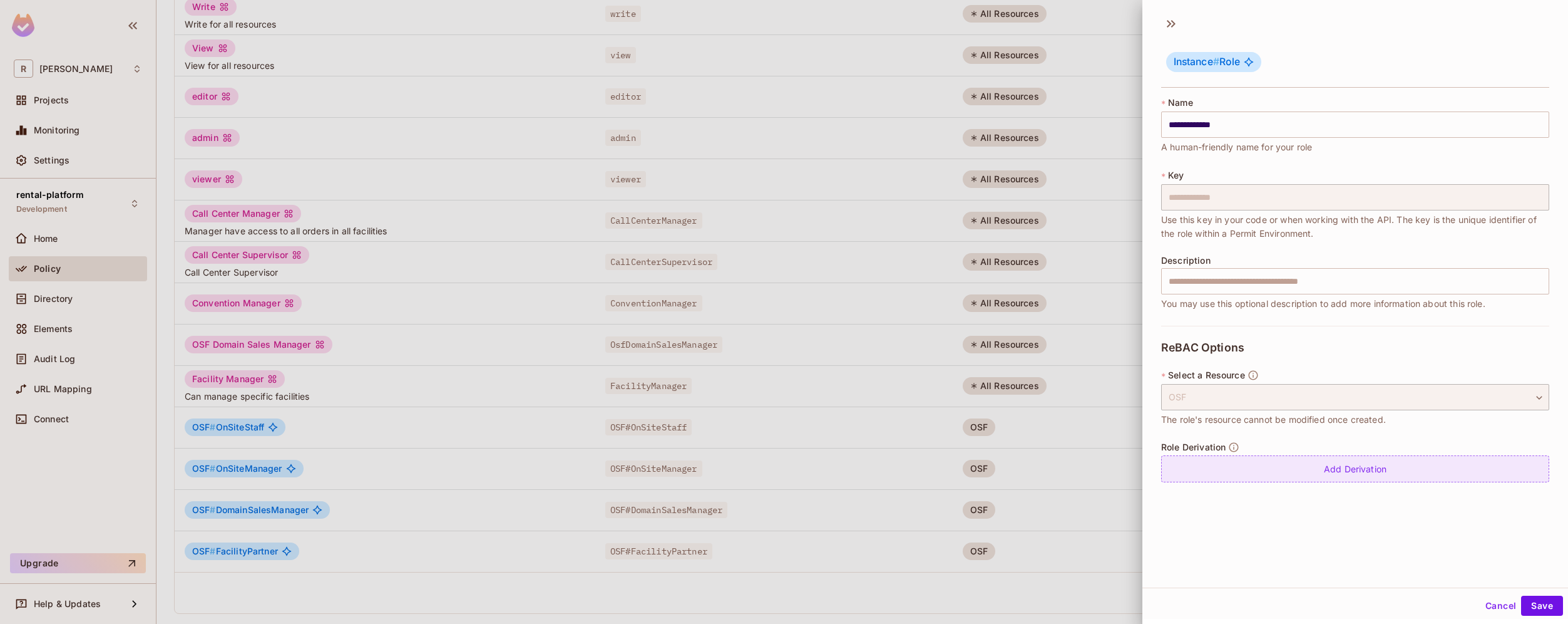
click at [1367, 469] on div "Add Derivation" at bounding box center [1355, 469] width 388 height 27
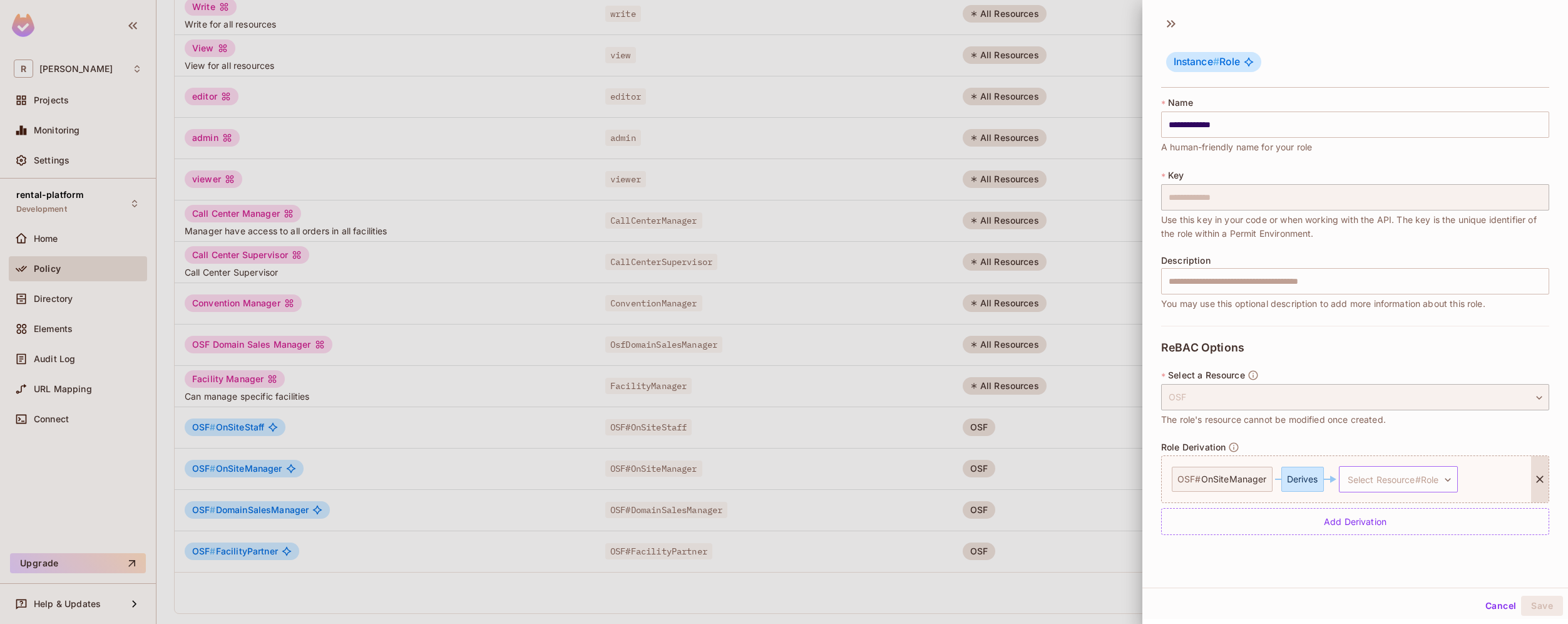
scroll to position [2, 0]
click at [1417, 483] on body "R roy-poc Projects Monitoring Settings rental-platform Development Home Policy …" at bounding box center [784, 312] width 1568 height 624
click at [1420, 538] on span "OnsiteLocation # Editor" at bounding box center [1398, 537] width 101 height 15
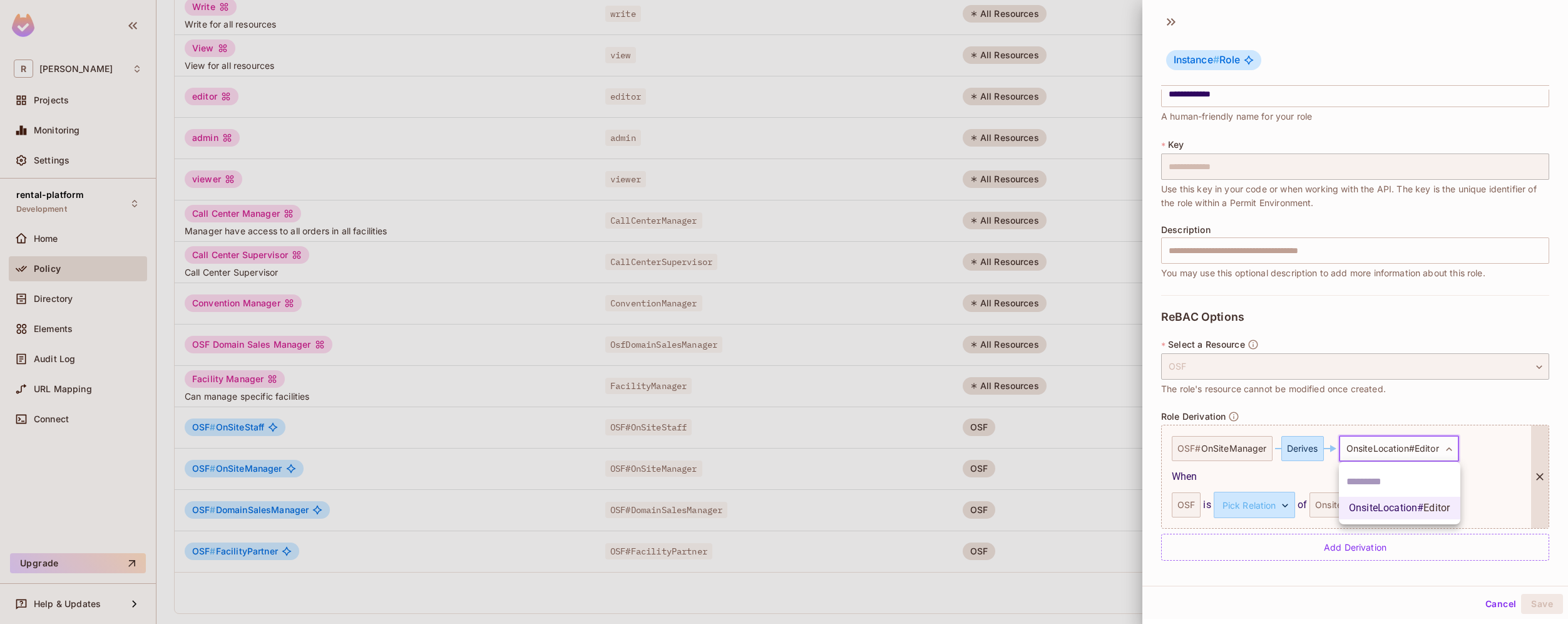
click at [1449, 441] on body "R roy-poc Projects Monitoring Settings rental-platform Development Home Policy …" at bounding box center [784, 312] width 1568 height 624
click at [1449, 441] on div at bounding box center [784, 312] width 1568 height 624
click at [1279, 506] on body "R roy-poc Projects Monitoring Settings rental-platform Development Home Policy …" at bounding box center [784, 312] width 1568 height 624
click at [1256, 566] on li "managed" at bounding box center [1251, 564] width 115 height 23
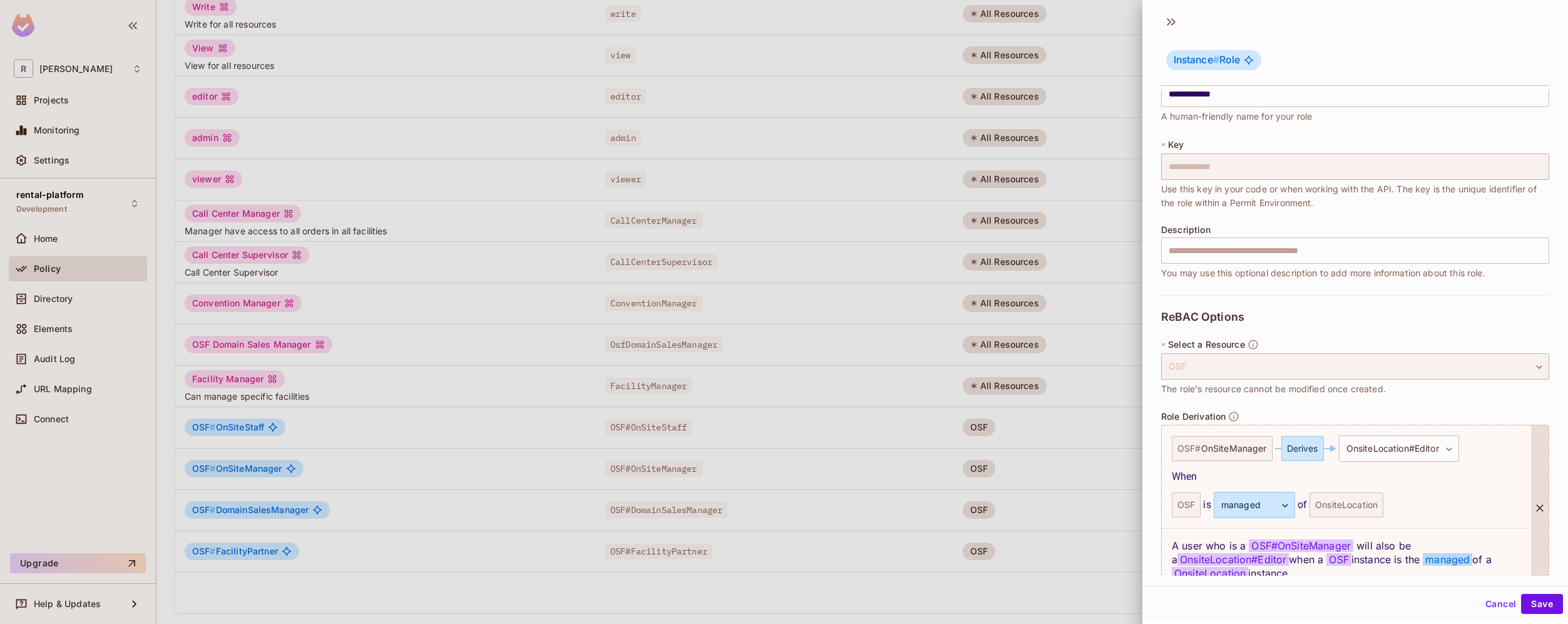
scroll to position [91, 0]
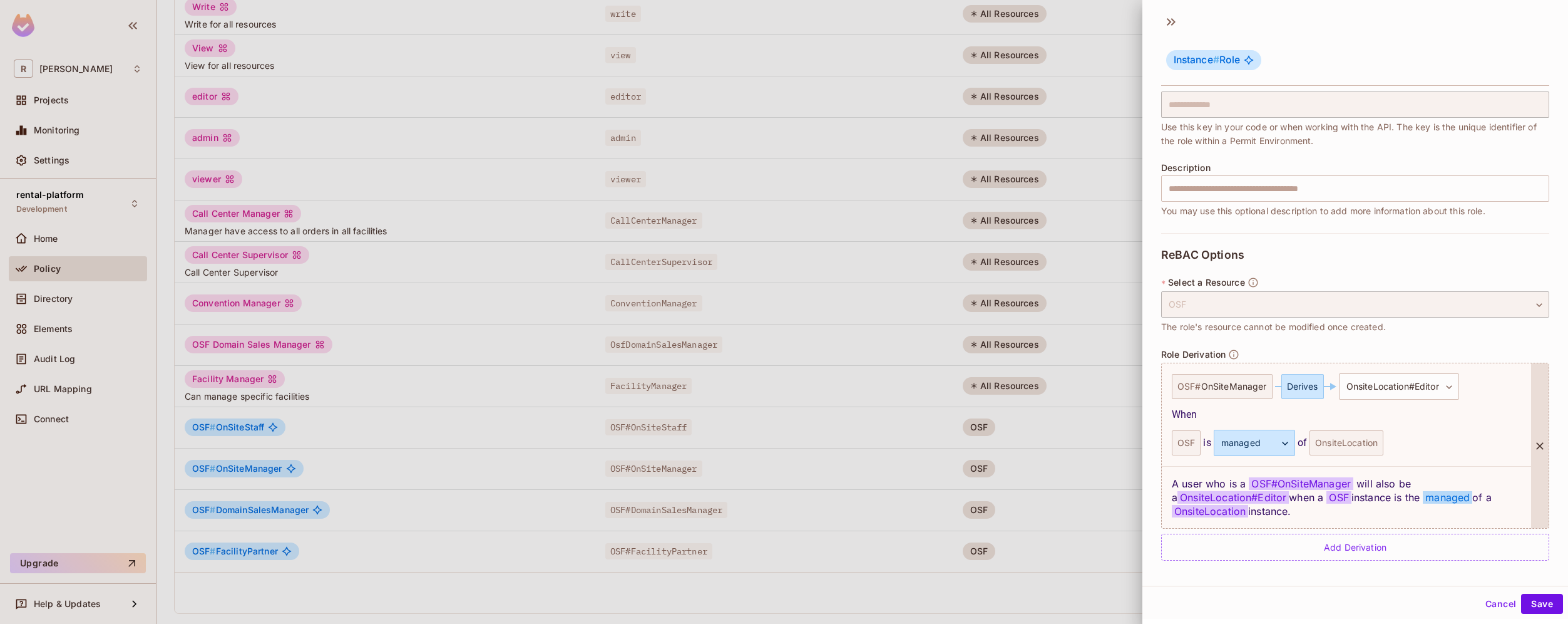
click at [1369, 444] on div "OnsiteLocation" at bounding box center [1347, 443] width 74 height 25
drag, startPoint x: 1162, startPoint y: 357, endPoint x: 1225, endPoint y: 354, distance: 63.1
click at [1225, 354] on span "Role Derivation" at bounding box center [1194, 354] width 65 height 10
copy span "Role Derivation"
click at [1539, 606] on button "Save" at bounding box center [1542, 603] width 42 height 20
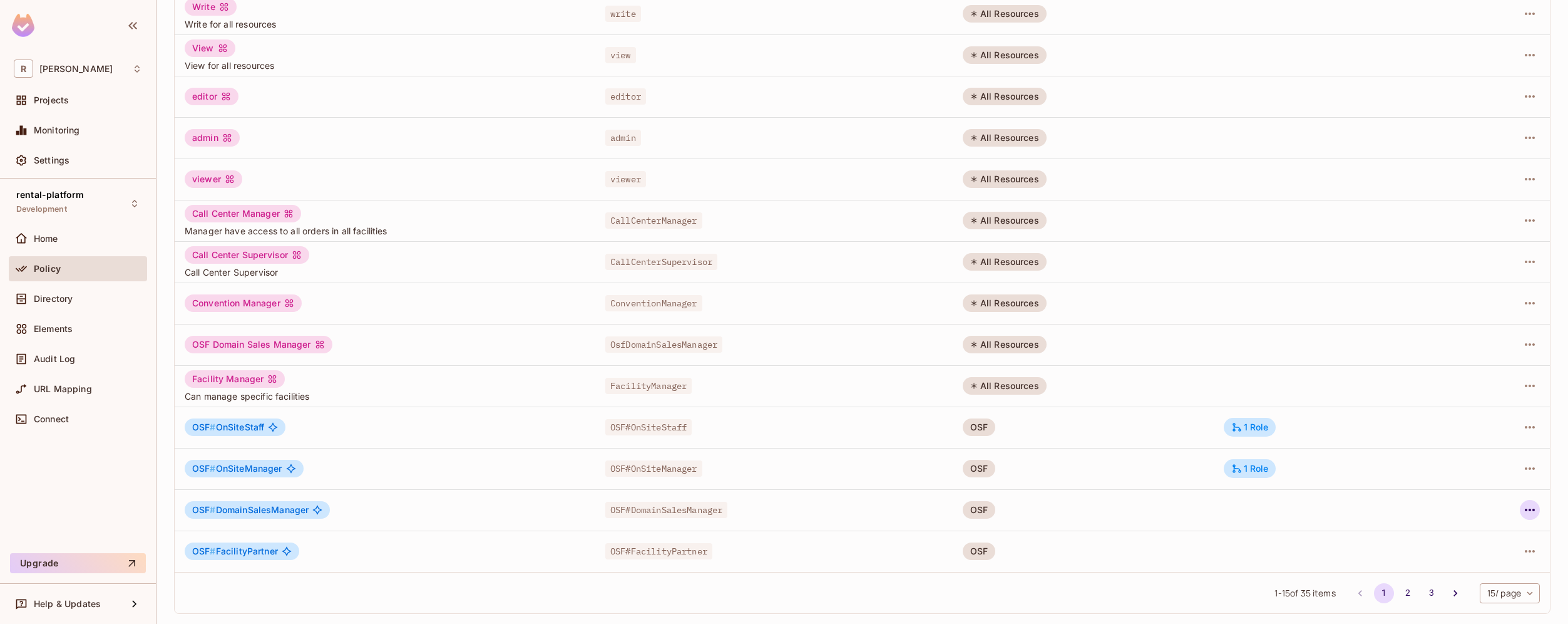
click at [1522, 510] on icon "button" at bounding box center [1530, 510] width 15 height 15
click at [1484, 531] on span "Edit Role" at bounding box center [1465, 539] width 45 height 20
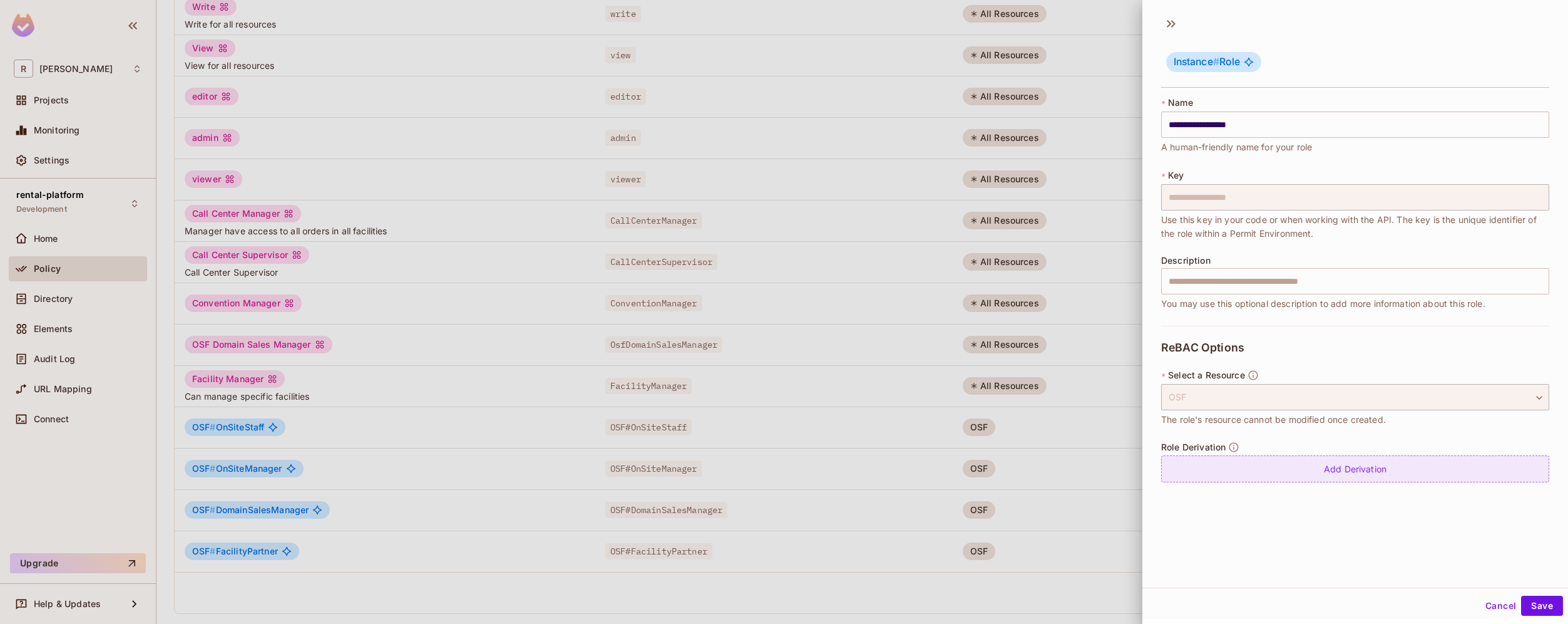
click at [1331, 476] on div "Add Derivation" at bounding box center [1355, 469] width 388 height 27
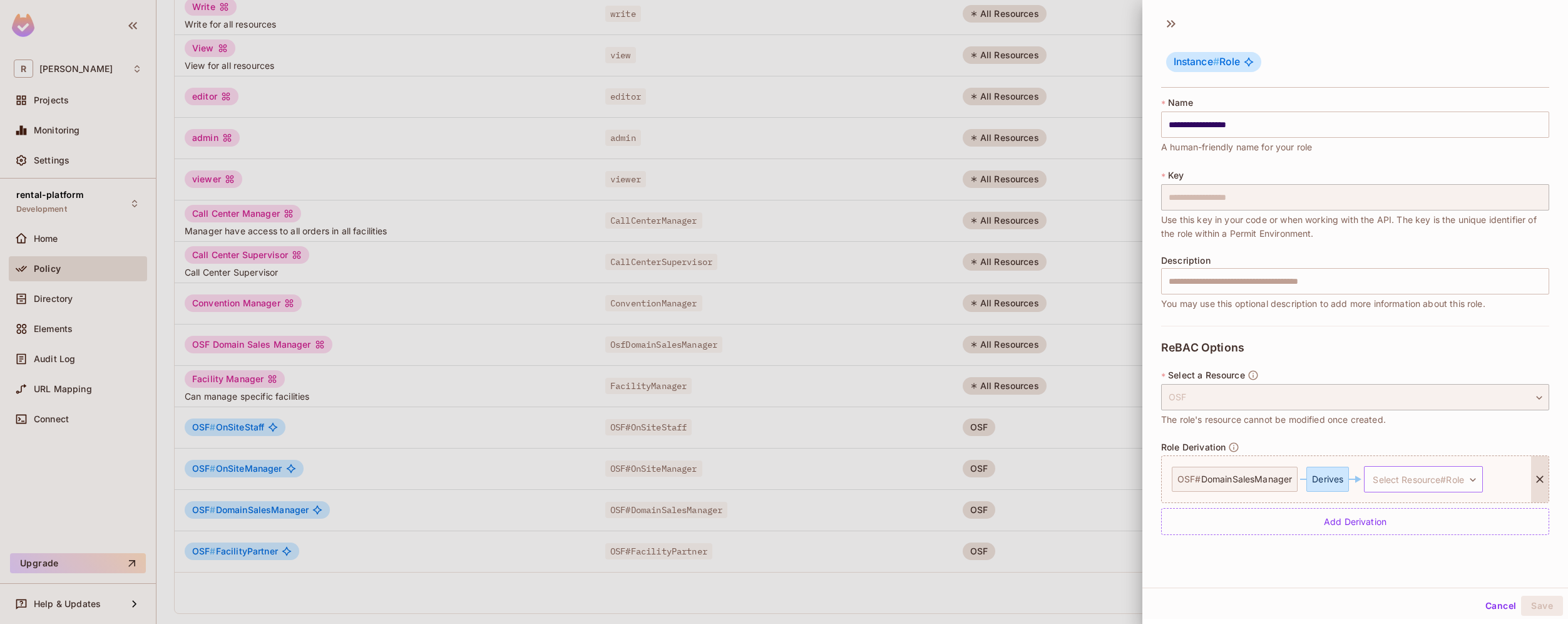
scroll to position [2, 0]
click at [1431, 474] on body "R roy-poc Projects Monitoring Settings rental-platform Development Home Policy …" at bounding box center [784, 312] width 1568 height 624
click at [1421, 546] on li "OnsiteLocation # Editor" at bounding box center [1425, 537] width 121 height 23
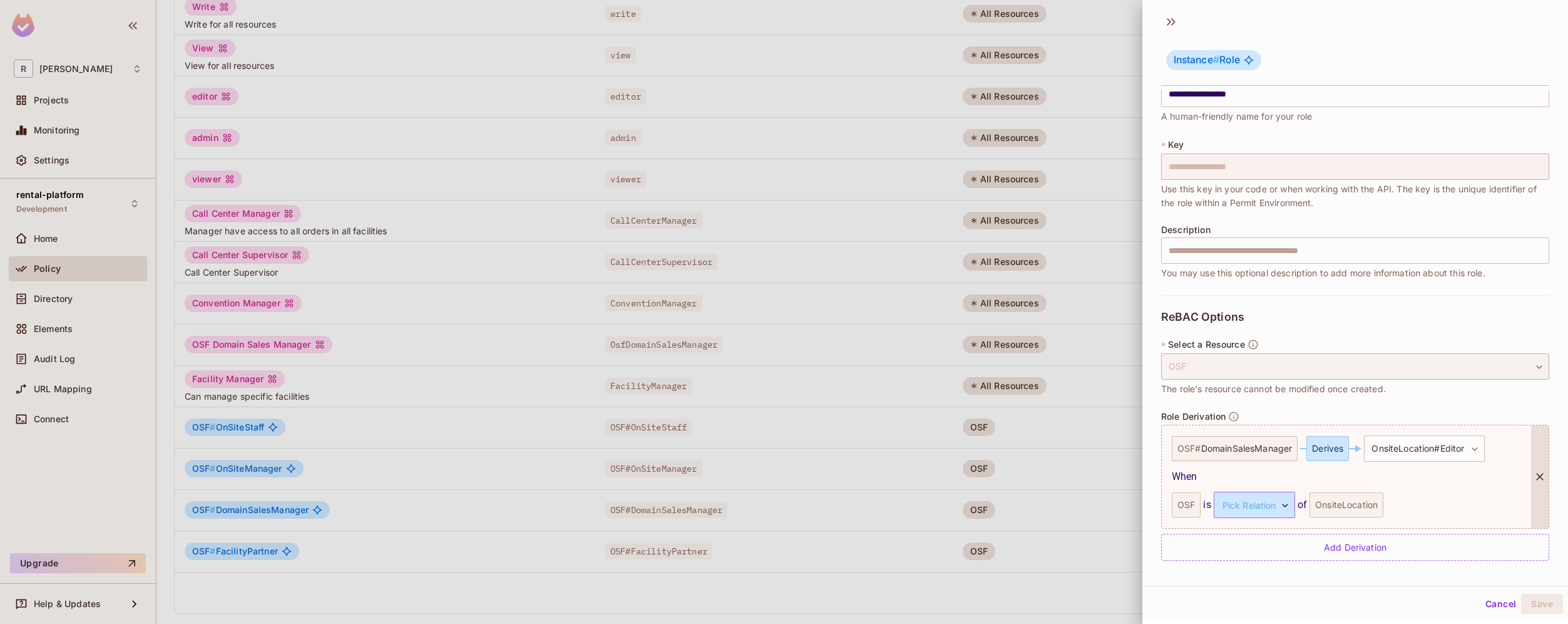
click at [1274, 508] on body "R roy-poc Projects Monitoring Settings rental-platform Development Home Policy …" at bounding box center [784, 312] width 1568 height 624
click at [1248, 564] on li "managed" at bounding box center [1251, 564] width 115 height 23
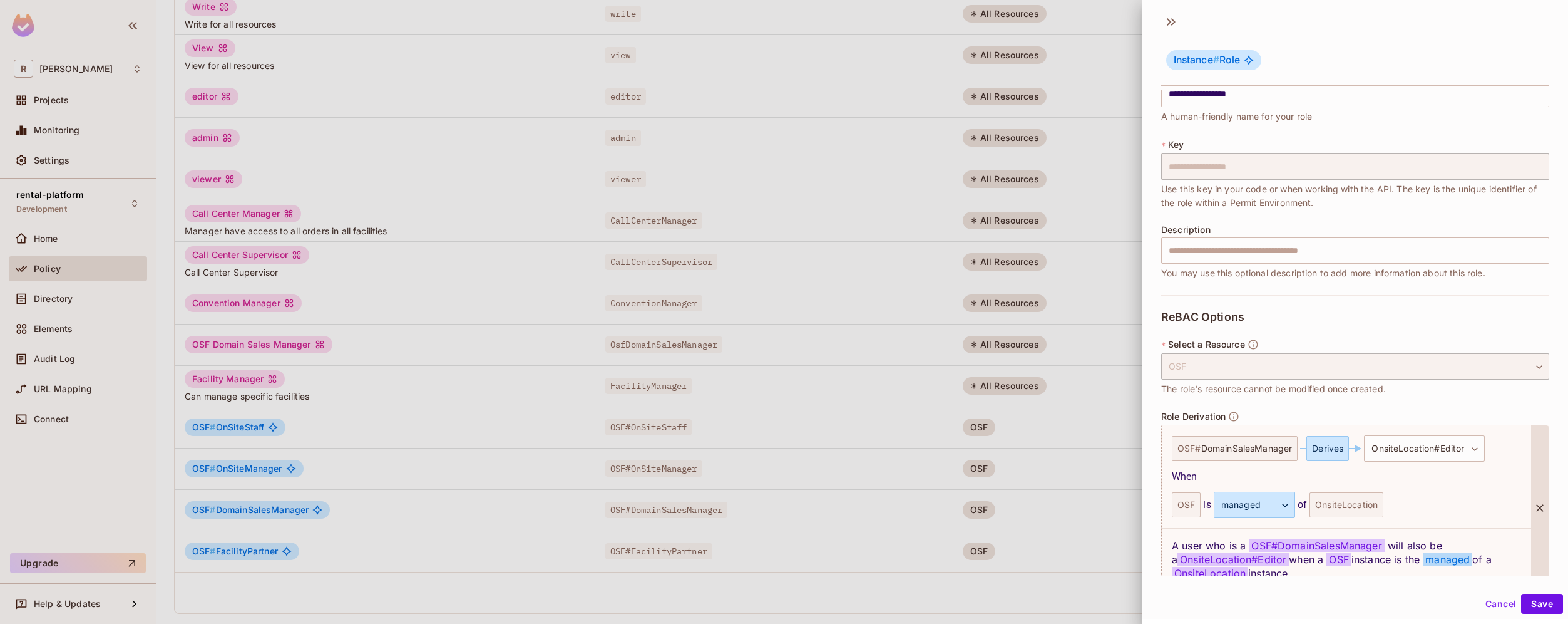
click at [1364, 505] on div "OnsiteLocation" at bounding box center [1347, 504] width 74 height 25
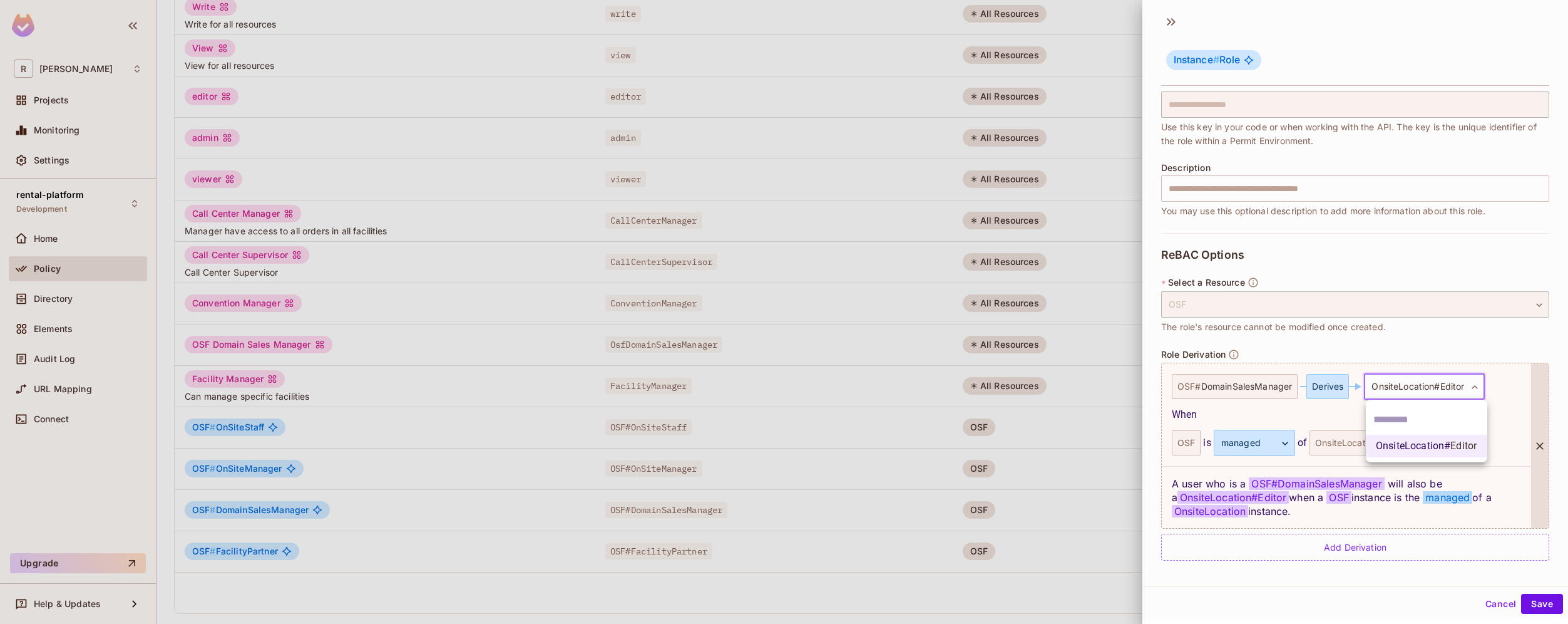
click at [1471, 389] on body "R roy-poc Projects Monitoring Settings rental-platform Development Home Policy …" at bounding box center [784, 312] width 1568 height 624
click at [1447, 549] on div at bounding box center [784, 312] width 1568 height 624
click at [1484, 604] on button "Cancel" at bounding box center [1501, 603] width 41 height 20
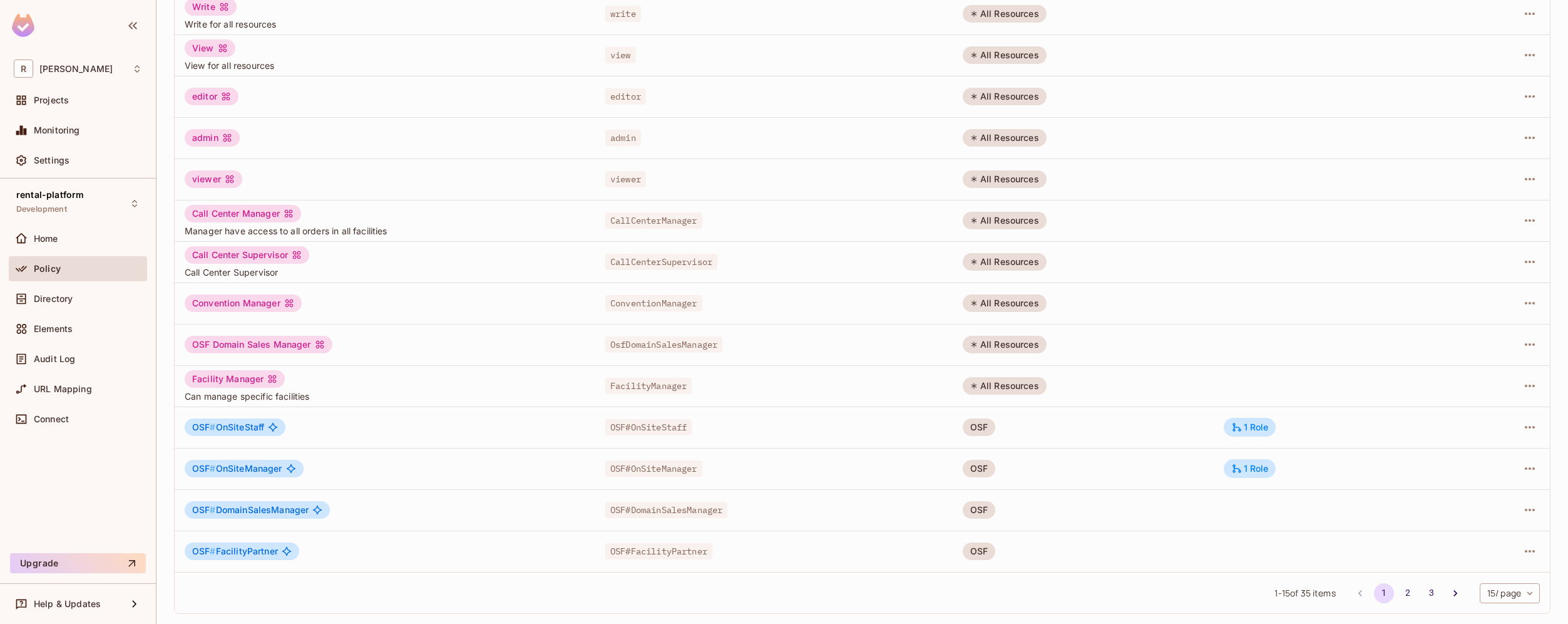
scroll to position [0, 0]
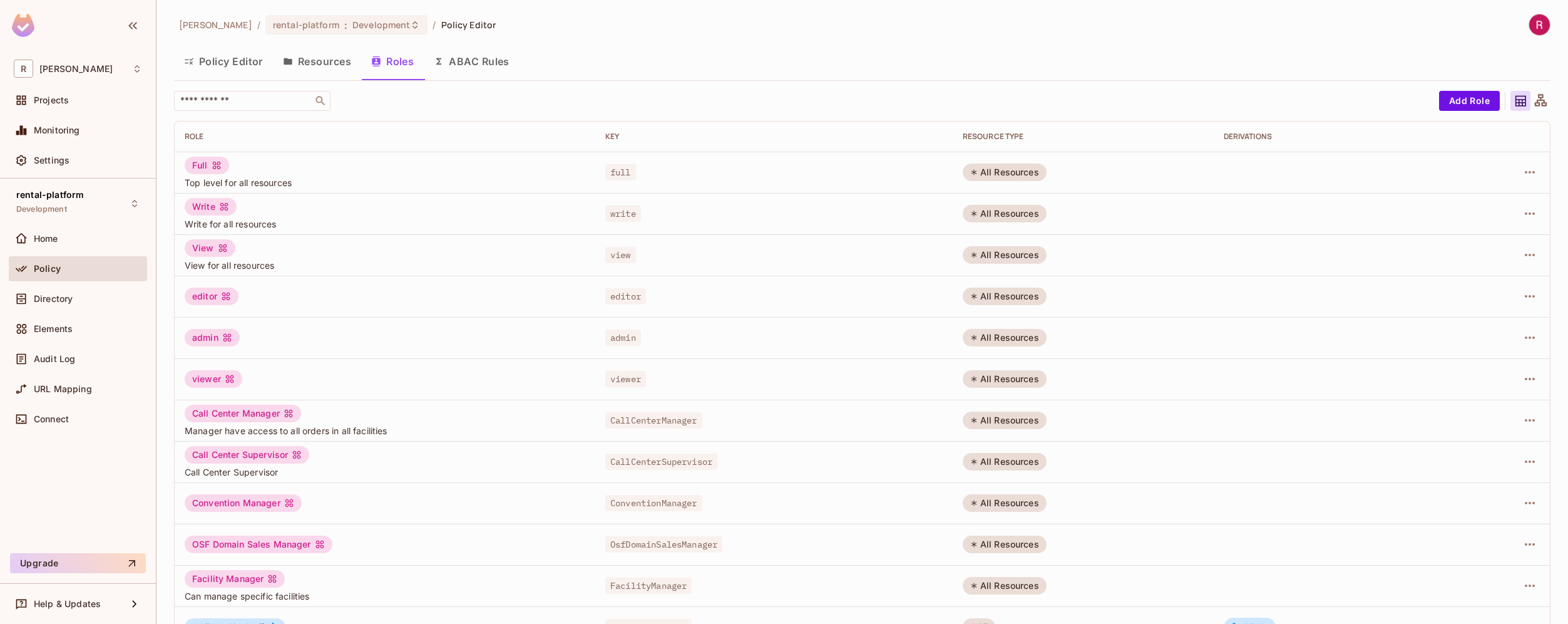
click at [334, 60] on button "Resources" at bounding box center [317, 61] width 88 height 31
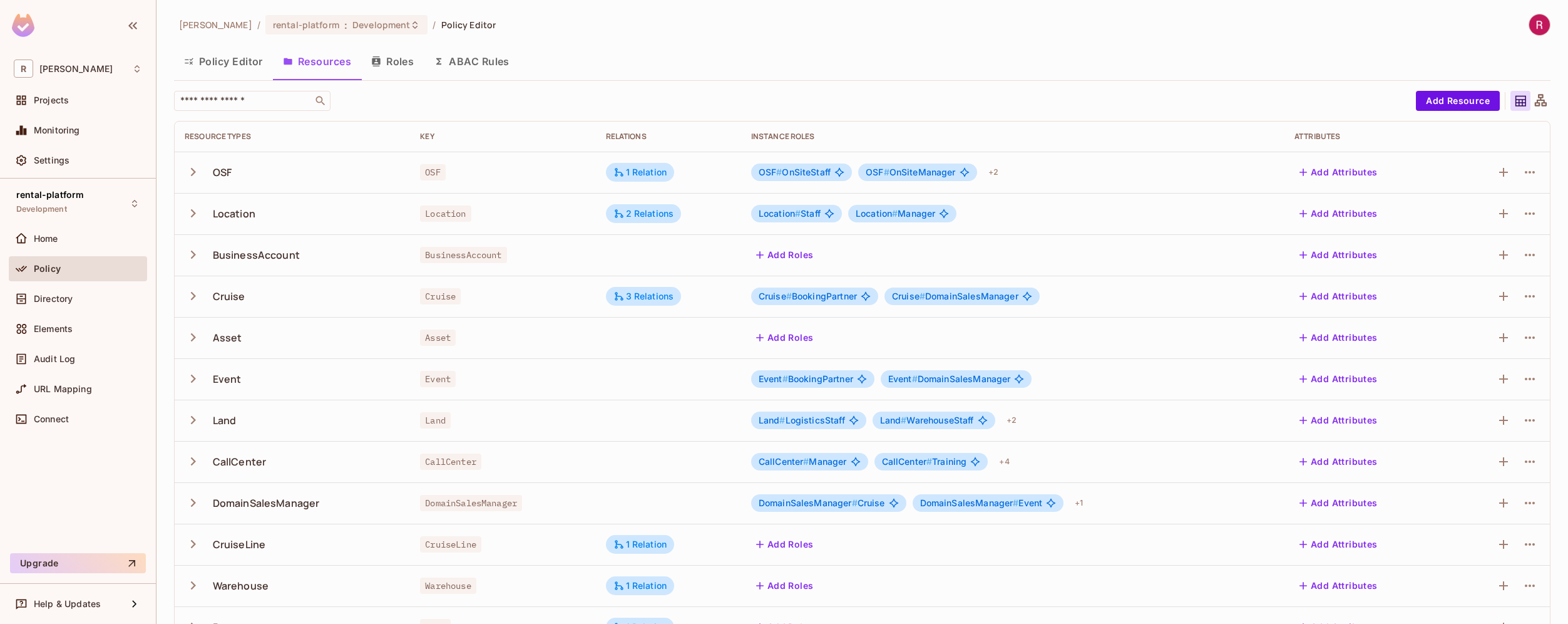
scroll to position [199, 0]
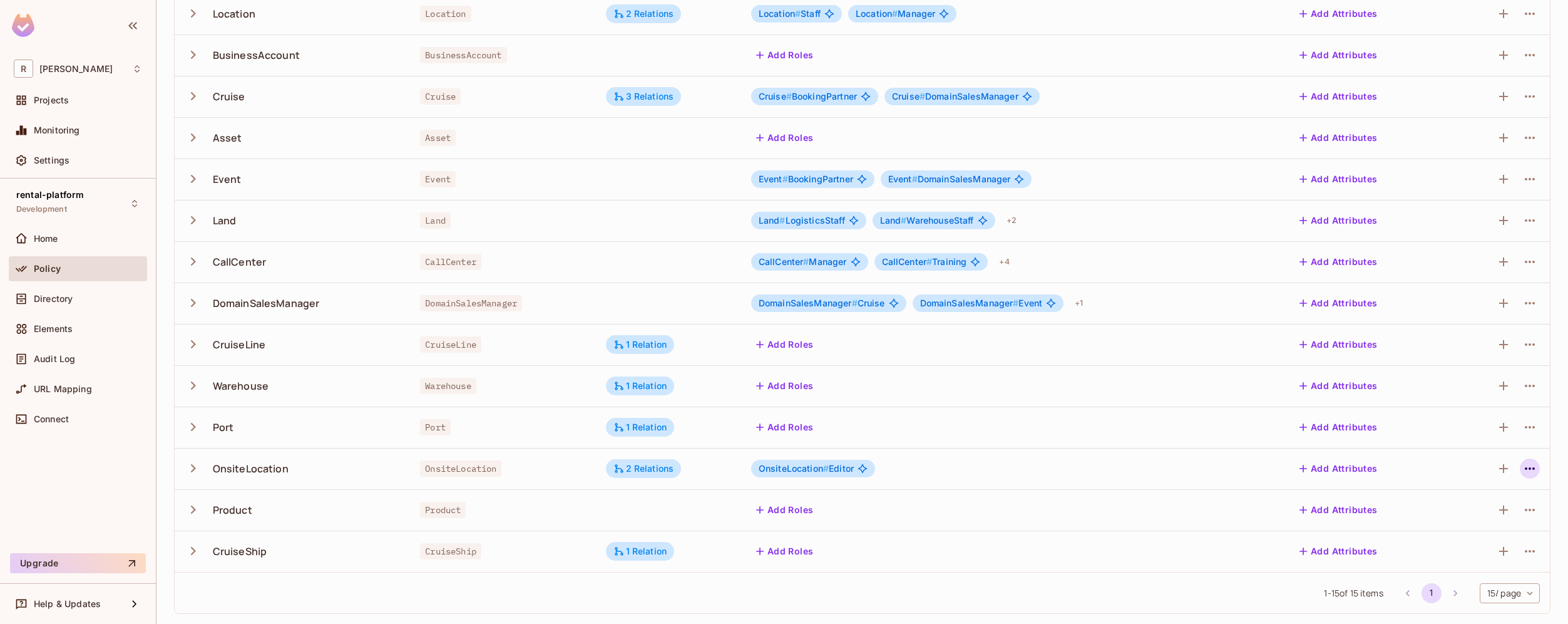
click at [1522, 474] on icon "button" at bounding box center [1530, 468] width 15 height 15
click at [1478, 520] on div "Edit Resource" at bounding box center [1466, 518] width 59 height 12
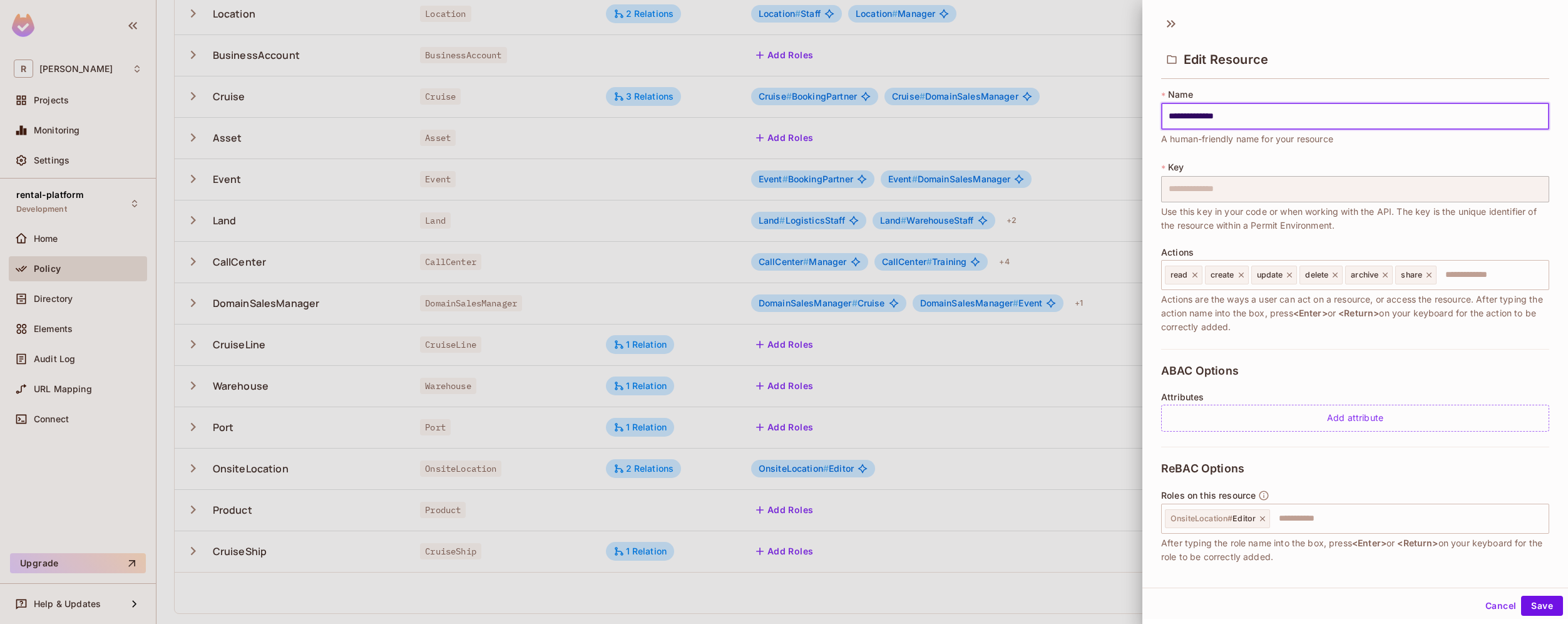
scroll to position [6, 0]
click at [1325, 510] on input "text" at bounding box center [1408, 513] width 272 height 25
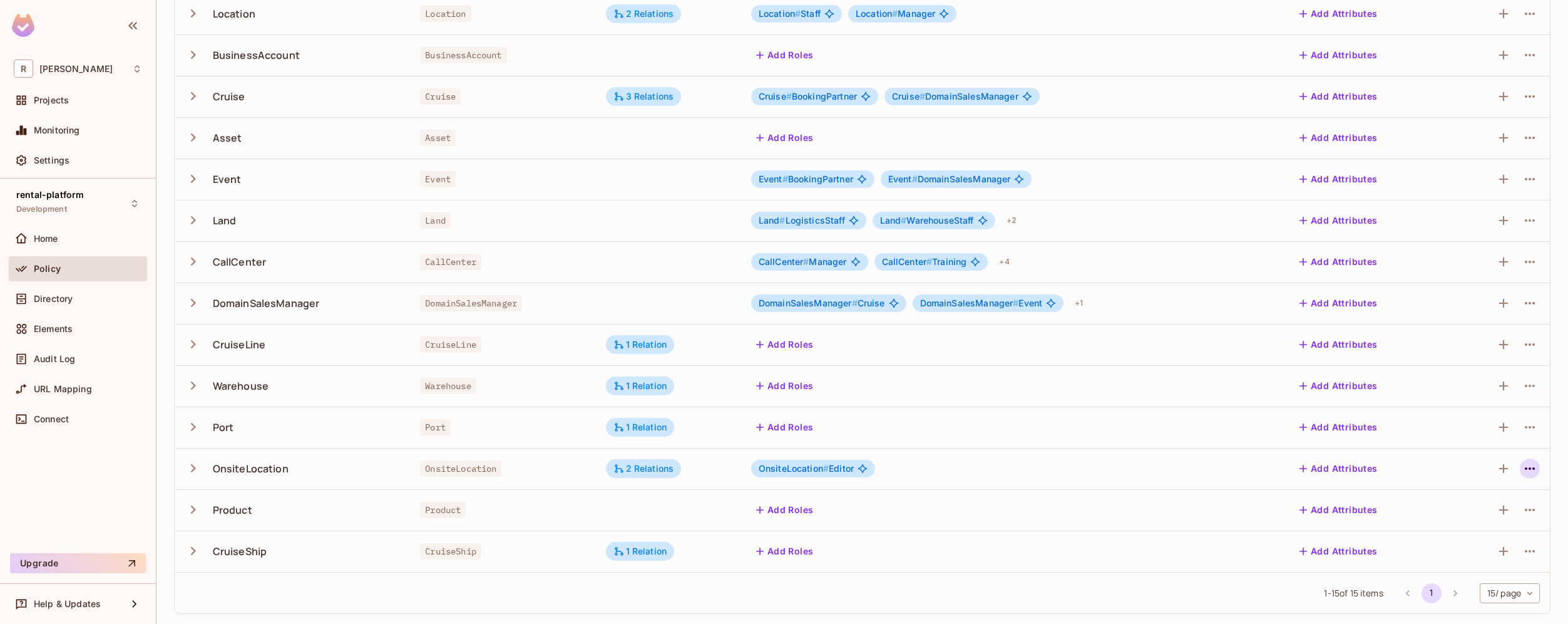
click at [1522, 469] on icon "button" at bounding box center [1530, 468] width 15 height 15
click at [1466, 513] on div "Edit Resource" at bounding box center [1466, 518] width 59 height 12
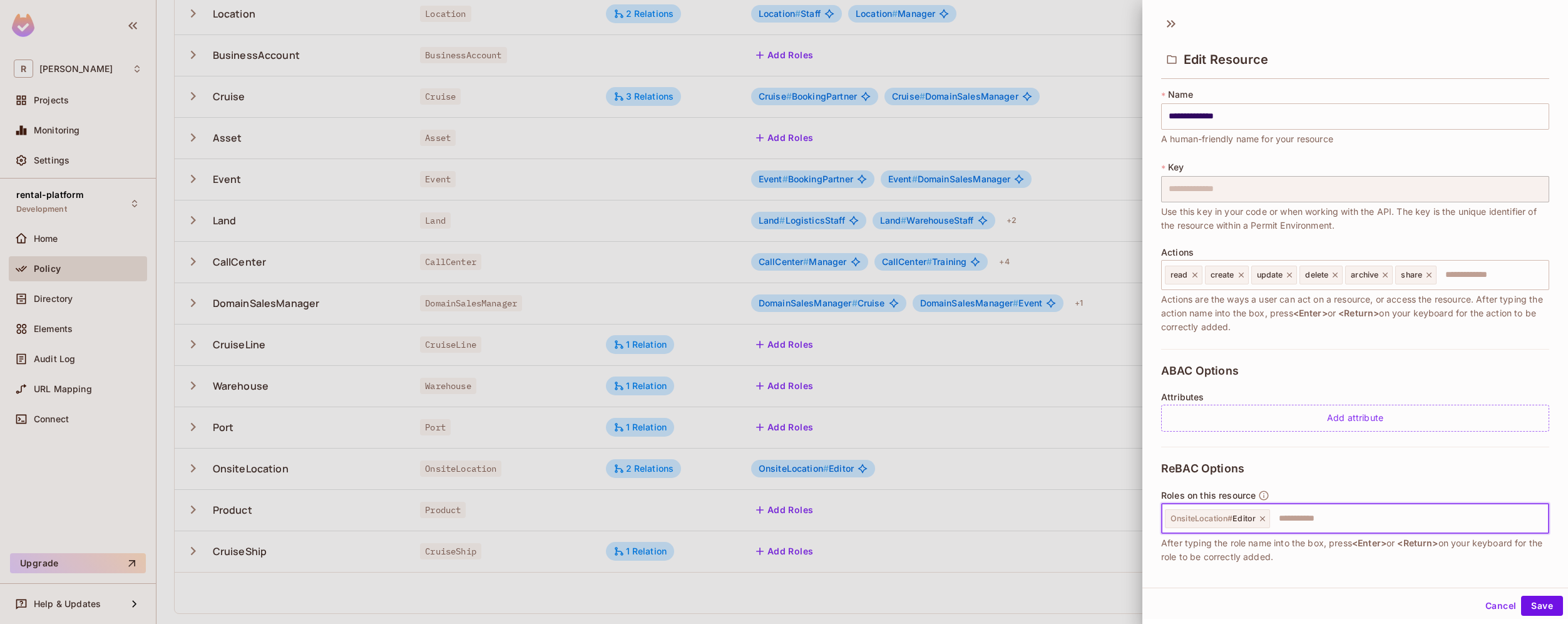
click at [1362, 521] on input "text" at bounding box center [1408, 519] width 272 height 25
type input "******"
paste input "******"
type input "******"
click at [1433, 515] on input "text" at bounding box center [1463, 519] width 161 height 25
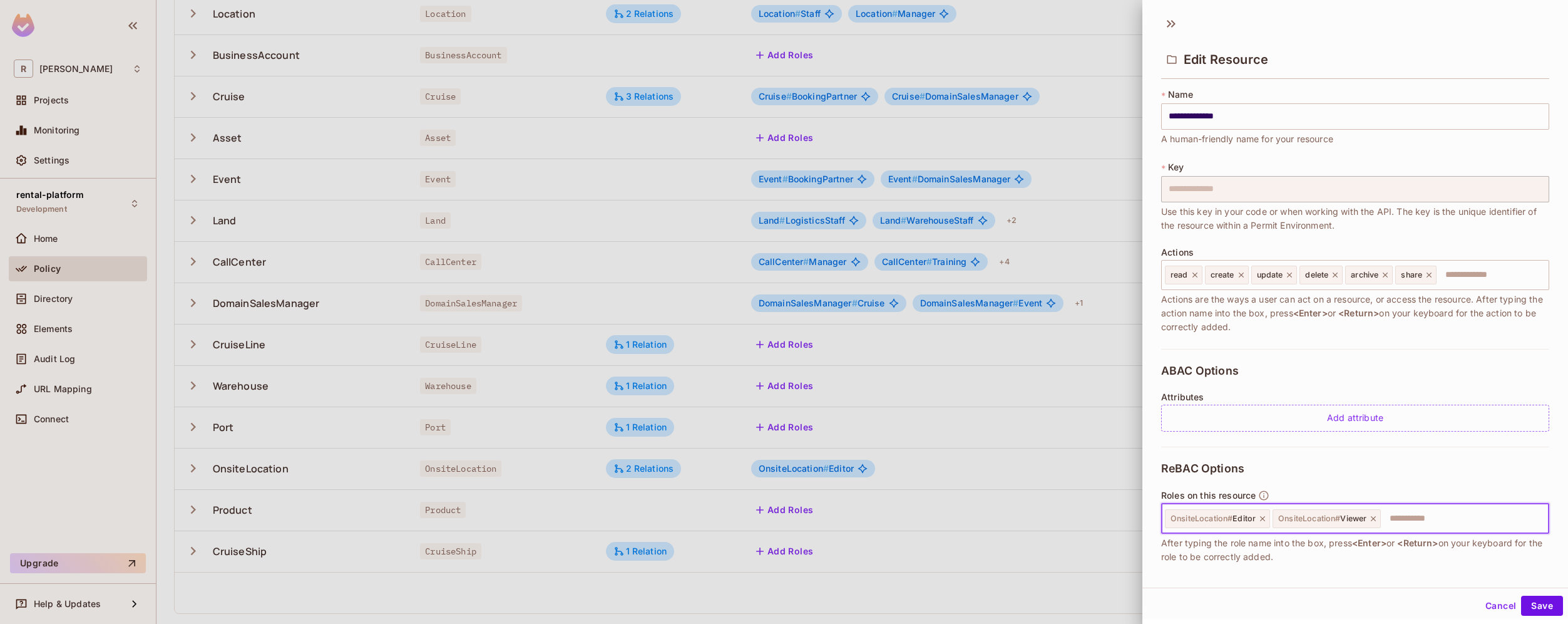
paste input "*****"
type input "*****"
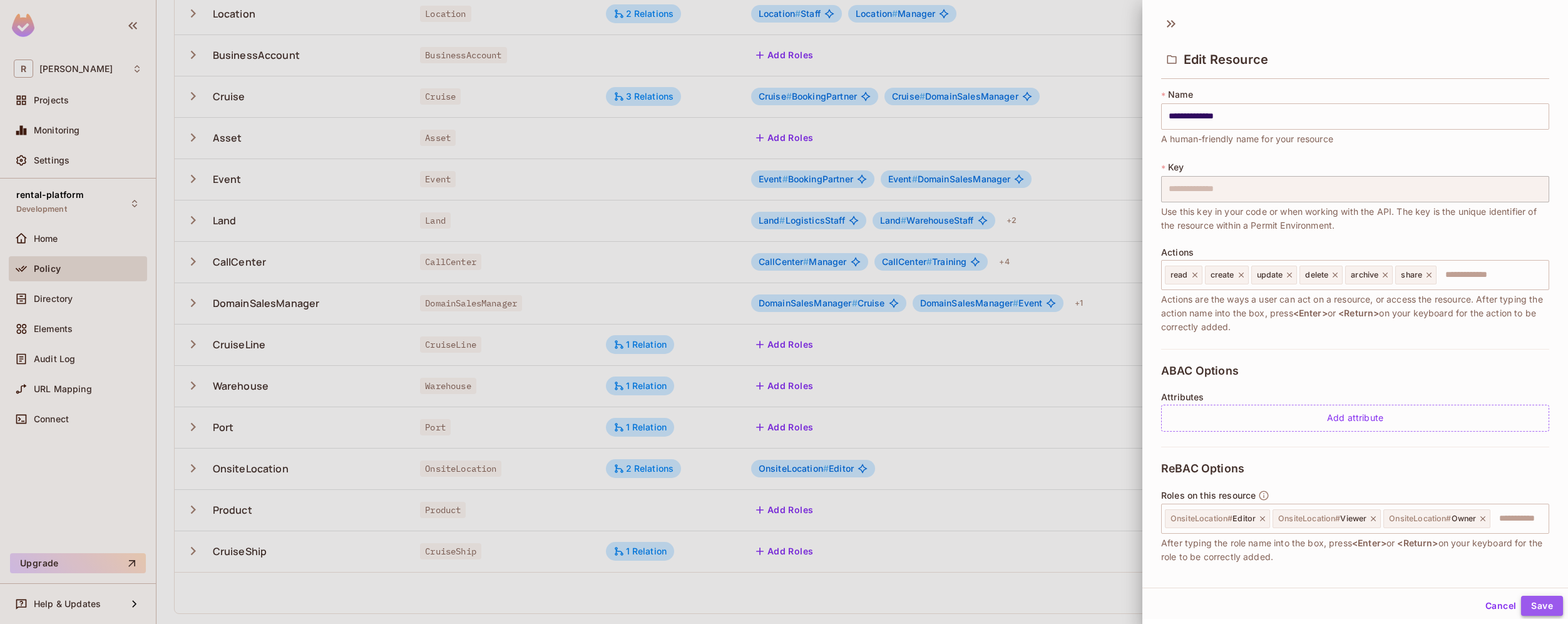
click at [1535, 603] on button "Save" at bounding box center [1542, 605] width 42 height 20
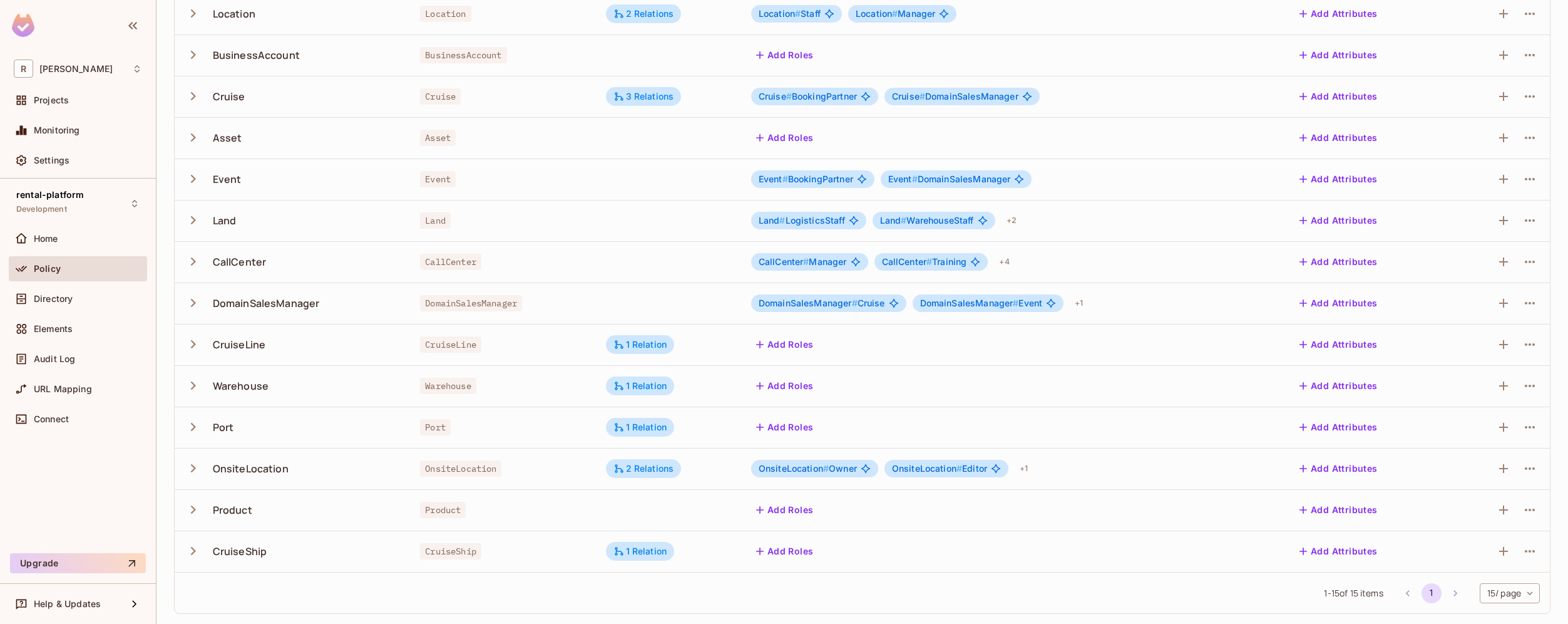
scroll to position [0, 0]
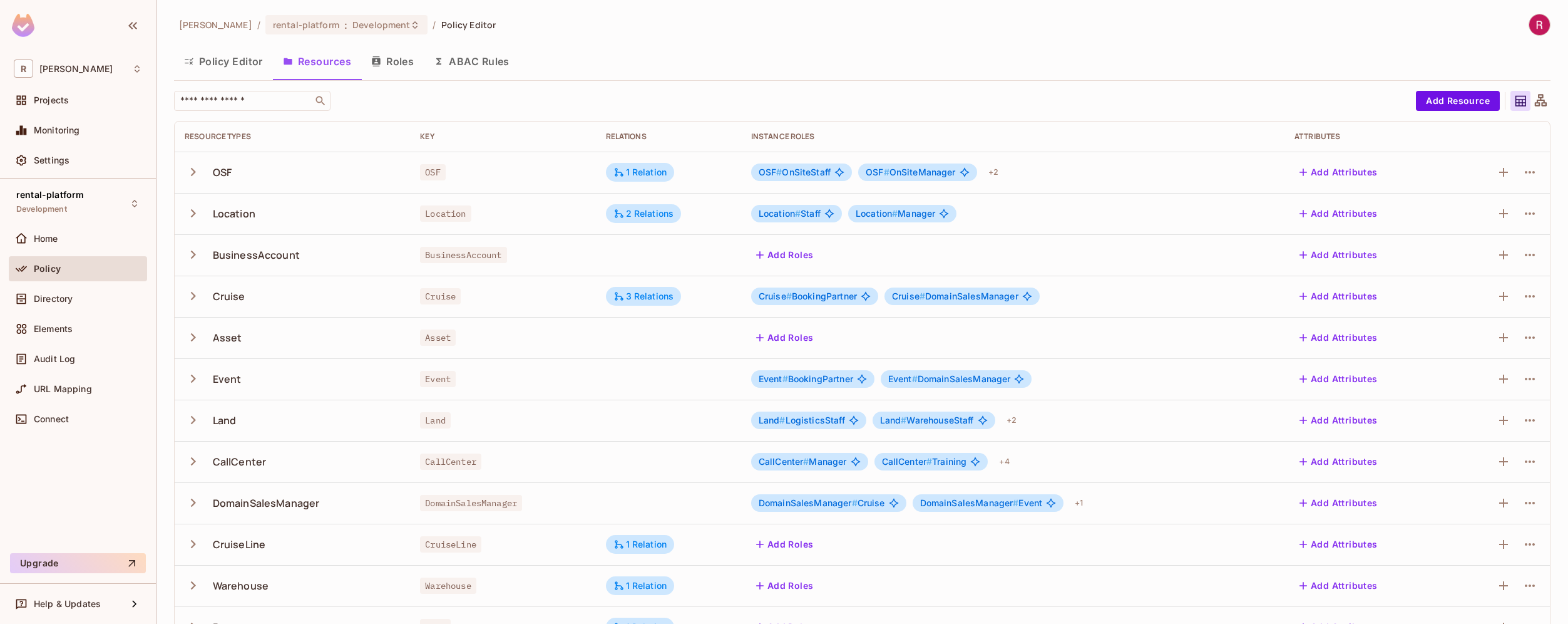
click at [397, 54] on button "Roles" at bounding box center [393, 61] width 63 height 31
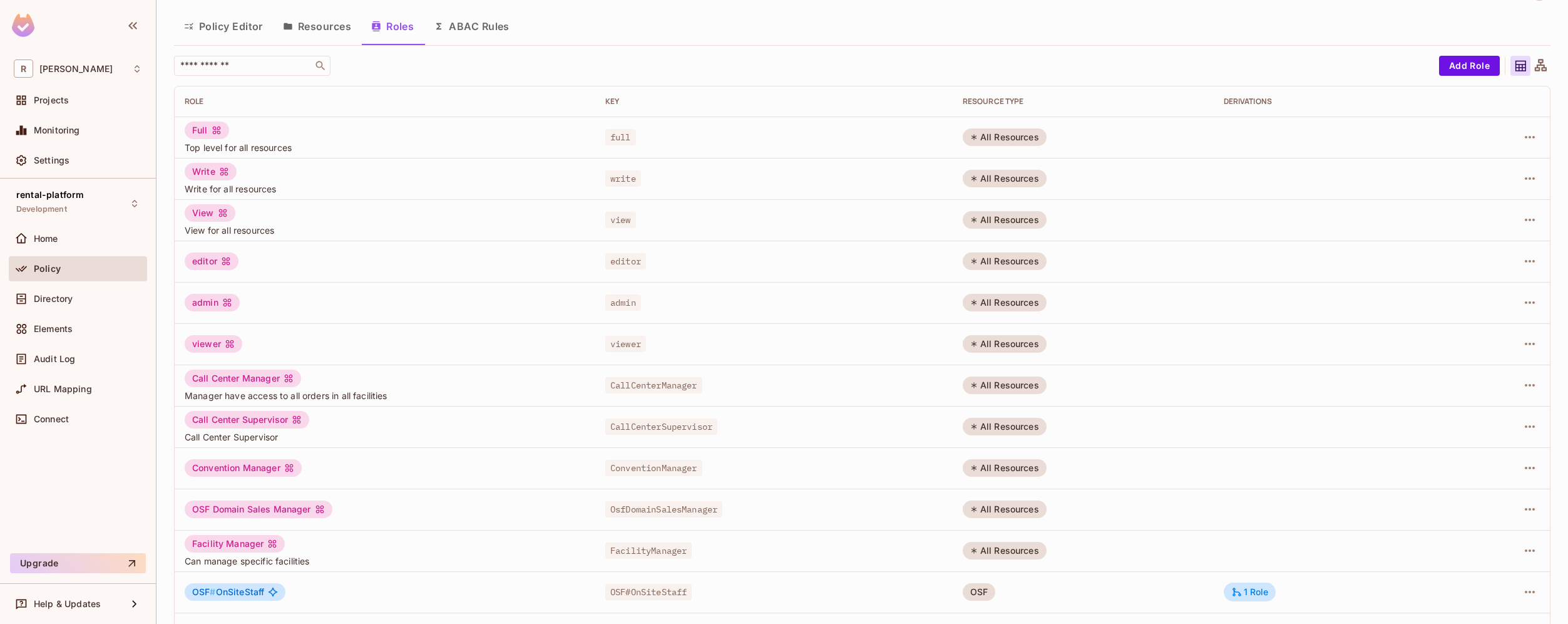
scroll to position [199, 0]
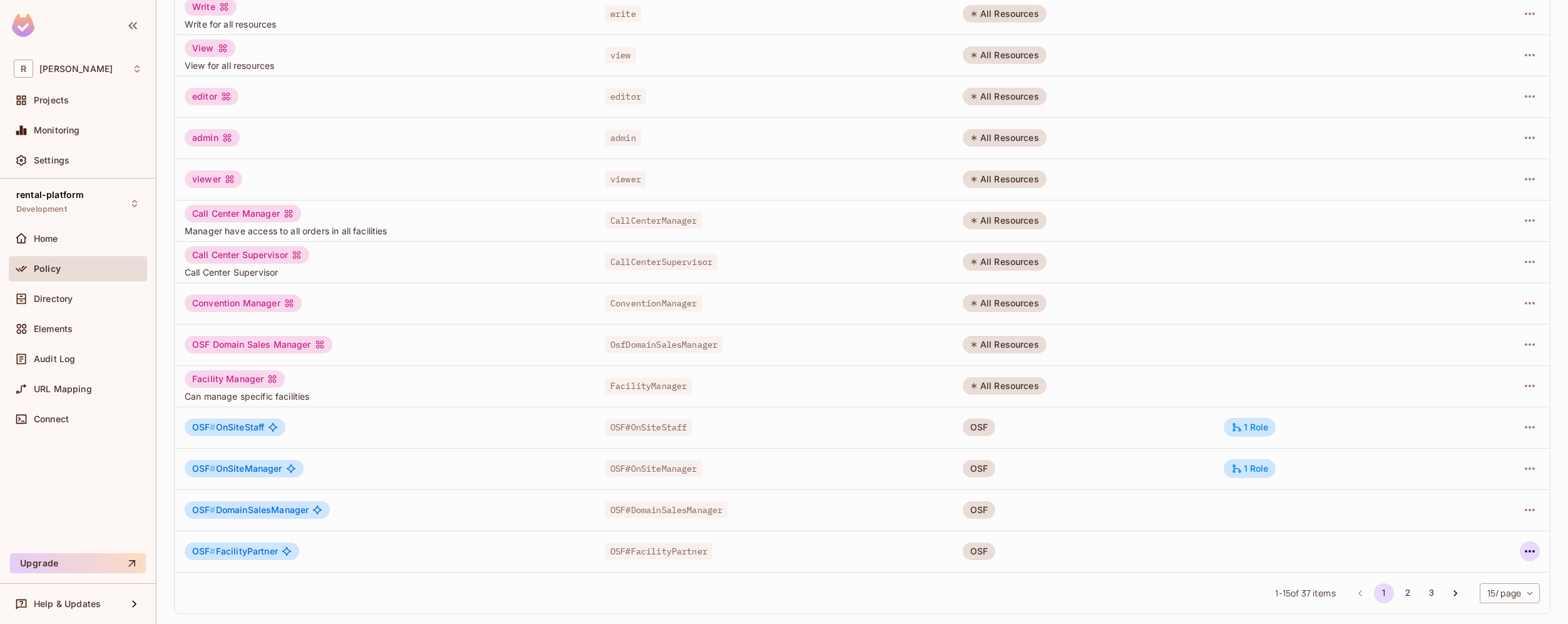
click at [1522, 549] on icon "button" at bounding box center [1530, 552] width 15 height 15
click at [1492, 544] on li "Edit Role" at bounding box center [1466, 539] width 111 height 28
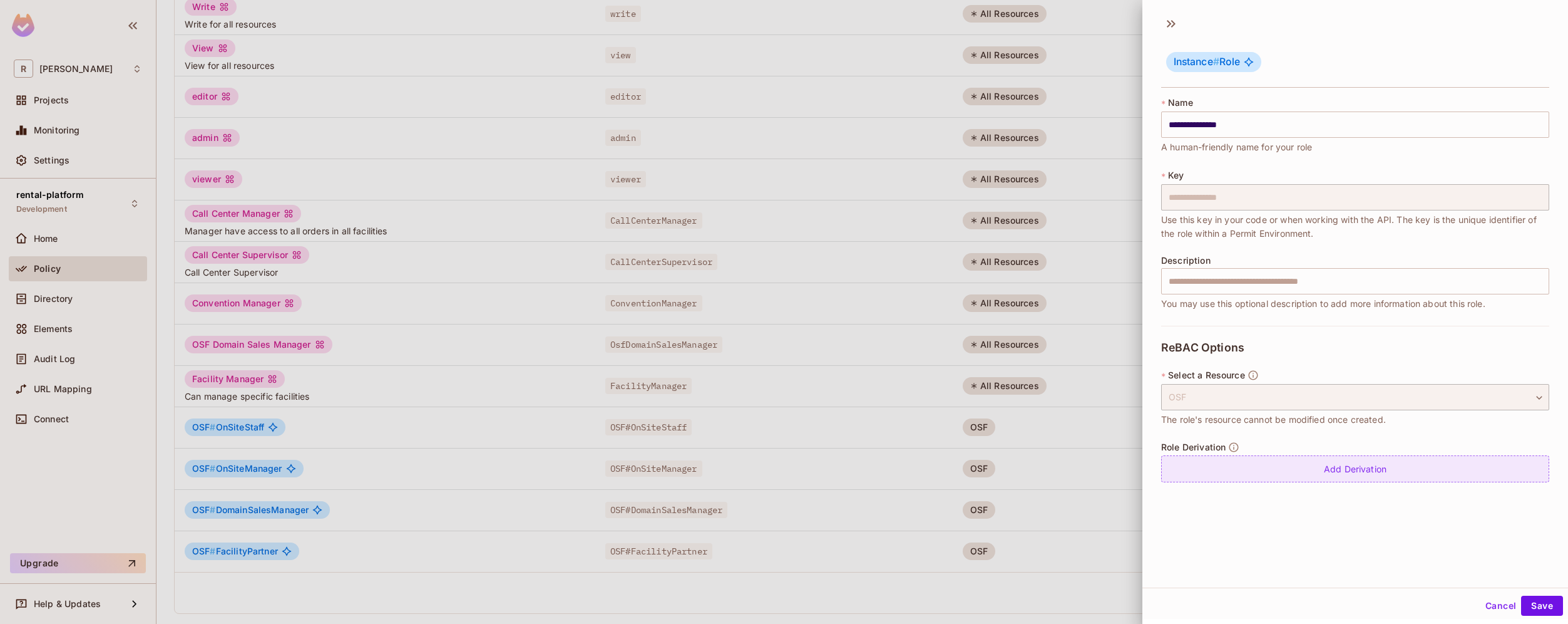
click at [1337, 464] on div "Add Derivation" at bounding box center [1355, 469] width 388 height 27
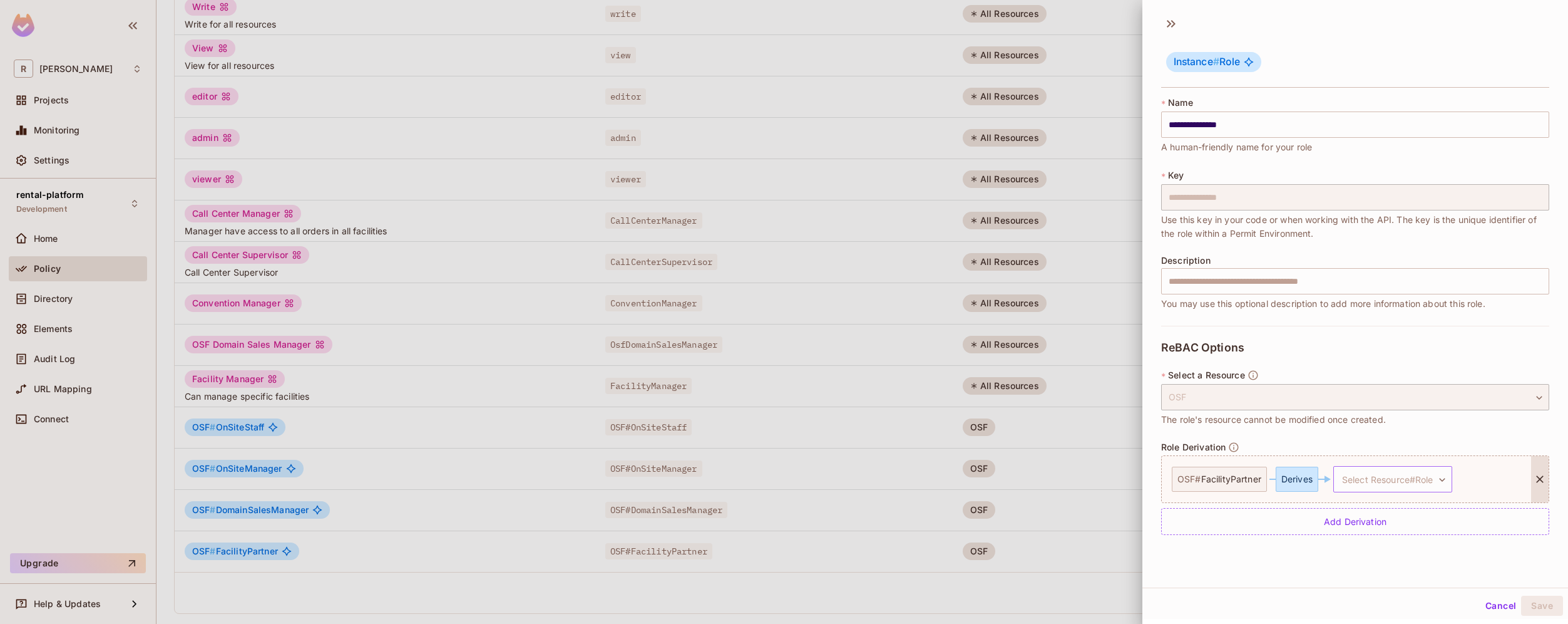
click at [1383, 477] on body "R roy-poc Projects Monitoring Settings rental-platform Development Home Policy …" at bounding box center [784, 312] width 1568 height 624
click at [1400, 532] on span "OnsiteLocation # Owner" at bounding box center [1392, 539] width 103 height 15
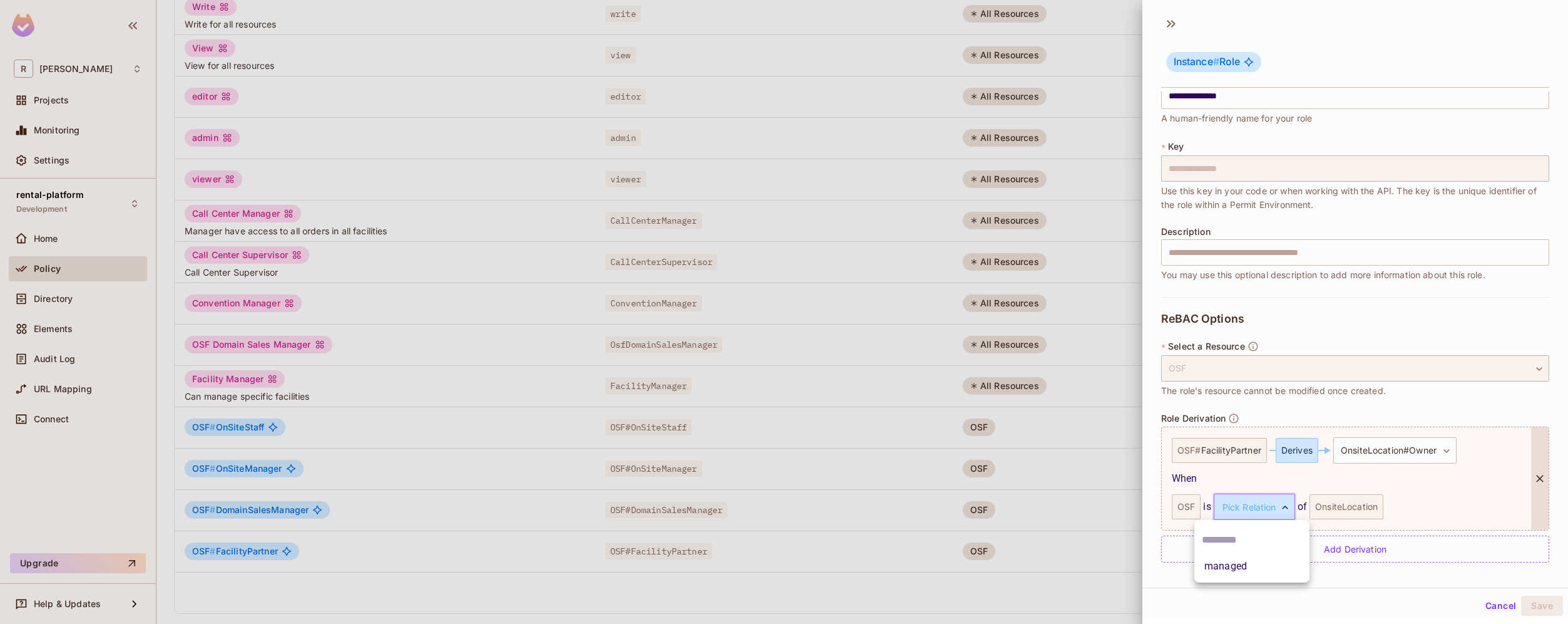
click at [1259, 500] on body "R roy-poc Projects Monitoring Settings rental-platform Development Home Policy …" at bounding box center [784, 312] width 1568 height 624
click at [1240, 567] on li "managed" at bounding box center [1251, 566] width 115 height 23
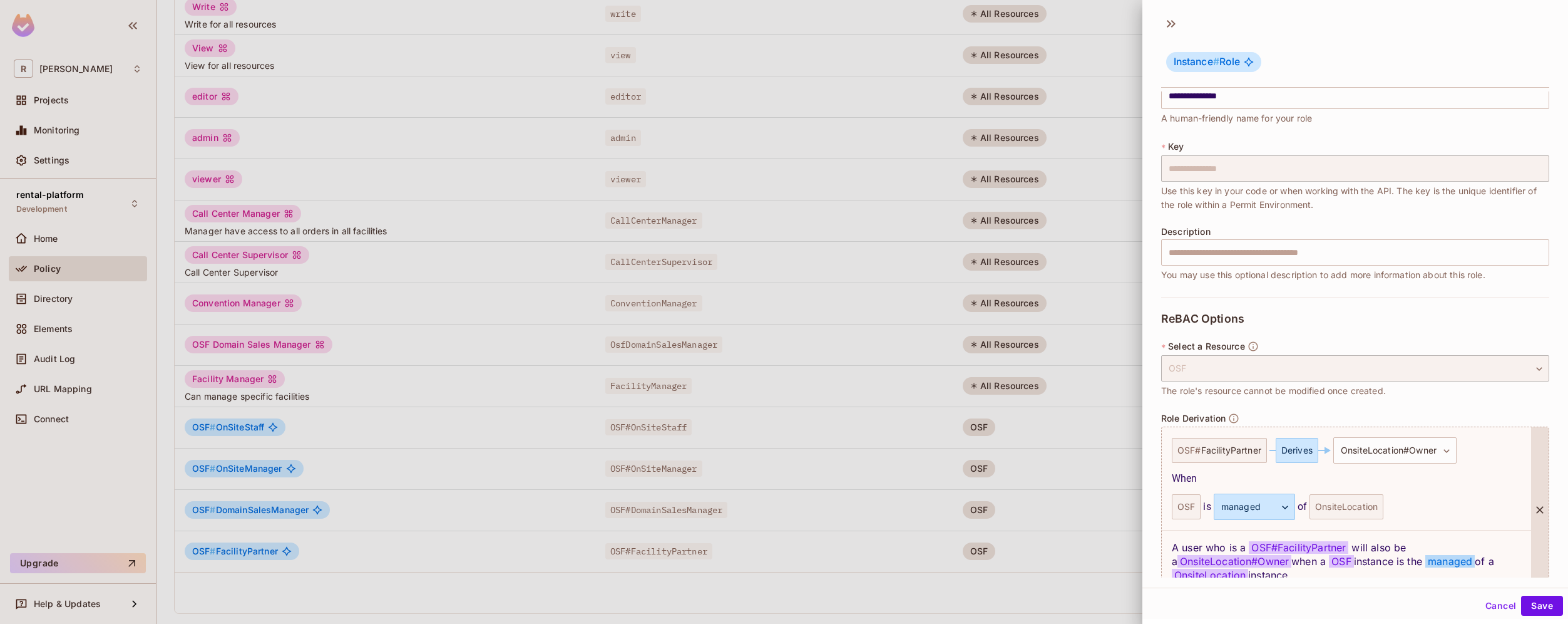
click at [1353, 506] on div "OnsiteLocation" at bounding box center [1347, 506] width 74 height 25
click at [1535, 608] on button "Save" at bounding box center [1542, 605] width 42 height 20
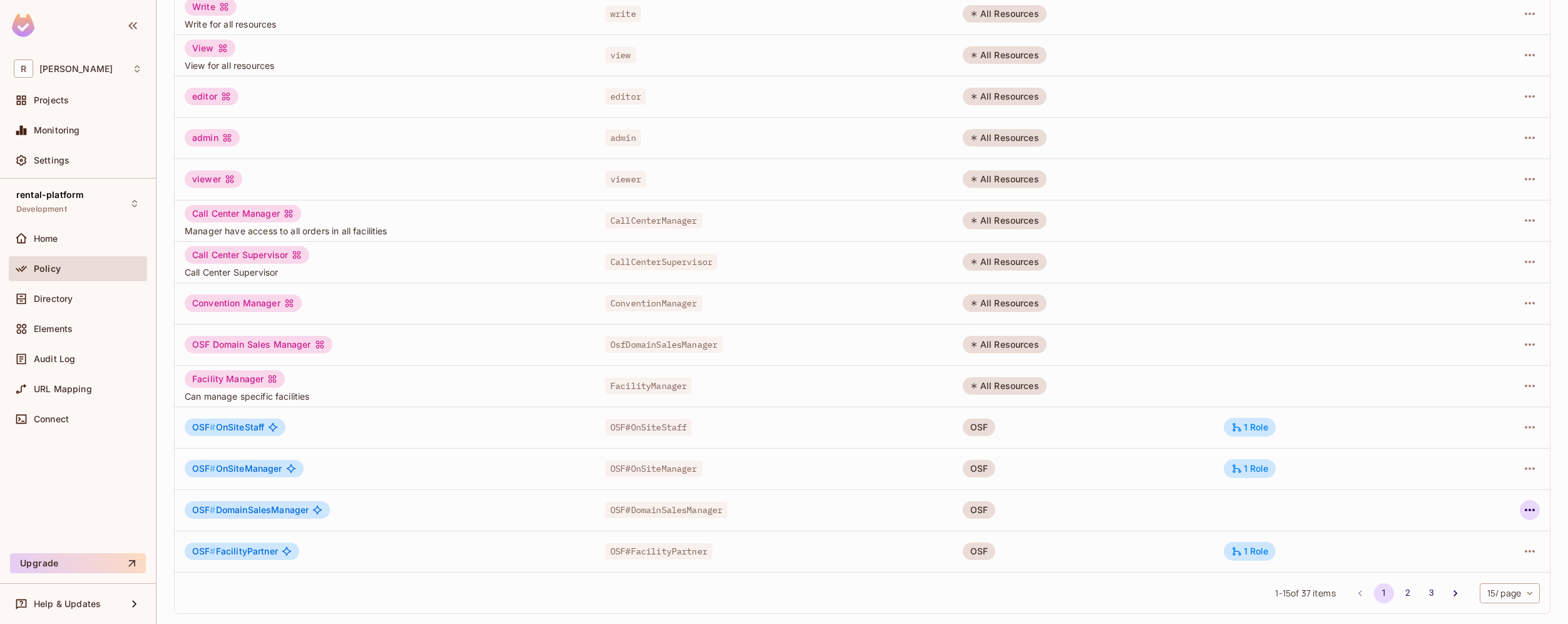
click at [1522, 509] on icon "button" at bounding box center [1530, 510] width 15 height 15
click at [1488, 535] on li "Edit Role" at bounding box center [1466, 539] width 111 height 28
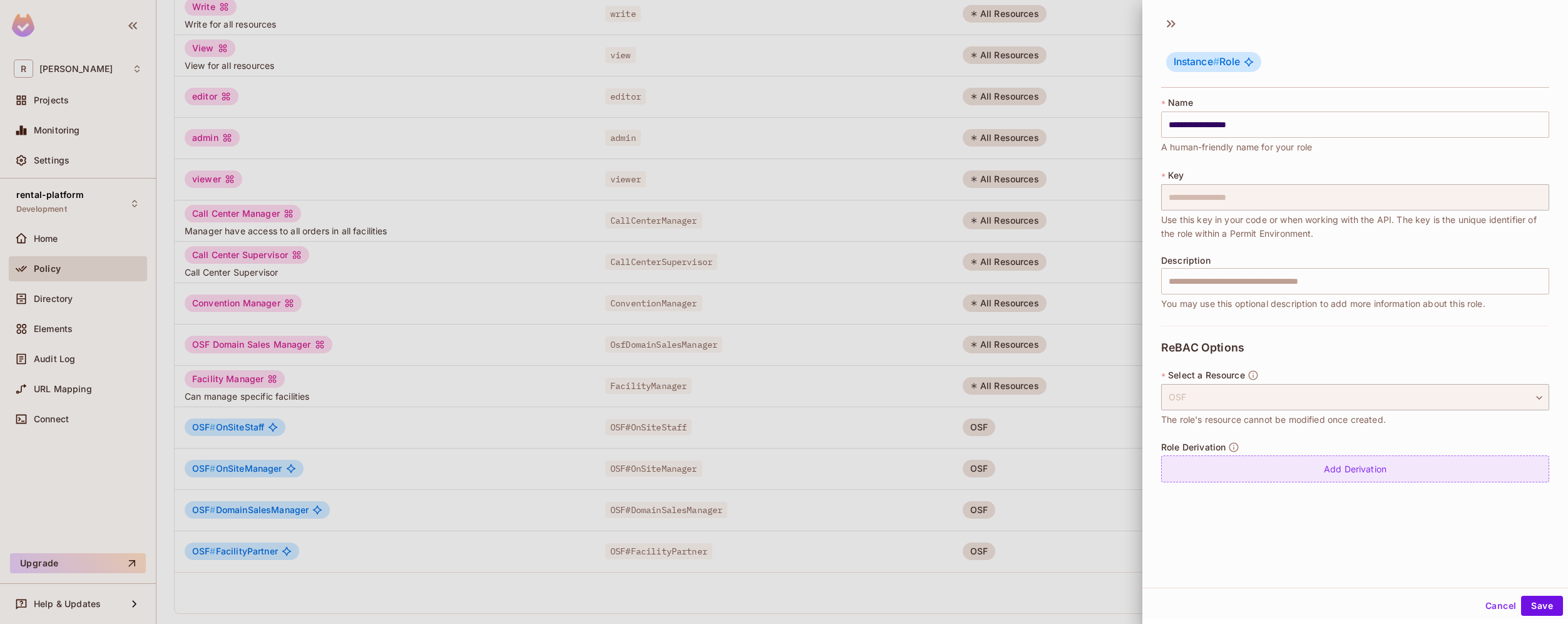
click at [1307, 463] on div "Add Derivation" at bounding box center [1355, 469] width 388 height 27
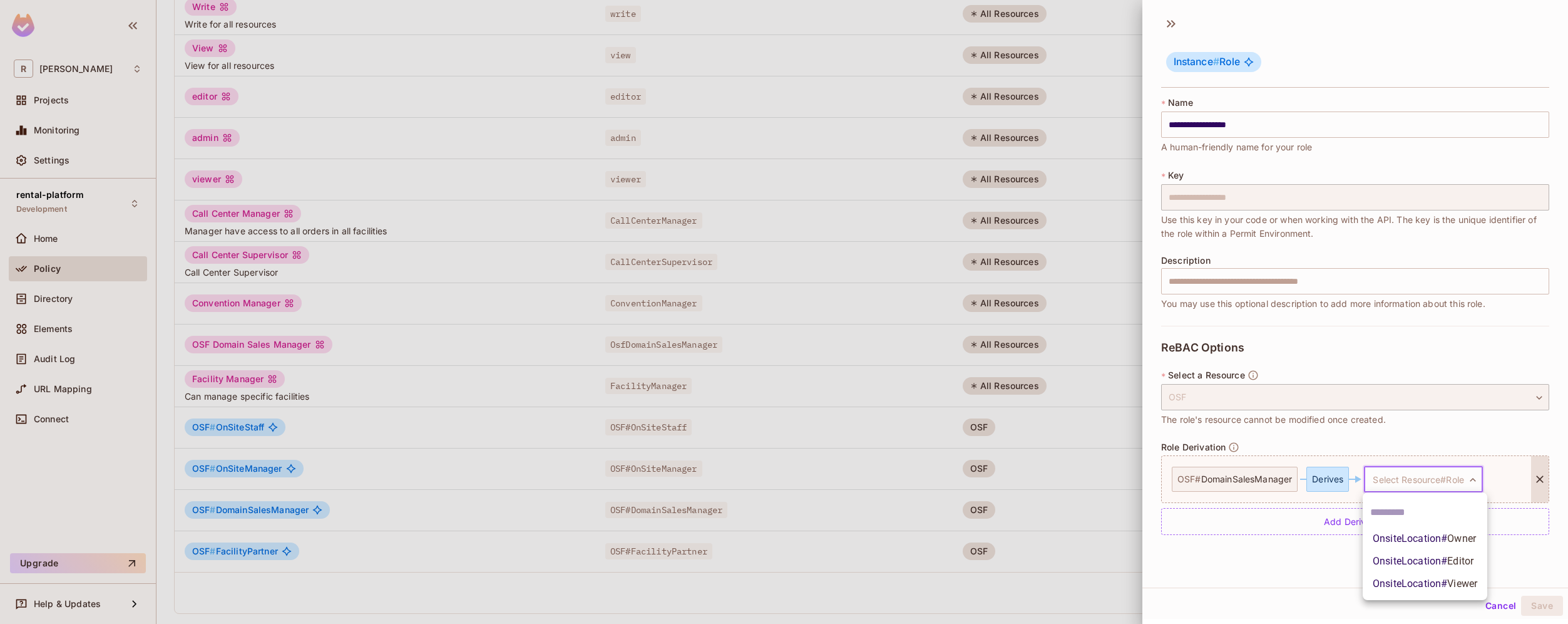
click at [1424, 475] on body "R roy-poc Projects Monitoring Settings rental-platform Development Home Policy …" at bounding box center [784, 312] width 1568 height 624
click at [1457, 578] on span "Viewer" at bounding box center [1463, 583] width 30 height 12
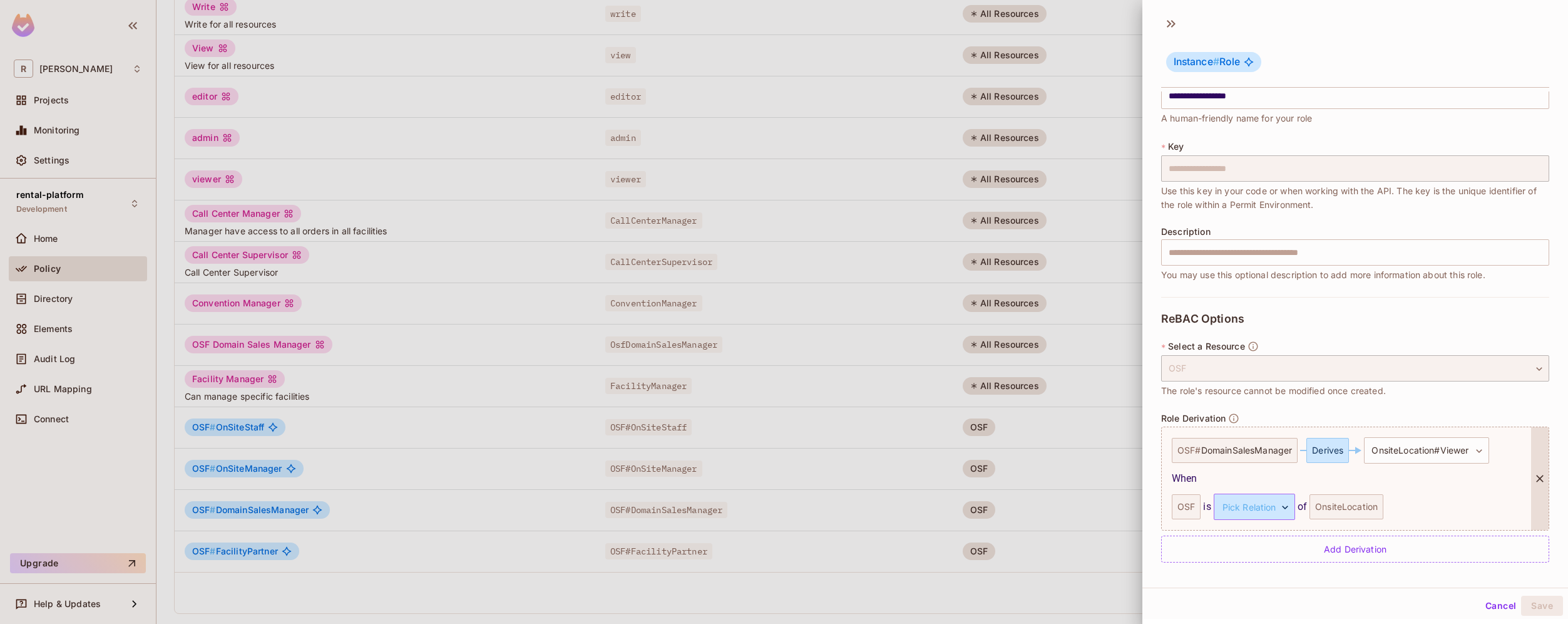
click at [1267, 511] on body "R roy-poc Projects Monitoring Settings rental-platform Development Home Policy …" at bounding box center [784, 312] width 1568 height 624
click at [1221, 567] on li "managed" at bounding box center [1251, 566] width 115 height 23
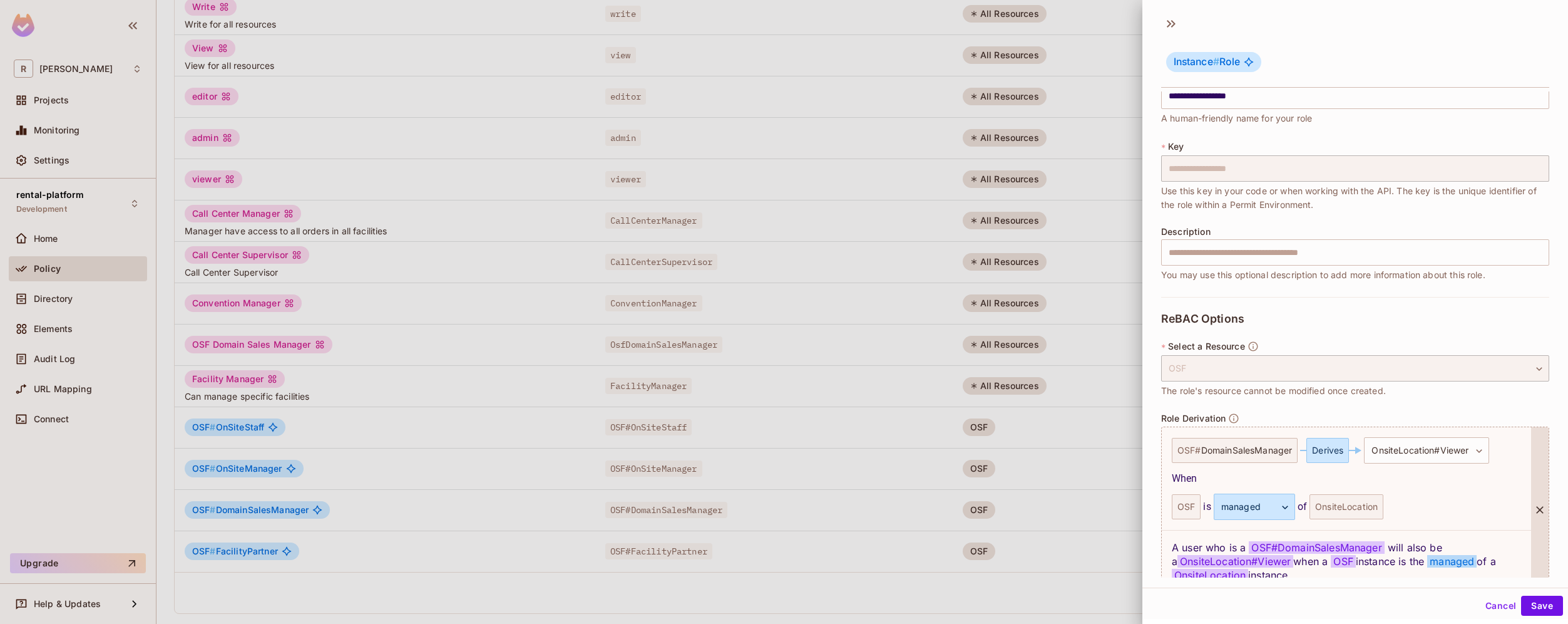
click at [1353, 507] on div "OnsiteLocation" at bounding box center [1347, 506] width 74 height 25
click at [1540, 606] on button "Save" at bounding box center [1542, 605] width 42 height 20
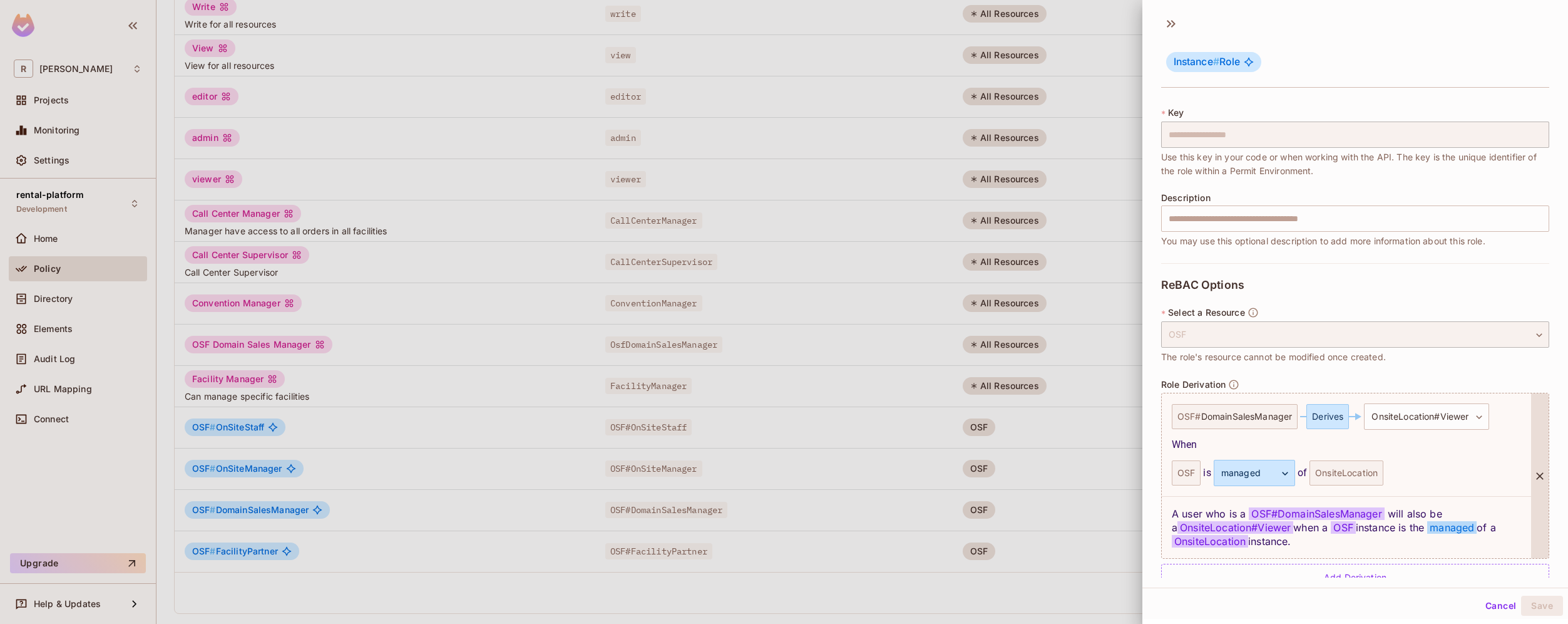
scroll to position [91, 0]
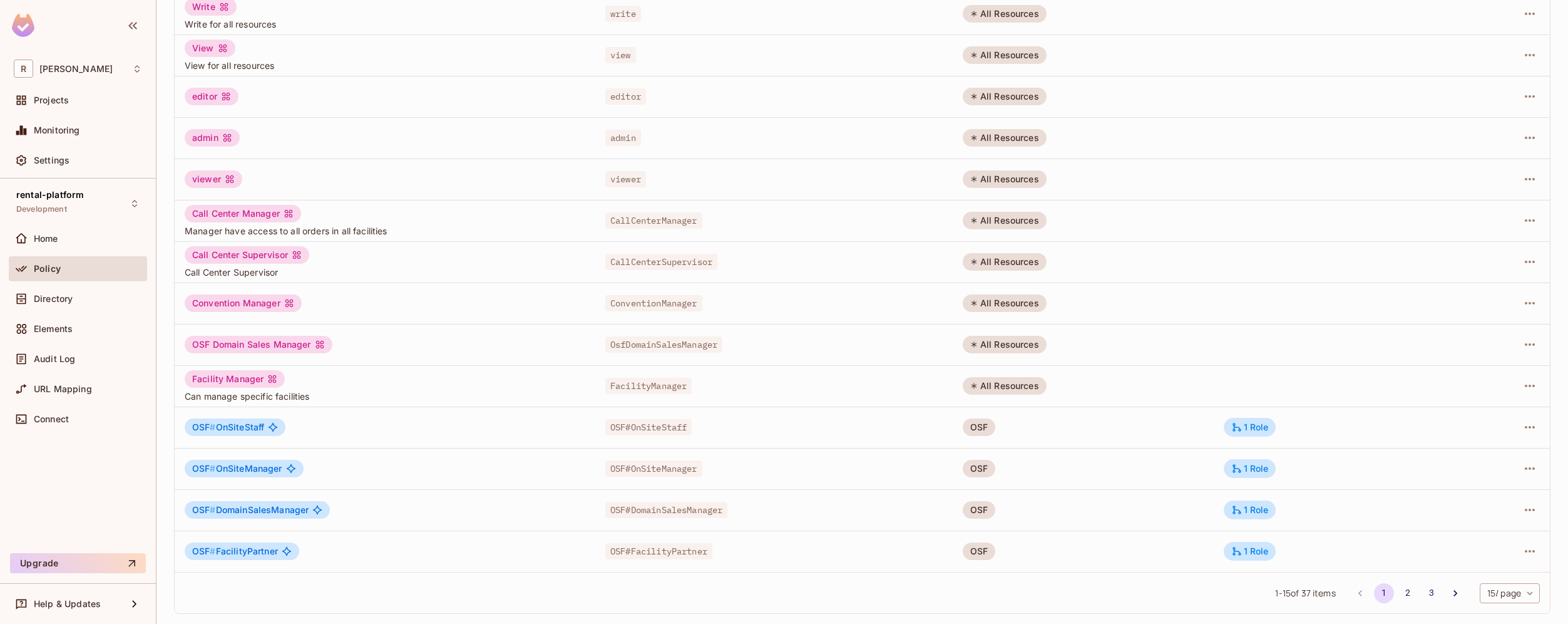
click at [1490, 594] on body "R roy-poc Projects Monitoring Settings rental-platform Development Home Policy …" at bounding box center [784, 312] width 1568 height 624
click at [1490, 598] on li "100 / page" at bounding box center [1500, 596] width 63 height 27
type input "***"
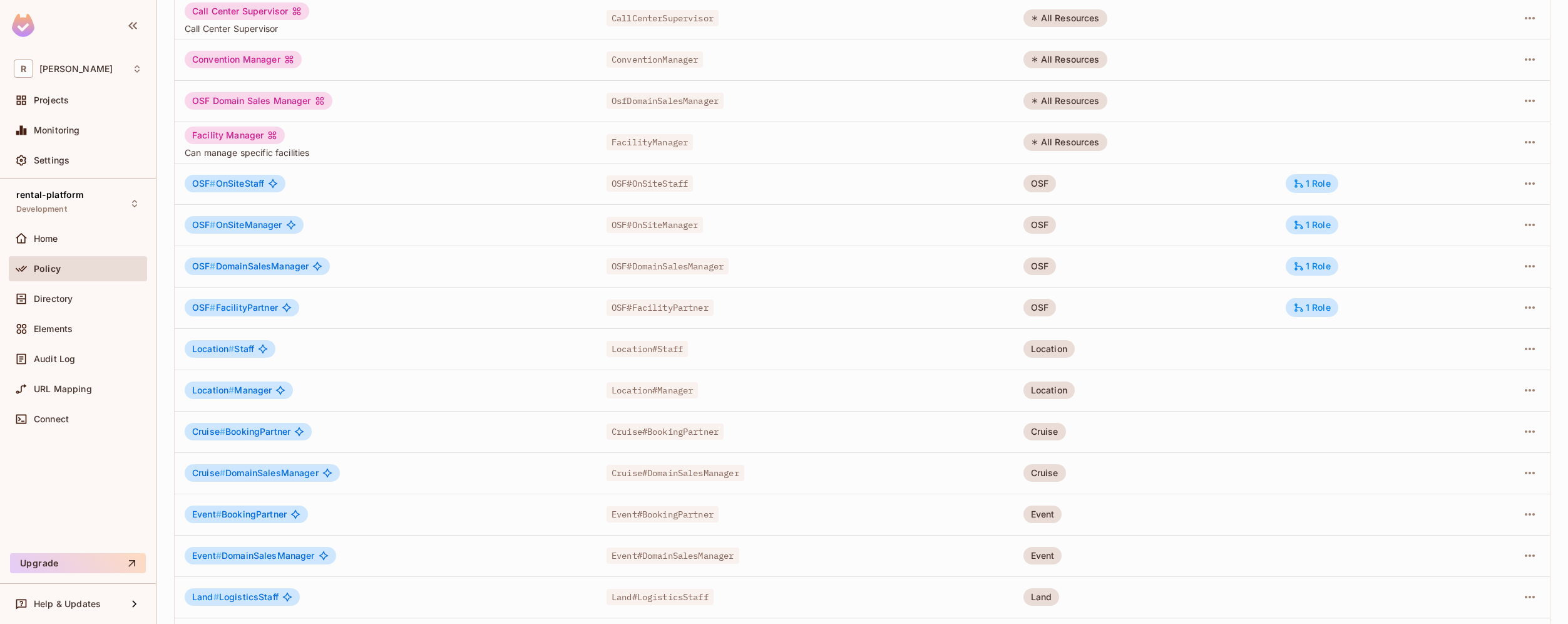
scroll to position [443, 0]
click at [1314, 186] on div "1 Role" at bounding box center [1313, 185] width 38 height 11
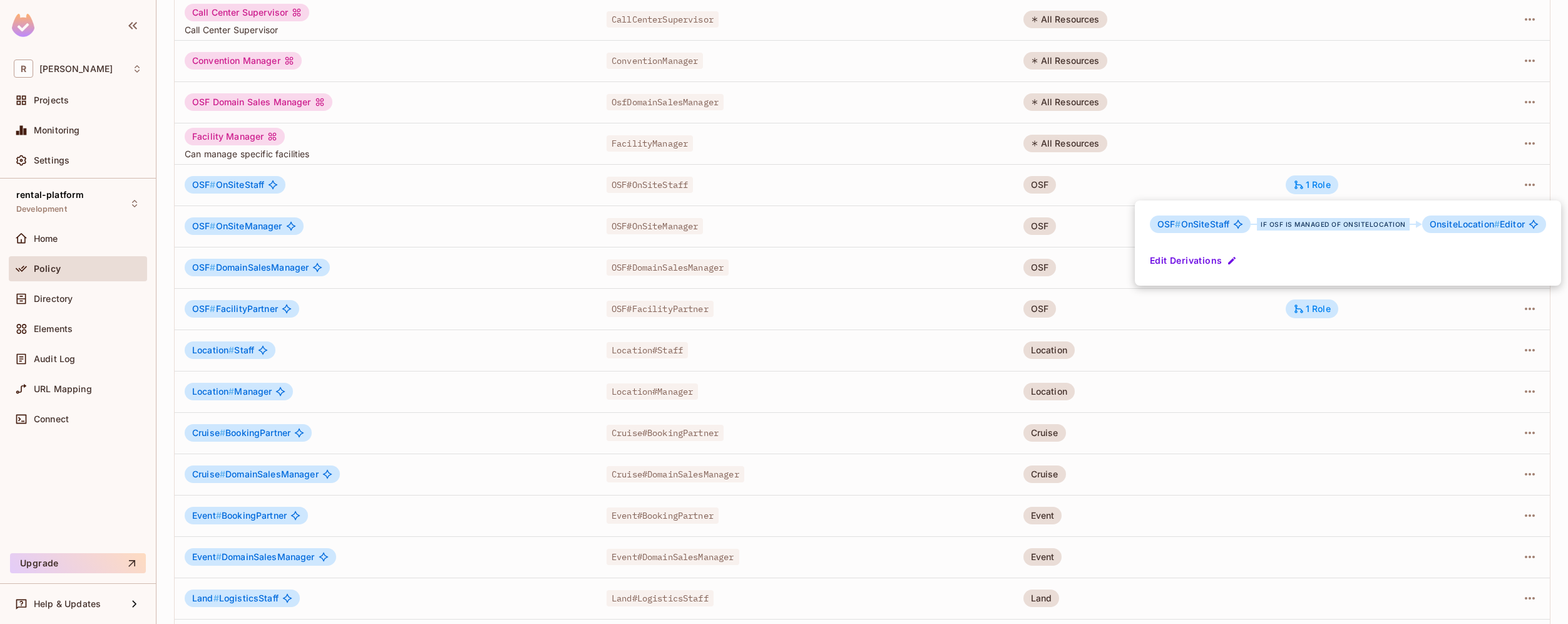
click at [1321, 185] on div at bounding box center [784, 312] width 1568 height 624
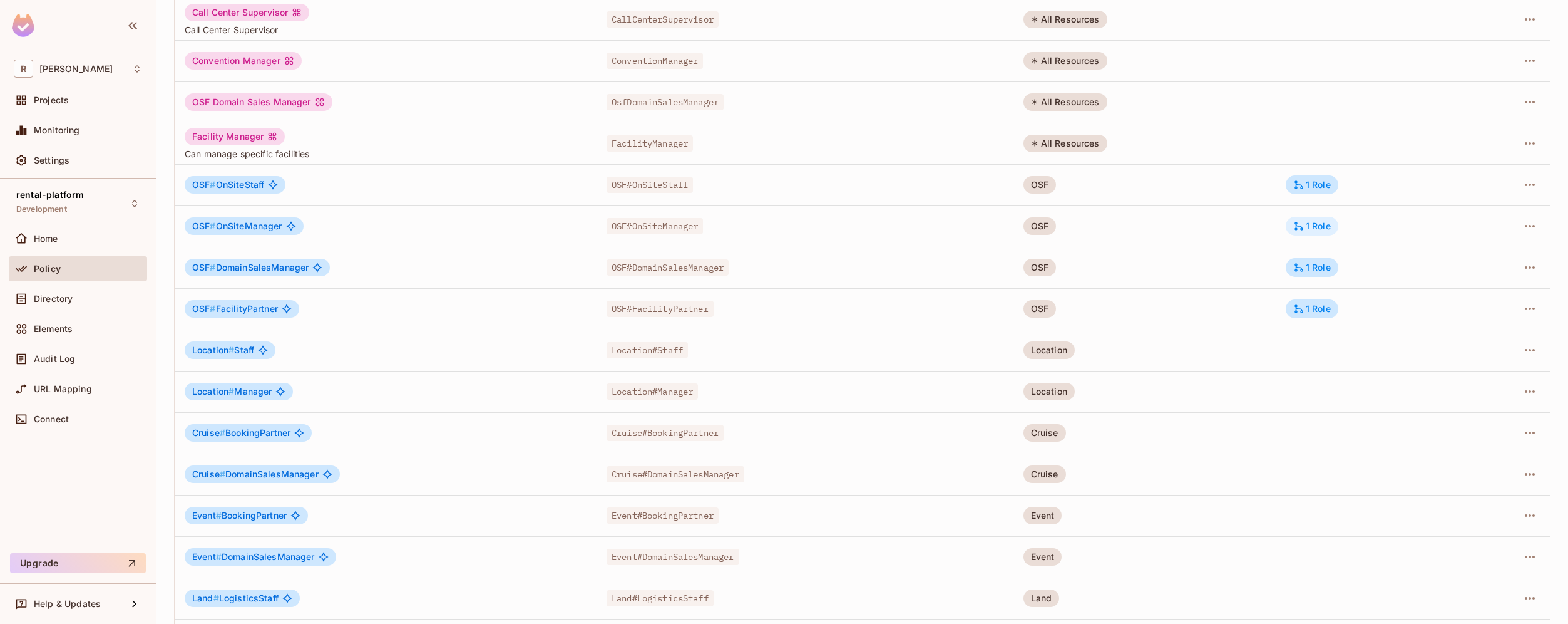
click at [1314, 220] on div "1 Role" at bounding box center [1313, 226] width 38 height 11
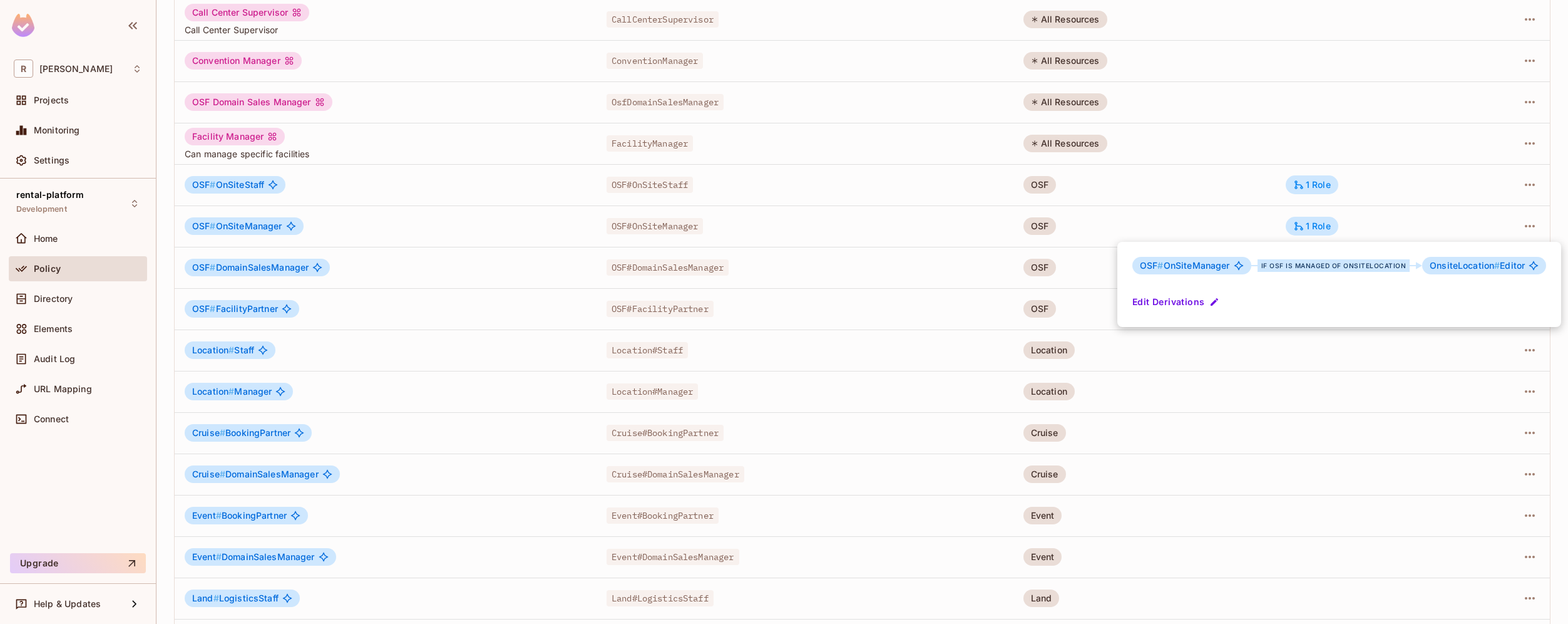
click at [1314, 220] on div at bounding box center [784, 312] width 1568 height 624
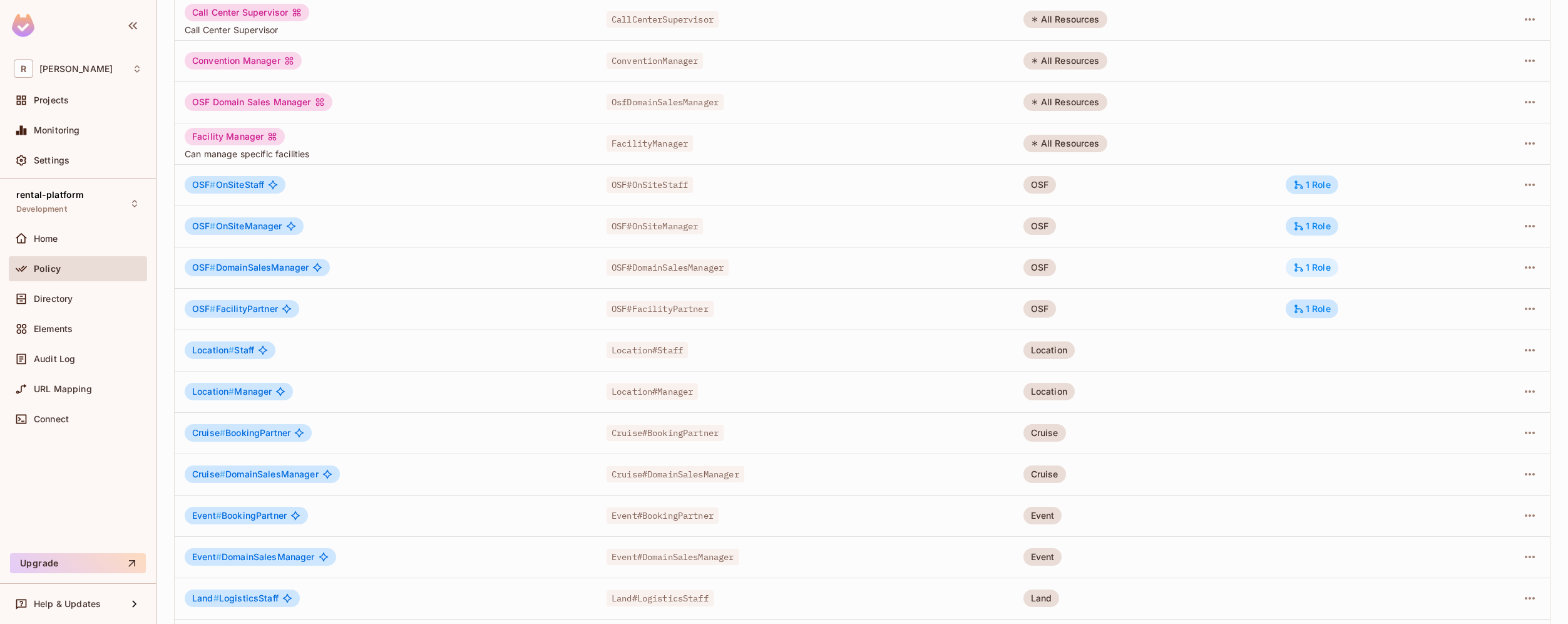
click at [1310, 270] on div "1 Role" at bounding box center [1313, 268] width 38 height 11
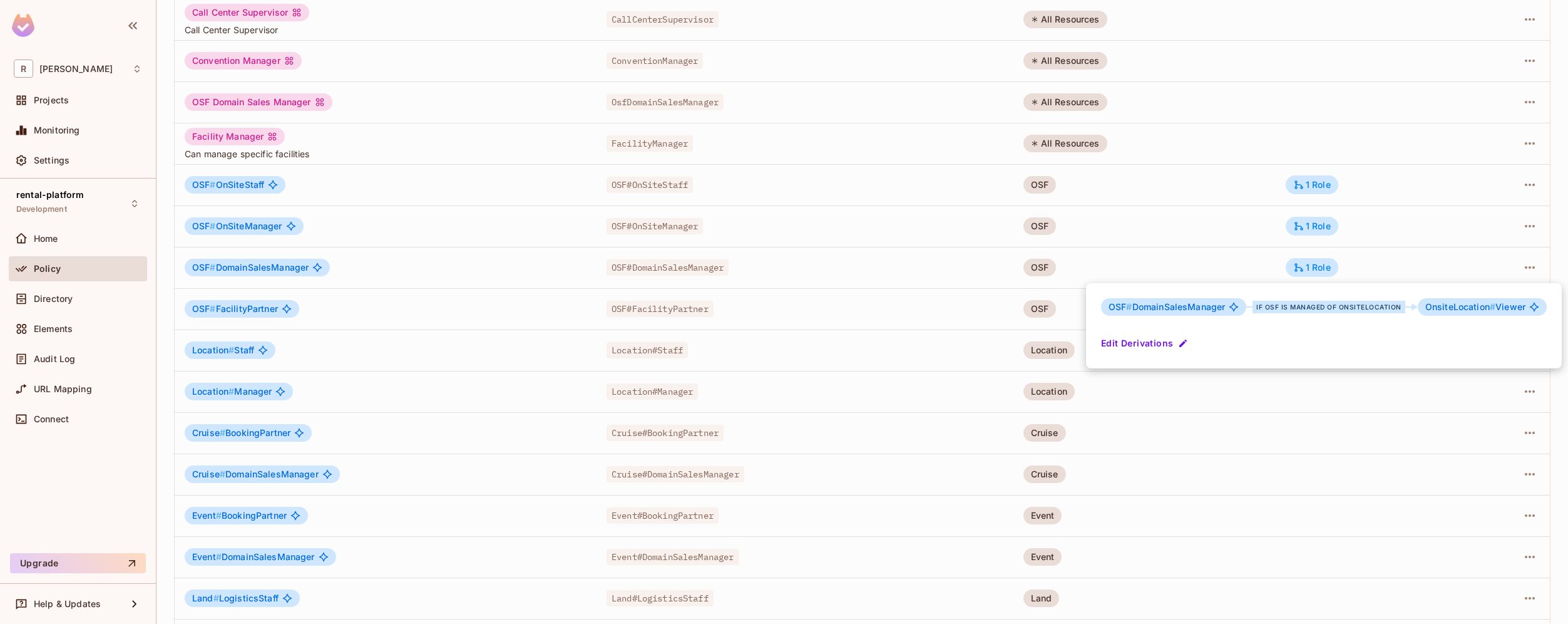
click at [1310, 269] on div at bounding box center [784, 312] width 1568 height 624
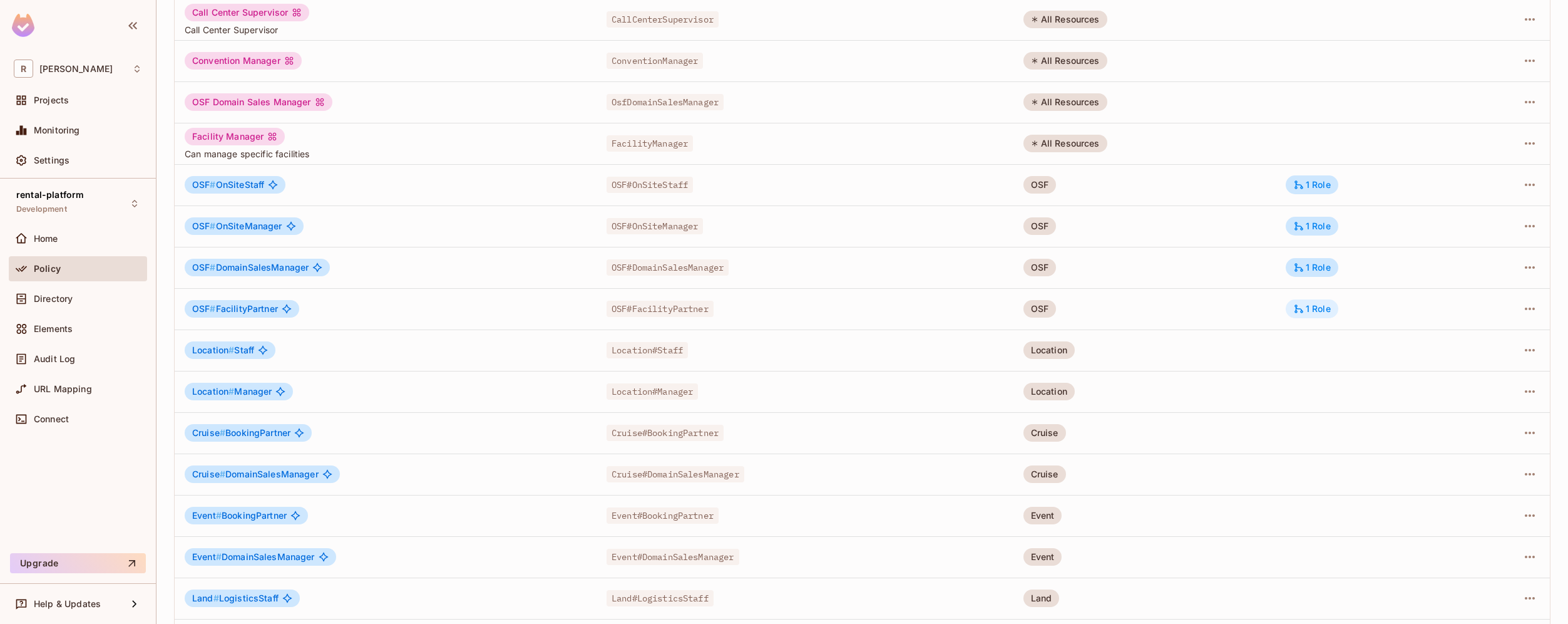
click at [1312, 303] on div "1 Role" at bounding box center [1313, 309] width 38 height 11
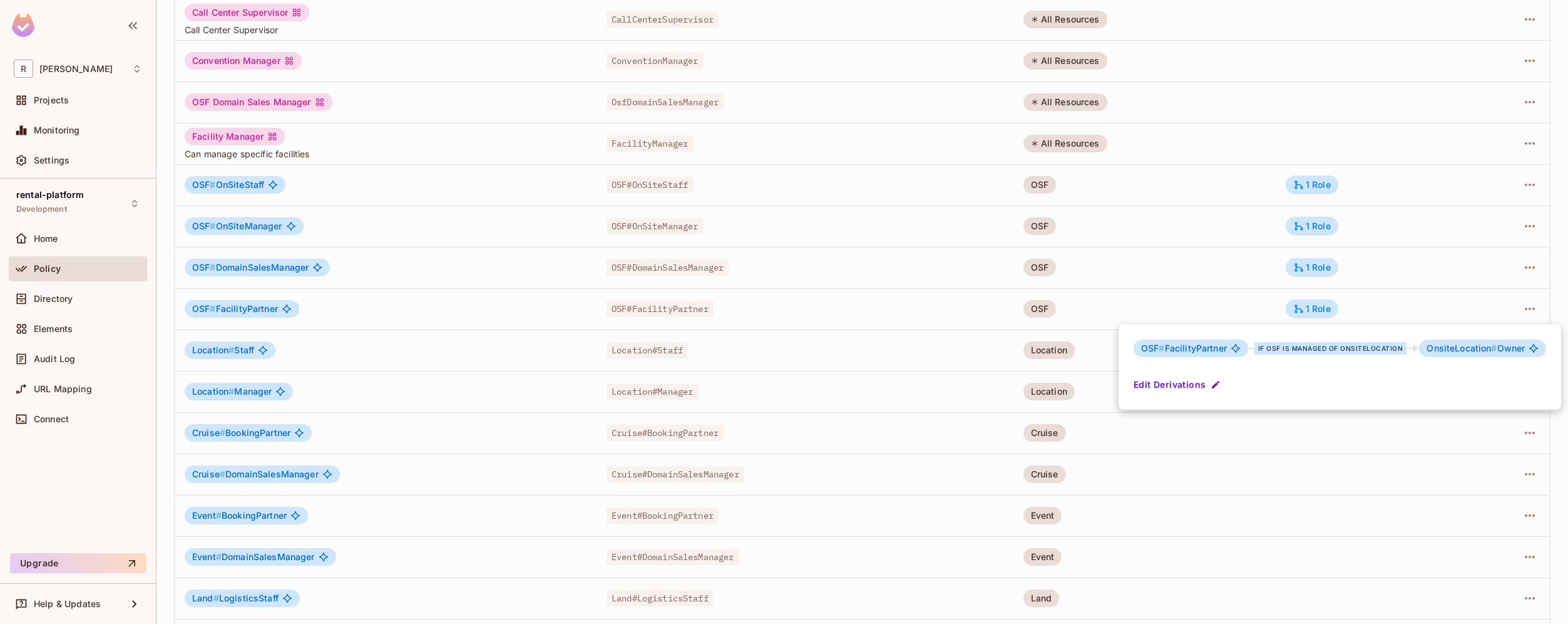
click at [1187, 386] on button "Edit Derivations" at bounding box center [1178, 384] width 89 height 20
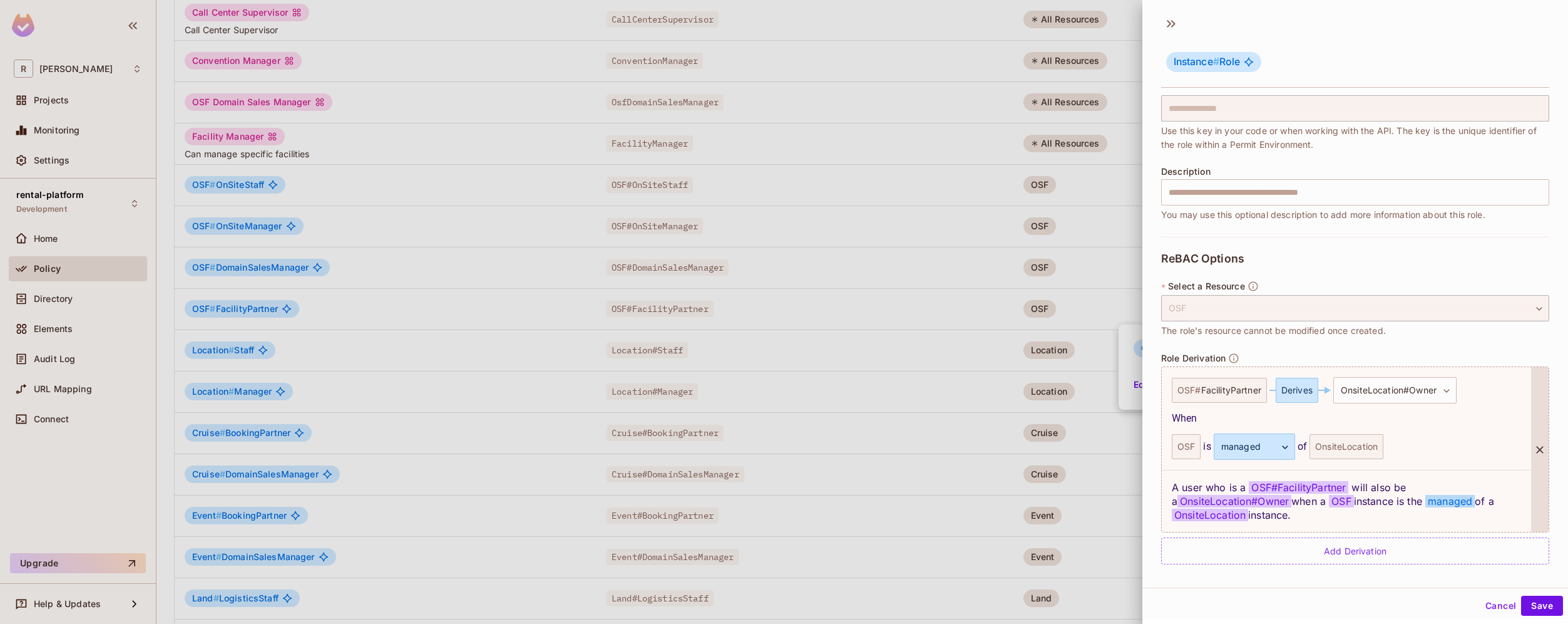
scroll to position [91, 0]
click at [1484, 603] on button "Cancel" at bounding box center [1501, 605] width 41 height 20
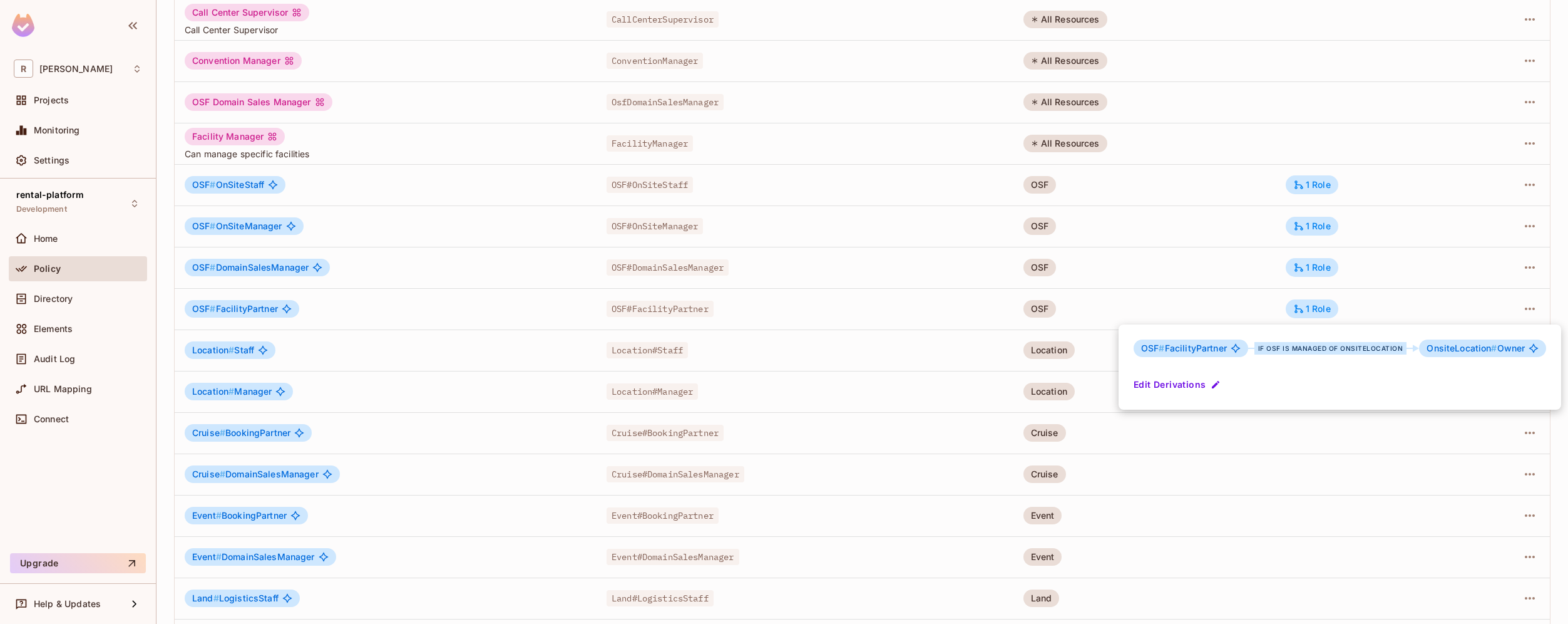
click at [1395, 240] on div at bounding box center [784, 312] width 1568 height 624
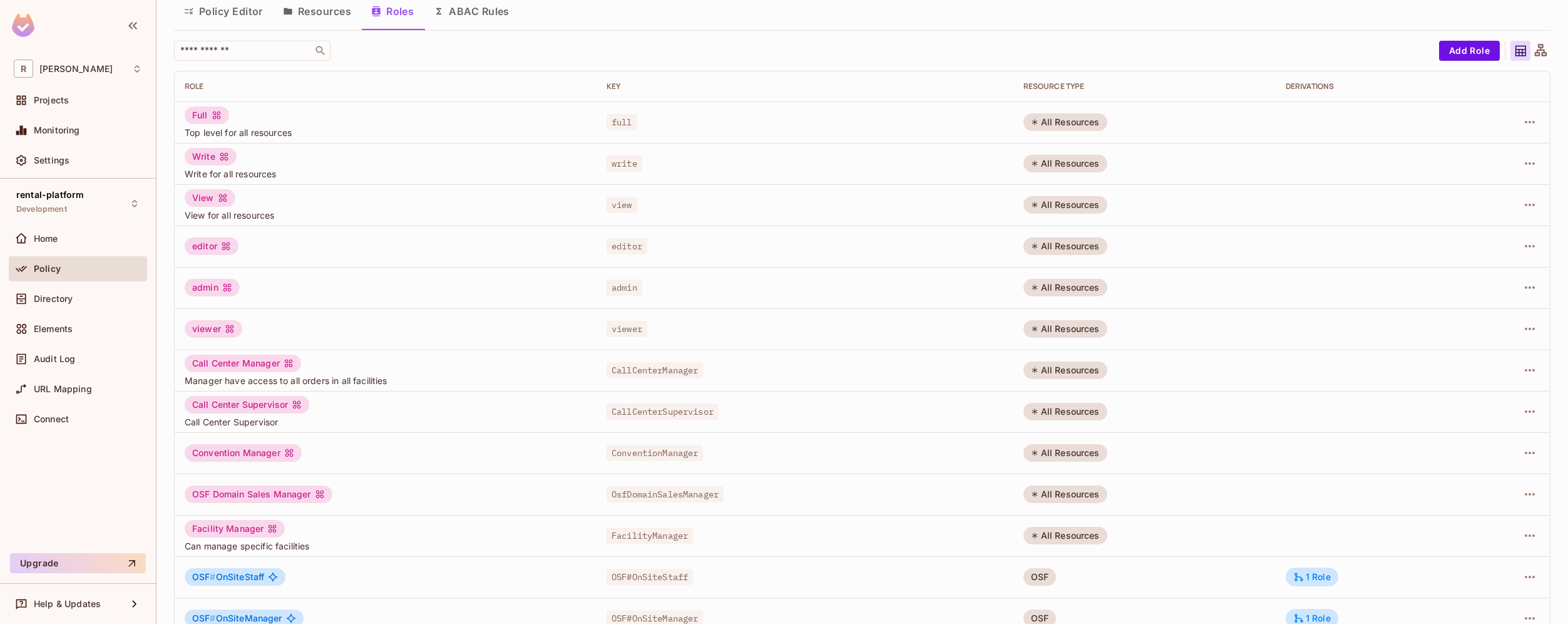
scroll to position [0, 0]
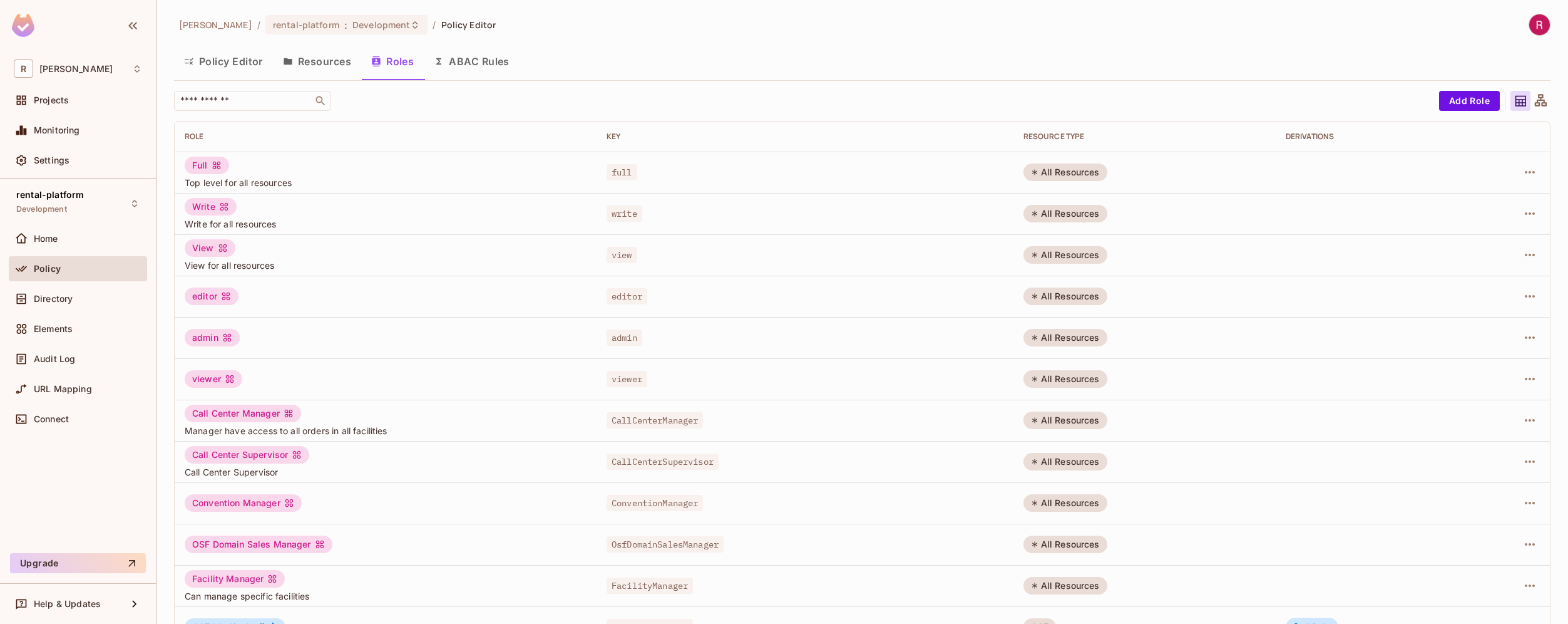
click at [343, 54] on button "Resources" at bounding box center [317, 61] width 88 height 31
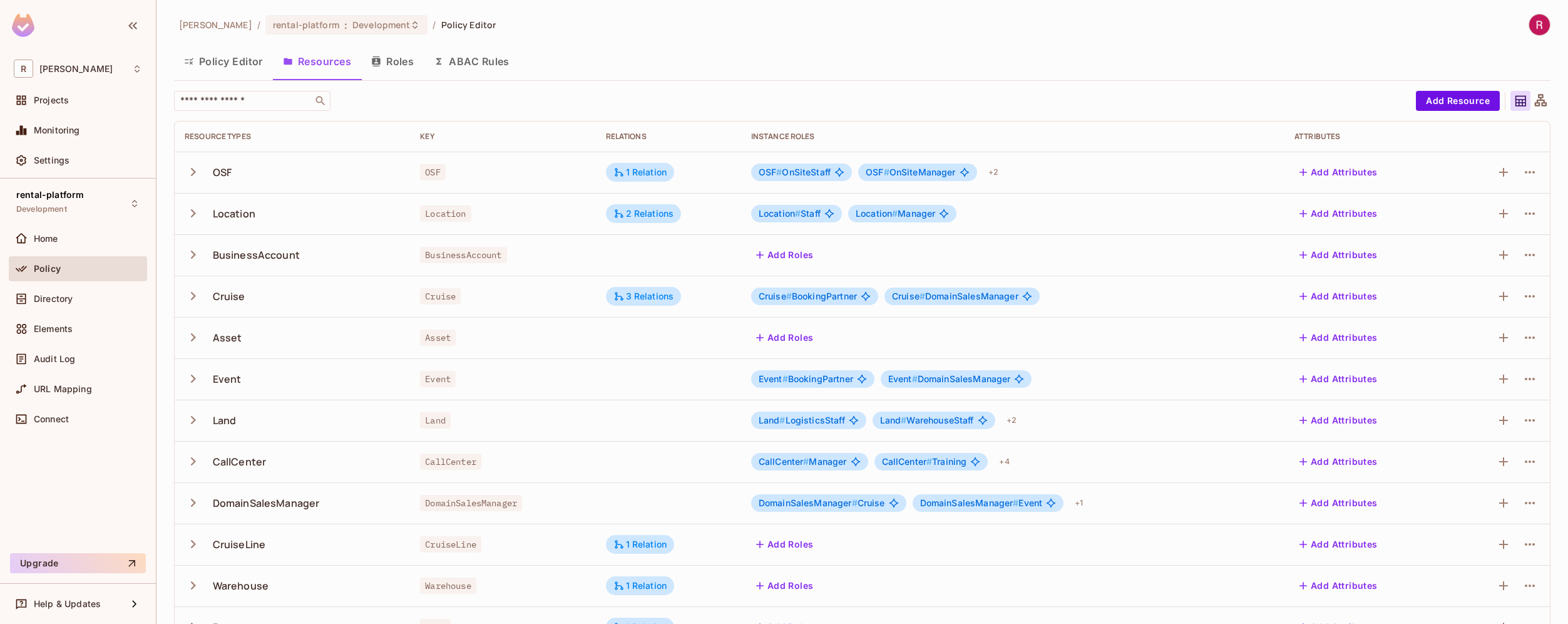
click at [1540, 97] on div at bounding box center [1540, 101] width 20 height 20
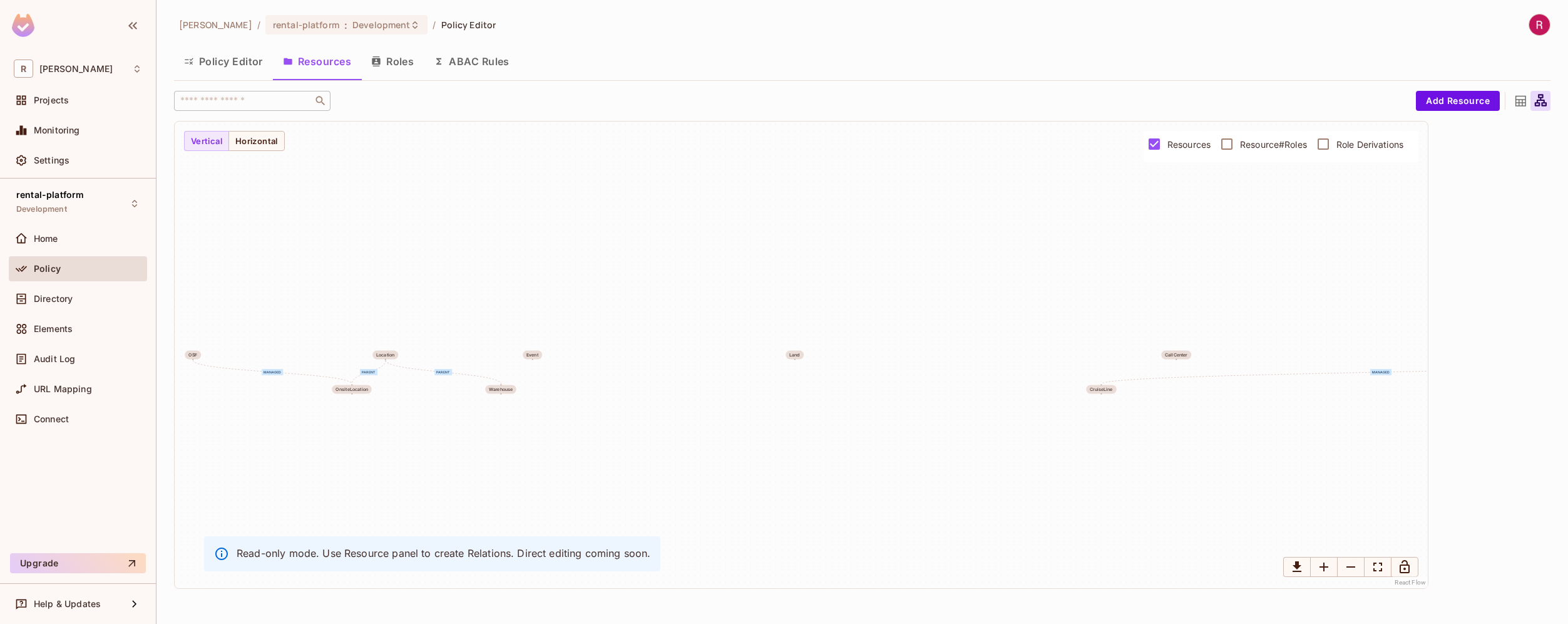
drag, startPoint x: 346, startPoint y: 382, endPoint x: 635, endPoint y: 292, distance: 302.7
click at [635, 292] on div "managed parent parent managed managed managed OSF Location BusinessAccount... C…" at bounding box center [801, 354] width 1253 height 466
drag, startPoint x: 473, startPoint y: 269, endPoint x: 760, endPoint y: 196, distance: 296.1
click at [760, 196] on div "managed parent parent managed managed managed OSF Location BusinessAccount... C…" at bounding box center [801, 354] width 1253 height 466
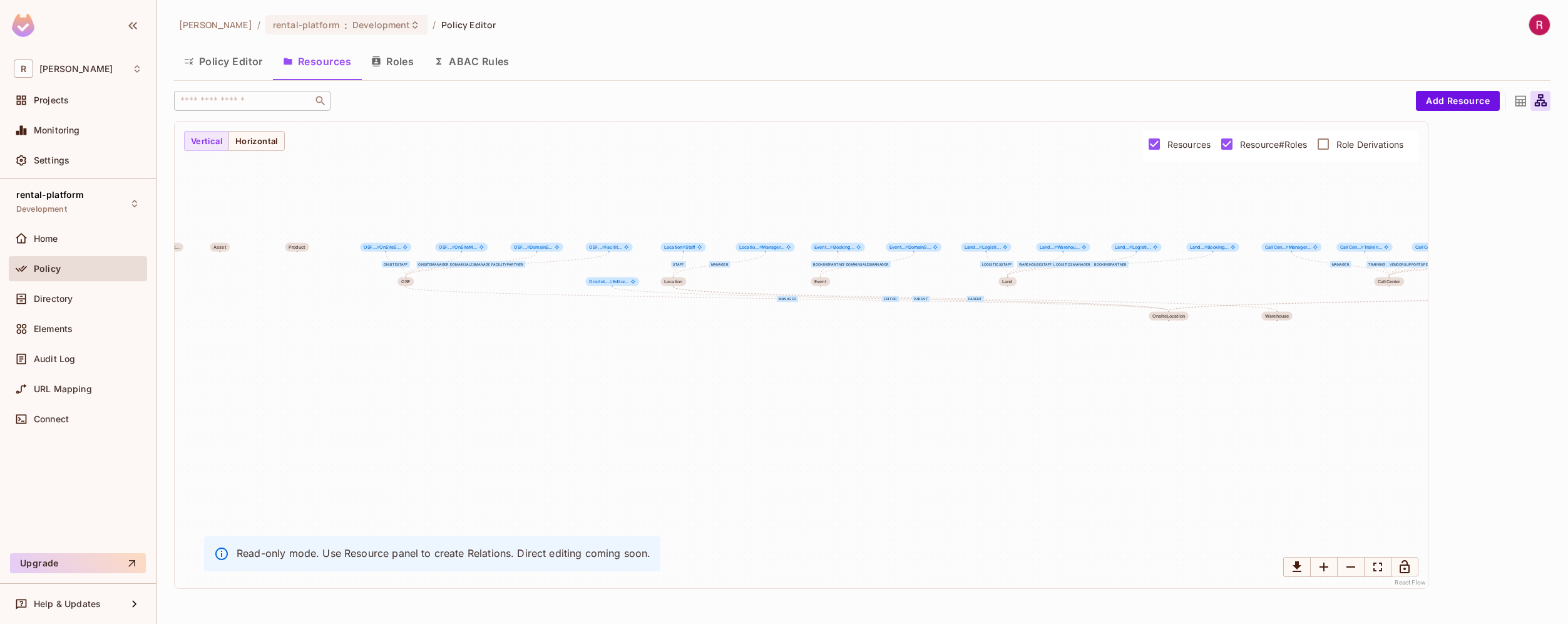
click at [1336, 139] on span "Role Derivations" at bounding box center [1370, 144] width 67 height 12
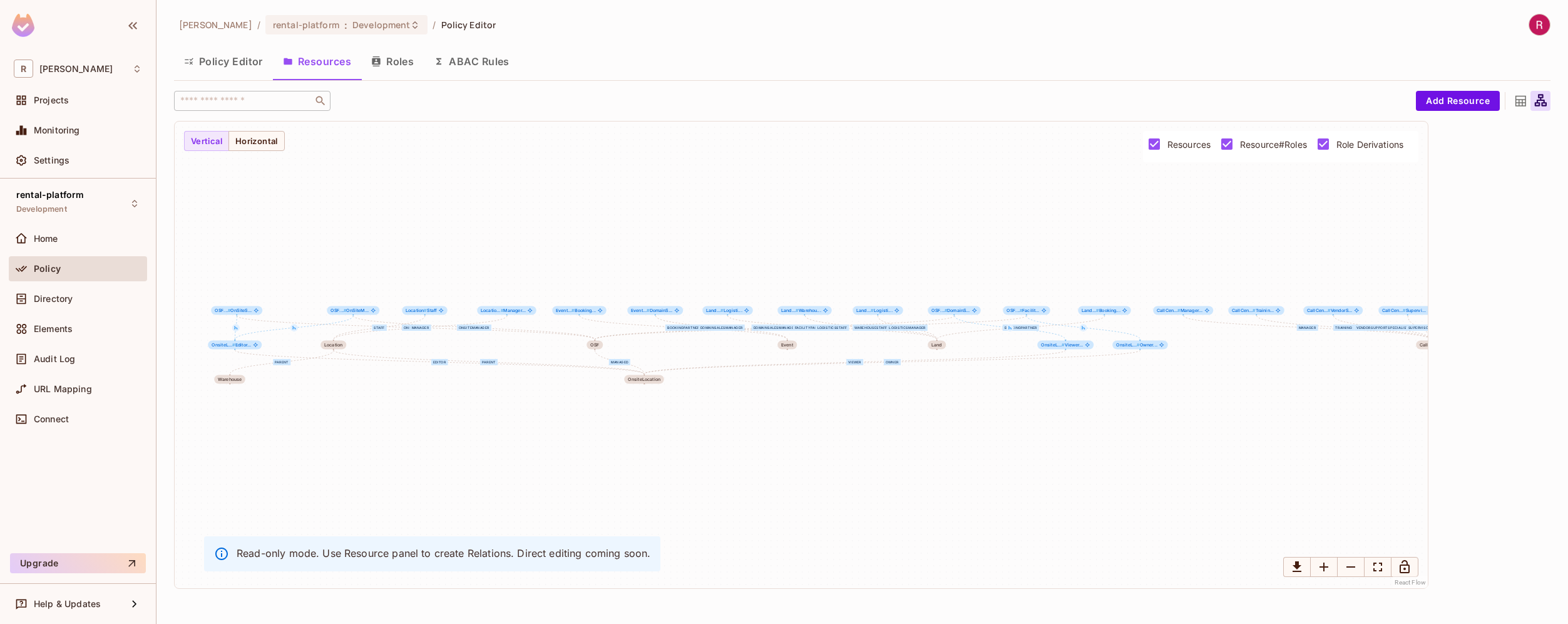
drag, startPoint x: 805, startPoint y: 299, endPoint x: 654, endPoint y: 362, distance: 163.6
click at [654, 362] on div "OnSiteStaff OnSiteManager DomainSalesManager FacilityPartner managed Staff Mana…" at bounding box center [801, 354] width 1253 height 466
click at [1259, 141] on span "Resource#Roles" at bounding box center [1274, 144] width 67 height 12
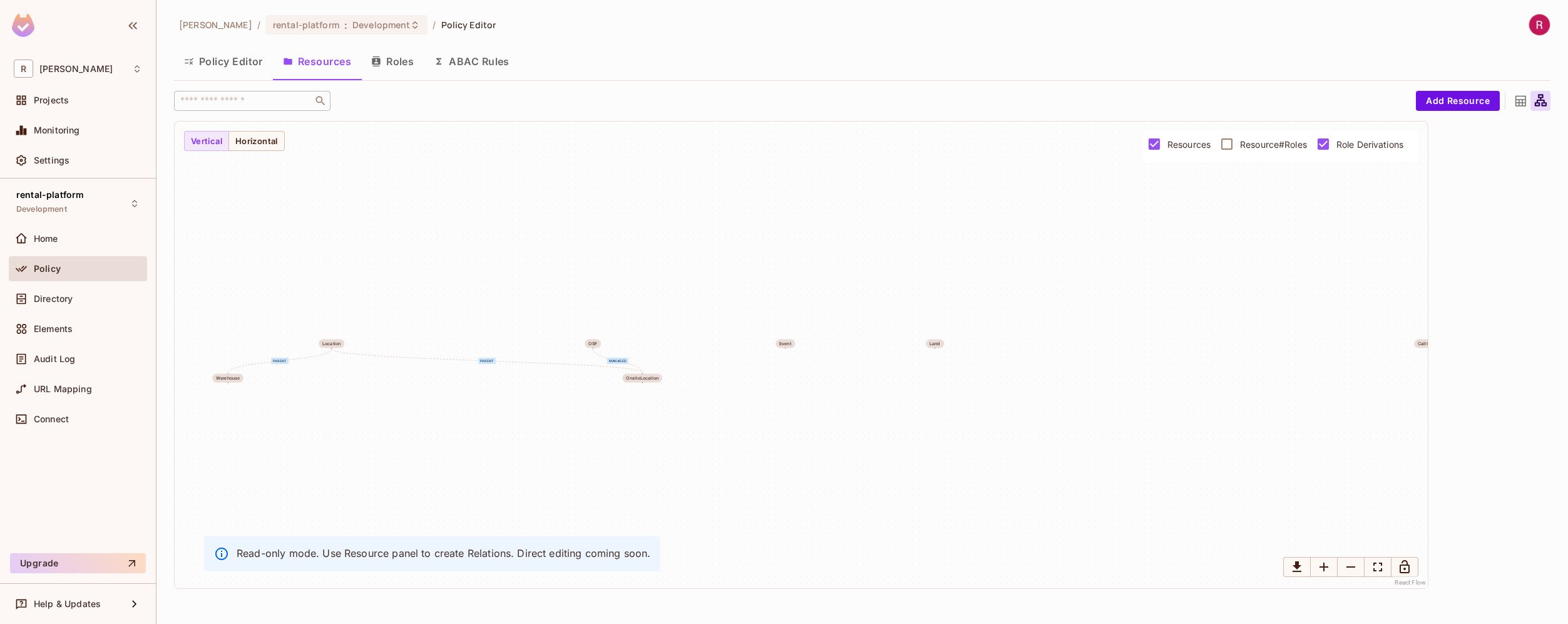
click at [1182, 142] on span "Resources" at bounding box center [1189, 144] width 44 height 12
click at [1351, 148] on span "Role Derivations" at bounding box center [1370, 144] width 67 height 12
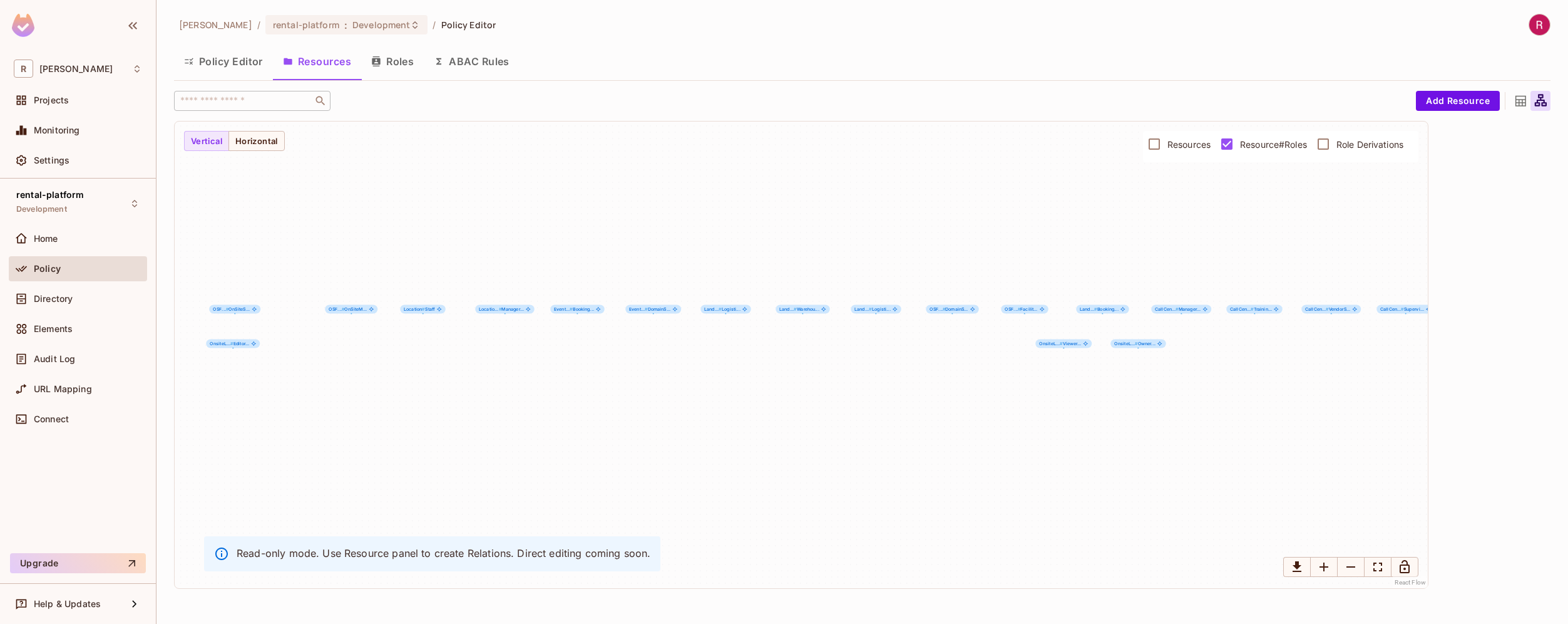
click at [1189, 144] on span "Resources" at bounding box center [1189, 144] width 44 height 12
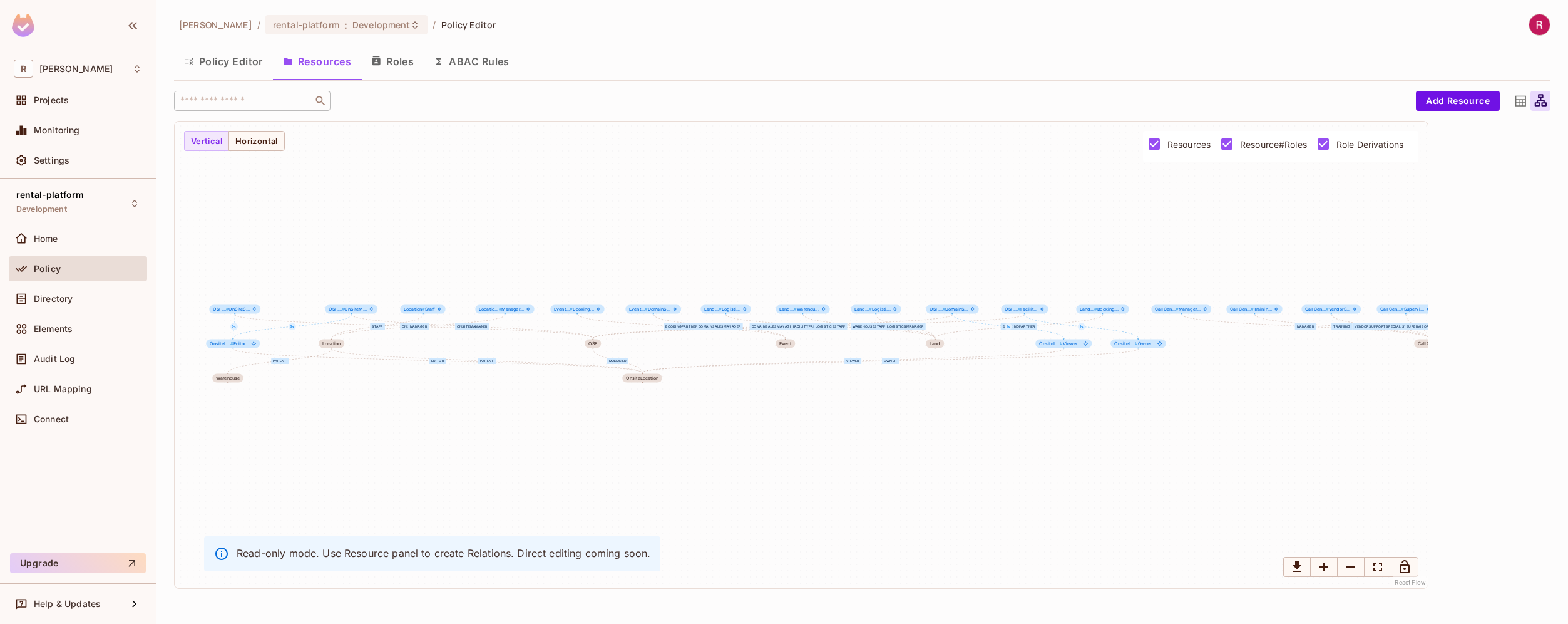
click at [674, 396] on div "OnSiteStaff OnSiteManager DomainSalesManager FacilityPartner managed Staff Mana…" at bounding box center [801, 354] width 1253 height 466
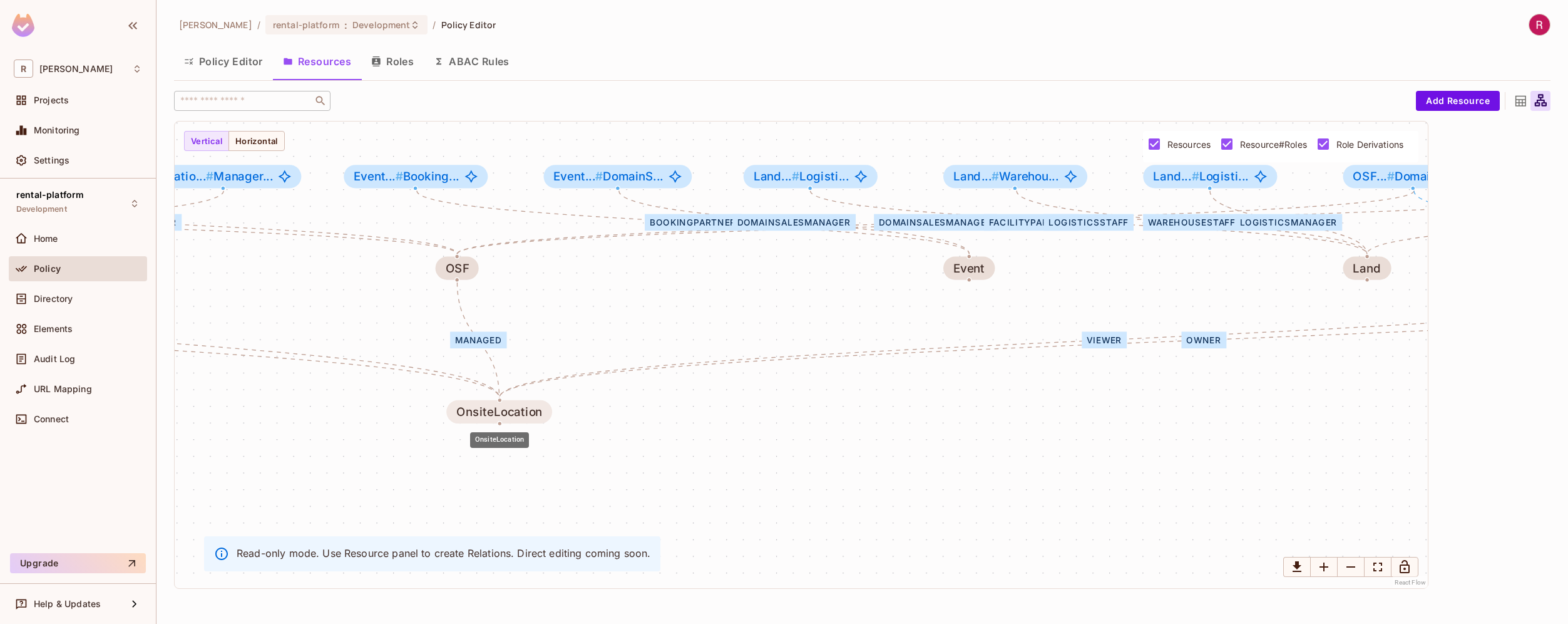
drag, startPoint x: 595, startPoint y: 352, endPoint x: 505, endPoint y: 407, distance: 105.5
click at [505, 407] on div "OnsiteLocation" at bounding box center [499, 412] width 85 height 13
click at [1518, 99] on icon at bounding box center [1521, 101] width 10 height 10
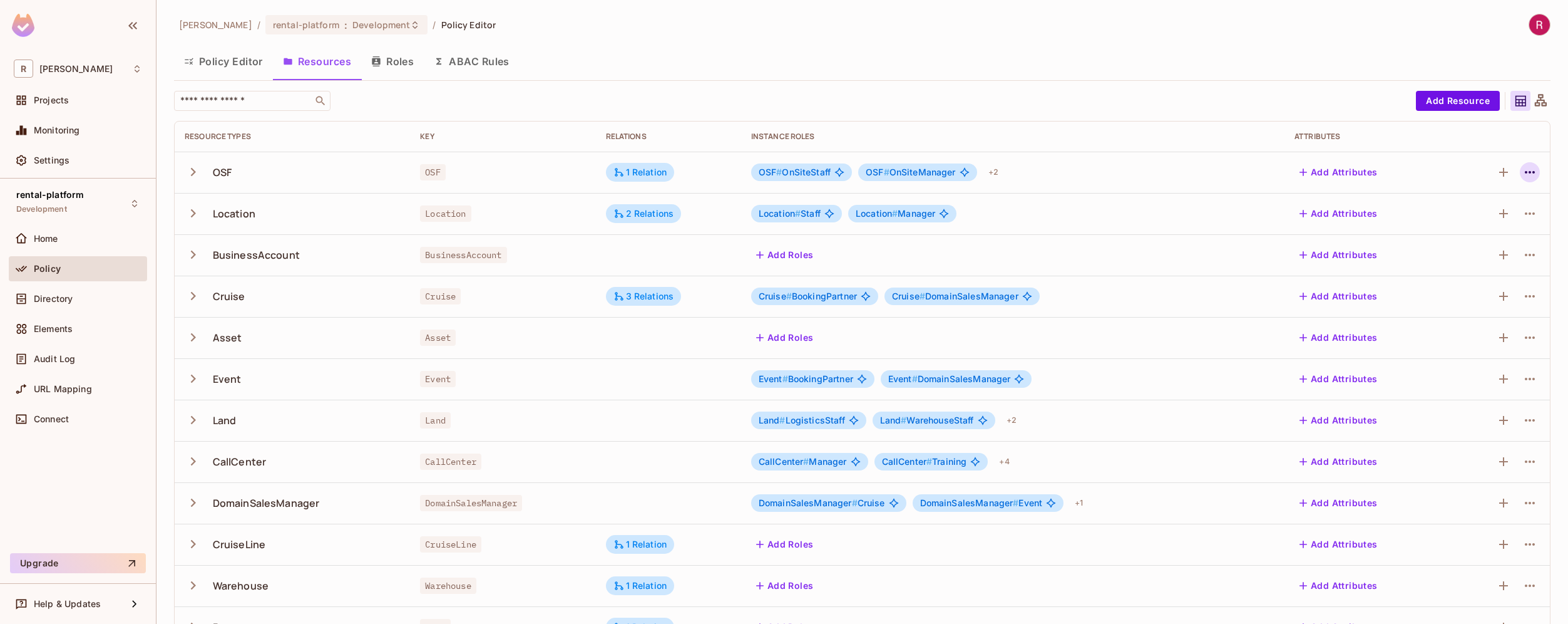
click at [1525, 171] on icon "button" at bounding box center [1530, 172] width 10 height 3
click at [1470, 221] on div "Edit Resource" at bounding box center [1466, 221] width 59 height 12
click at [1522, 169] on icon "button" at bounding box center [1530, 172] width 15 height 15
click at [1478, 220] on div "Edit Resource" at bounding box center [1466, 221] width 59 height 12
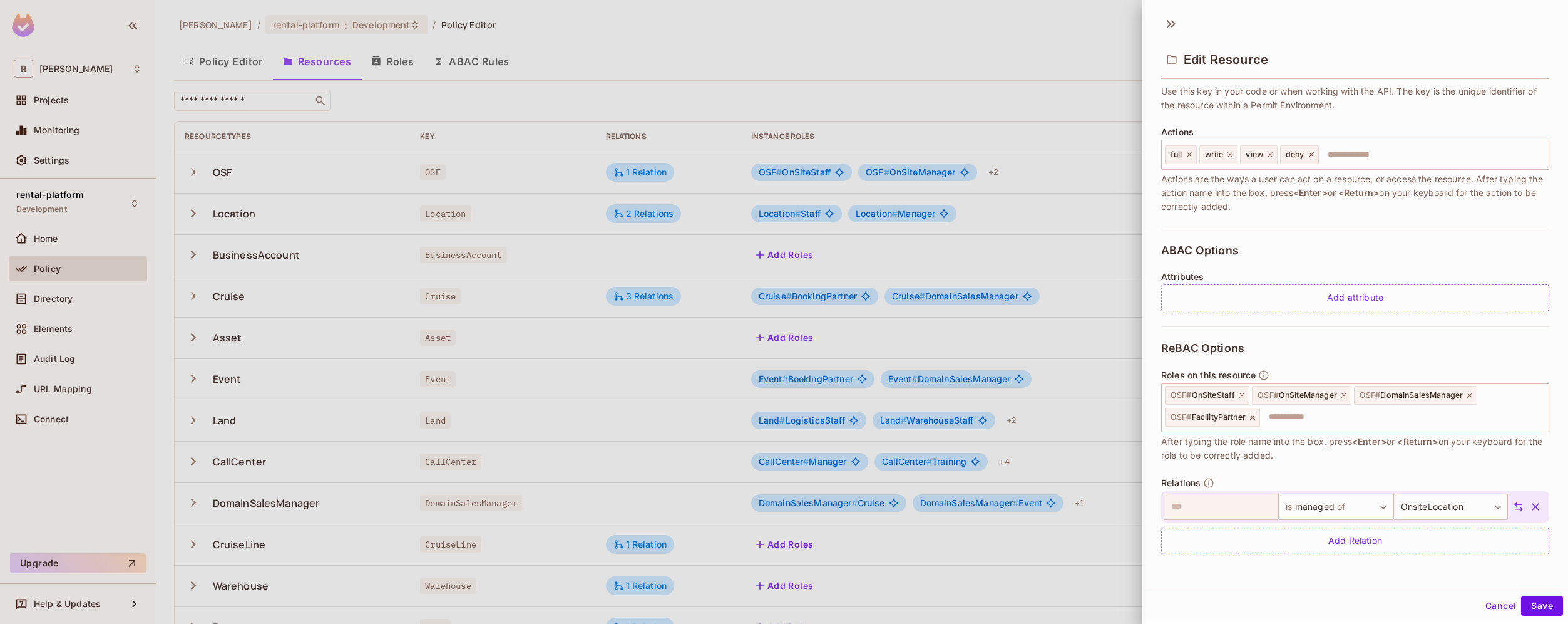
scroll to position [2, 0]
click at [1484, 604] on button "Cancel" at bounding box center [1501, 603] width 41 height 20
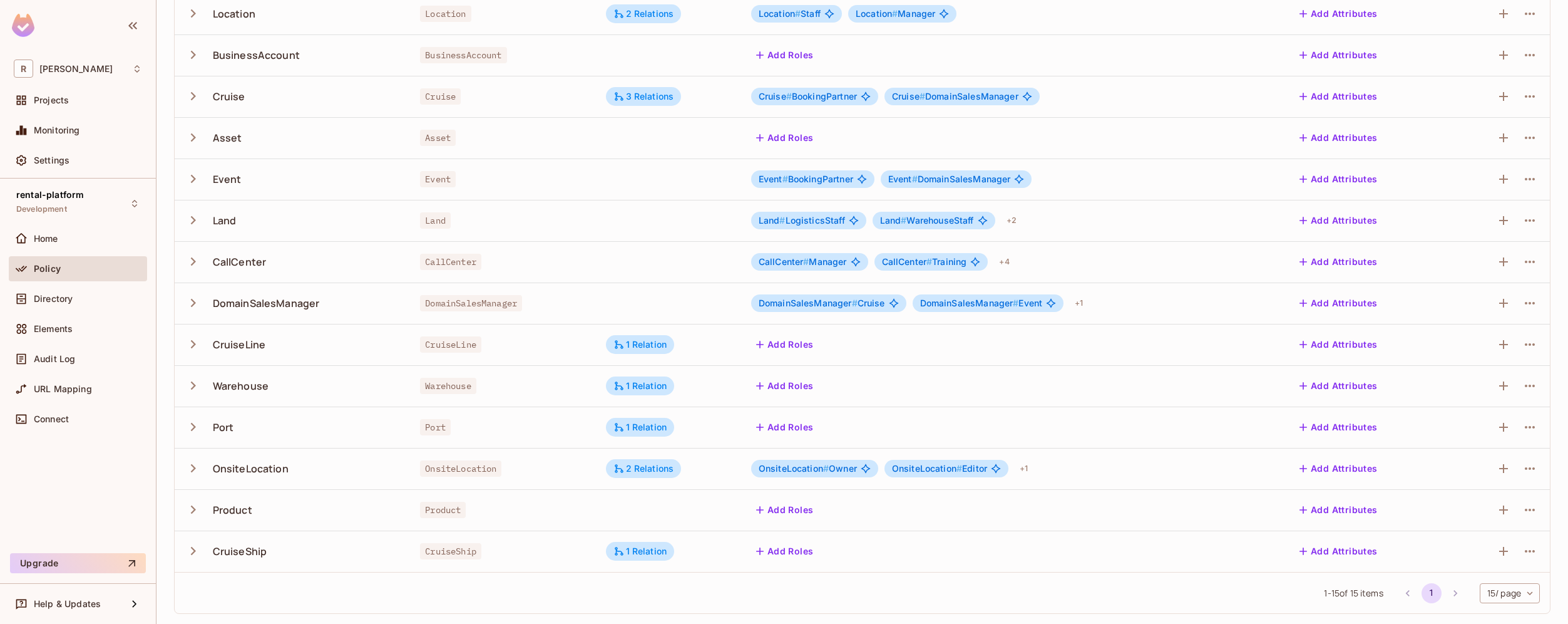
scroll to position [0, 0]
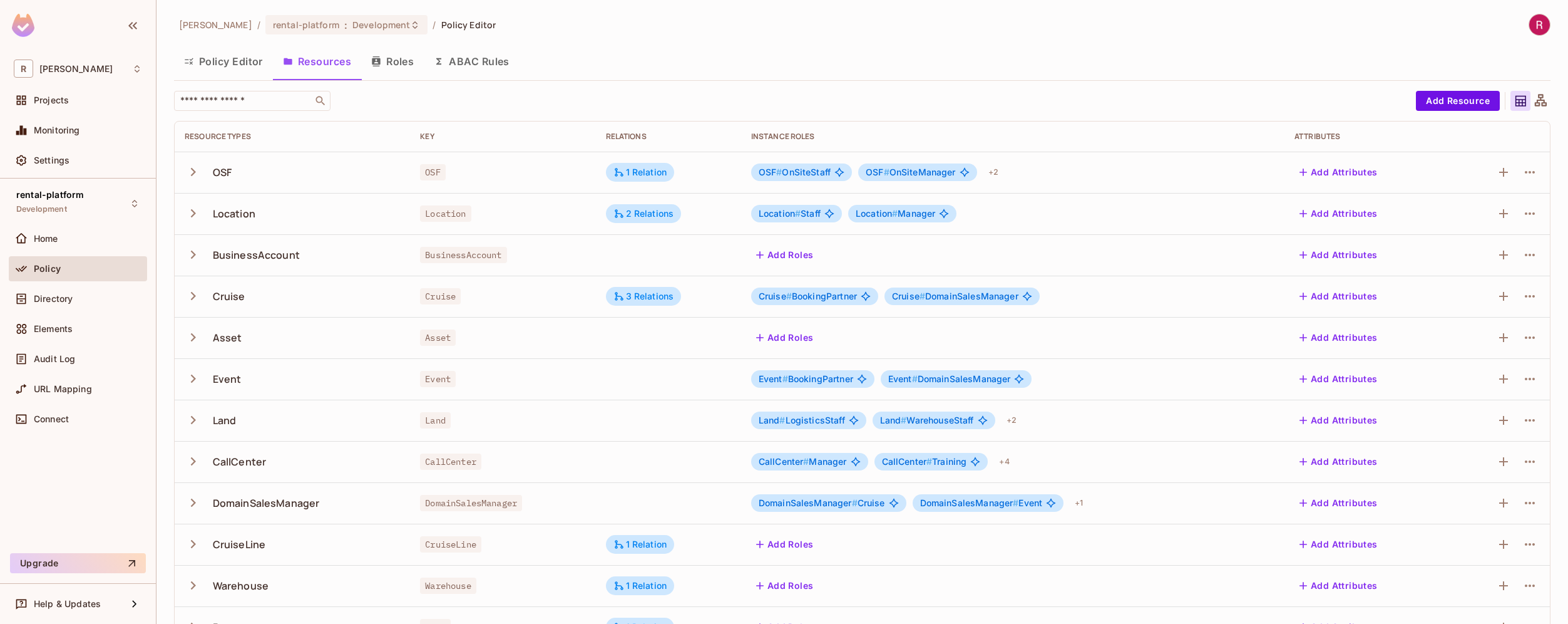
click at [411, 71] on button "Roles" at bounding box center [393, 61] width 63 height 31
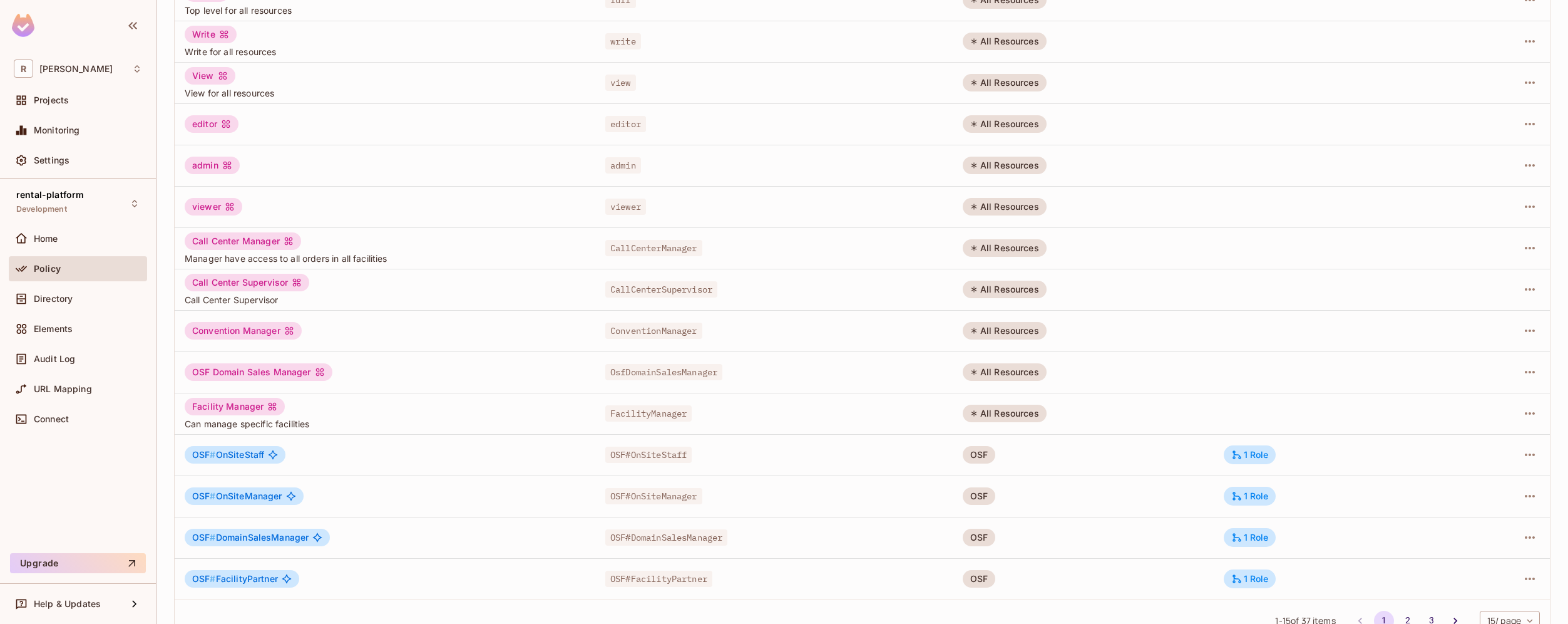
scroll to position [199, 0]
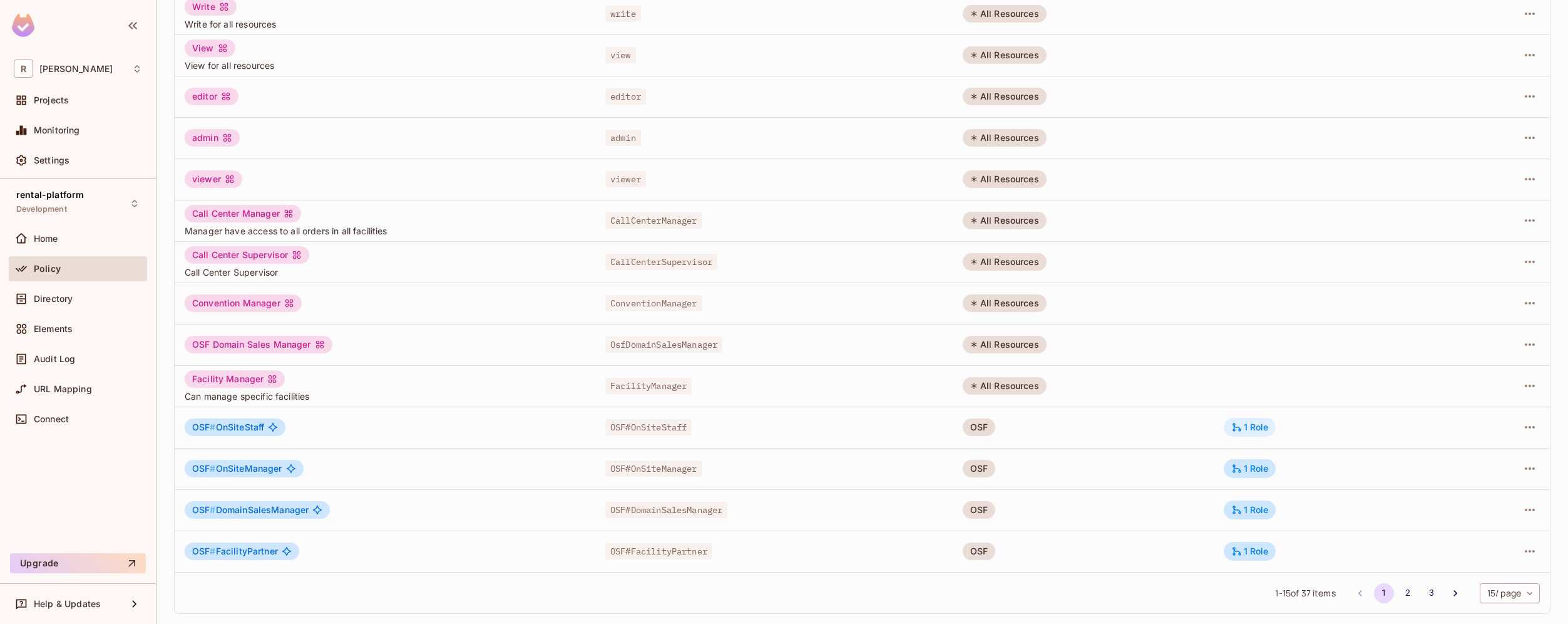
click at [1257, 433] on div "1 Role" at bounding box center [1249, 427] width 52 height 19
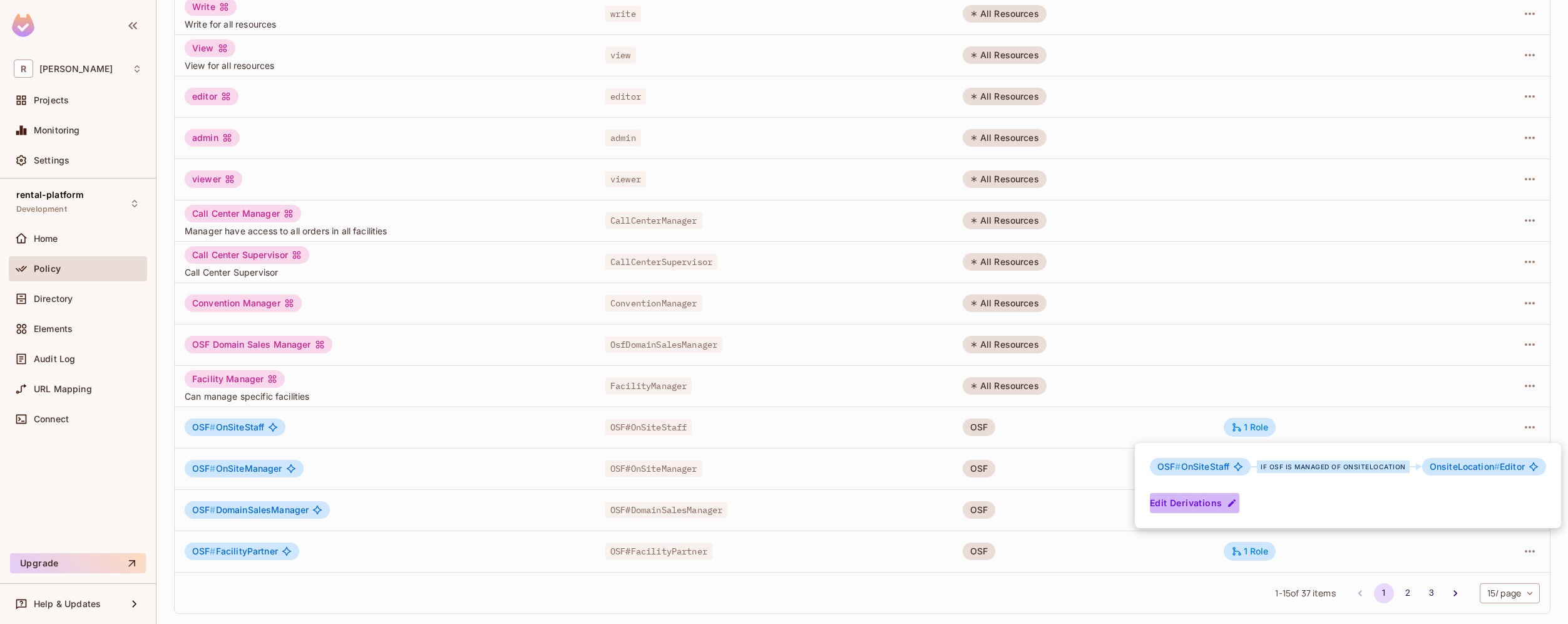
click at [1209, 502] on button "Edit Derivations" at bounding box center [1195, 502] width 89 height 20
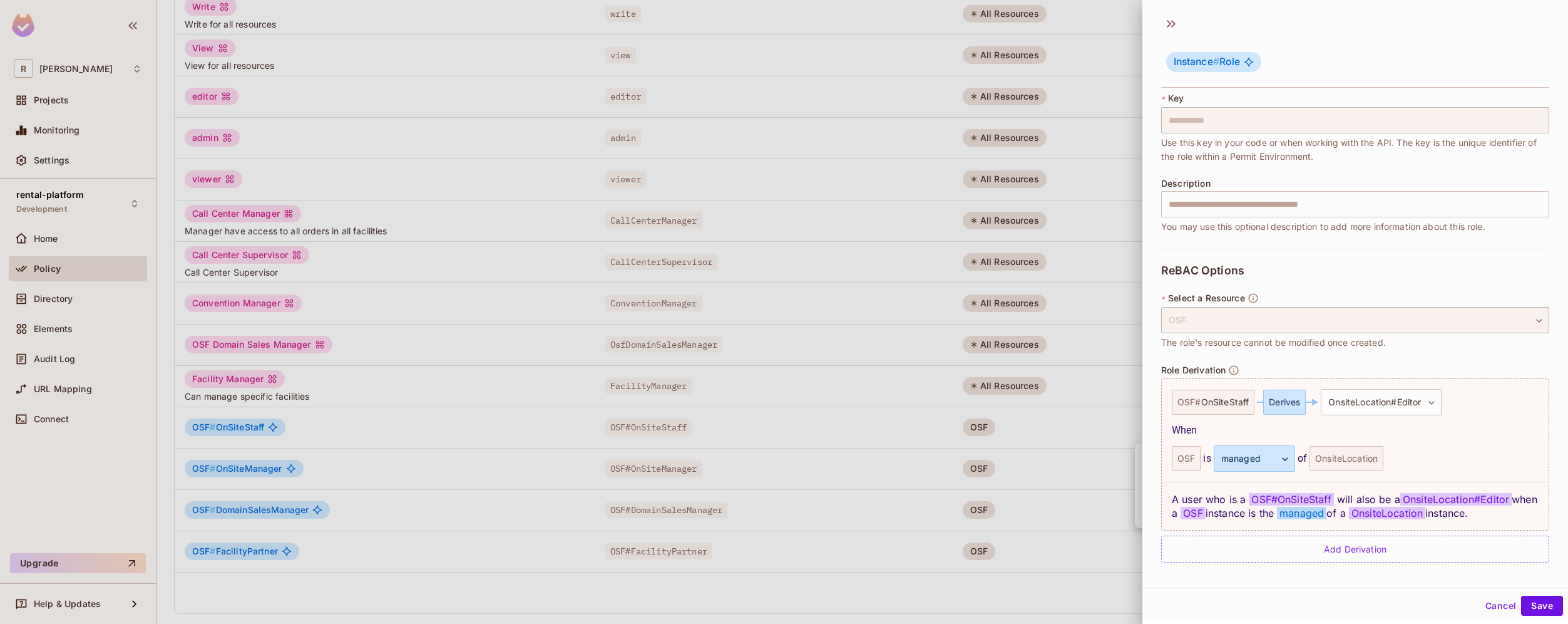
scroll to position [2, 0]
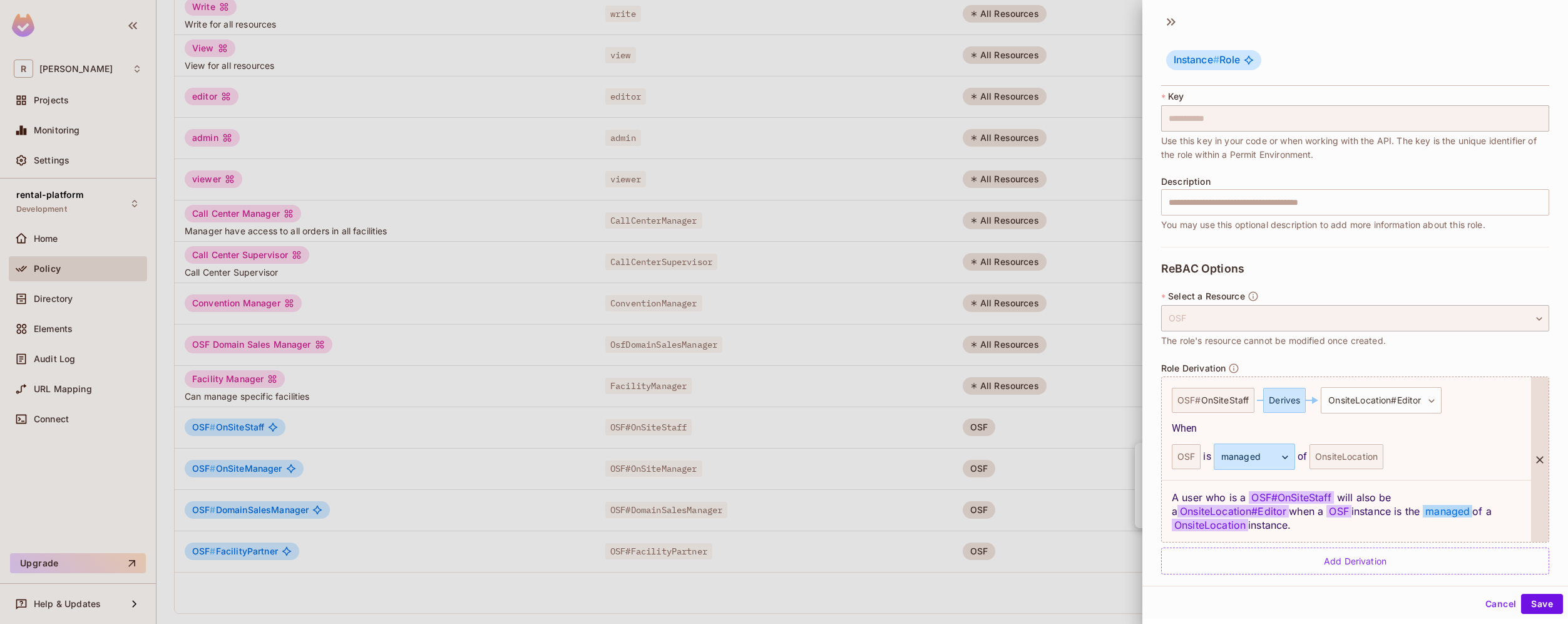
drag, startPoint x: 1321, startPoint y: 527, endPoint x: 1167, endPoint y: 490, distance: 158.4
click at [1167, 490] on div "A user who is a OSF # OnSiteStaff will also be a OnsiteLocation#Editor when a O…" at bounding box center [1346, 510] width 369 height 62
copy div "A user who is a OSF # OnSiteStaff will also be a OnsiteLocation#Editor when a O…"
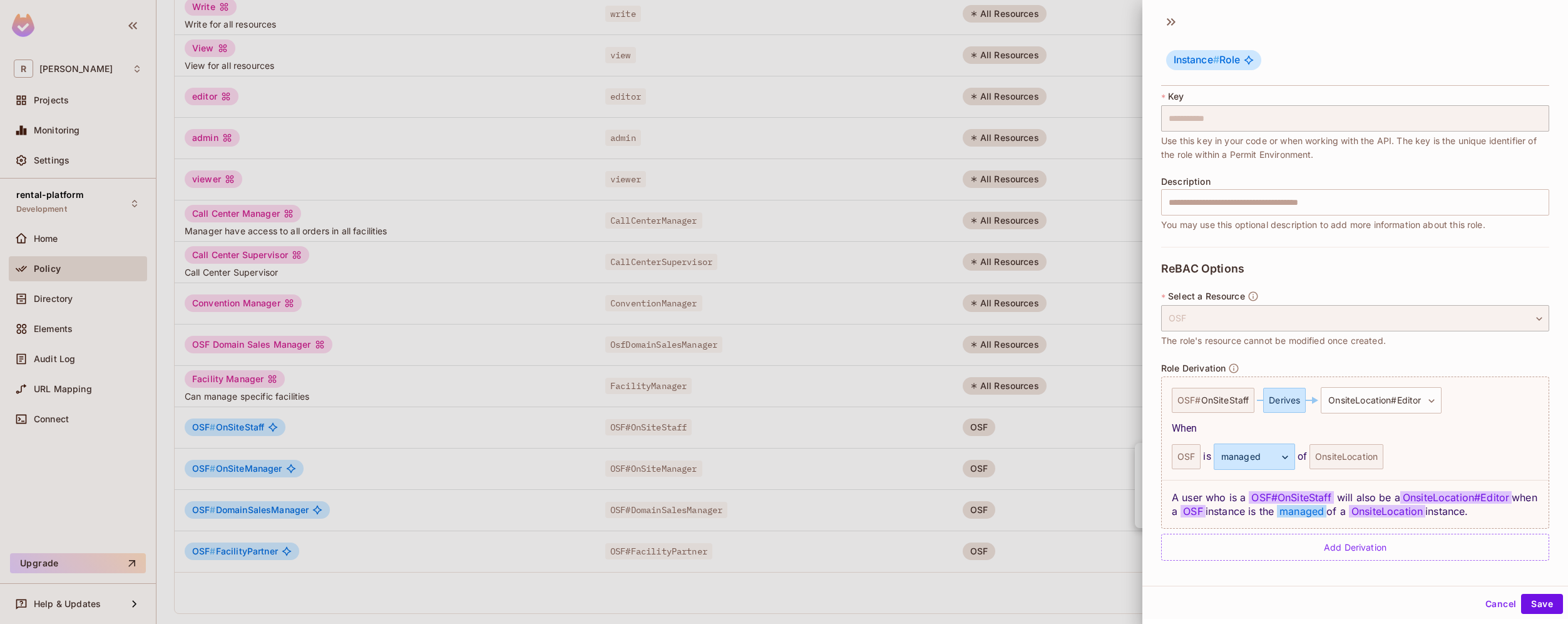
scroll to position [91, 0]
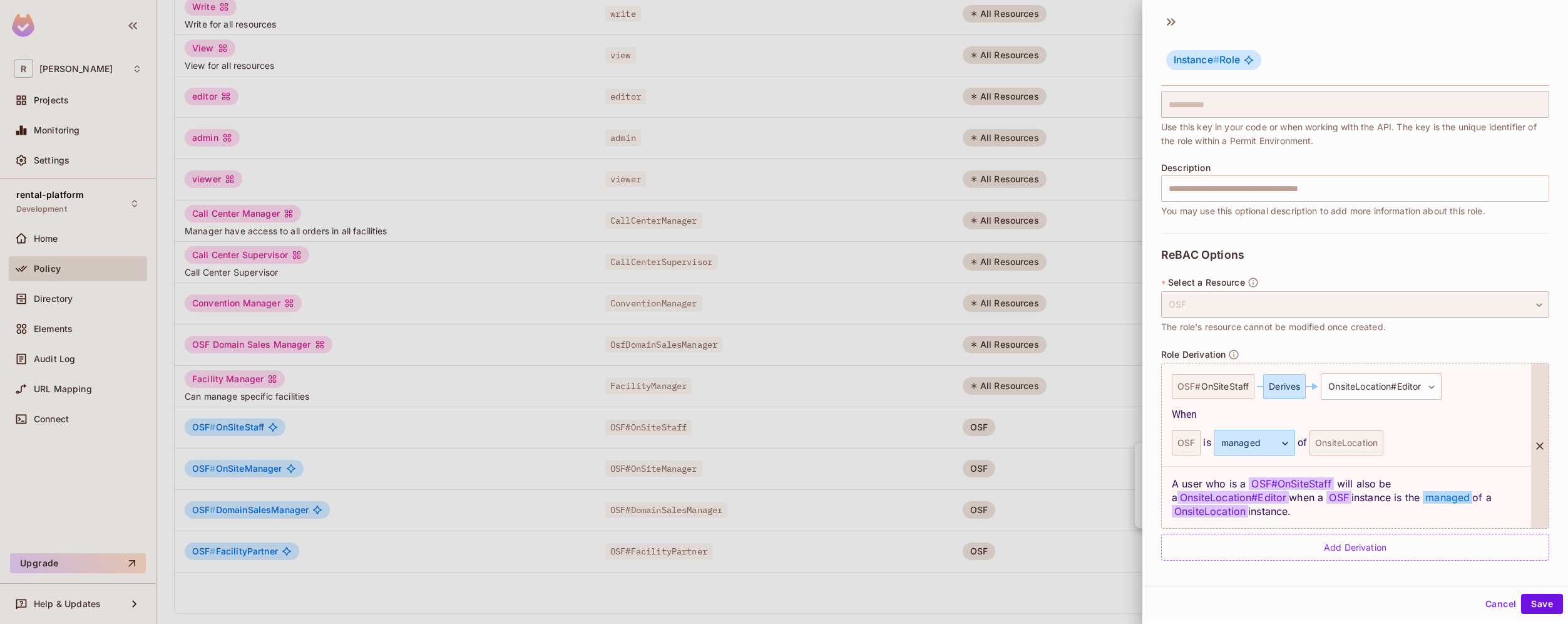
click at [1457, 427] on div "**********" at bounding box center [1346, 415] width 369 height 103
click at [1534, 451] on icon at bounding box center [1540, 445] width 12 height 12
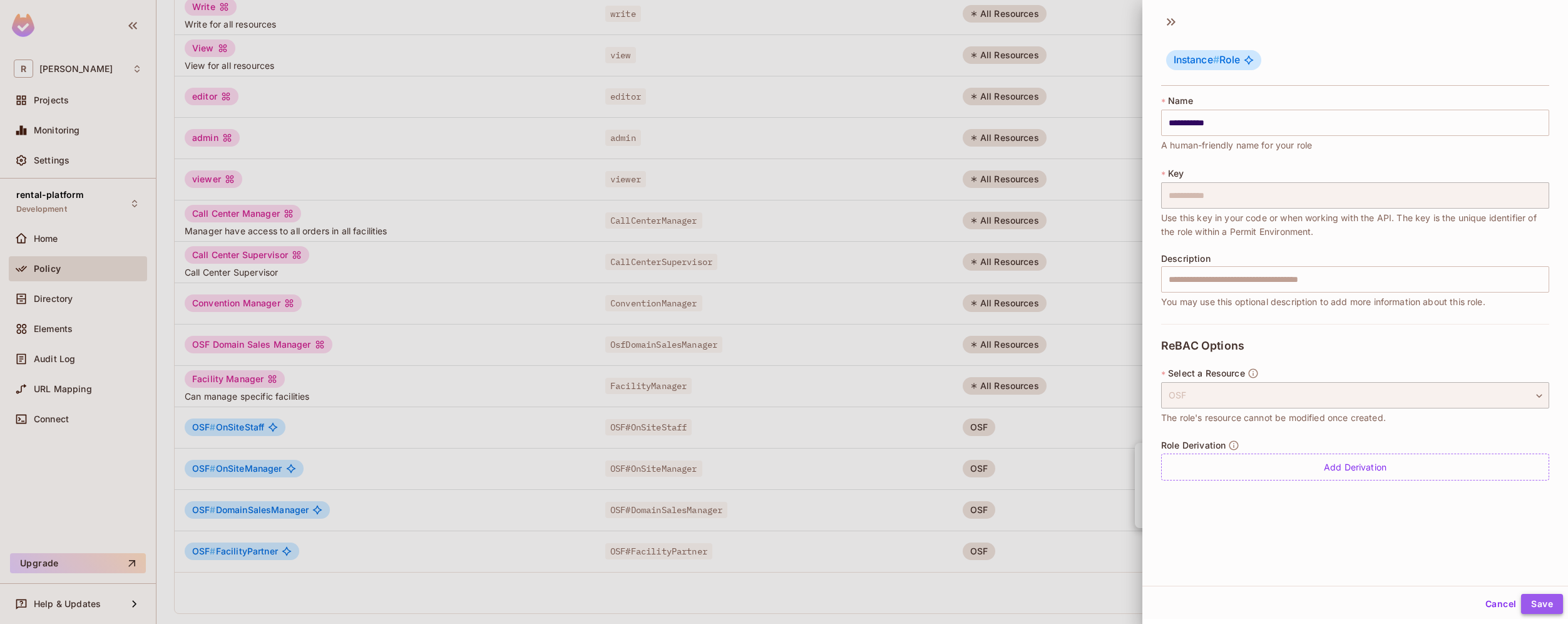
click at [1536, 600] on button "Save" at bounding box center [1542, 603] width 42 height 20
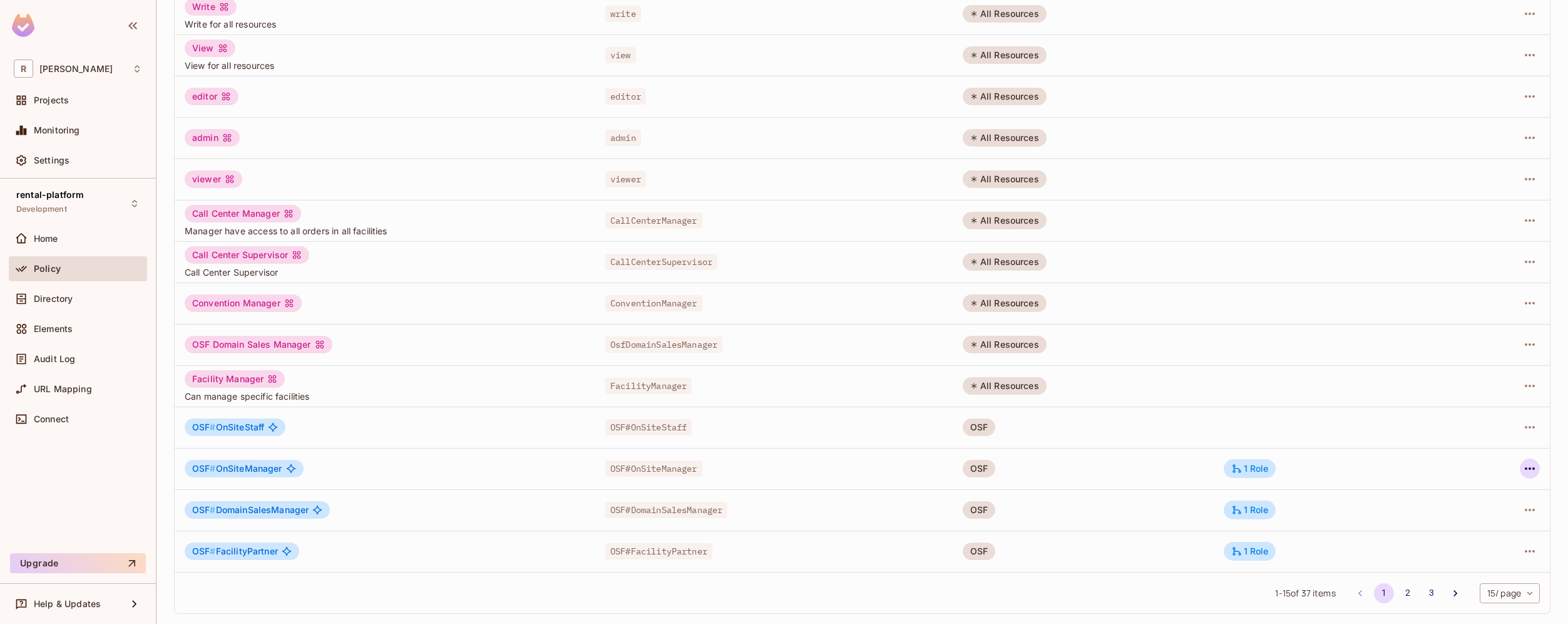
click at [1522, 473] on icon "button" at bounding box center [1530, 468] width 15 height 15
click at [1482, 494] on div "Edit Role" at bounding box center [1465, 497] width 38 height 12
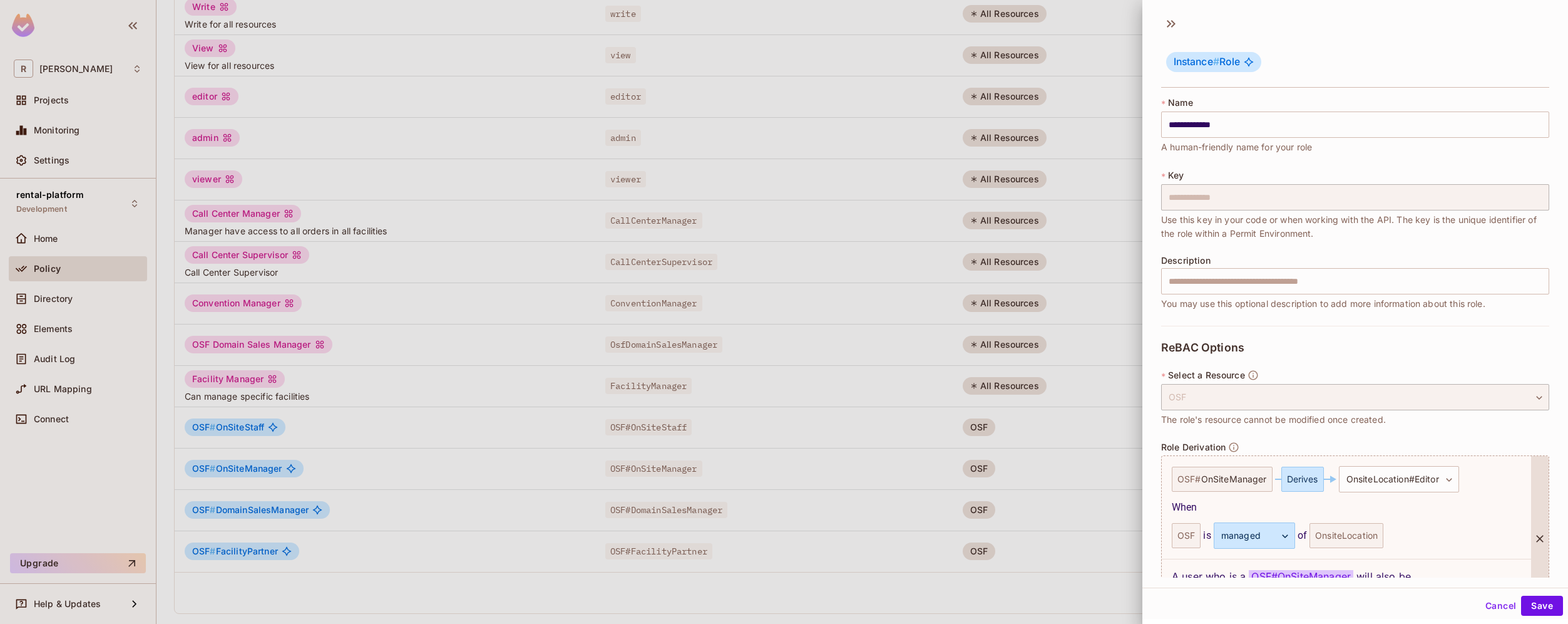
click at [1534, 544] on icon at bounding box center [1540, 539] width 12 height 12
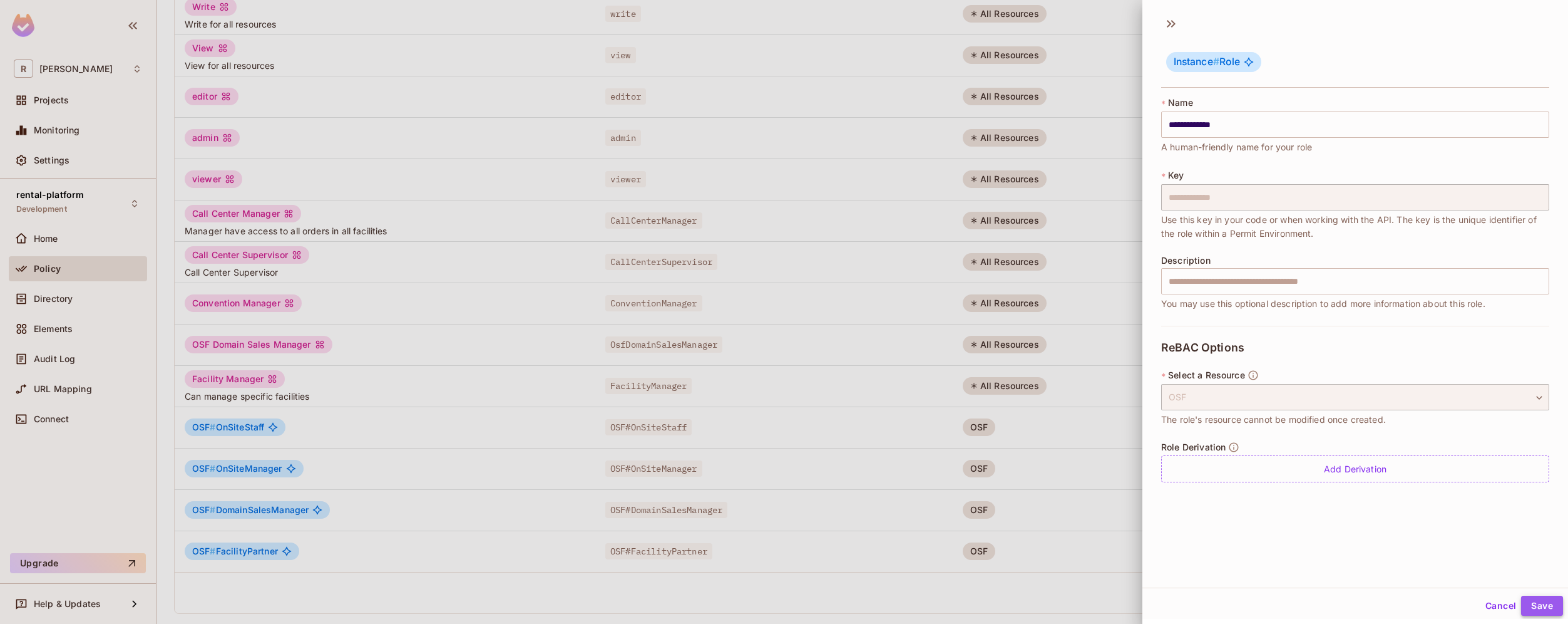
click at [1537, 610] on button "Save" at bounding box center [1542, 605] width 42 height 20
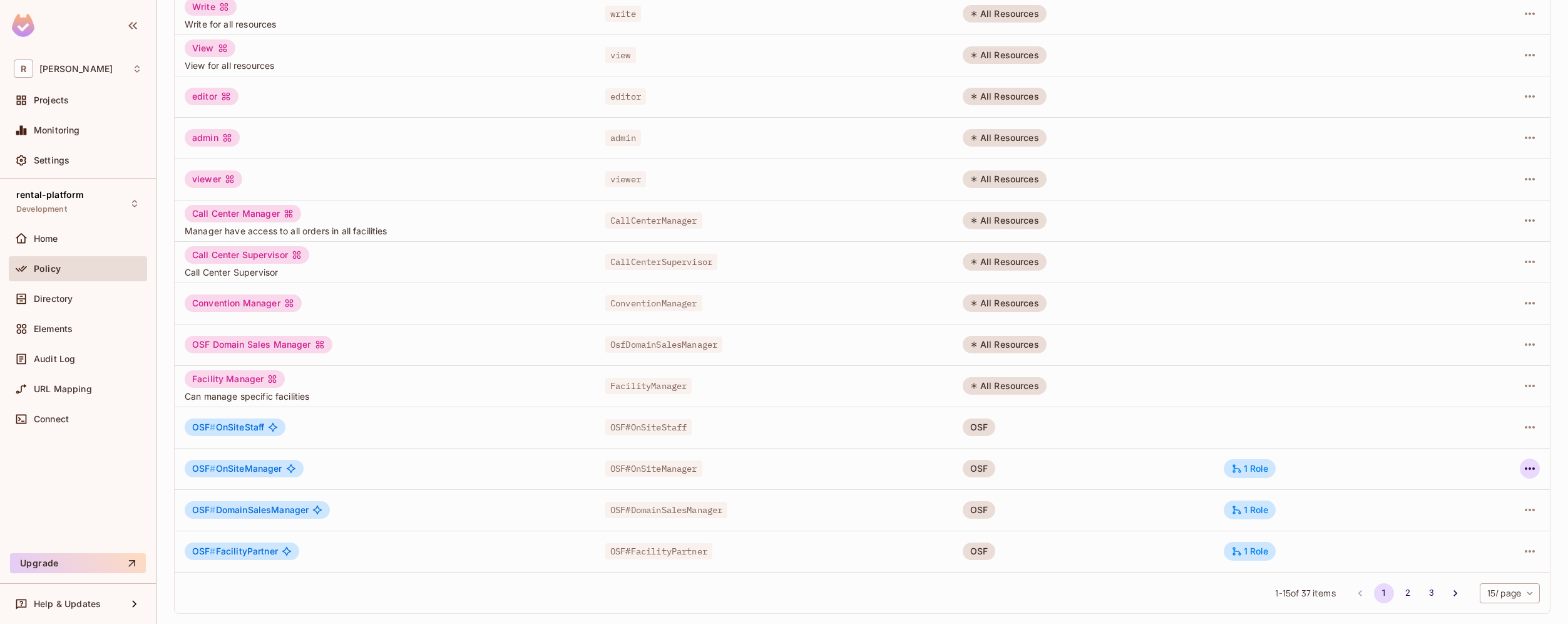
click at [1522, 470] on icon "button" at bounding box center [1530, 468] width 15 height 15
click at [1474, 491] on div "Edit Role" at bounding box center [1465, 497] width 38 height 12
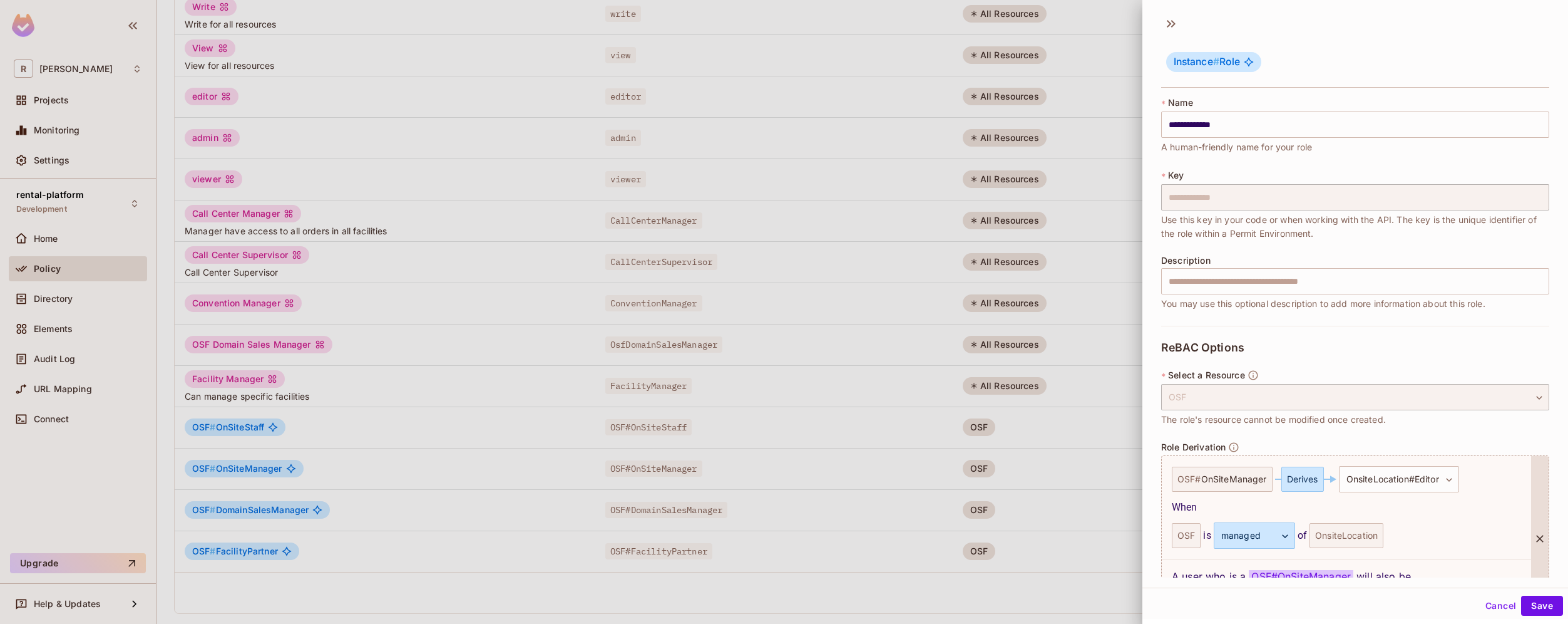
scroll to position [91, 0]
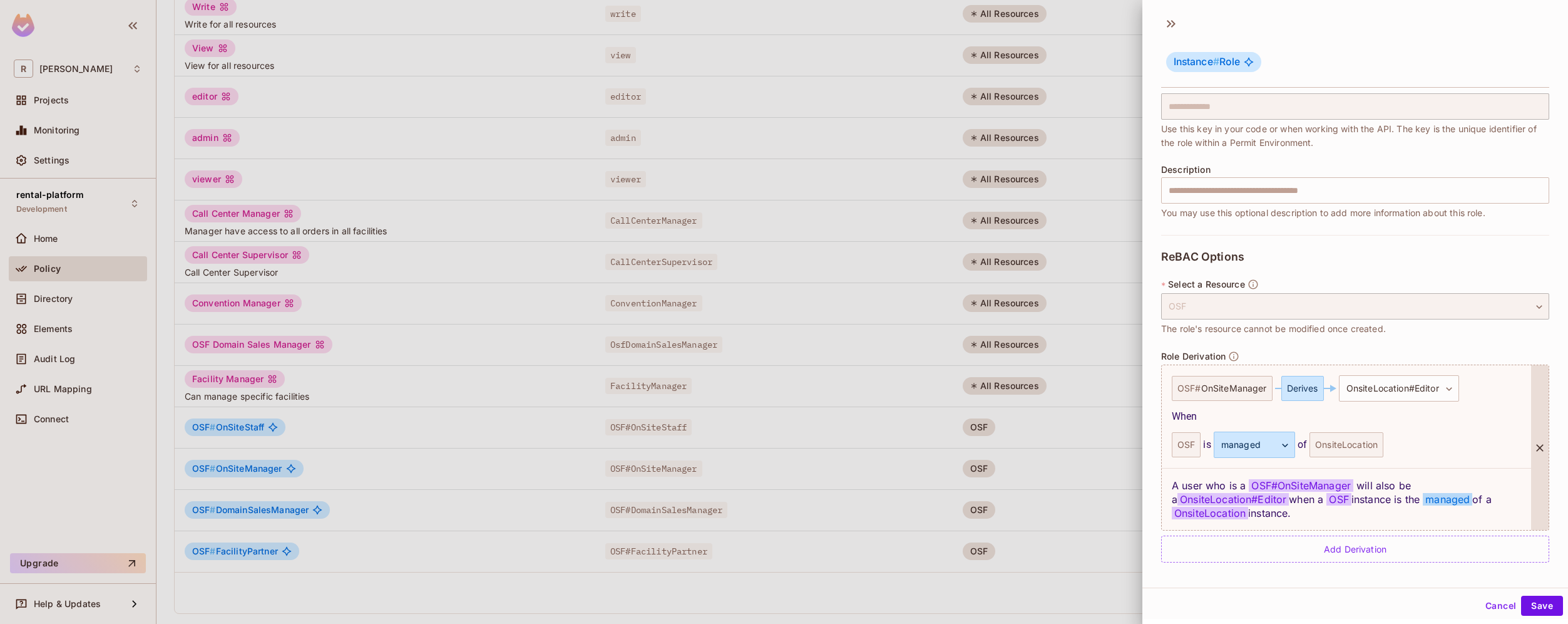
click at [1531, 437] on div at bounding box center [1540, 447] width 17 height 164
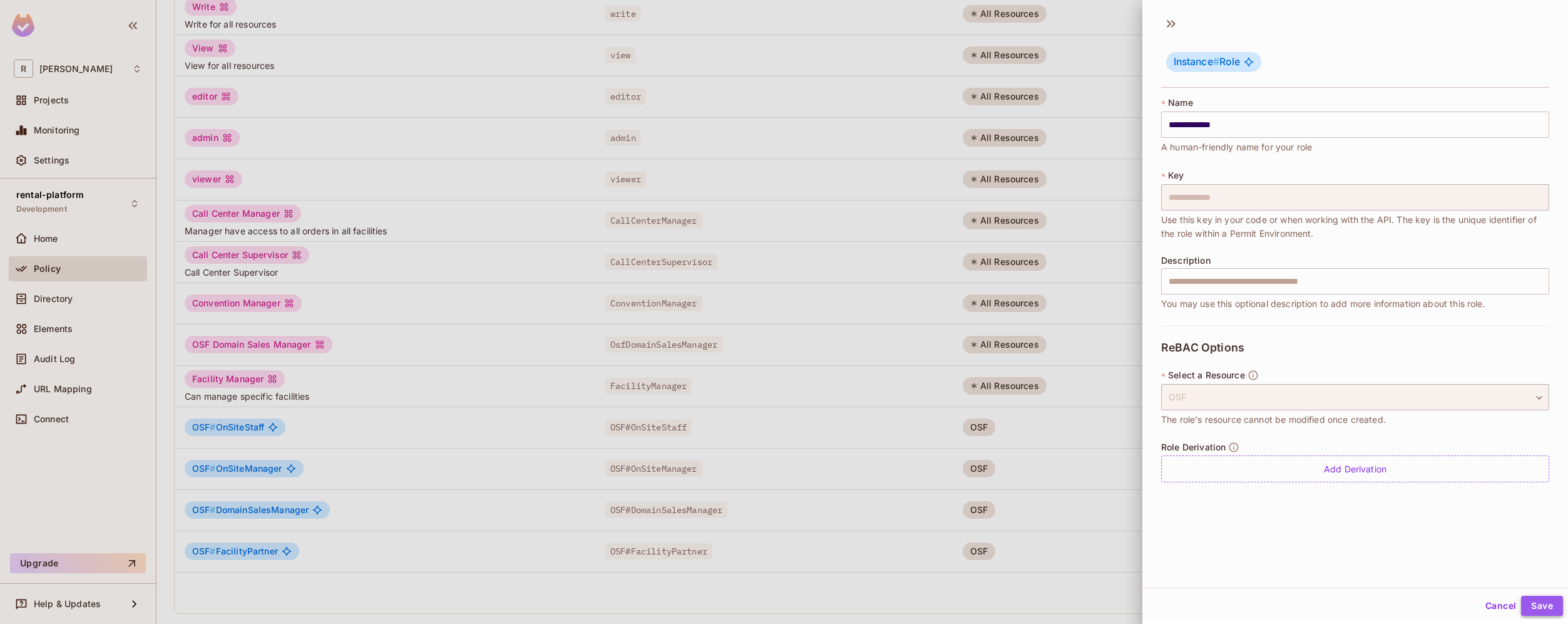
click at [1526, 600] on button "Save" at bounding box center [1542, 605] width 42 height 20
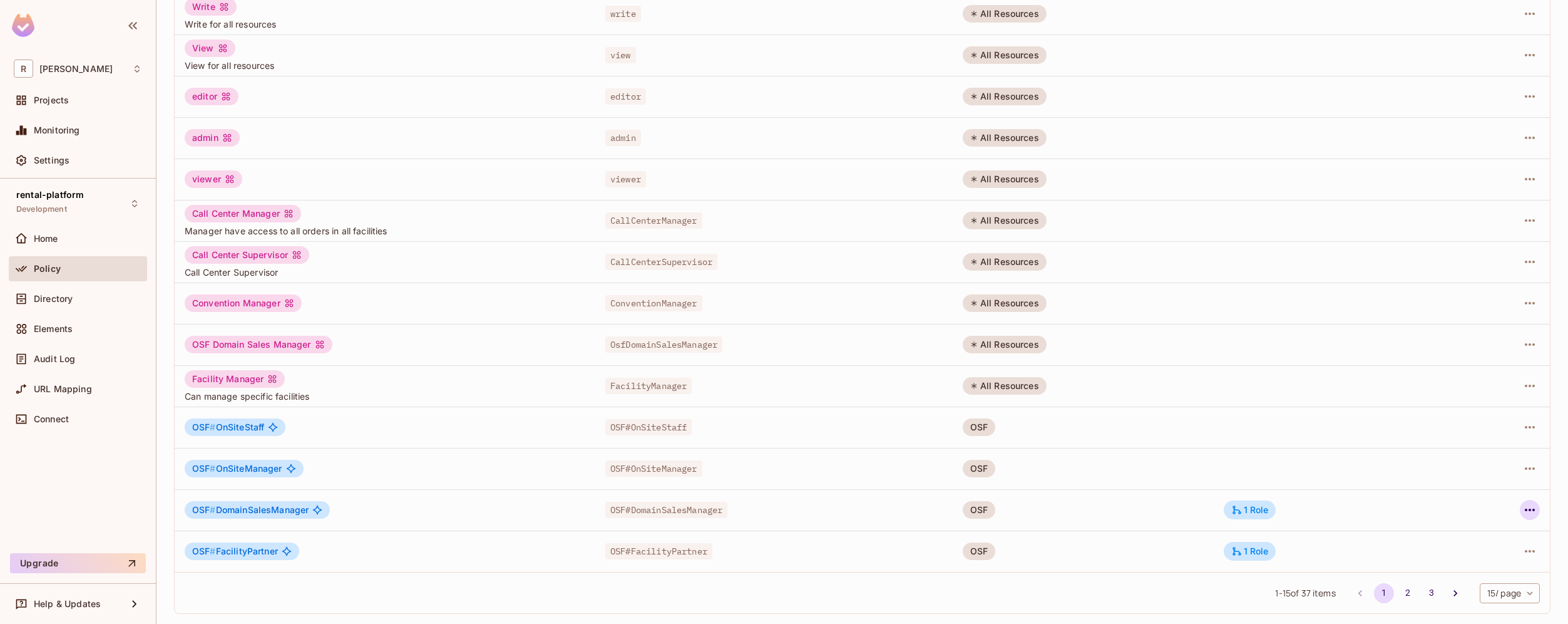
click at [1525, 511] on icon "button" at bounding box center [1530, 510] width 10 height 3
click at [1487, 540] on li "Edit Role" at bounding box center [1466, 539] width 111 height 28
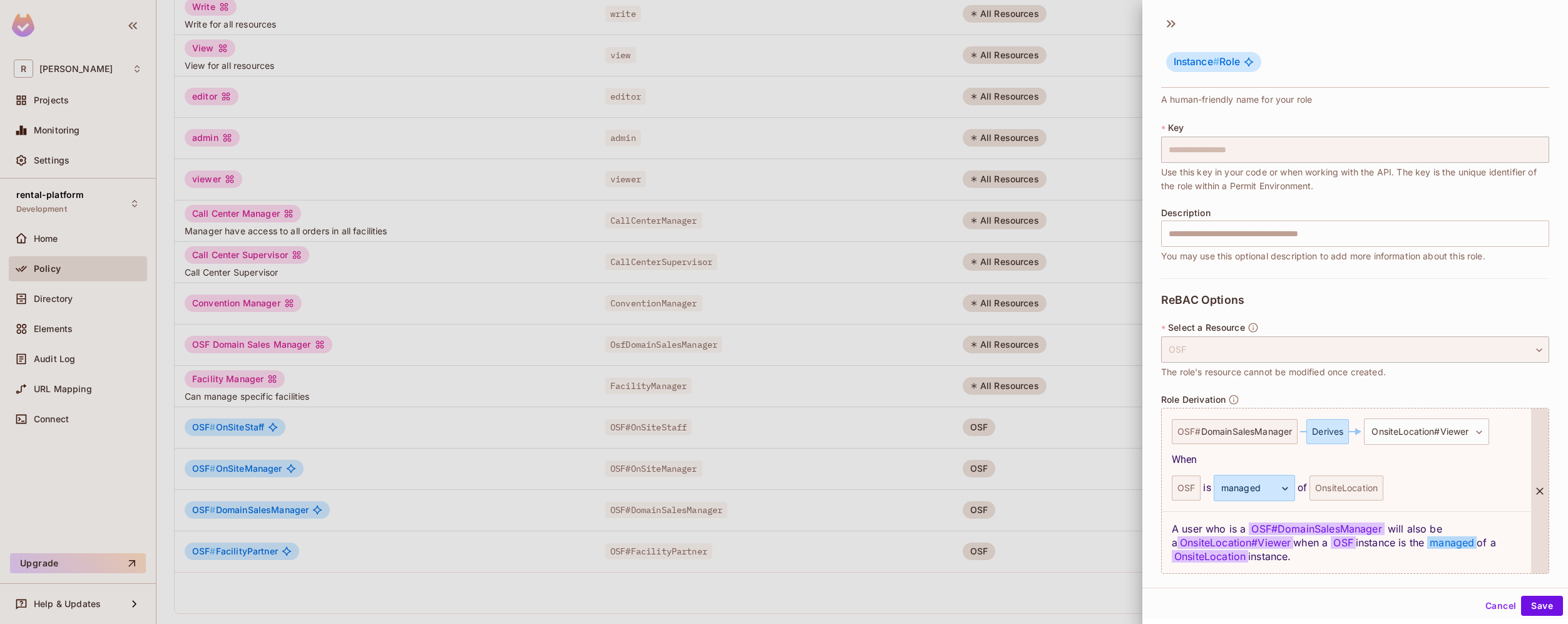
scroll to position [91, 0]
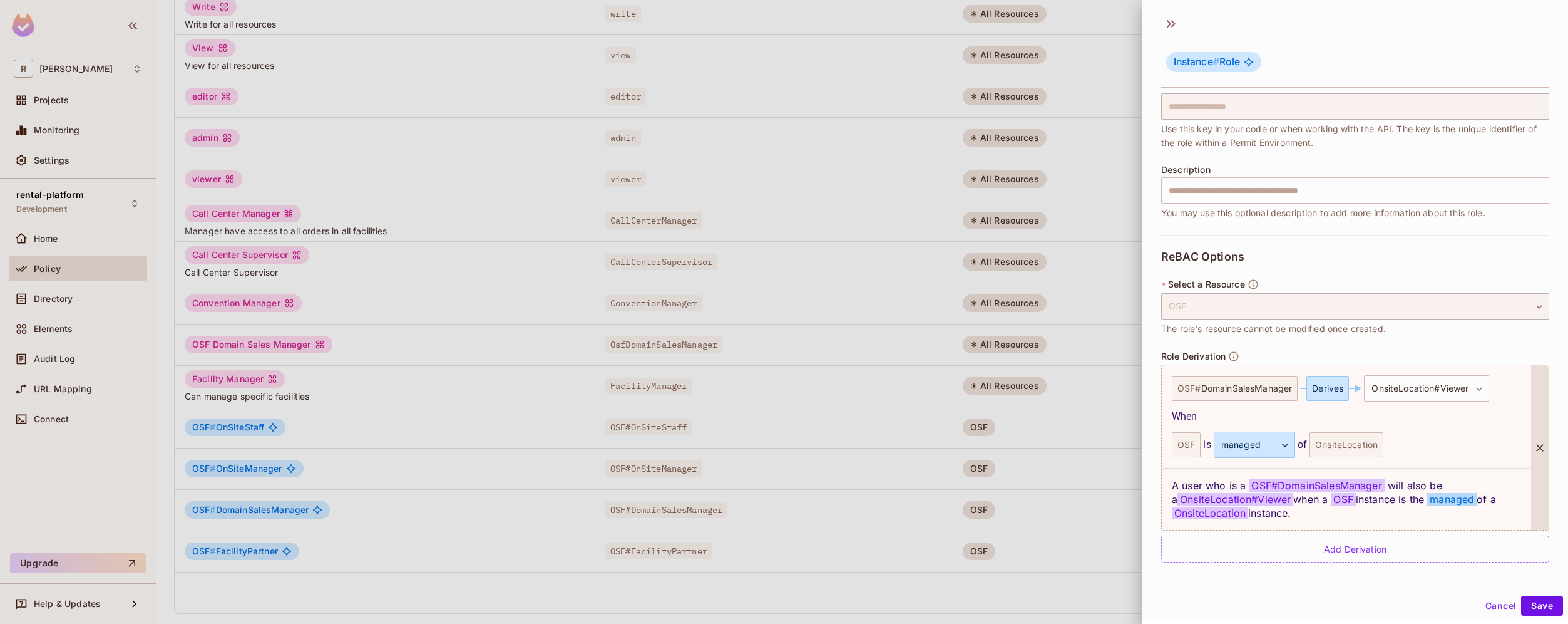
click at [1531, 473] on div at bounding box center [1540, 447] width 17 height 164
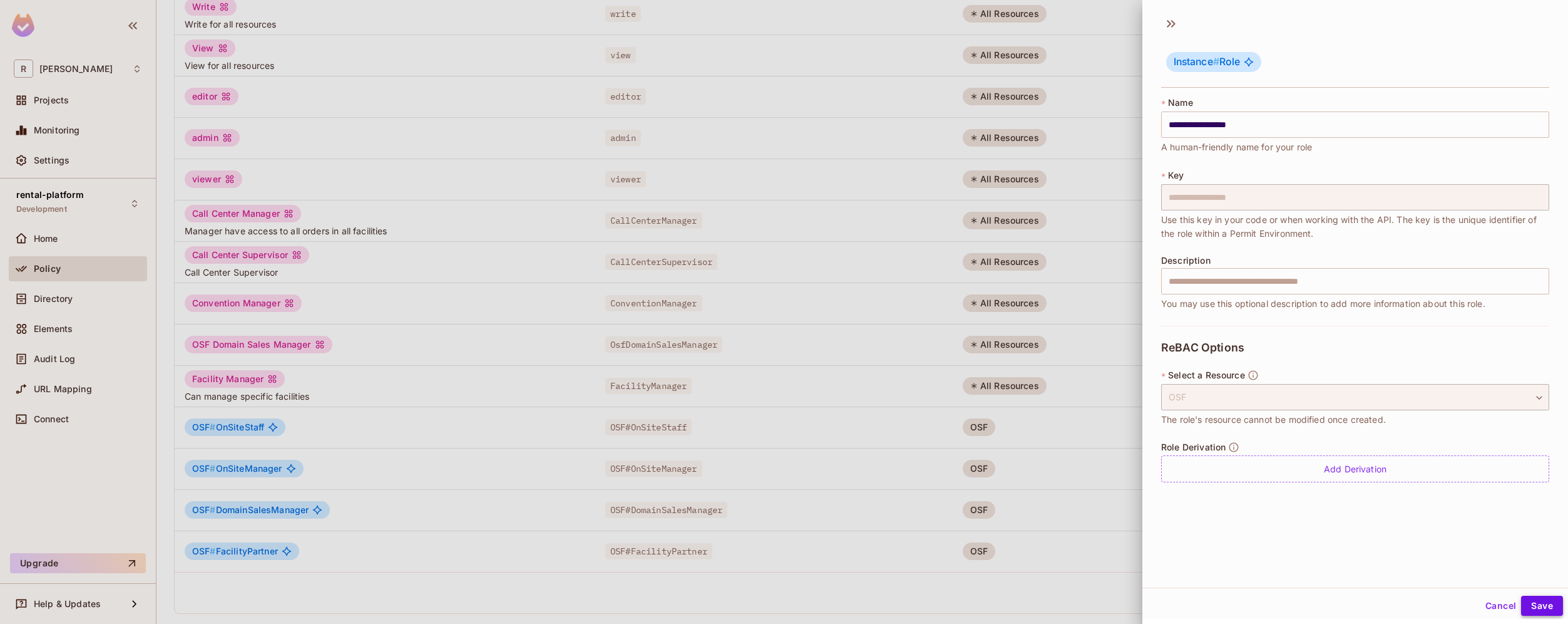
click at [1540, 609] on button "Save" at bounding box center [1542, 605] width 42 height 20
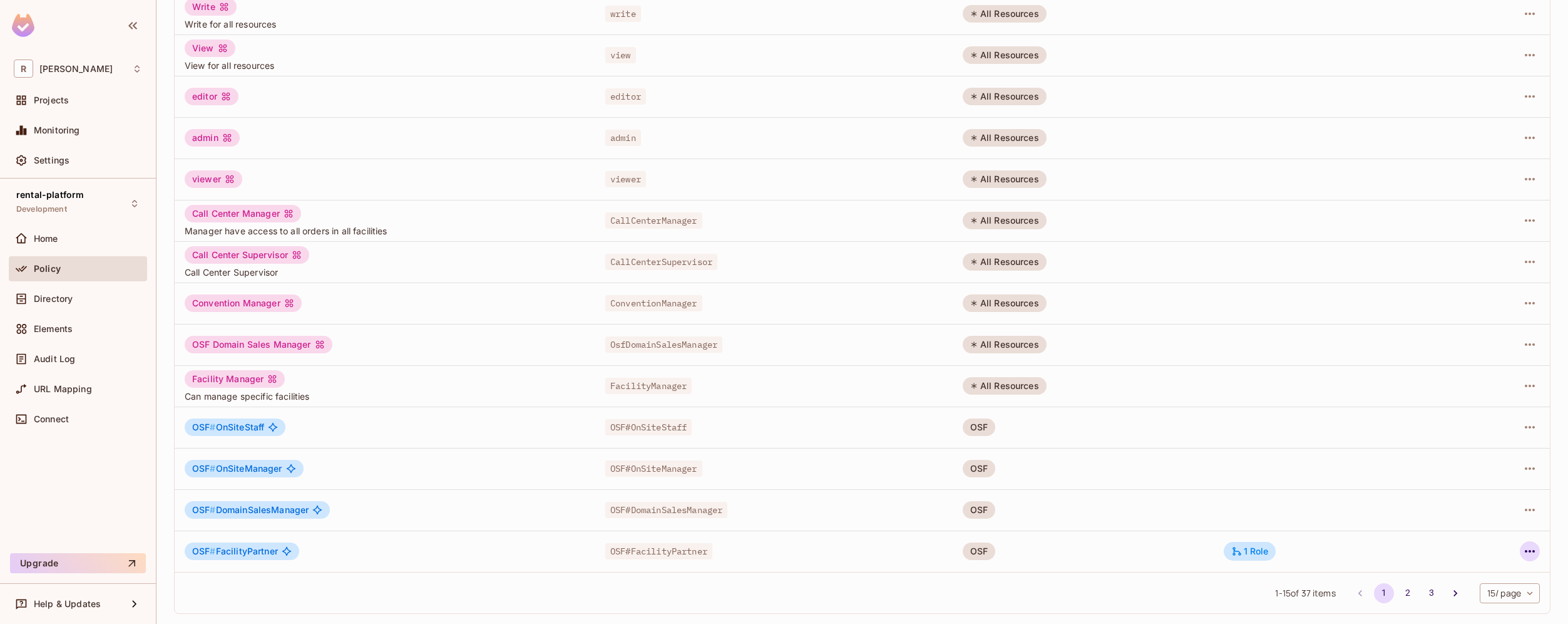
click at [1522, 548] on icon "button" at bounding box center [1530, 552] width 15 height 15
click at [1494, 544] on li "Edit Role" at bounding box center [1466, 539] width 111 height 28
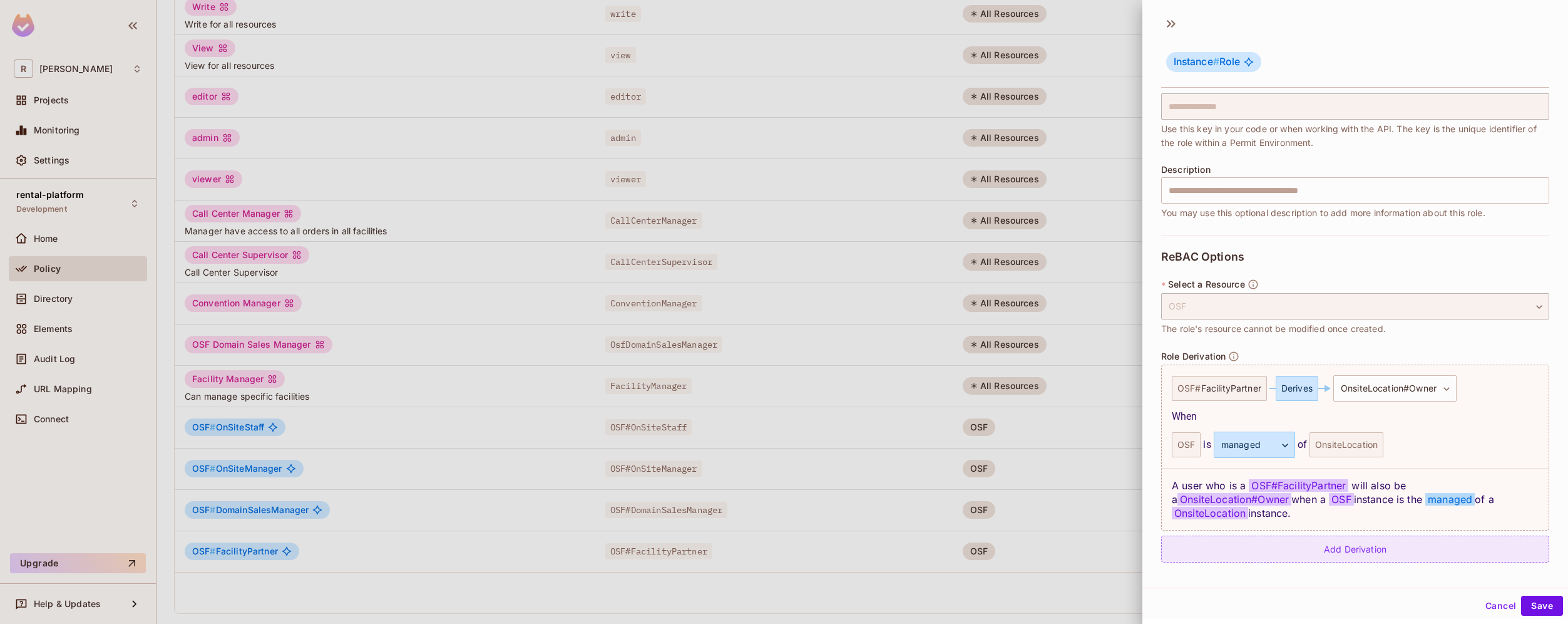
scroll to position [2, 0]
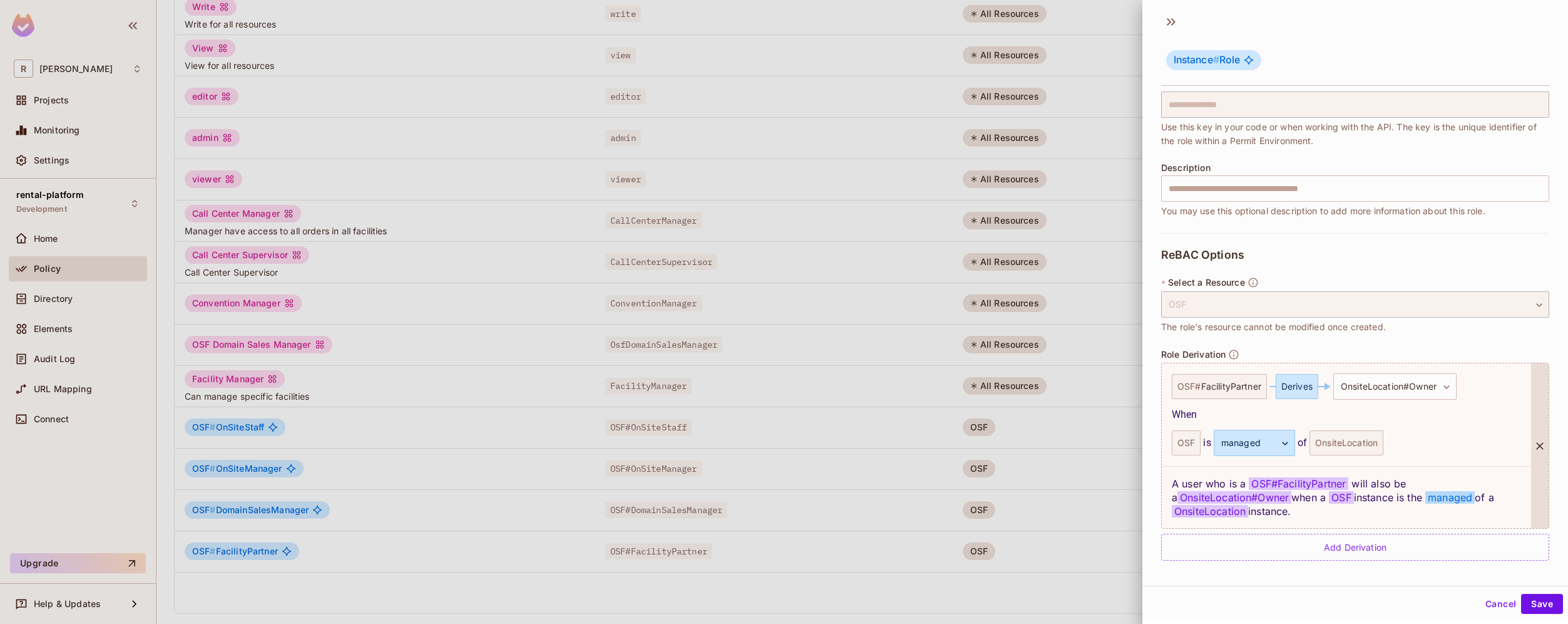
click at [1531, 463] on div at bounding box center [1540, 445] width 17 height 164
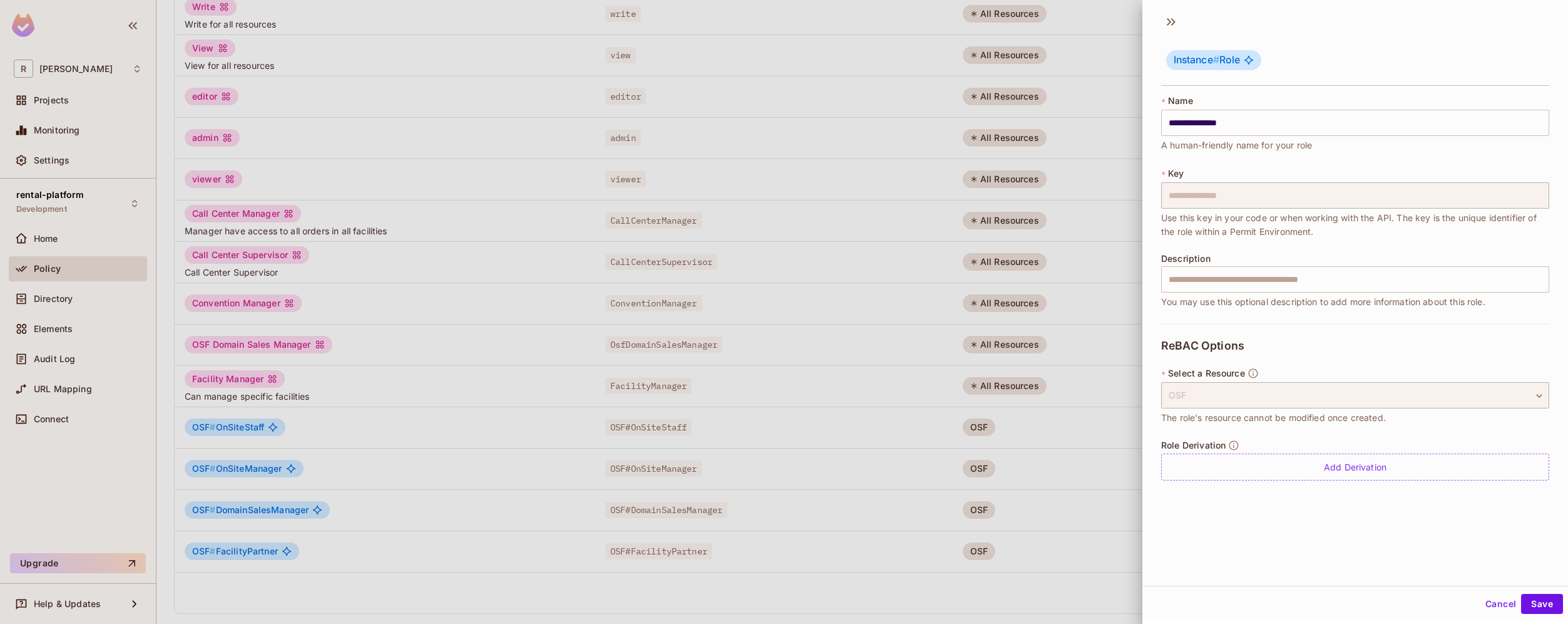
scroll to position [0, 0]
click at [1537, 604] on button "Save" at bounding box center [1542, 603] width 42 height 20
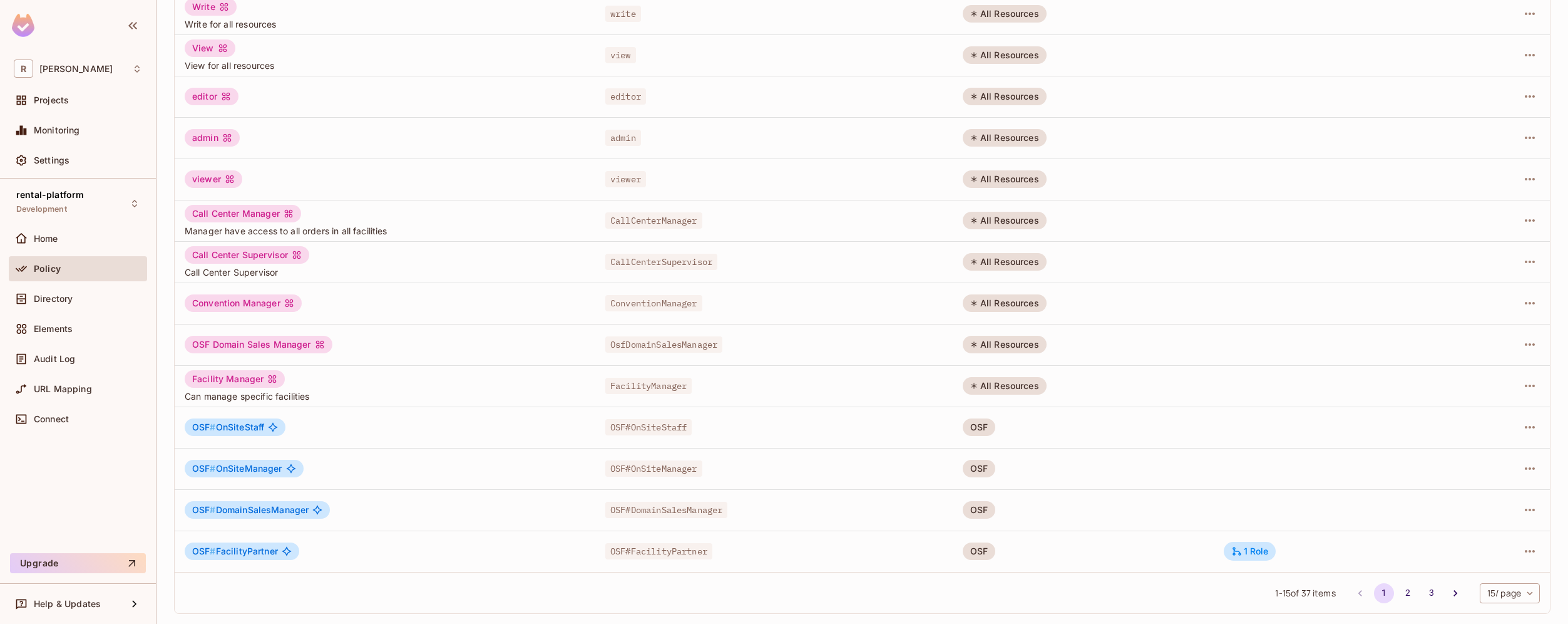
click at [1503, 596] on body "R roy-poc Projects Monitoring Settings rental-platform Development Home Policy …" at bounding box center [784, 312] width 1568 height 624
click at [1503, 596] on li "100 / page" at bounding box center [1500, 596] width 63 height 27
type input "***"
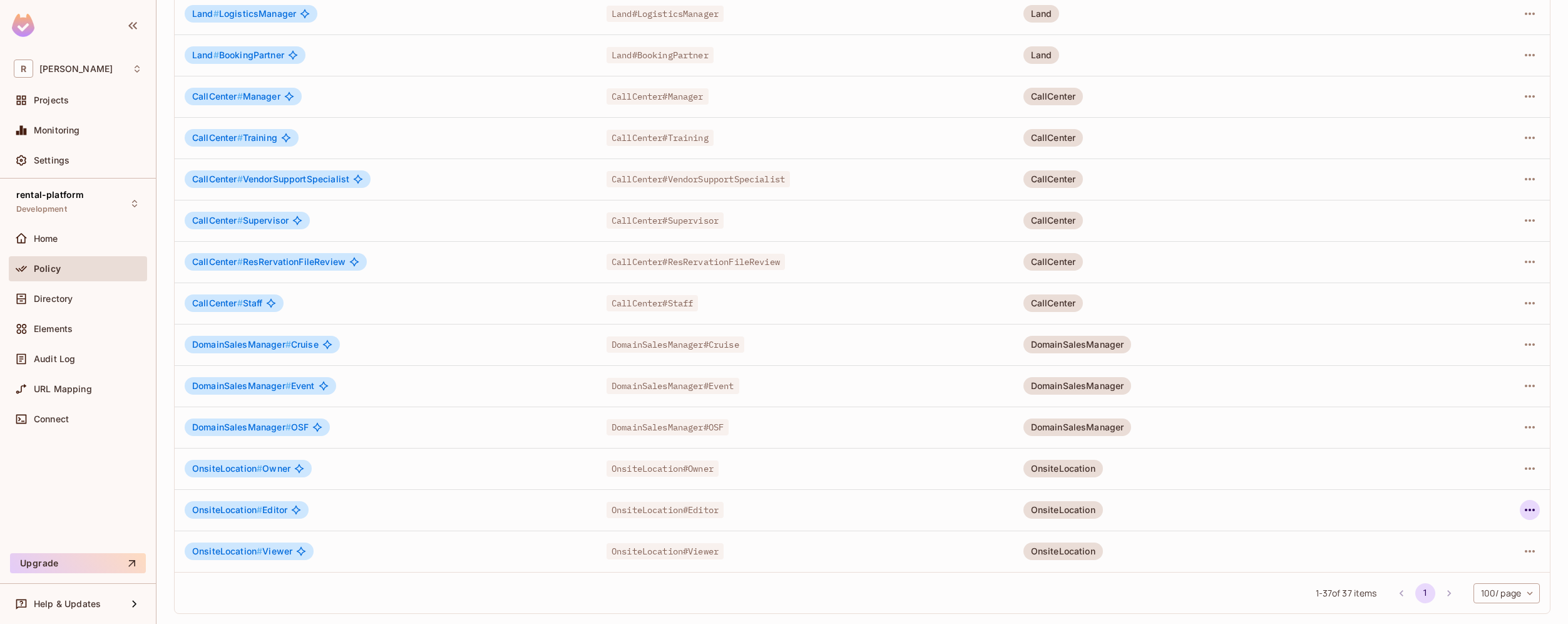
click at [1522, 506] on icon "button" at bounding box center [1530, 510] width 15 height 15
click at [1486, 538] on span "Edit Role" at bounding box center [1465, 539] width 45 height 20
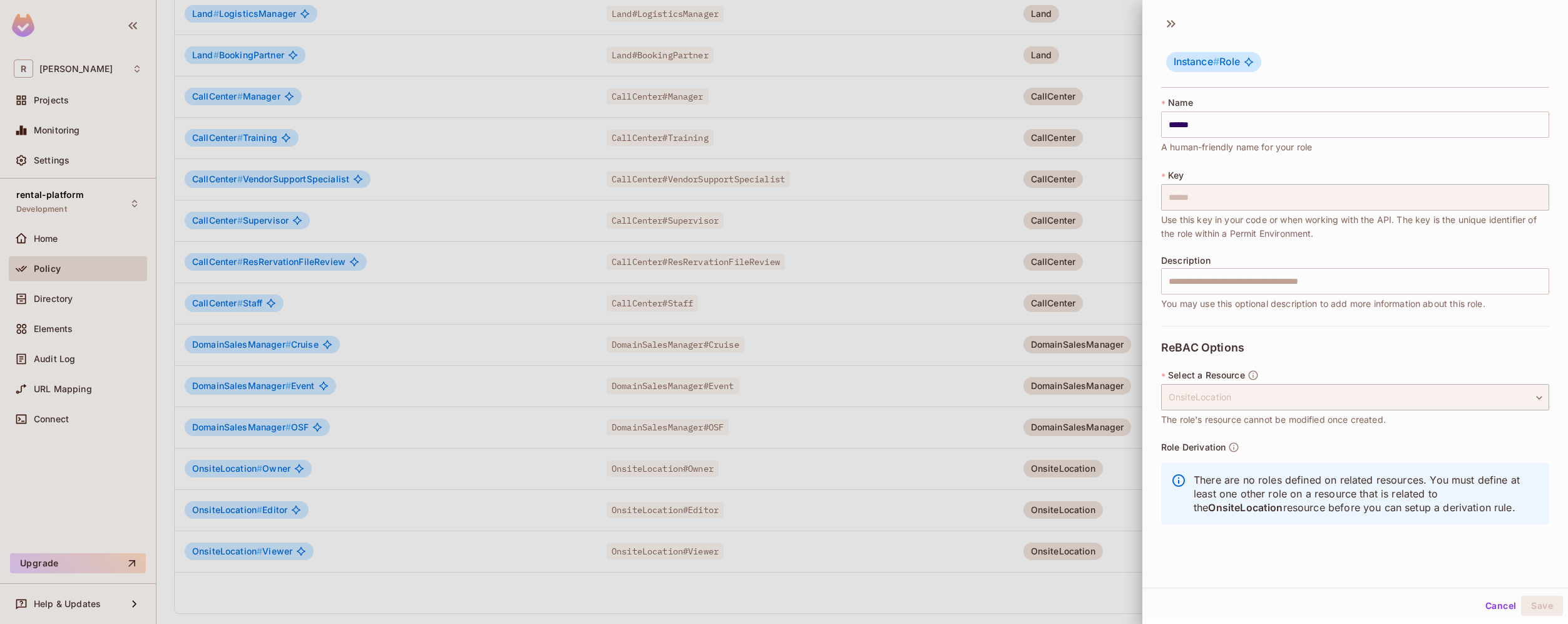
scroll to position [2, 0]
click at [1486, 612] on button "Cancel" at bounding box center [1501, 603] width 41 height 20
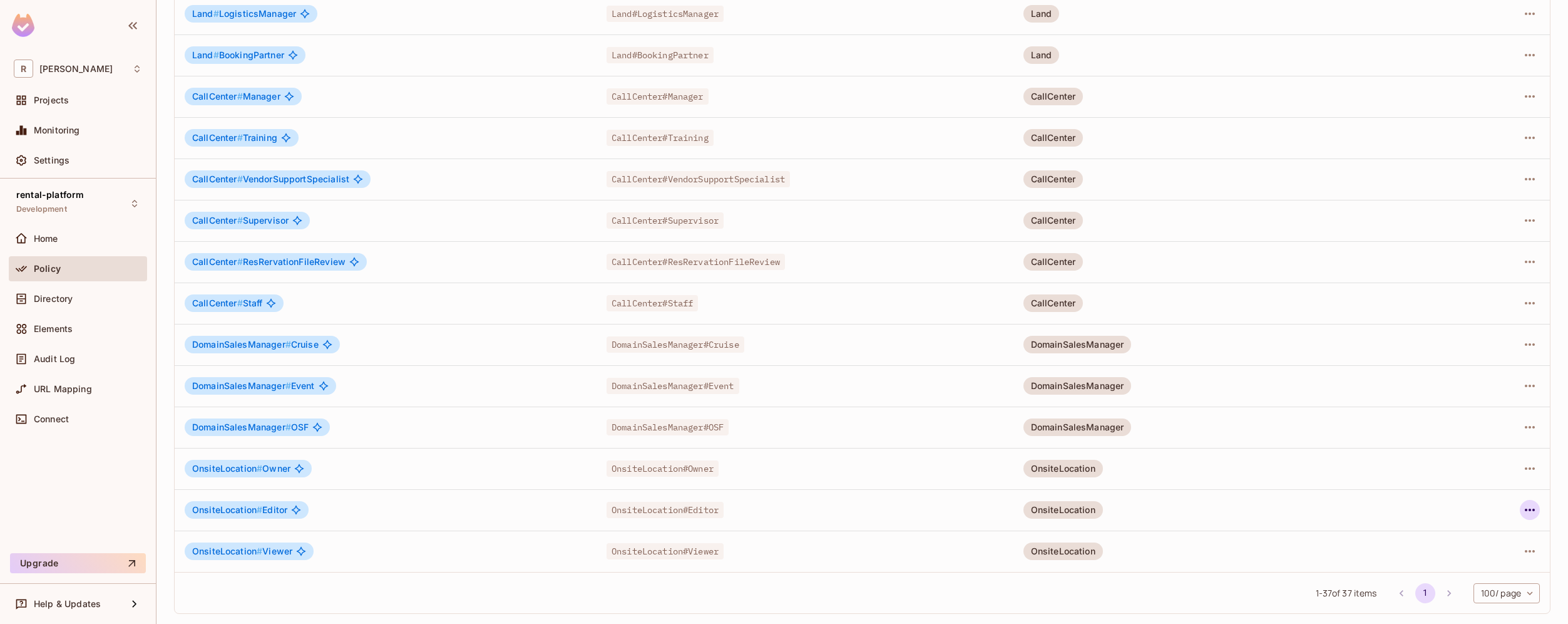
click at [1522, 505] on icon "button" at bounding box center [1530, 510] width 15 height 15
click at [1481, 537] on div "Edit Role" at bounding box center [1465, 539] width 38 height 12
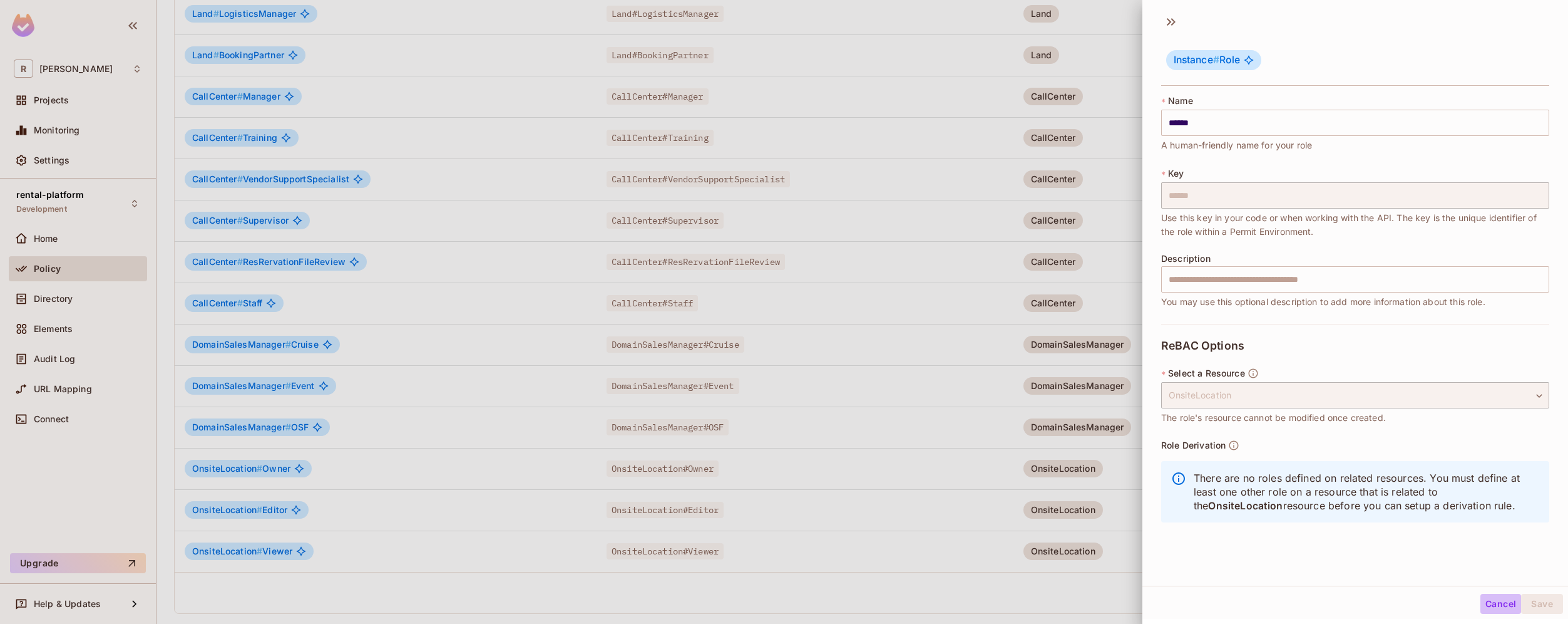
click at [1488, 604] on button "Cancel" at bounding box center [1501, 603] width 41 height 20
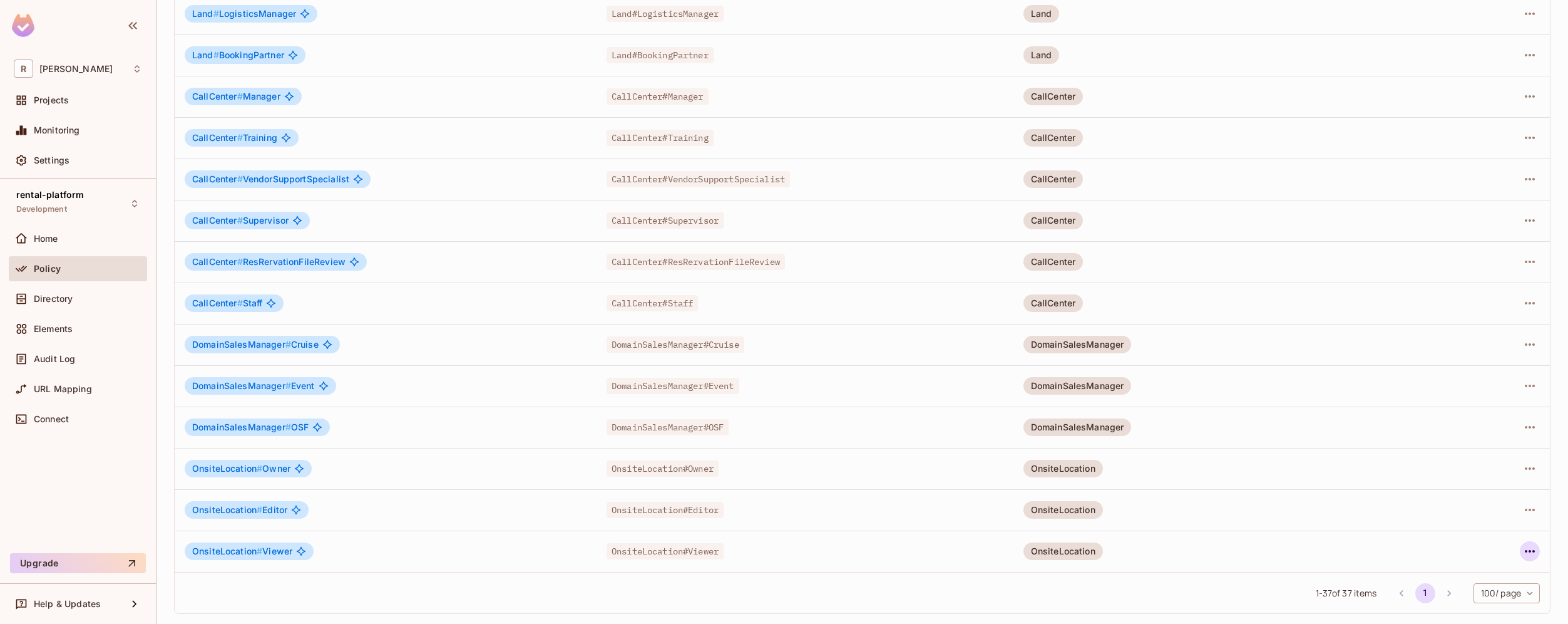
click at [1522, 554] on icon "button" at bounding box center [1530, 552] width 15 height 15
click at [1472, 541] on div "Edit Role" at bounding box center [1465, 539] width 38 height 12
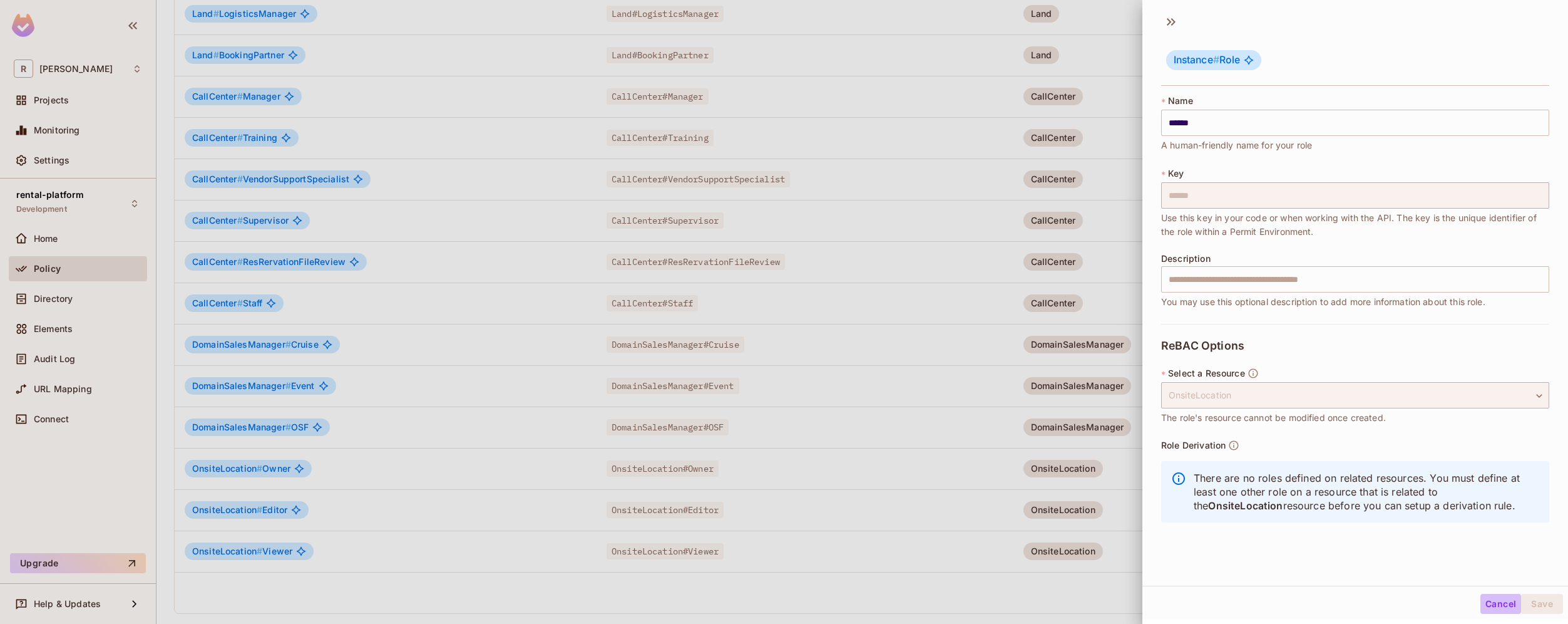
click at [1484, 596] on button "Cancel" at bounding box center [1501, 603] width 41 height 20
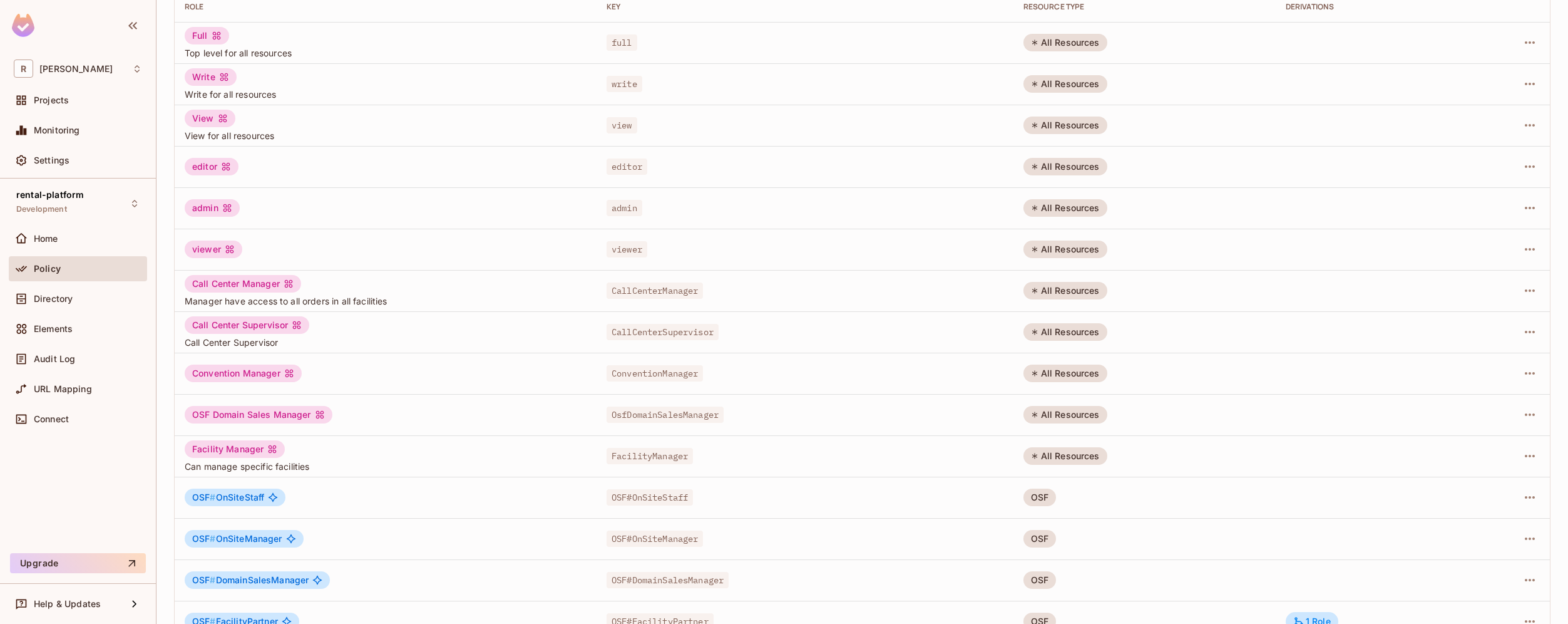
scroll to position [0, 0]
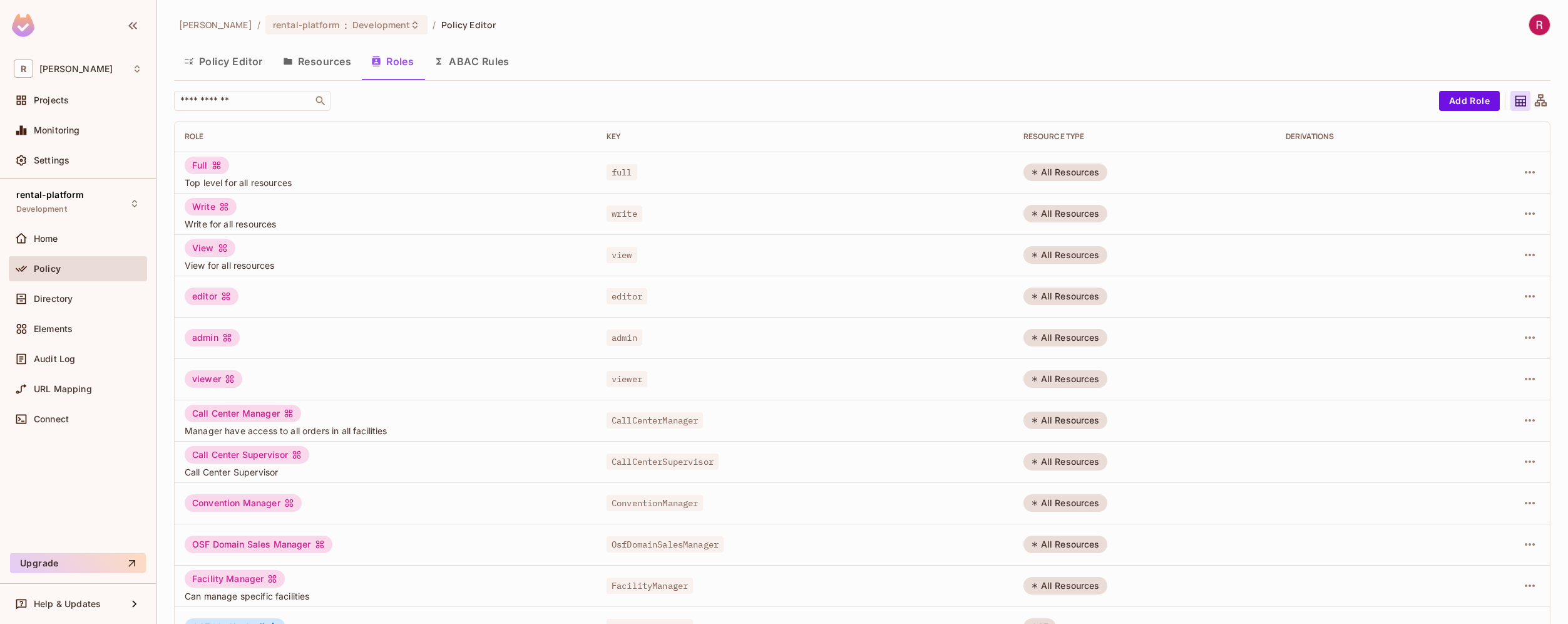
click at [327, 63] on button "Resources" at bounding box center [317, 61] width 88 height 31
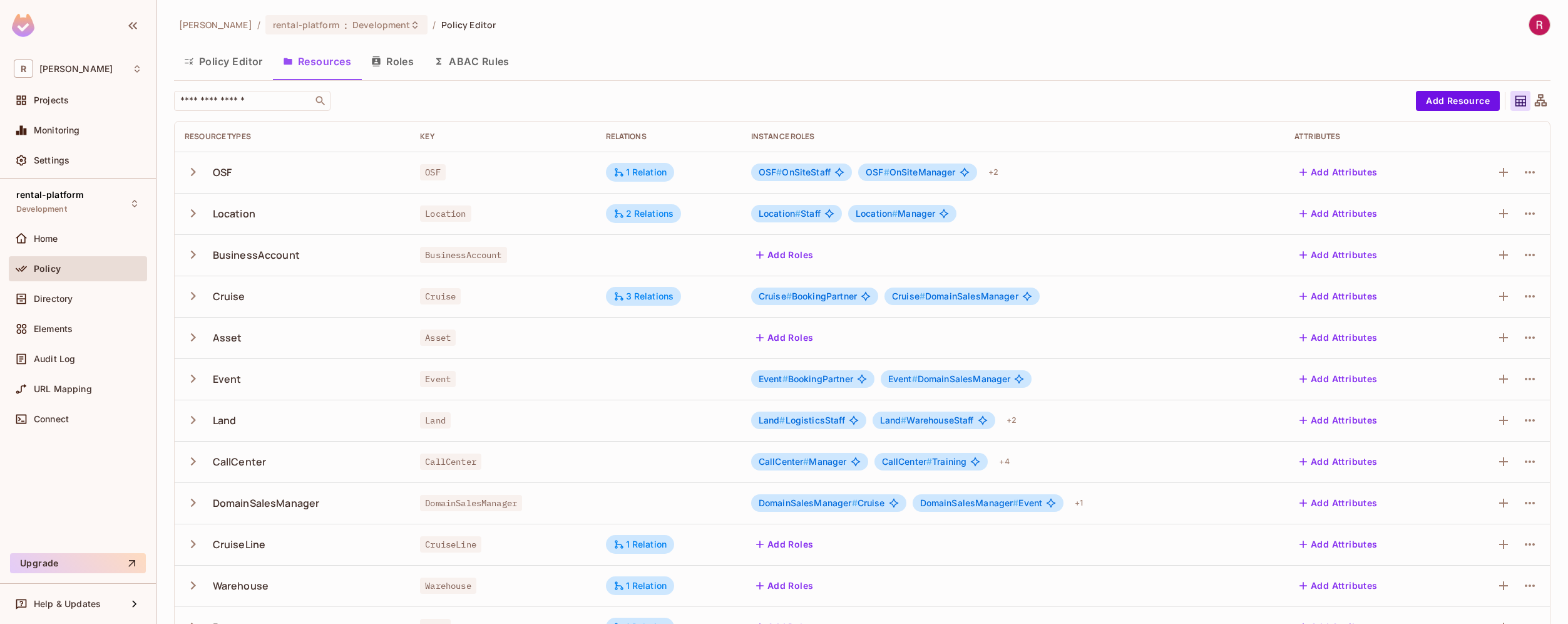
scroll to position [199, 0]
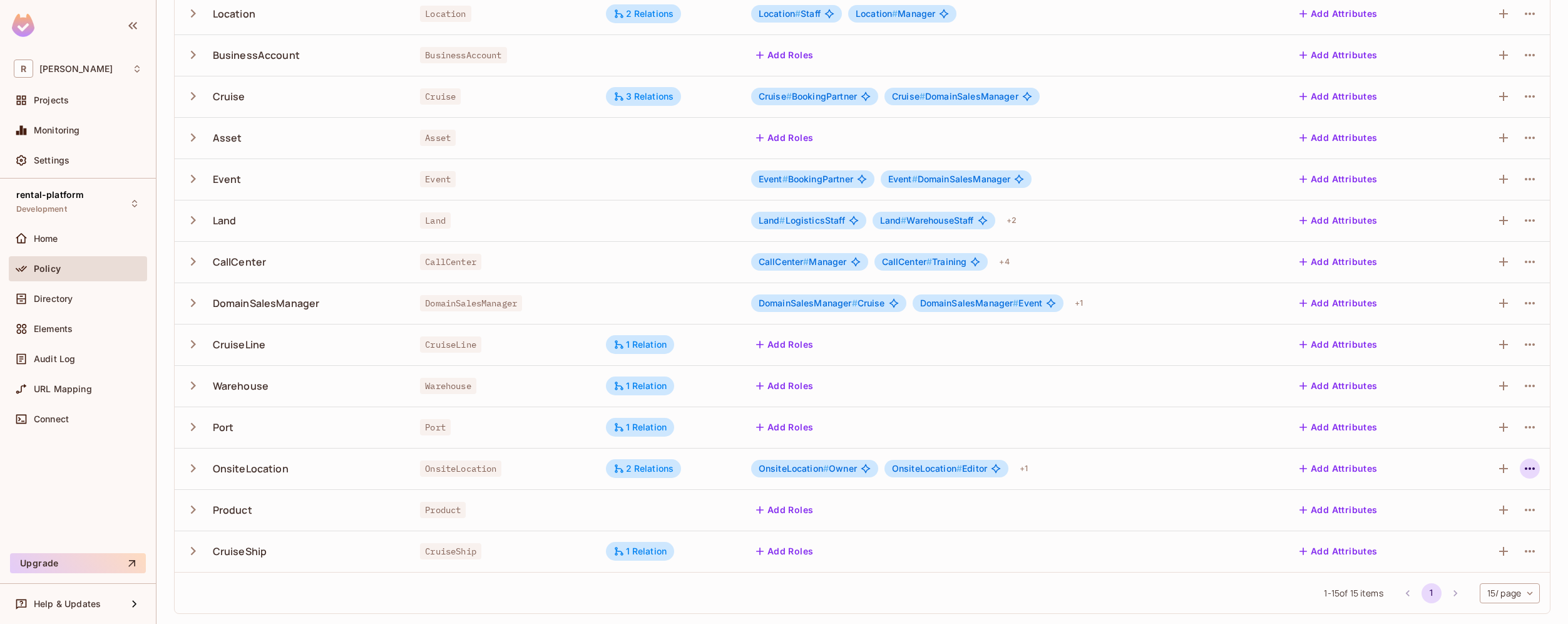
click at [1522, 472] on icon "button" at bounding box center [1530, 468] width 15 height 15
click at [1480, 518] on div "Edit Resource" at bounding box center [1466, 518] width 59 height 12
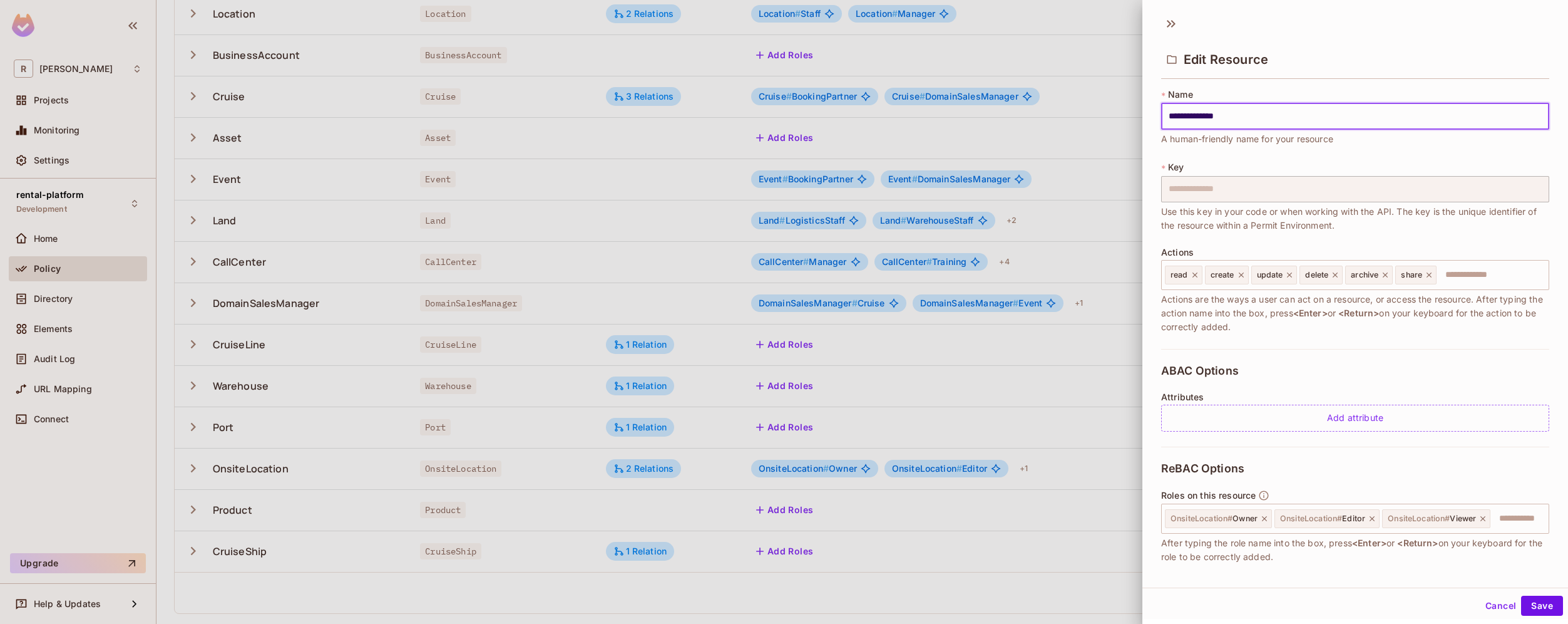
scroll to position [157, 0]
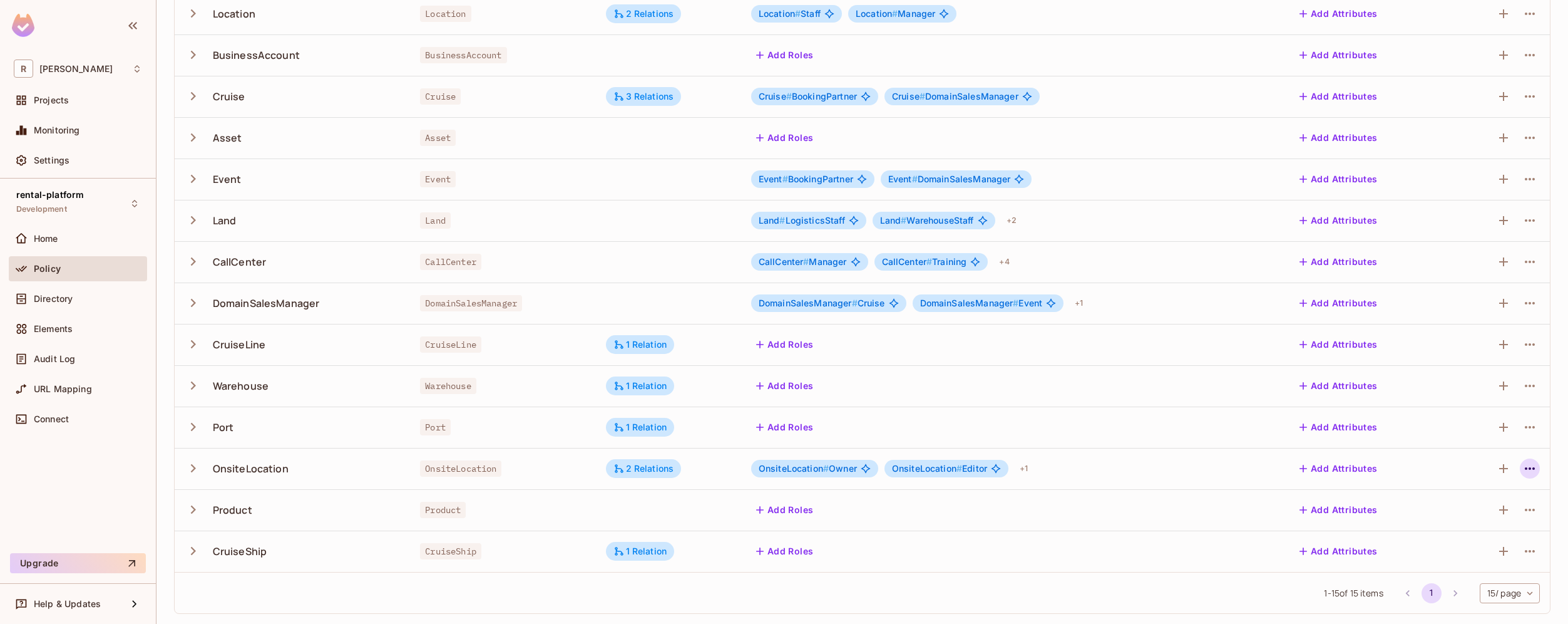
click at [1523, 470] on icon "button" at bounding box center [1530, 468] width 15 height 15
click at [1469, 520] on div "Edit Resource" at bounding box center [1466, 518] width 59 height 12
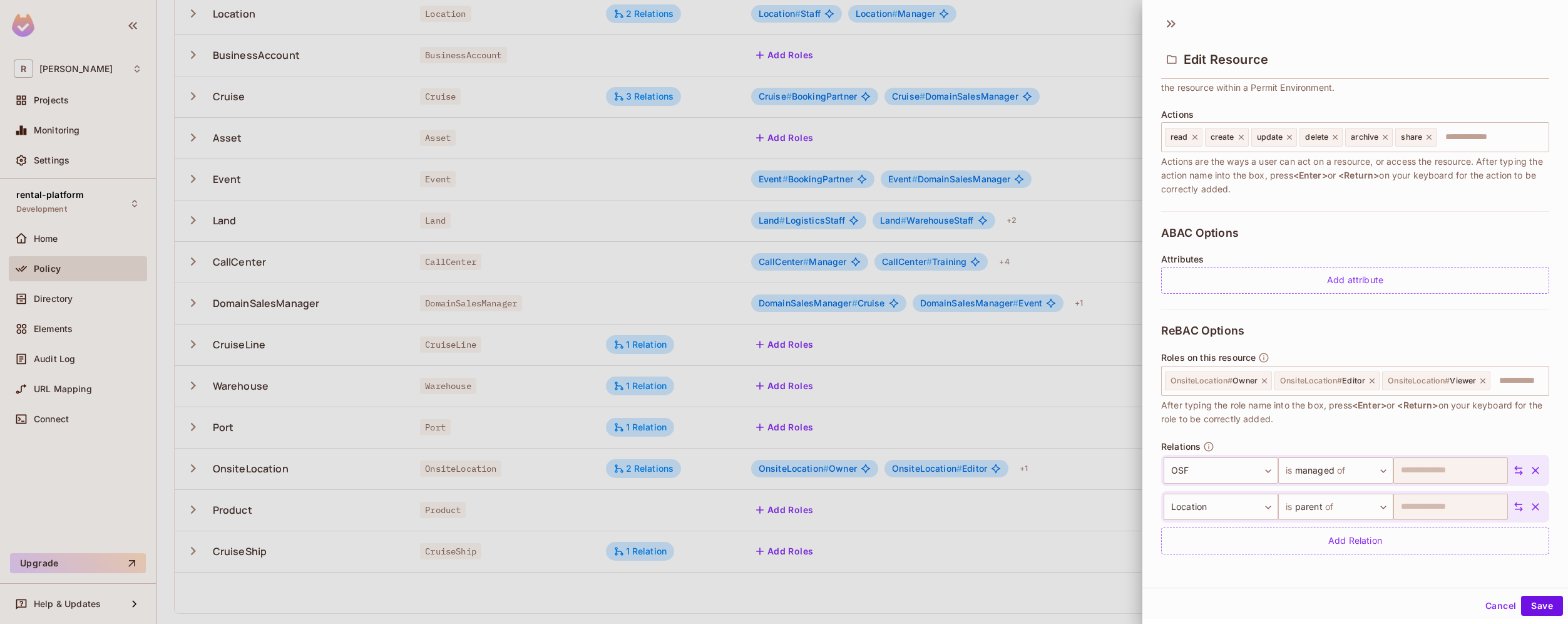
scroll to position [2, 0]
click at [1484, 604] on button "Cancel" at bounding box center [1501, 603] width 41 height 20
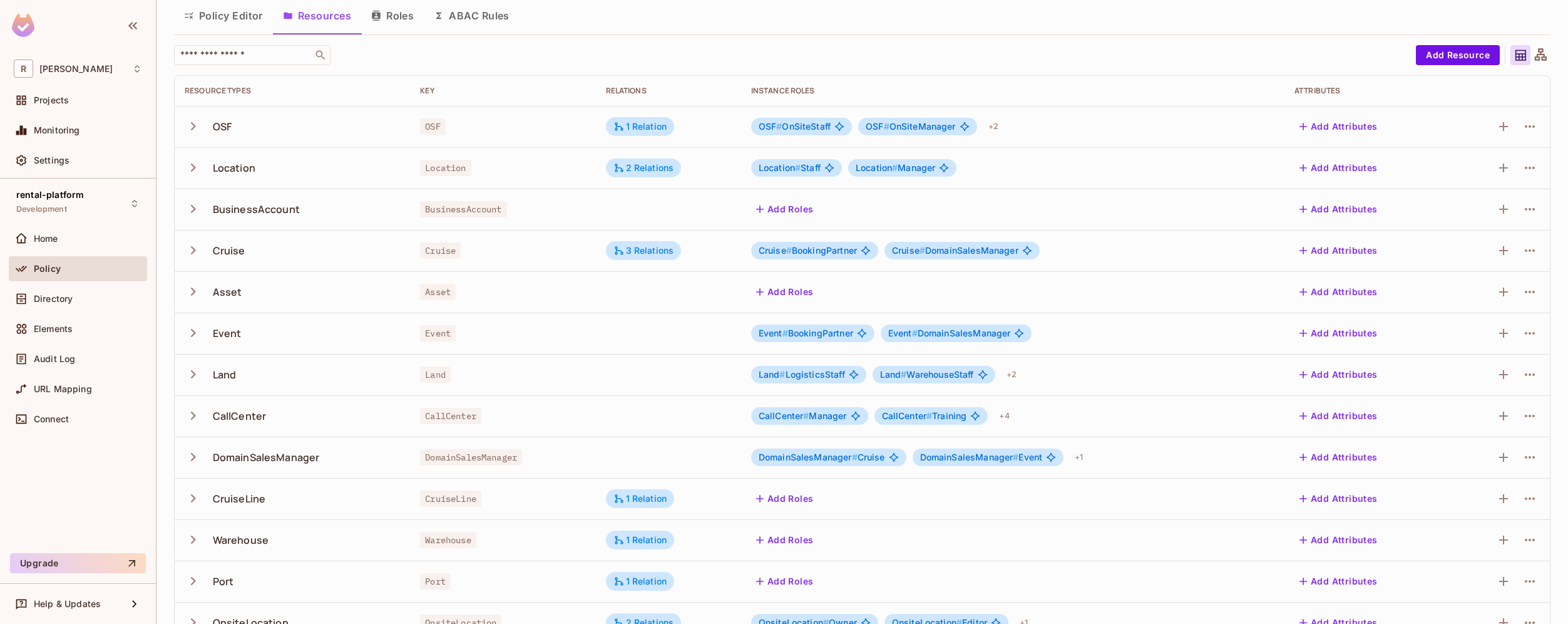
scroll to position [199, 0]
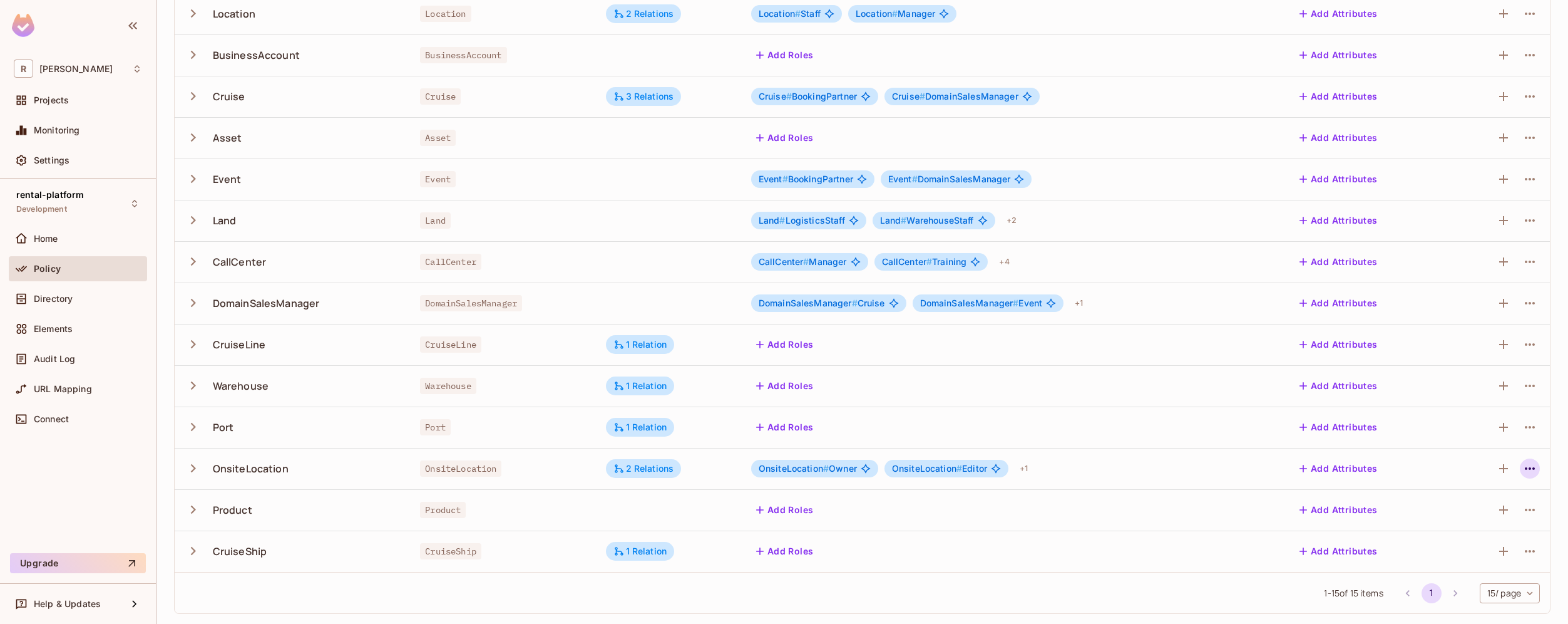
click at [1529, 466] on button "button" at bounding box center [1529, 468] width 20 height 20
click at [1468, 516] on div "Edit Resource" at bounding box center [1466, 518] width 59 height 12
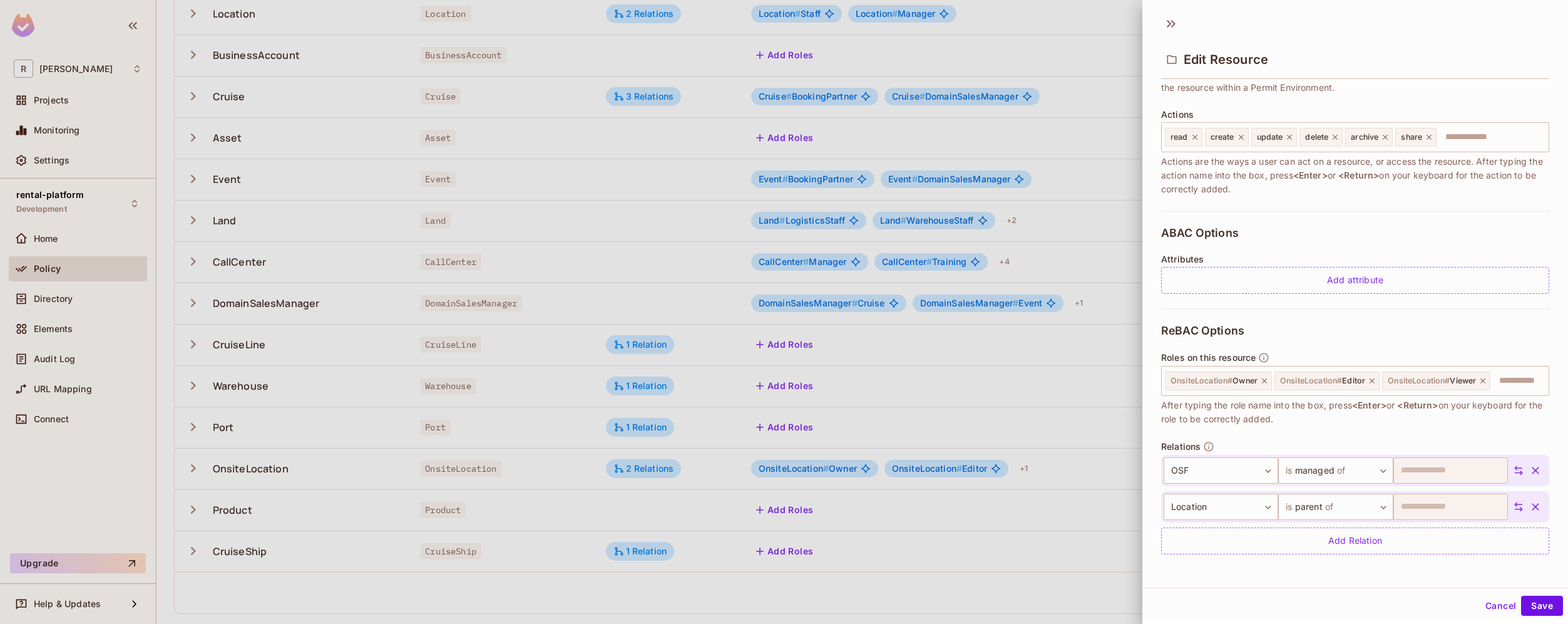
scroll to position [0, 0]
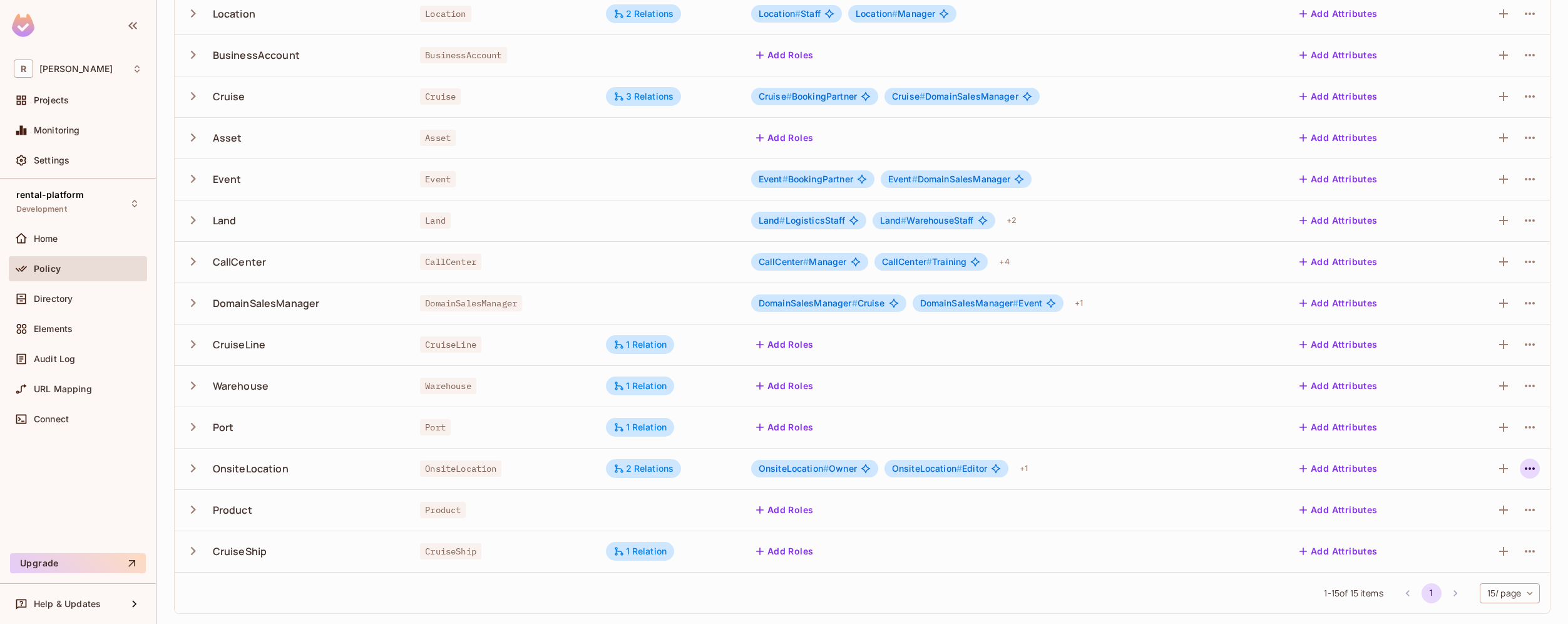
click at [1522, 471] on icon "button" at bounding box center [1530, 468] width 15 height 15
click at [1461, 515] on div "Edit Resource" at bounding box center [1466, 518] width 59 height 12
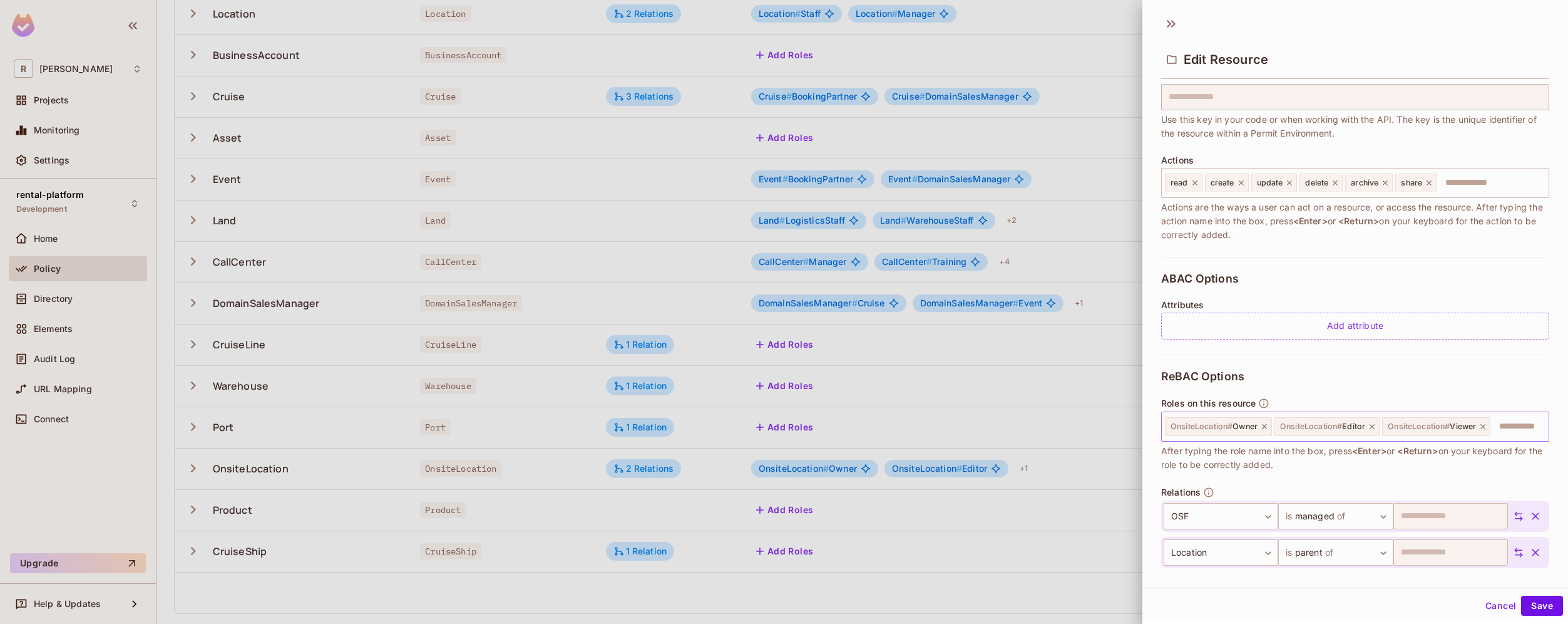
scroll to position [157, 0]
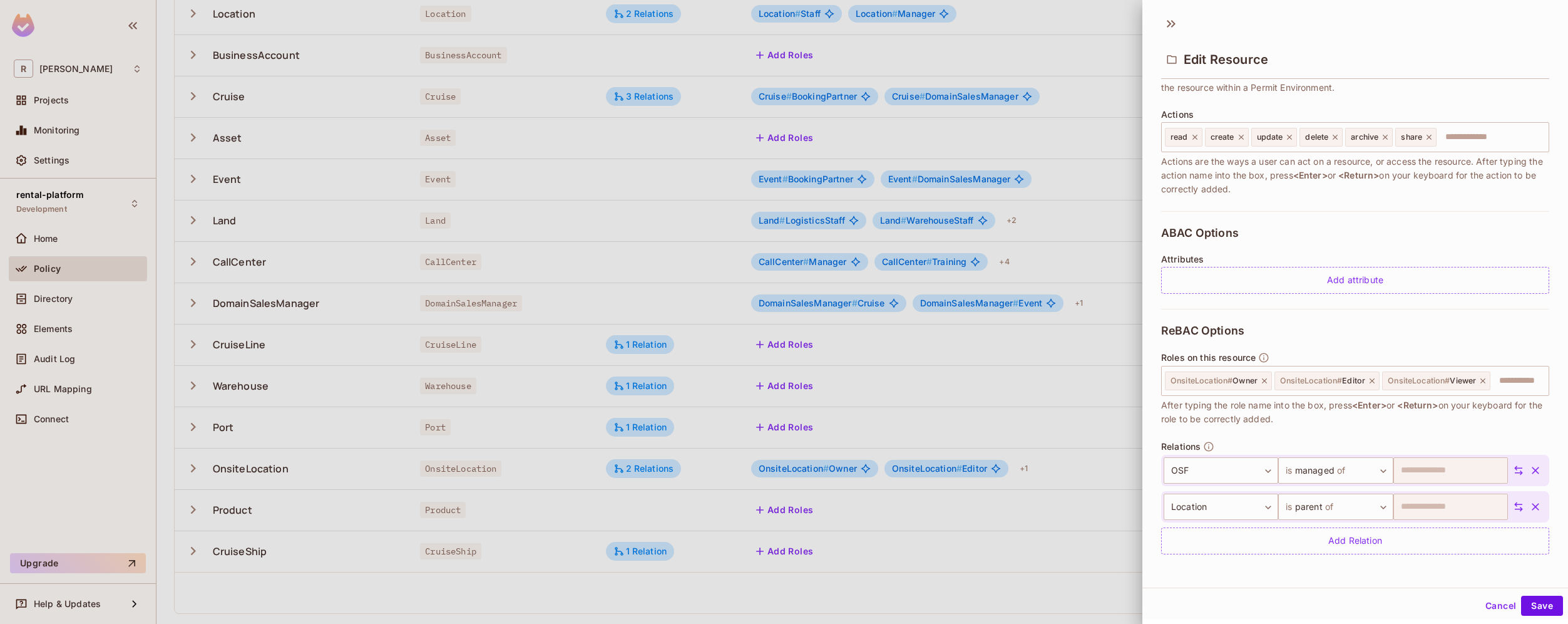
click at [57, 506] on div at bounding box center [784, 312] width 1568 height 624
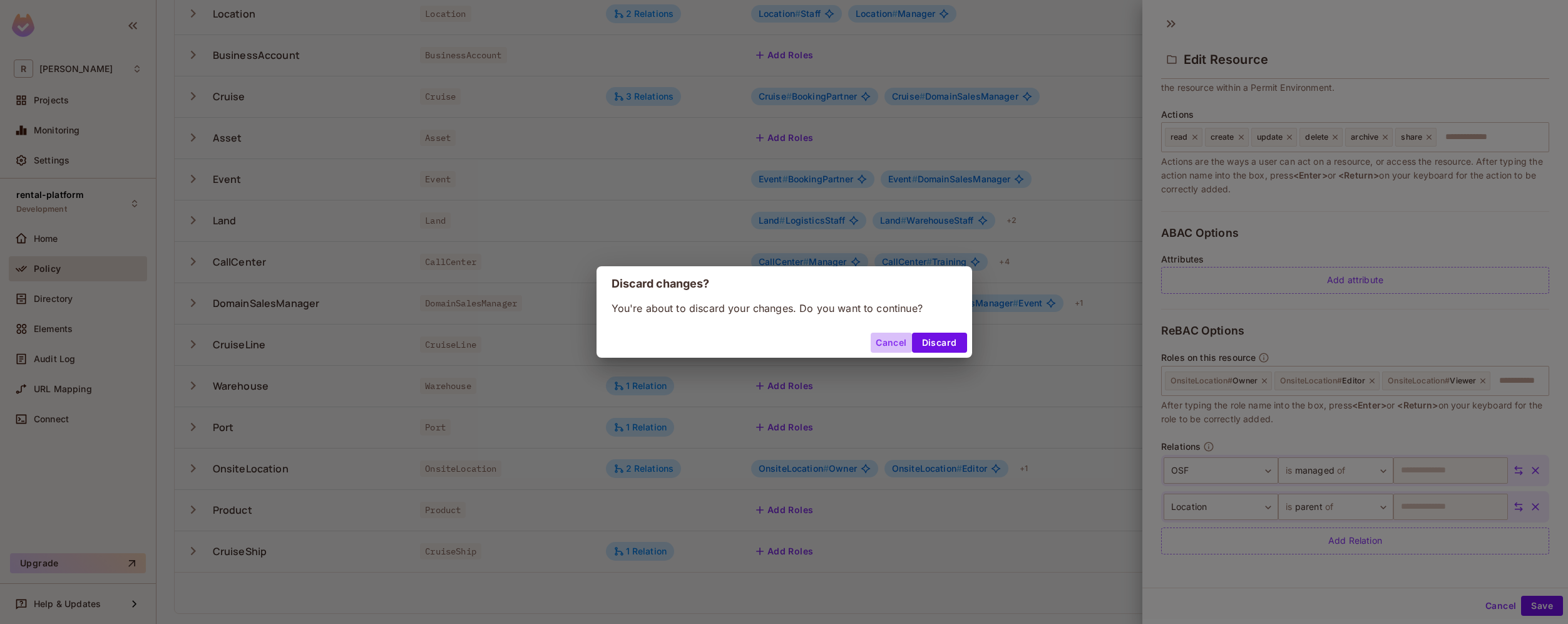
click at [888, 345] on button "Cancel" at bounding box center [890, 342] width 41 height 20
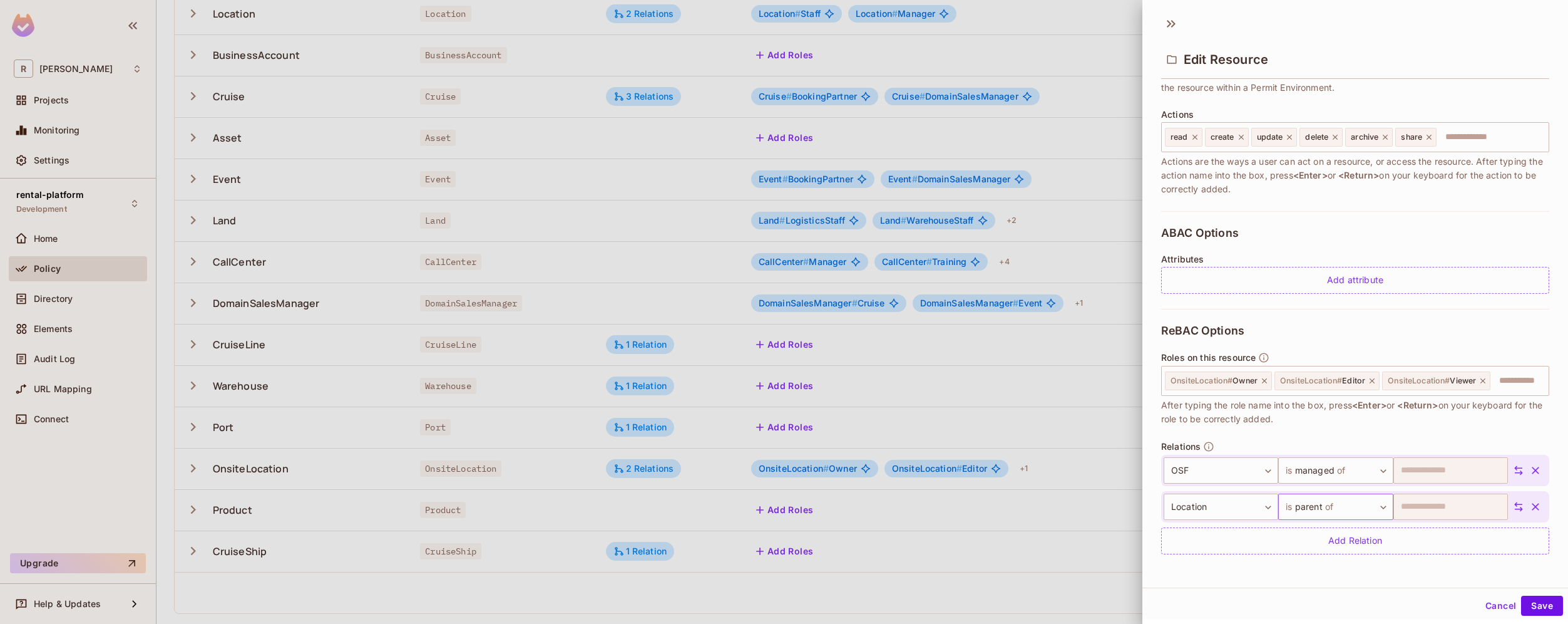
click at [1360, 515] on body "R roy-poc Projects Monitoring Settings rental-platform Development Home Policy …" at bounding box center [784, 312] width 1568 height 624
click at [1238, 573] on div at bounding box center [784, 312] width 1568 height 624
click at [1360, 470] on body "R roy-poc Projects Monitoring Settings rental-platform Development Home Policy …" at bounding box center [784, 312] width 1568 height 624
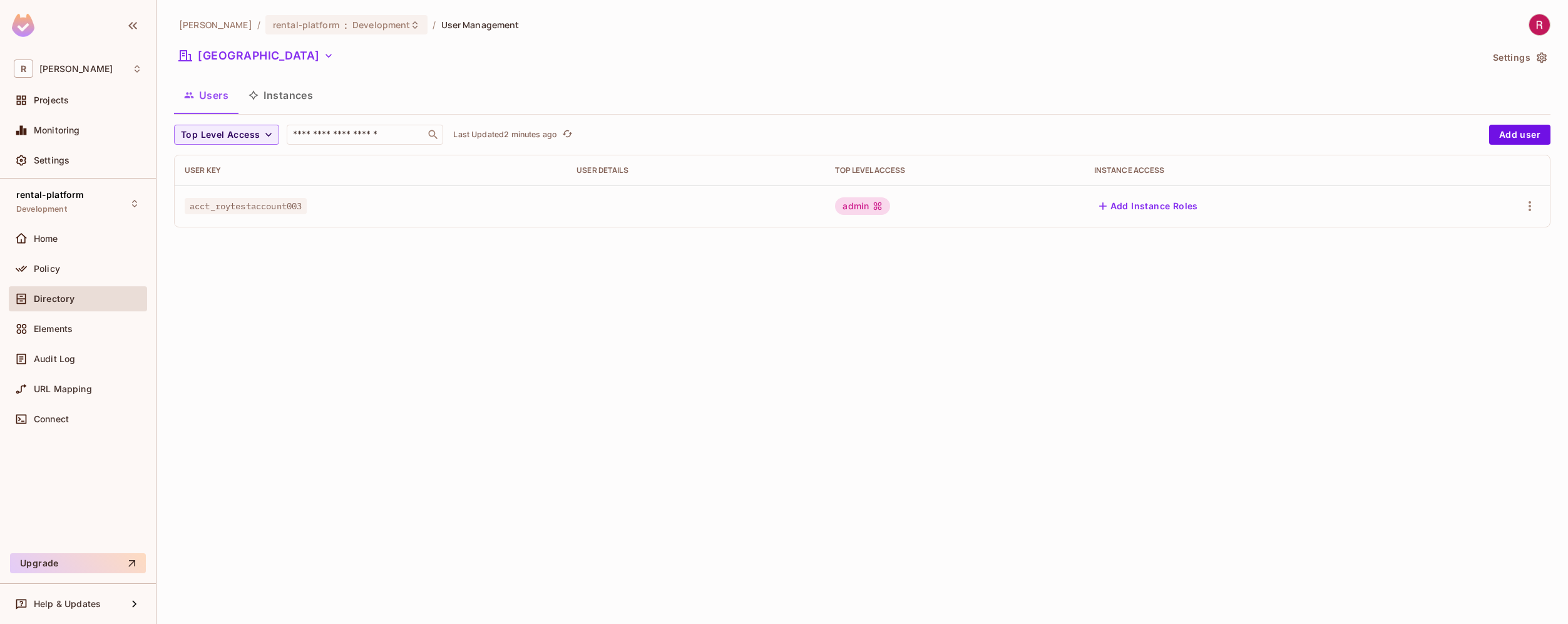
click at [327, 315] on div "roy-poc / rental-platform : Development / User Management North America Setting…" at bounding box center [862, 312] width 1411 height 624
click at [1532, 206] on icon "button" at bounding box center [1530, 206] width 15 height 15
click at [1465, 233] on div "Edit" at bounding box center [1465, 235] width 17 height 12
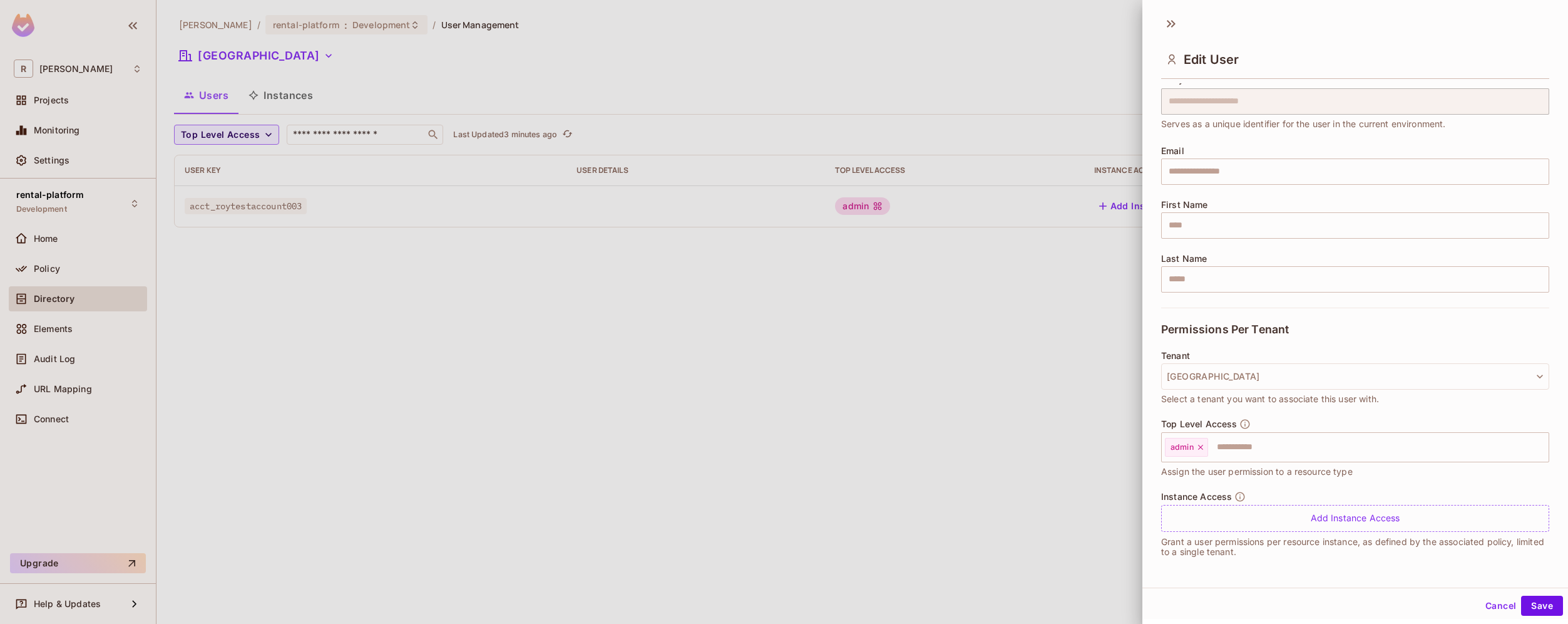
scroll to position [2, 0]
click at [1327, 514] on div "Add Instance Access" at bounding box center [1355, 517] width 388 height 27
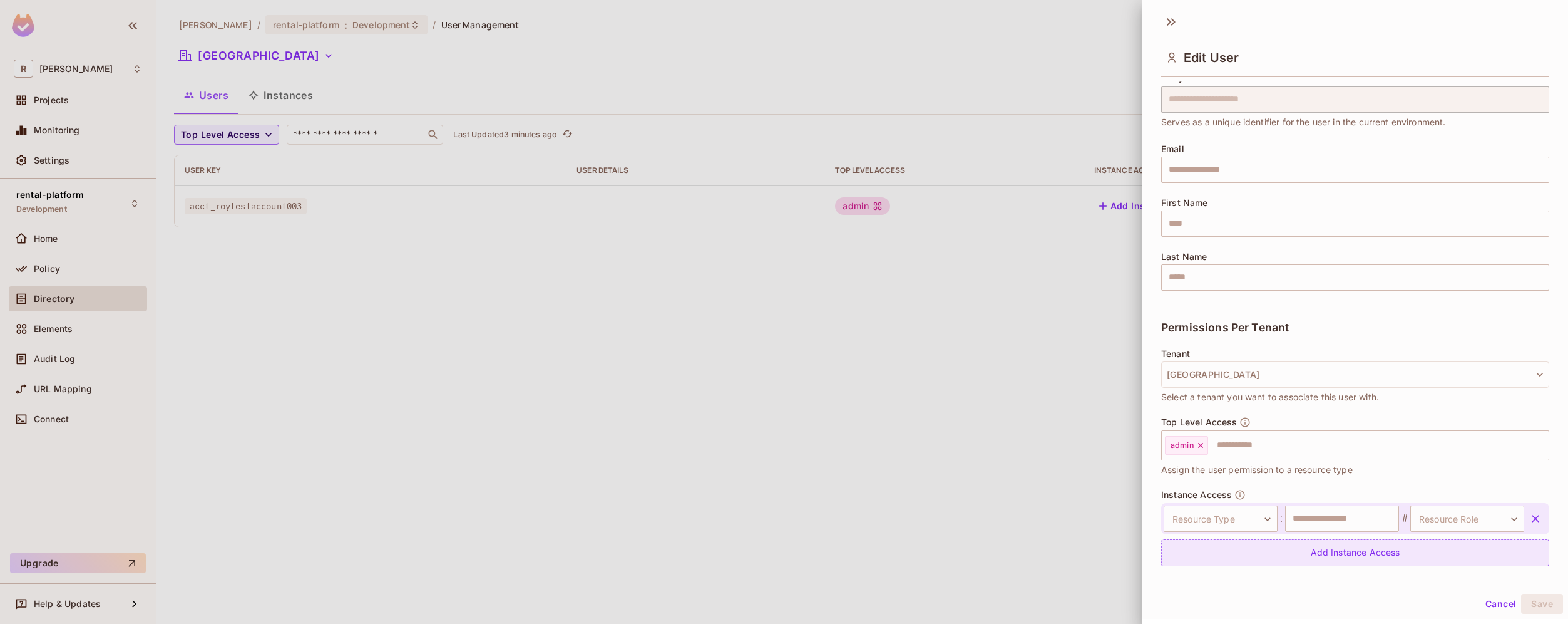
scroll to position [79, 0]
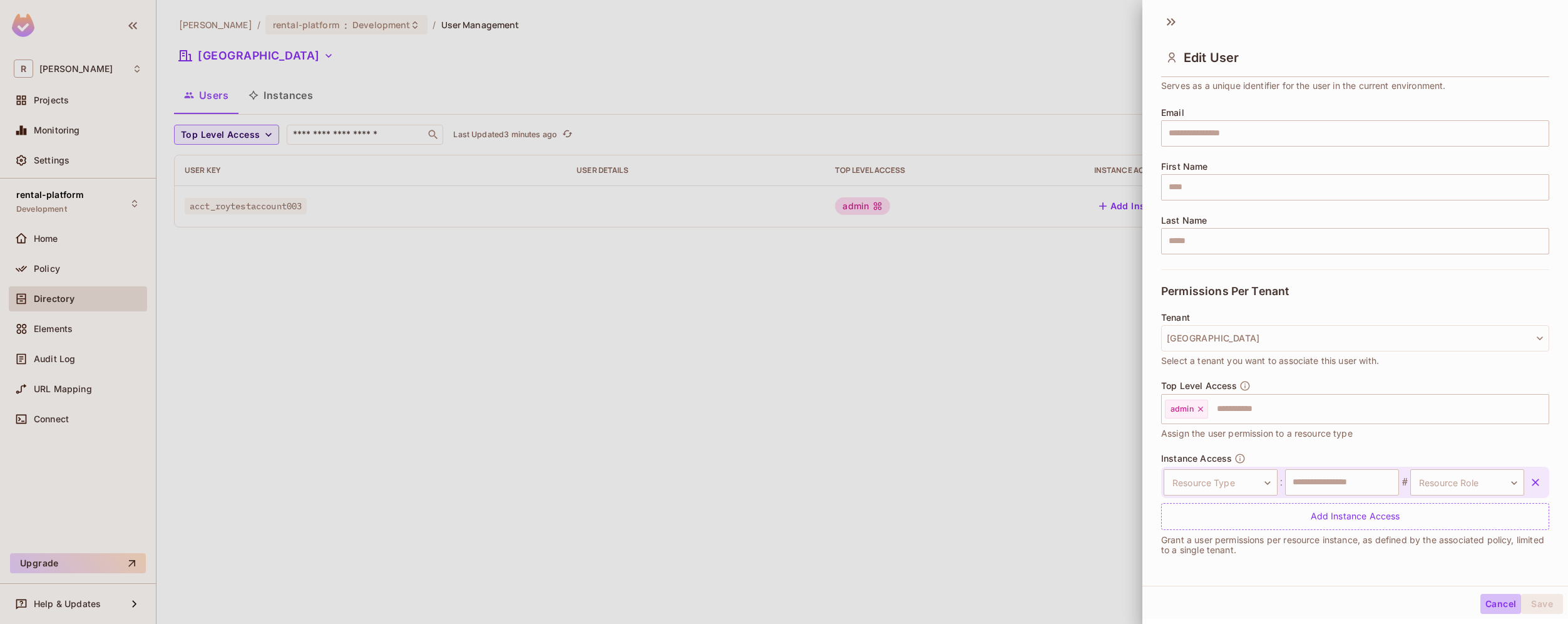
click at [1495, 607] on button "Cancel" at bounding box center [1501, 603] width 41 height 20
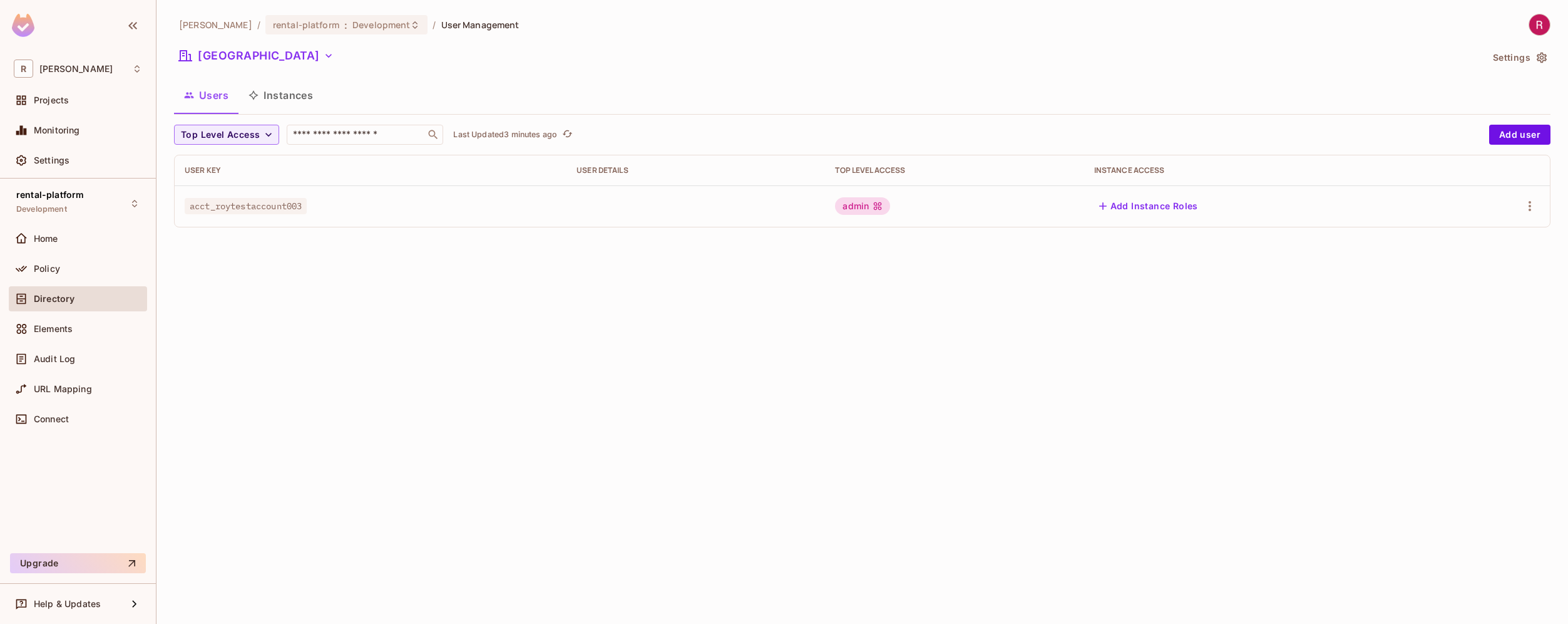
click at [285, 89] on button "Instances" at bounding box center [280, 95] width 84 height 31
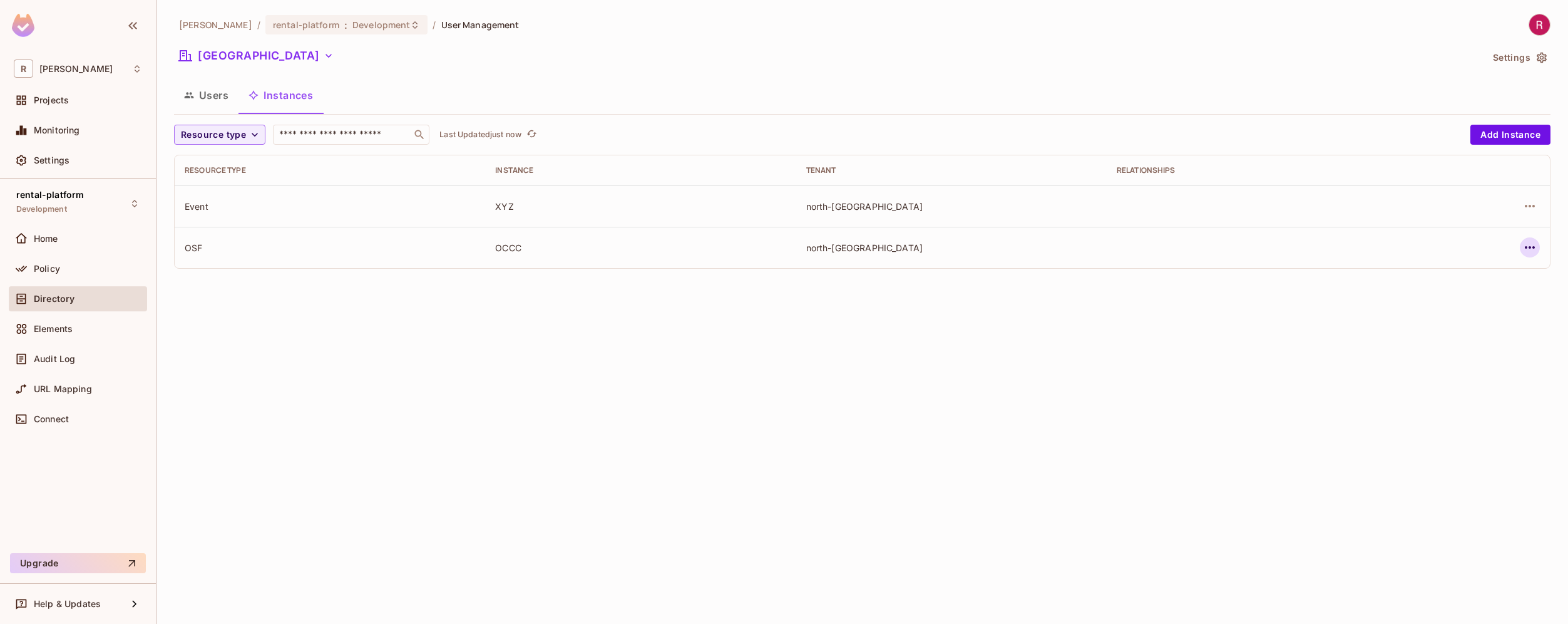
click at [1531, 250] on icon "button" at bounding box center [1530, 248] width 15 height 15
click at [1472, 274] on div "Edit Resource Instance" at bounding box center [1456, 275] width 98 height 12
click at [1529, 244] on icon "button" at bounding box center [1530, 248] width 15 height 15
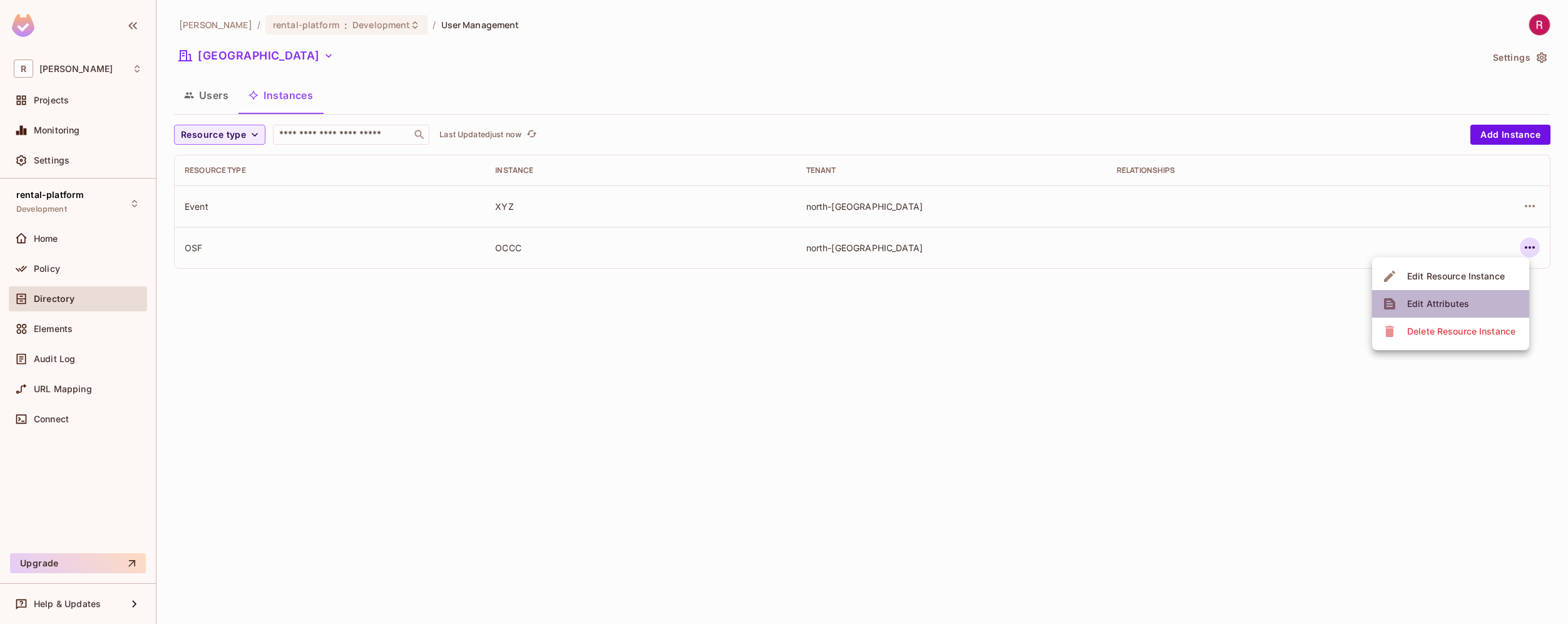
click at [1482, 299] on li "Edit Attributes" at bounding box center [1451, 303] width 158 height 28
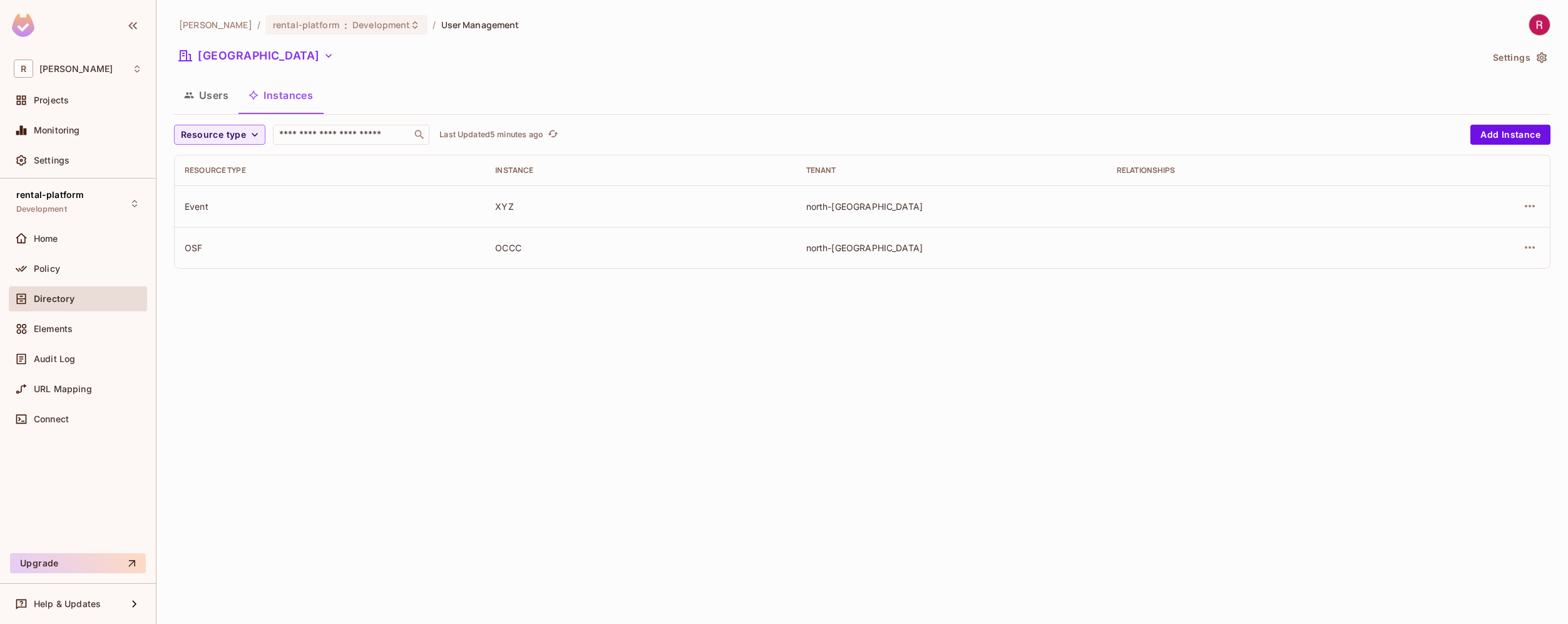
click at [198, 246] on div "OSF" at bounding box center [330, 248] width 290 height 12
click at [1531, 246] on icon "button" at bounding box center [1530, 248] width 15 height 15
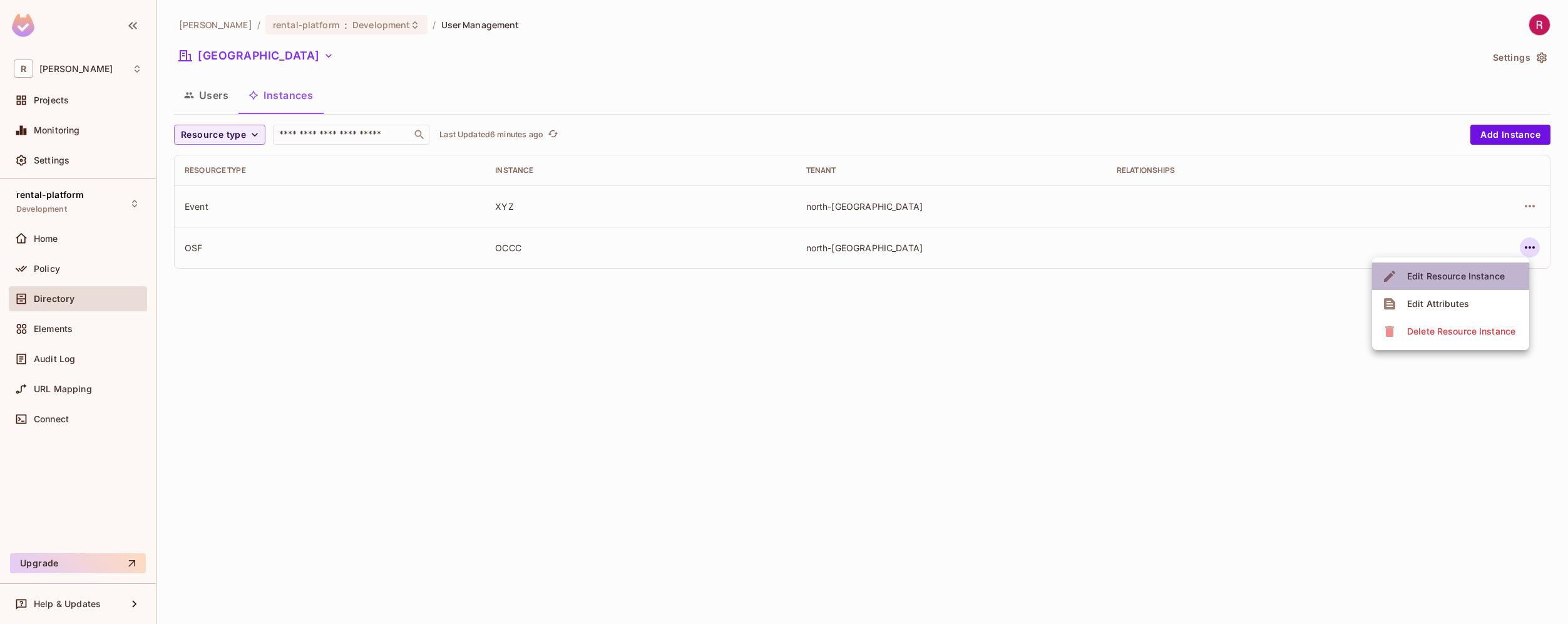
click at [1502, 272] on div "Edit Resource Instance" at bounding box center [1456, 275] width 98 height 12
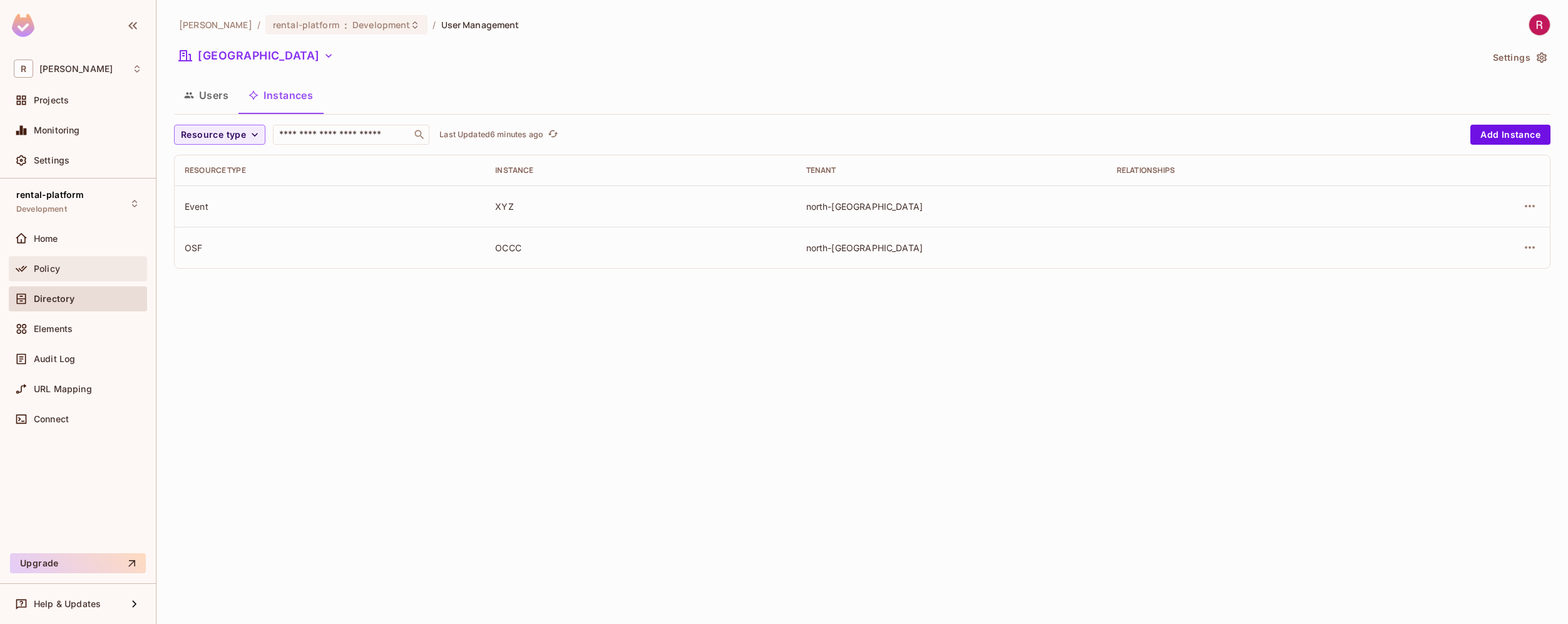
click at [74, 266] on div "Policy" at bounding box center [88, 269] width 108 height 10
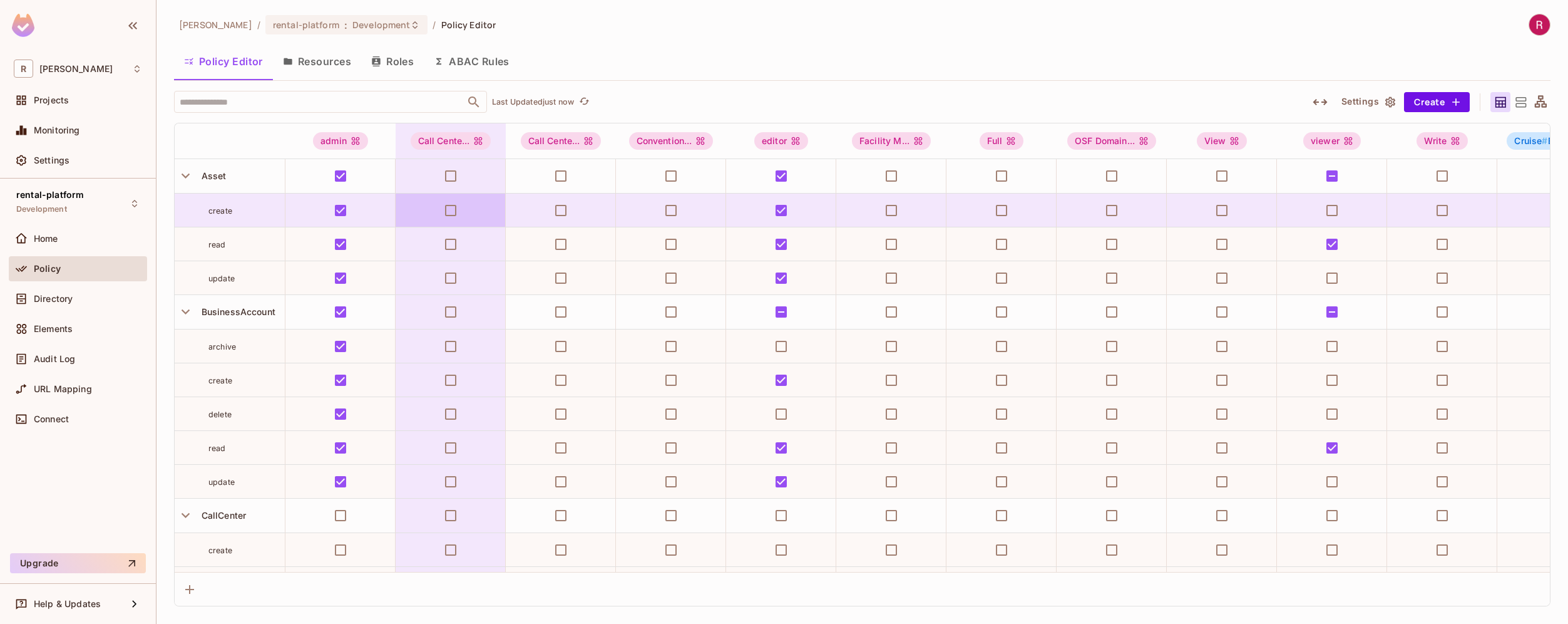
click at [403, 54] on button "Roles" at bounding box center [393, 61] width 63 height 31
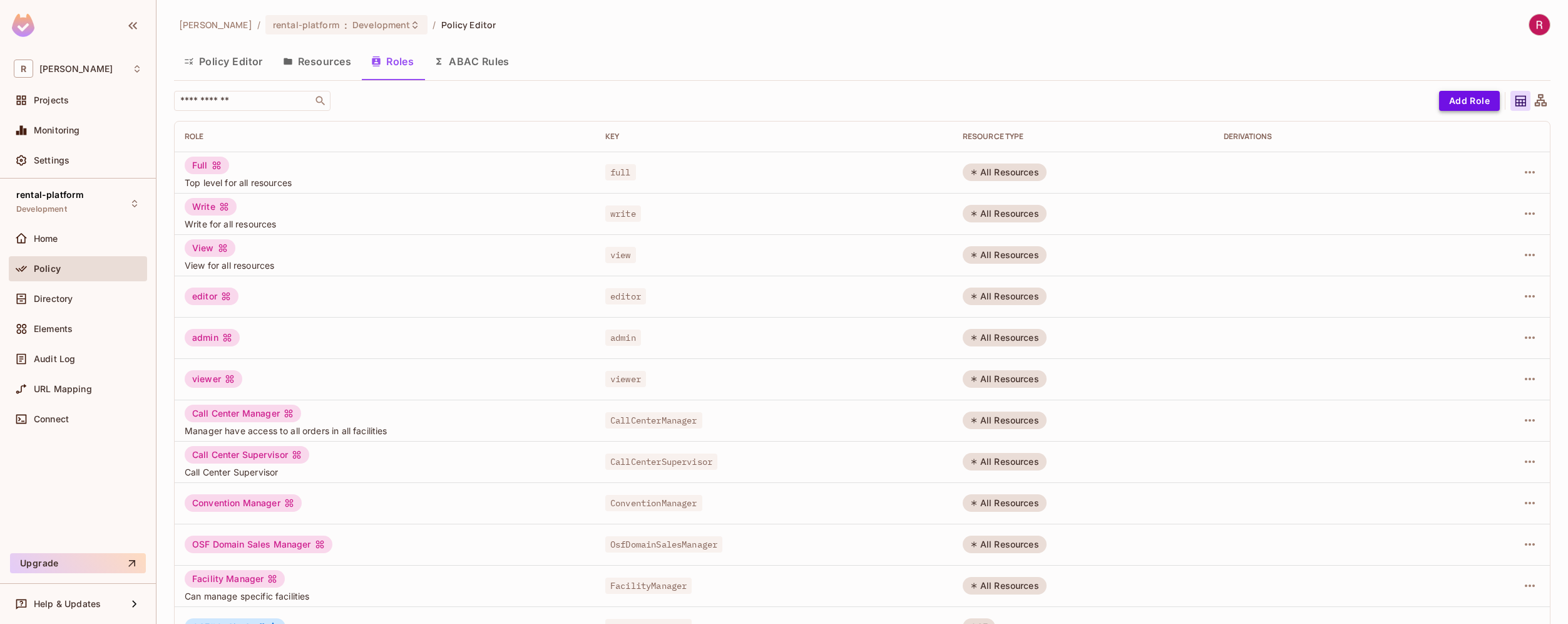
click at [1474, 104] on button "Add Role" at bounding box center [1469, 101] width 61 height 20
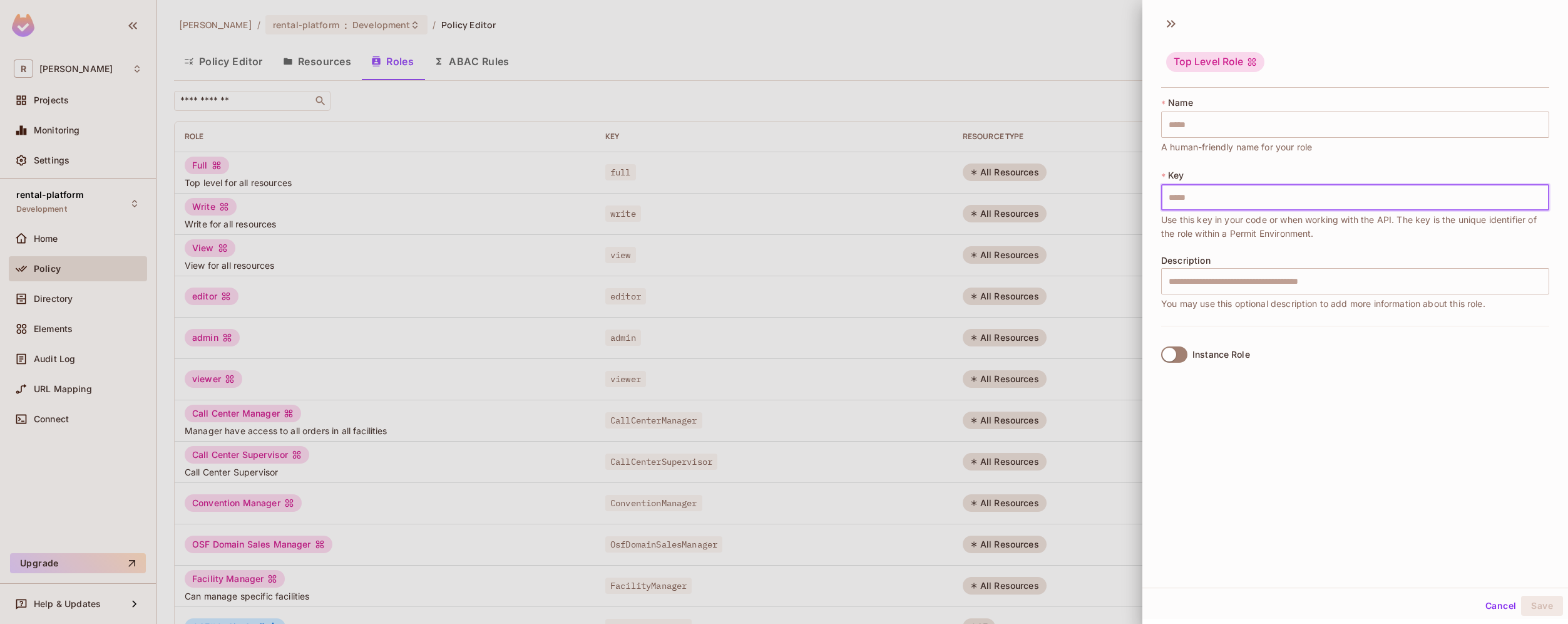
click at [1233, 201] on input "text" at bounding box center [1355, 198] width 388 height 27
click at [1185, 356] on div "Instance Role" at bounding box center [1355, 354] width 388 height 57
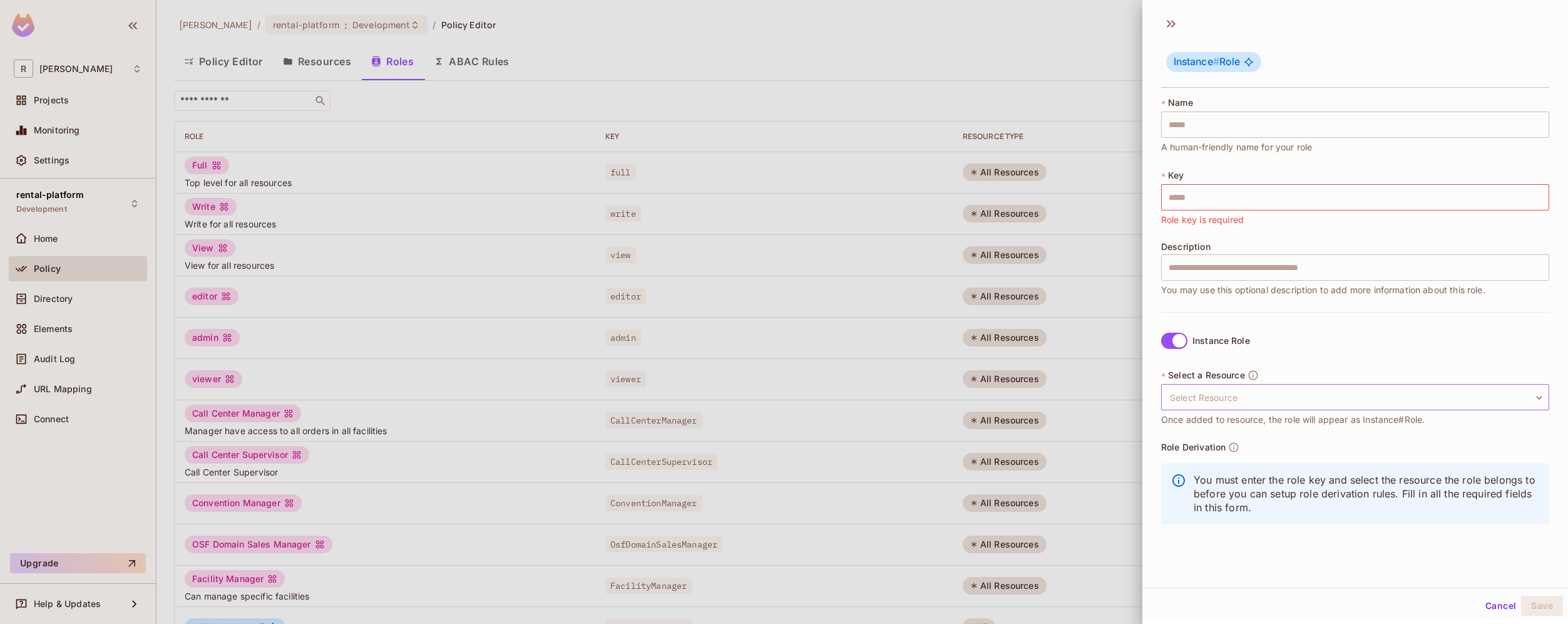
click at [1284, 395] on body "[PERSON_NAME]-poc Projects Monitoring Settings rental-platform Development Home…" at bounding box center [784, 312] width 1568 height 624
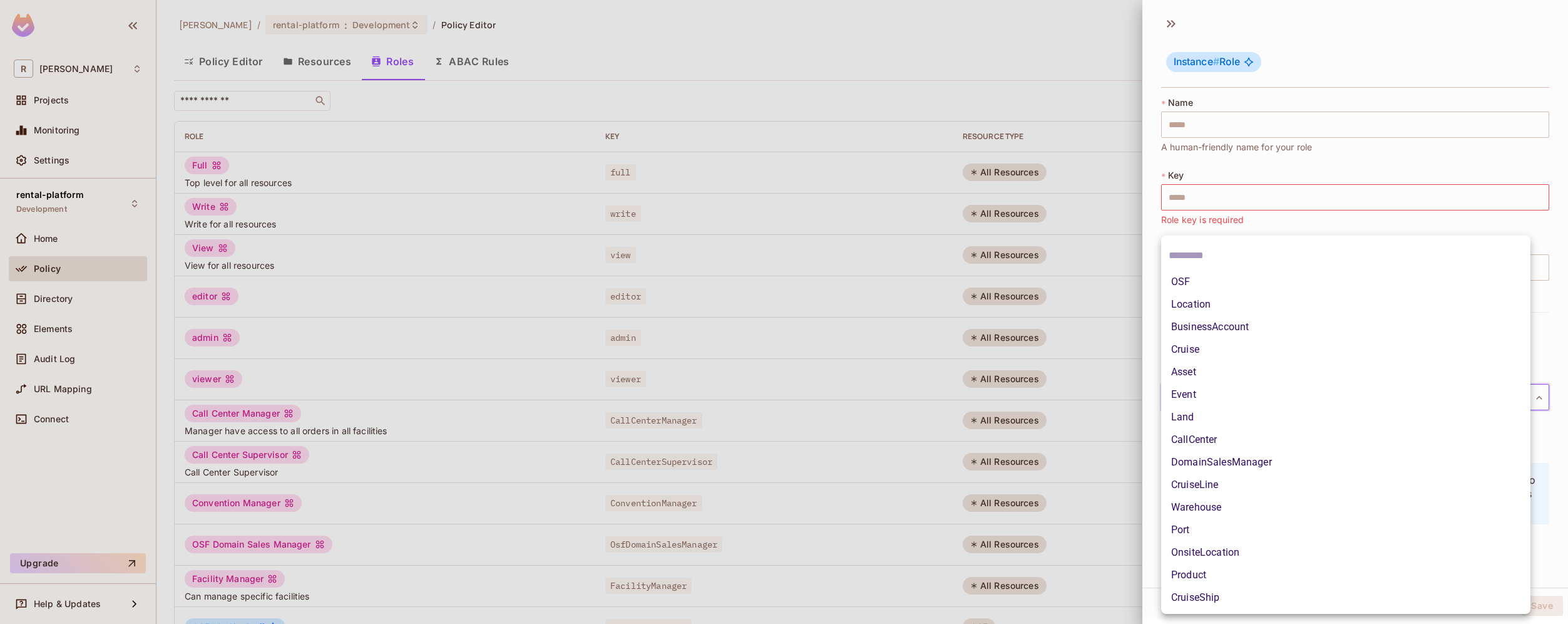
click at [1278, 287] on li "OSF" at bounding box center [1346, 282] width 369 height 23
type input "***"
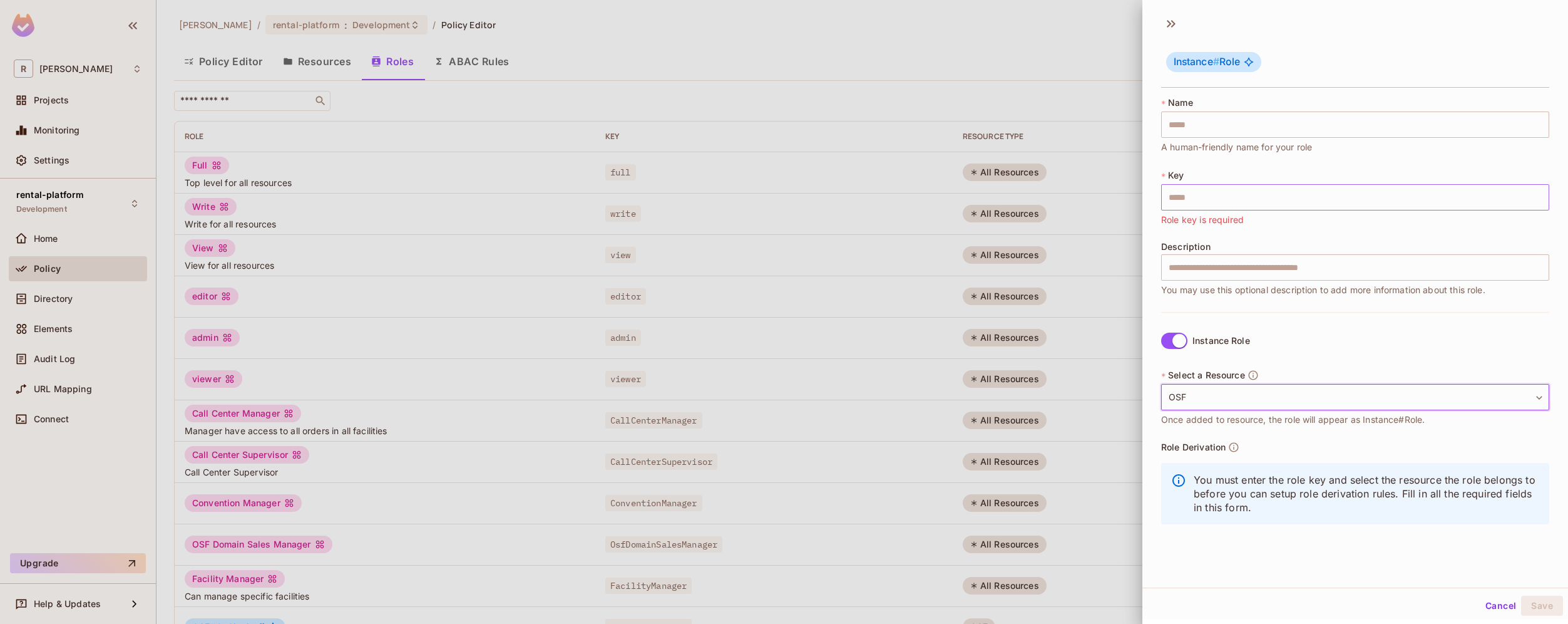
click at [1232, 195] on input "text" at bounding box center [1355, 198] width 388 height 27
click at [1215, 124] on input "text" at bounding box center [1355, 124] width 388 height 27
click at [1221, 127] on input "text" at bounding box center [1355, 124] width 388 height 27
type input "*"
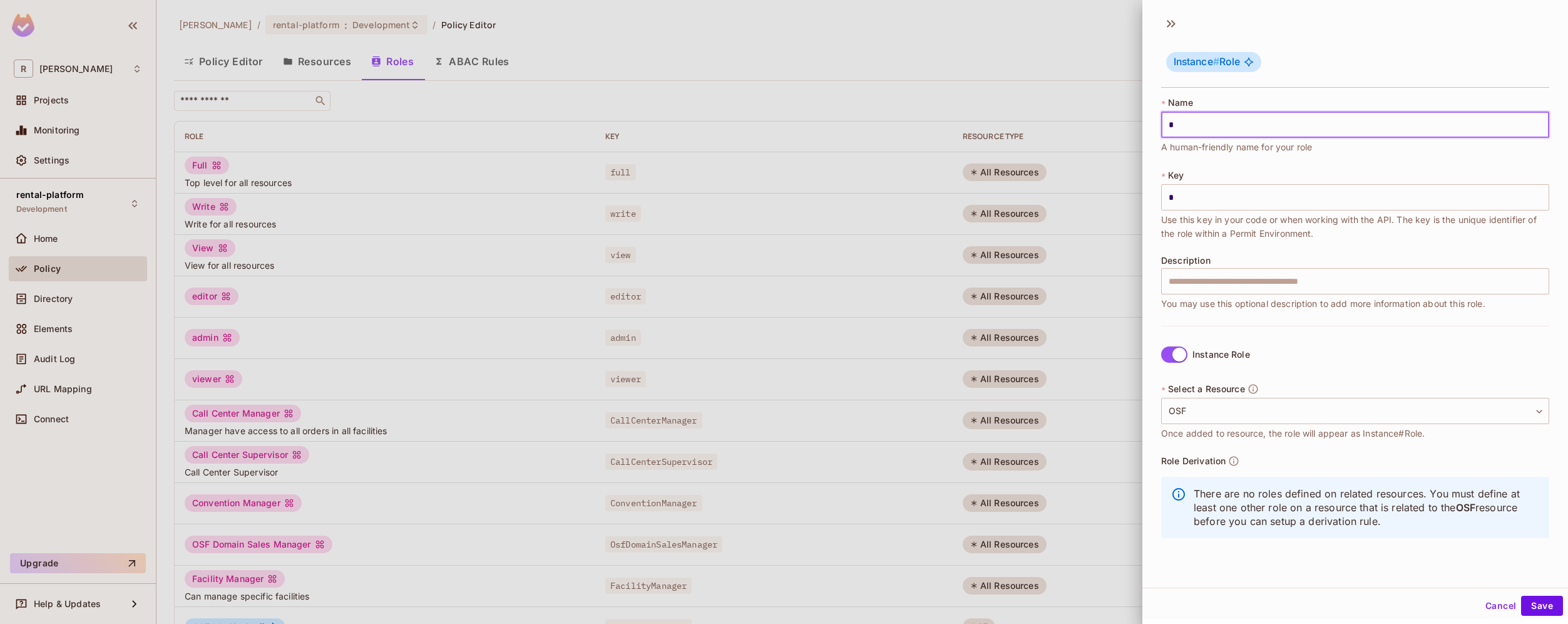
type input "**"
type input "***"
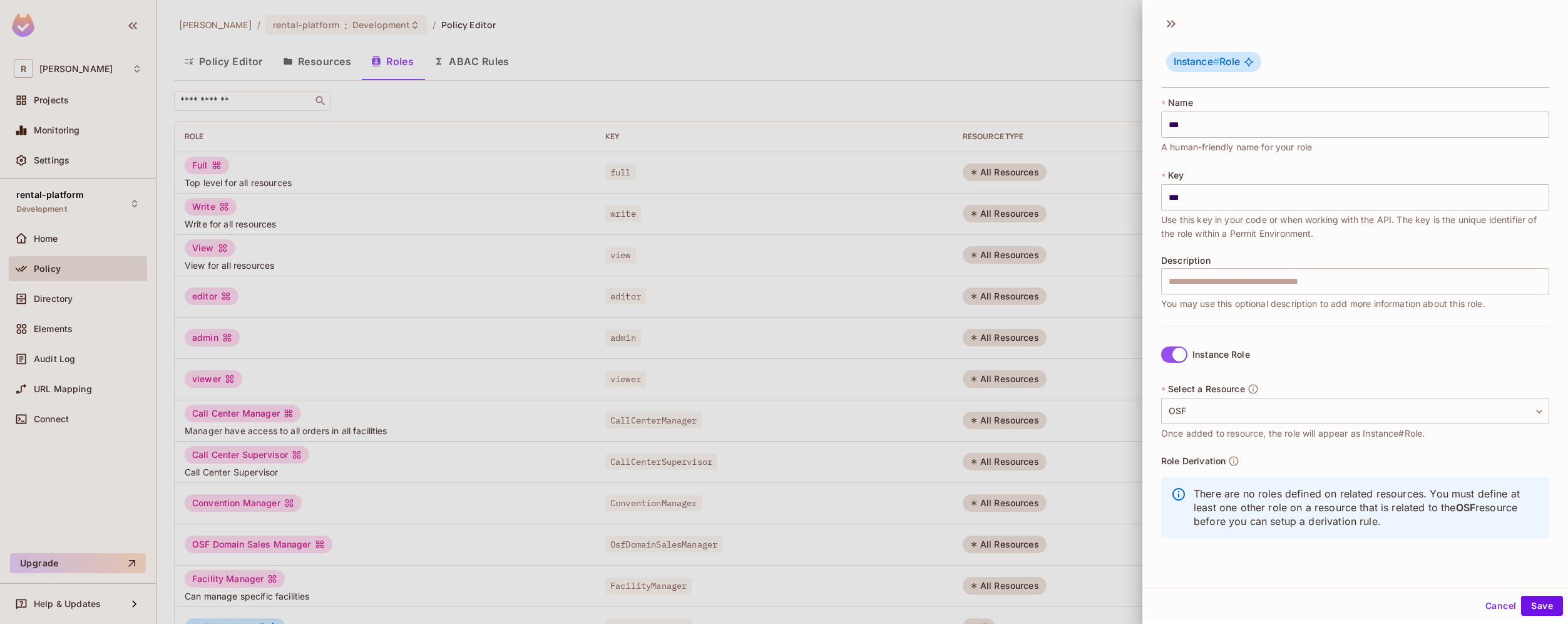
click at [1187, 360] on label "Instance Role" at bounding box center [1203, 354] width 94 height 27
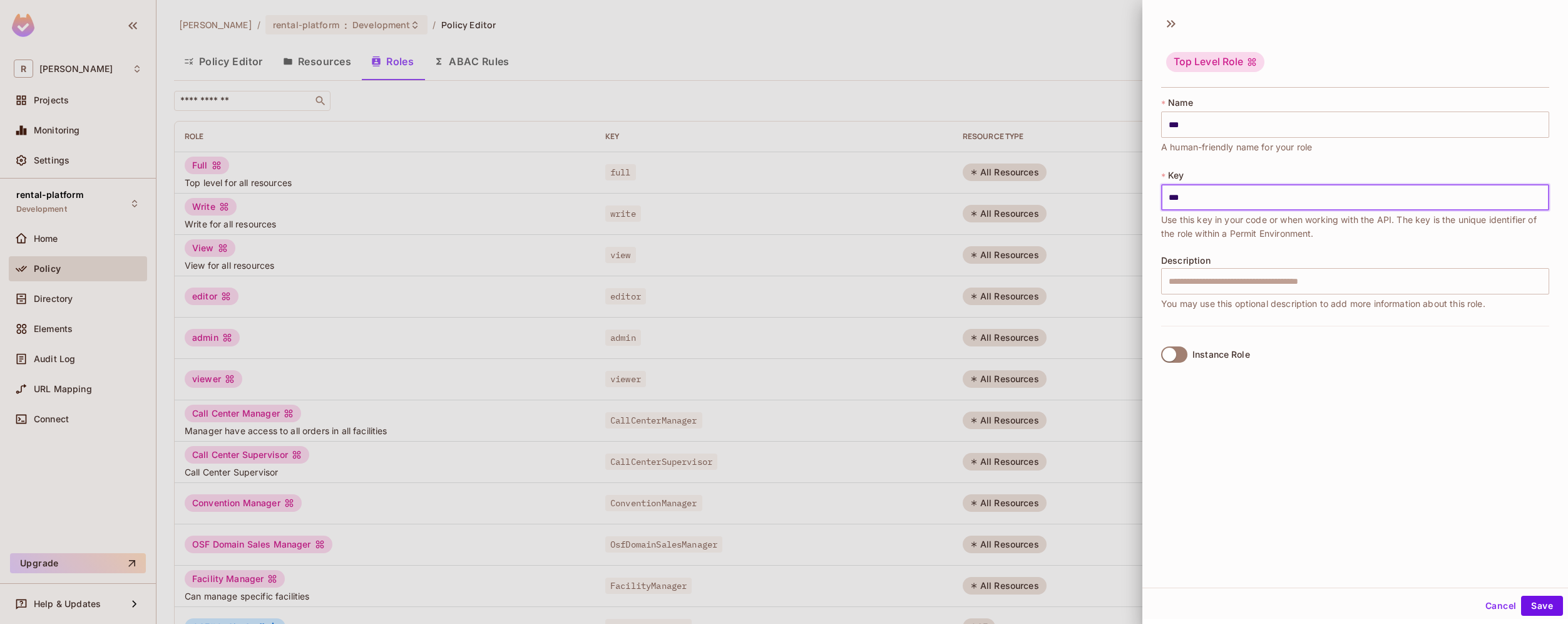
click at [1245, 199] on input "***" at bounding box center [1355, 198] width 388 height 27
click at [1481, 606] on button "Cancel" at bounding box center [1501, 605] width 41 height 20
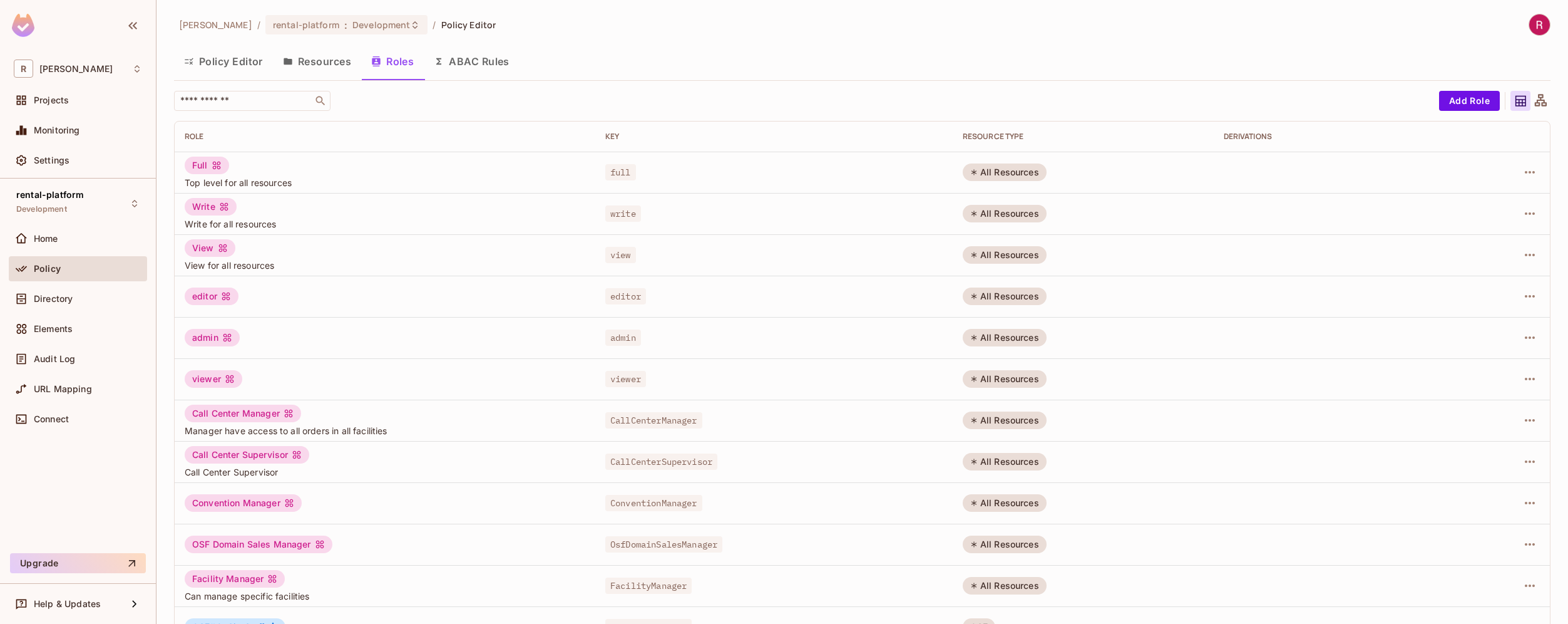
click at [332, 62] on button "Resources" at bounding box center [317, 61] width 88 height 31
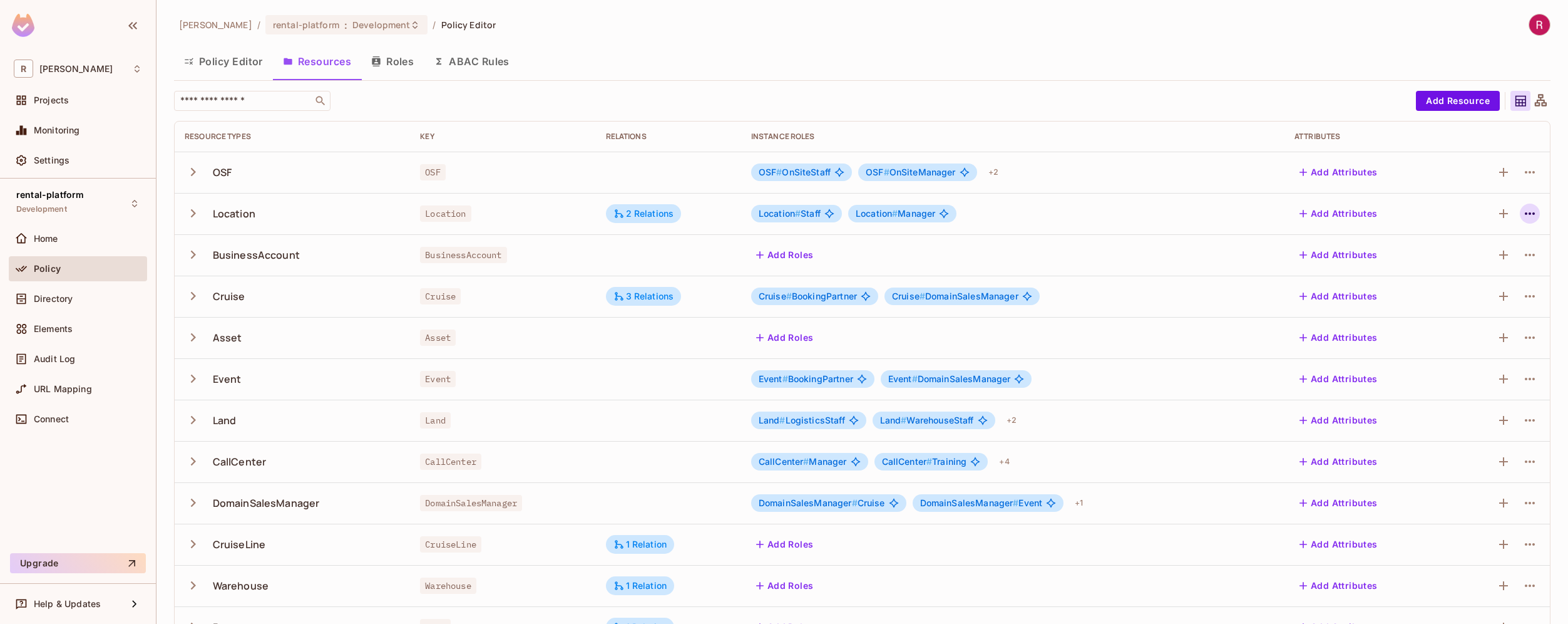
click at [1527, 215] on button "button" at bounding box center [1529, 213] width 20 height 20
click at [1484, 260] on div "Edit Resource" at bounding box center [1466, 262] width 59 height 12
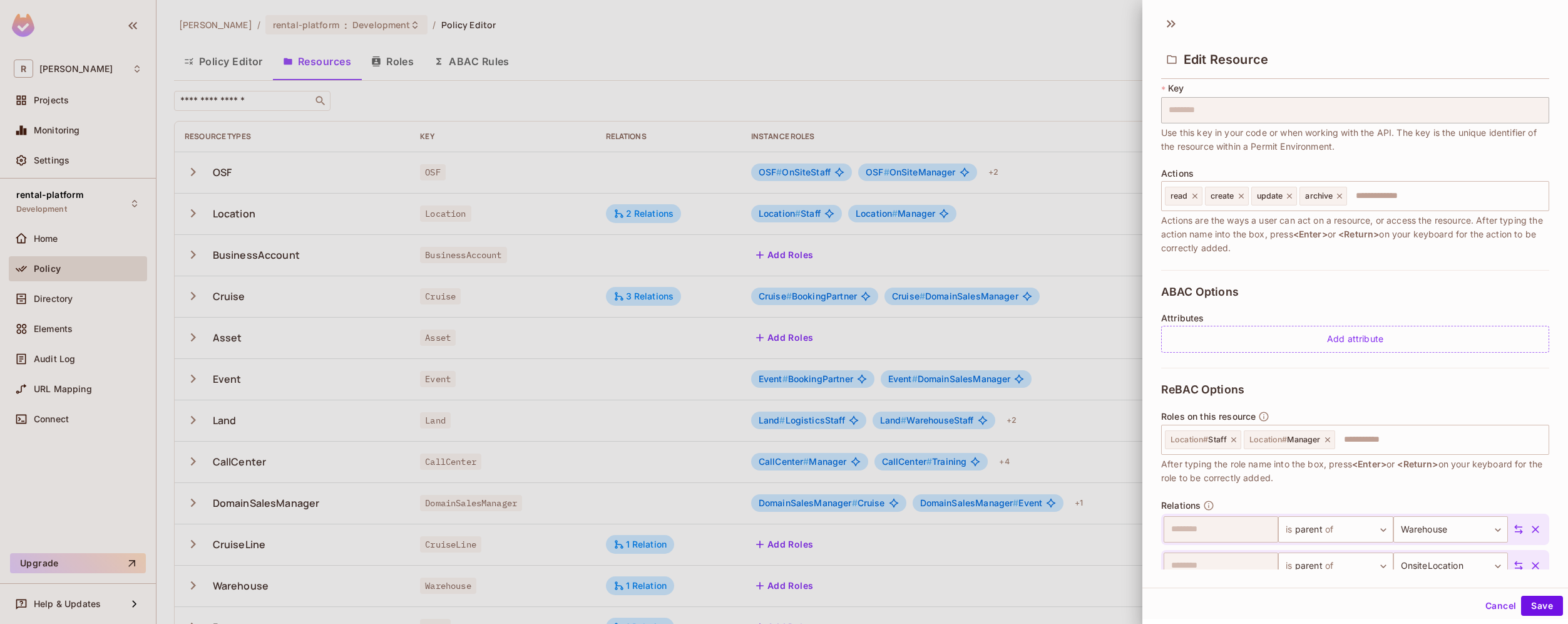
scroll to position [138, 0]
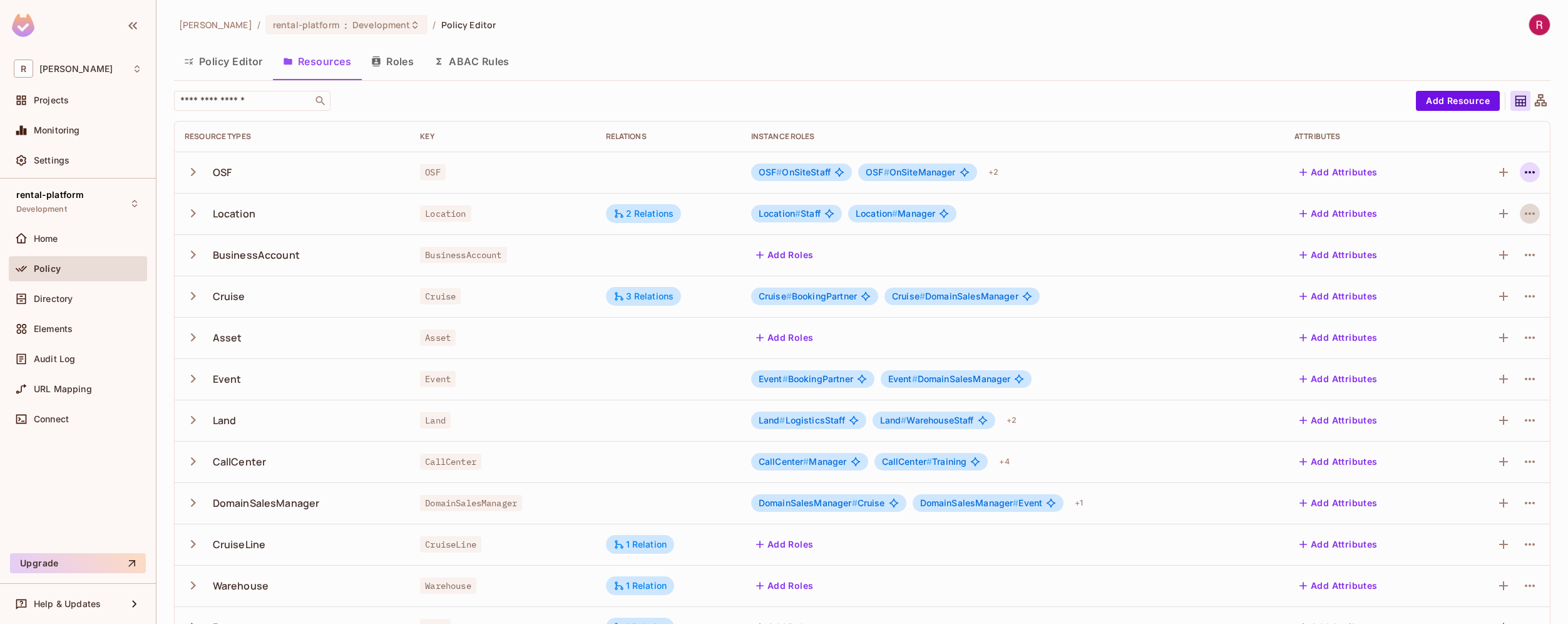
click at [1522, 175] on icon "button" at bounding box center [1530, 172] width 15 height 15
click at [1462, 223] on div "Edit Resource" at bounding box center [1466, 221] width 59 height 12
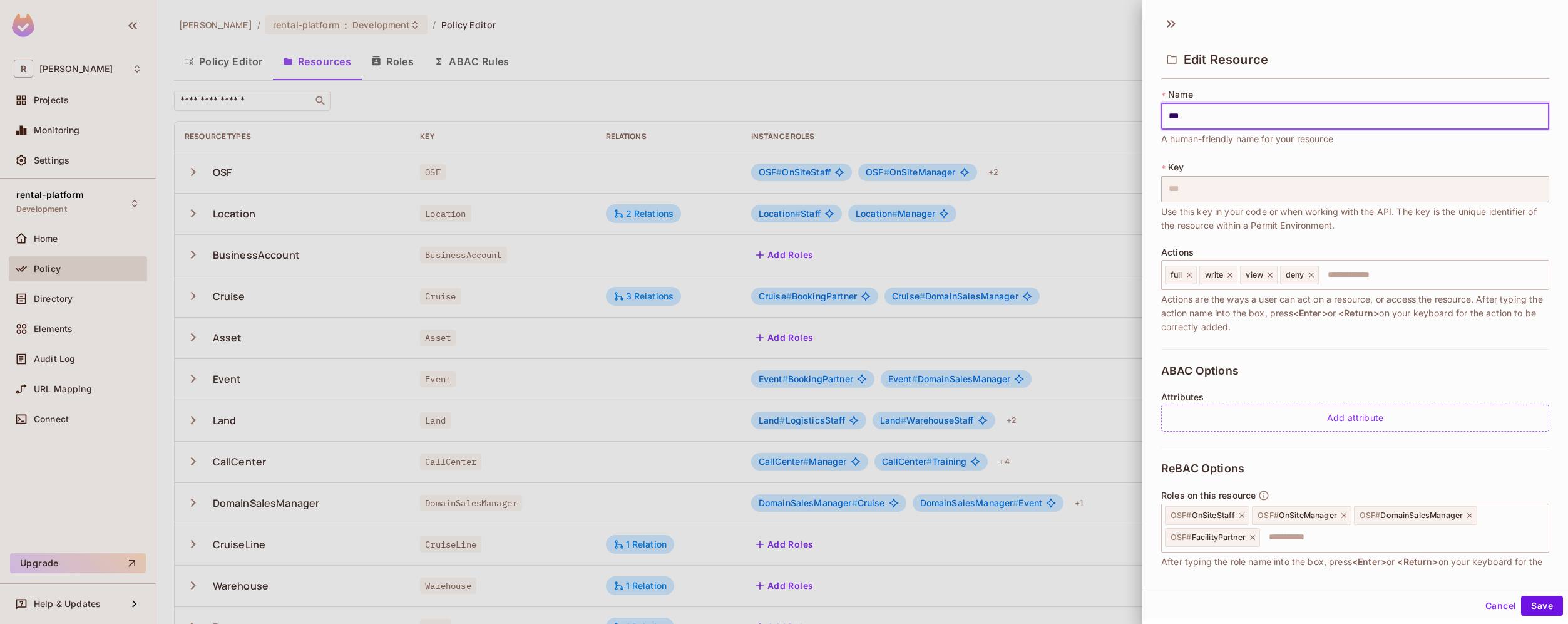
scroll to position [84, 0]
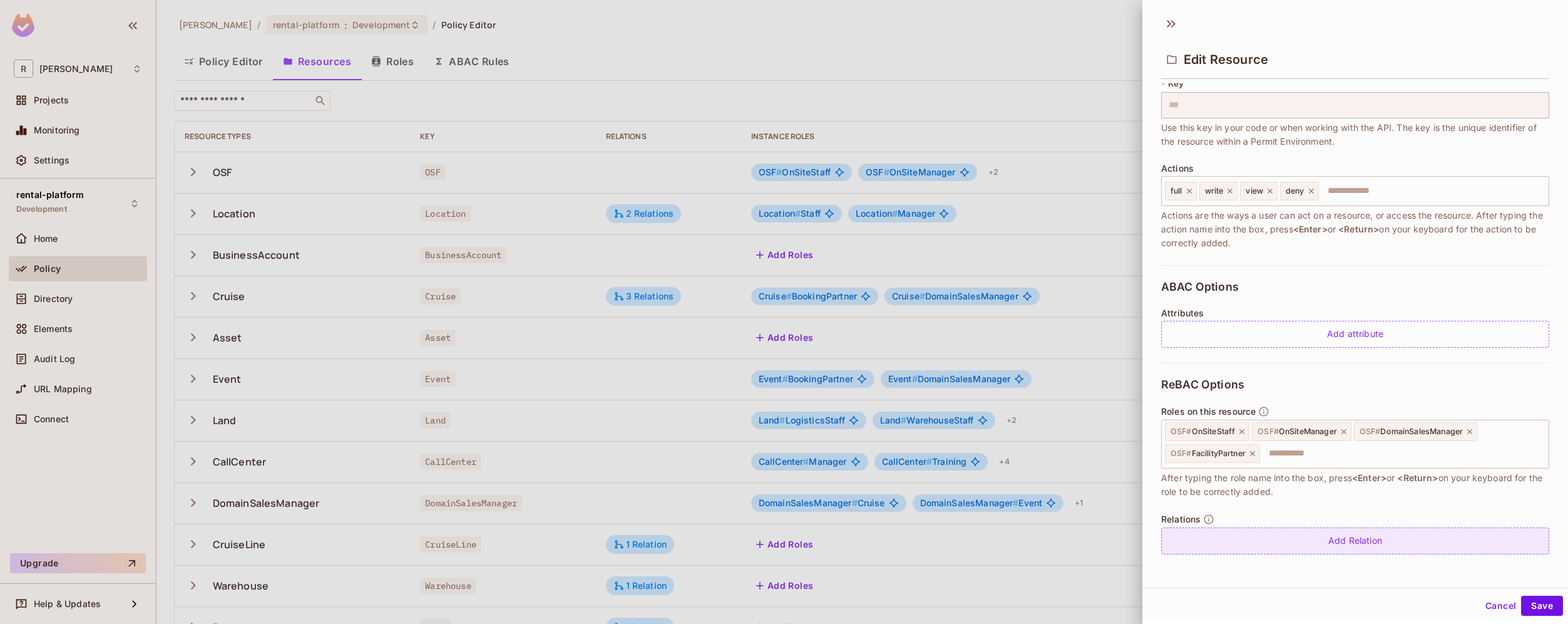
click at [1362, 542] on div "Add Relation" at bounding box center [1355, 540] width 388 height 27
click at [1485, 604] on button "Cancel" at bounding box center [1501, 605] width 41 height 20
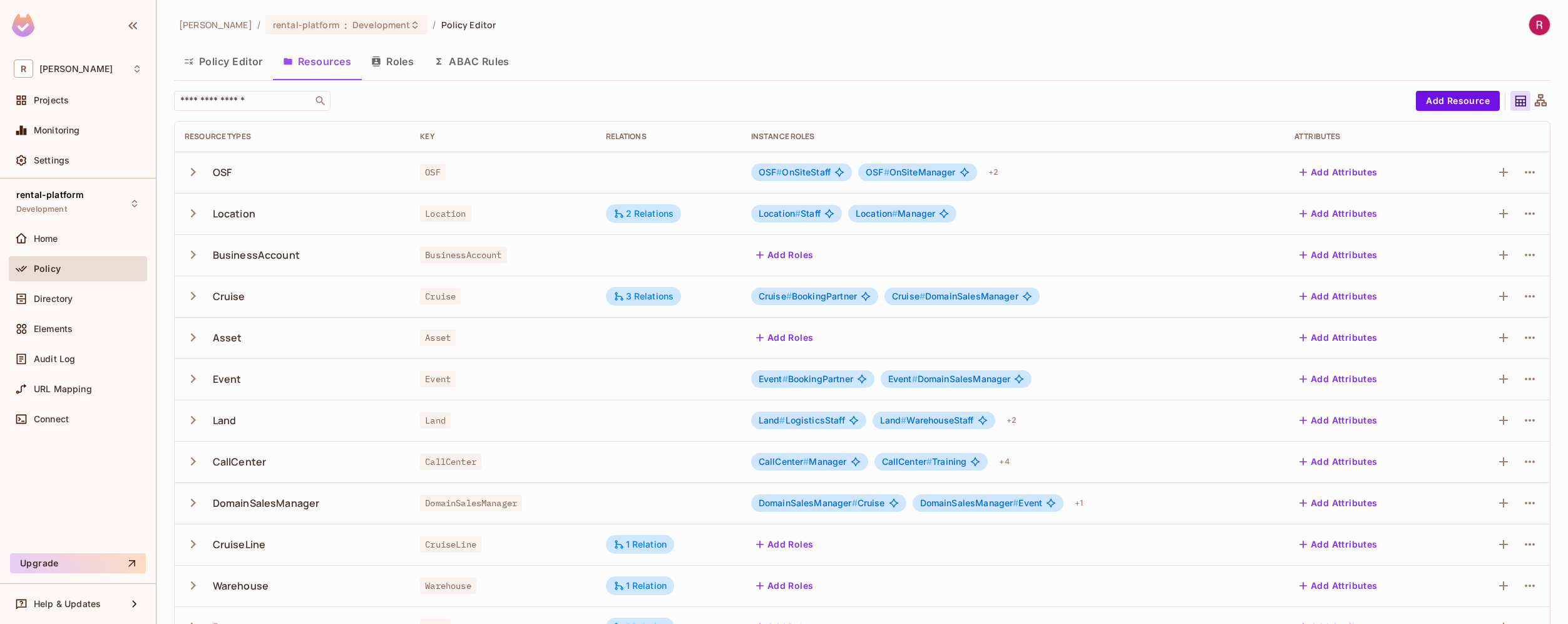
click at [402, 59] on button "Roles" at bounding box center [393, 61] width 63 height 31
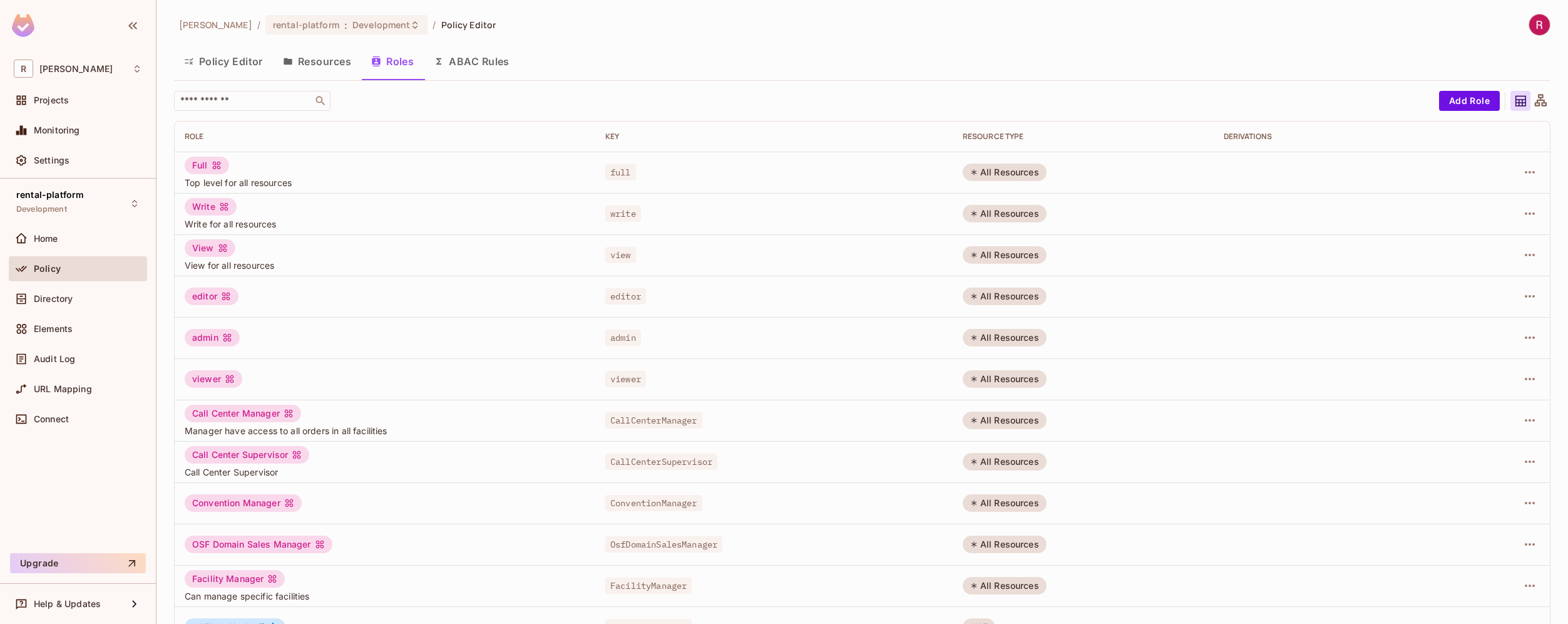
scroll to position [199, 0]
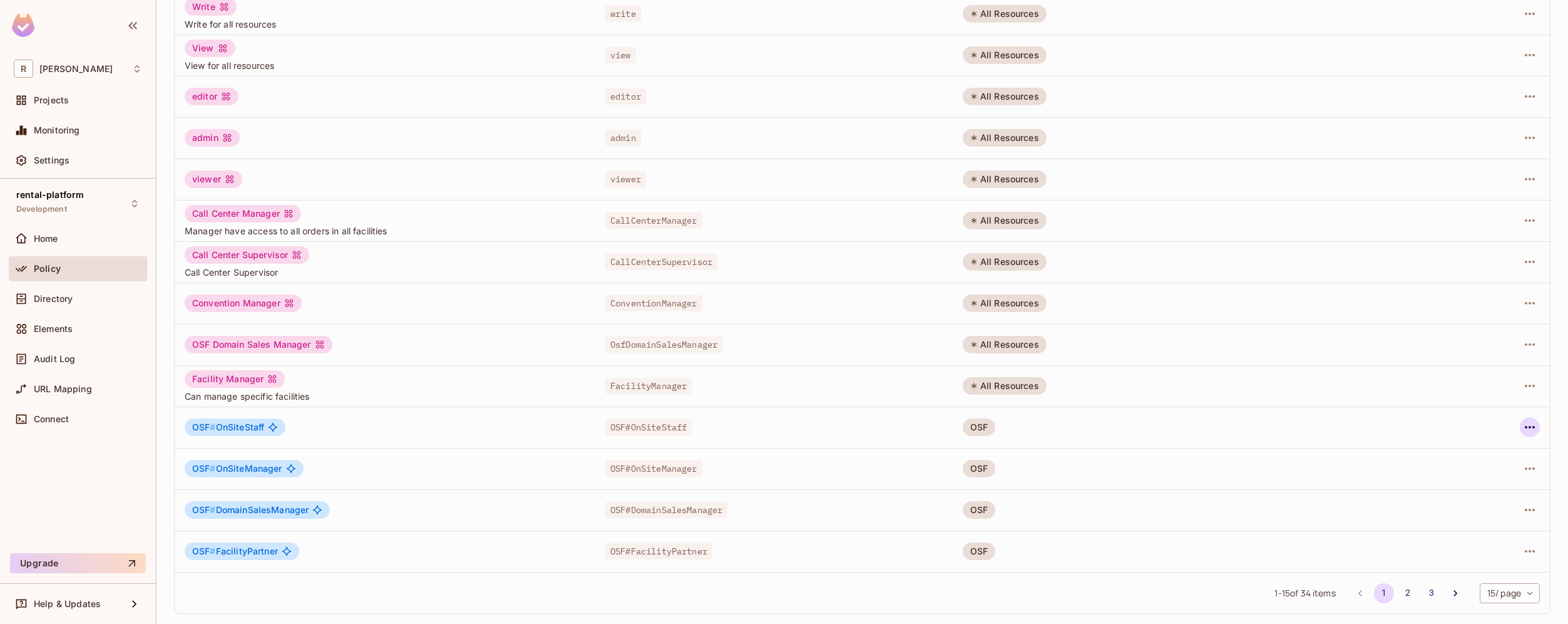
click at [1524, 424] on icon "button" at bounding box center [1530, 427] width 15 height 15
click at [1393, 524] on div at bounding box center [784, 312] width 1568 height 624
click at [1492, 595] on body "[PERSON_NAME]-poc Projects Monitoring Settings rental-platform Development Home…" at bounding box center [784, 312] width 1568 height 624
click at [1492, 595] on li "100 / page" at bounding box center [1500, 596] width 63 height 27
type input "***"
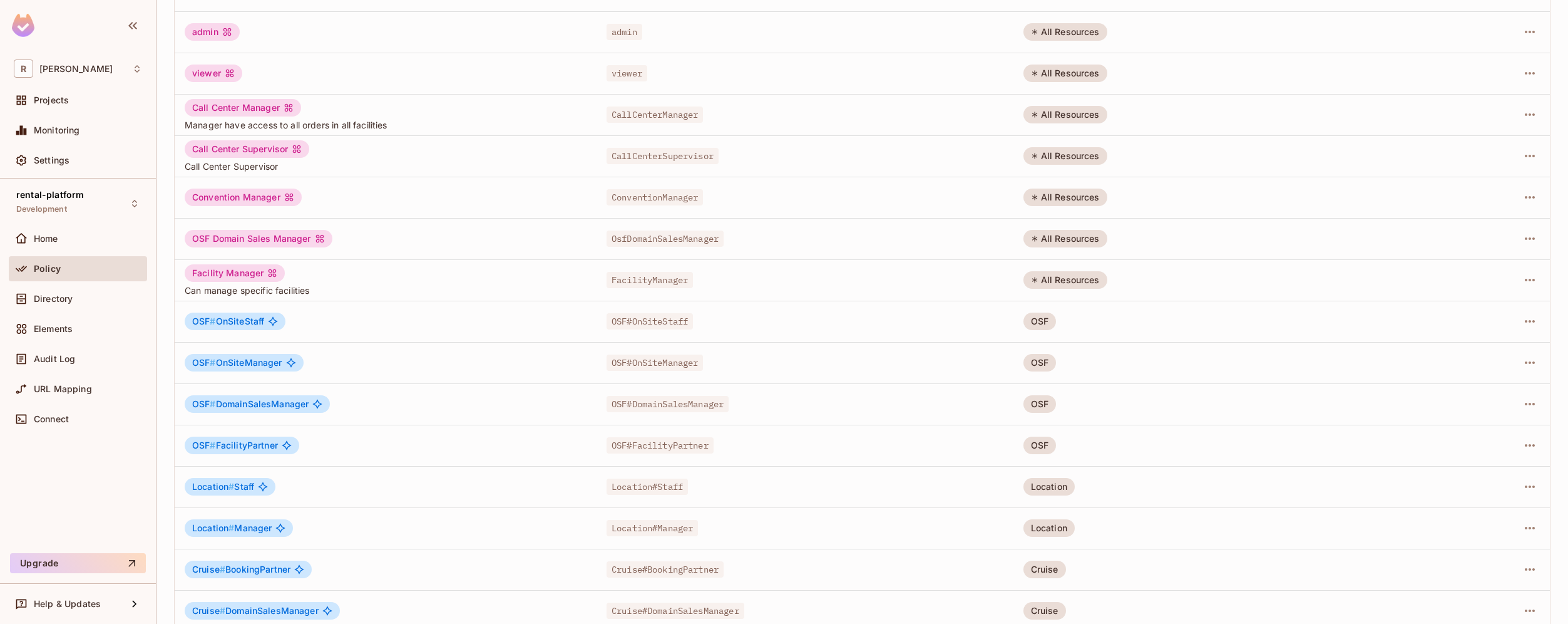
scroll to position [511, 0]
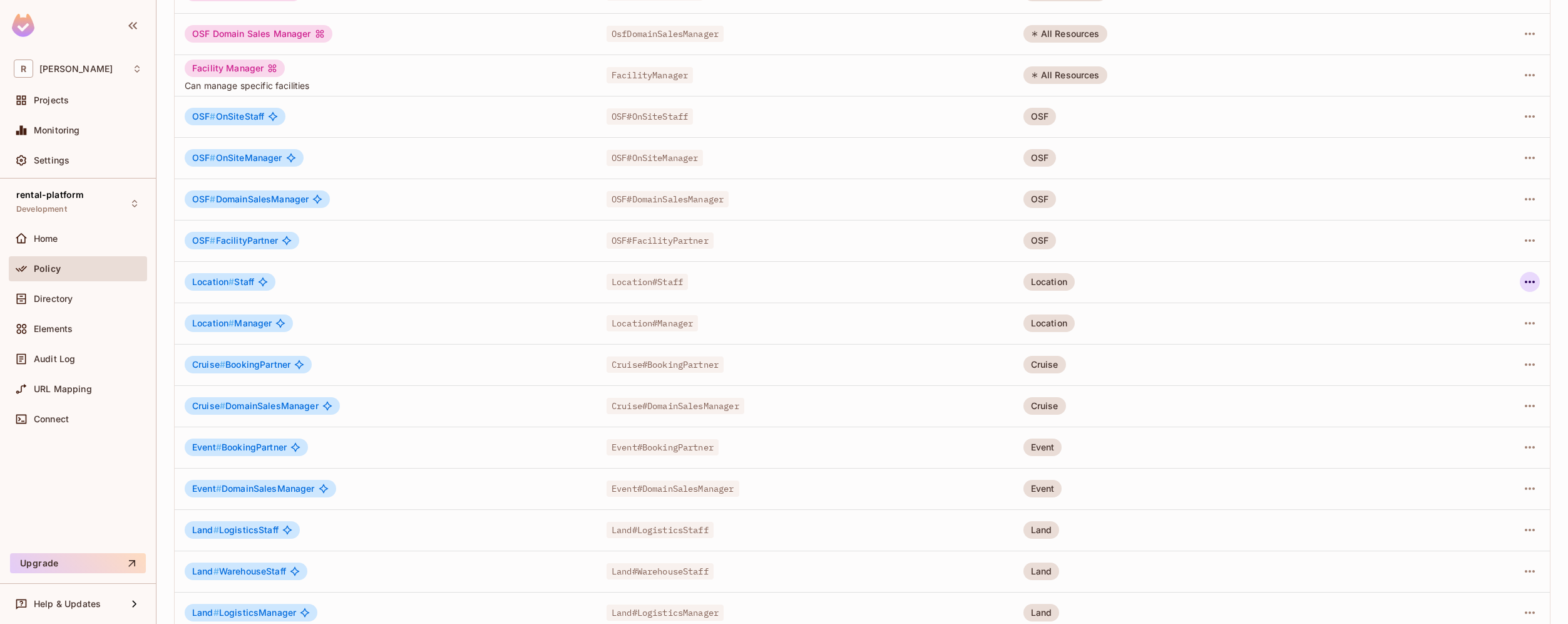
click at [1525, 282] on icon "button" at bounding box center [1530, 282] width 15 height 15
click at [1484, 311] on span "Edit Role" at bounding box center [1465, 311] width 45 height 20
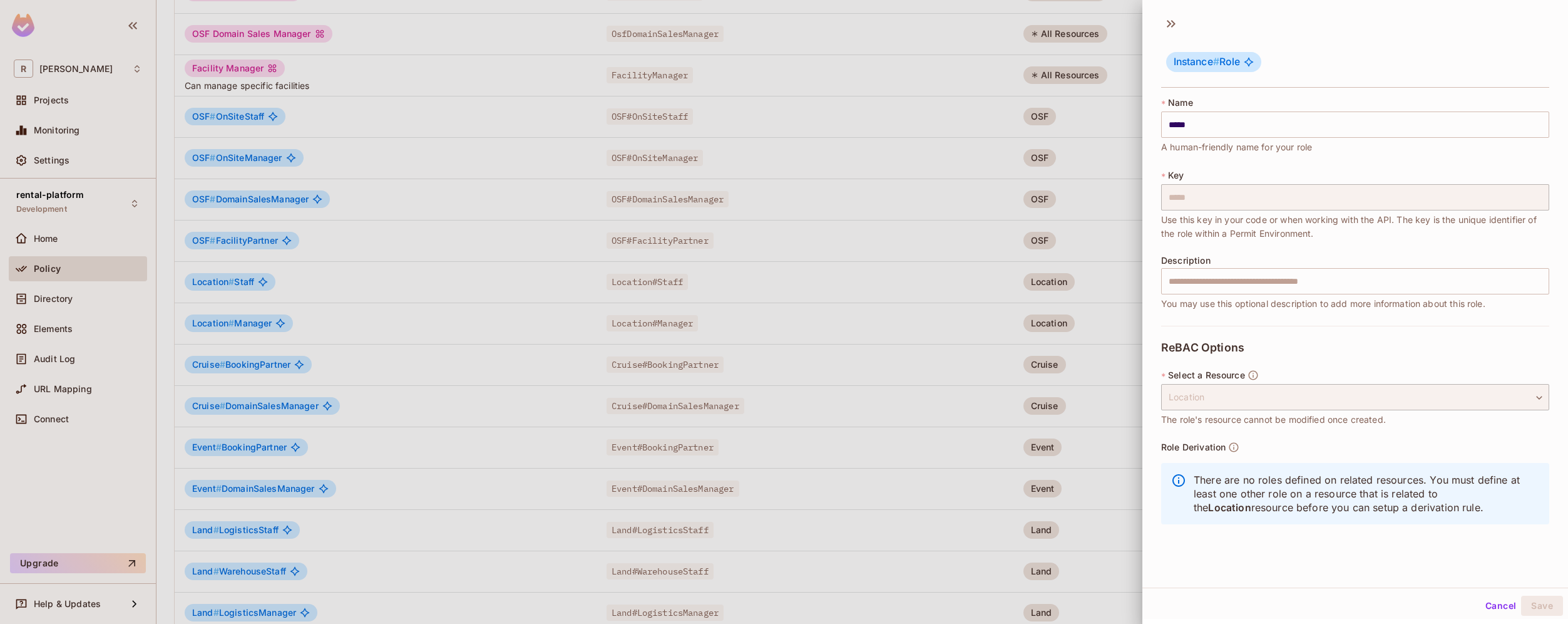
click at [849, 459] on div at bounding box center [784, 312] width 1568 height 624
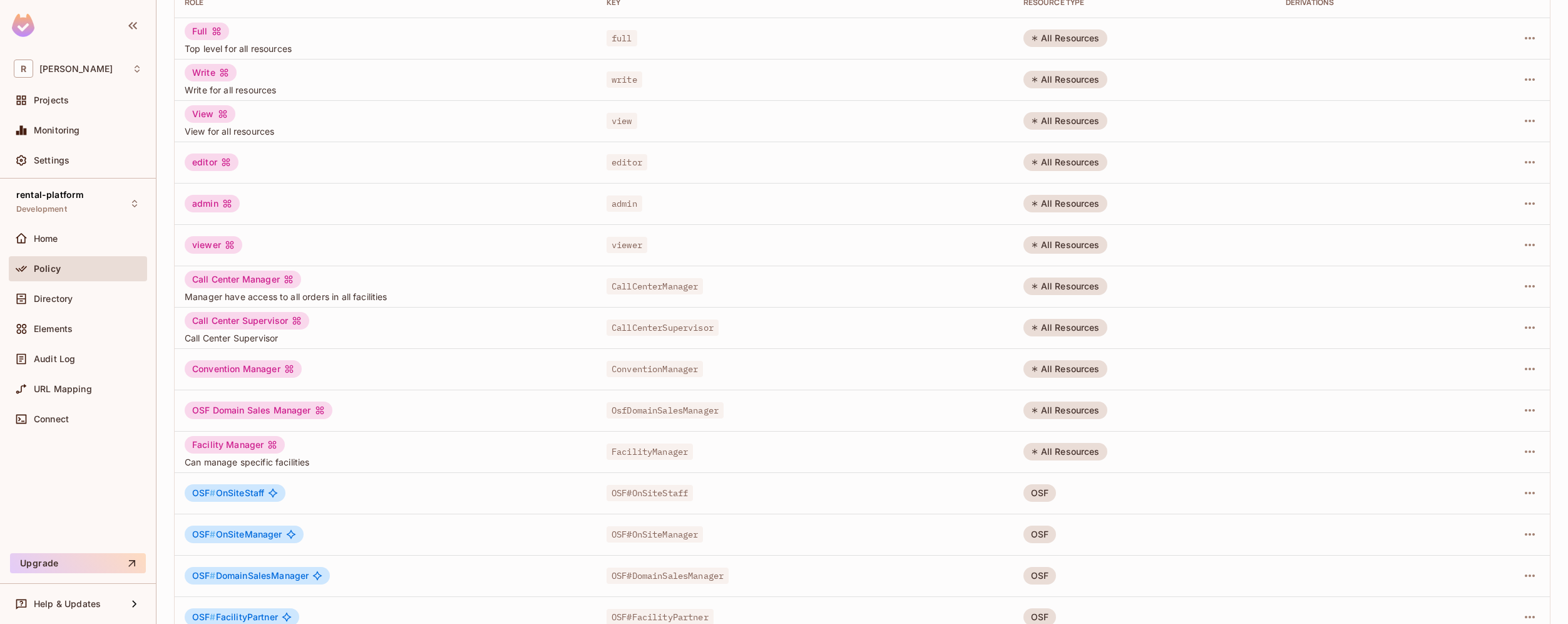
scroll to position [0, 0]
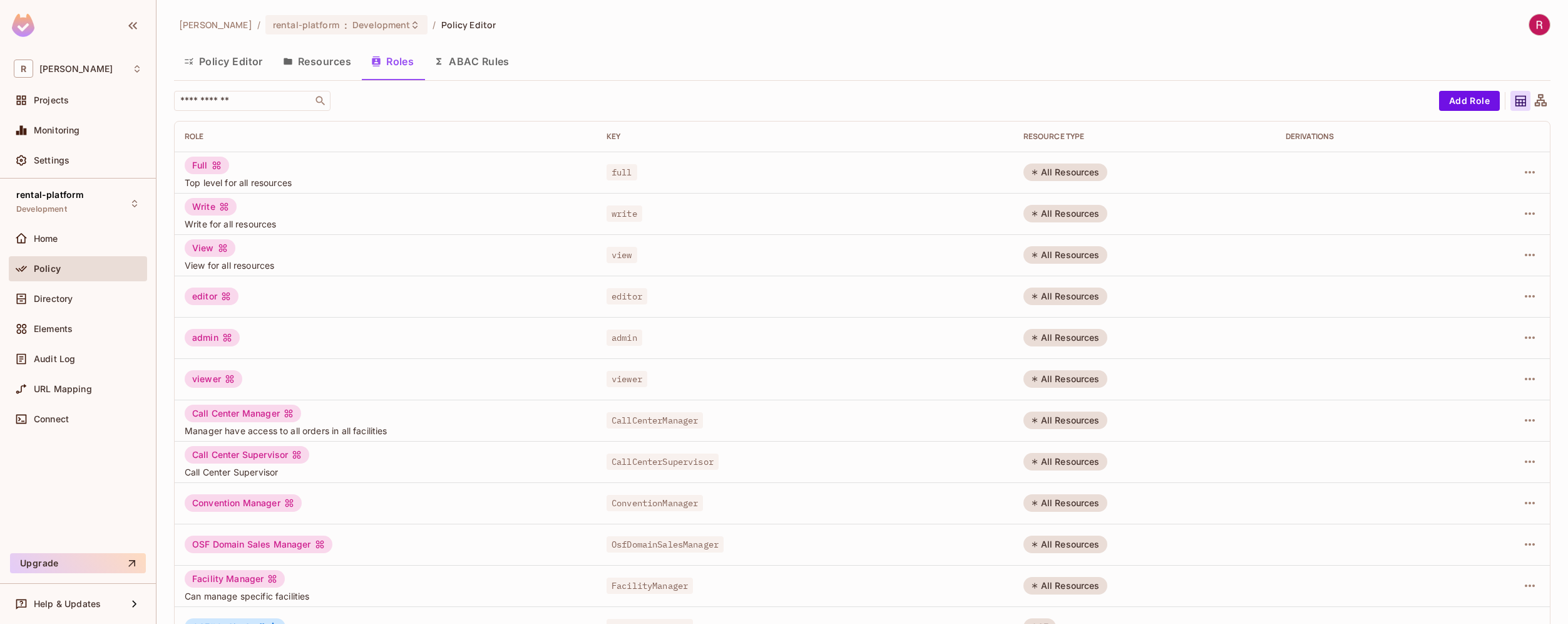
click at [345, 66] on button "Resources" at bounding box center [317, 61] width 88 height 31
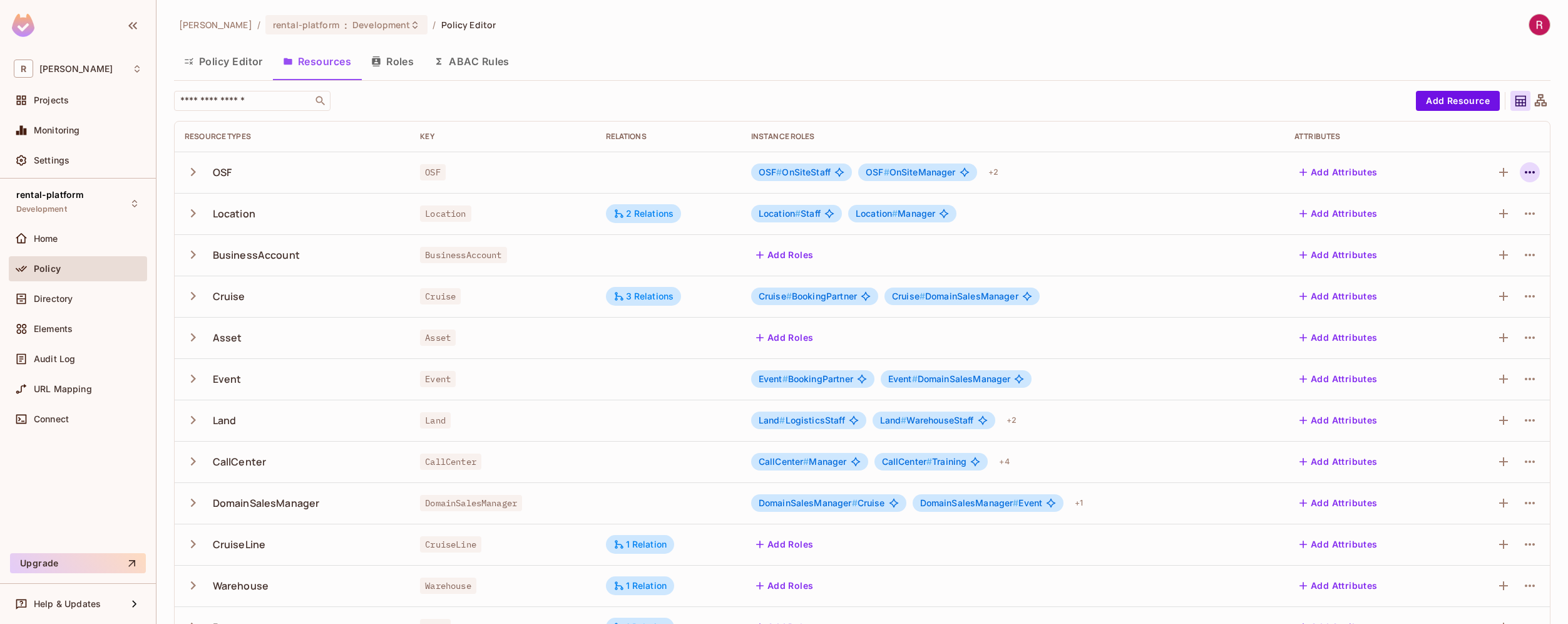
click at [1527, 173] on button "button" at bounding box center [1529, 172] width 20 height 20
click at [1464, 220] on div "Edit Resource" at bounding box center [1466, 221] width 59 height 12
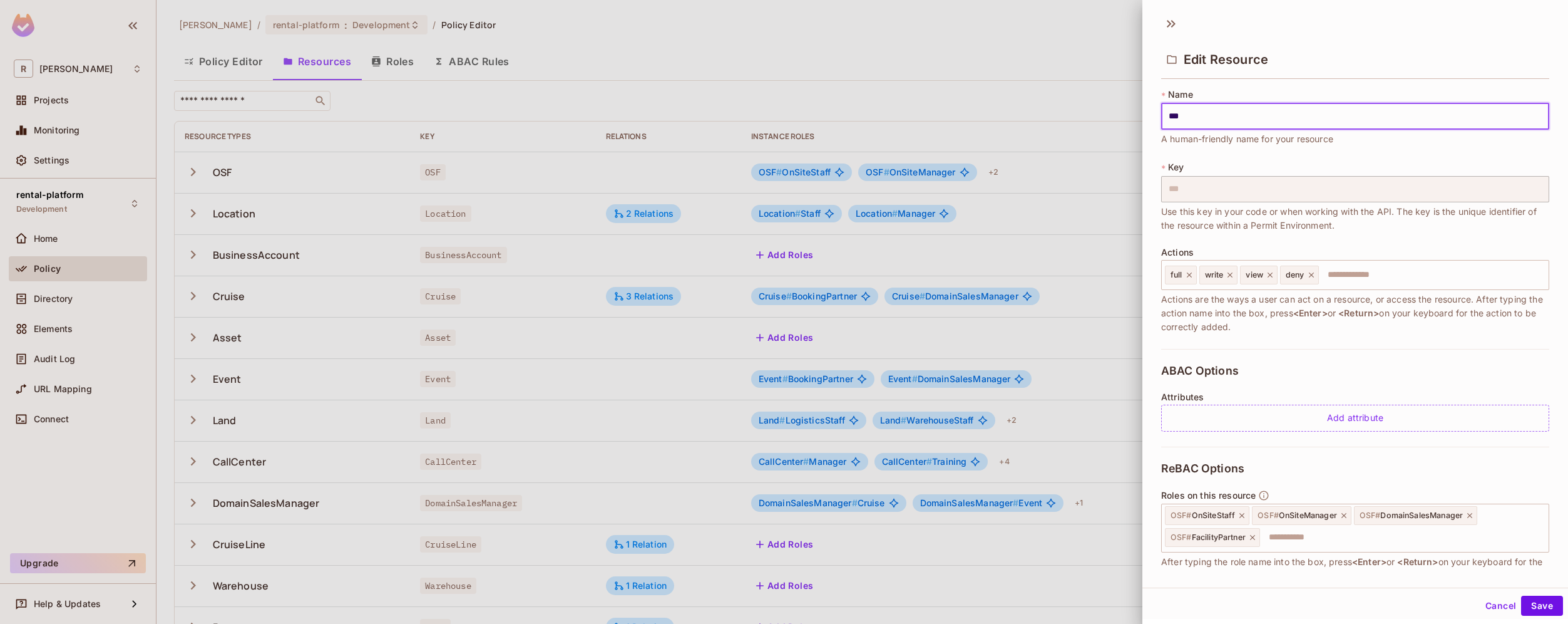
scroll to position [84, 0]
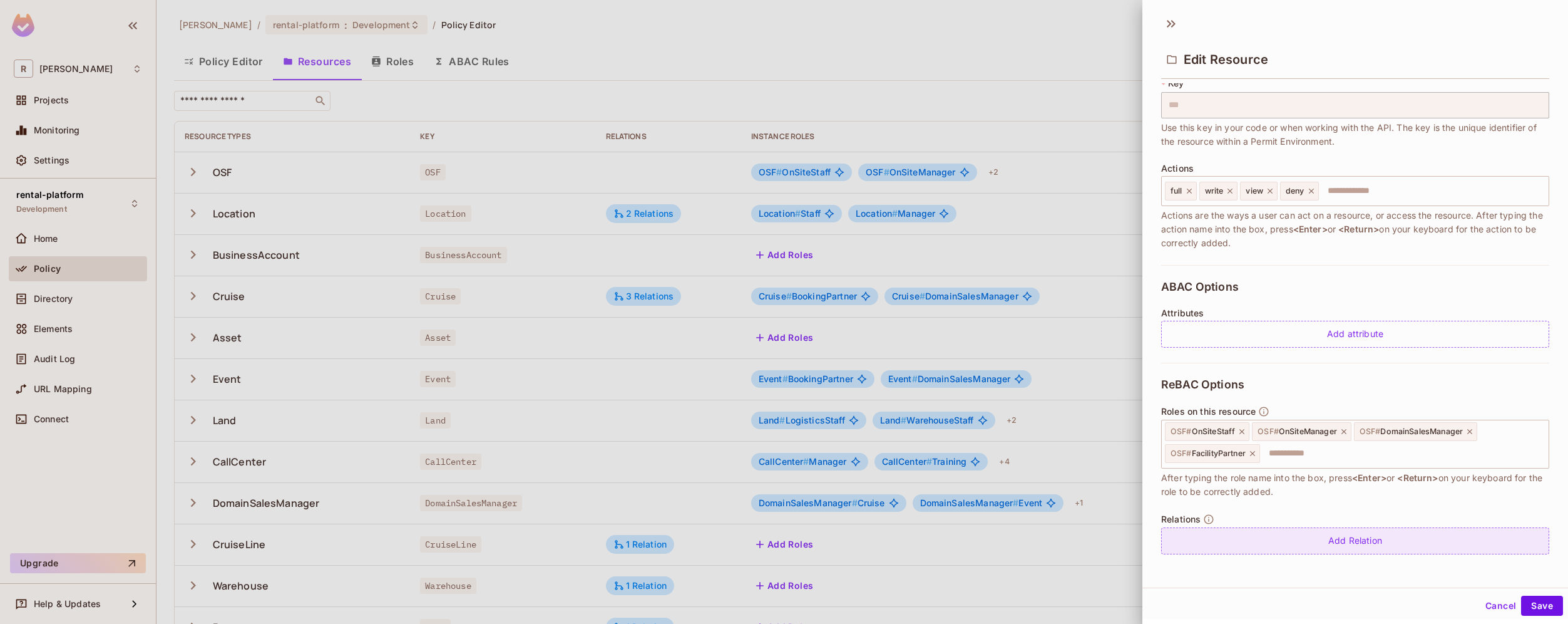
click at [1355, 544] on div "Add Relation" at bounding box center [1355, 540] width 388 height 27
click at [1354, 545] on body "R [PERSON_NAME]-poc Projects Monitoring Settings rental-platform Development Ho…" at bounding box center [784, 312] width 1568 height 624
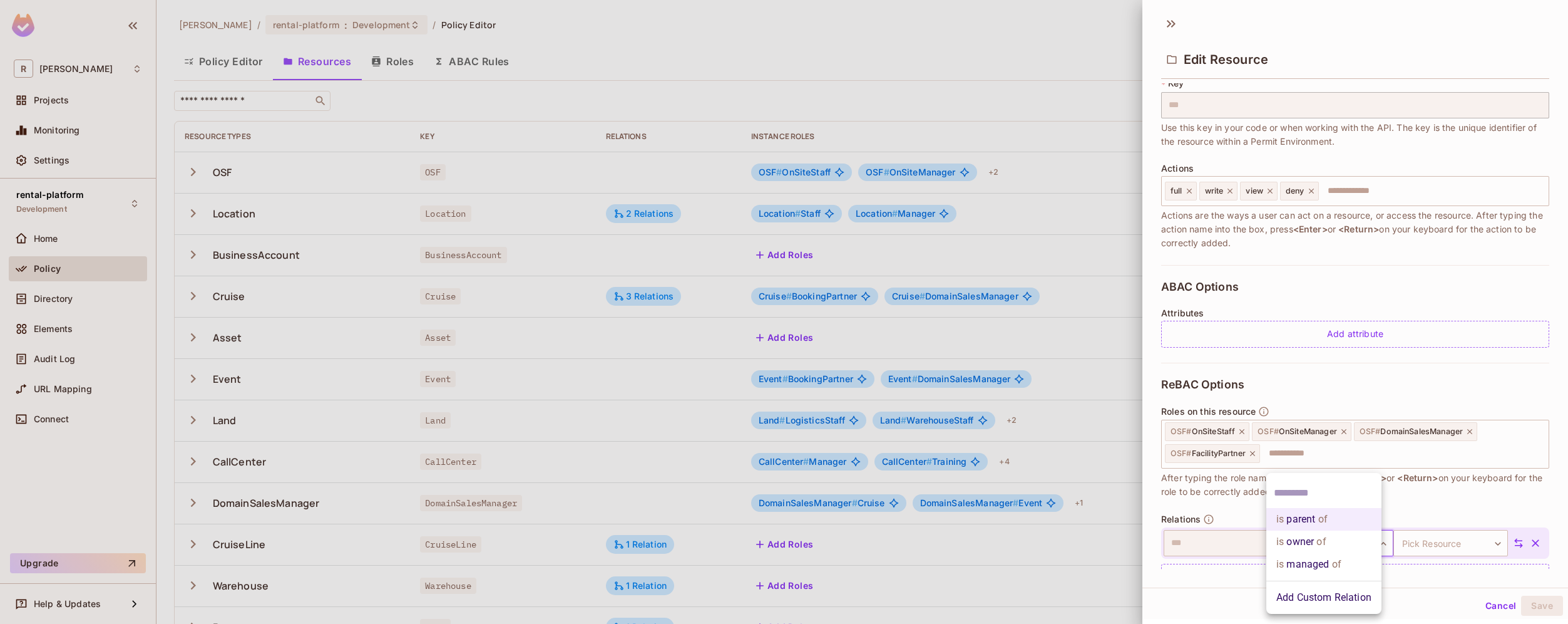
click at [1353, 568] on li "is managed of" at bounding box center [1323, 564] width 115 height 23
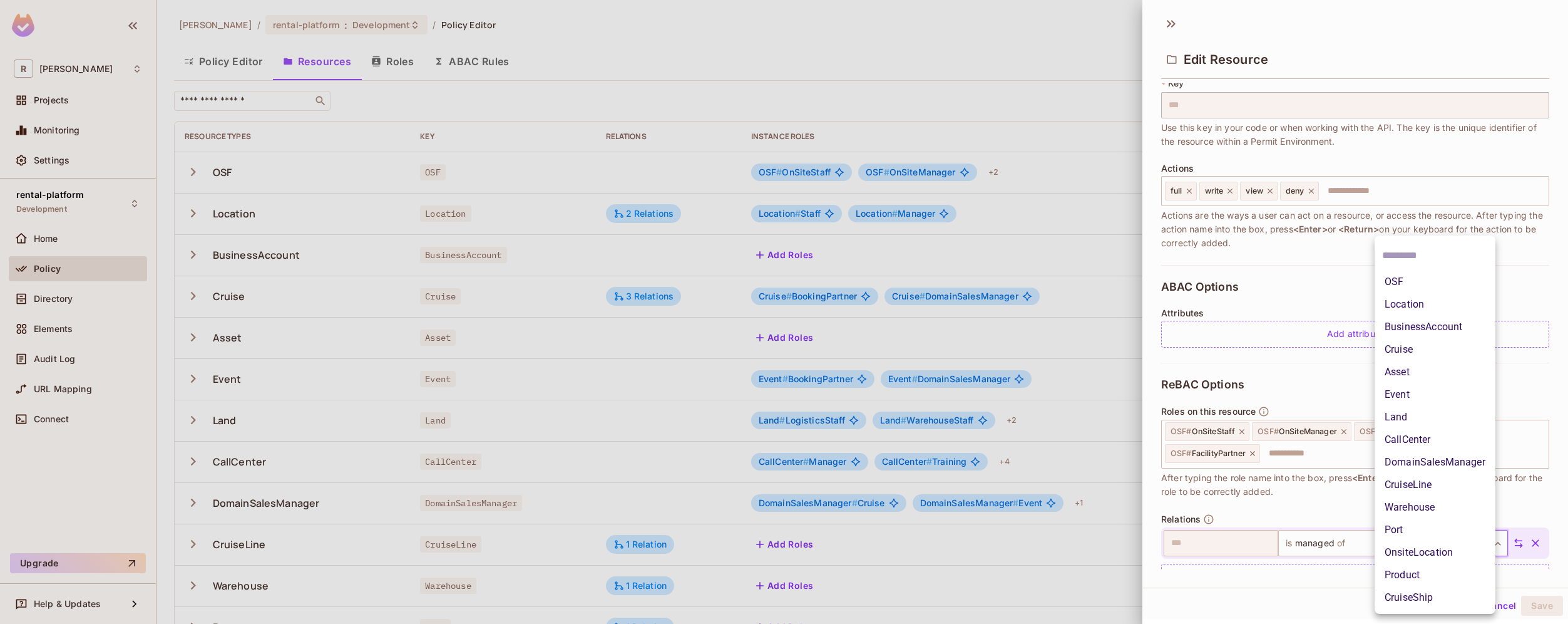
click at [1450, 548] on body "R [PERSON_NAME]-poc Projects Monitoring Settings rental-platform Development Ho…" at bounding box center [784, 312] width 1568 height 624
click at [1435, 550] on li "OnsiteLocation" at bounding box center [1434, 553] width 121 height 23
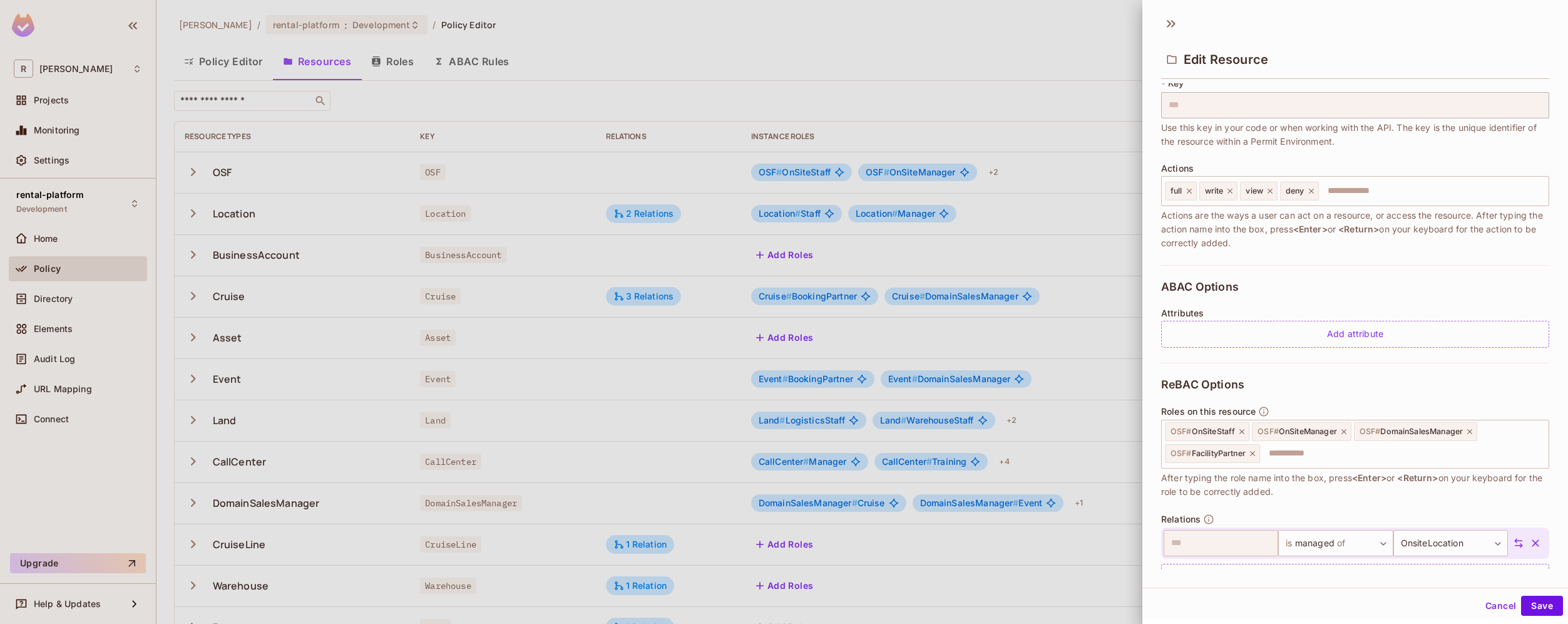
scroll to position [2, 0]
click at [1539, 610] on button "Save" at bounding box center [1542, 603] width 42 height 20
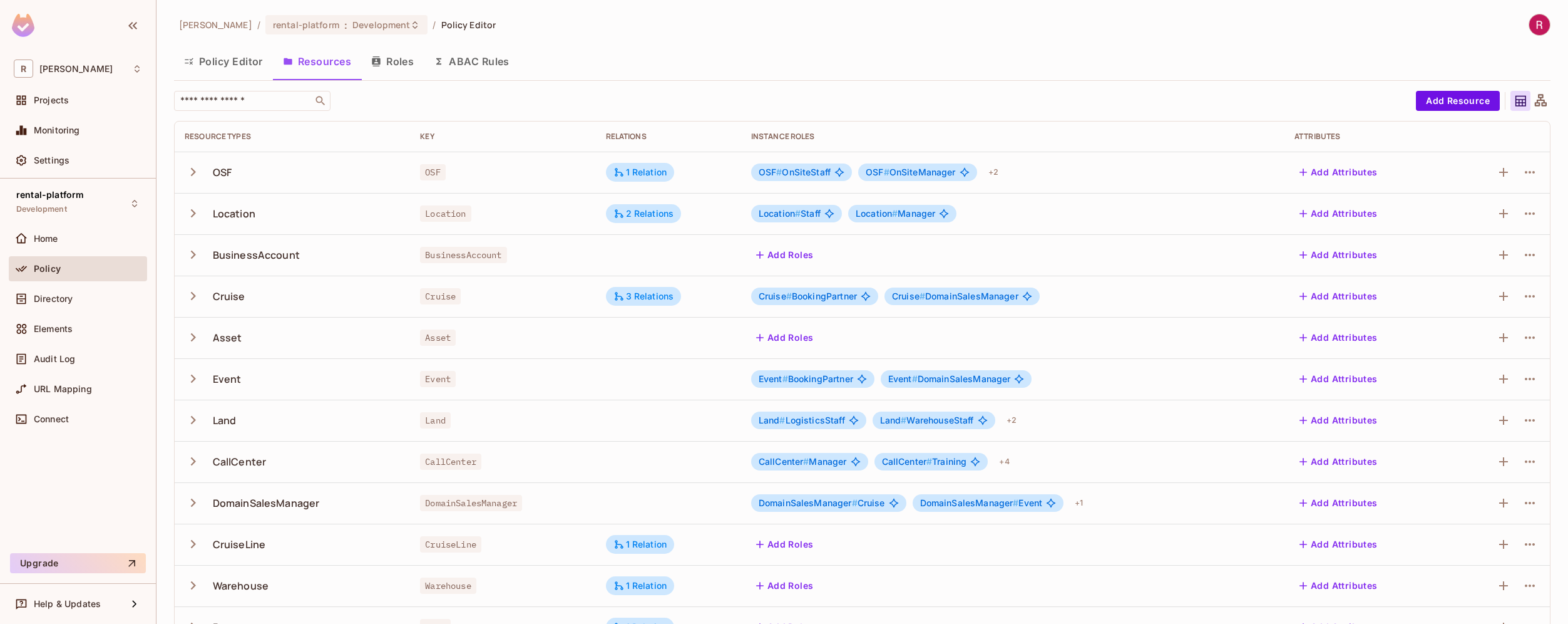
scroll to position [199, 0]
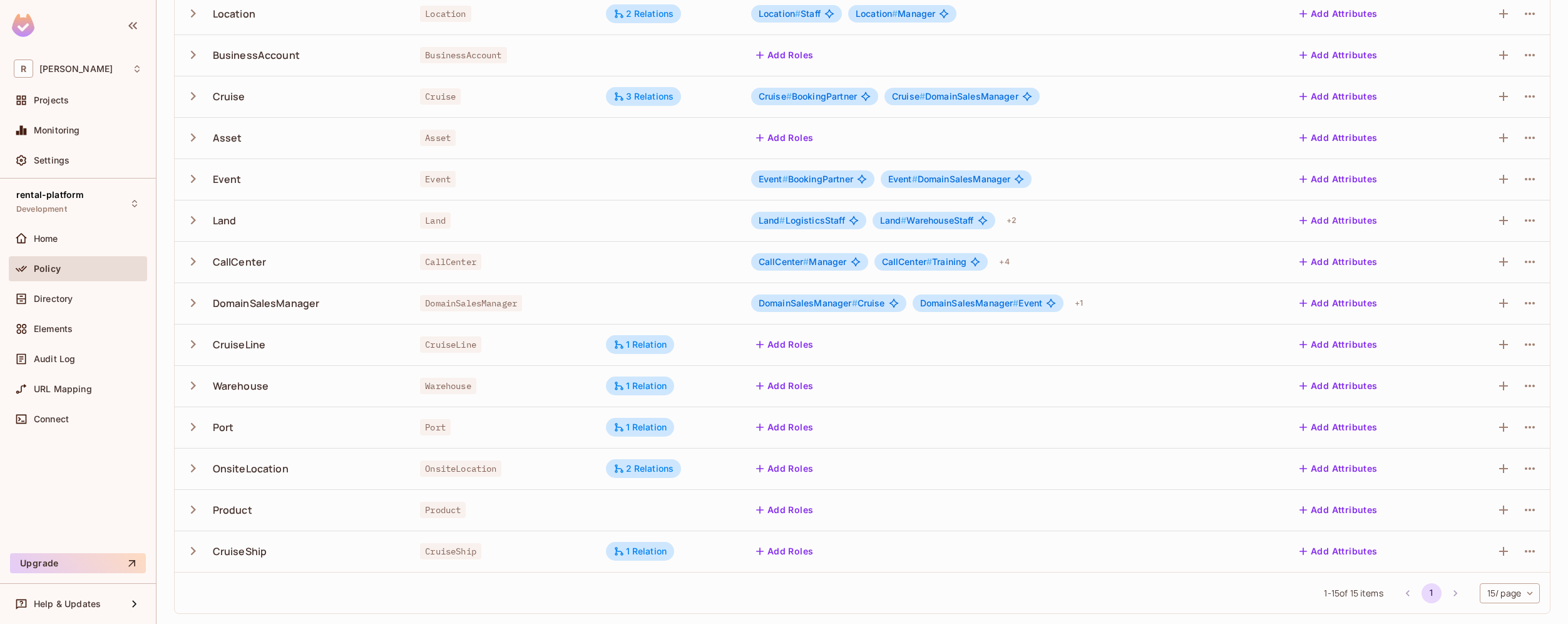
click at [1532, 463] on td at bounding box center [1500, 469] width 101 height 42
click at [1522, 465] on icon "button" at bounding box center [1530, 468] width 15 height 15
click at [1469, 518] on div "Edit Resource" at bounding box center [1466, 518] width 59 height 12
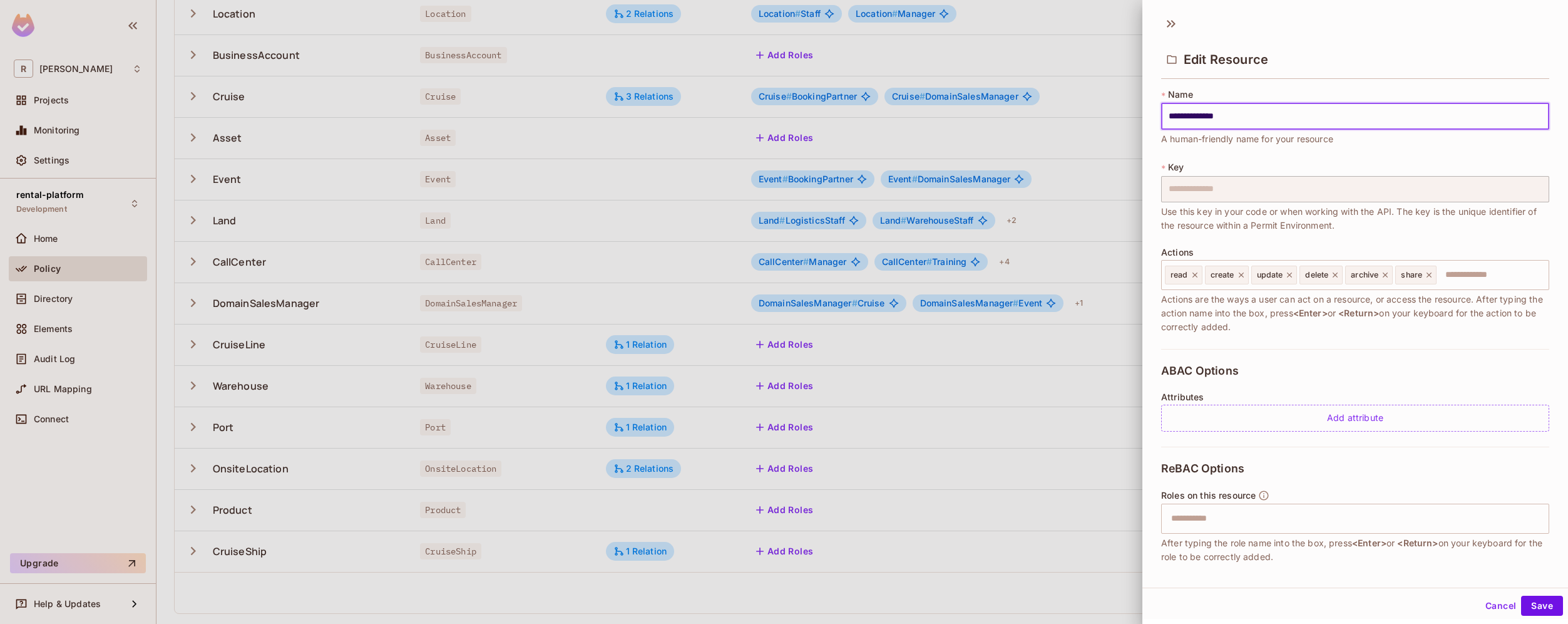
scroll to position [138, 0]
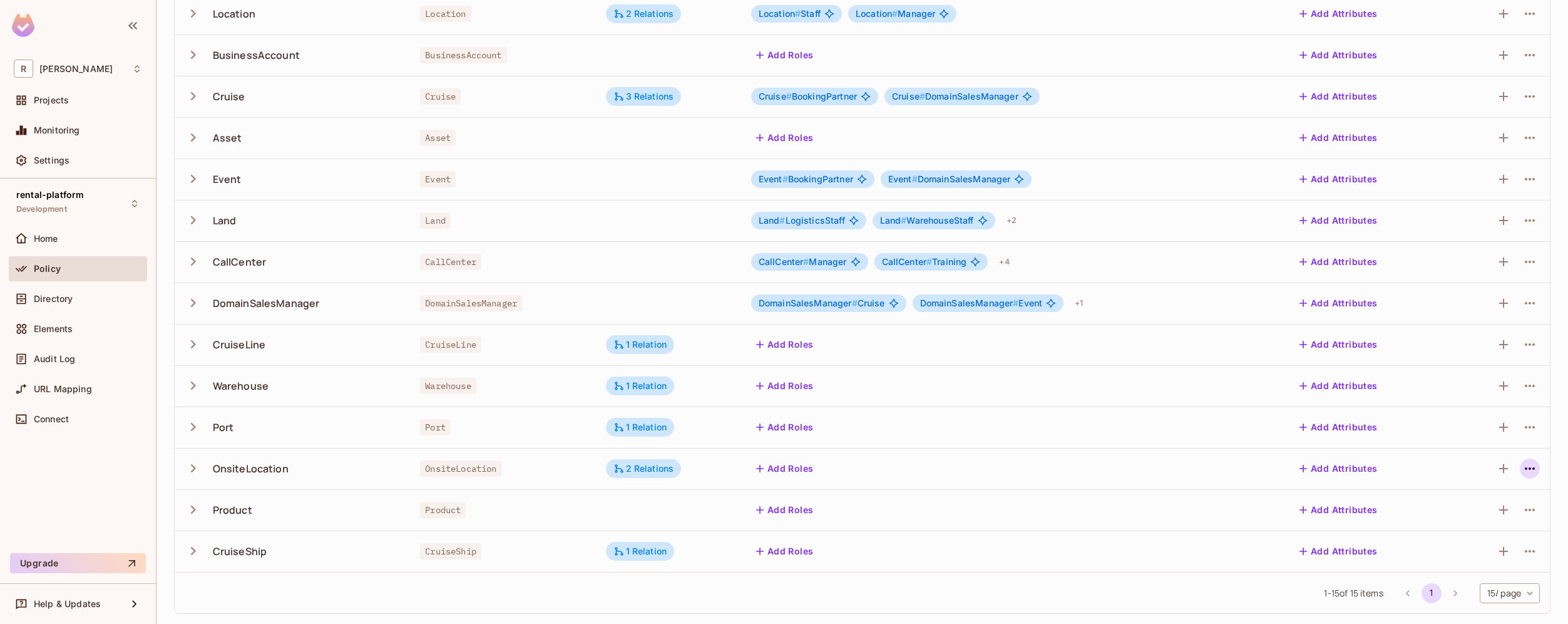
click at [1522, 472] on icon "button" at bounding box center [1530, 468] width 15 height 15
click at [1459, 515] on div "Edit Resource" at bounding box center [1466, 518] width 59 height 12
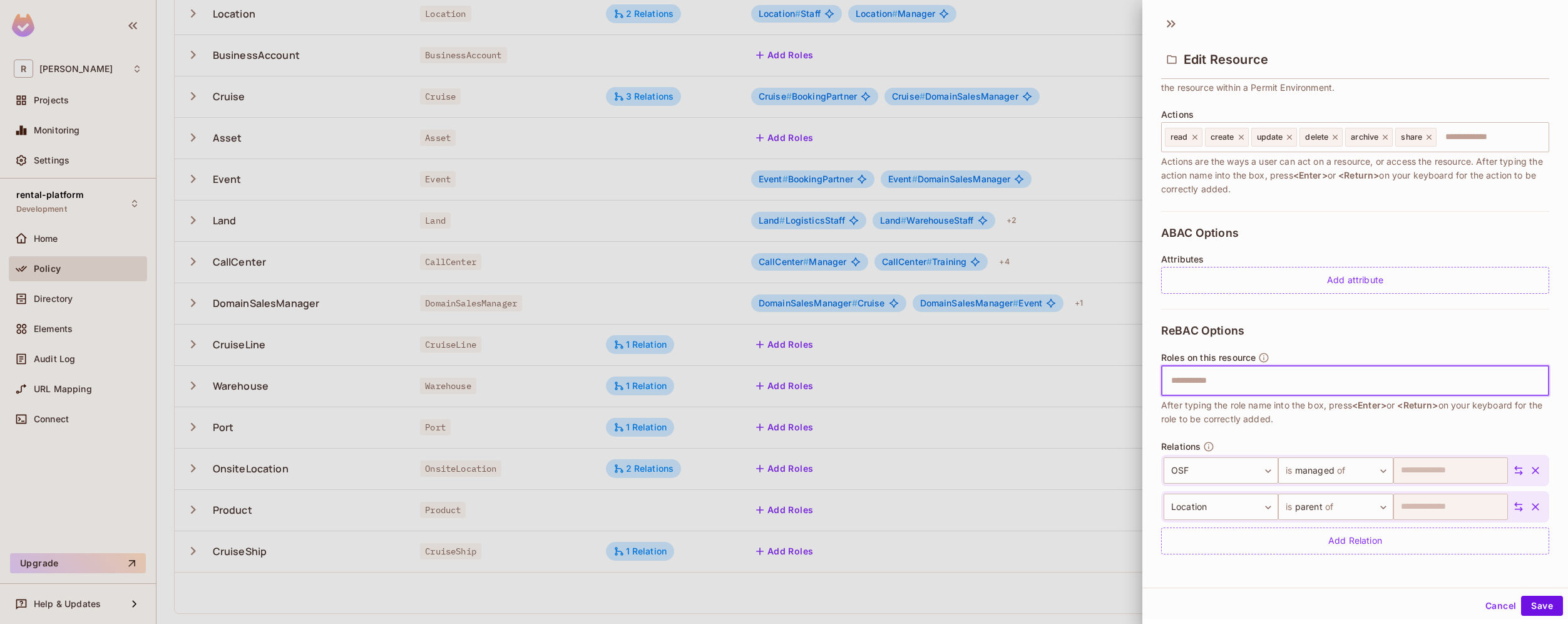
click at [1288, 382] on input "text" at bounding box center [1353, 381] width 380 height 25
type input "******"
click at [1537, 604] on button "Save" at bounding box center [1542, 603] width 42 height 20
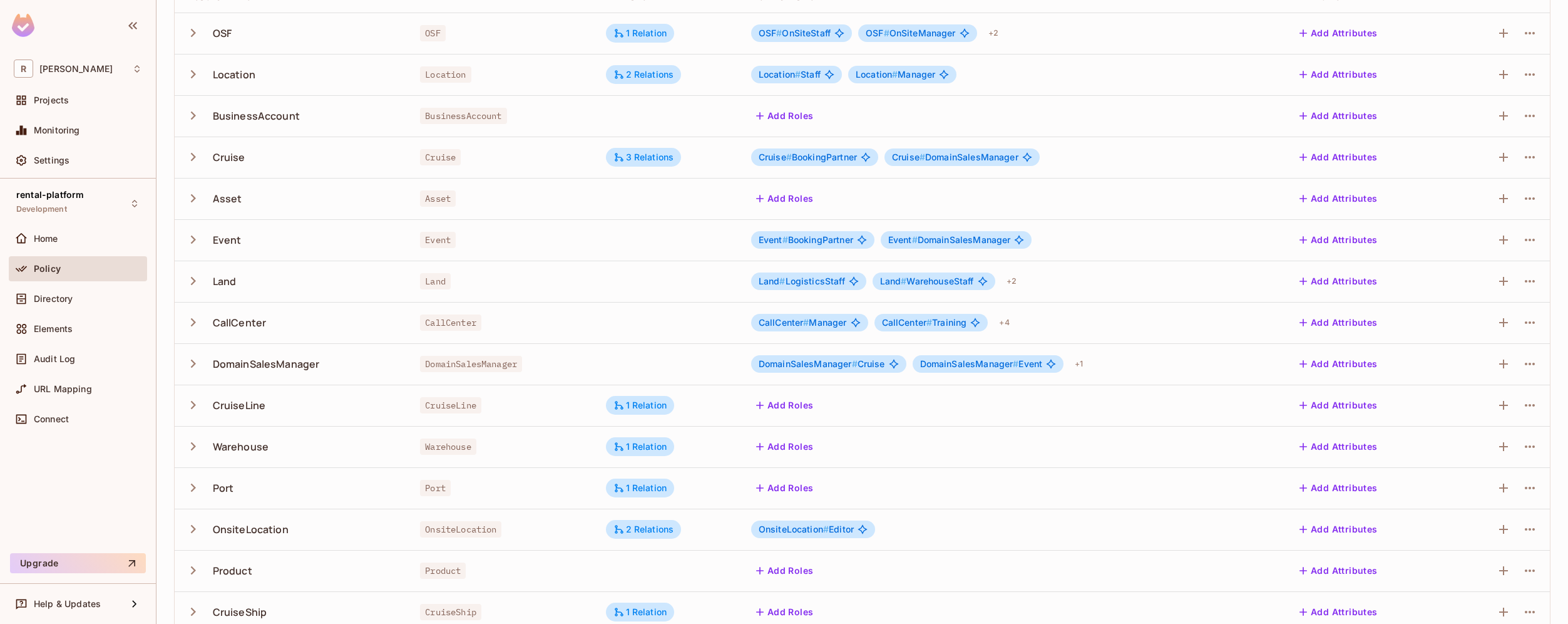
scroll to position [199, 0]
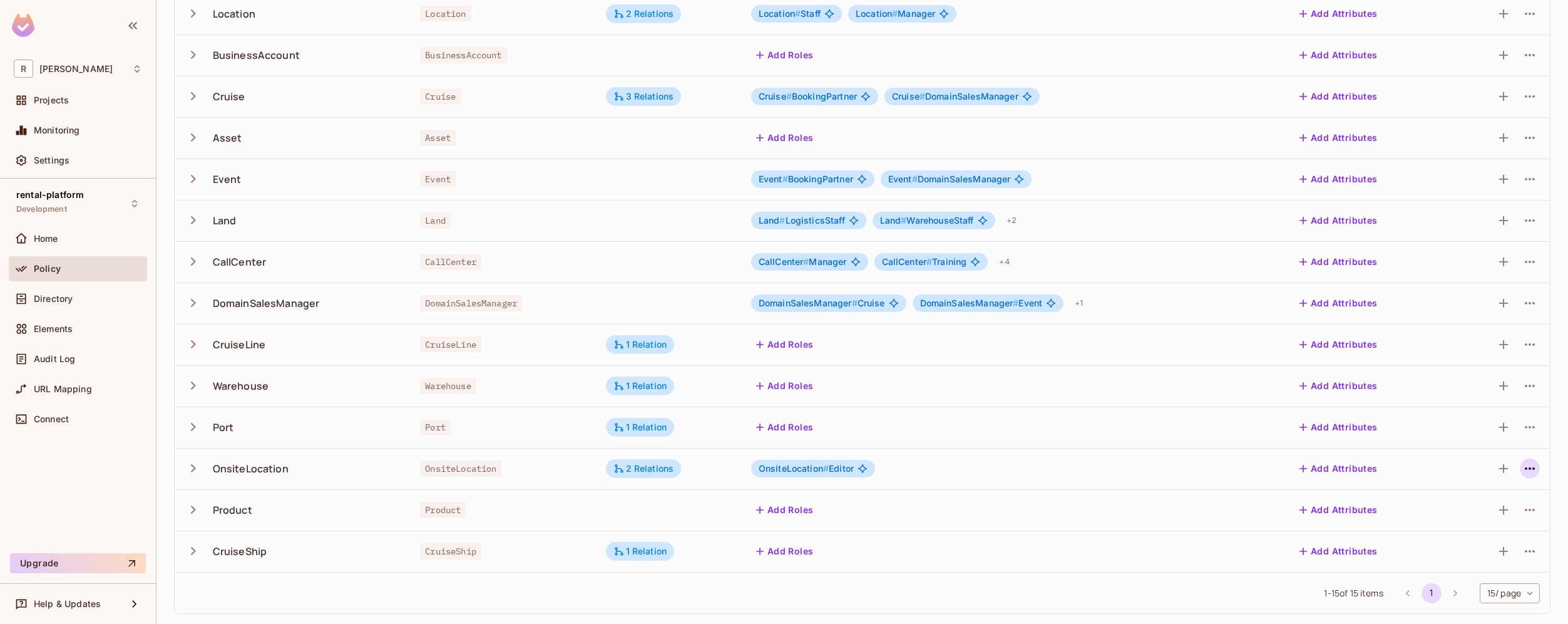
click at [1523, 472] on icon "button" at bounding box center [1530, 468] width 15 height 15
click at [1494, 516] on div "Edit Resource" at bounding box center [1466, 518] width 59 height 12
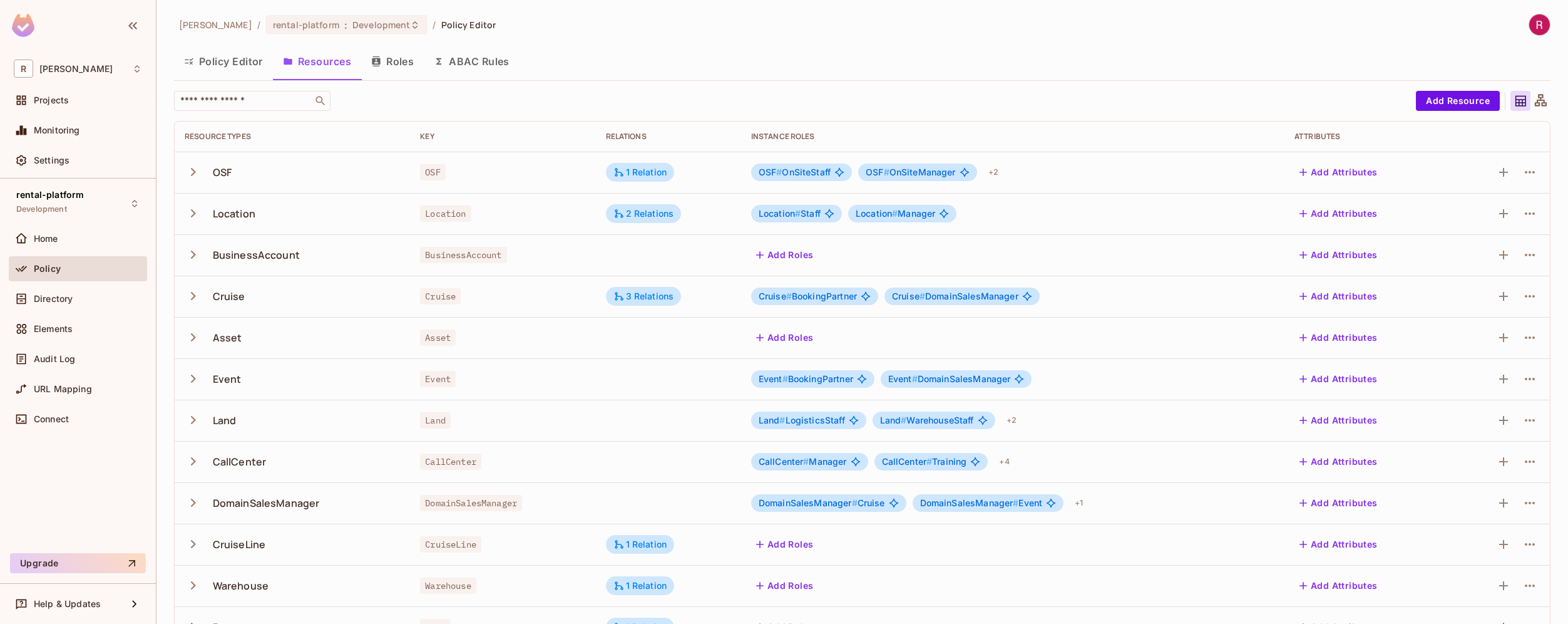
click at [389, 69] on button "Roles" at bounding box center [393, 61] width 63 height 31
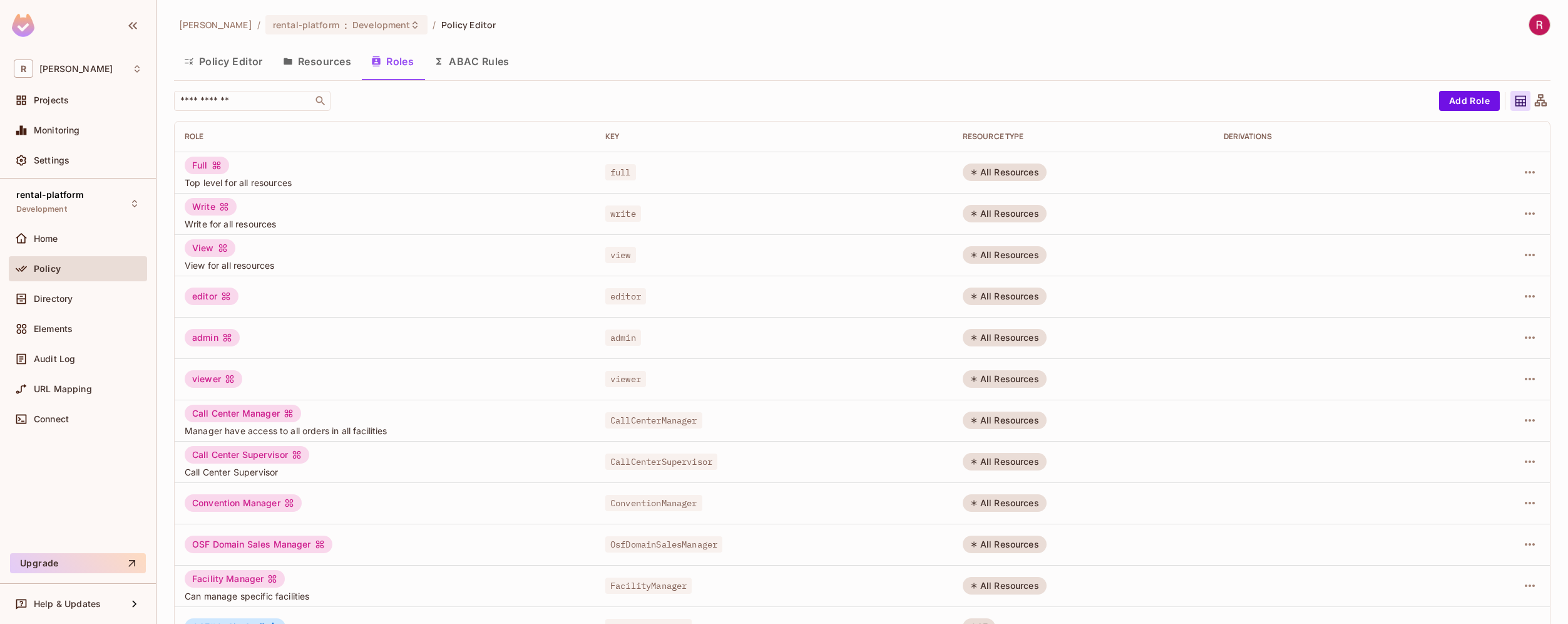
scroll to position [199, 0]
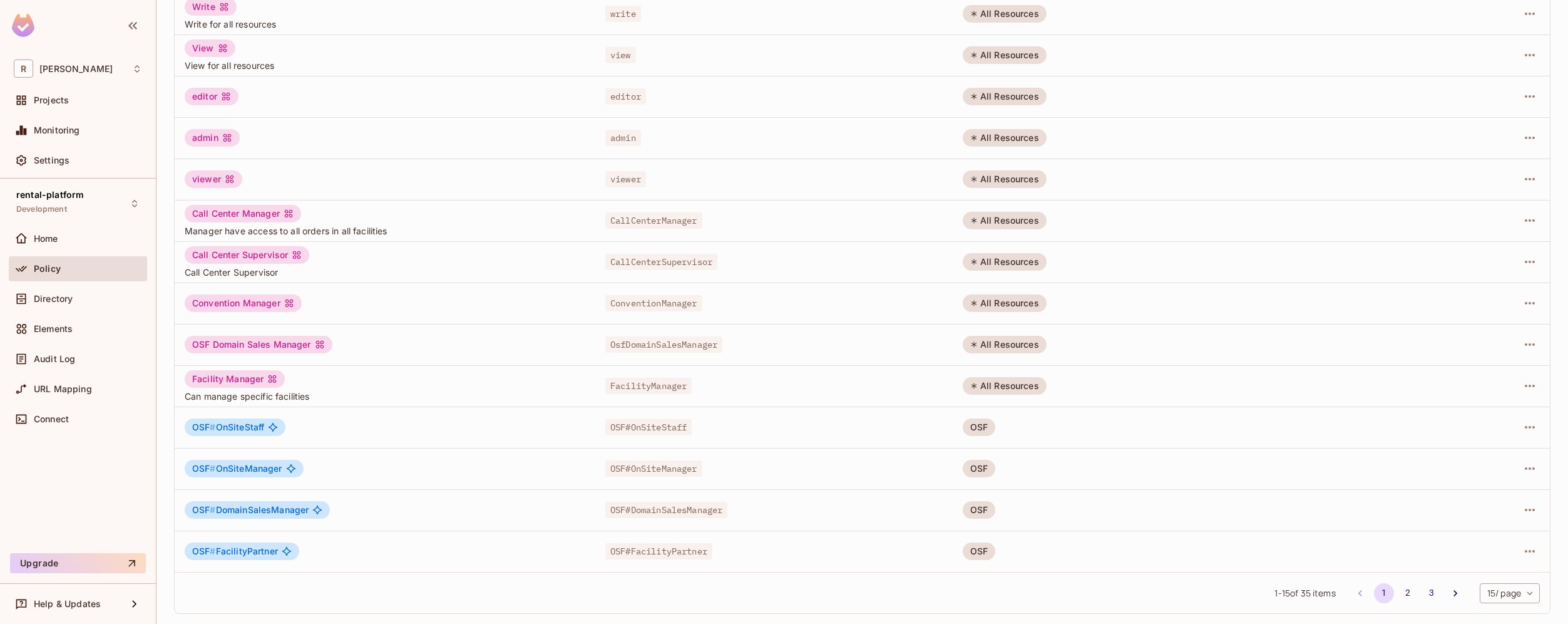
click at [1511, 601] on body "[PERSON_NAME]-poc Projects Monitoring Settings rental-platform Development Home…" at bounding box center [784, 312] width 1568 height 624
click at [1502, 596] on li "100 / page" at bounding box center [1500, 596] width 63 height 27
type input "***"
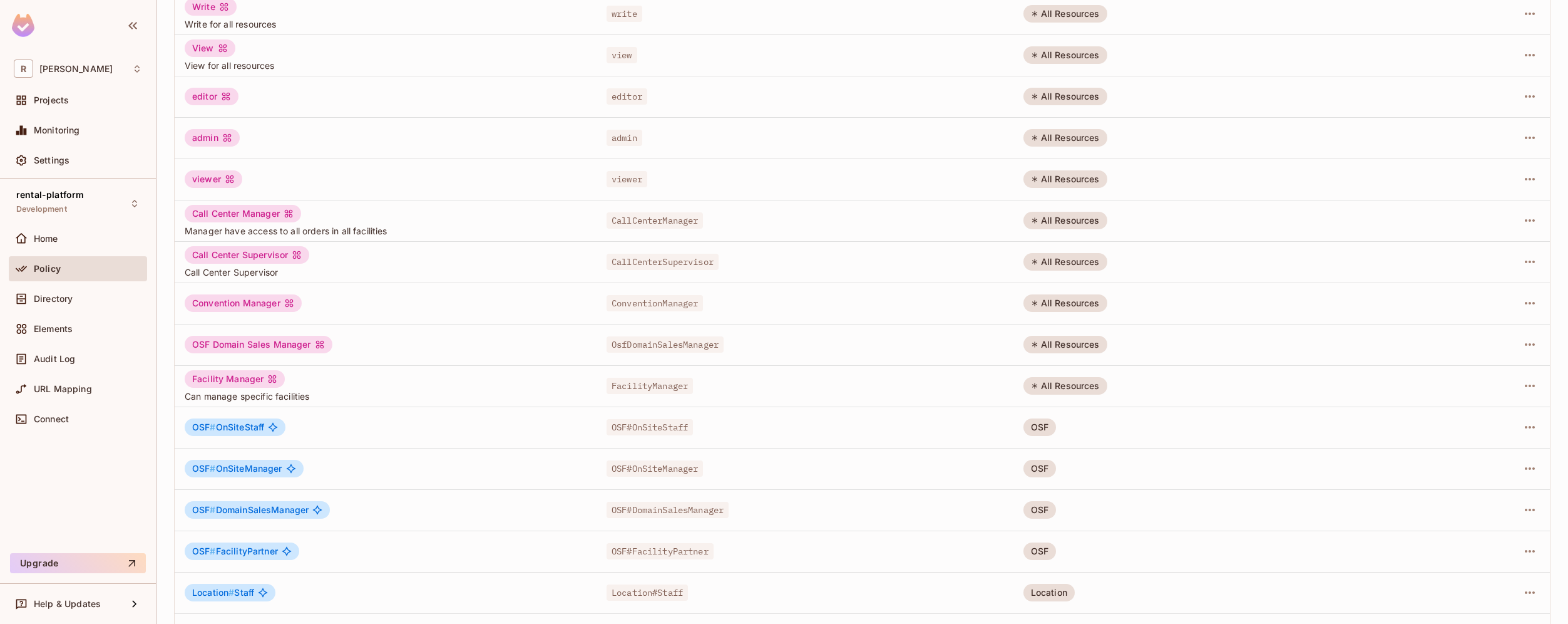
scroll to position [1027, 0]
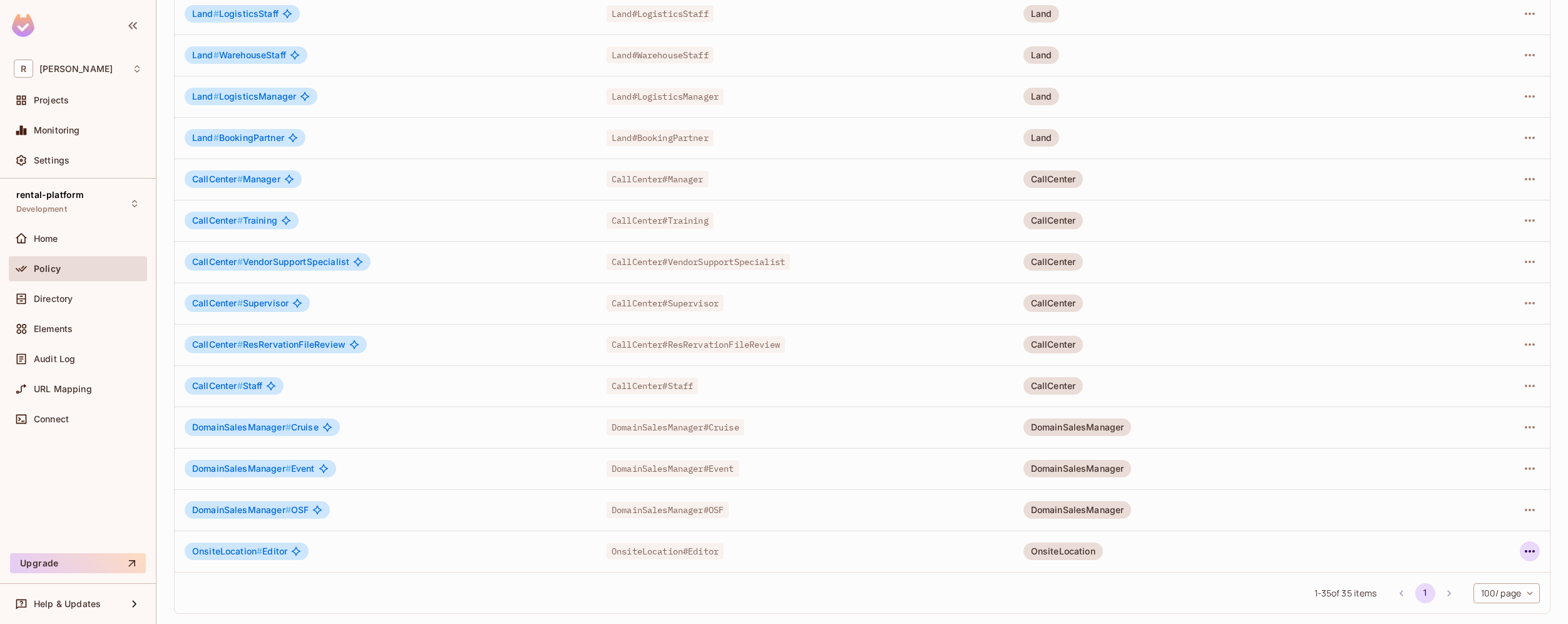
click at [1524, 550] on icon "button" at bounding box center [1530, 552] width 15 height 15
click at [1477, 542] on div "Edit Role" at bounding box center [1465, 539] width 38 height 12
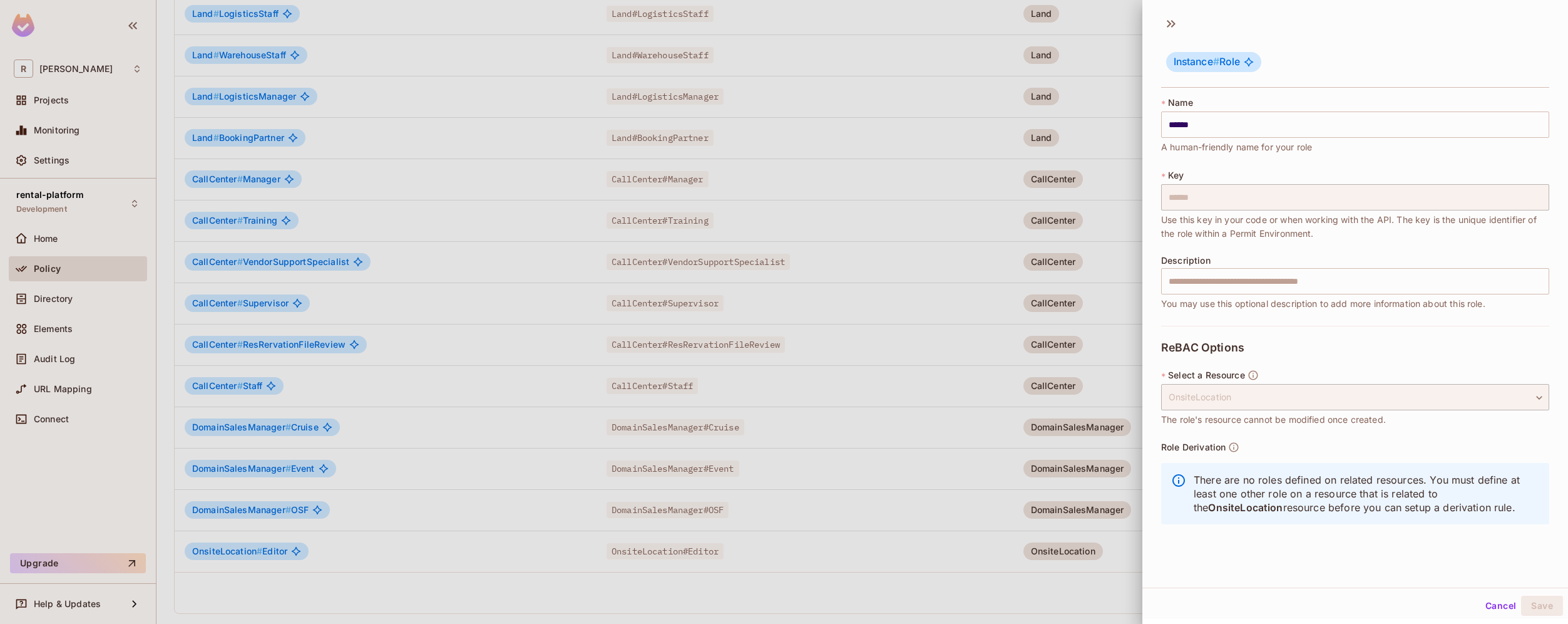
scroll to position [2, 0]
click at [738, 586] on div at bounding box center [784, 312] width 1568 height 624
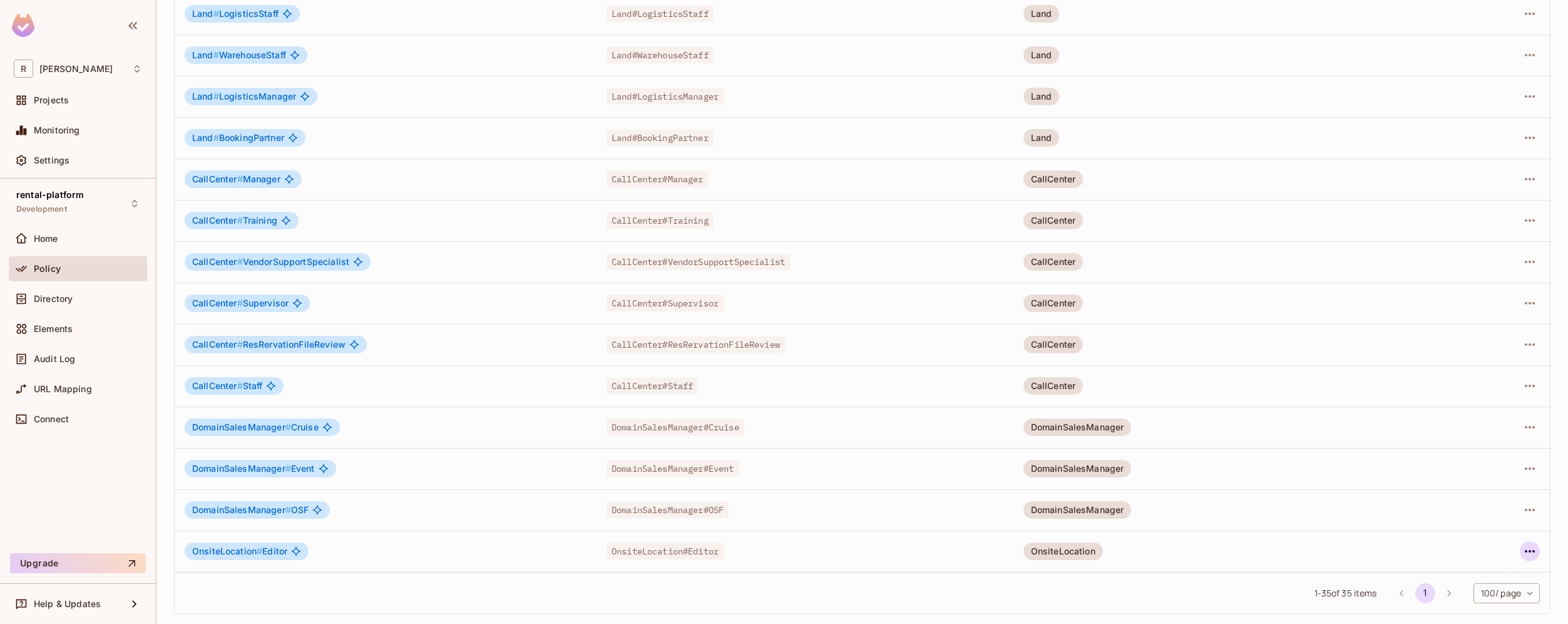
click at [1522, 549] on icon "button" at bounding box center [1530, 552] width 15 height 15
click at [1490, 548] on li "Edit Role" at bounding box center [1466, 539] width 111 height 28
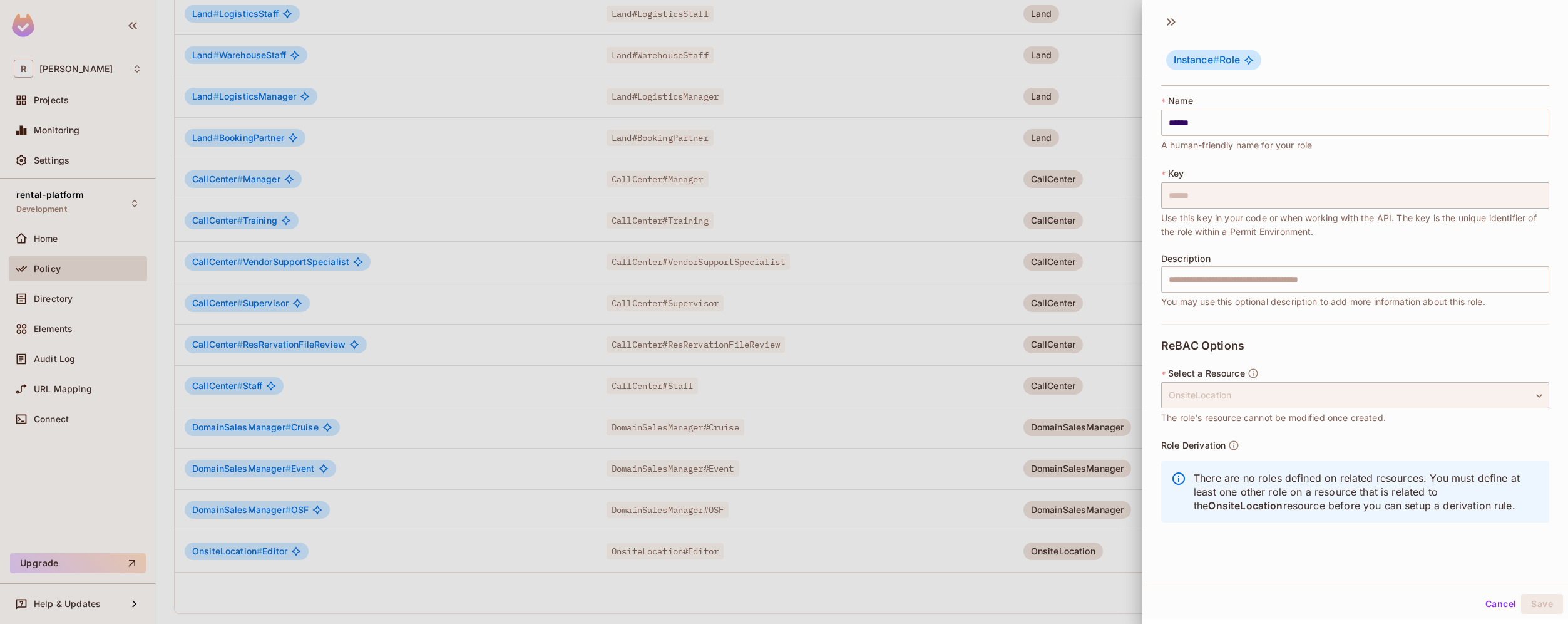
scroll to position [0, 0]
click at [1257, 505] on span "OnsiteLocation" at bounding box center [1245, 507] width 74 height 12
copy span "OnsiteLocation"
click at [649, 350] on div at bounding box center [784, 312] width 1568 height 624
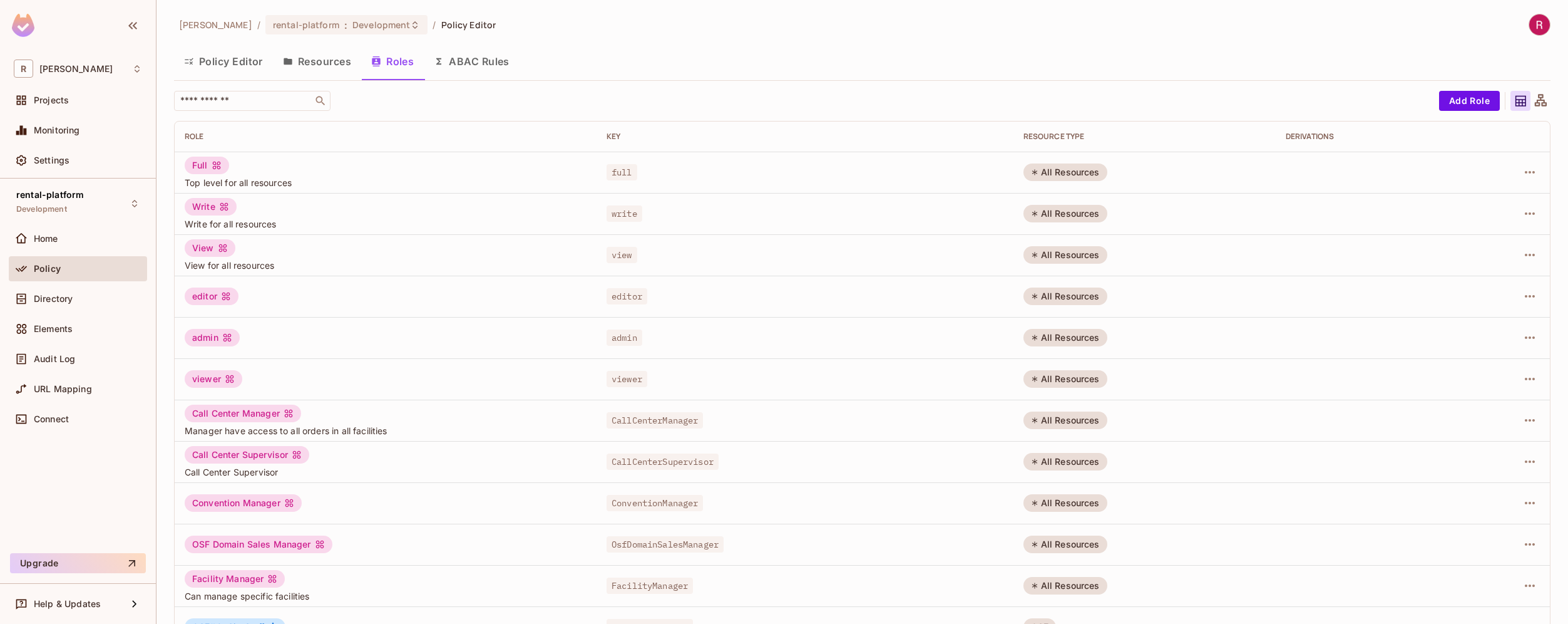
click at [404, 58] on button "Roles" at bounding box center [393, 61] width 63 height 31
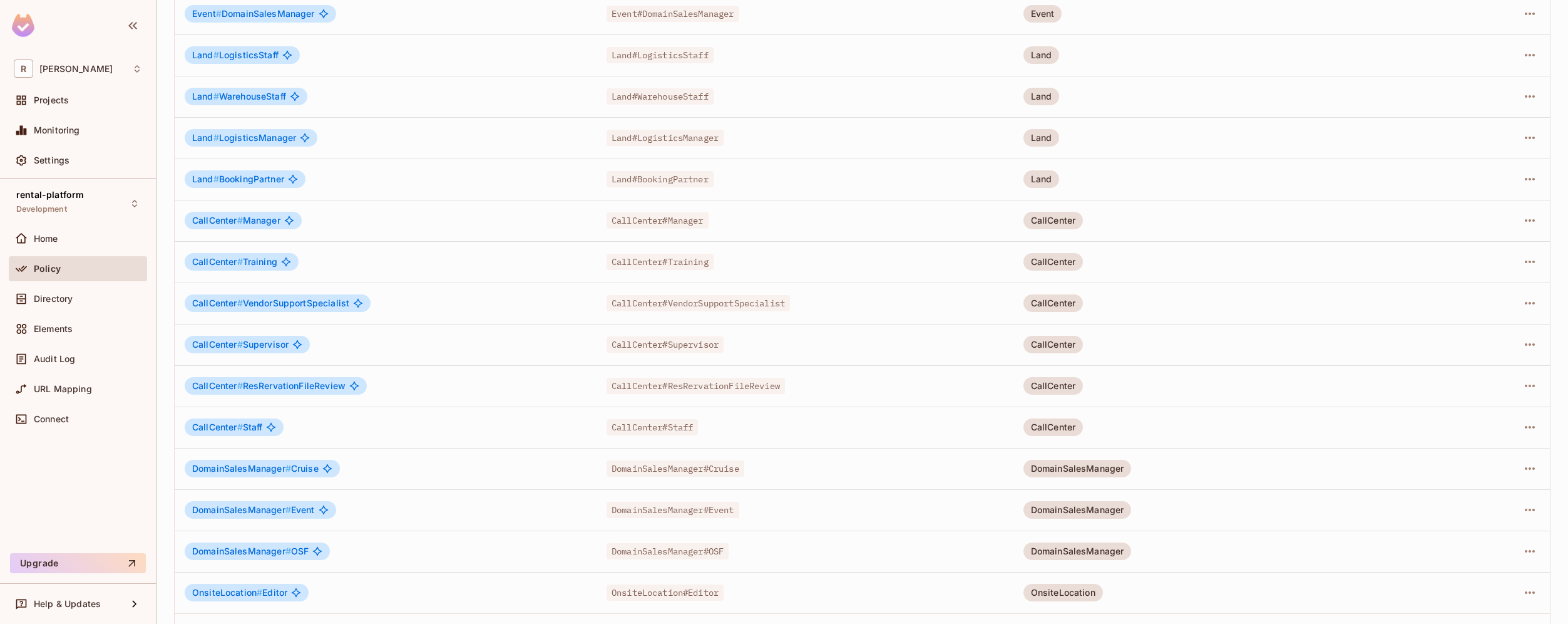
scroll to position [1027, 0]
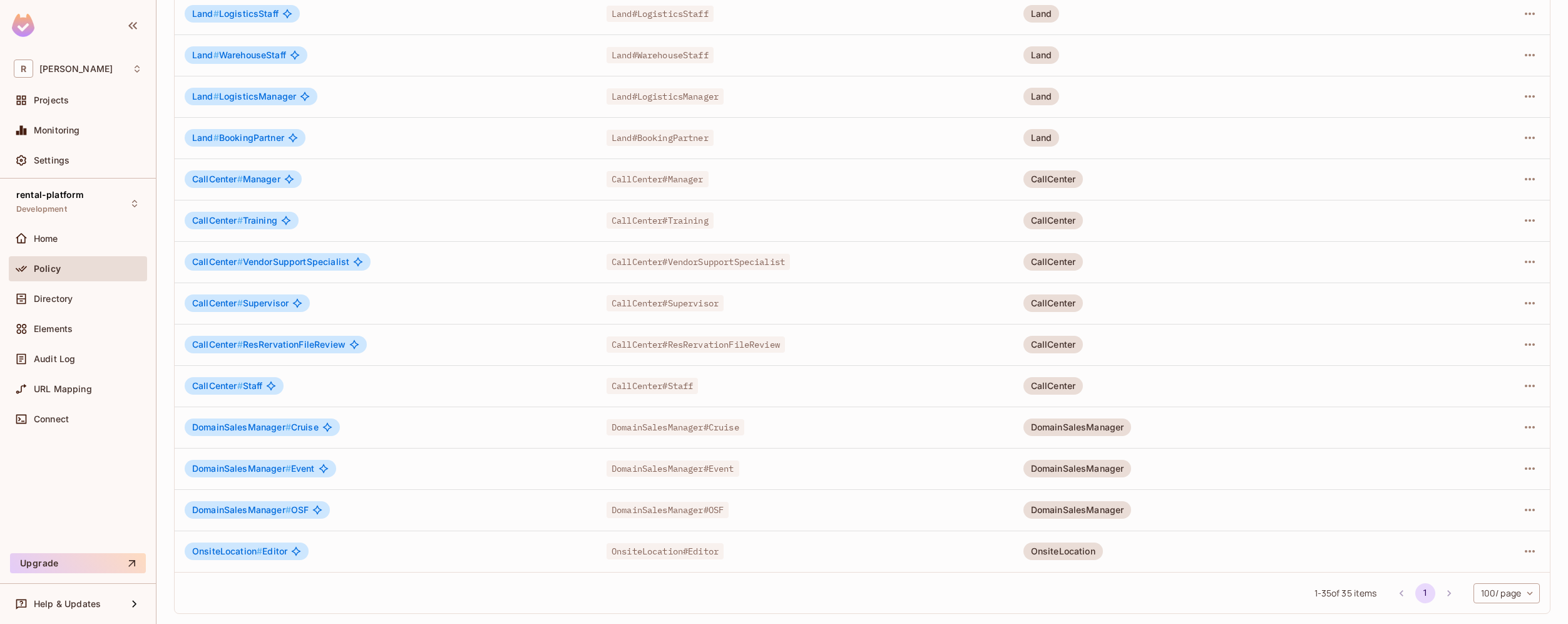
click at [275, 547] on span "OnsiteLocation # Editor" at bounding box center [239, 551] width 95 height 10
click at [1522, 546] on icon "button" at bounding box center [1530, 552] width 15 height 15
click at [1488, 567] on div "Edit Attributes" at bounding box center [1477, 567] width 62 height 12
click at [1522, 554] on icon "button" at bounding box center [1530, 552] width 15 height 15
click at [1486, 549] on span "Edit Role" at bounding box center [1465, 539] width 45 height 20
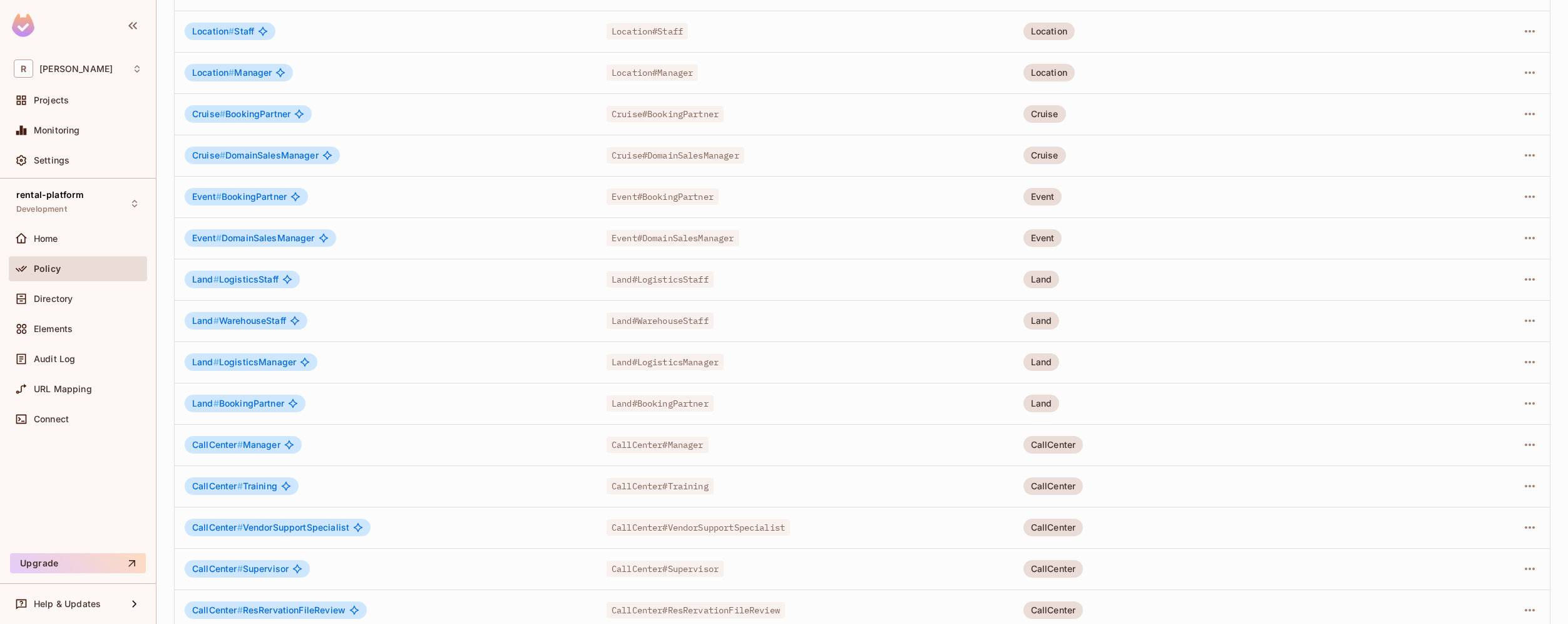
scroll to position [0, 0]
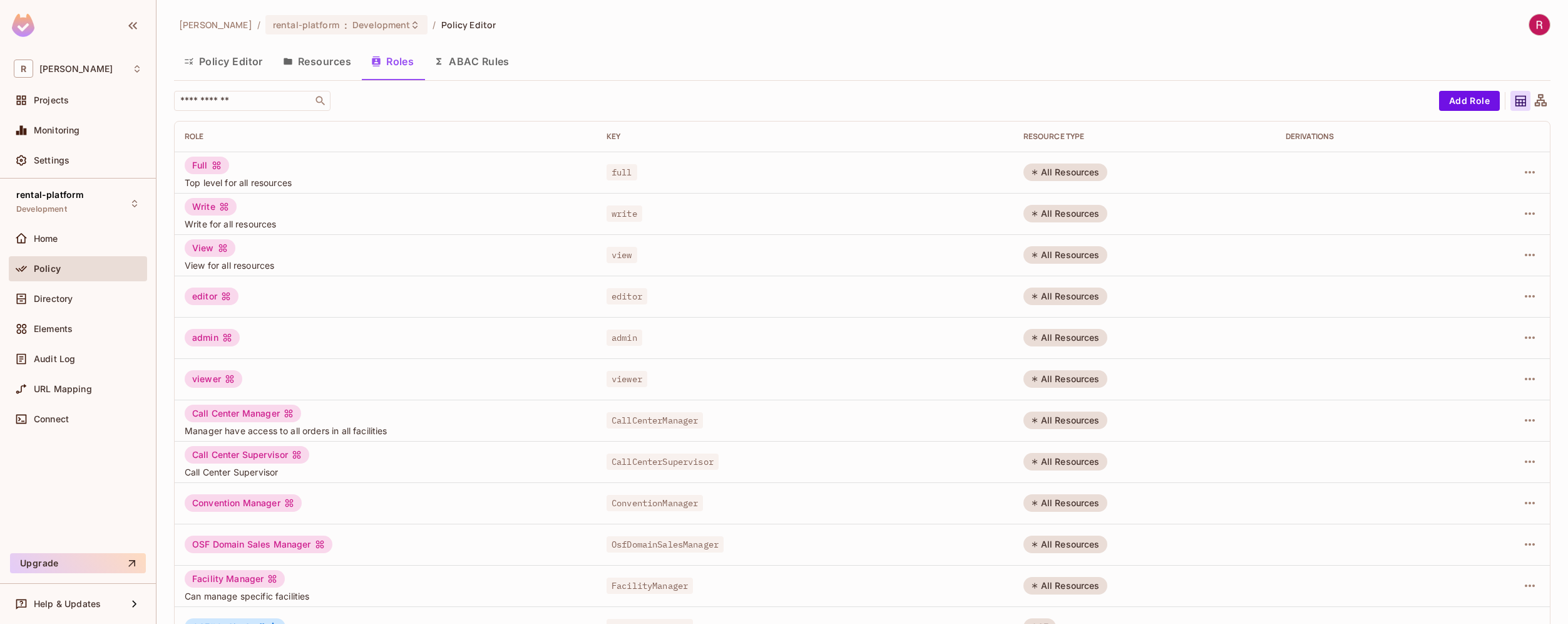
click at [338, 52] on button "Resources" at bounding box center [317, 61] width 88 height 31
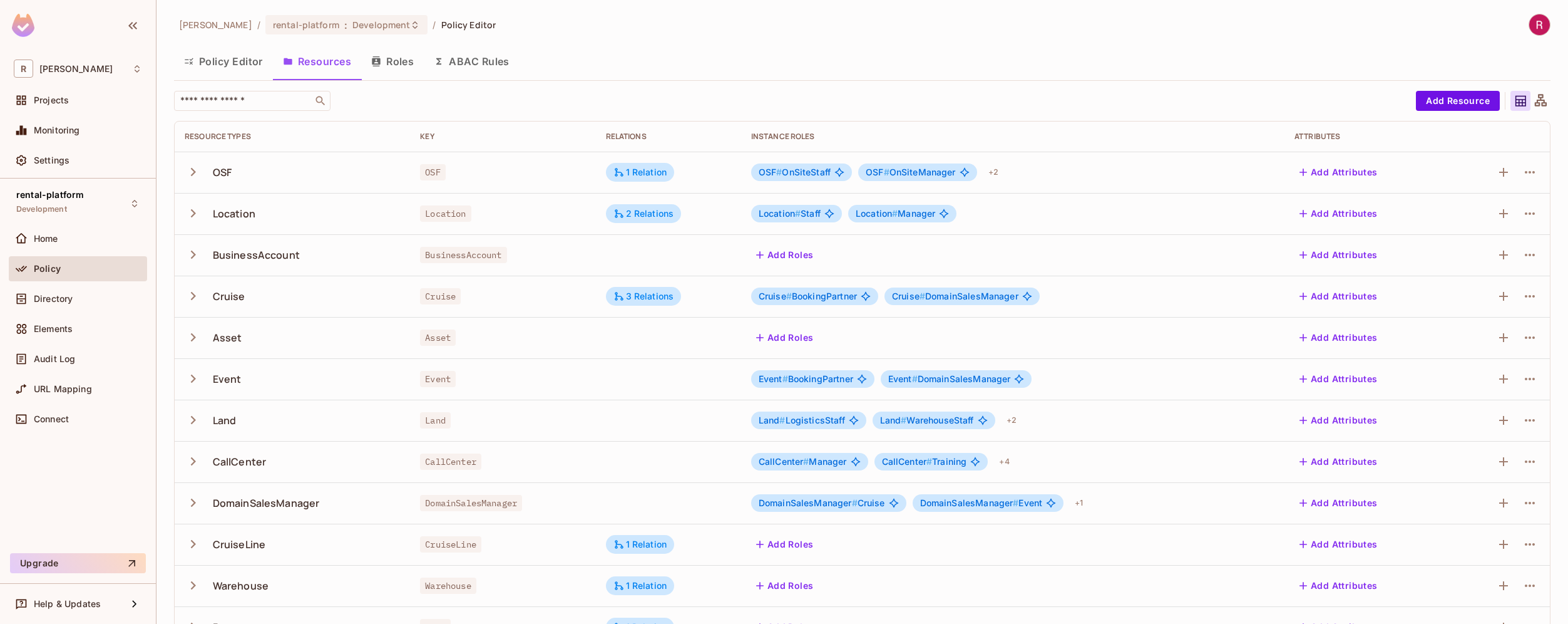
scroll to position [199, 0]
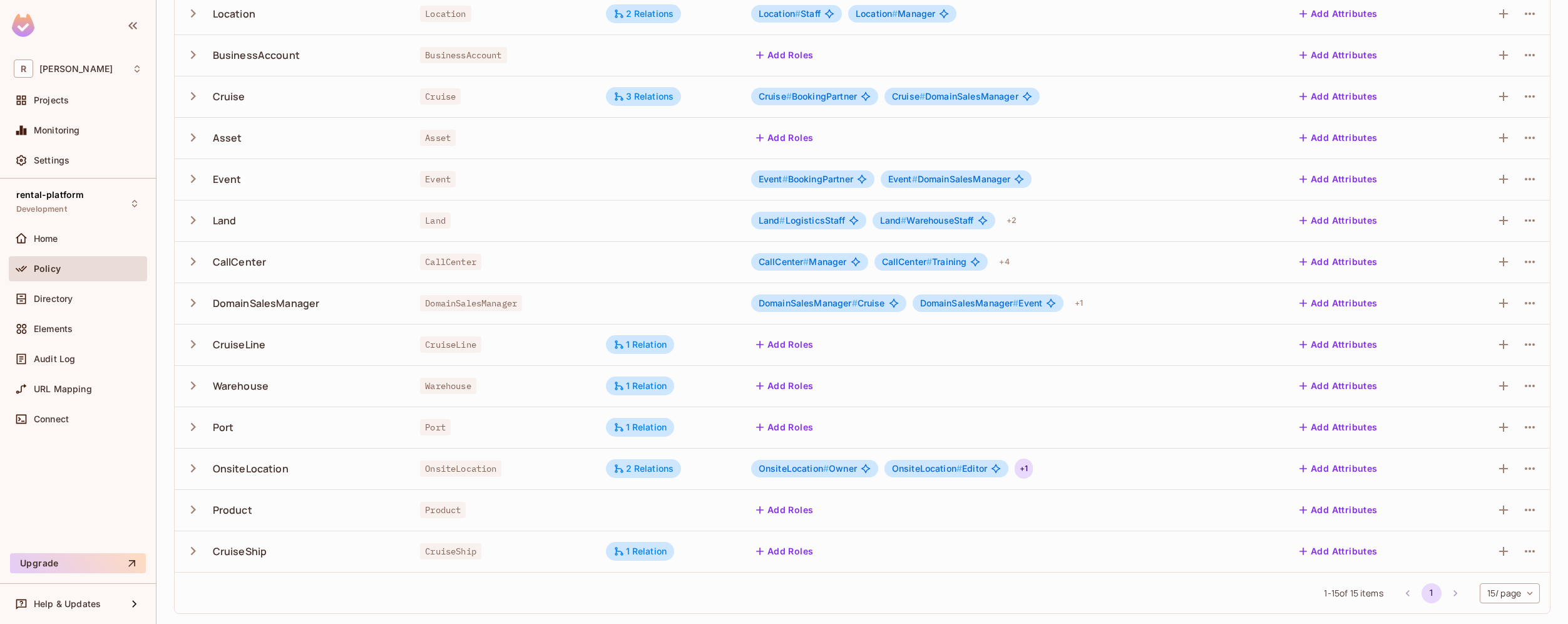
click at [1023, 468] on div "+ 1" at bounding box center [1023, 468] width 18 height 20
click at [1095, 463] on div at bounding box center [784, 312] width 1568 height 624
click at [1020, 474] on div "+ 1" at bounding box center [1023, 468] width 18 height 20
click at [1086, 466] on div at bounding box center [784, 312] width 1568 height 624
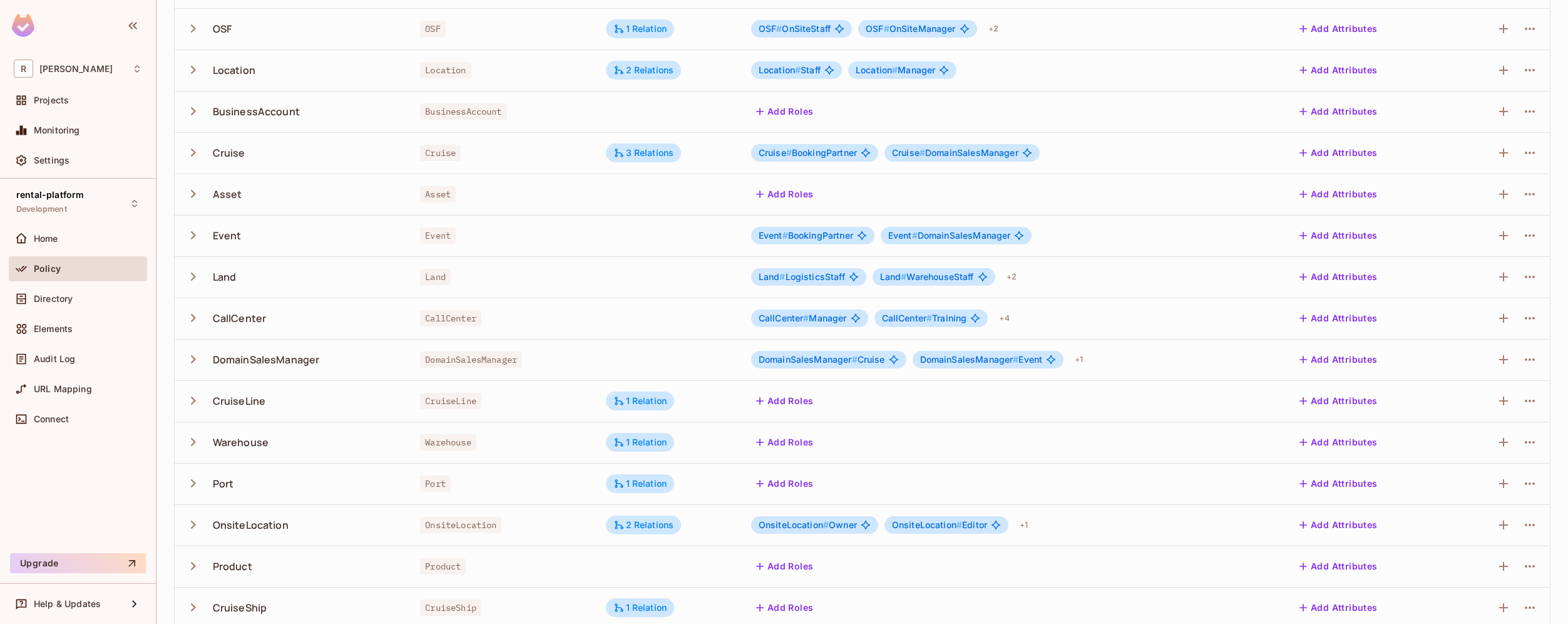
scroll to position [139, 0]
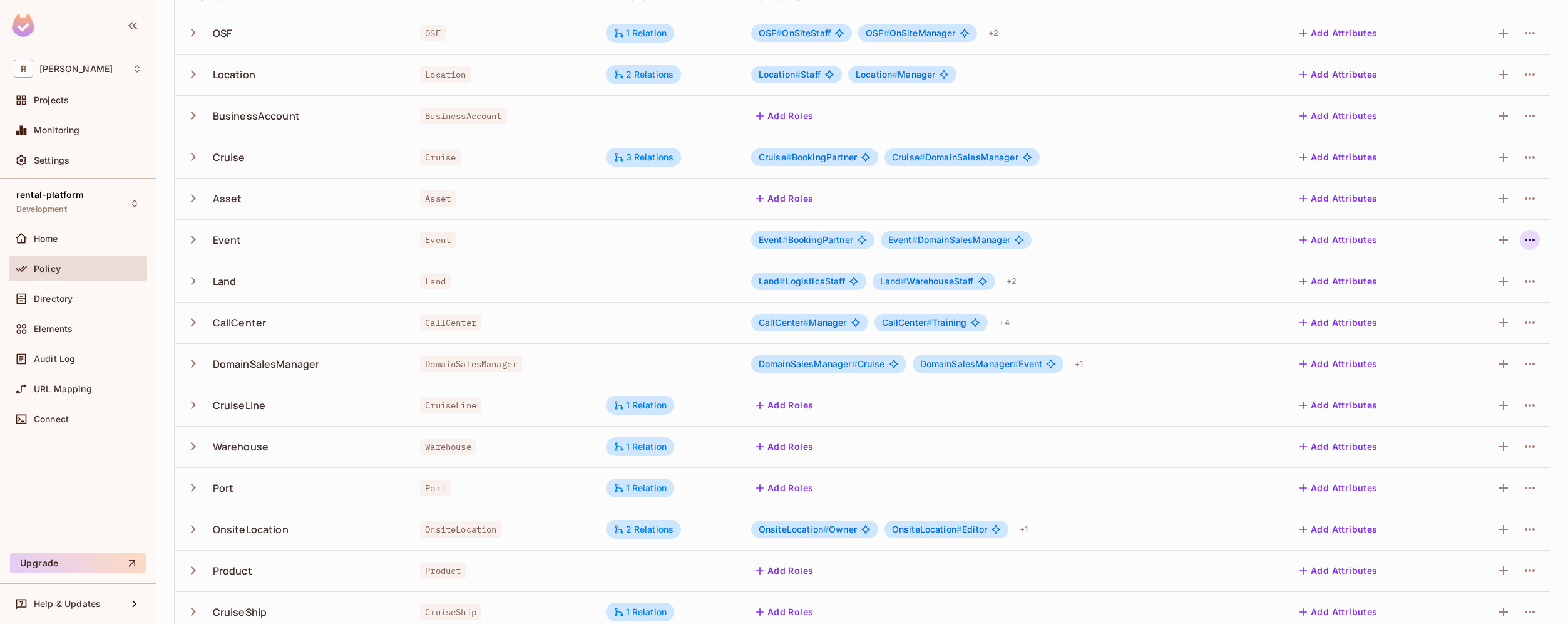
click at [1526, 242] on icon "button" at bounding box center [1530, 240] width 15 height 15
click at [1484, 282] on span "Edit Resource" at bounding box center [1466, 289] width 66 height 20
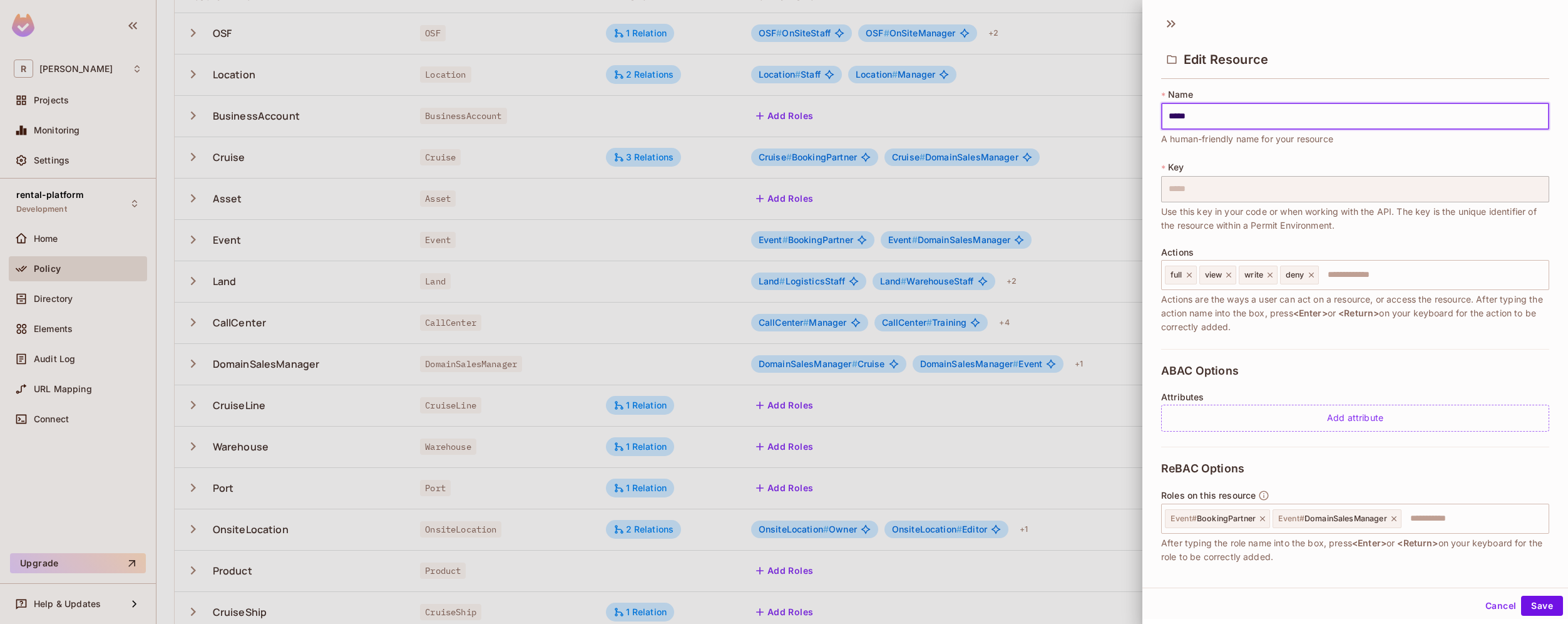
scroll to position [0, 0]
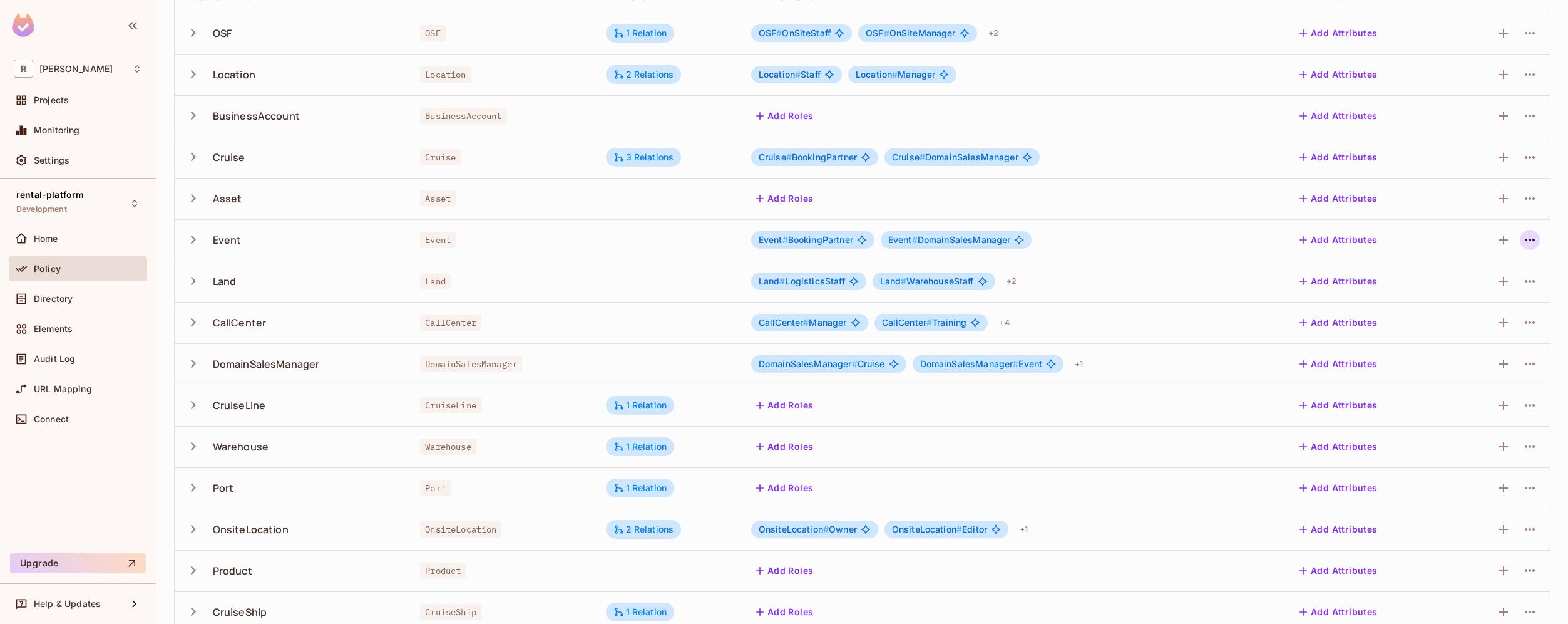
click at [1522, 240] on icon "button" at bounding box center [1530, 240] width 15 height 15
click at [1494, 293] on div "Edit Resource" at bounding box center [1466, 289] width 59 height 12
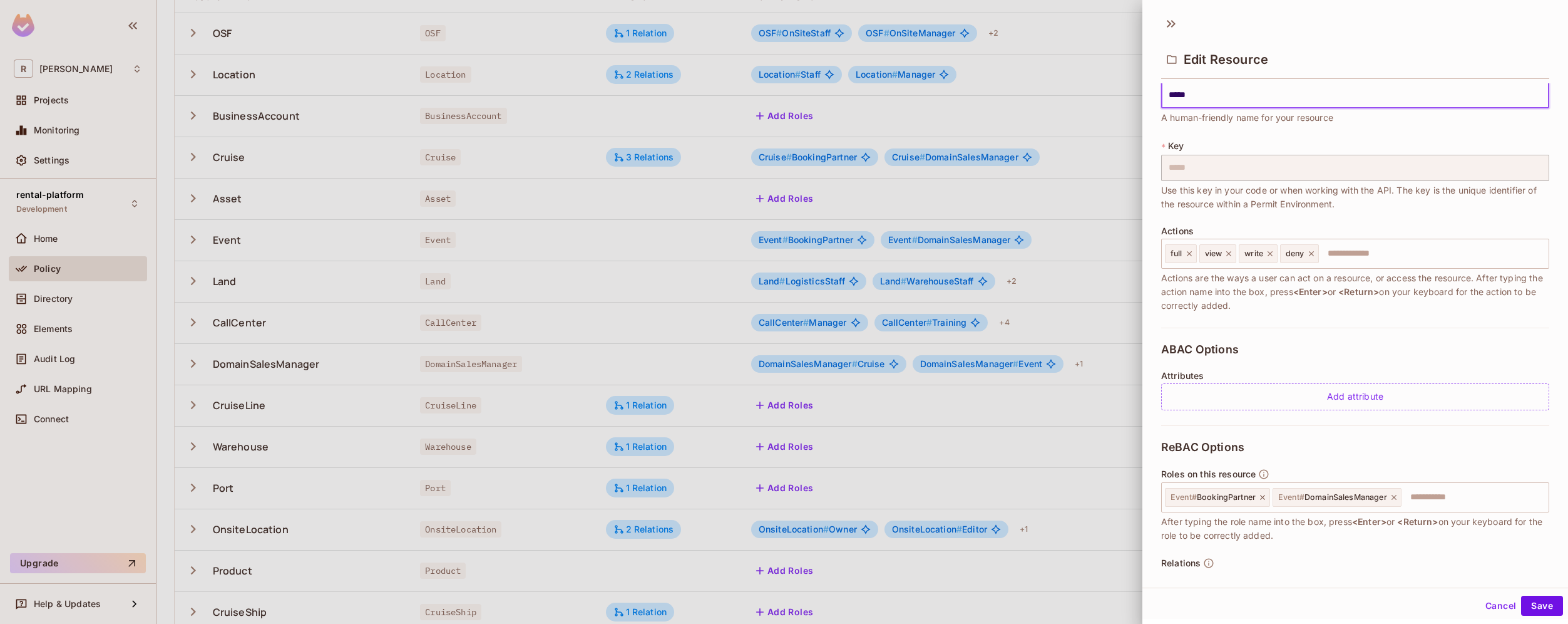
scroll to position [66, 0]
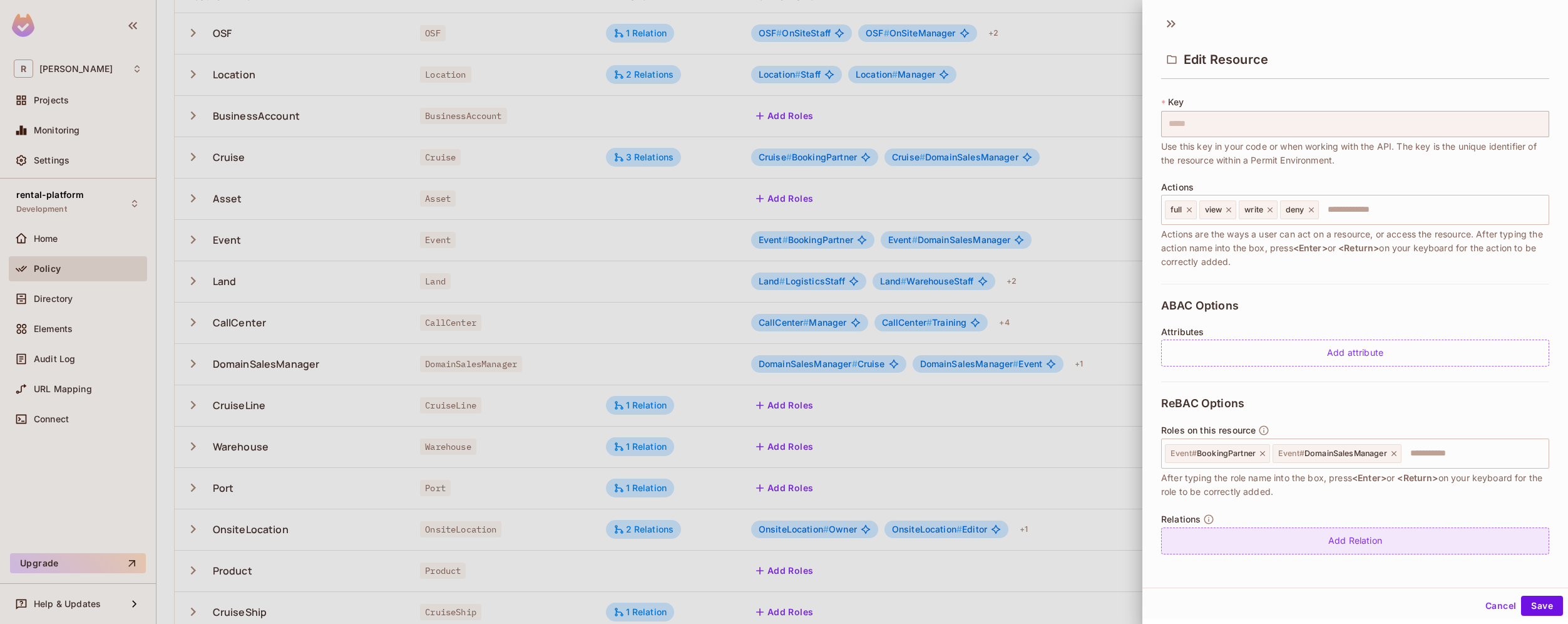
click at [1374, 537] on div "Add Relation" at bounding box center [1355, 540] width 388 height 27
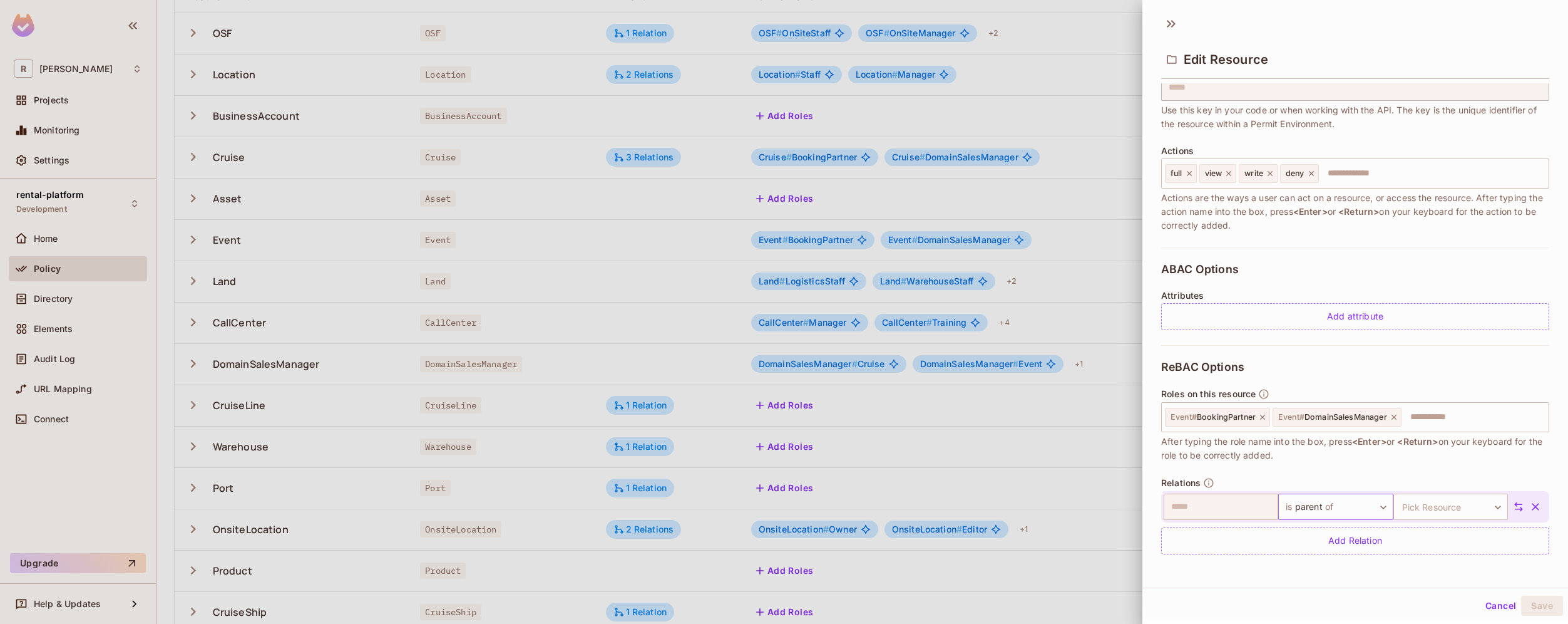
click at [1368, 507] on body "R roy-poc Projects Monitoring Settings rental-platform Development Home Policy …" at bounding box center [784, 312] width 1568 height 624
click at [1353, 560] on li "is managed of" at bounding box center [1323, 564] width 115 height 23
click at [1451, 515] on body "R roy-poc Projects Monitoring Settings rental-platform Development Home Policy …" at bounding box center [784, 312] width 1568 height 624
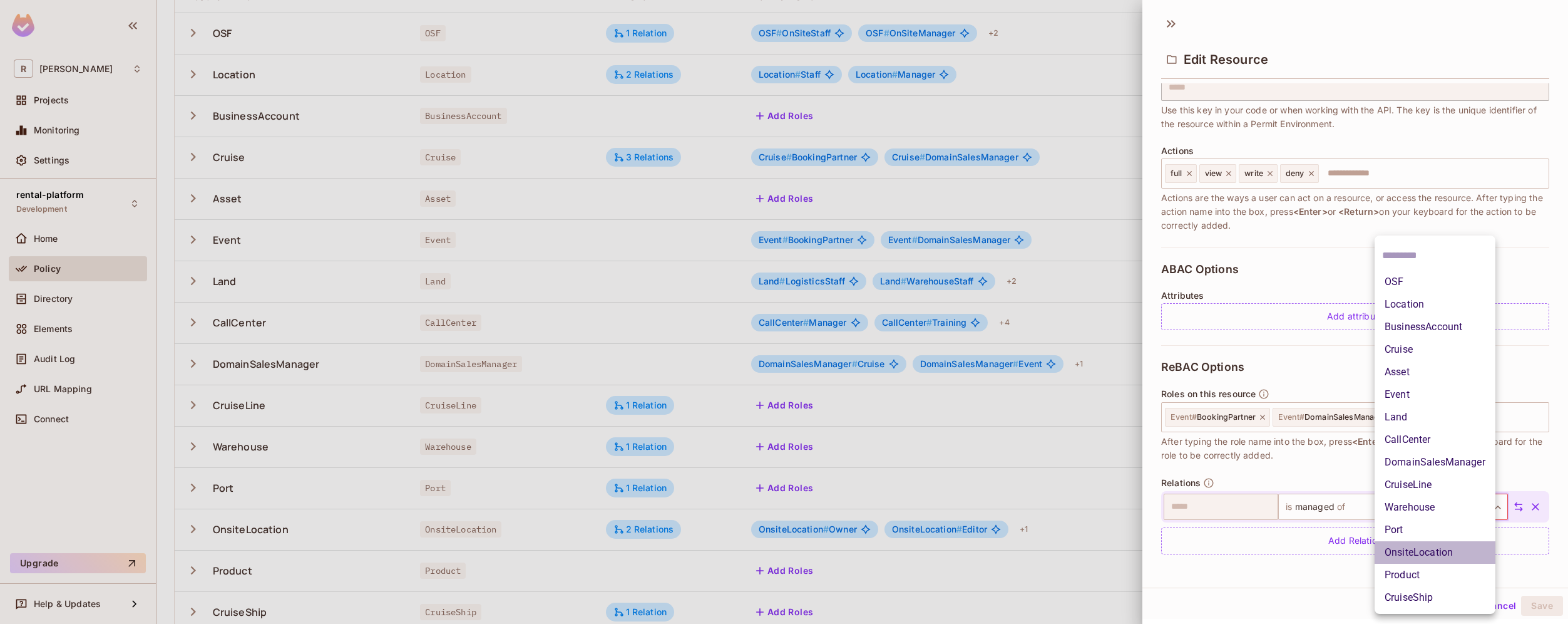
click at [1419, 551] on li "OnsiteLocation" at bounding box center [1434, 553] width 121 height 23
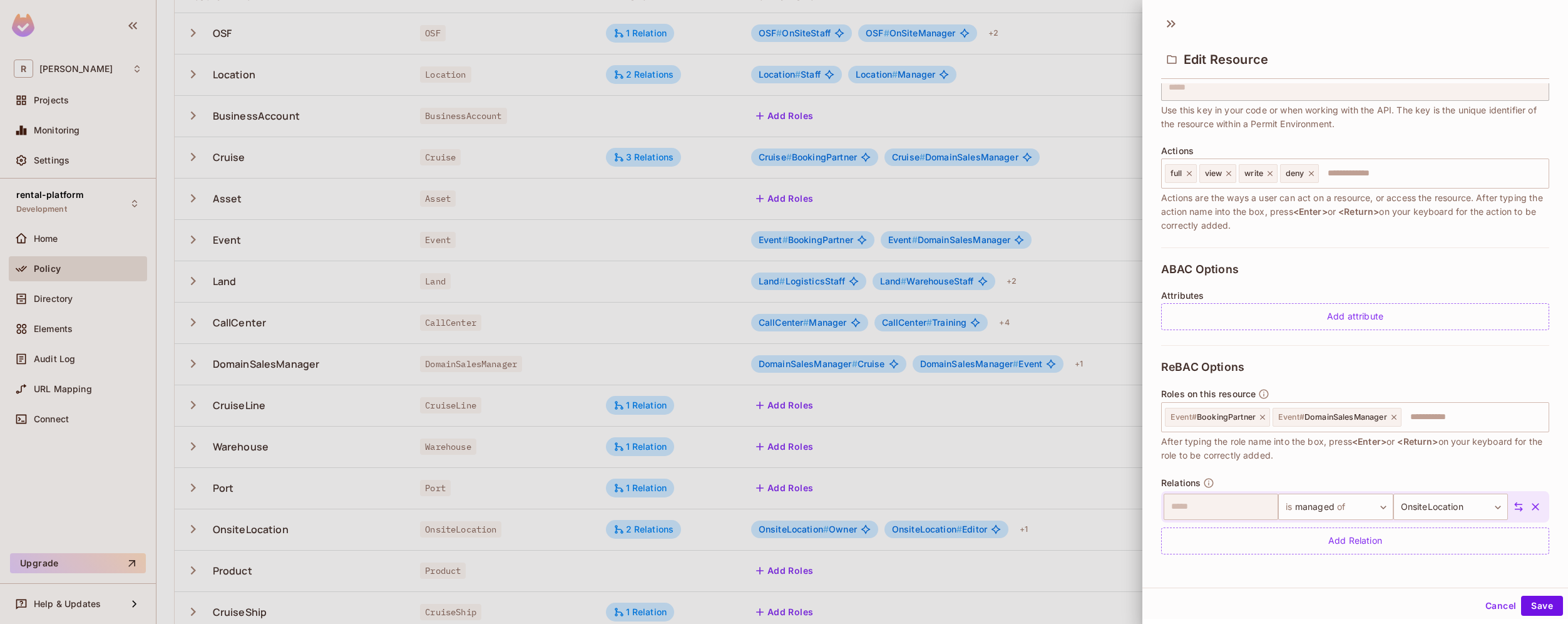
scroll to position [2, 0]
click at [1531, 608] on button "Save" at bounding box center [1542, 603] width 42 height 20
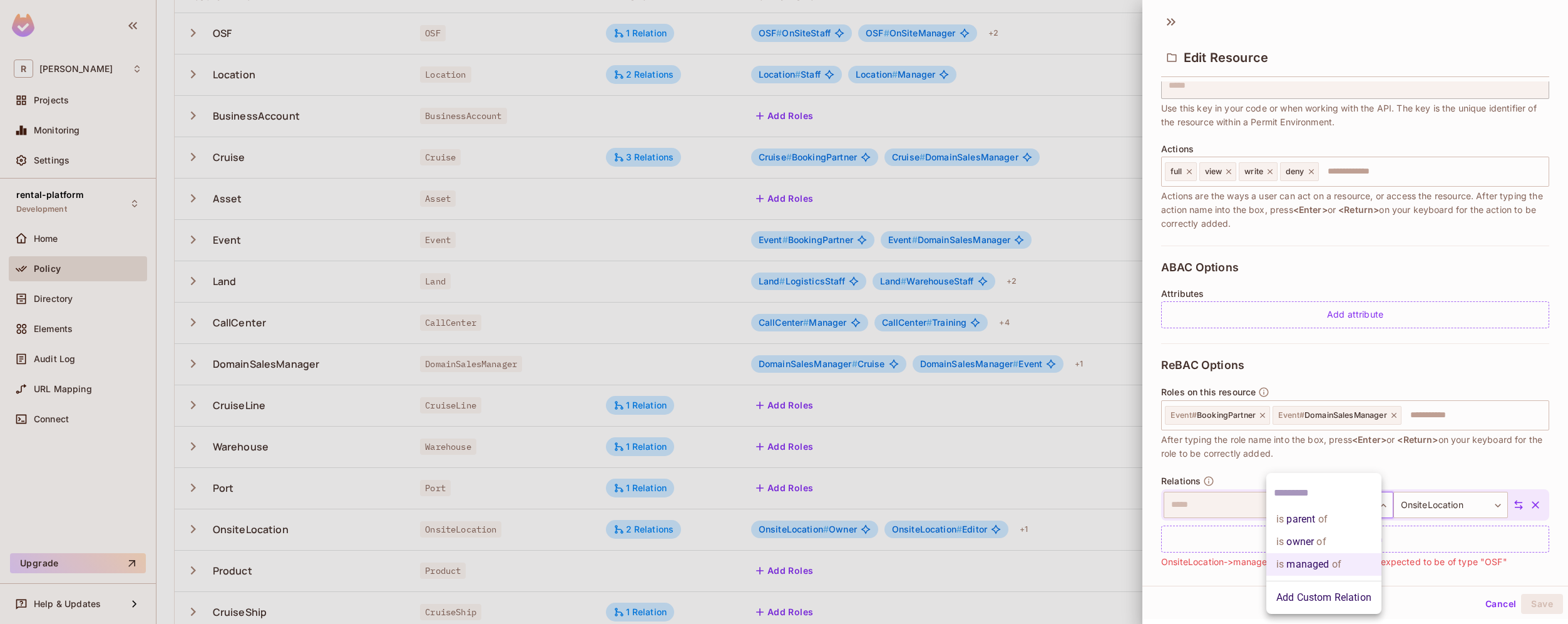
click at [1353, 505] on body "R roy-poc Projects Monitoring Settings rental-platform Development Home Policy …" at bounding box center [784, 312] width 1568 height 624
click at [1227, 582] on div at bounding box center [784, 312] width 1568 height 624
click at [1346, 509] on body "R roy-poc Projects Monitoring Settings rental-platform Development Home Policy …" at bounding box center [784, 312] width 1568 height 624
click at [1338, 543] on li "is owner of" at bounding box center [1323, 542] width 115 height 23
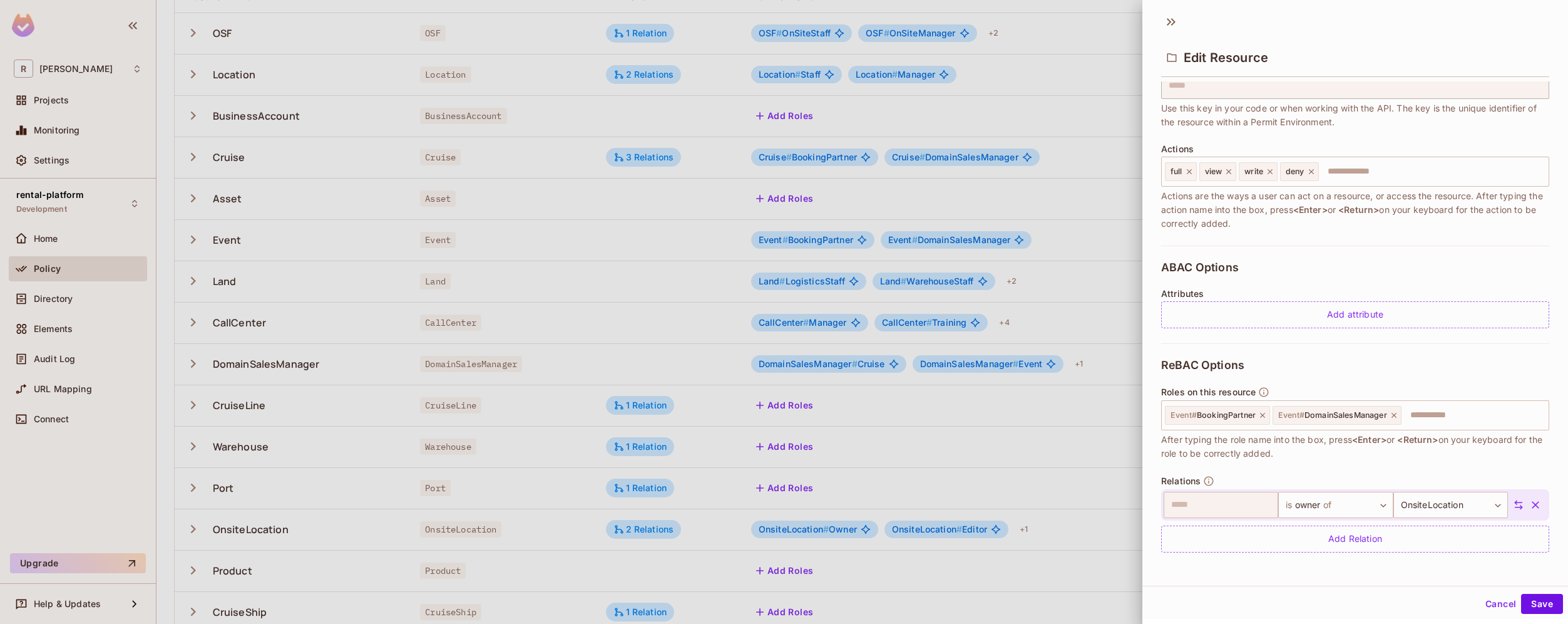
click at [1253, 464] on div "**********" at bounding box center [1355, 455] width 388 height 224
click at [872, 458] on div at bounding box center [784, 312] width 1568 height 624
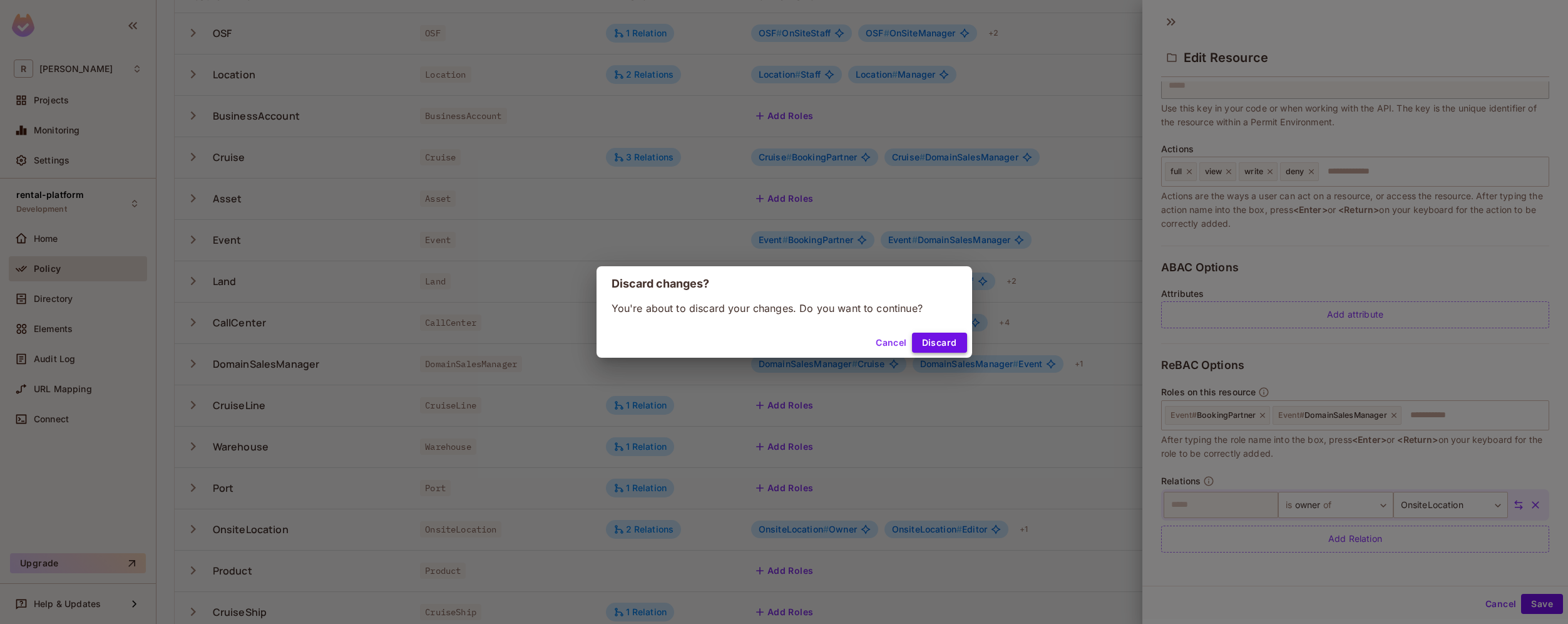
click at [933, 347] on button "Discard" at bounding box center [940, 342] width 55 height 20
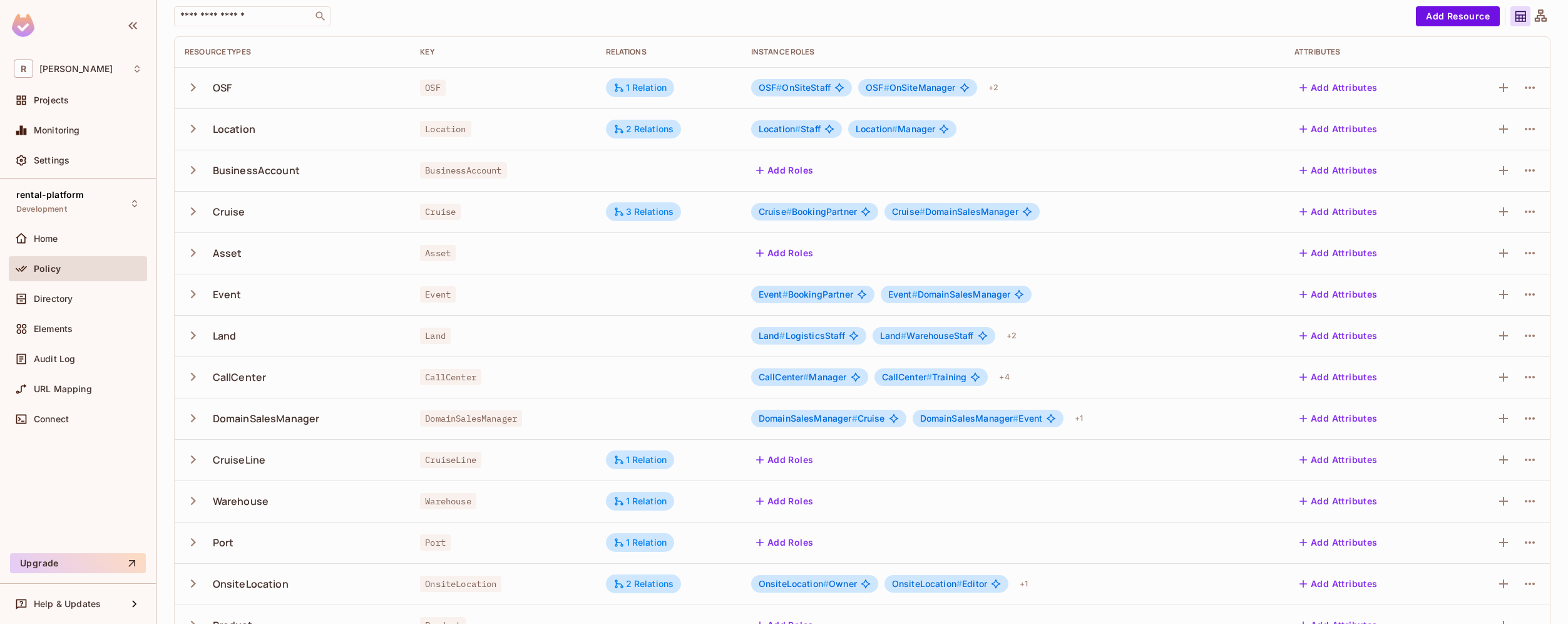
scroll to position [199, 0]
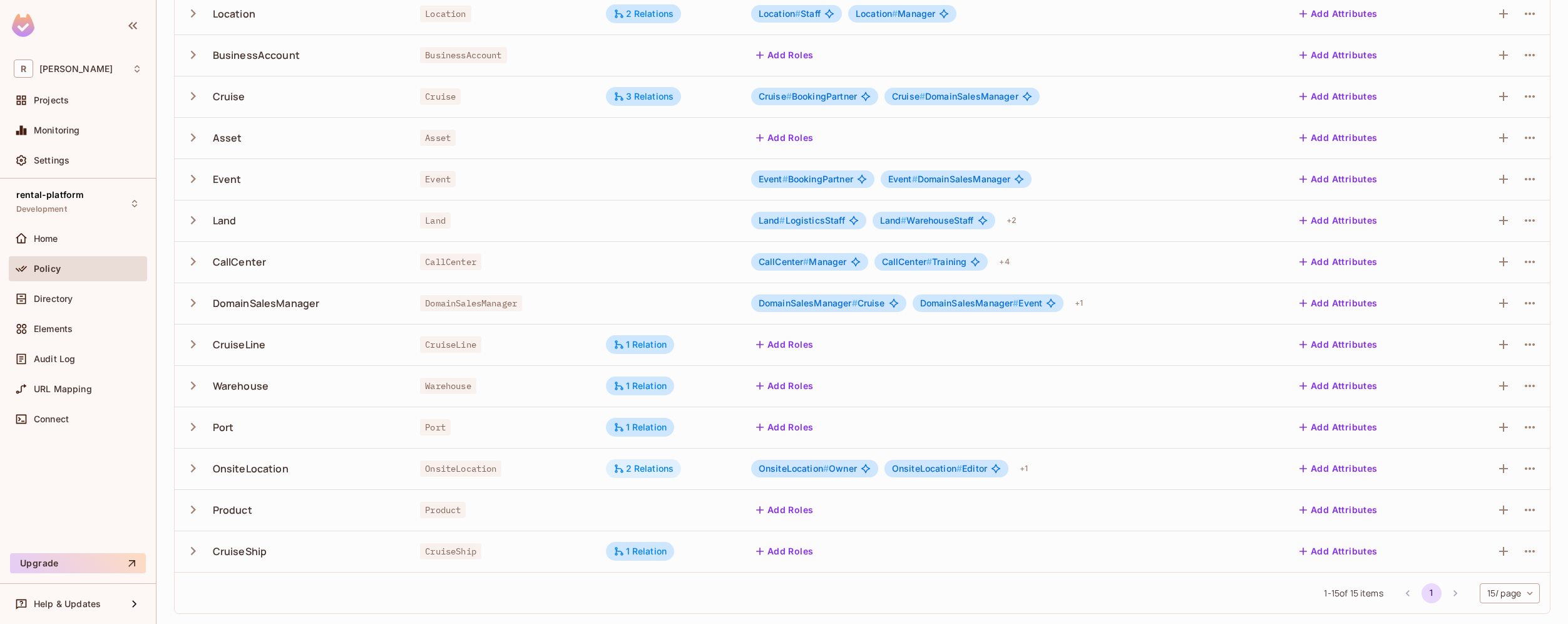
click at [668, 466] on div "2 Relations" at bounding box center [644, 468] width 61 height 11
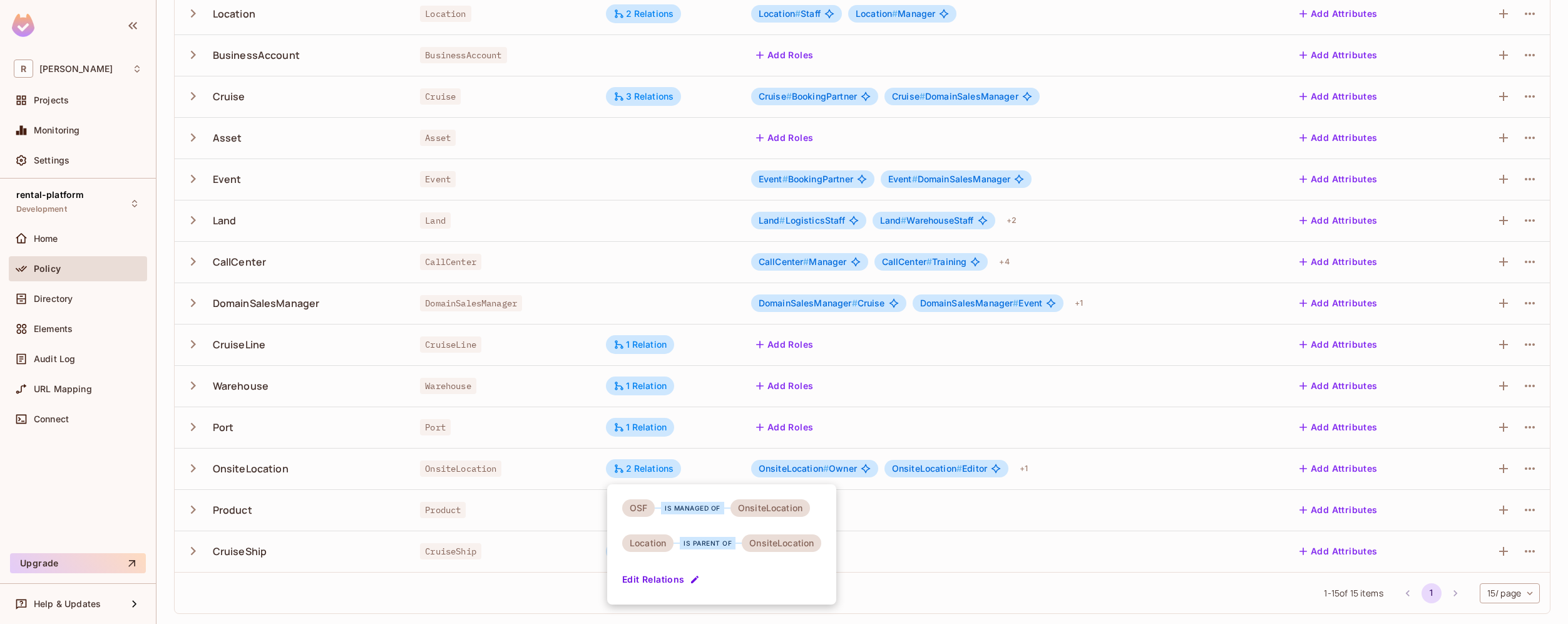
click at [872, 528] on div at bounding box center [784, 312] width 1568 height 624
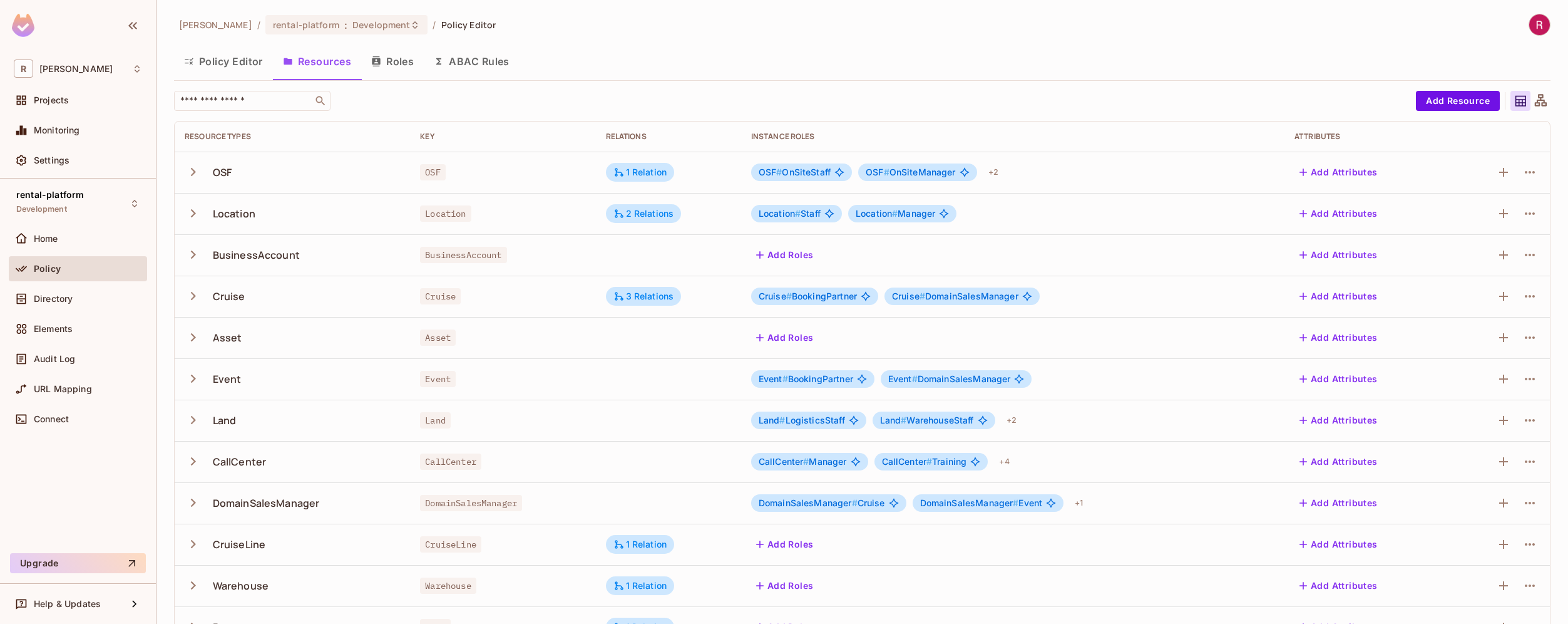
click at [1535, 100] on icon at bounding box center [1540, 100] width 12 height 12
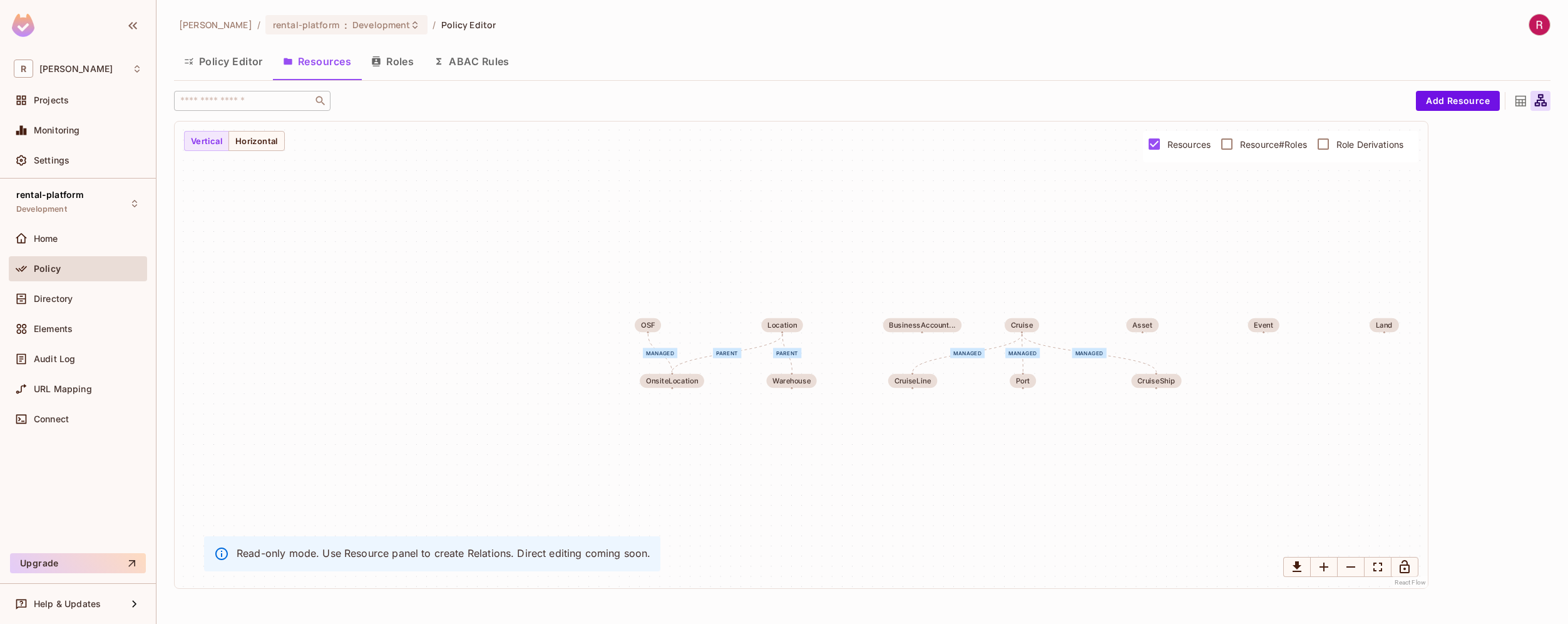
drag, startPoint x: 433, startPoint y: 444, endPoint x: 845, endPoint y: 439, distance: 412.0
click at [845, 439] on div "managed parent parent managed managed managed OSF Location BusinessAccount... C…" at bounding box center [801, 354] width 1253 height 466
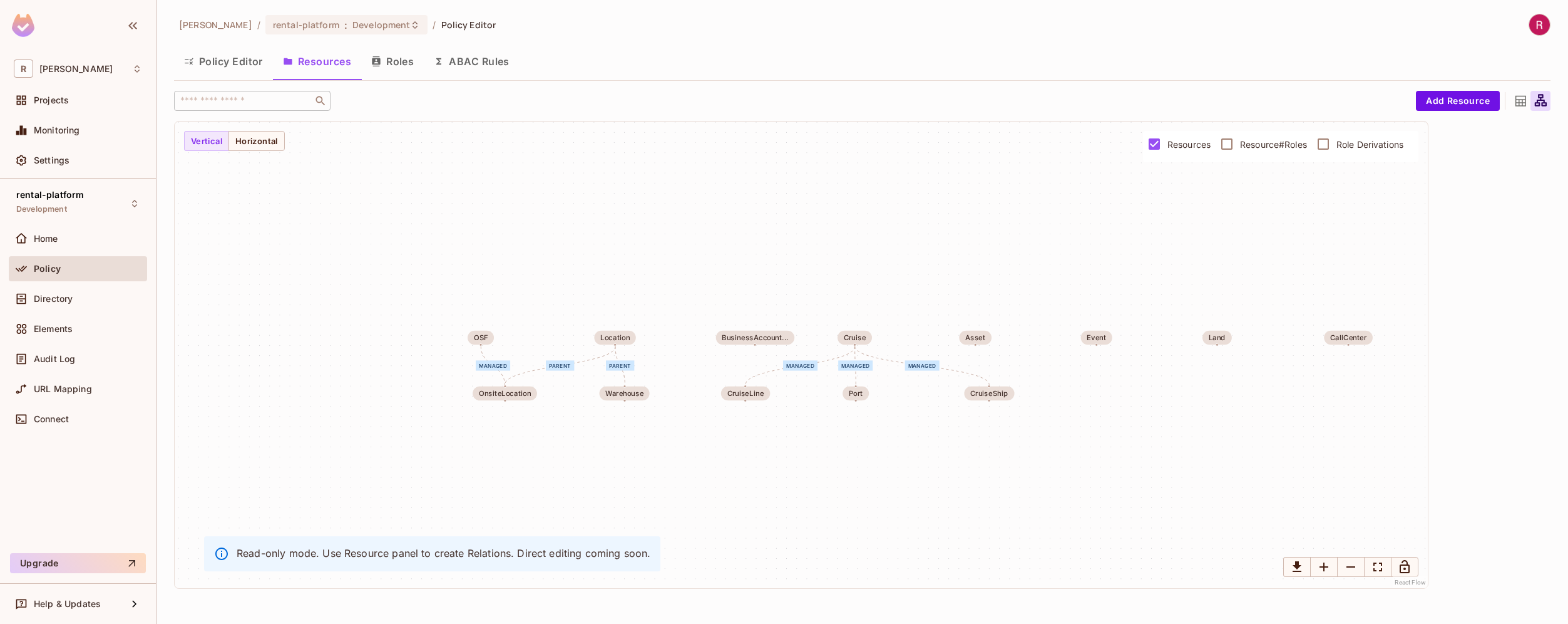
drag, startPoint x: 845, startPoint y: 439, endPoint x: 668, endPoint y: 456, distance: 177.8
click at [668, 456] on div "managed parent parent managed managed managed OSF Location BusinessAccount... C…" at bounding box center [801, 354] width 1253 height 466
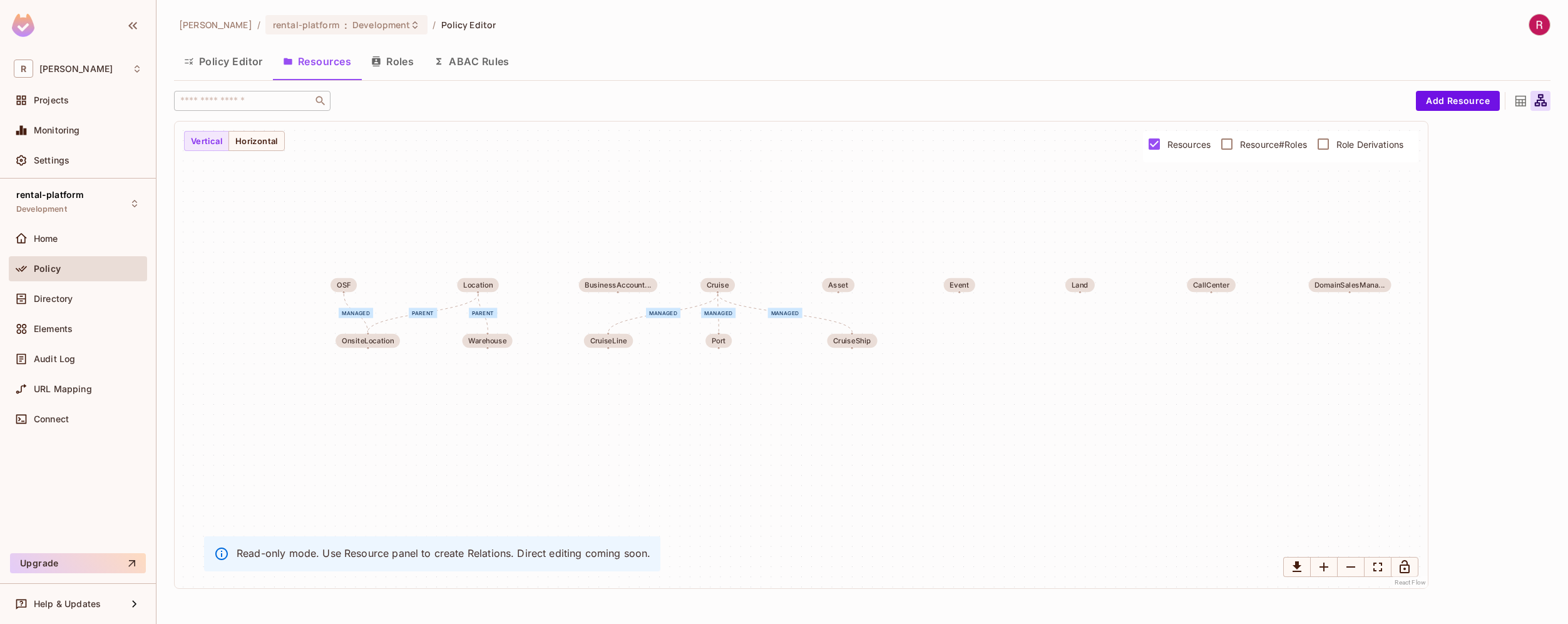
drag, startPoint x: 1011, startPoint y: 463, endPoint x: 893, endPoint y: 416, distance: 127.0
click at [893, 416] on div "managed parent parent managed managed managed OSF Location BusinessAccount... C…" at bounding box center [801, 354] width 1253 height 466
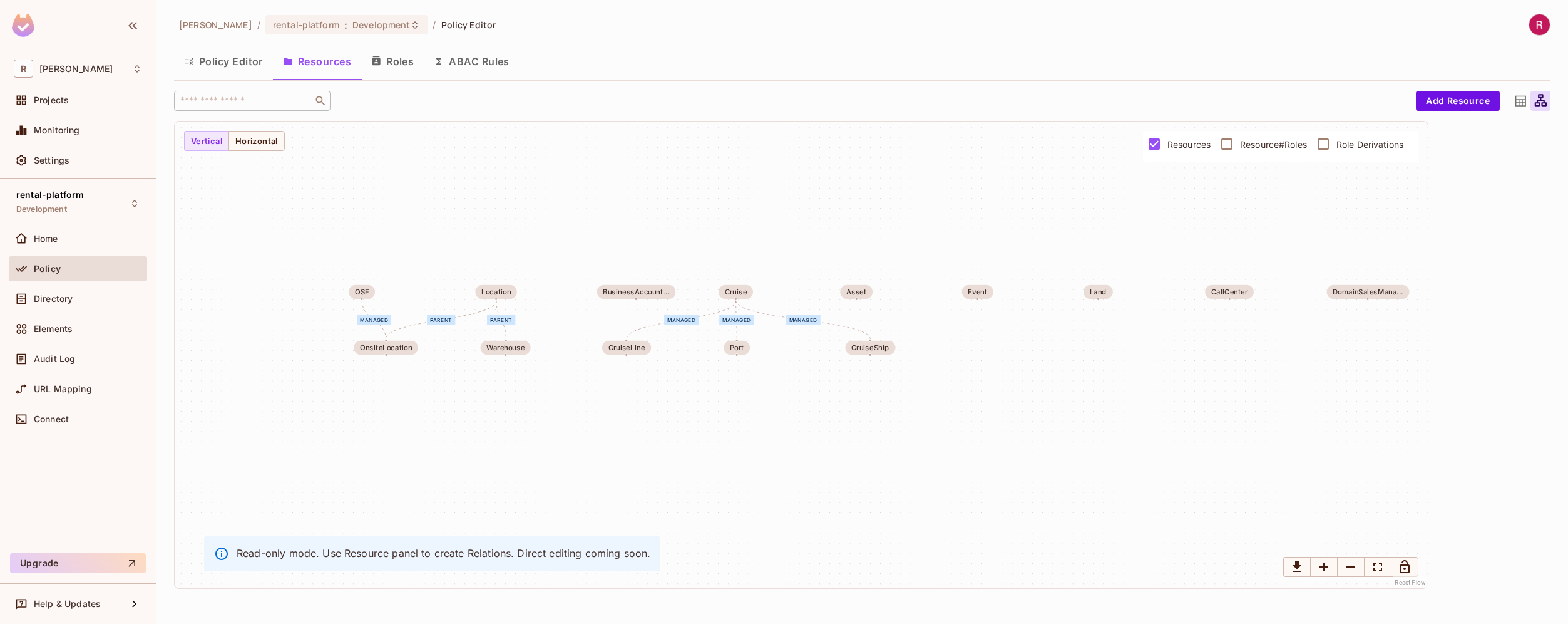
click at [380, 317] on div "managed" at bounding box center [374, 319] width 34 height 10
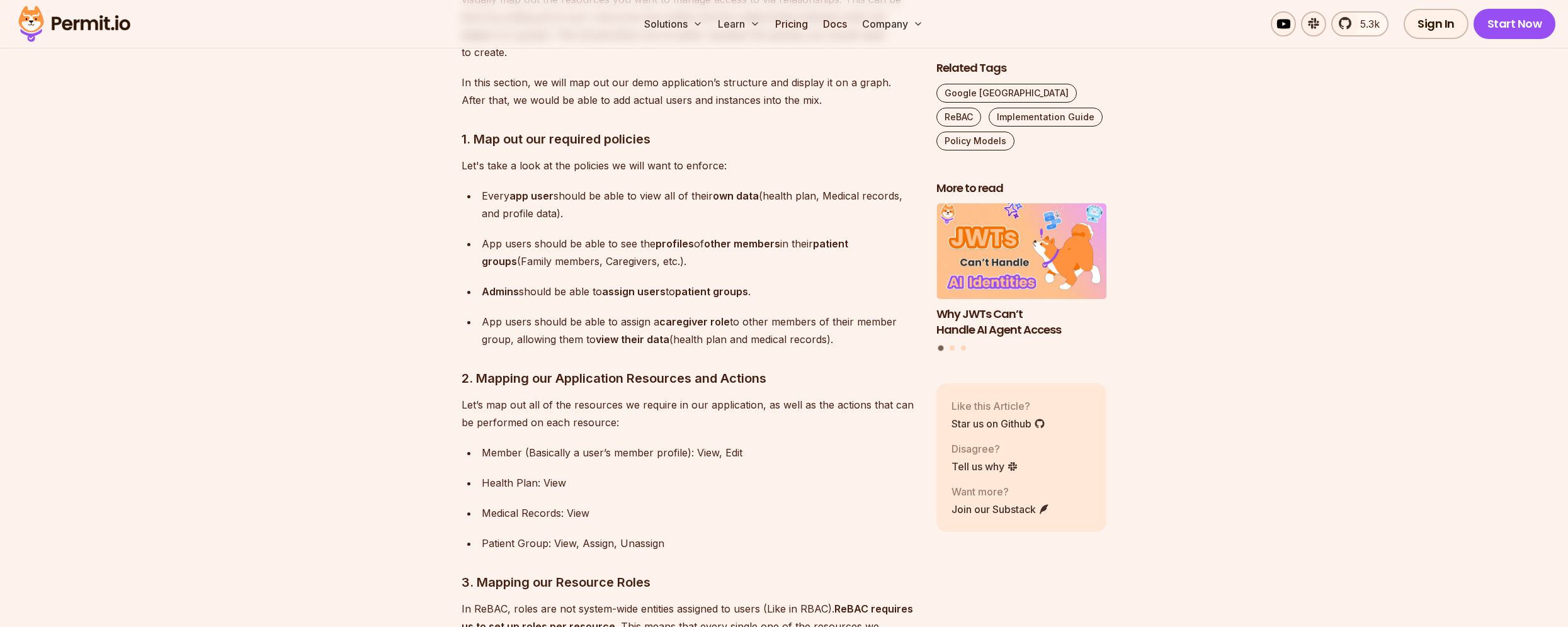
scroll to position [4241, 0]
